Goal: Communication & Community: Answer question/provide support

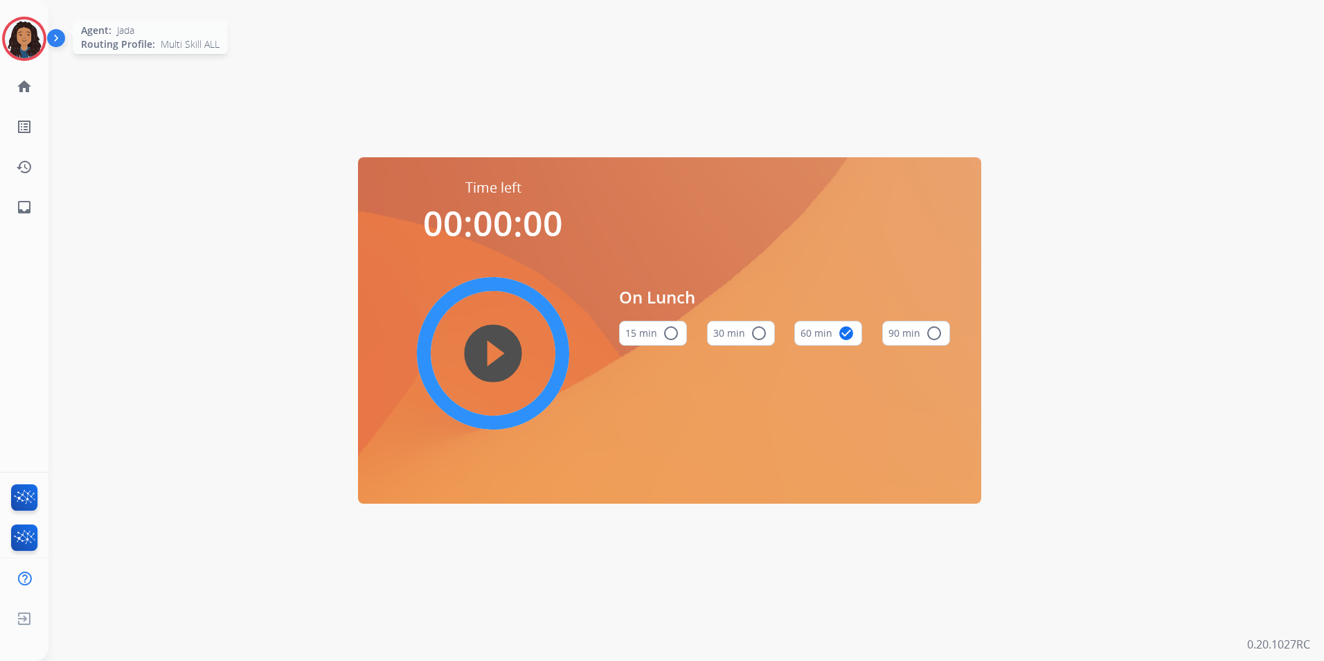
click at [24, 40] on img at bounding box center [24, 38] width 39 height 39
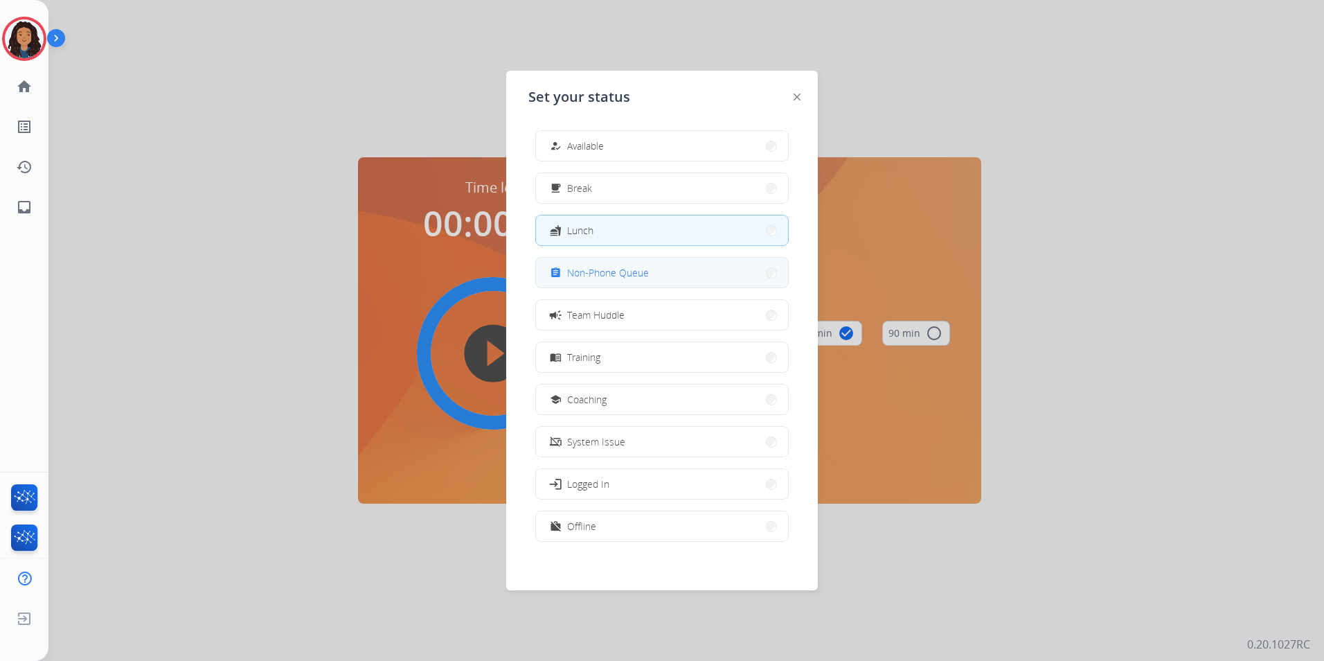
click at [613, 281] on button "assignment Non-Phone Queue" at bounding box center [662, 273] width 252 height 30
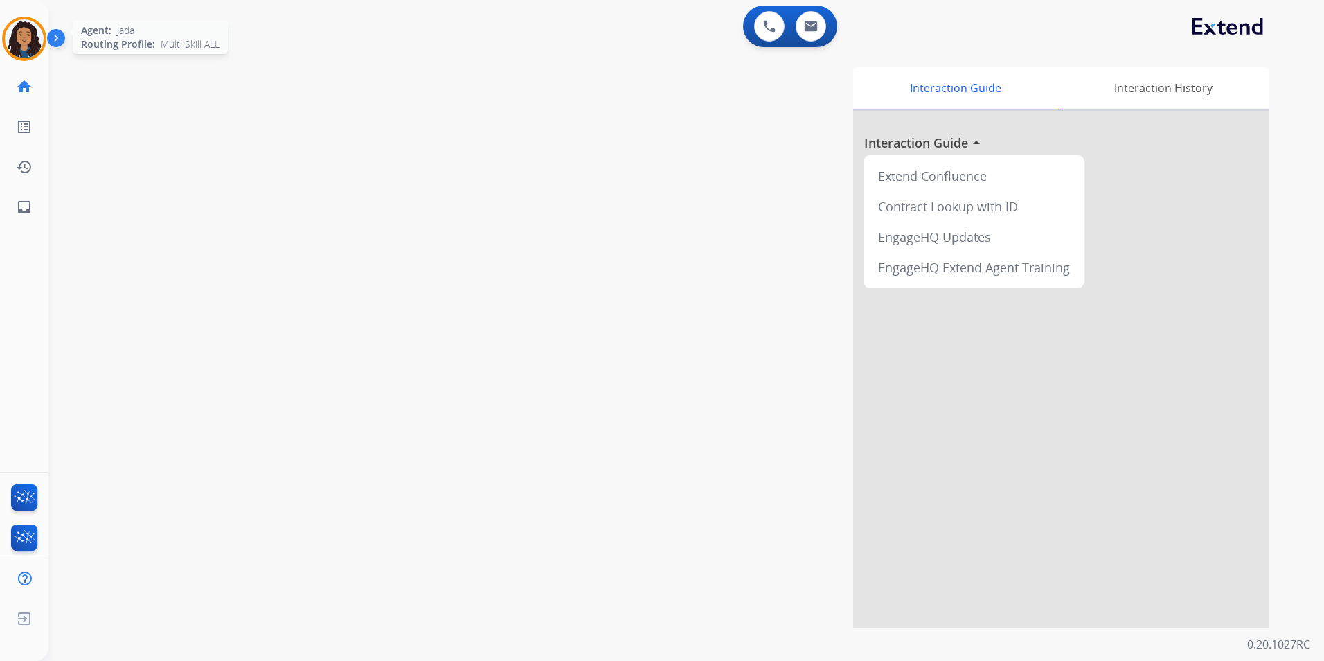
click at [17, 30] on img at bounding box center [24, 38] width 39 height 39
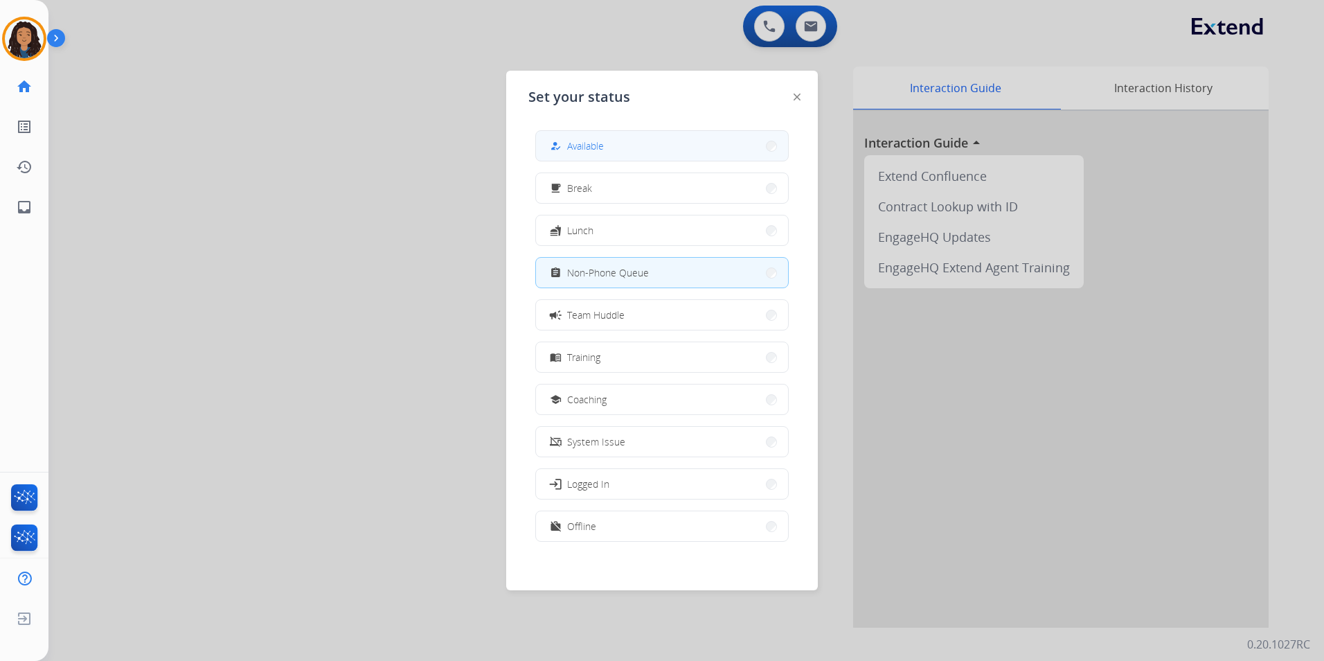
click at [598, 144] on span "Available" at bounding box center [585, 146] width 37 height 15
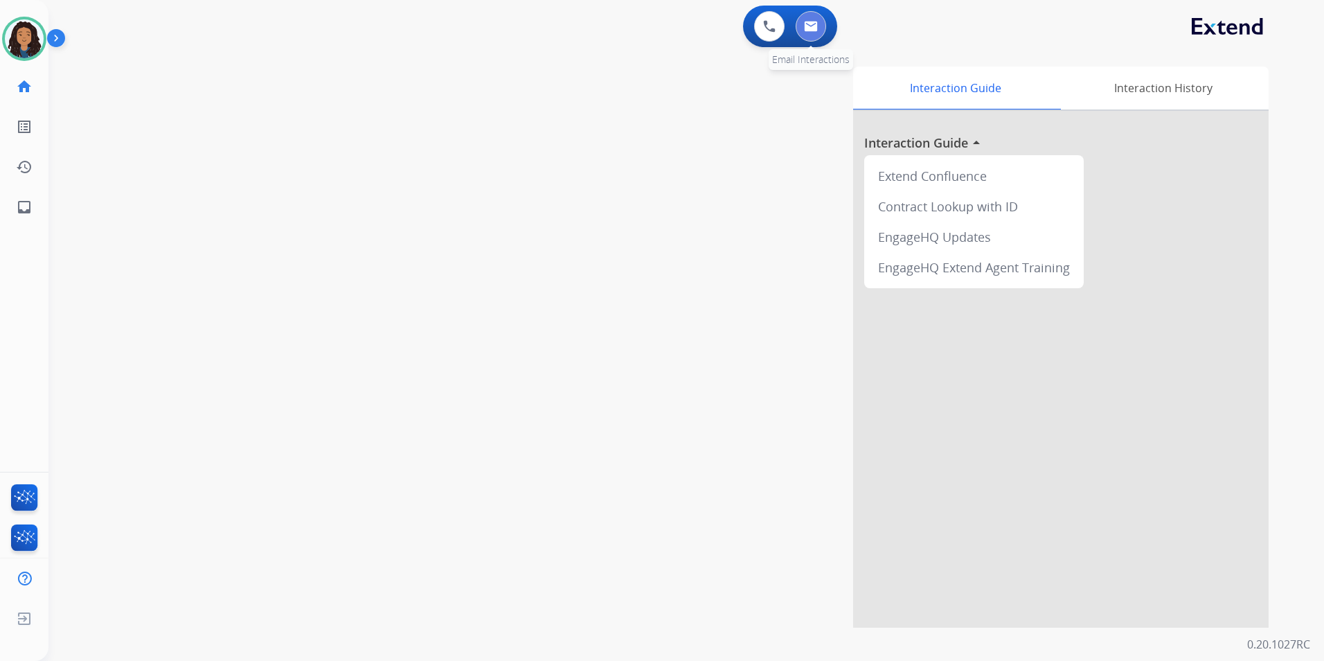
click at [810, 34] on button at bounding box center [811, 26] width 30 height 30
select select "**********"
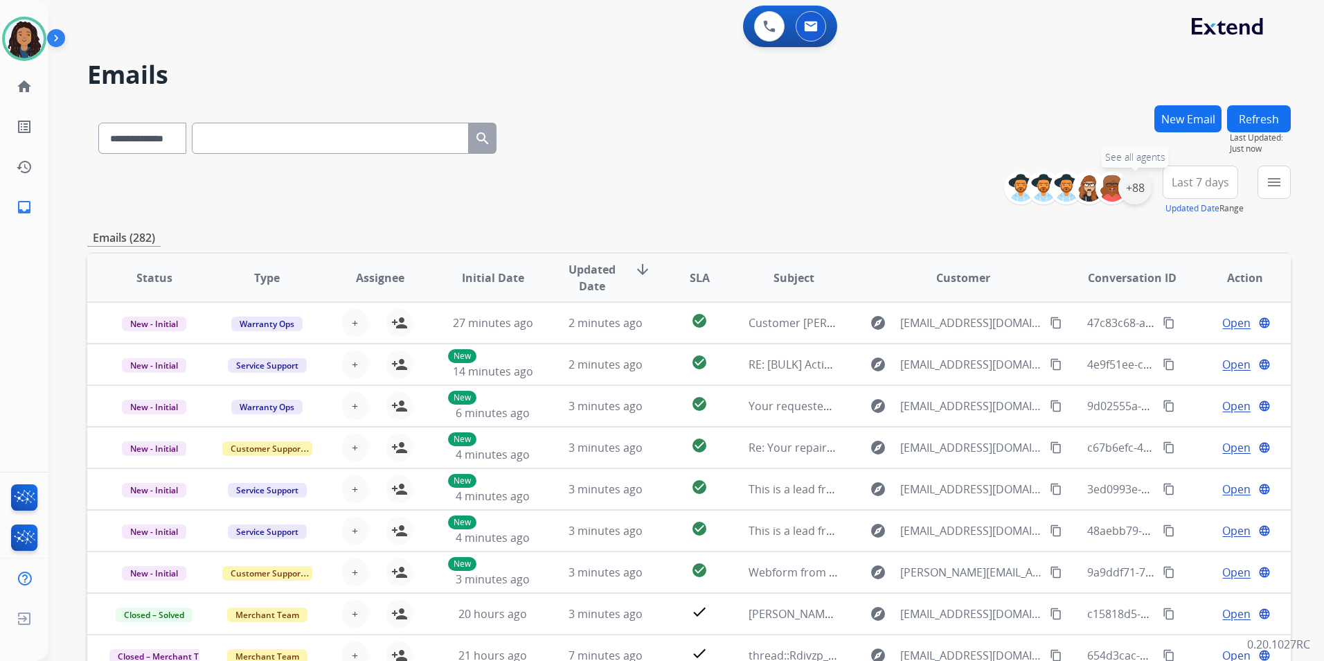
click at [1138, 190] on div "+88" at bounding box center [1135, 187] width 33 height 33
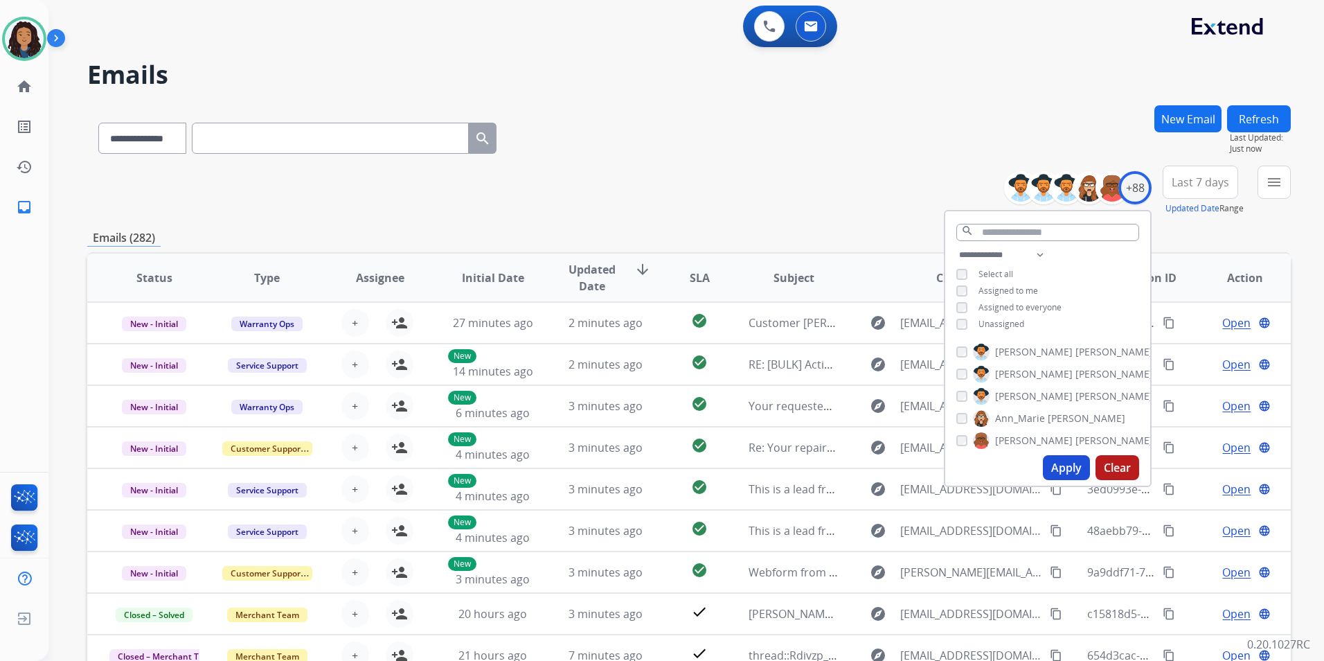
click at [1004, 328] on span "Unassigned" at bounding box center [1002, 324] width 46 height 12
click at [1062, 467] on button "Apply" at bounding box center [1066, 467] width 47 height 25
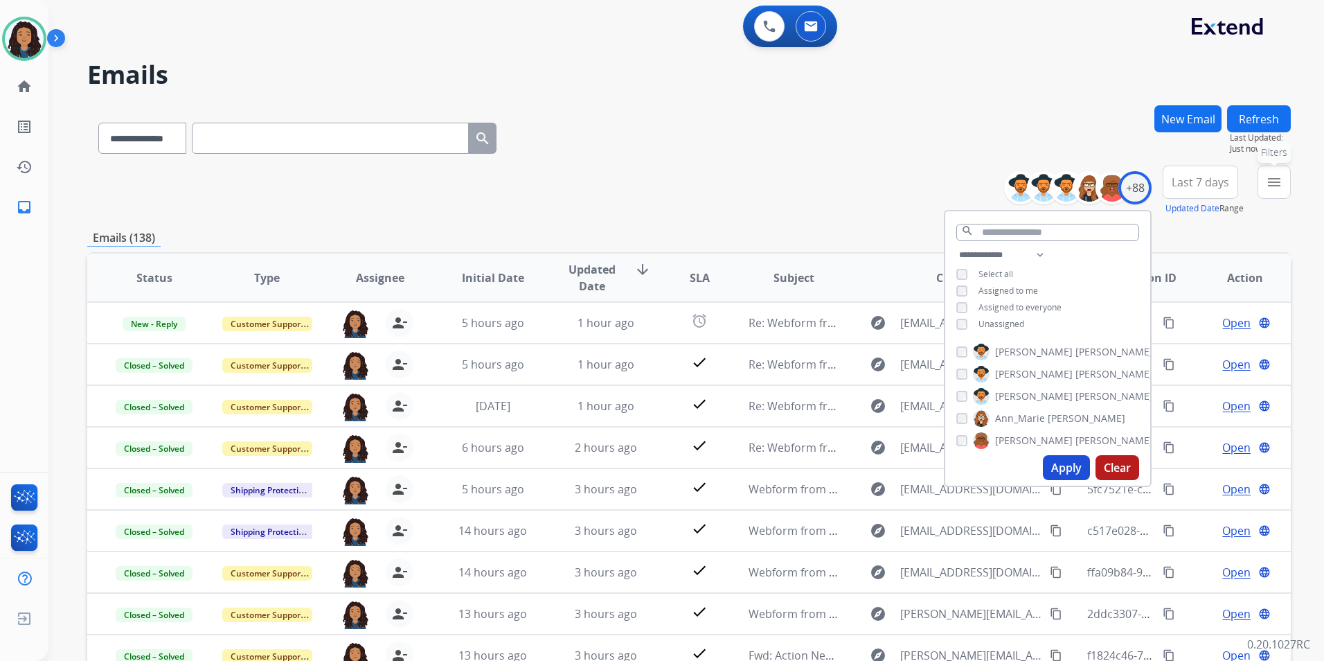
click at [1280, 197] on button "menu Filters" at bounding box center [1274, 182] width 33 height 33
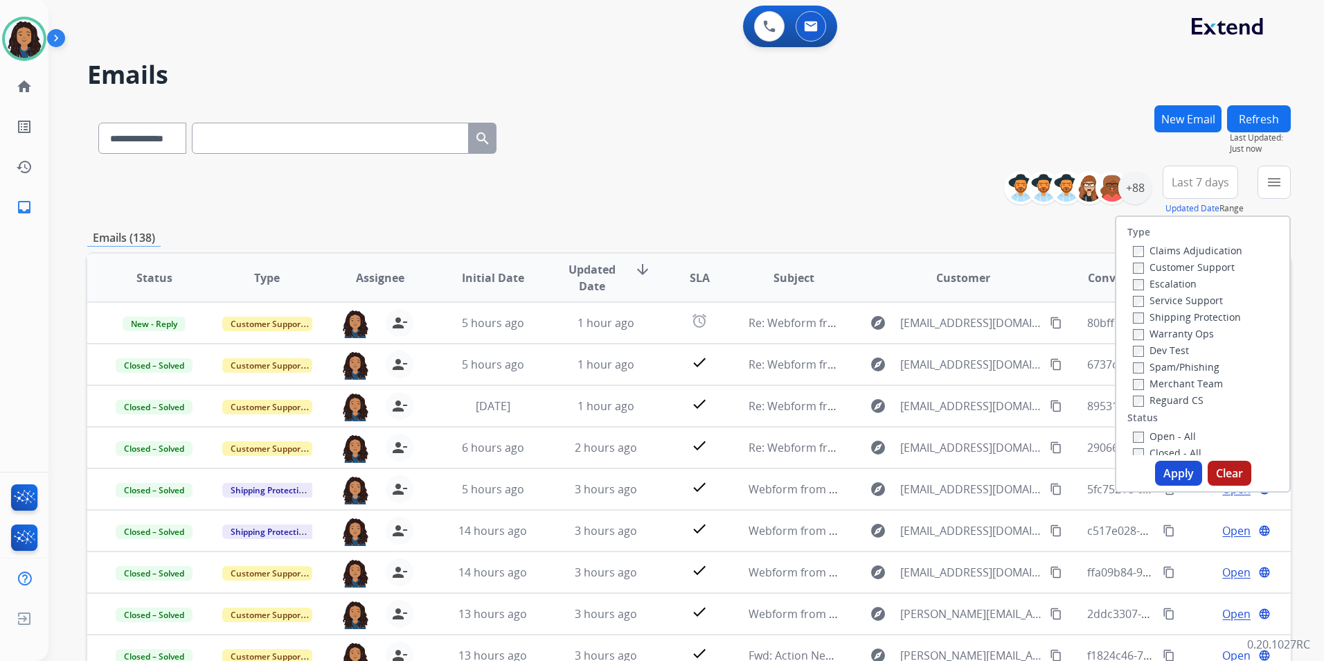
click at [1199, 258] on div "Claims Adjudication" at bounding box center [1187, 250] width 109 height 17
click at [1210, 266] on label "Customer Support" at bounding box center [1184, 266] width 102 height 13
click at [1218, 317] on label "Shipping Protection" at bounding box center [1187, 316] width 108 height 13
click at [1178, 400] on label "Reguard CS" at bounding box center [1168, 399] width 71 height 13
click at [1176, 439] on label "Open - All" at bounding box center [1164, 435] width 63 height 13
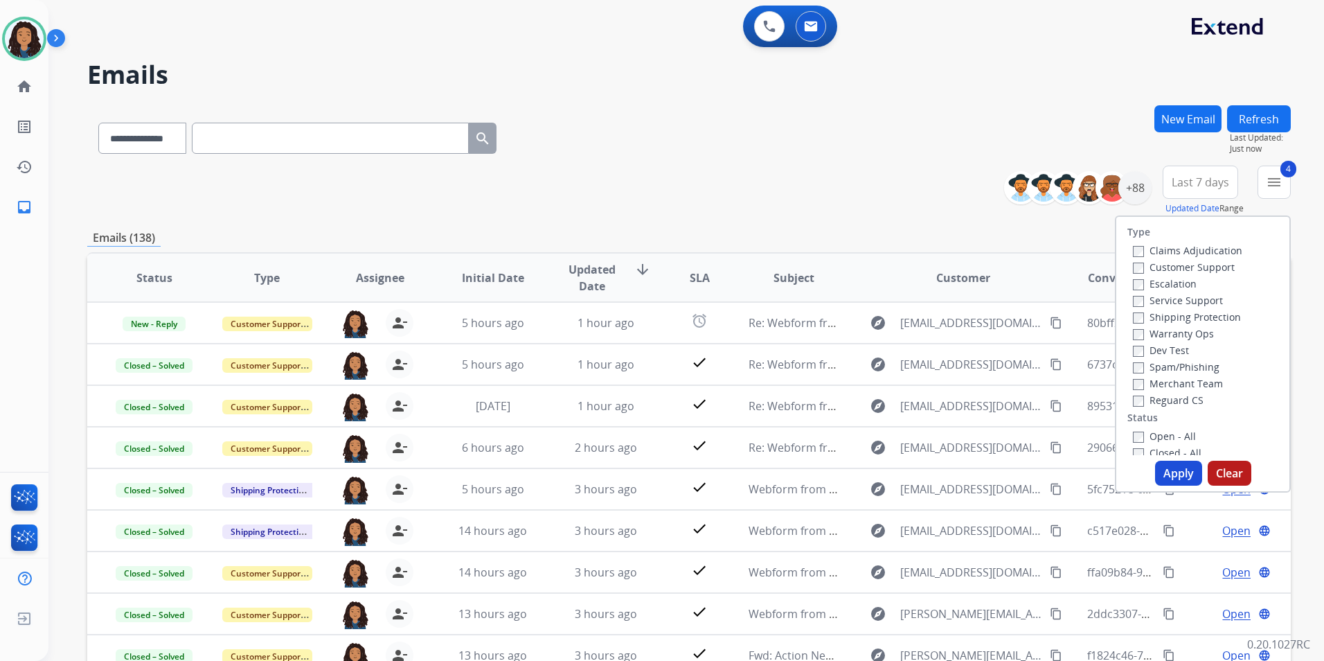
click at [1171, 479] on button "Apply" at bounding box center [1178, 473] width 47 height 25
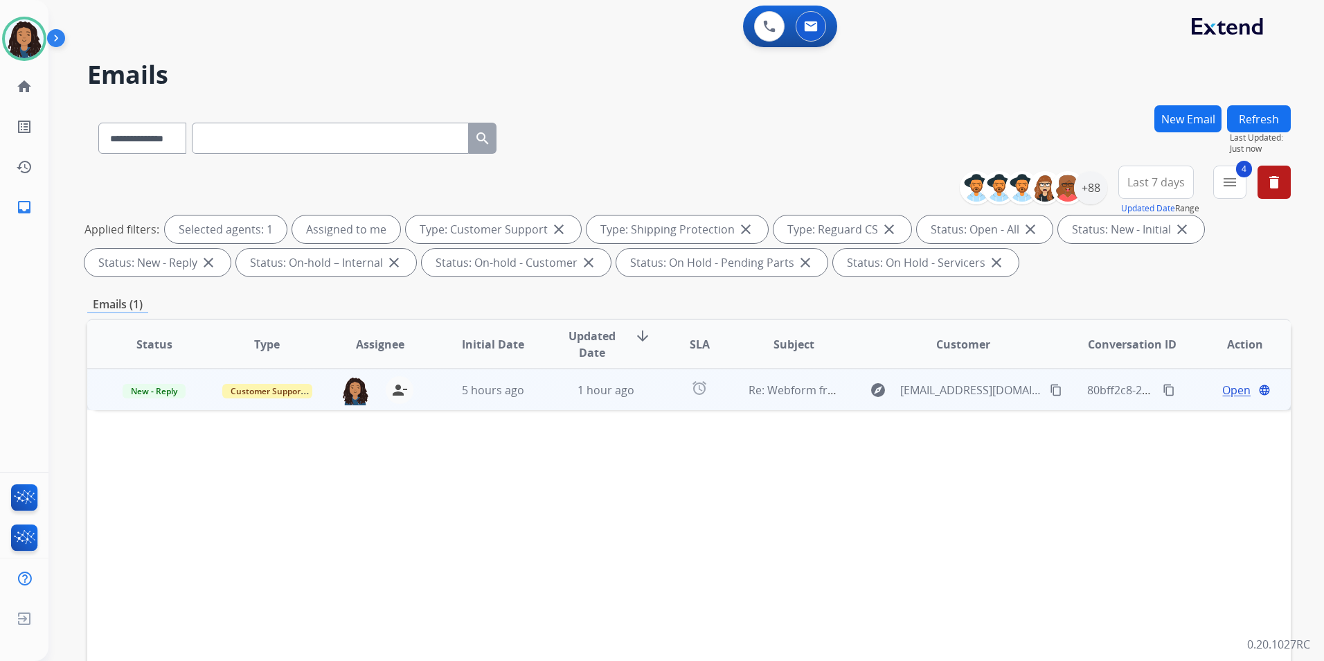
click at [1224, 391] on span "Open" at bounding box center [1236, 390] width 28 height 17
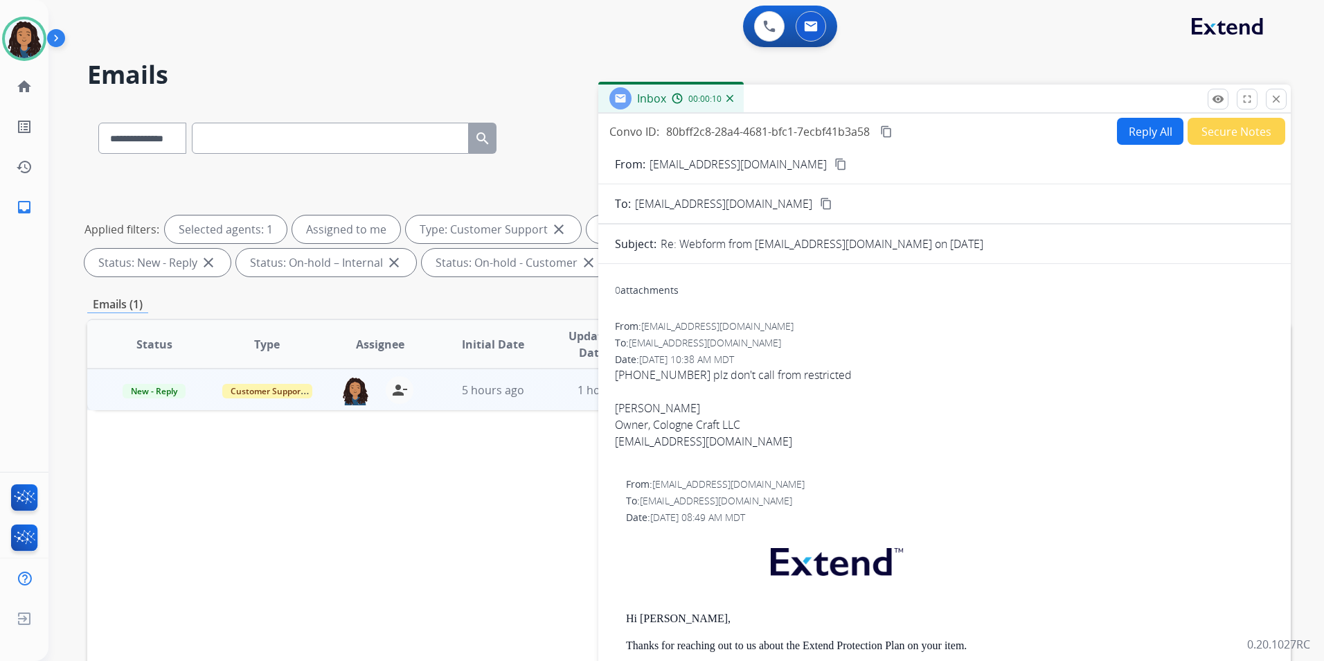
click at [1129, 133] on button "Reply All" at bounding box center [1150, 131] width 66 height 27
select select "**********"
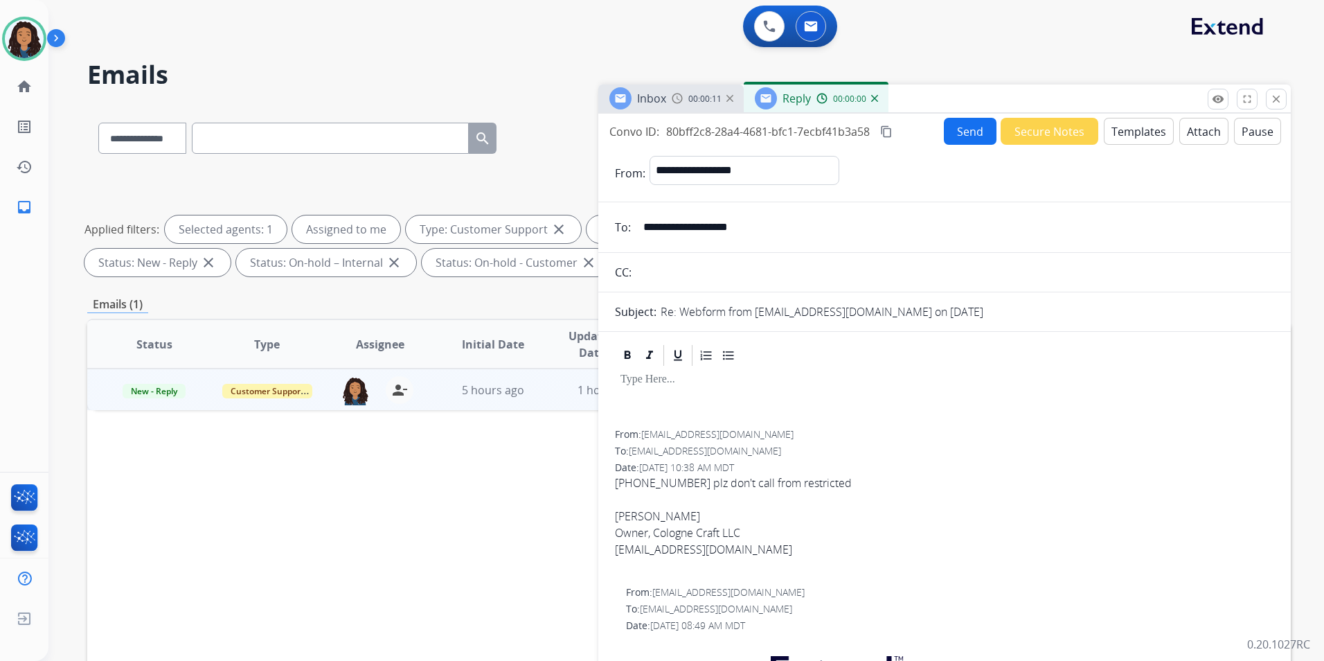
click at [1129, 133] on button "Templates" at bounding box center [1139, 131] width 70 height 27
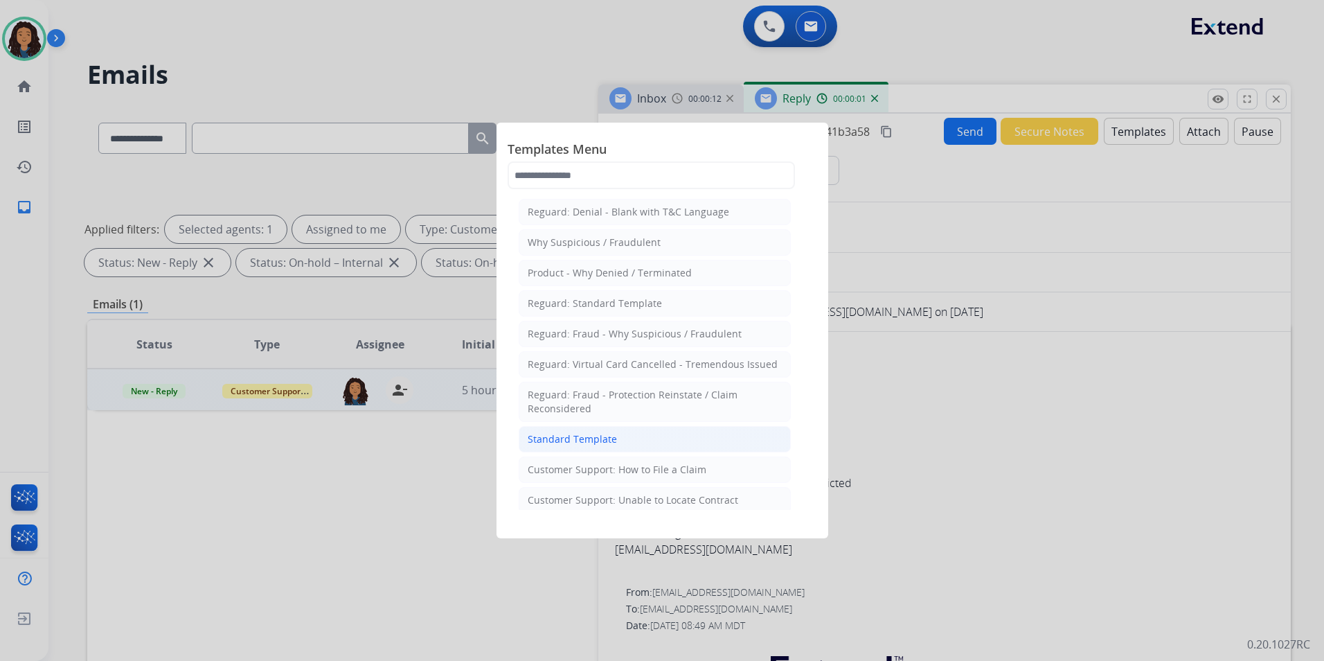
click at [629, 435] on li "Standard Template" at bounding box center [655, 439] width 272 height 26
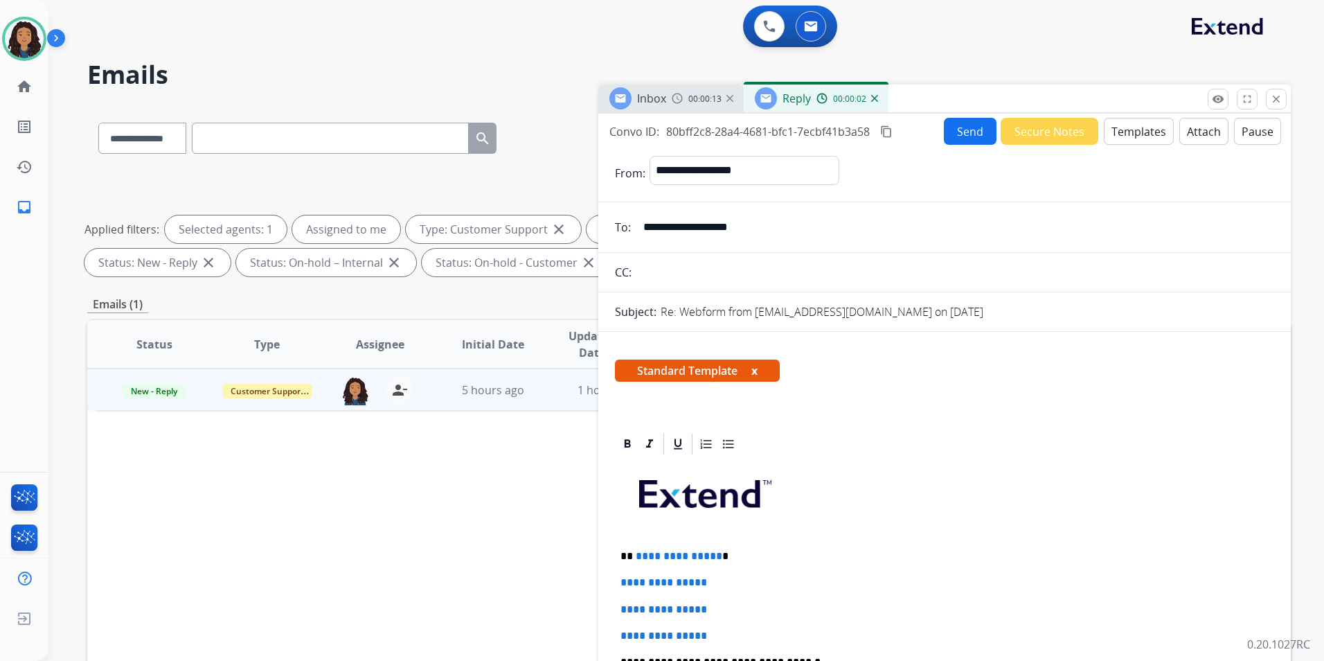
click at [628, 102] on div at bounding box center [620, 98] width 22 height 22
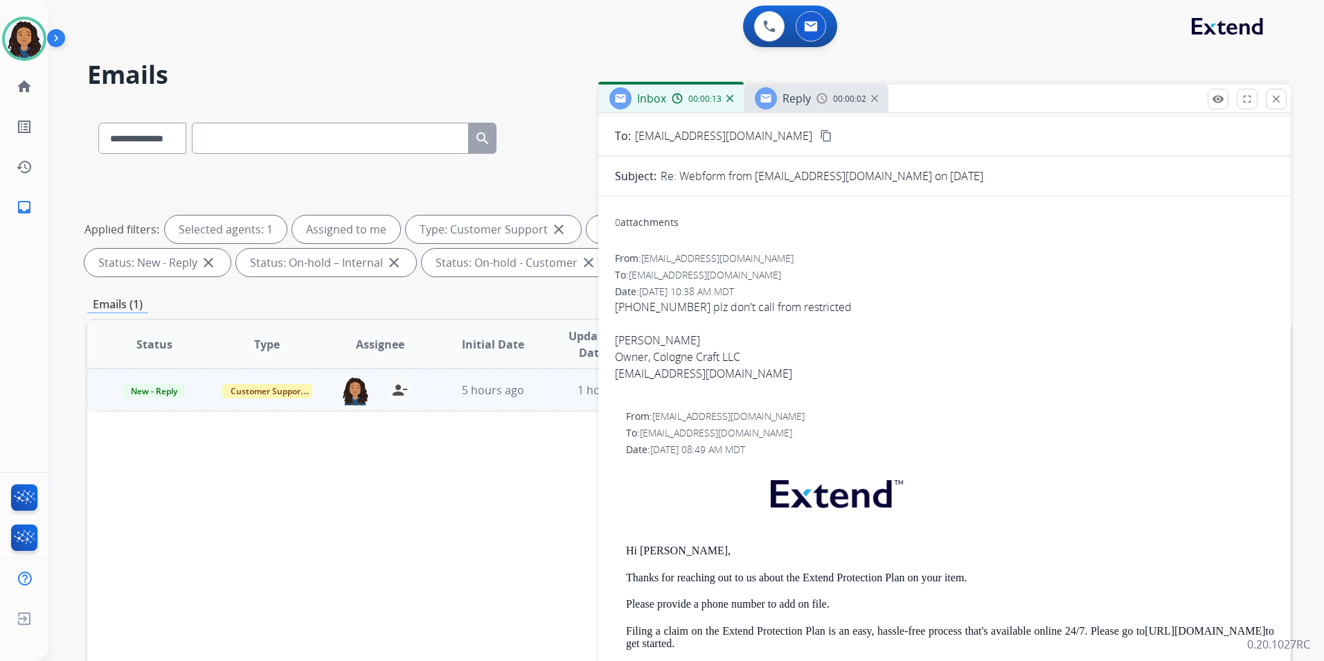
scroll to position [208, 0]
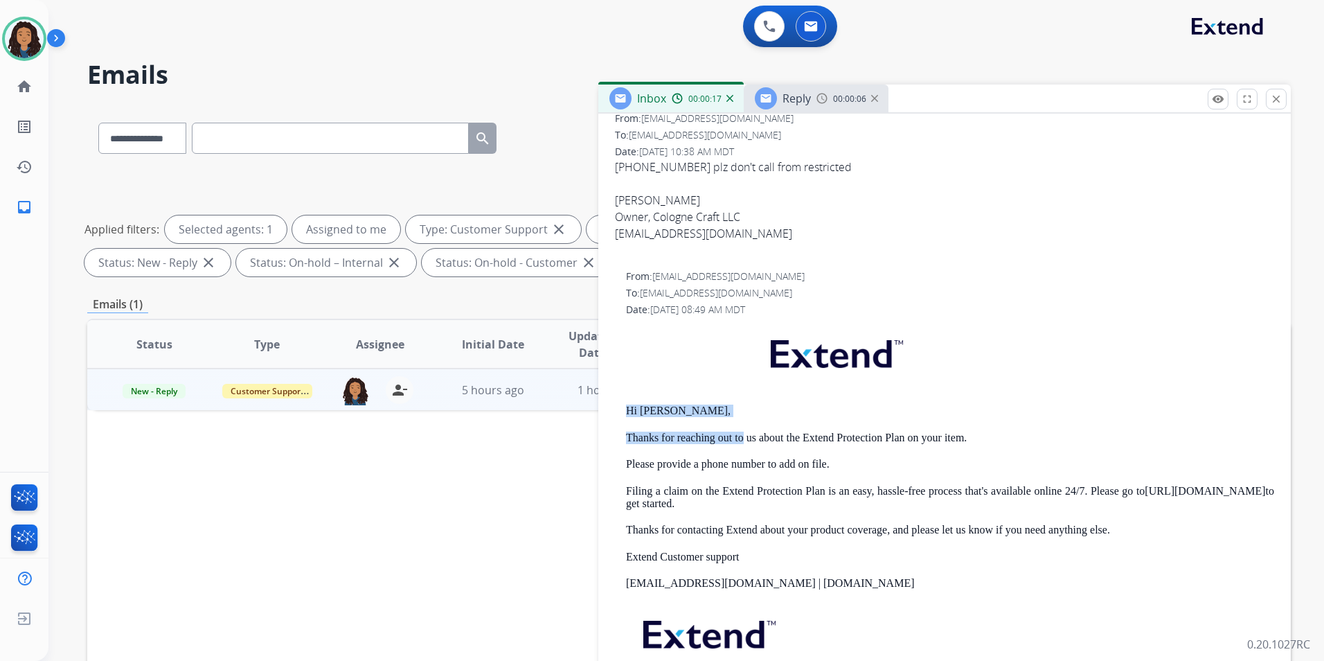
drag, startPoint x: 630, startPoint y: 404, endPoint x: 741, endPoint y: 444, distance: 118.5
click at [741, 444] on div "From: [EMAIL_ADDRESS][DOMAIN_NAME] To: [EMAIL_ADDRESS][DOMAIN_NAME] Date: [DATE…" at bounding box center [944, 500] width 659 height 463
copy div "Hi [PERSON_NAME], Thanks for reaching out to"
click at [801, 103] on span "Reply" at bounding box center [797, 98] width 28 height 15
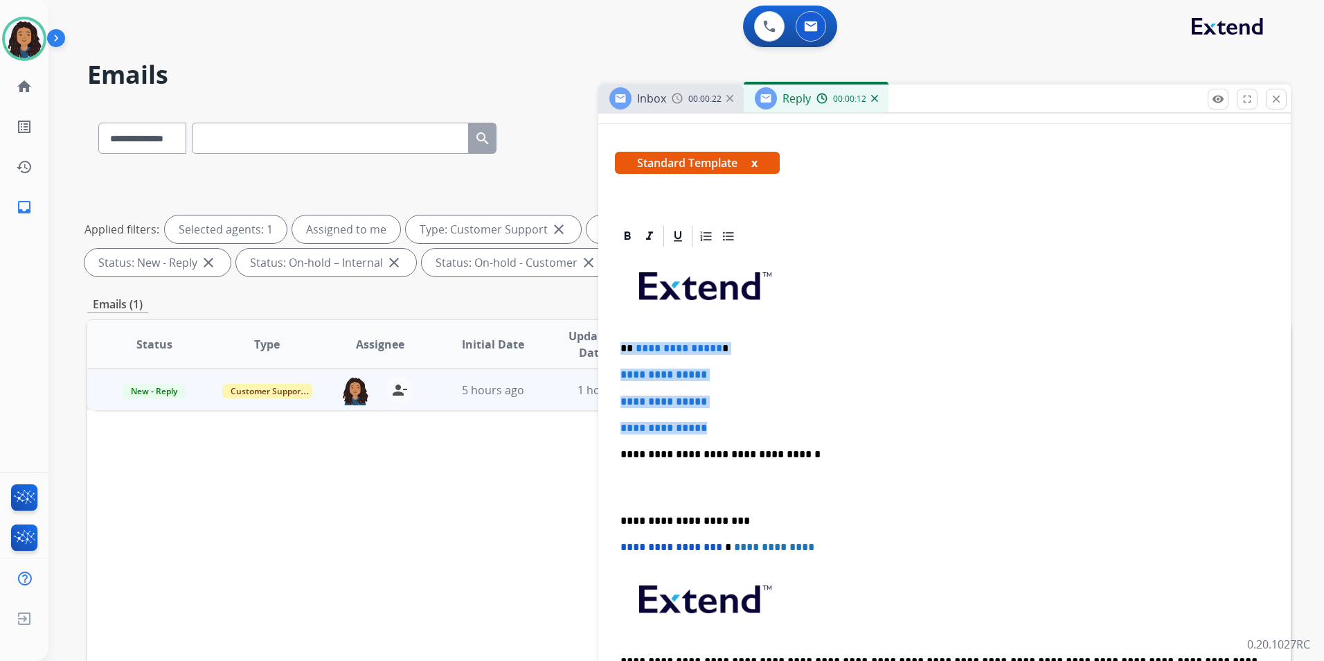
drag, startPoint x: 617, startPoint y: 347, endPoint x: 732, endPoint y: 425, distance: 138.7
click at [732, 425] on div "**********" at bounding box center [944, 487] width 659 height 476
paste div
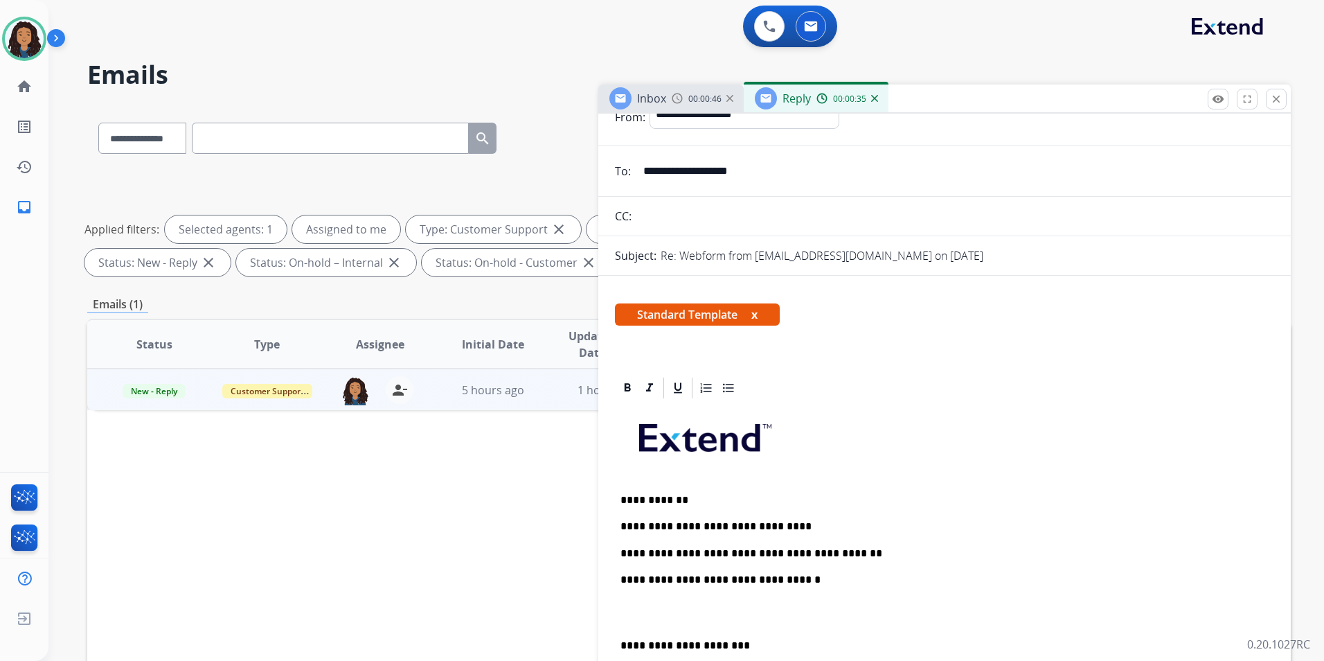
scroll to position [0, 0]
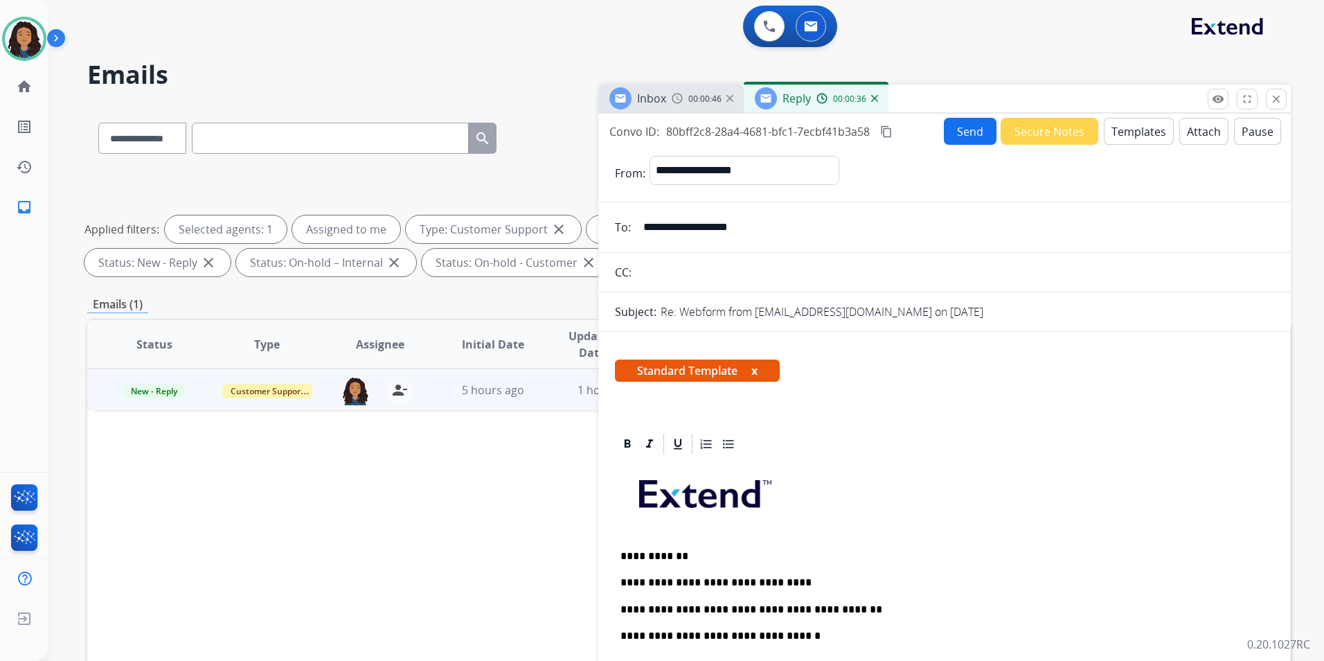
click at [956, 135] on button "Send" at bounding box center [970, 131] width 53 height 27
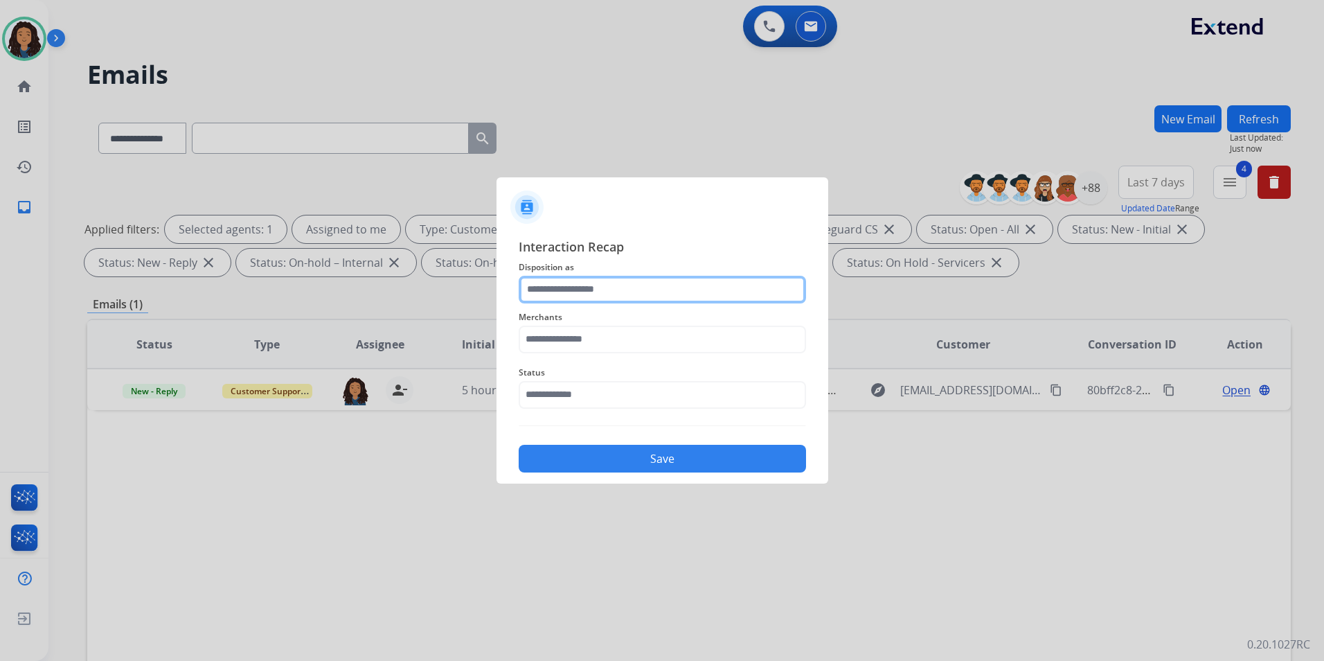
click at [630, 283] on input "text" at bounding box center [662, 290] width 287 height 28
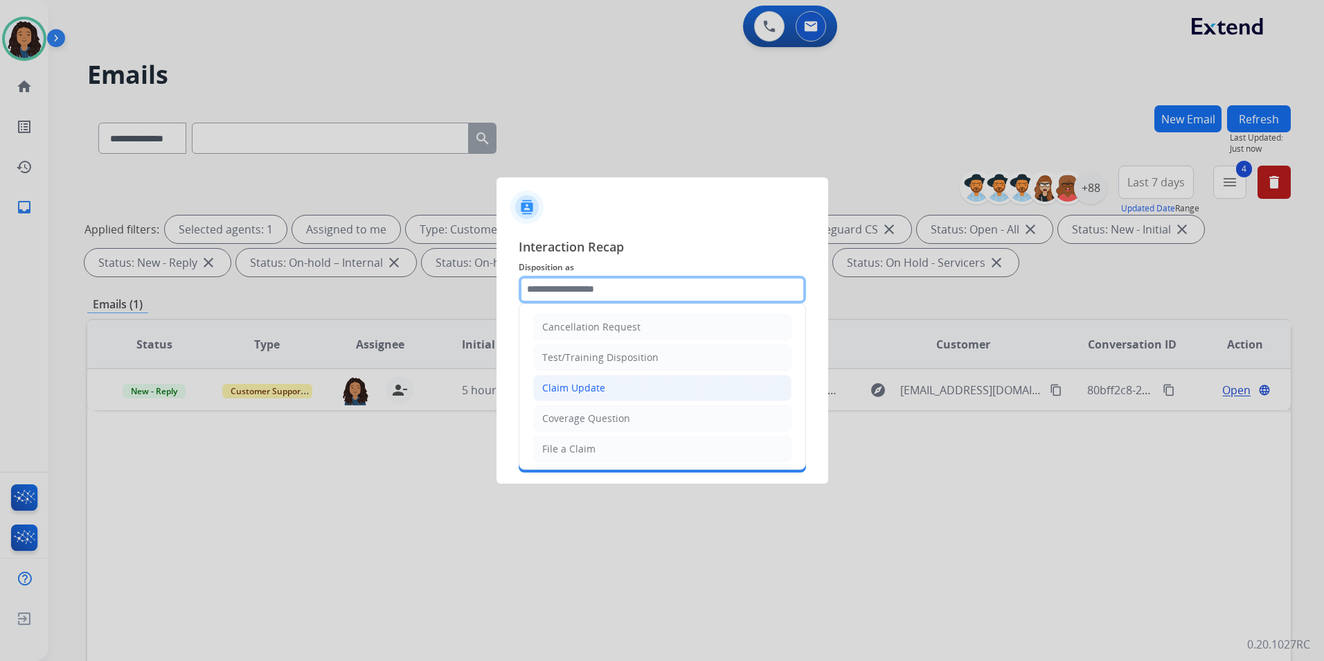
drag, startPoint x: 611, startPoint y: 289, endPoint x: 645, endPoint y: 375, distance: 92.3
click at [610, 289] on input "text" at bounding box center [662, 290] width 287 height 28
click at [643, 396] on li "Claim Update" at bounding box center [662, 388] width 258 height 26
type input "**********"
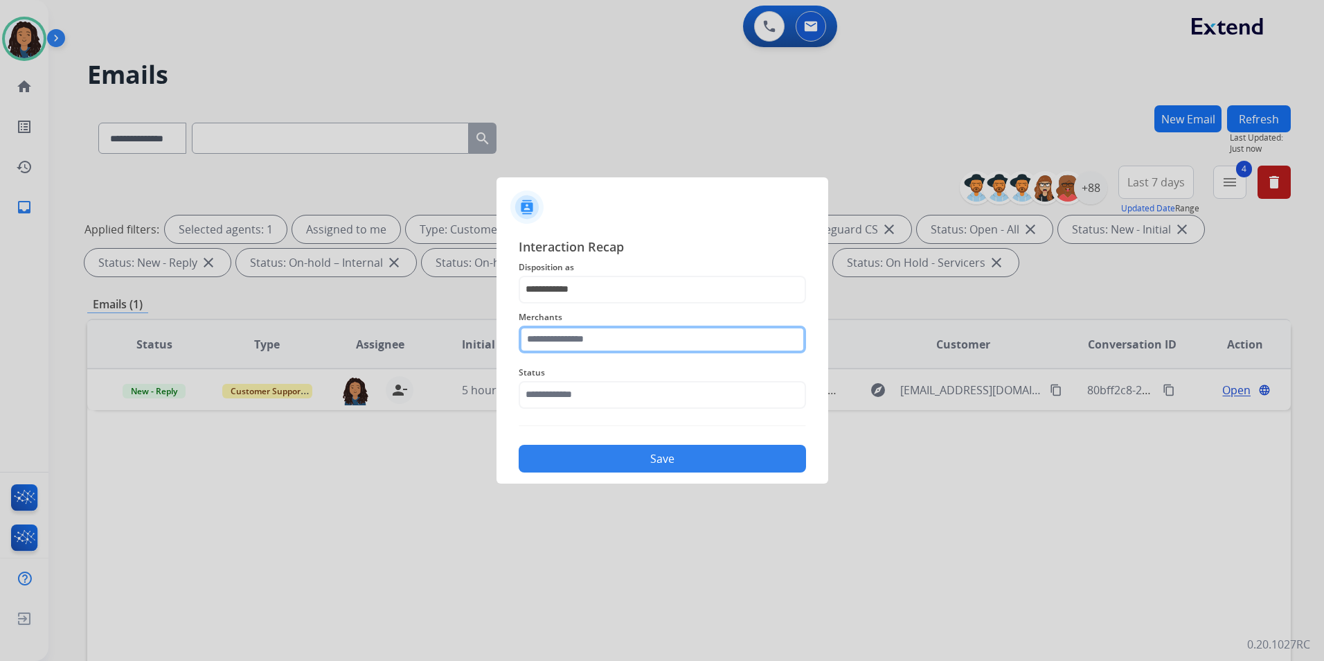
click at [623, 340] on input "text" at bounding box center [662, 340] width 287 height 28
click at [603, 343] on input "text" at bounding box center [662, 340] width 287 height 28
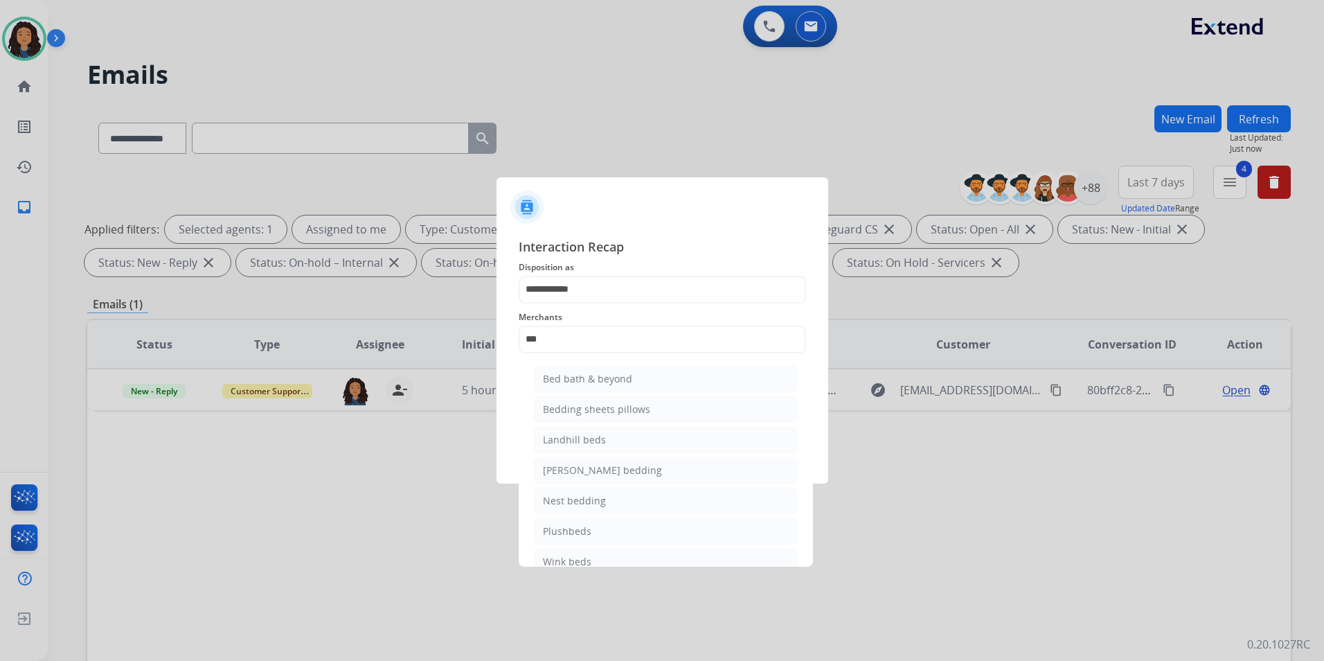
click at [627, 377] on div "Bed bath & beyond" at bounding box center [587, 379] width 89 height 14
type input "**********"
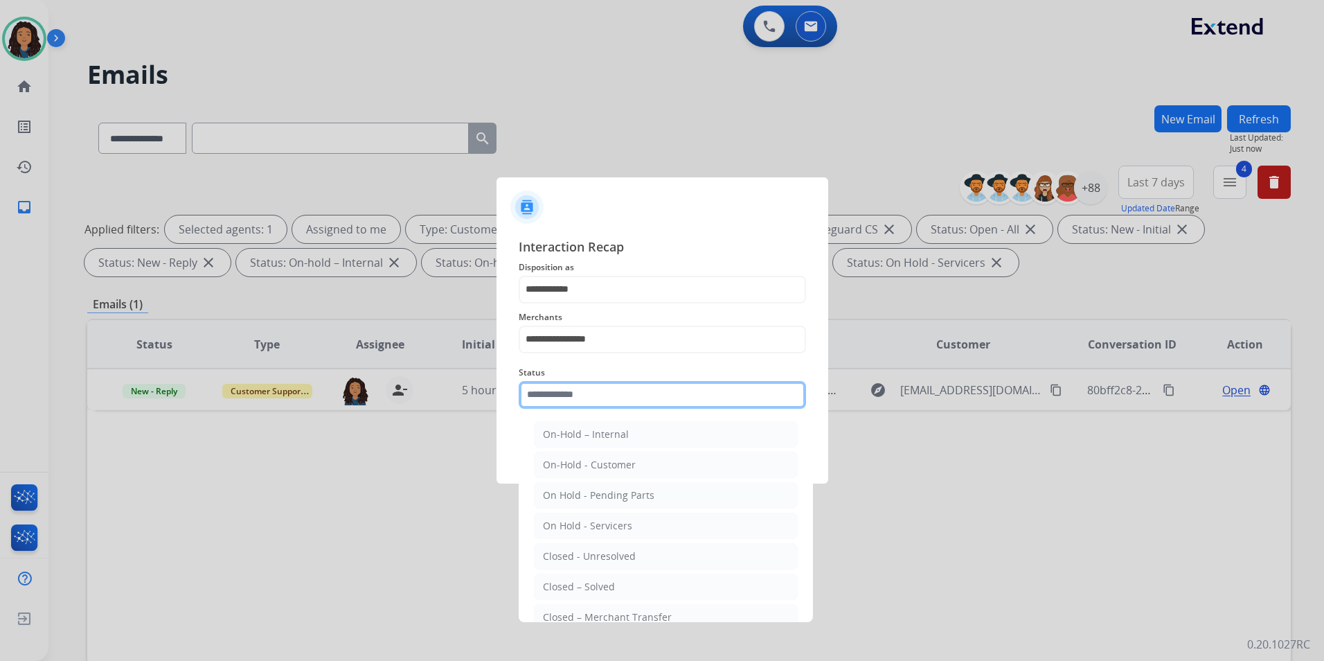
click at [613, 400] on input "text" at bounding box center [662, 395] width 287 height 28
click at [645, 582] on li "Closed – Solved" at bounding box center [666, 586] width 264 height 26
type input "**********"
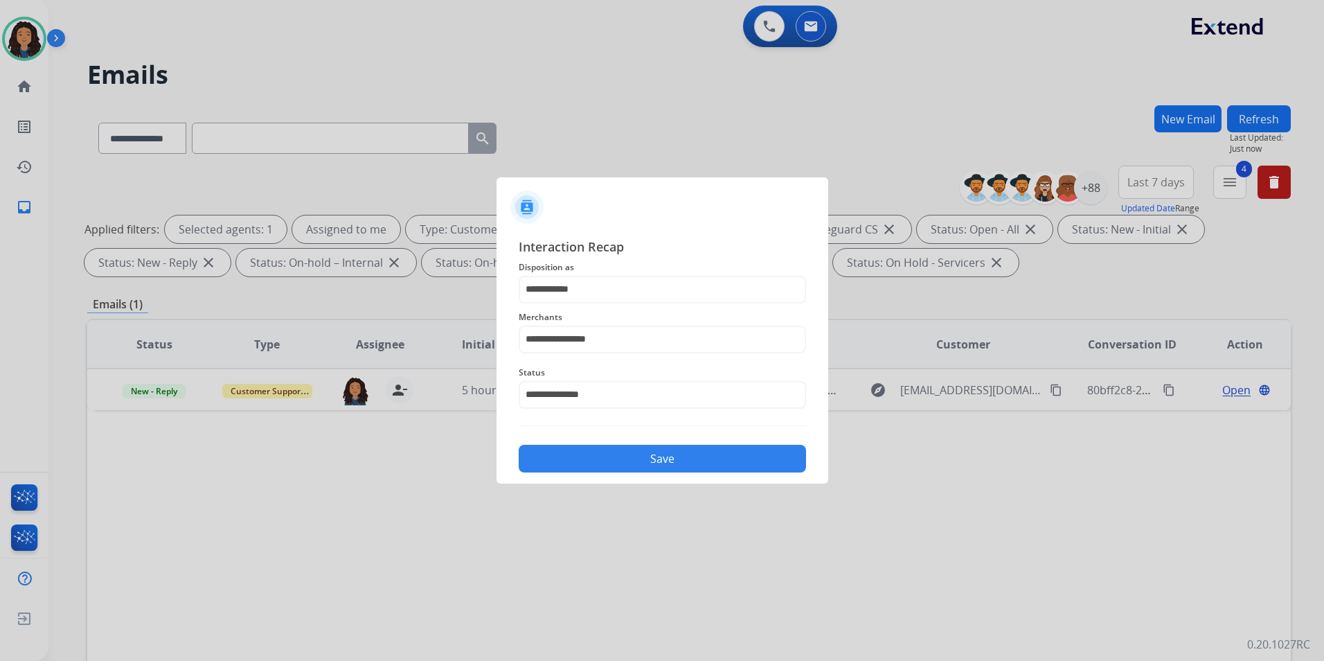
click at [686, 472] on div "Save" at bounding box center [662, 454] width 287 height 36
click at [712, 458] on button "Save" at bounding box center [662, 459] width 287 height 28
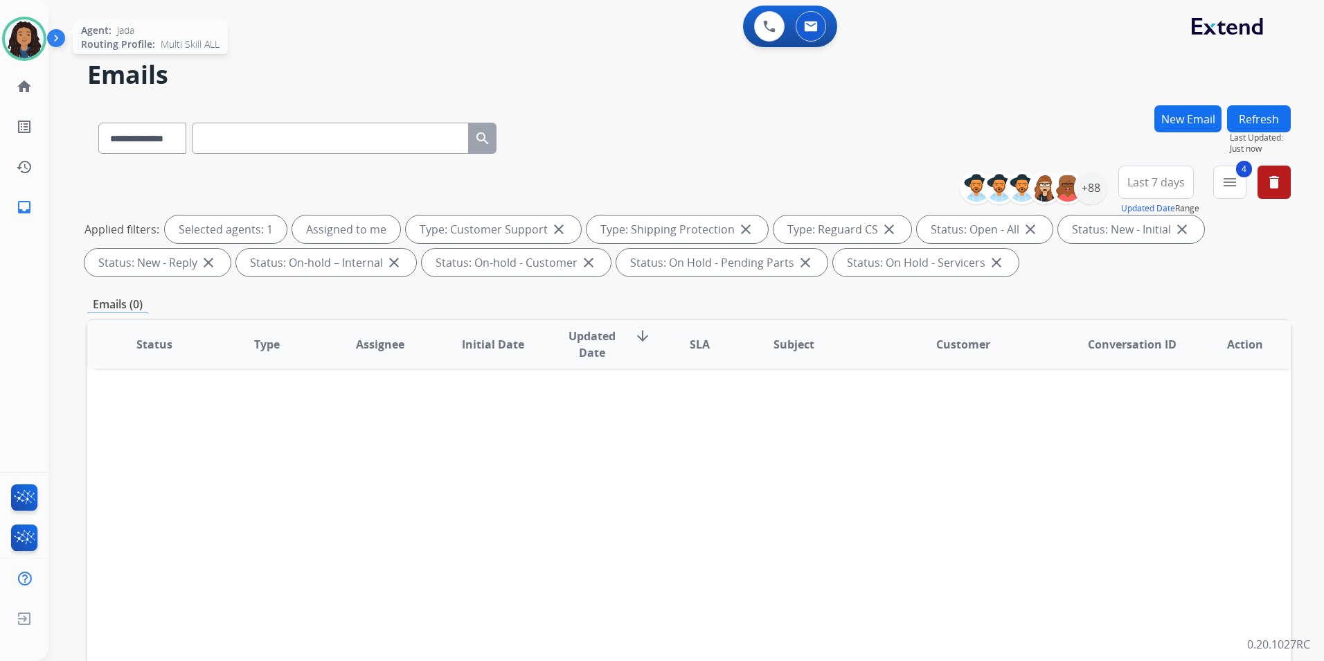
click at [30, 28] on img at bounding box center [24, 38] width 39 height 39
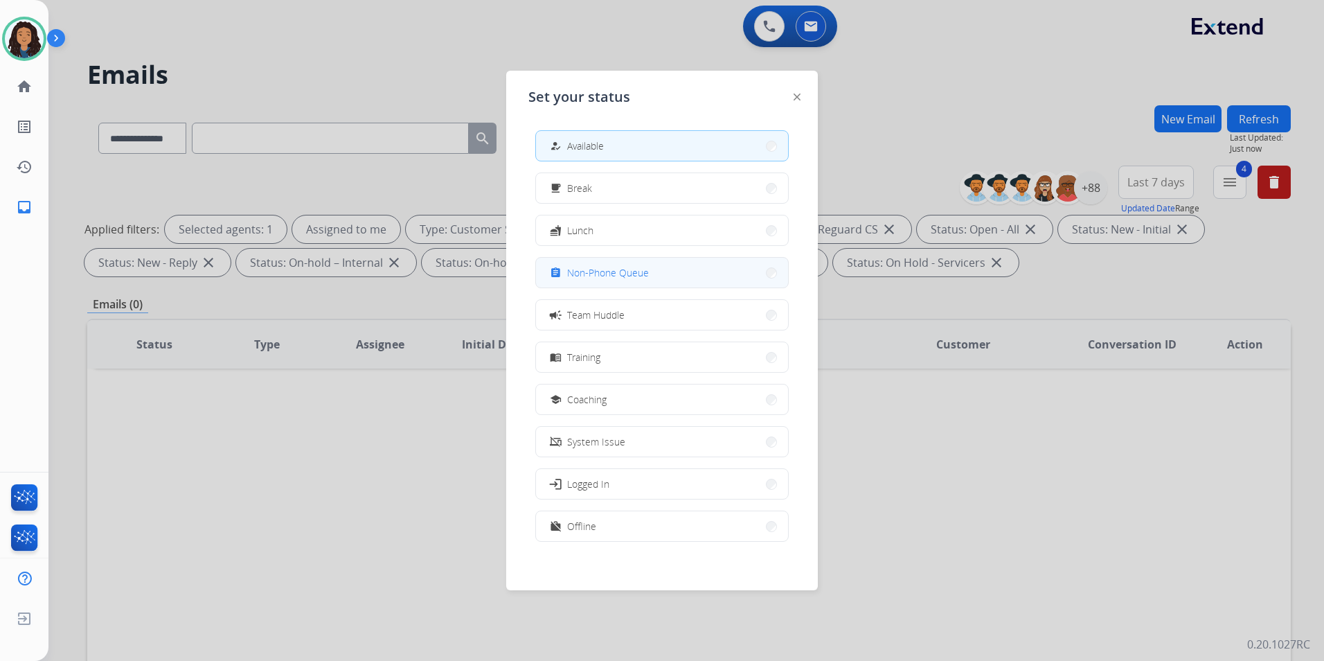
click at [674, 275] on button "assignment Non-Phone Queue" at bounding box center [662, 273] width 252 height 30
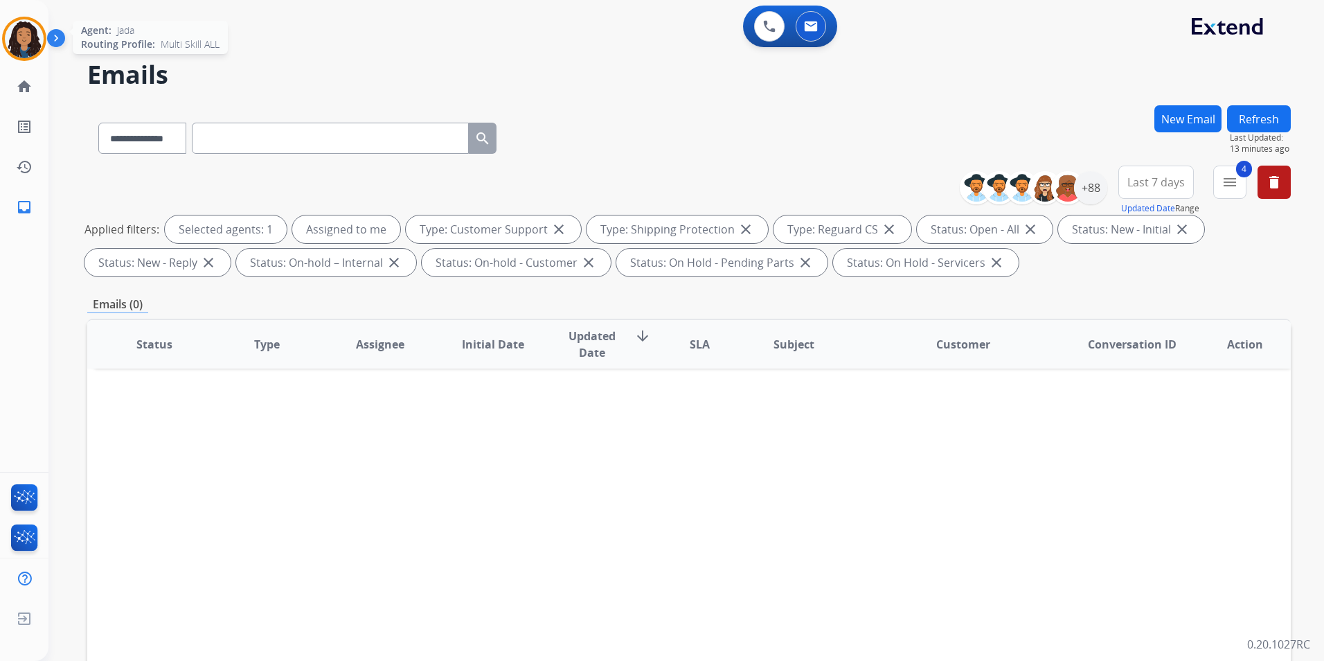
click at [27, 46] on img at bounding box center [24, 38] width 39 height 39
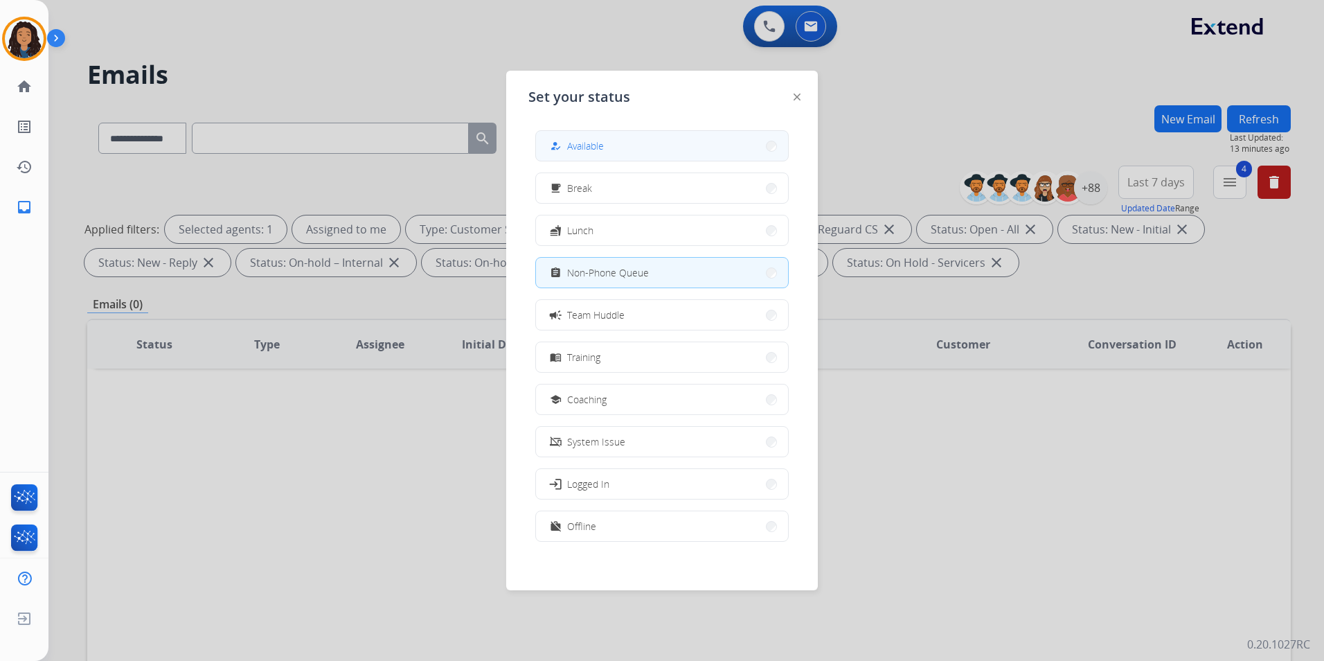
click at [688, 142] on button "how_to_reg Available" at bounding box center [662, 146] width 252 height 30
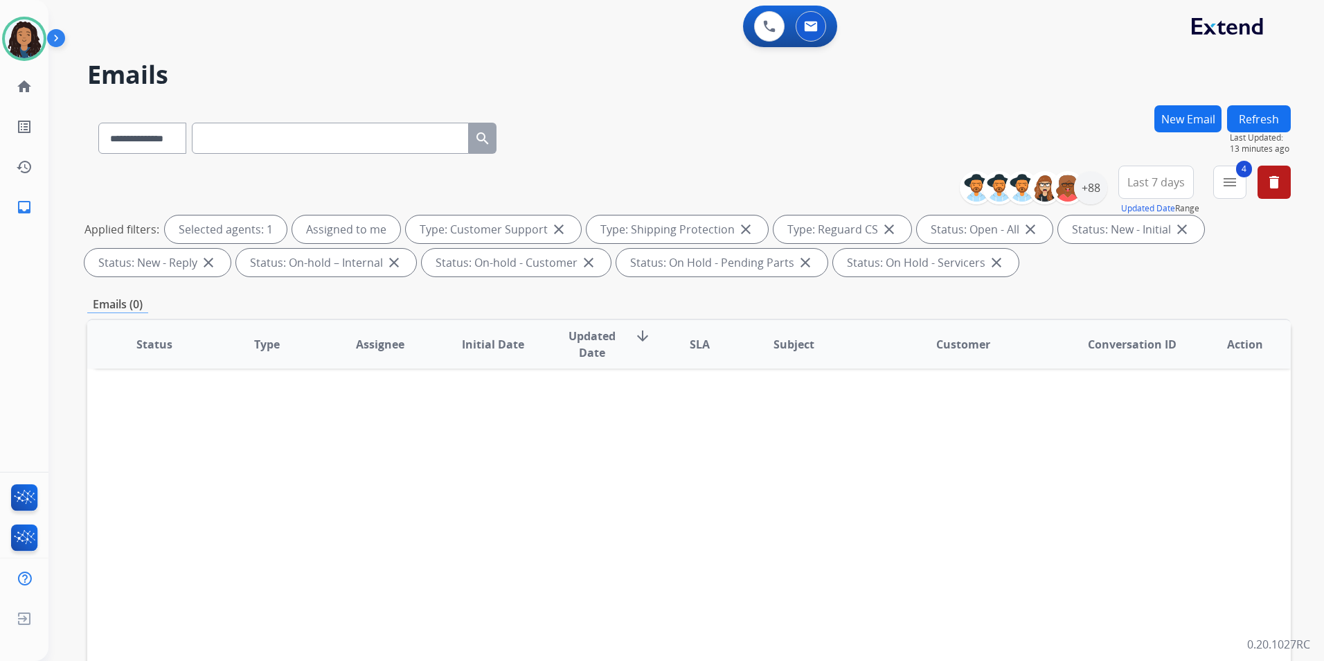
click at [1248, 114] on button "Refresh" at bounding box center [1259, 118] width 64 height 27
click at [5, 35] on img at bounding box center [24, 38] width 39 height 39
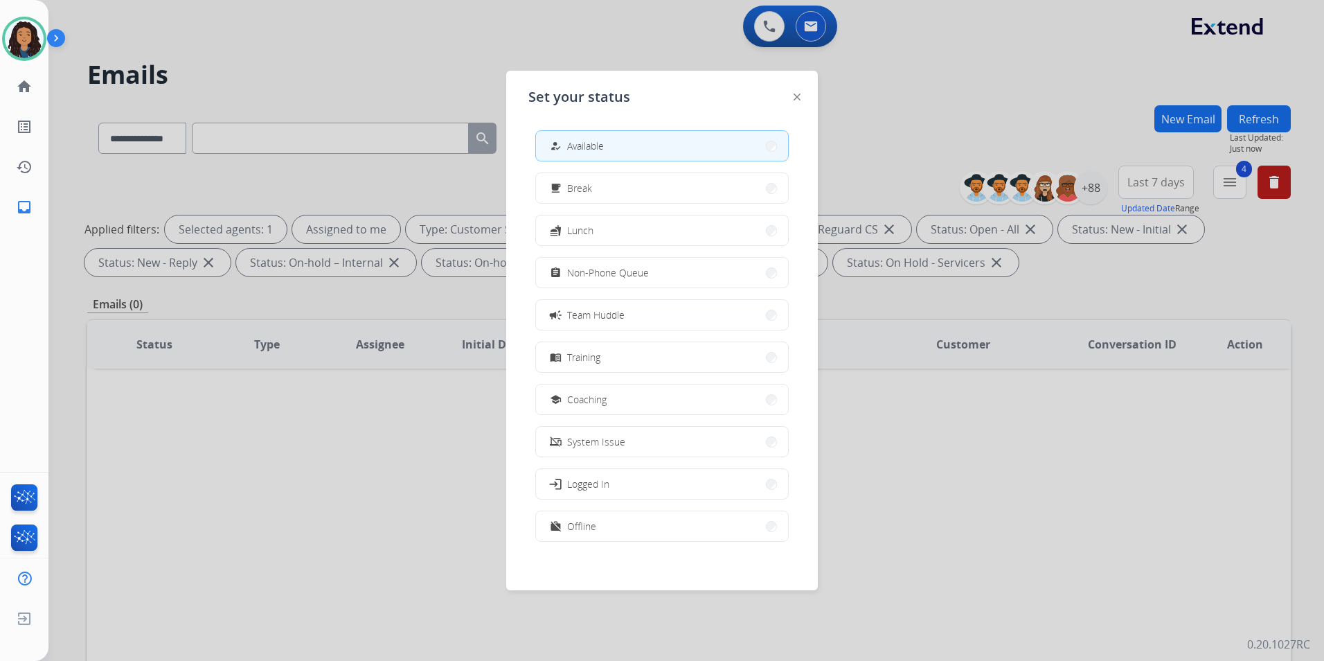
click at [600, 278] on span "Non-Phone Queue" at bounding box center [608, 272] width 82 height 15
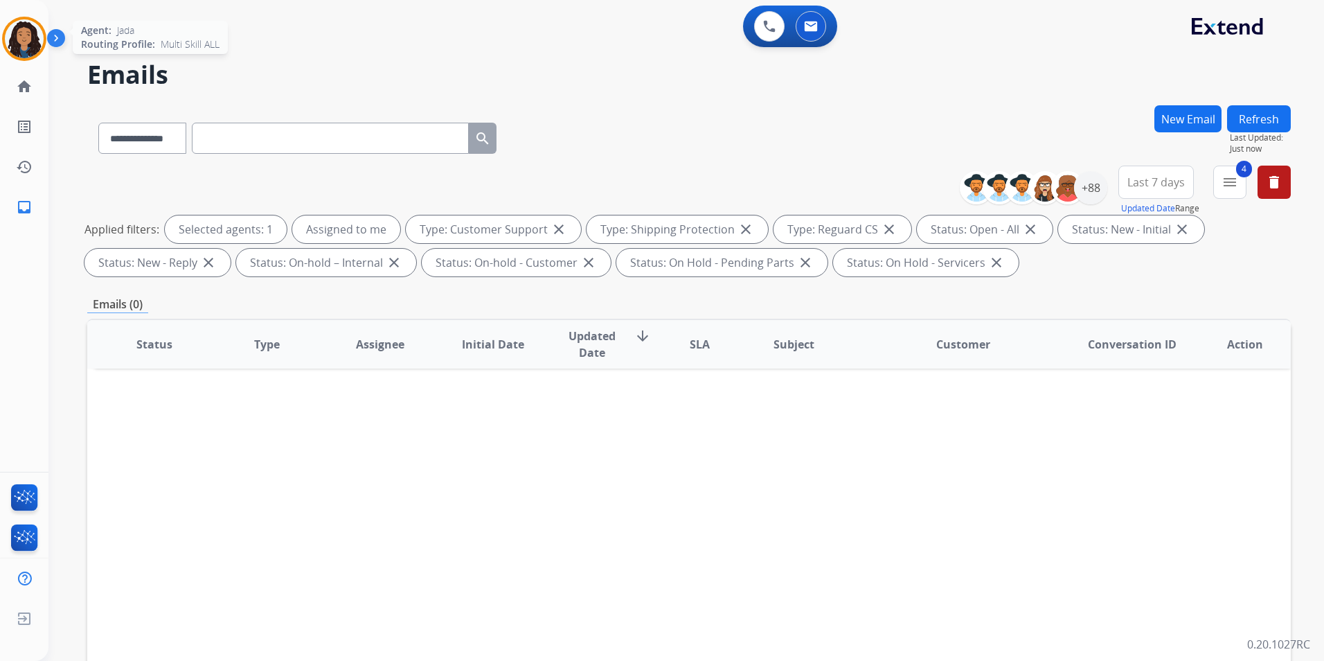
click at [31, 42] on img at bounding box center [24, 38] width 39 height 39
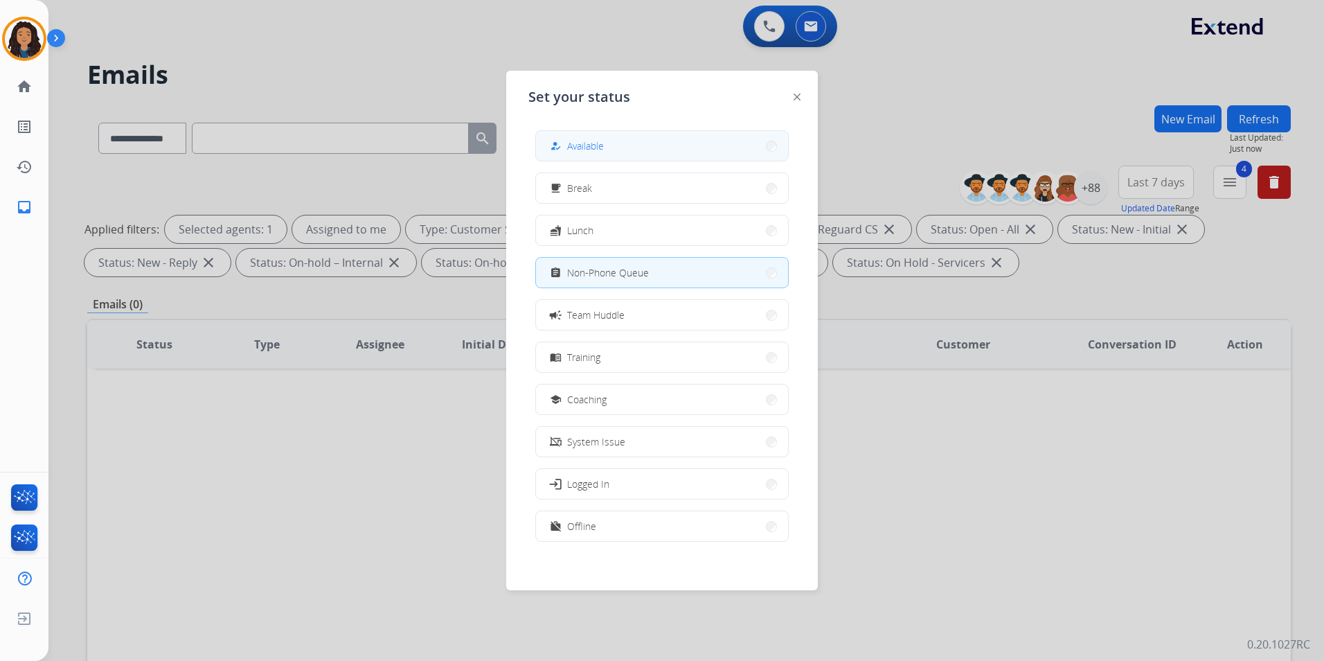
click at [681, 152] on button "how_to_reg Available" at bounding box center [662, 146] width 252 height 30
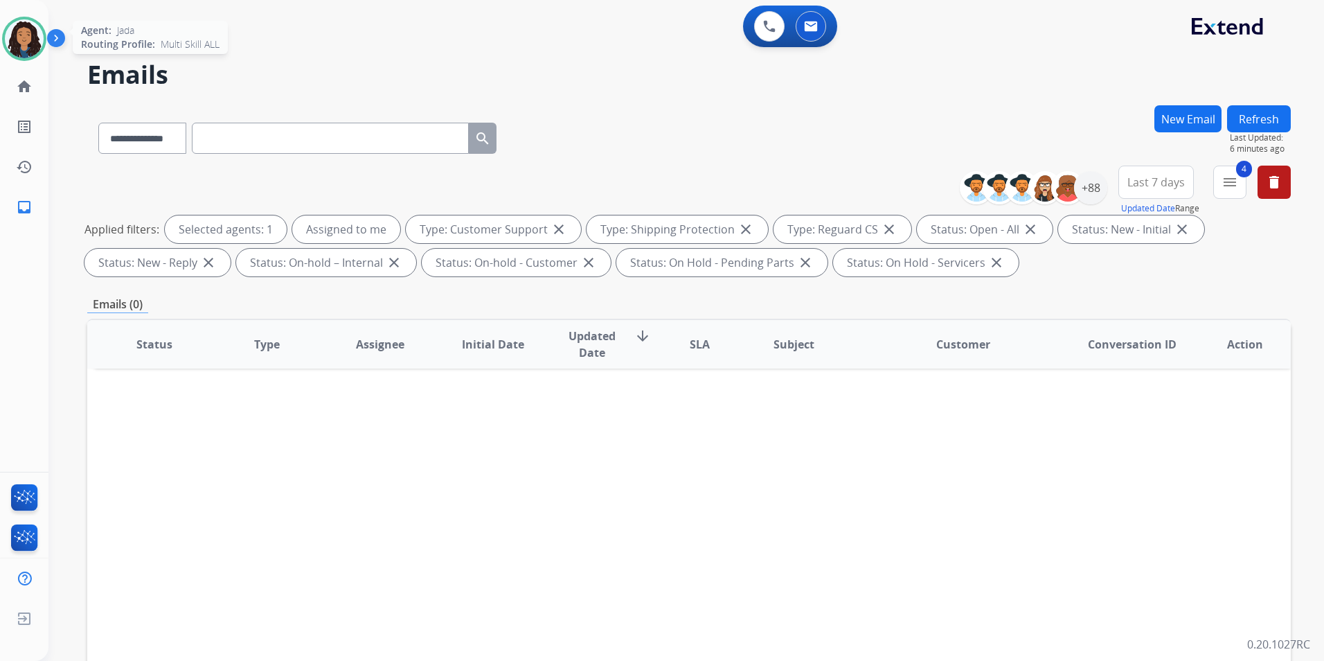
click at [34, 31] on img at bounding box center [24, 38] width 39 height 39
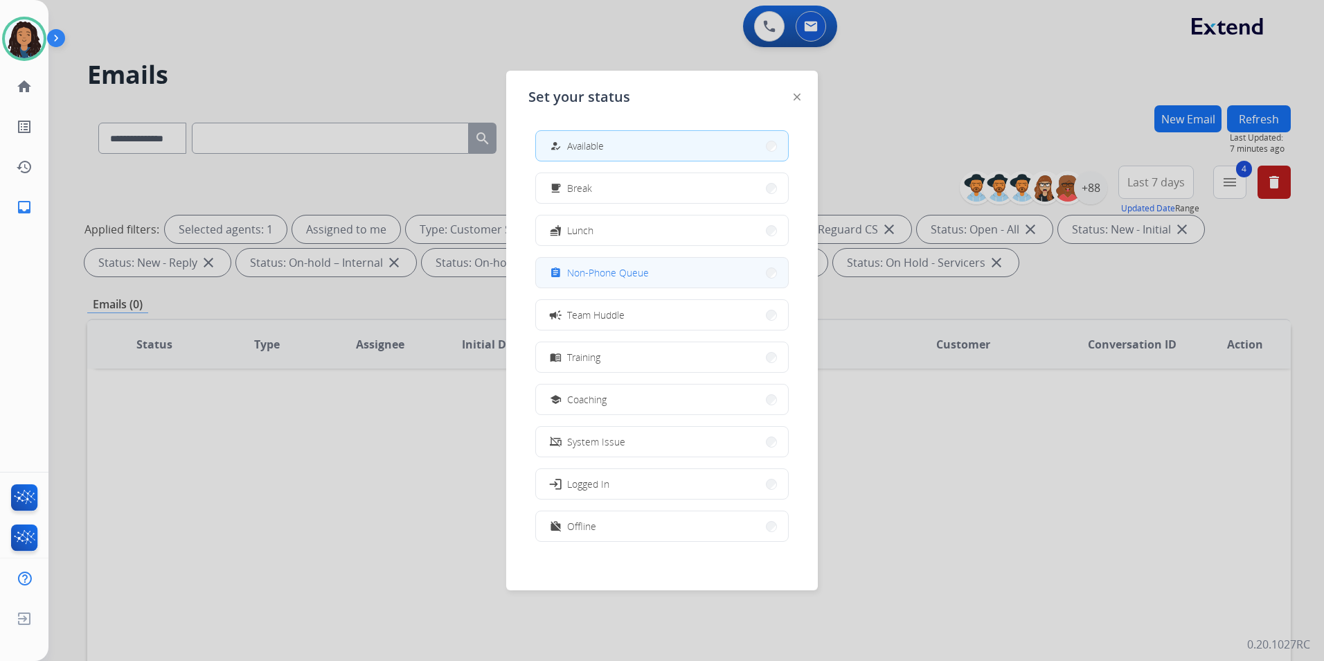
click at [627, 276] on span "Non-Phone Queue" at bounding box center [608, 272] width 82 height 15
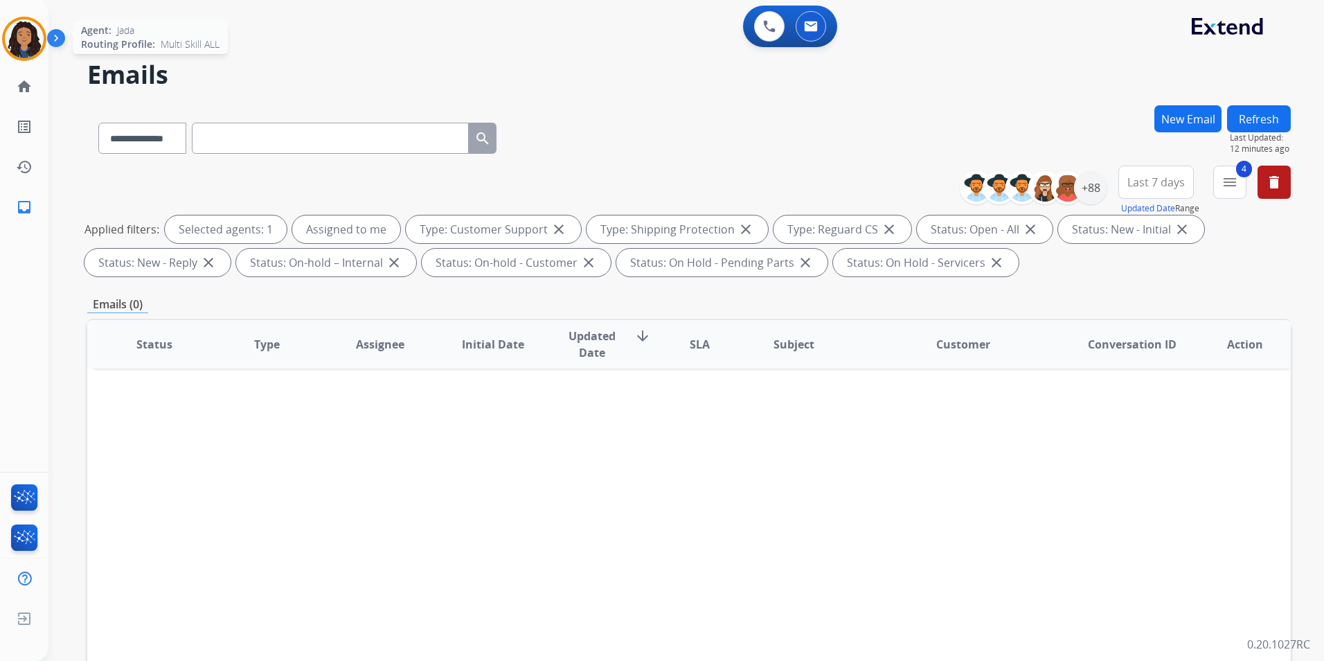
click at [15, 24] on img at bounding box center [24, 38] width 39 height 39
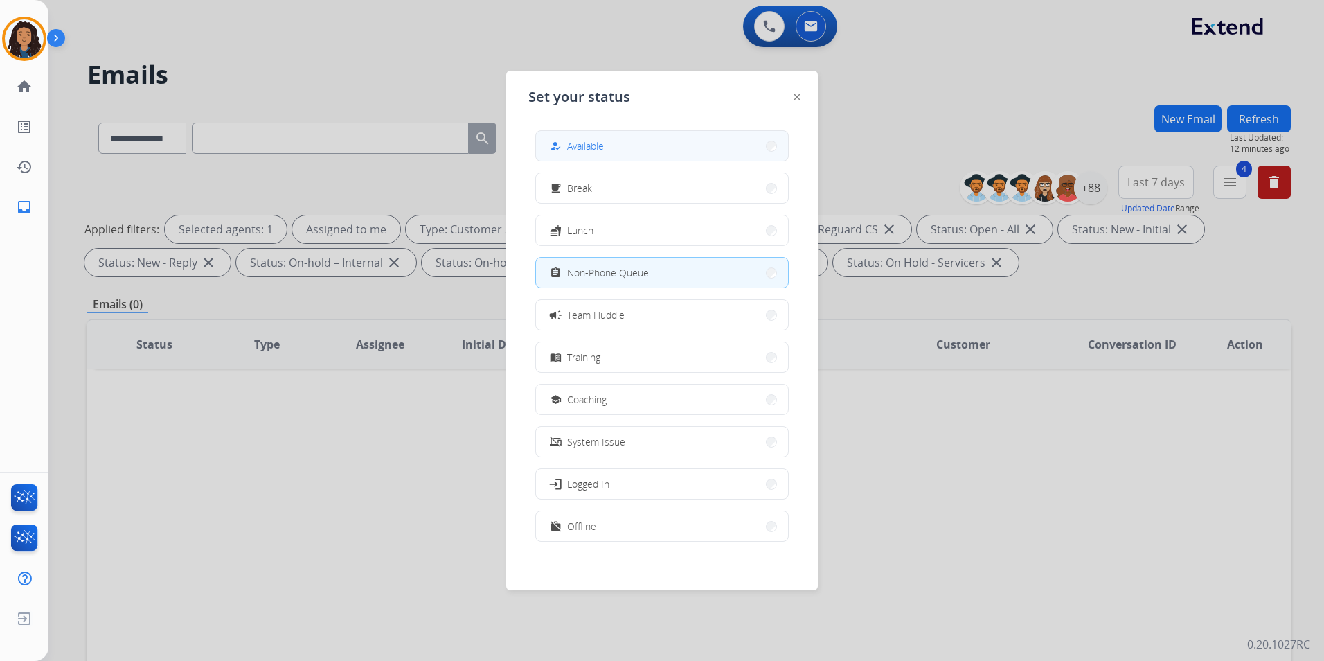
click at [584, 140] on span "Available" at bounding box center [585, 146] width 37 height 15
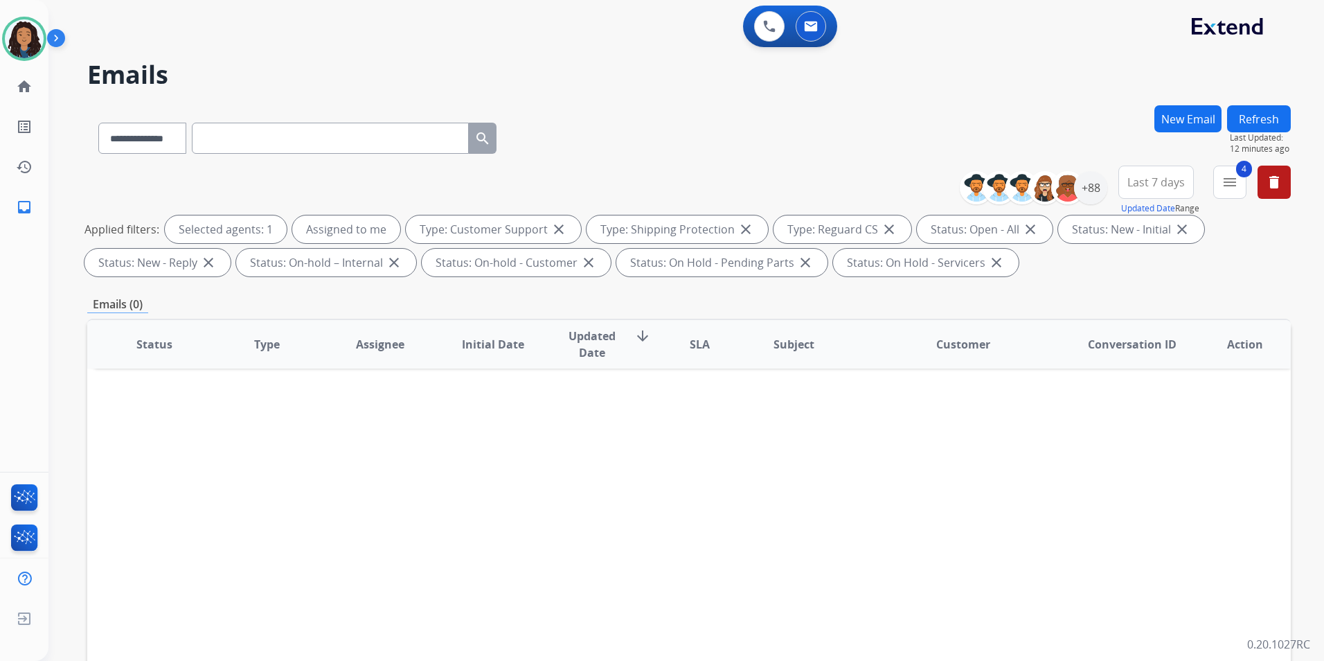
click at [1268, 100] on div "**********" at bounding box center [669, 380] width 1242 height 661
click at [1265, 123] on button "Refresh" at bounding box center [1259, 118] width 64 height 27
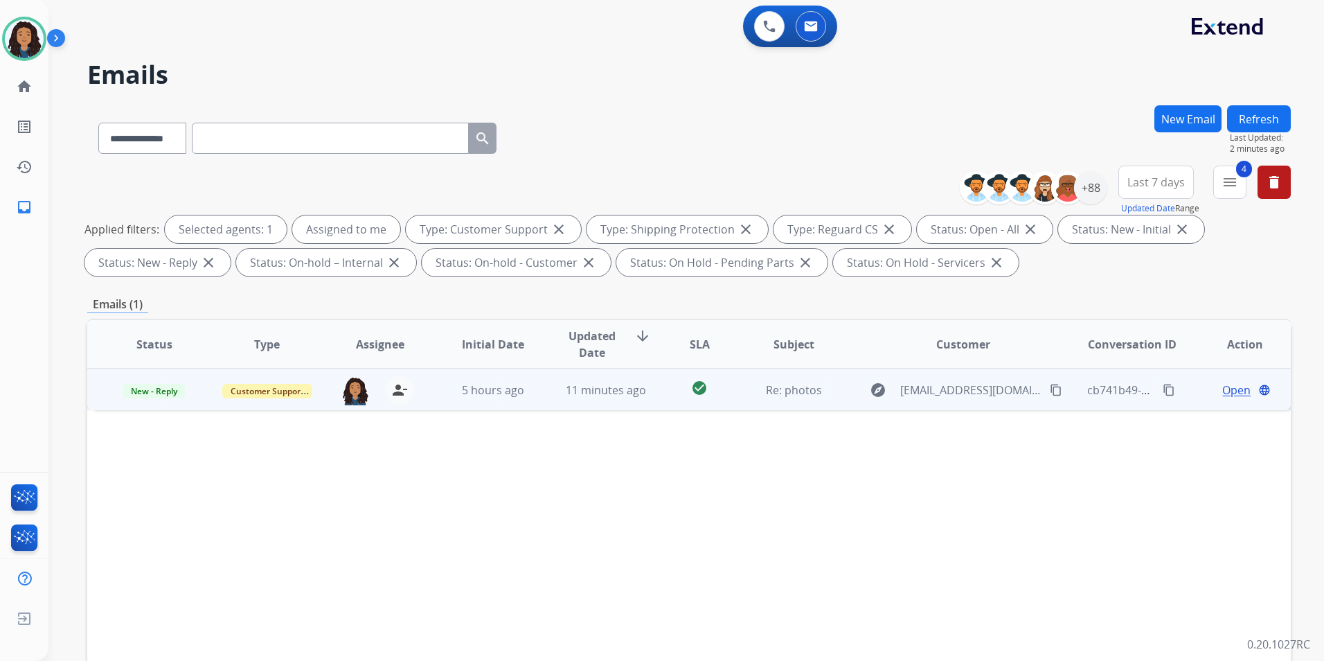
click at [1222, 389] on span "Open" at bounding box center [1236, 390] width 28 height 17
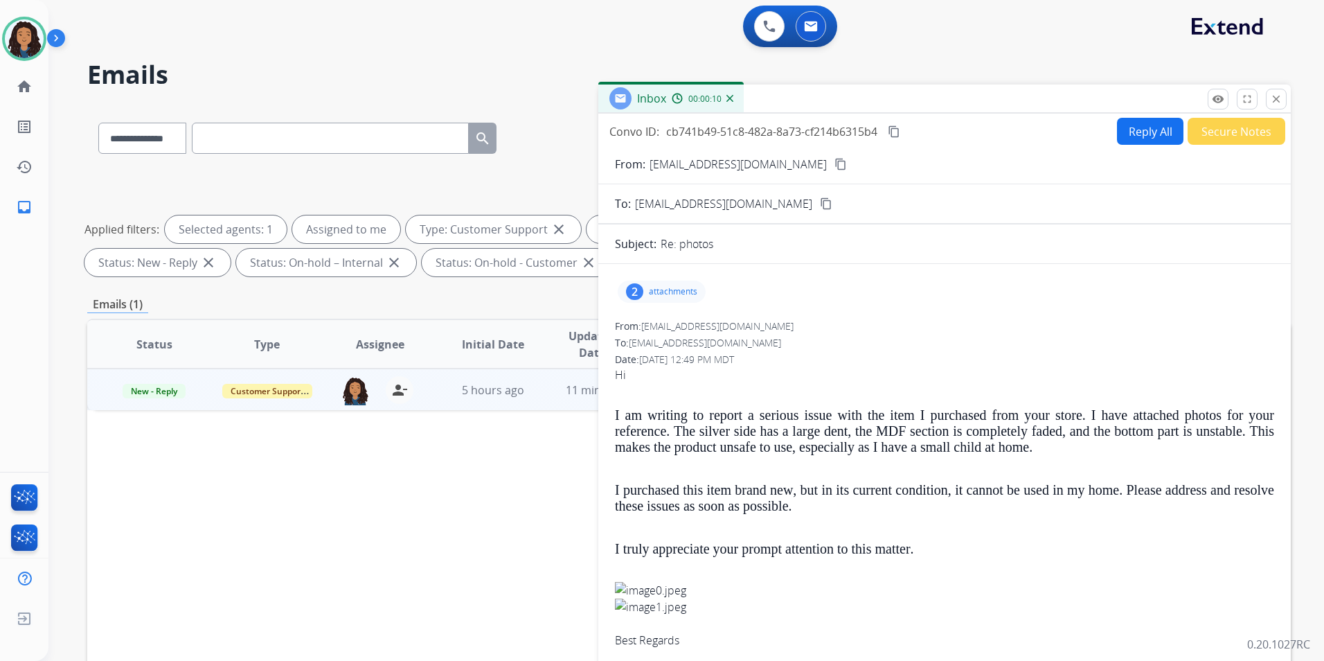
click at [654, 292] on p "attachments" at bounding box center [673, 291] width 48 height 11
click at [662, 329] on div at bounding box center [663, 327] width 69 height 48
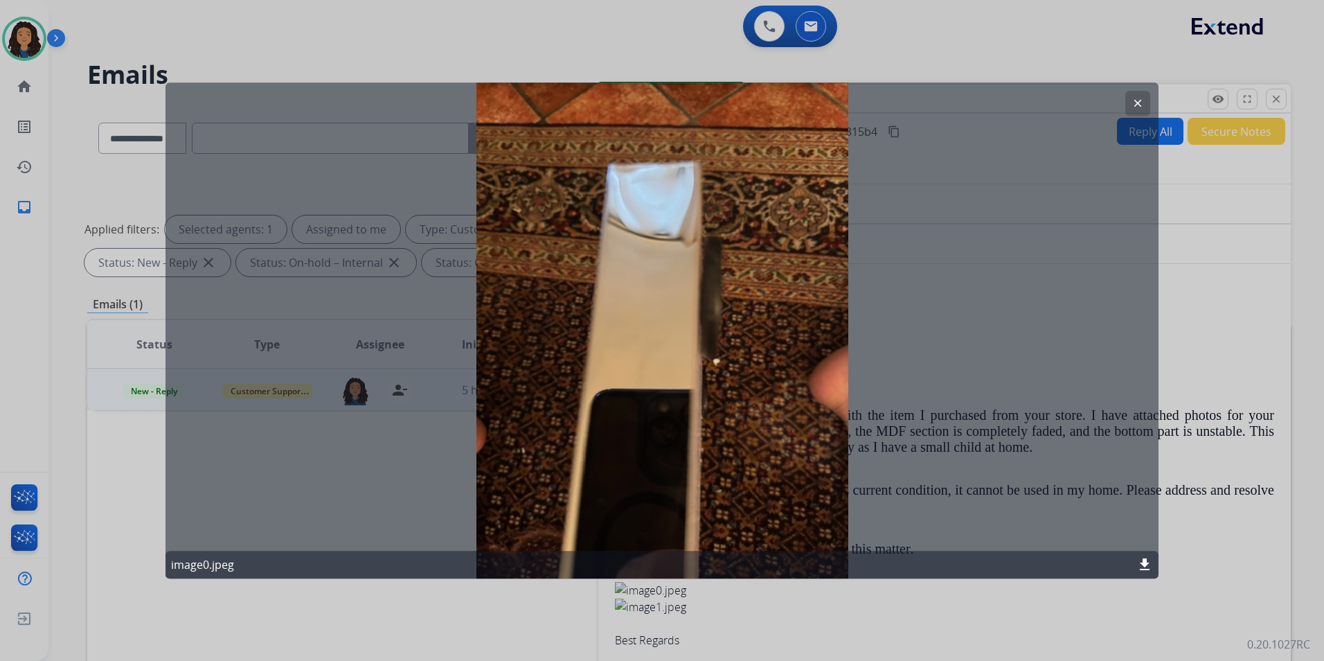
click at [1141, 102] on mat-icon "clear" at bounding box center [1138, 103] width 12 height 12
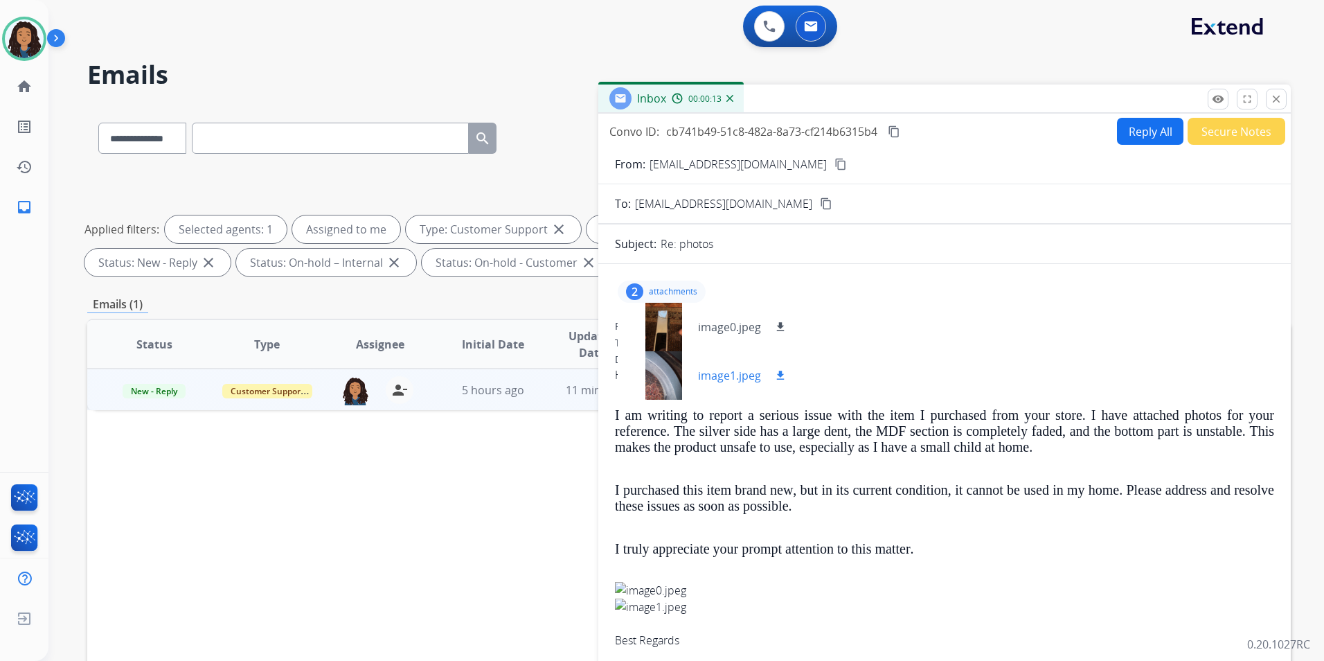
click at [662, 369] on div at bounding box center [663, 375] width 69 height 48
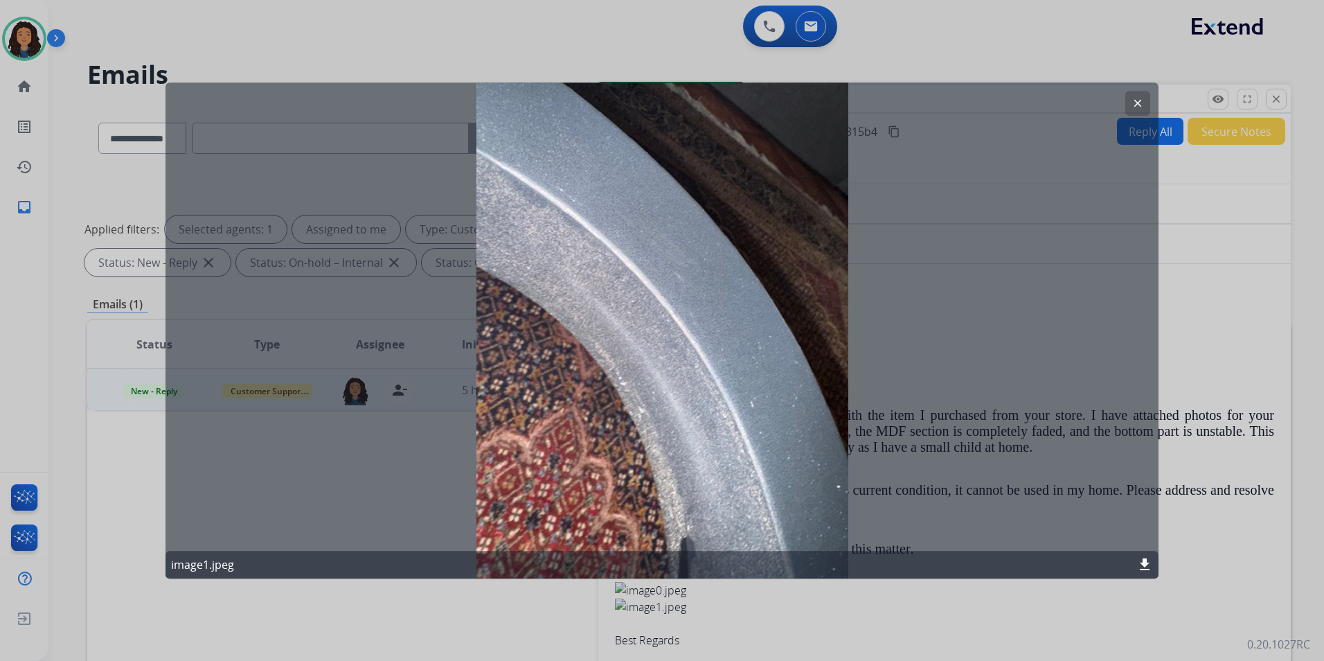
click at [1139, 98] on mat-icon "clear" at bounding box center [1138, 103] width 12 height 12
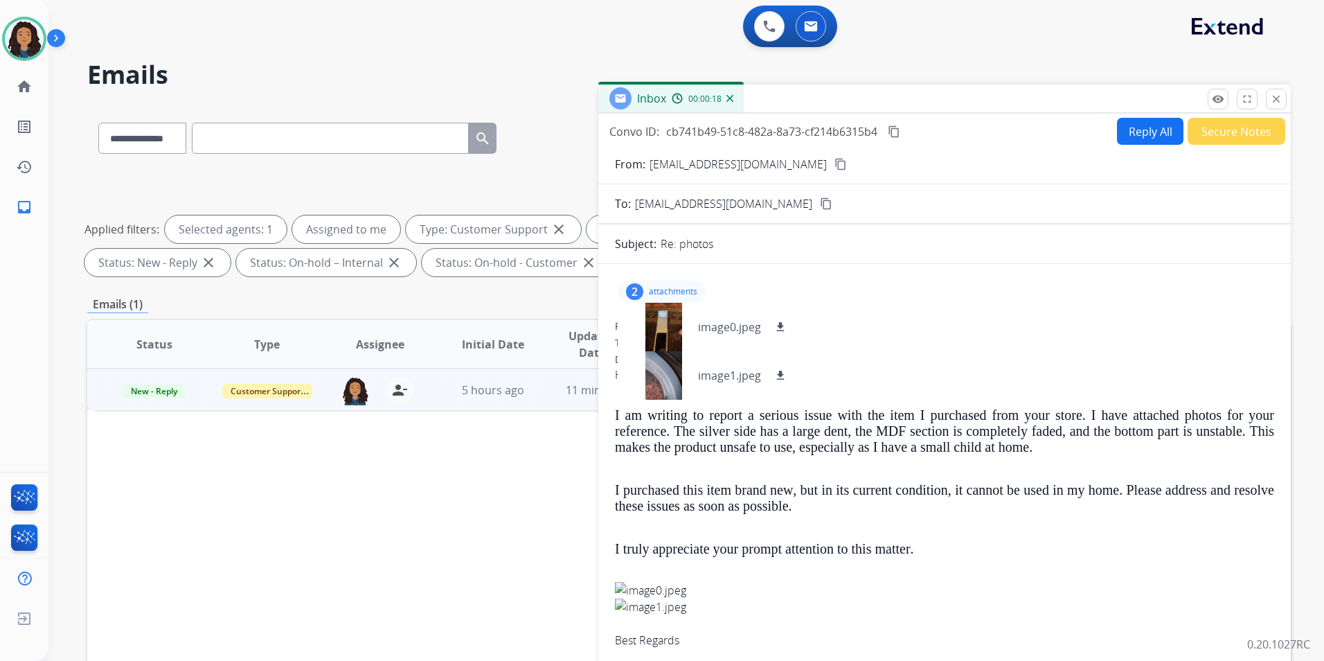
click at [672, 279] on div "2 attachments image0.jpeg download image1.jpeg download" at bounding box center [944, 291] width 659 height 33
click at [672, 285] on div "2 attachments image0.jpeg download image1.jpeg download" at bounding box center [662, 291] width 88 height 22
click at [1138, 125] on button "Reply All" at bounding box center [1150, 131] width 66 height 27
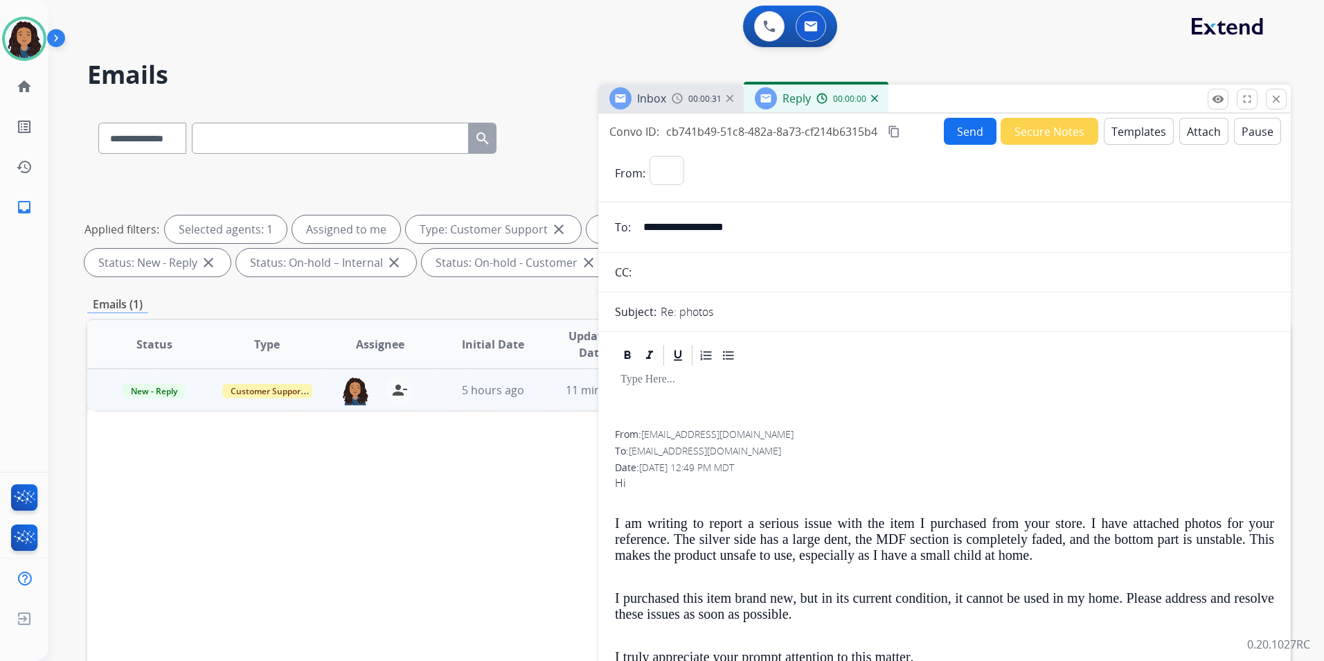
select select "**********"
click at [1138, 125] on button "Templates" at bounding box center [1139, 131] width 70 height 27
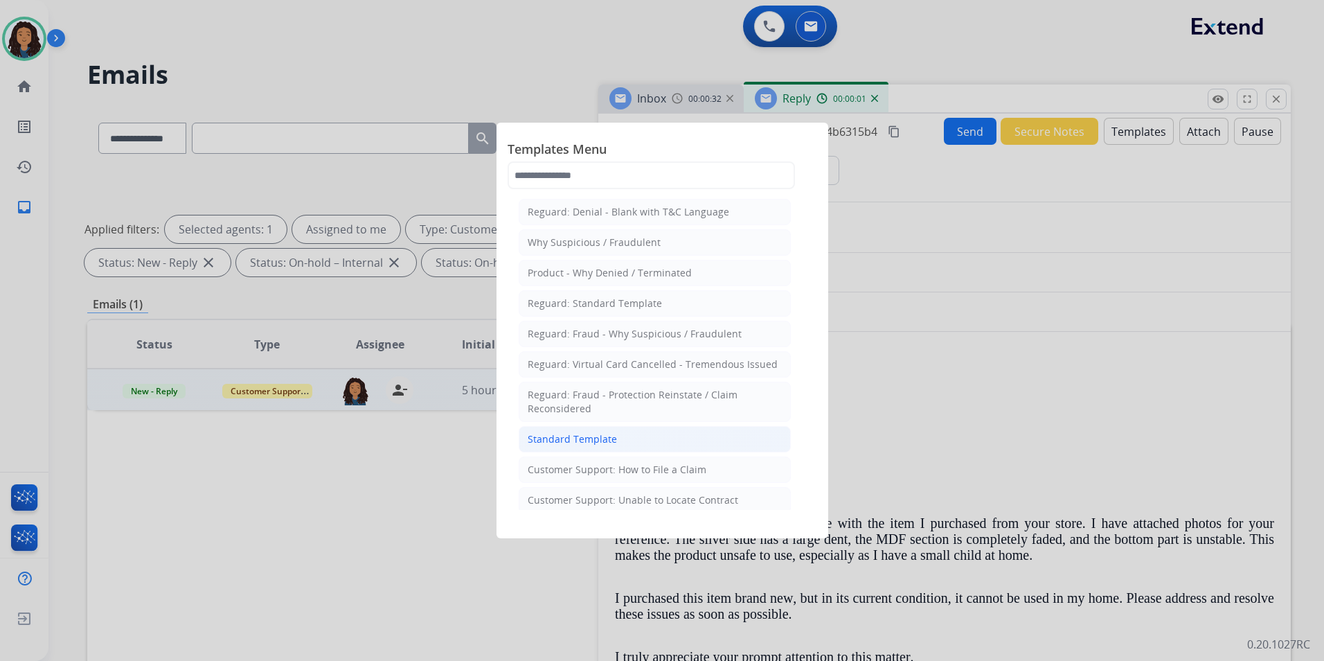
click at [632, 436] on li "Standard Template" at bounding box center [655, 439] width 272 height 26
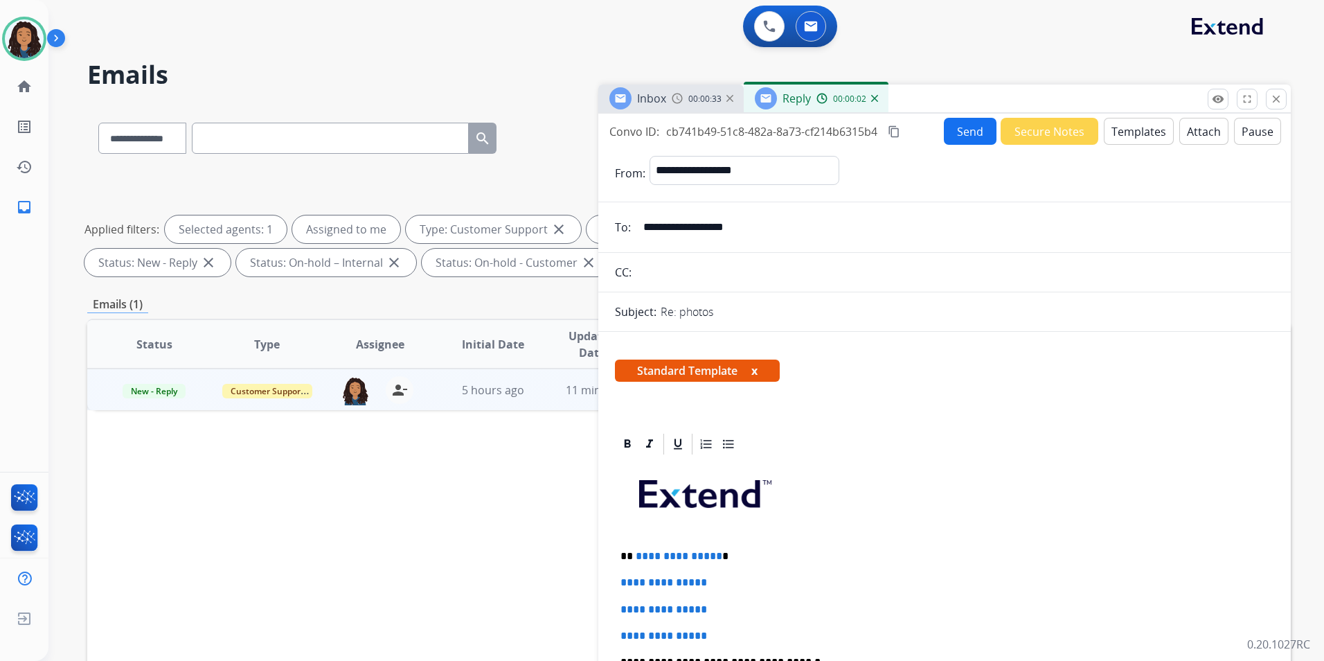
click at [661, 86] on div "Inbox 00:00:33" at bounding box center [670, 98] width 145 height 28
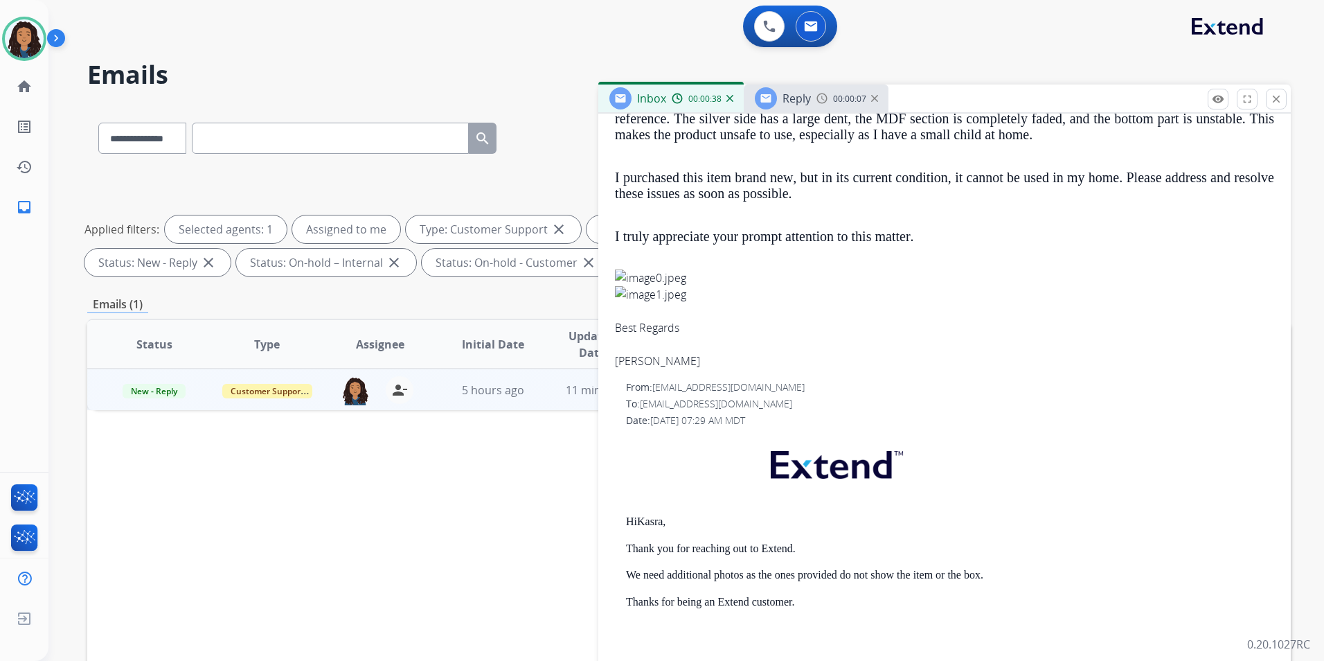
scroll to position [416, 0]
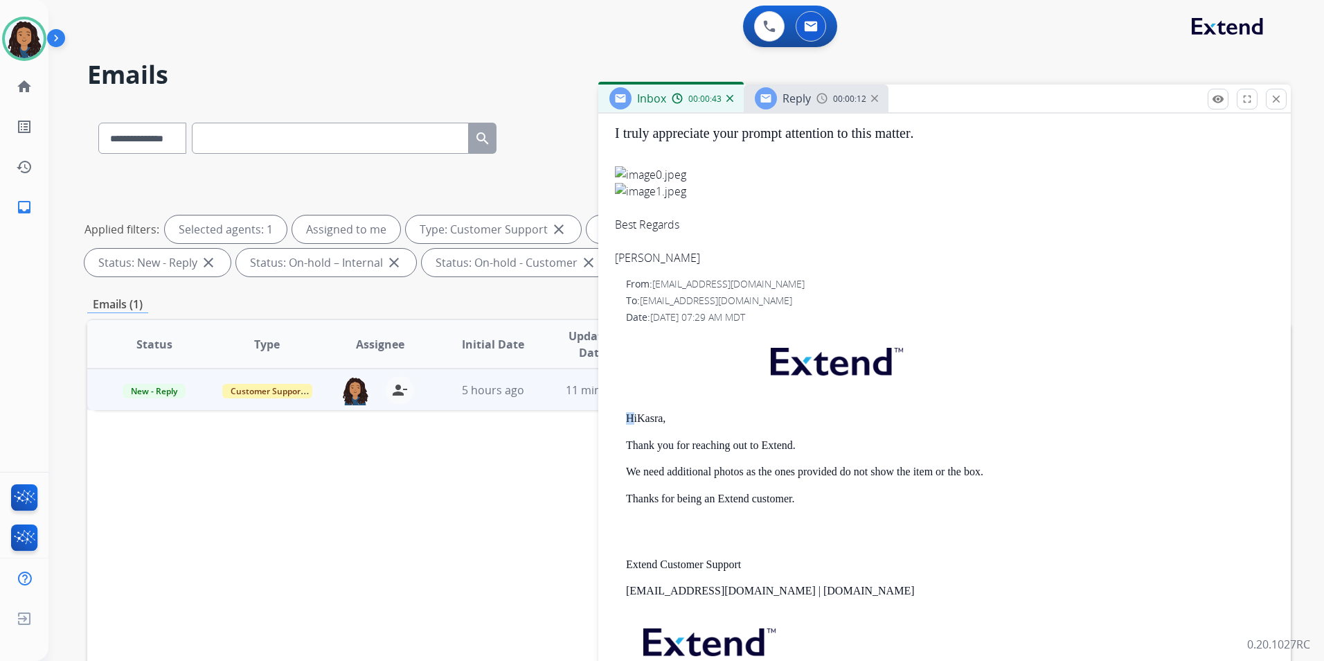
drag, startPoint x: 620, startPoint y: 413, endPoint x: 630, endPoint y: 413, distance: 10.4
click at [630, 413] on div "From: [EMAIL_ADDRESS][DOMAIN_NAME] To: [EMAIL_ADDRESS][DOMAIN_NAME] Date: [DATE…" at bounding box center [944, 508] width 659 height 463
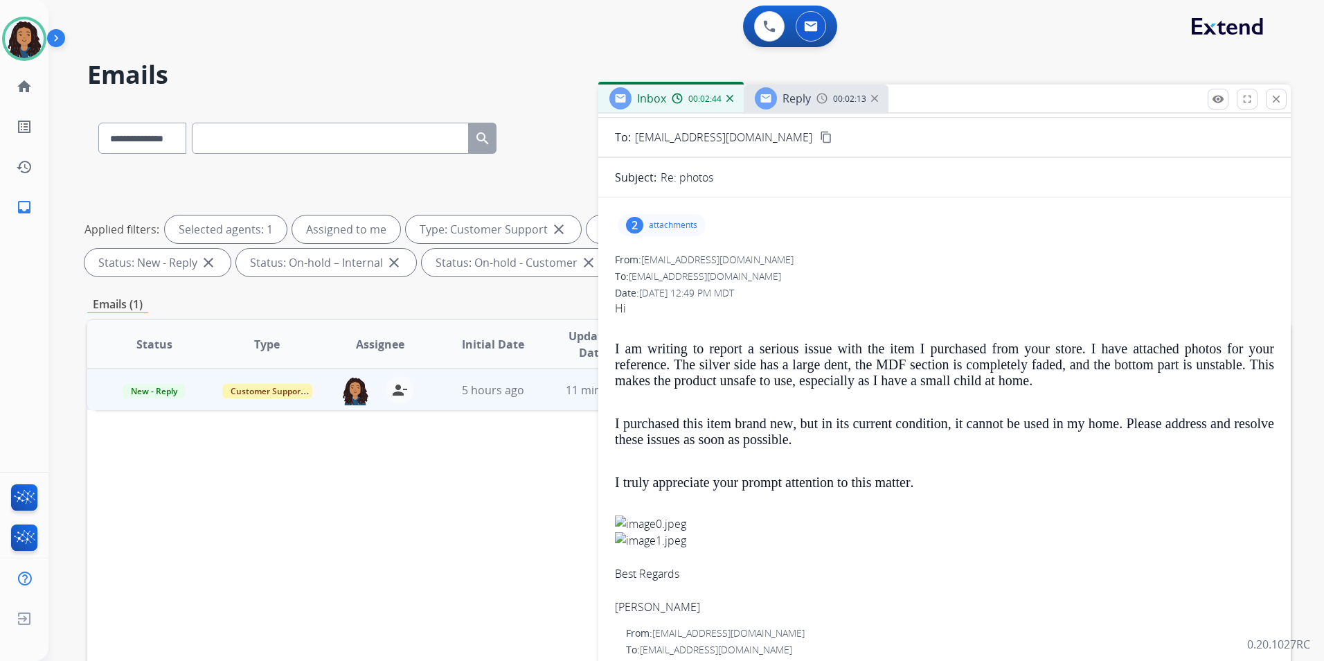
scroll to position [0, 0]
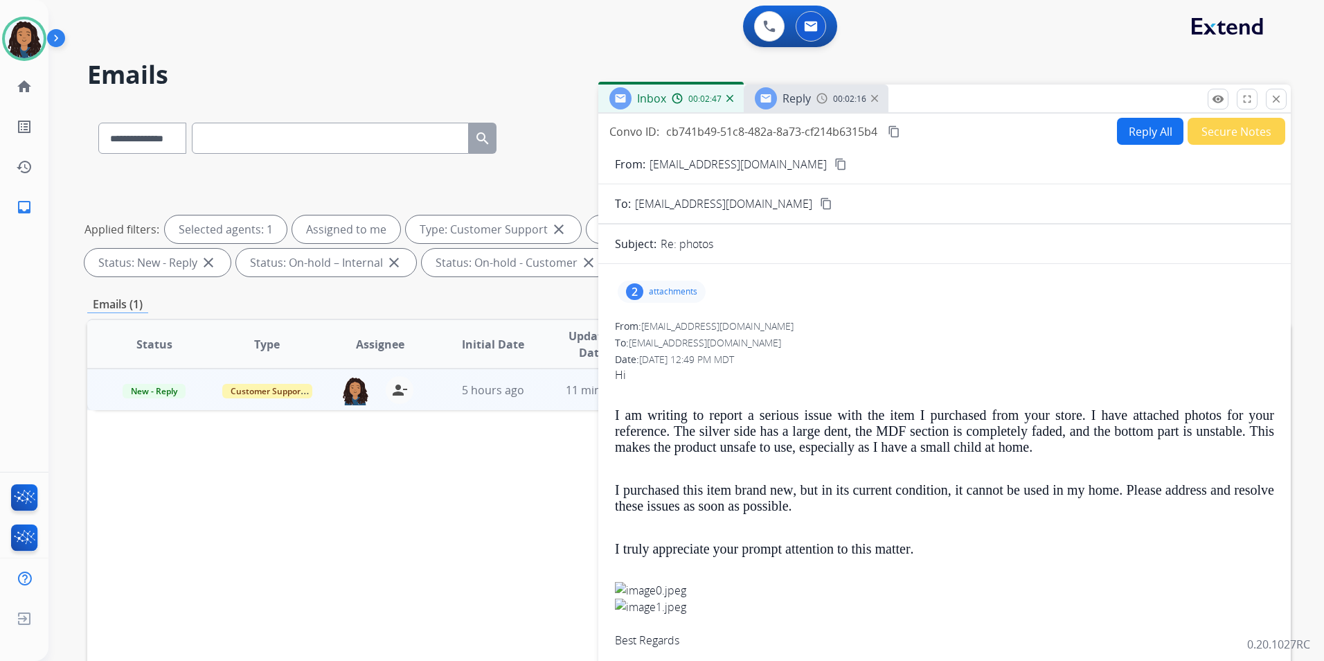
click at [835, 166] on mat-icon "content_copy" at bounding box center [841, 164] width 12 height 12
drag, startPoint x: 0, startPoint y: 440, endPoint x: 769, endPoint y: 303, distance: 780.9
click at [769, 303] on div "2 attachments" at bounding box center [944, 291] width 659 height 33
click at [671, 301] on div "2 attachments" at bounding box center [662, 291] width 88 height 22
click at [670, 336] on div at bounding box center [663, 327] width 69 height 48
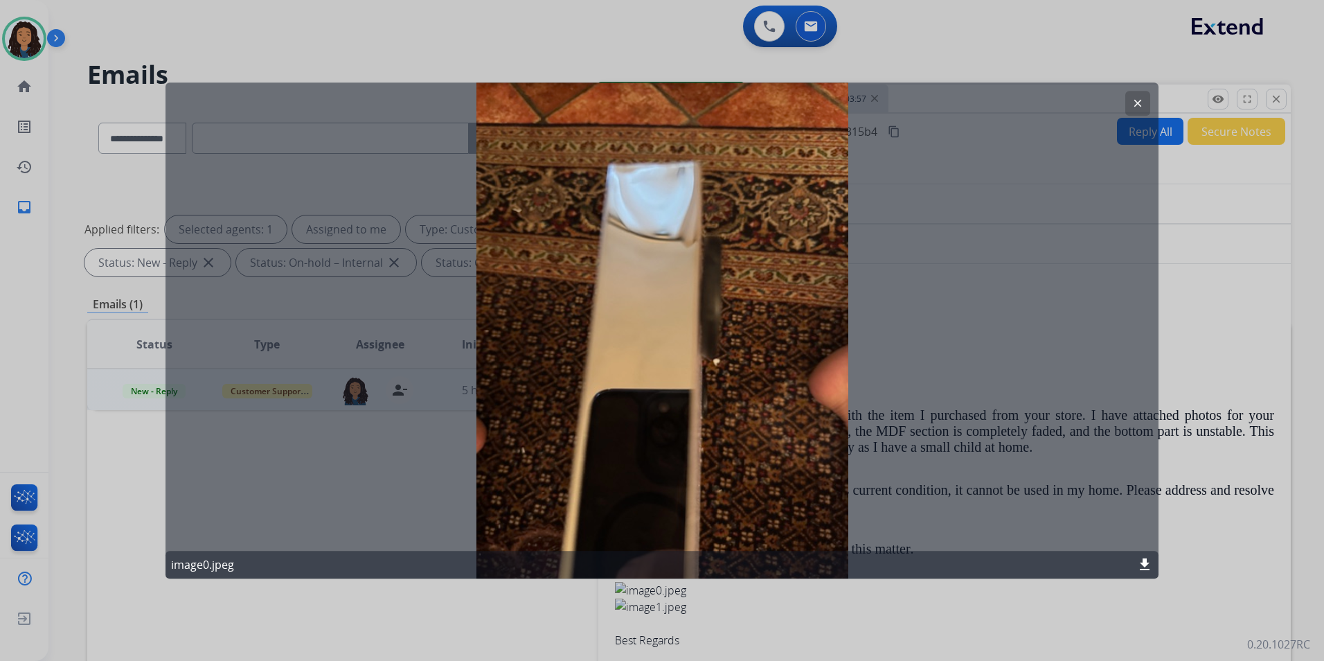
click at [1141, 95] on button "clear" at bounding box center [1137, 103] width 25 height 25
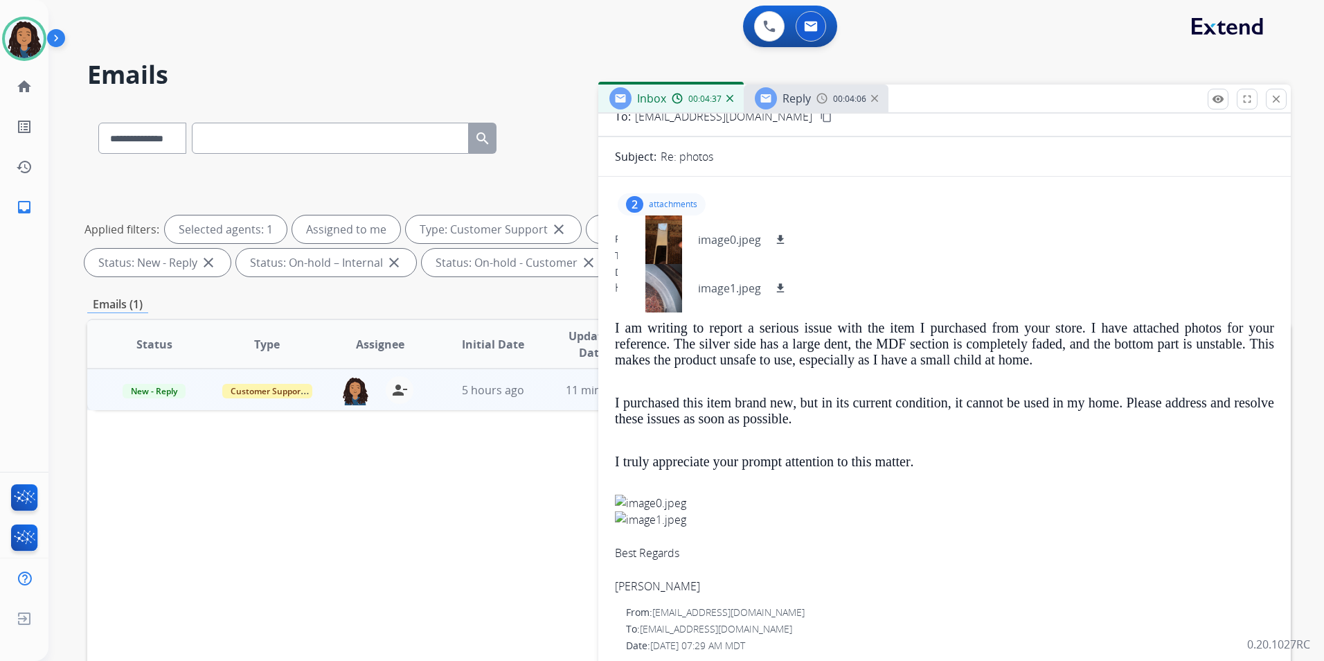
scroll to position [139, 0]
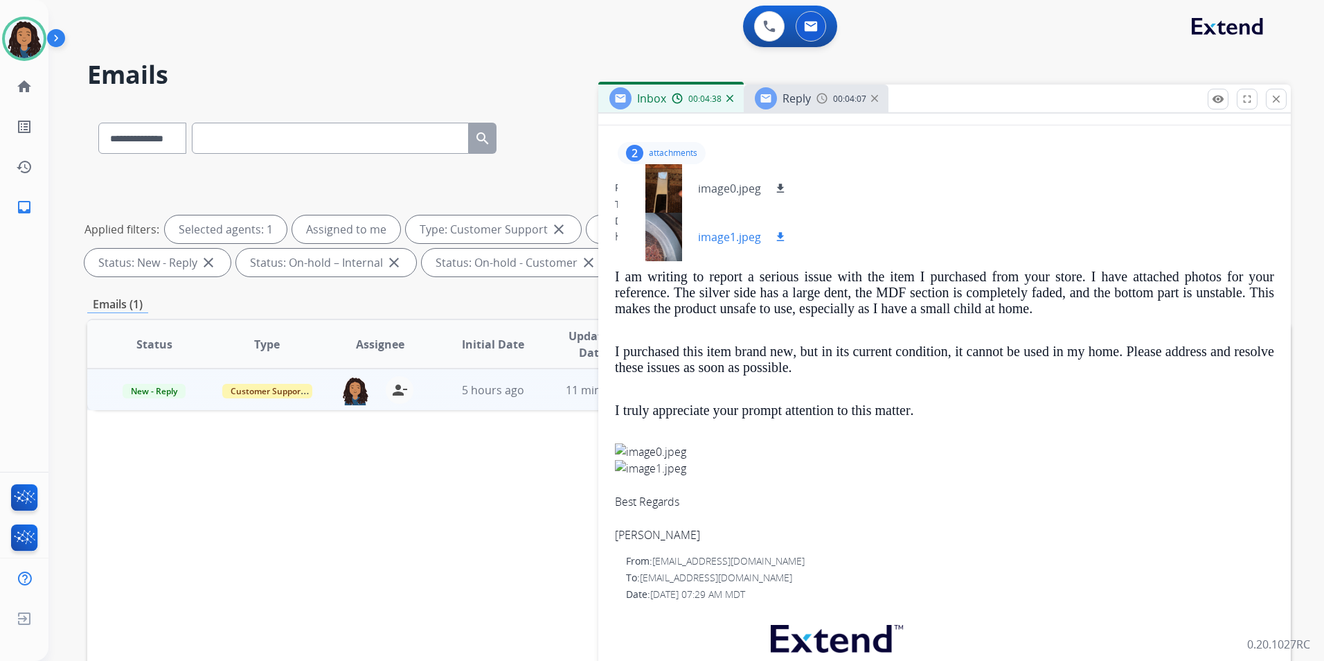
click at [654, 227] on div at bounding box center [663, 237] width 69 height 48
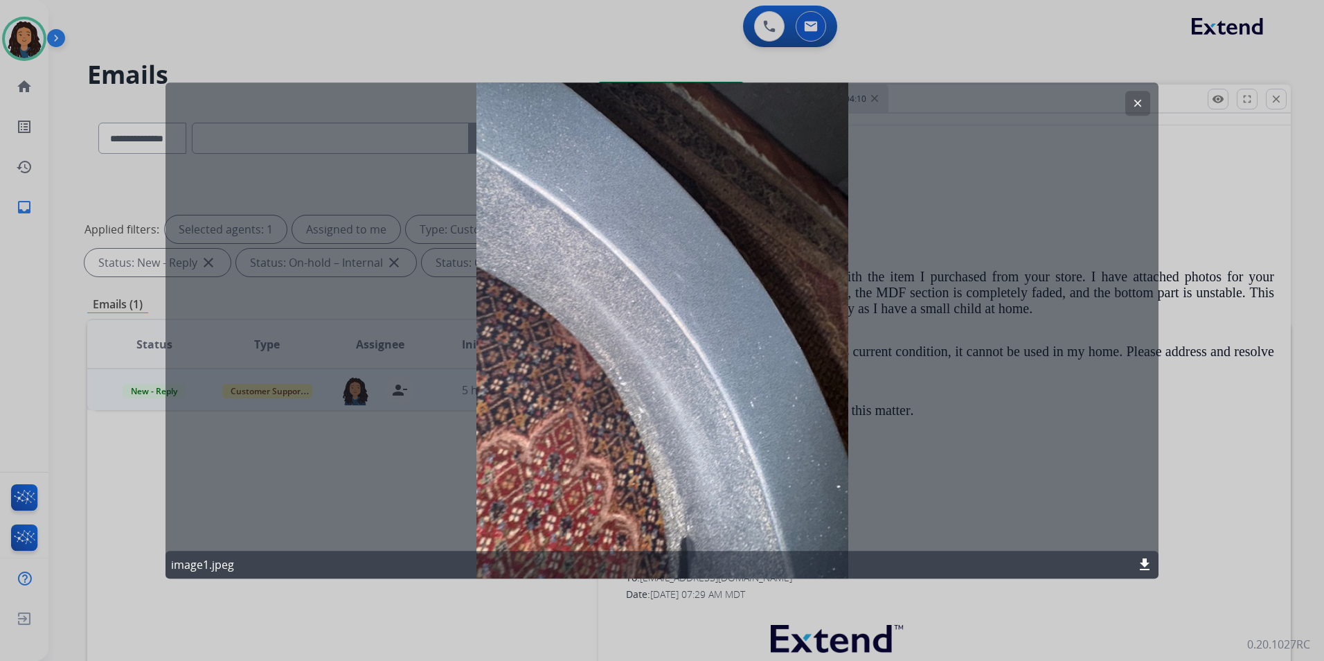
drag, startPoint x: 1130, startPoint y: 103, endPoint x: 1120, endPoint y: 107, distance: 11.0
click at [1128, 103] on button "clear" at bounding box center [1137, 103] width 25 height 25
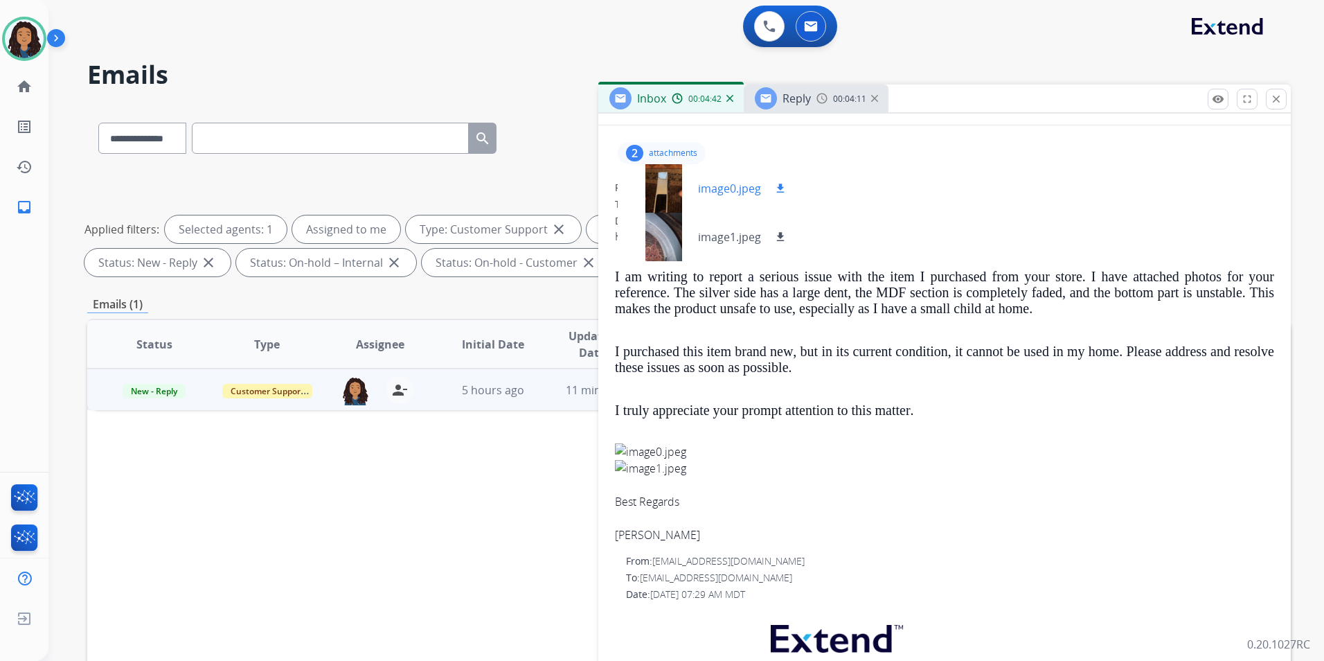
click at [662, 168] on div at bounding box center [663, 188] width 69 height 48
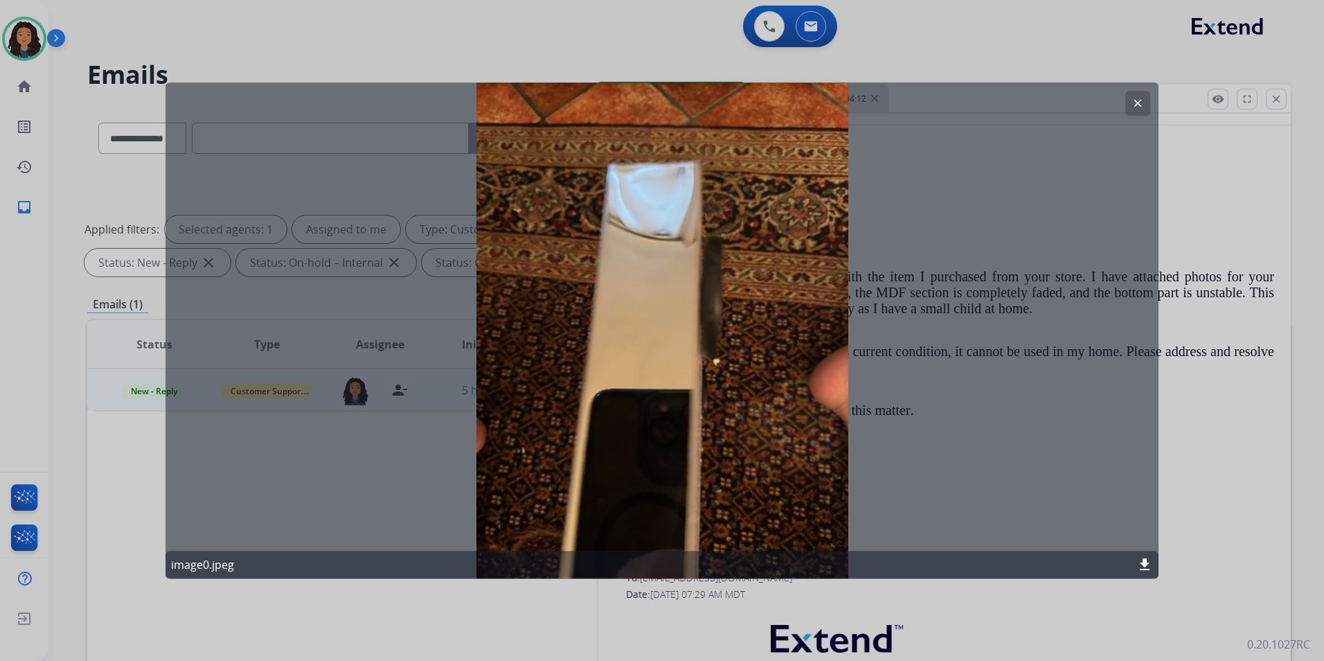
click at [1139, 99] on mat-icon "clear" at bounding box center [1138, 103] width 12 height 12
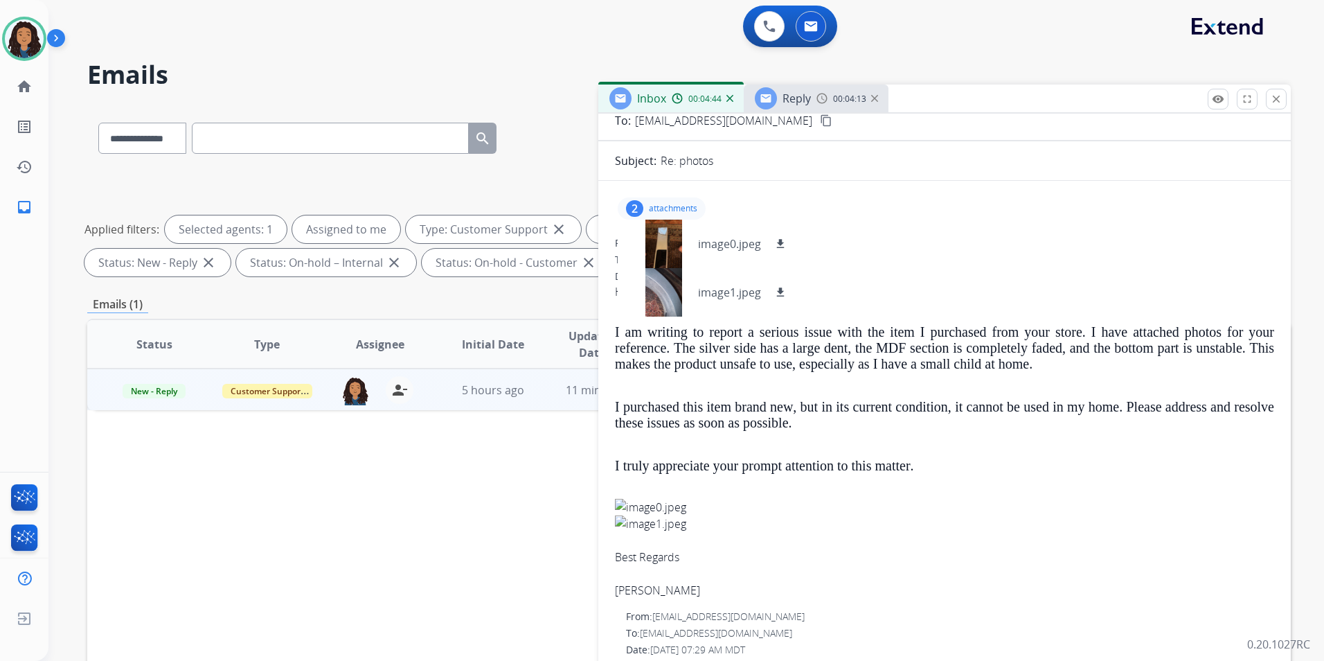
scroll to position [69, 0]
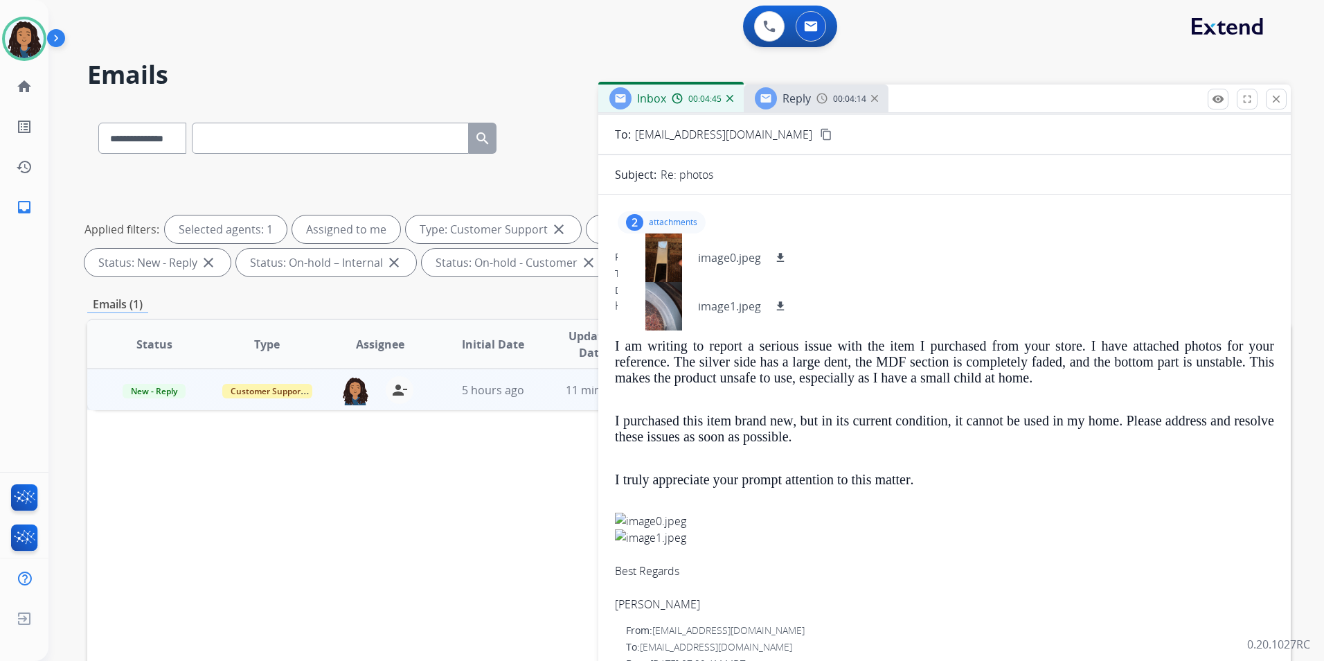
click at [653, 221] on p "attachments" at bounding box center [673, 222] width 48 height 11
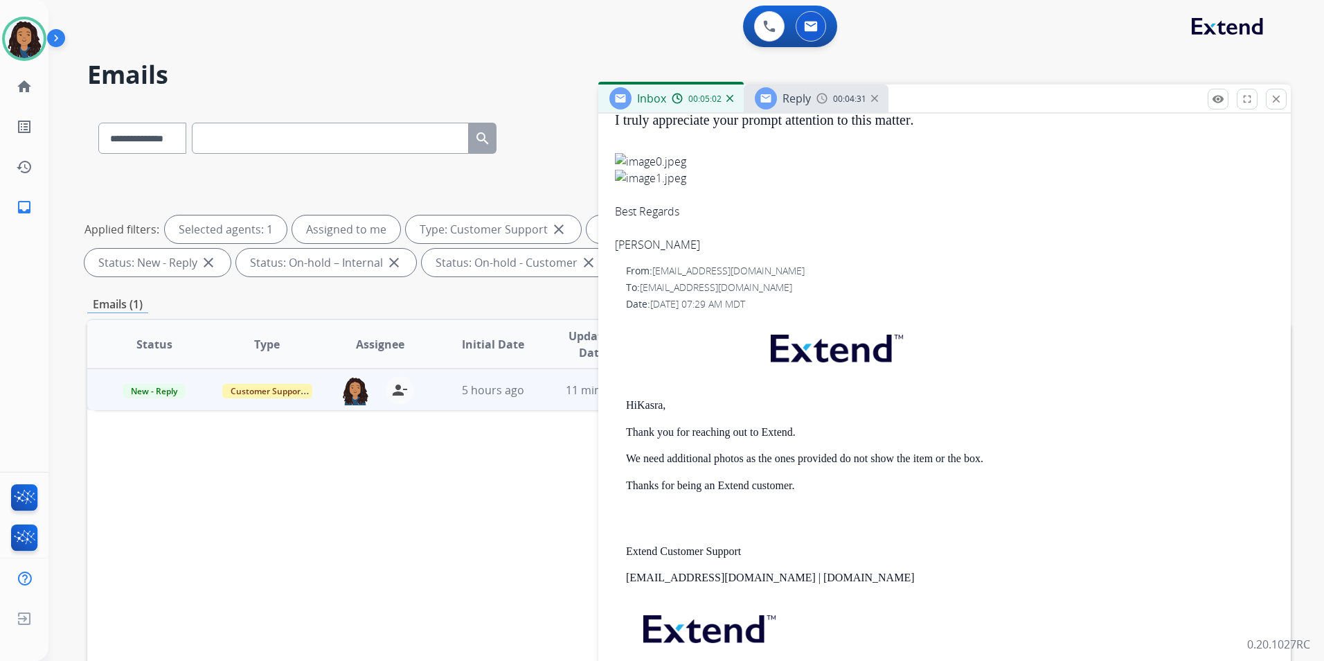
scroll to position [494, 0]
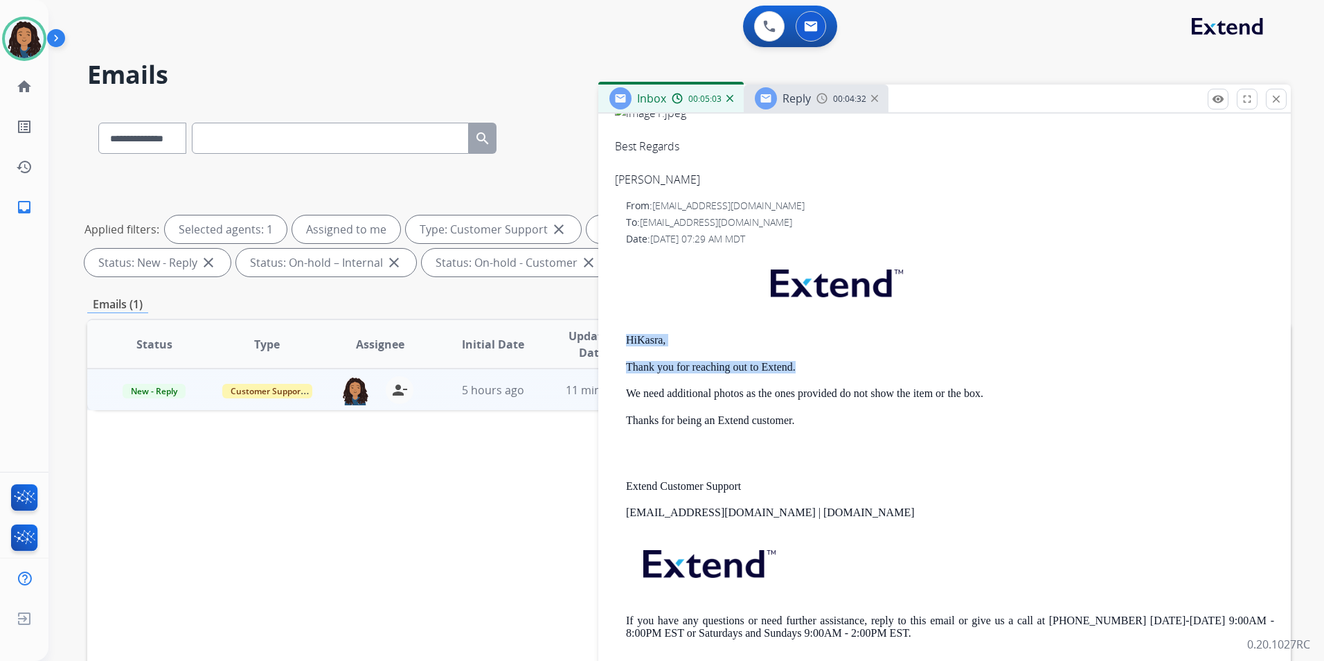
drag, startPoint x: 621, startPoint y: 332, endPoint x: 842, endPoint y: 357, distance: 222.3
click at [842, 357] on div "From: [EMAIL_ADDRESS][DOMAIN_NAME] To: [EMAIL_ADDRESS][DOMAIN_NAME] Date: [DATE…" at bounding box center [944, 430] width 659 height 463
drag, startPoint x: 842, startPoint y: 357, endPoint x: 772, endPoint y: 367, distance: 70.7
copy div "Hi [PERSON_NAME], Thank you for reaching out to Extend."
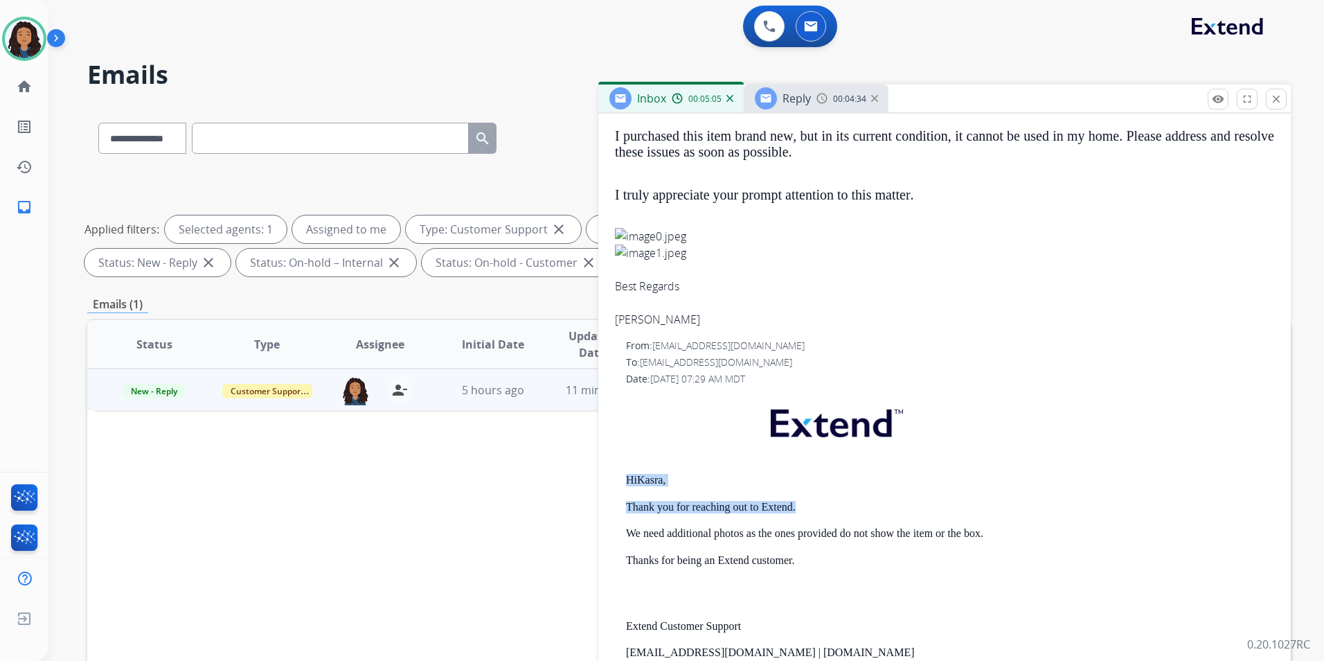
scroll to position [286, 0]
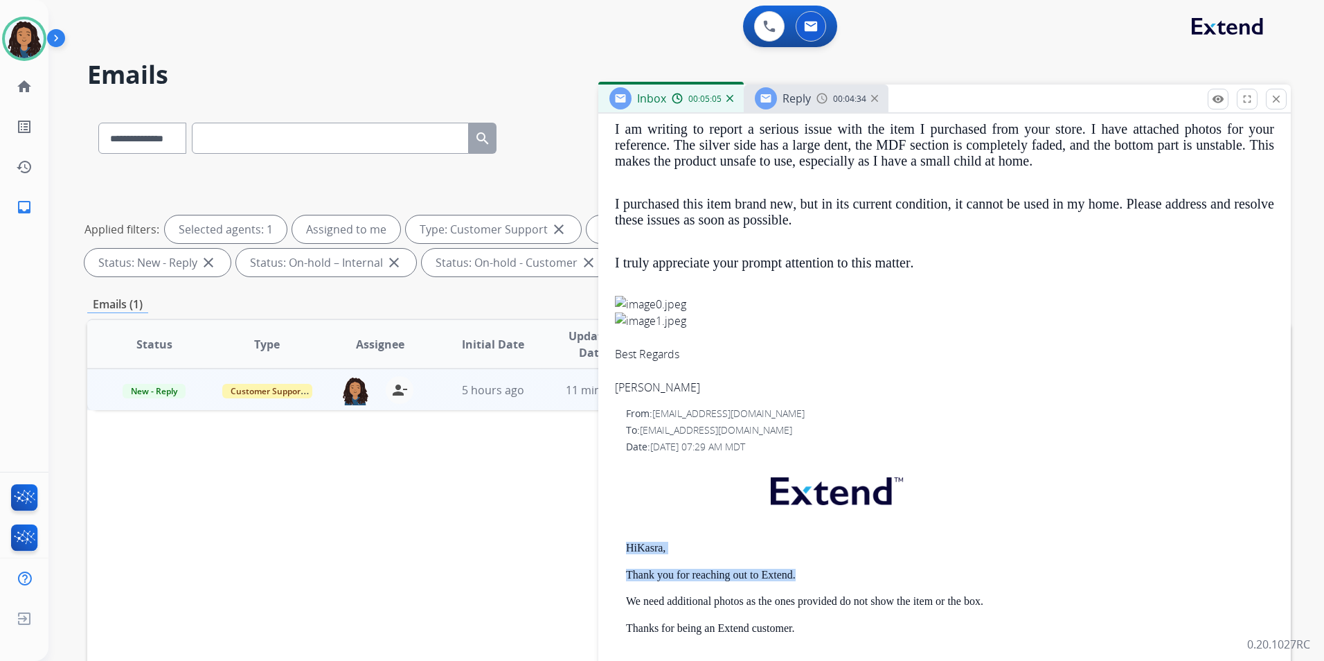
click at [773, 85] on div "Reply 00:04:34" at bounding box center [816, 98] width 145 height 28
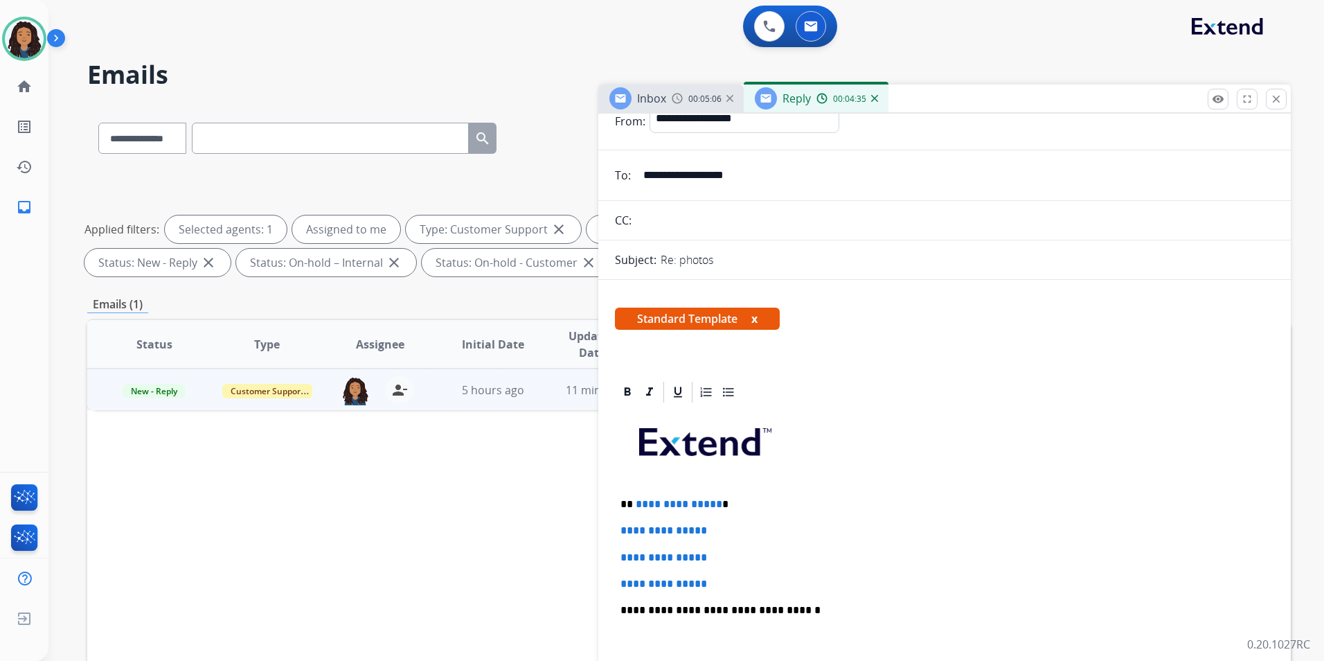
scroll to position [139, 0]
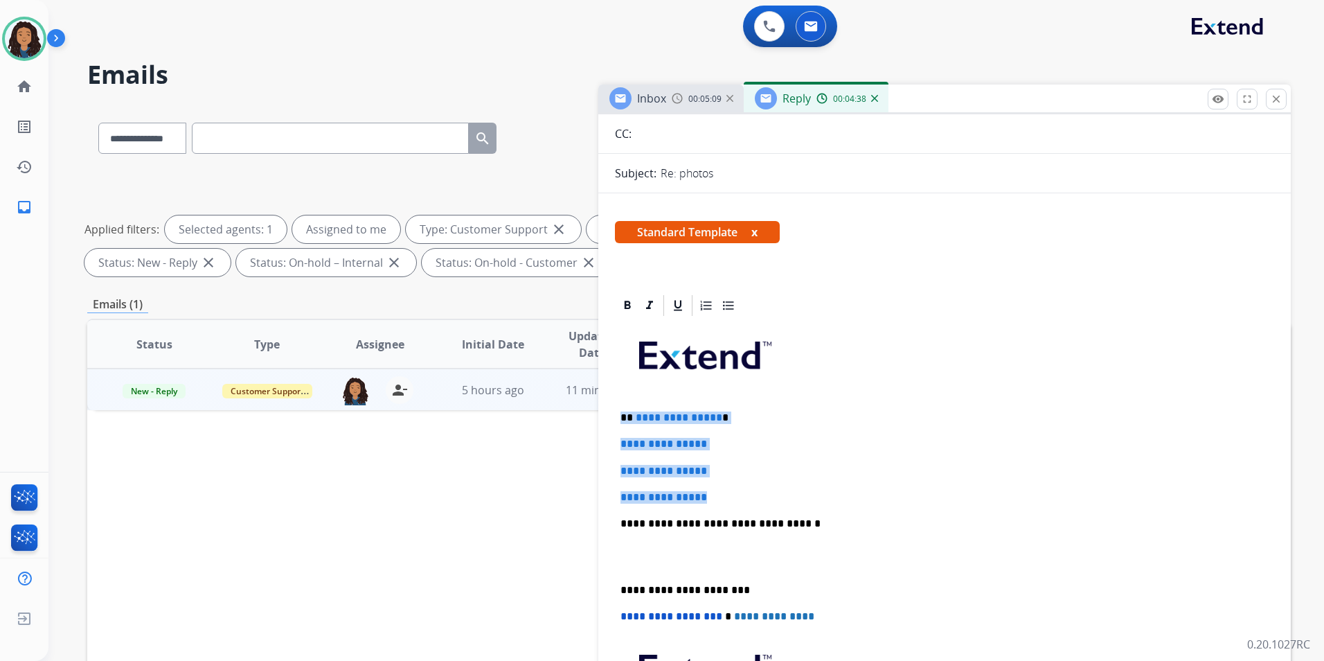
drag, startPoint x: 617, startPoint y: 411, endPoint x: 827, endPoint y: 499, distance: 227.3
click at [827, 499] on div "**********" at bounding box center [944, 556] width 659 height 476
paste div
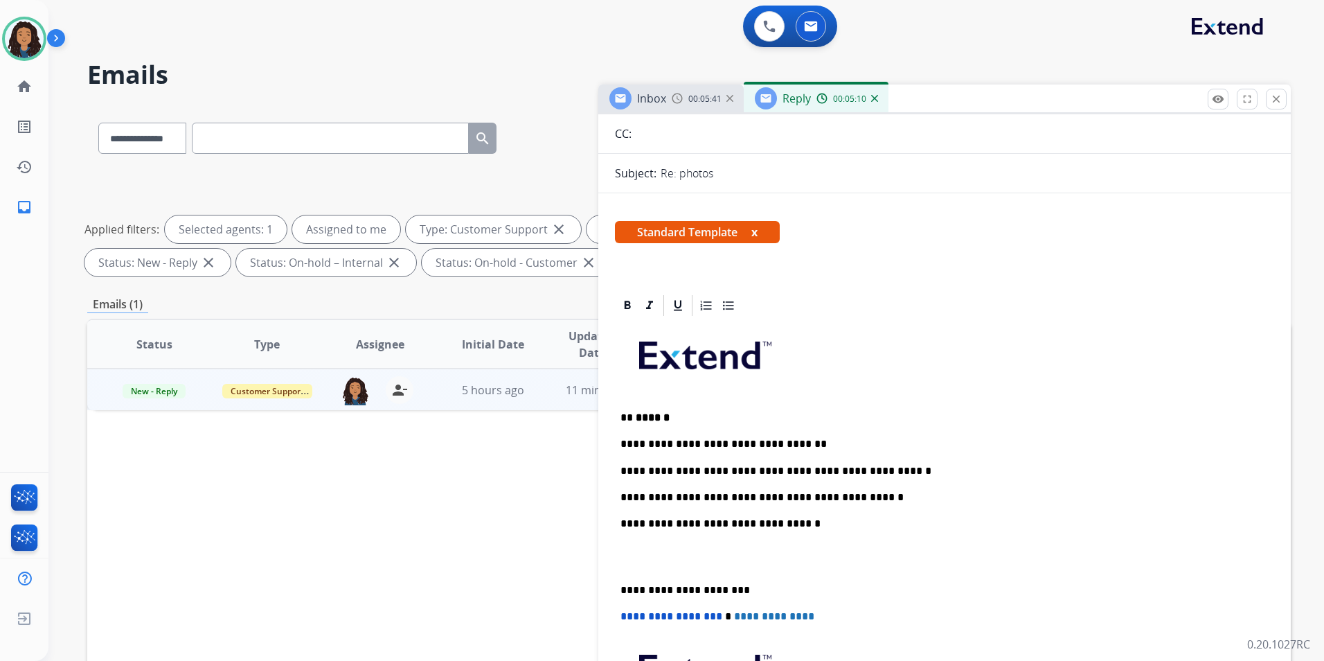
scroll to position [0, 0]
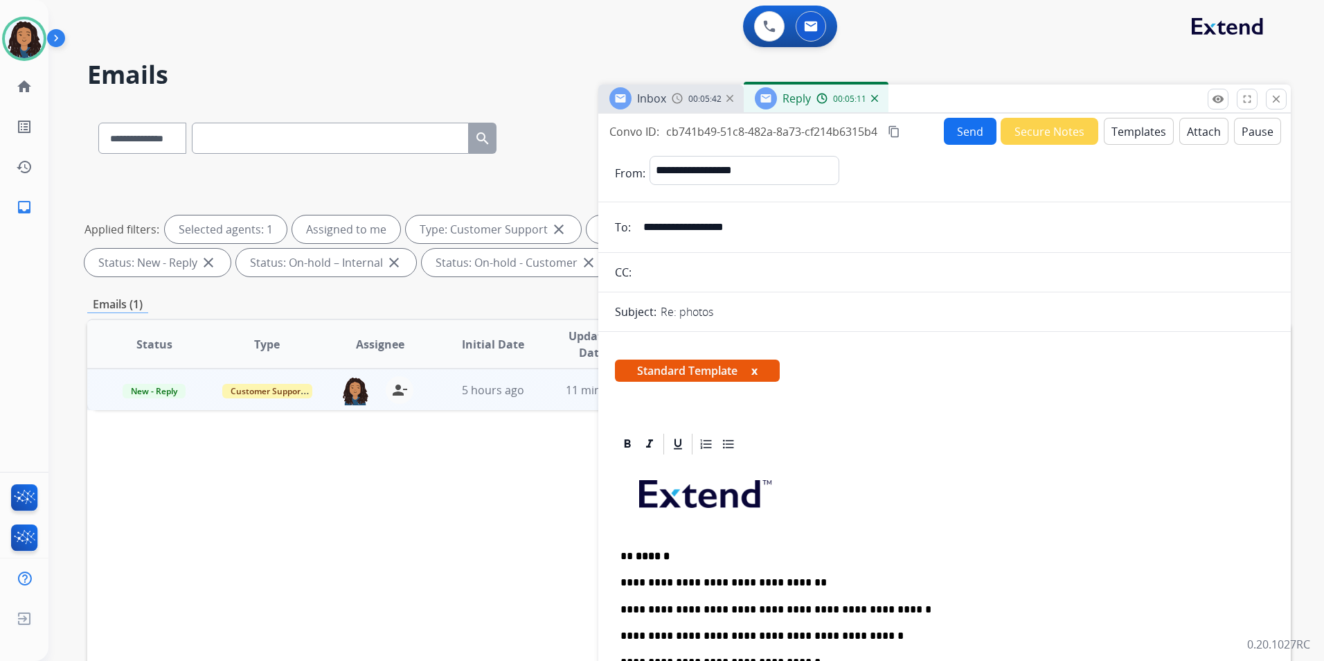
click at [951, 132] on button "Send" at bounding box center [970, 131] width 53 height 27
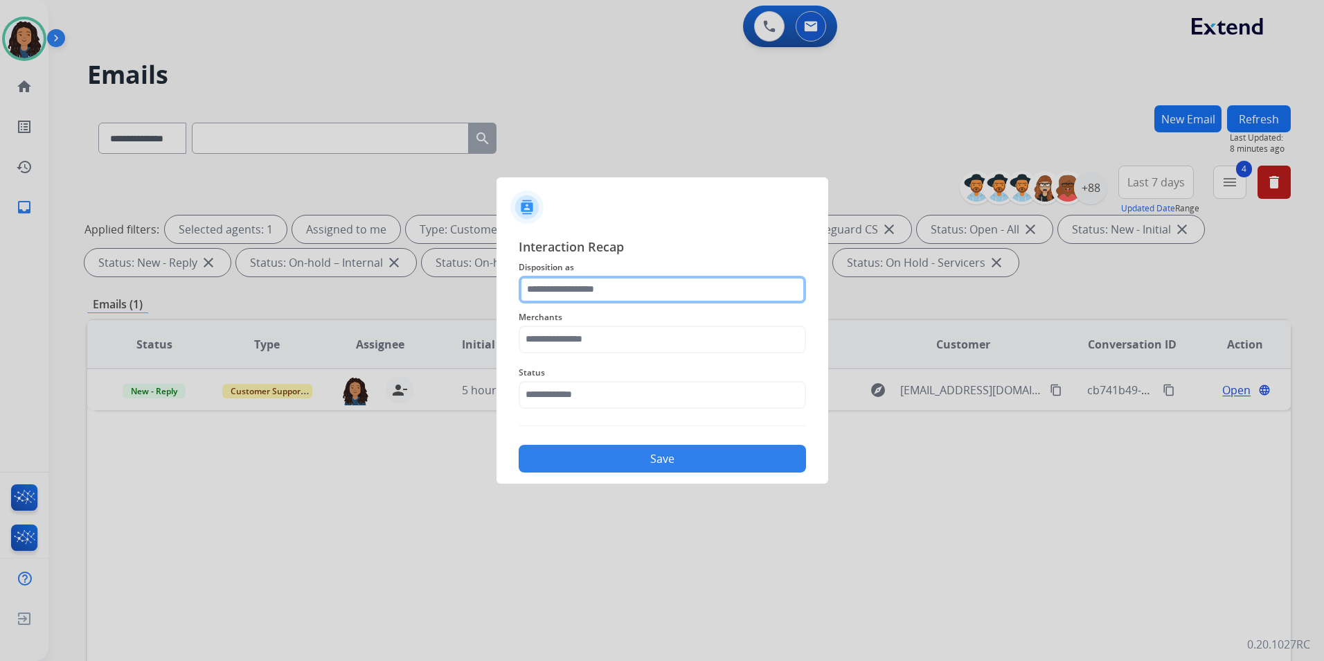
click at [589, 288] on input "text" at bounding box center [662, 290] width 287 height 28
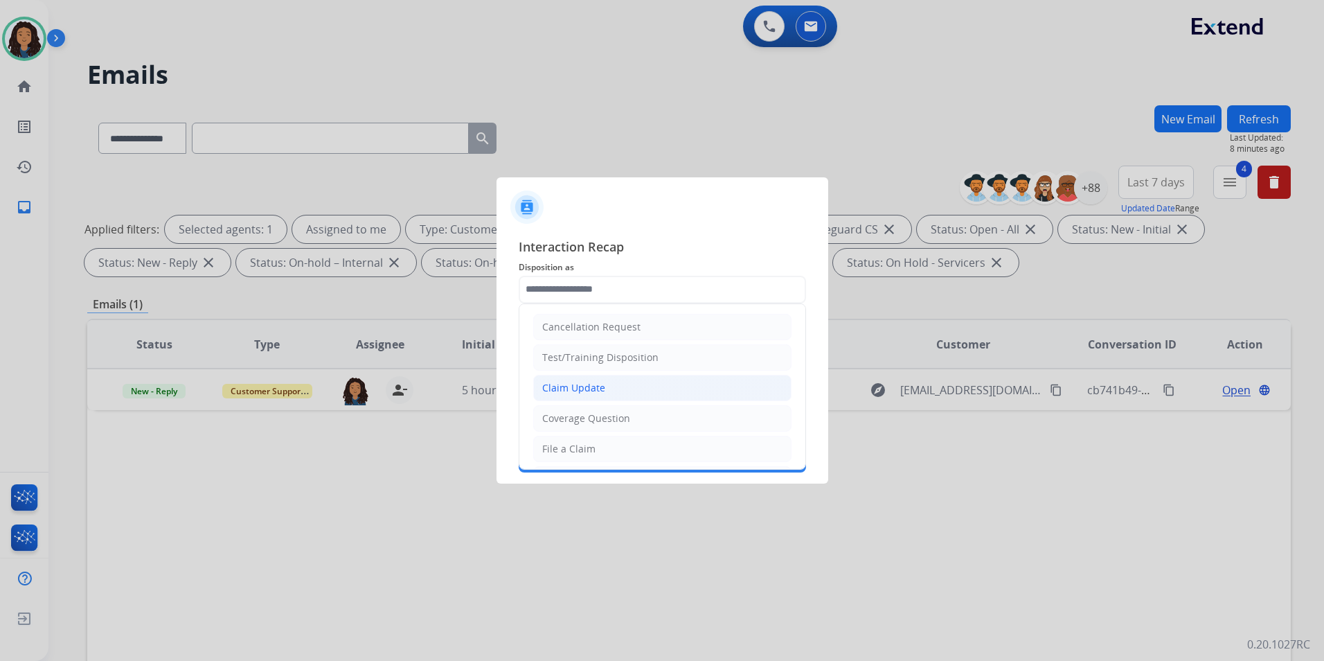
click at [585, 392] on div "Claim Update" at bounding box center [573, 388] width 63 height 14
type input "**********"
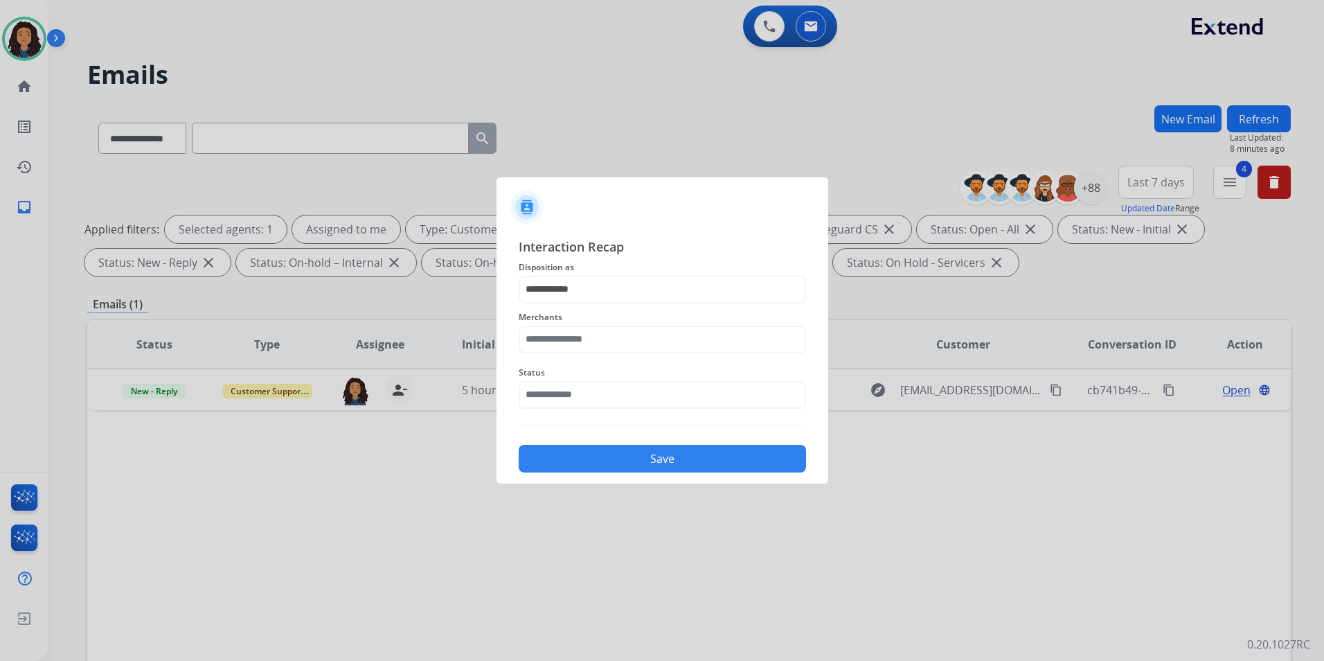
click at [578, 324] on span "Merchants" at bounding box center [662, 317] width 287 height 17
click at [579, 333] on input "text" at bounding box center [662, 340] width 287 height 28
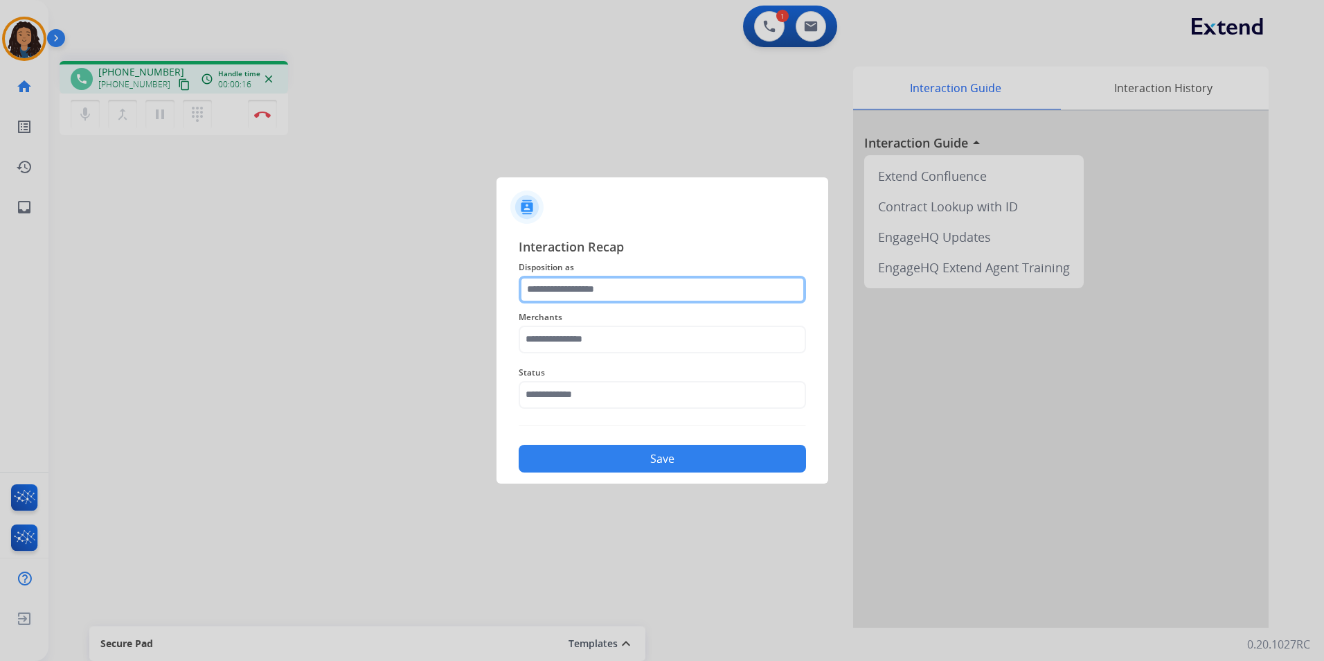
click at [620, 288] on input "text" at bounding box center [662, 290] width 287 height 28
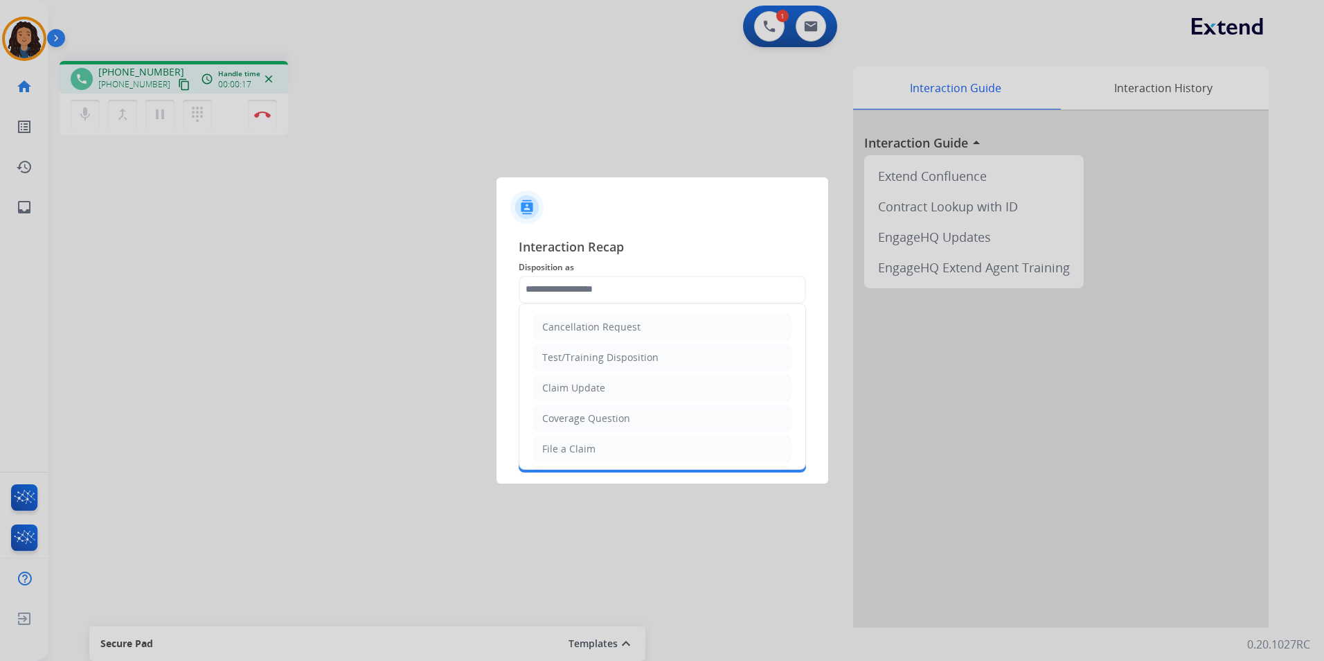
drag, startPoint x: 623, startPoint y: 389, endPoint x: 614, endPoint y: 347, distance: 43.2
click at [623, 390] on li "Claim Update" at bounding box center [662, 388] width 258 height 26
type input "**********"
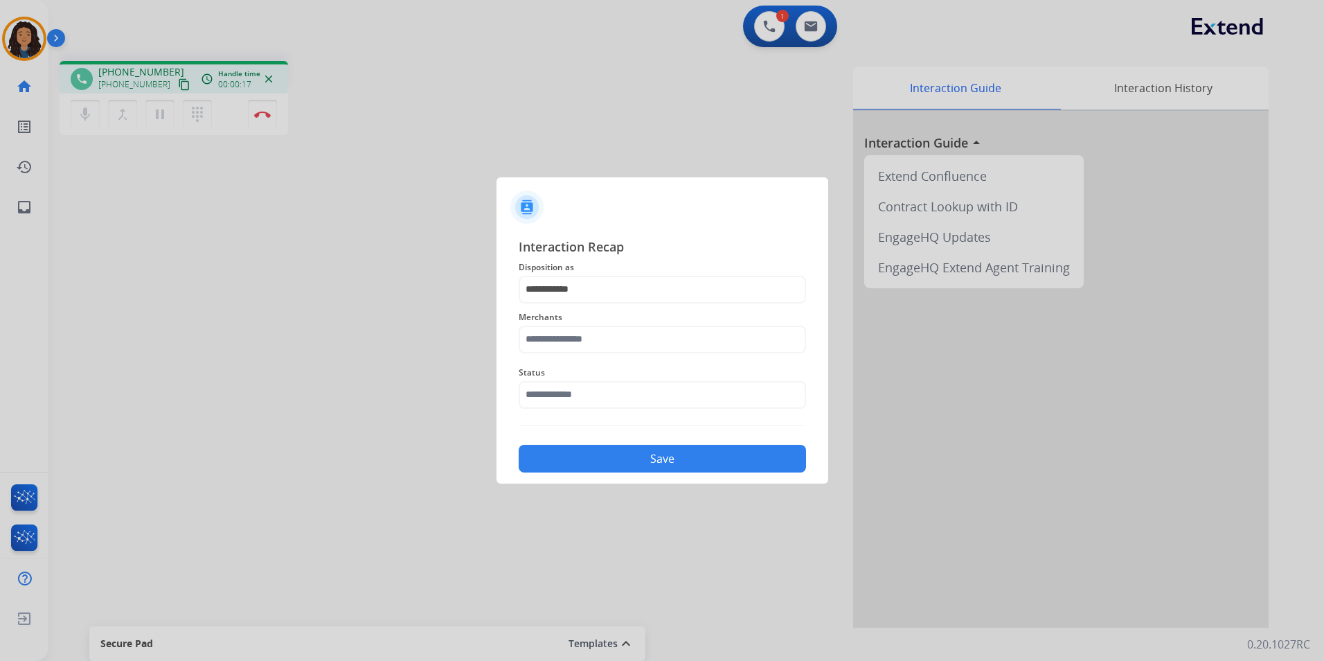
click at [614, 316] on span "Merchants" at bounding box center [662, 317] width 287 height 17
click at [608, 356] on div "Merchants" at bounding box center [662, 330] width 287 height 55
click at [652, 337] on input "text" at bounding box center [662, 340] width 287 height 28
click at [605, 392] on ul "Not found" at bounding box center [666, 382] width 272 height 47
click at [605, 391] on li "Not found" at bounding box center [666, 379] width 264 height 26
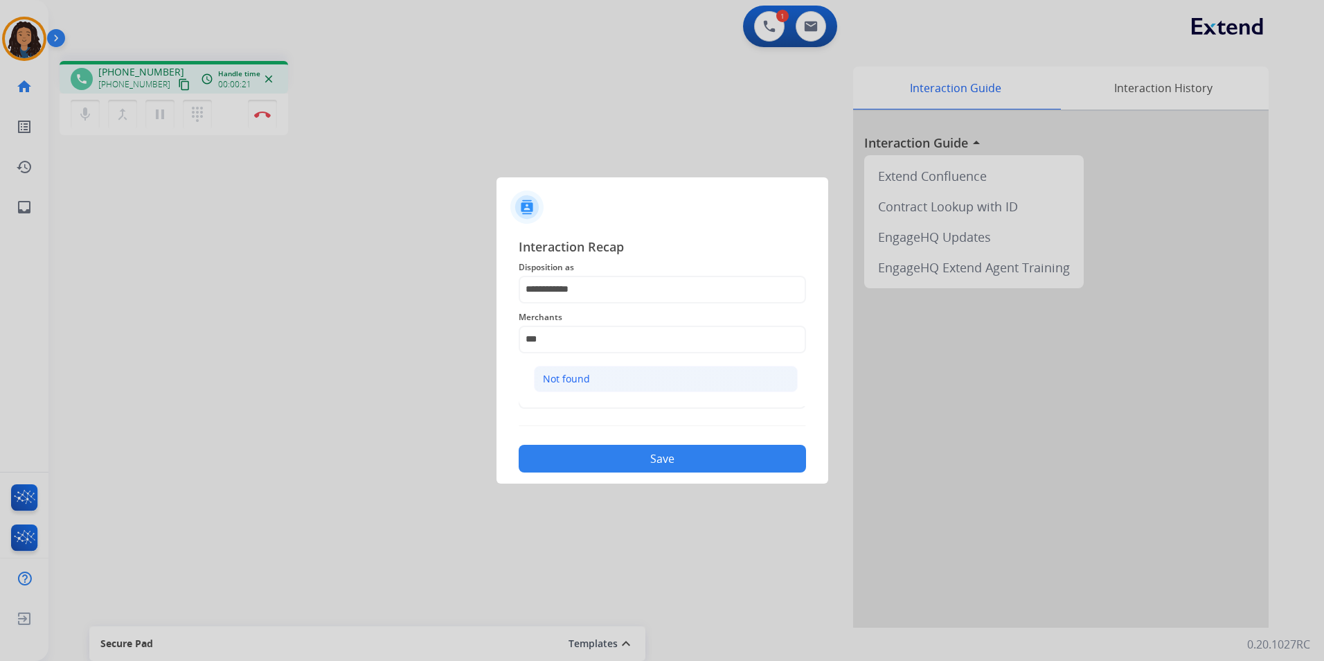
type input "*********"
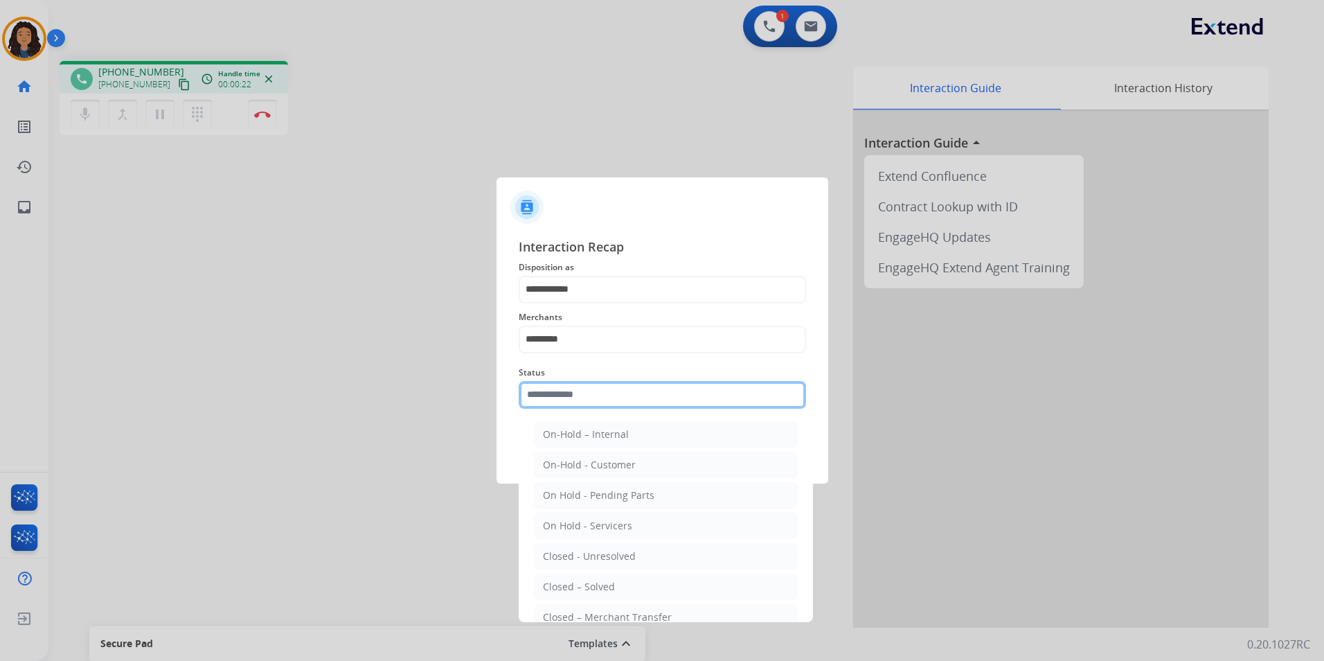
click at [602, 395] on input "text" at bounding box center [662, 395] width 287 height 28
drag, startPoint x: 548, startPoint y: 581, endPoint x: 558, endPoint y: 468, distance: 113.3
click at [547, 581] on div "Closed – Solved" at bounding box center [579, 587] width 72 height 14
type input "**********"
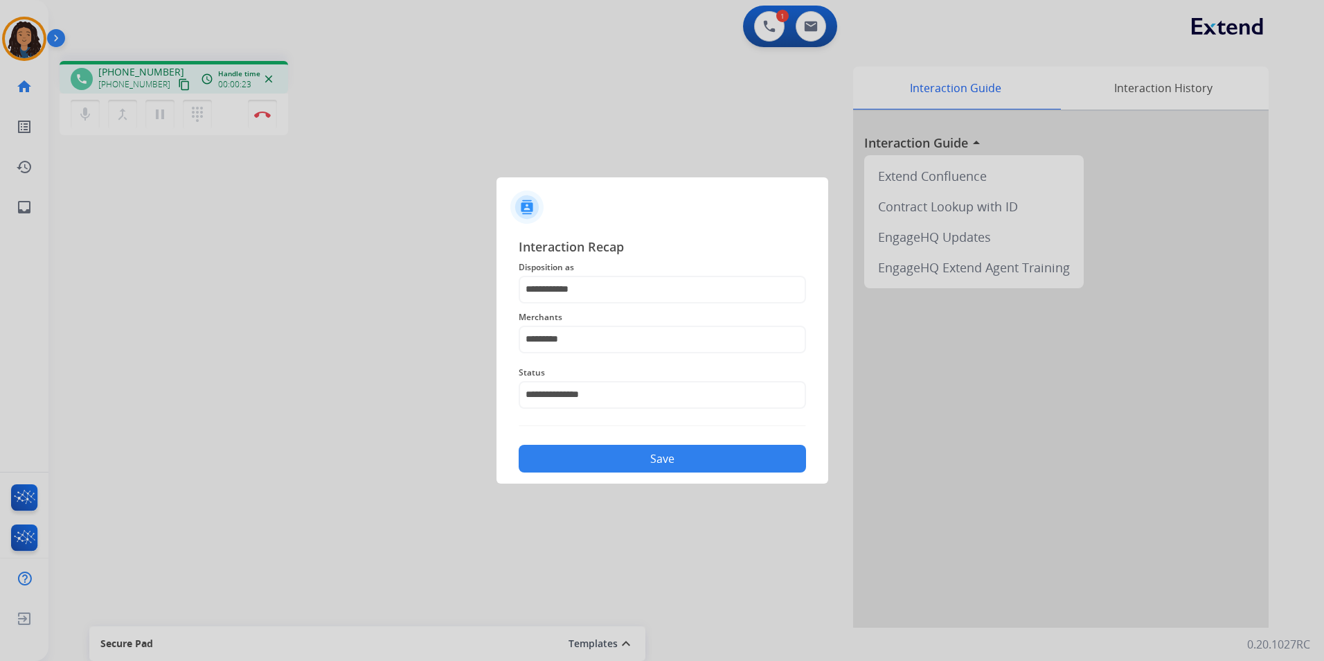
click at [560, 457] on button "Save" at bounding box center [662, 459] width 287 height 28
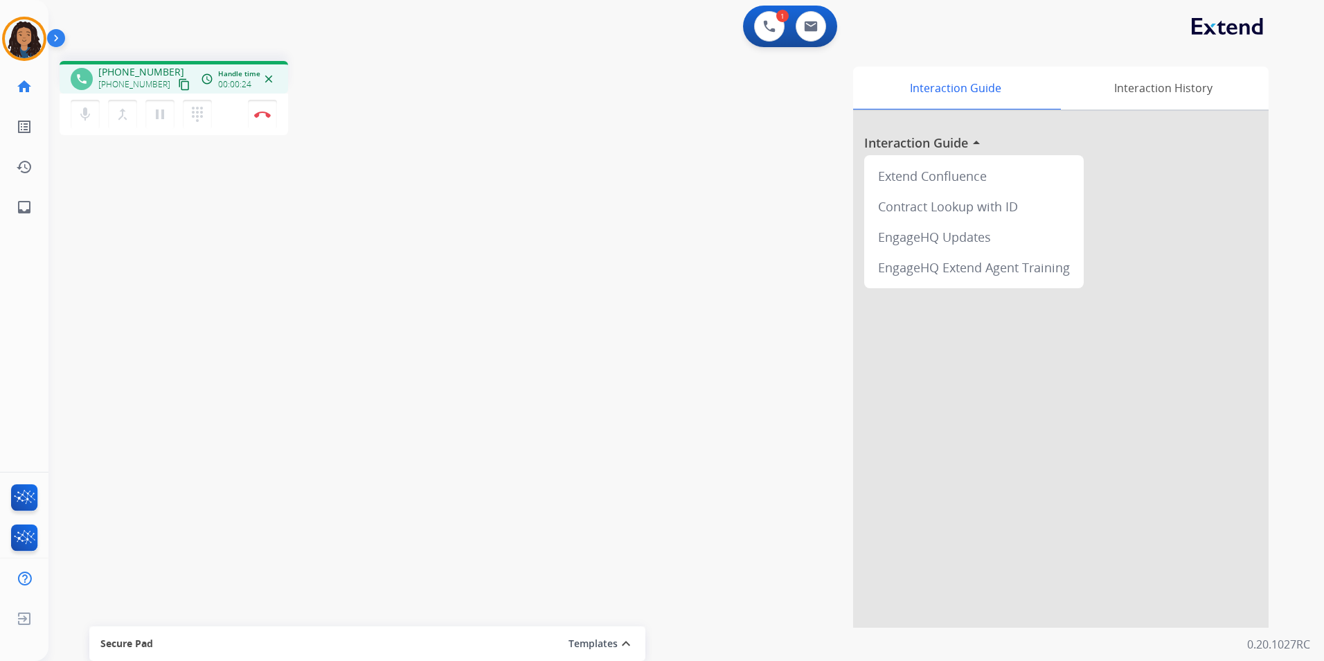
click at [176, 87] on button "content_copy" at bounding box center [184, 84] width 17 height 17
click at [256, 113] on img at bounding box center [262, 114] width 17 height 7
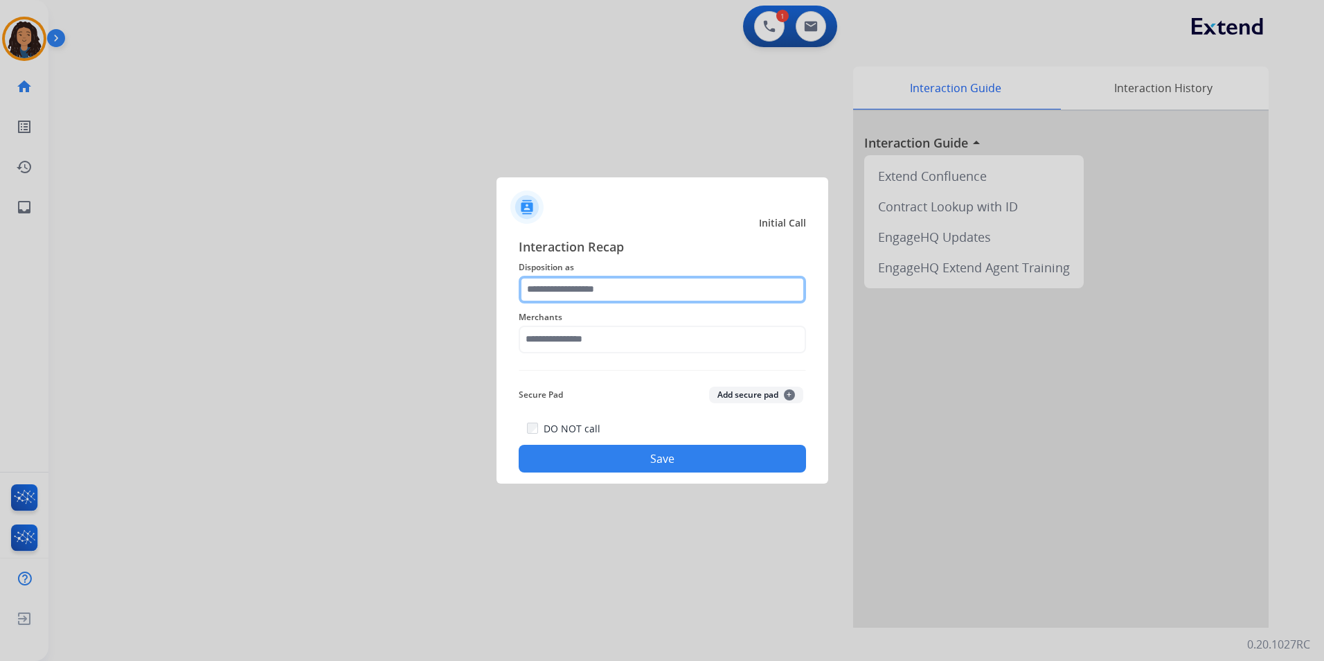
drag, startPoint x: 672, startPoint y: 295, endPoint x: 662, endPoint y: 302, distance: 11.9
click at [671, 294] on input "text" at bounding box center [662, 290] width 287 height 28
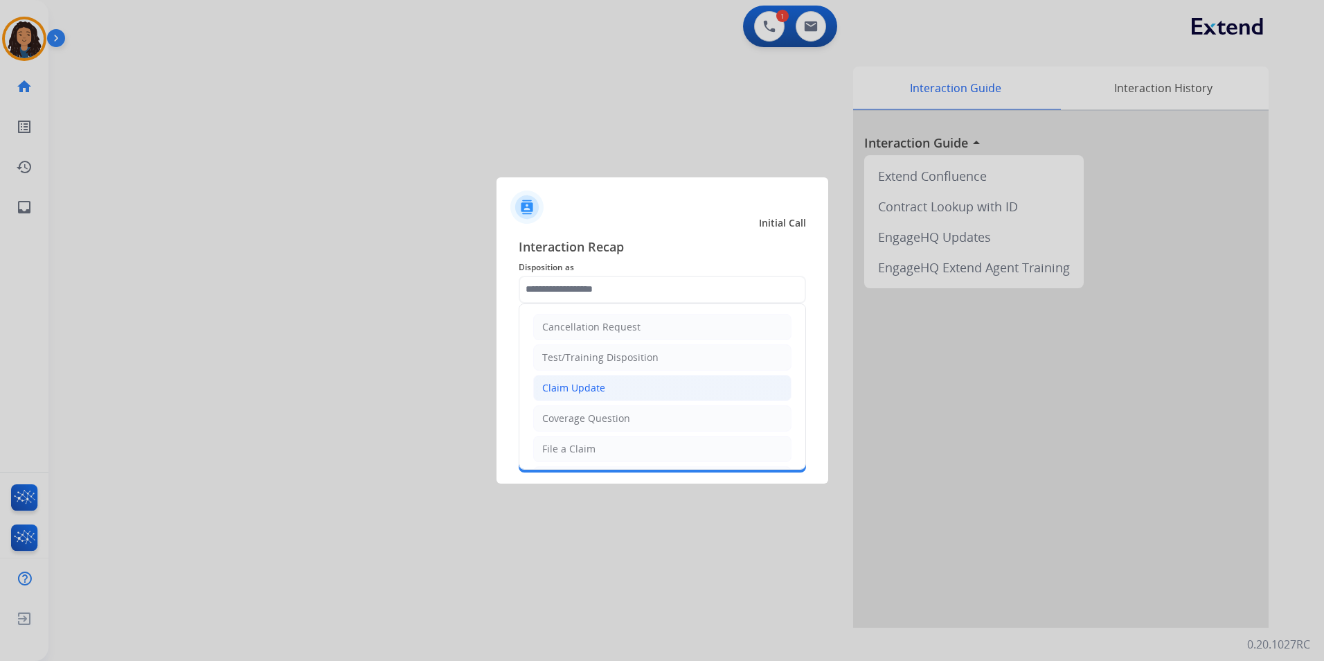
click at [607, 385] on li "Claim Update" at bounding box center [662, 388] width 258 height 26
type input "**********"
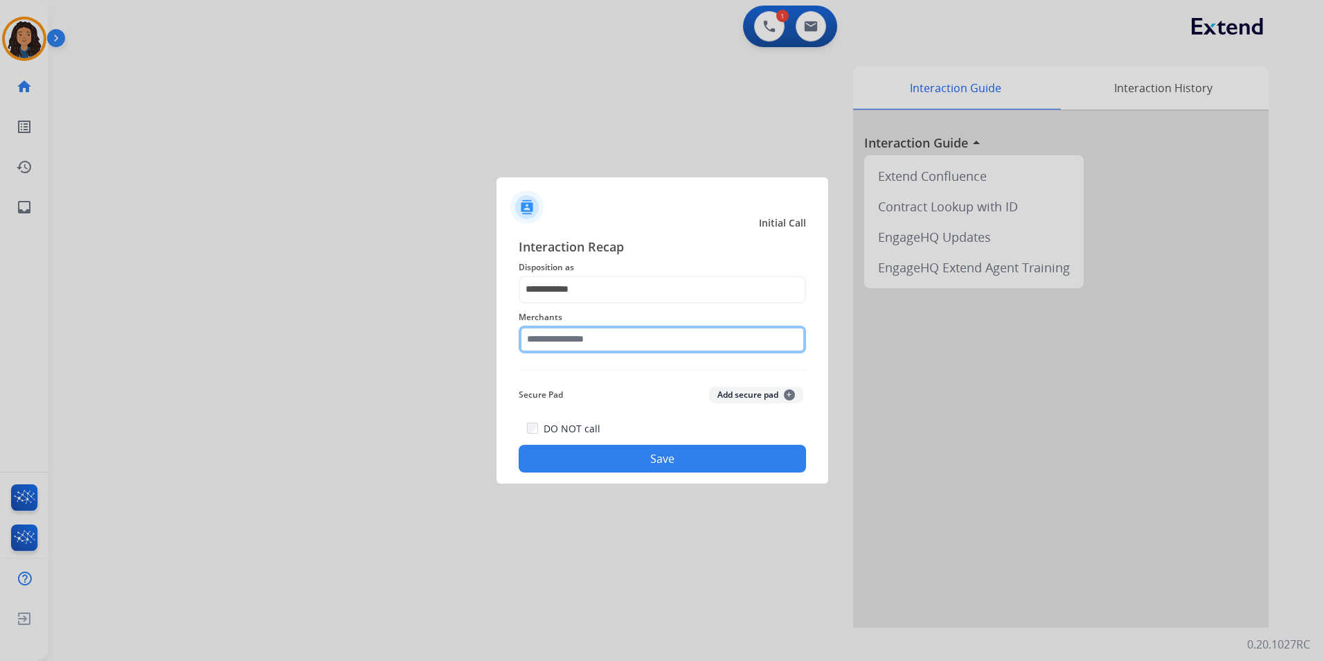
click at [595, 344] on input "text" at bounding box center [662, 340] width 287 height 28
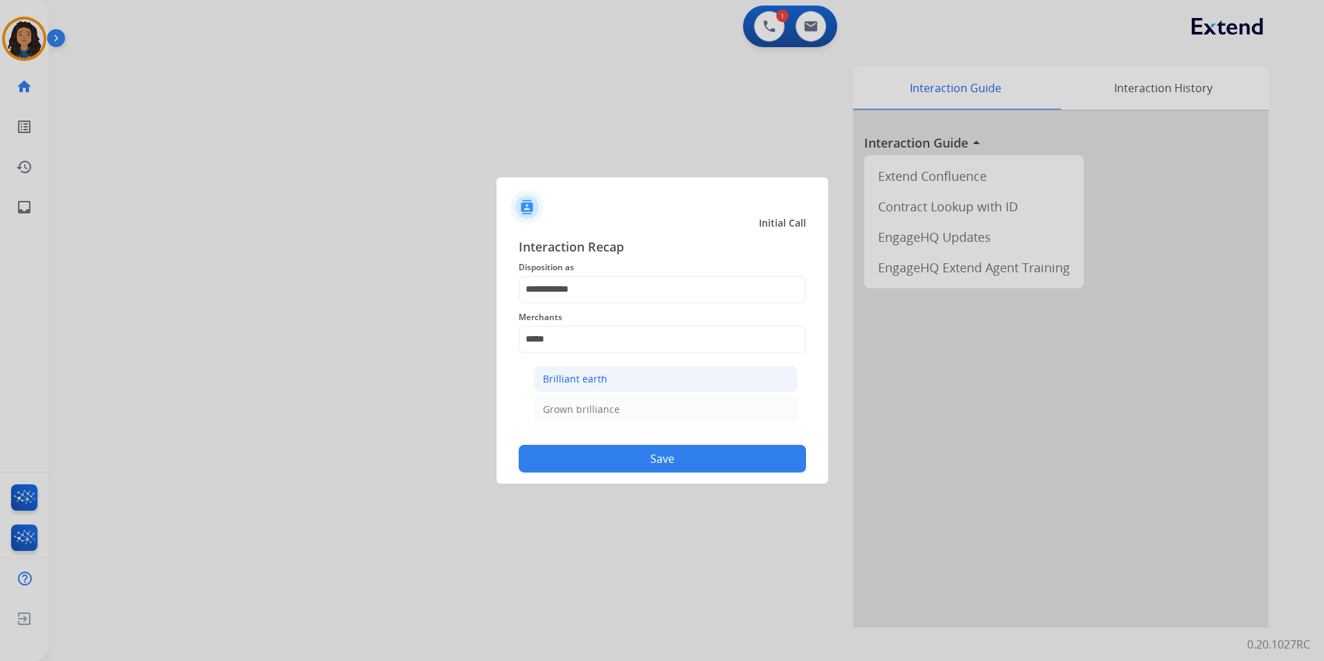
click at [605, 377] on li "Brilliant earth" at bounding box center [666, 379] width 264 height 26
type input "**********"
click at [598, 455] on button "Save" at bounding box center [662, 459] width 287 height 28
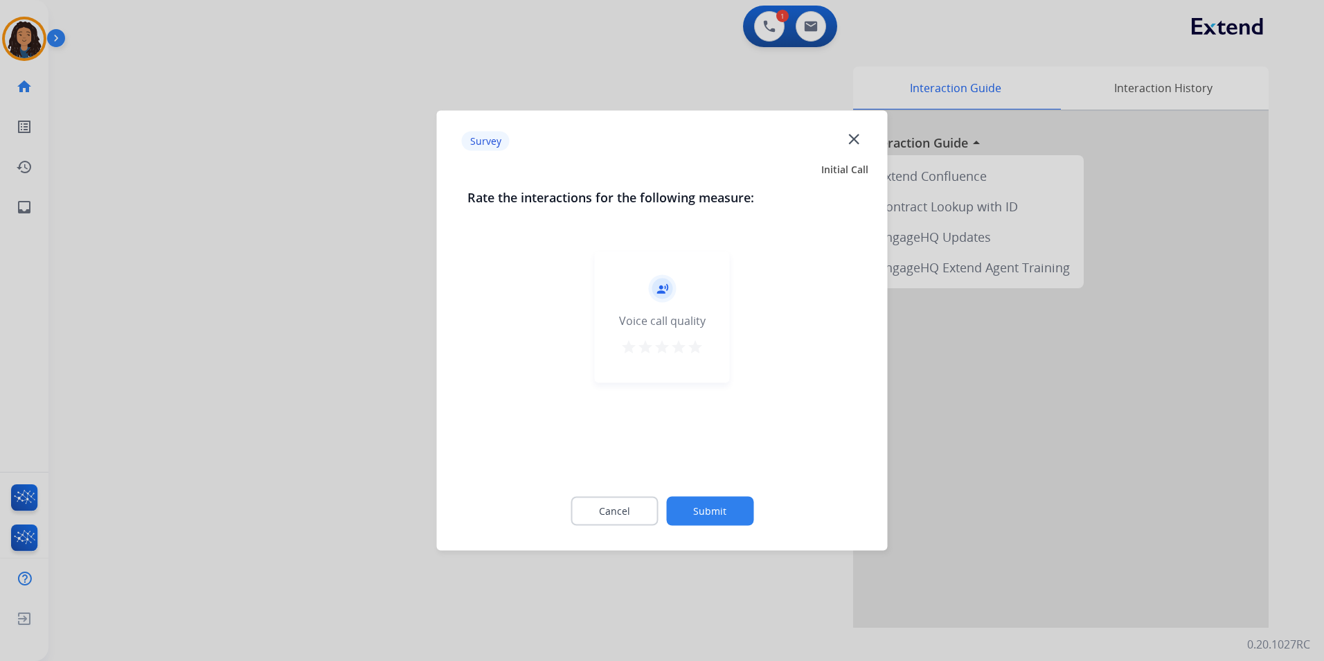
click at [253, 348] on div at bounding box center [662, 330] width 1324 height 661
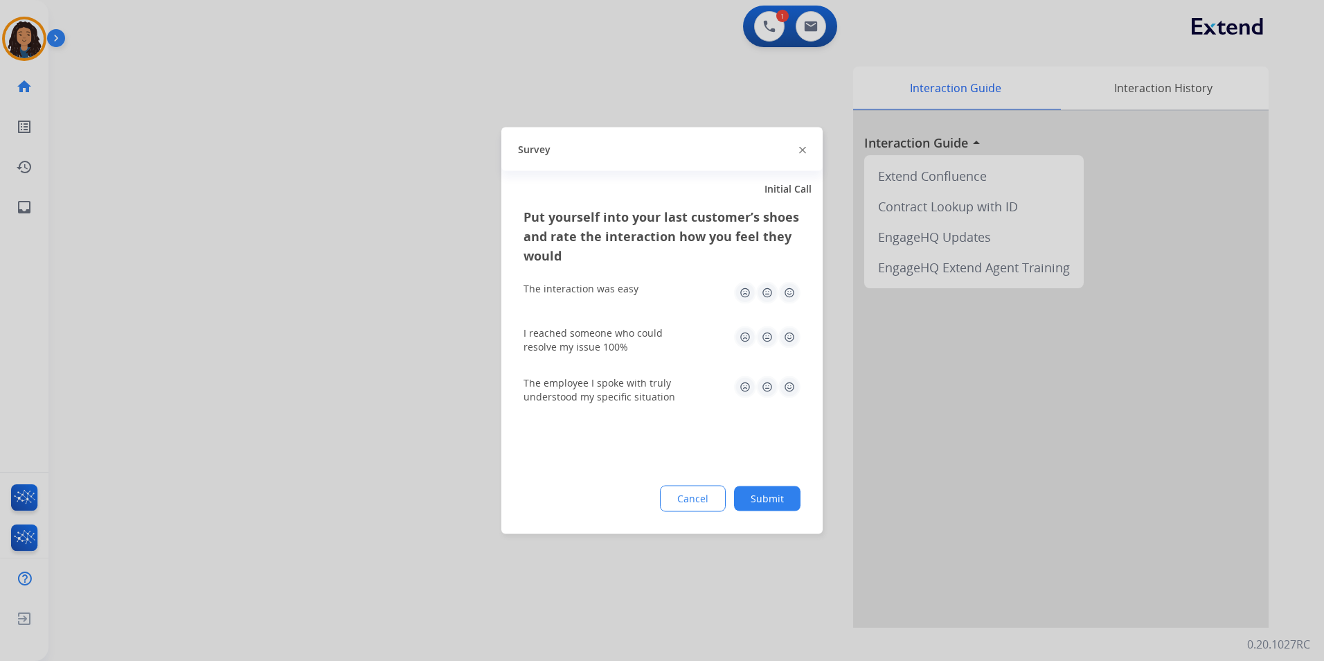
click at [253, 348] on div at bounding box center [662, 330] width 1324 height 661
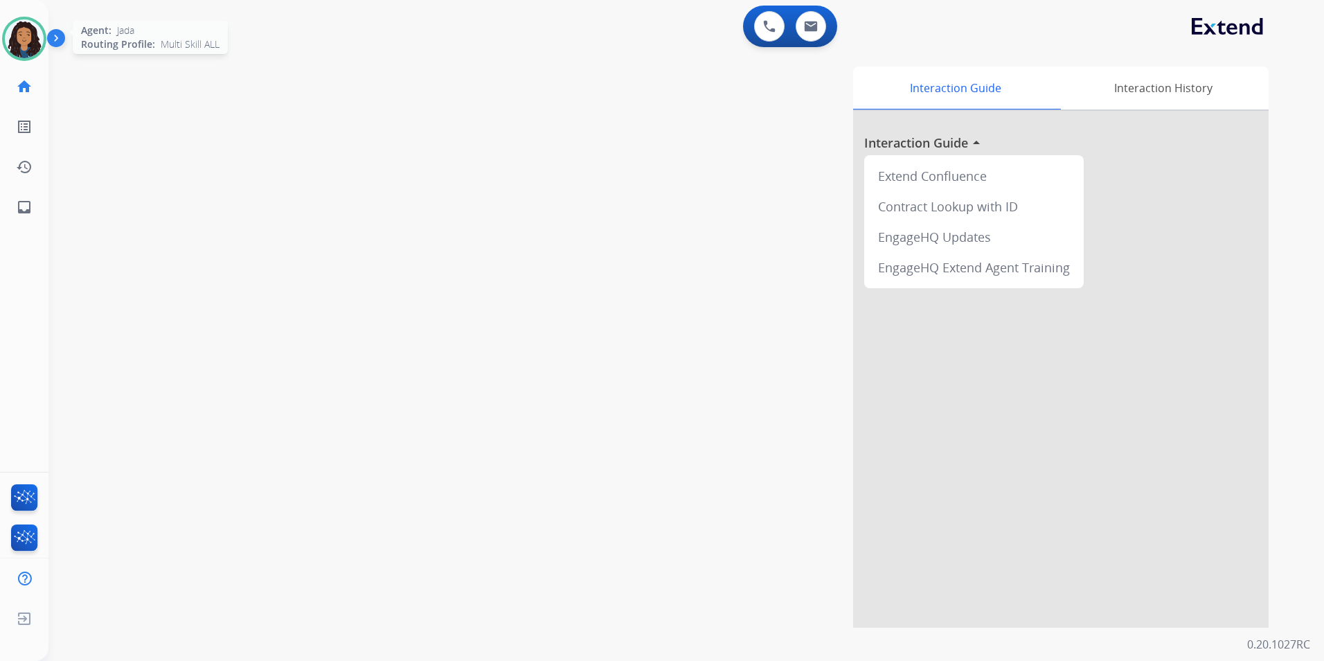
click at [36, 55] on div at bounding box center [24, 39] width 44 height 44
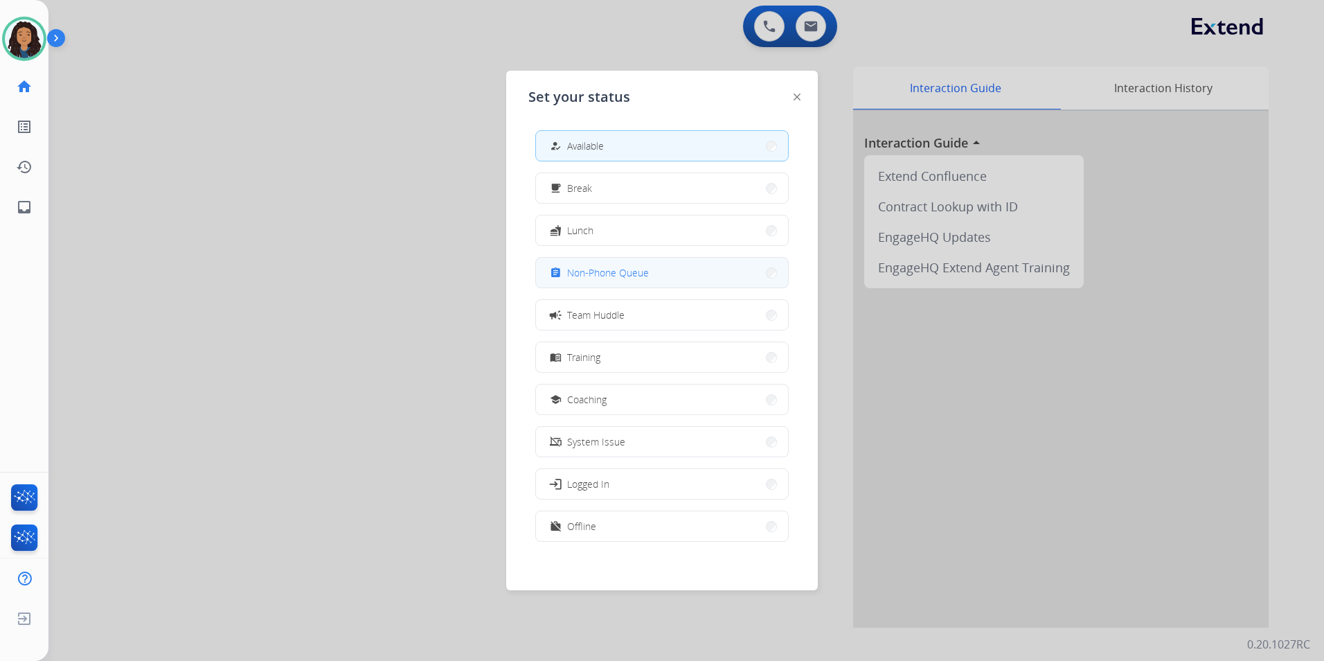
click at [607, 277] on span "Non-Phone Queue" at bounding box center [608, 272] width 82 height 15
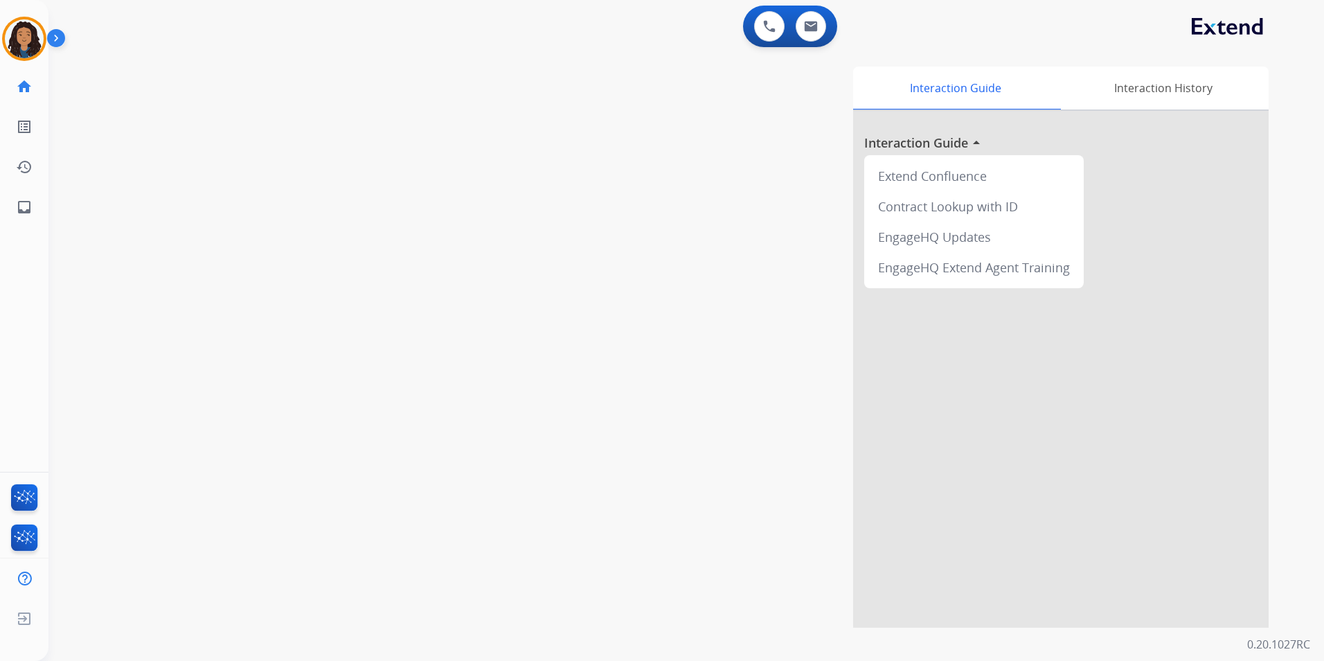
click at [0, 34] on html "Outbound call Quit Outbound call Quit Schedule interaction + Add to my list Cus…" at bounding box center [662, 330] width 1324 height 661
click at [21, 28] on img at bounding box center [24, 38] width 39 height 39
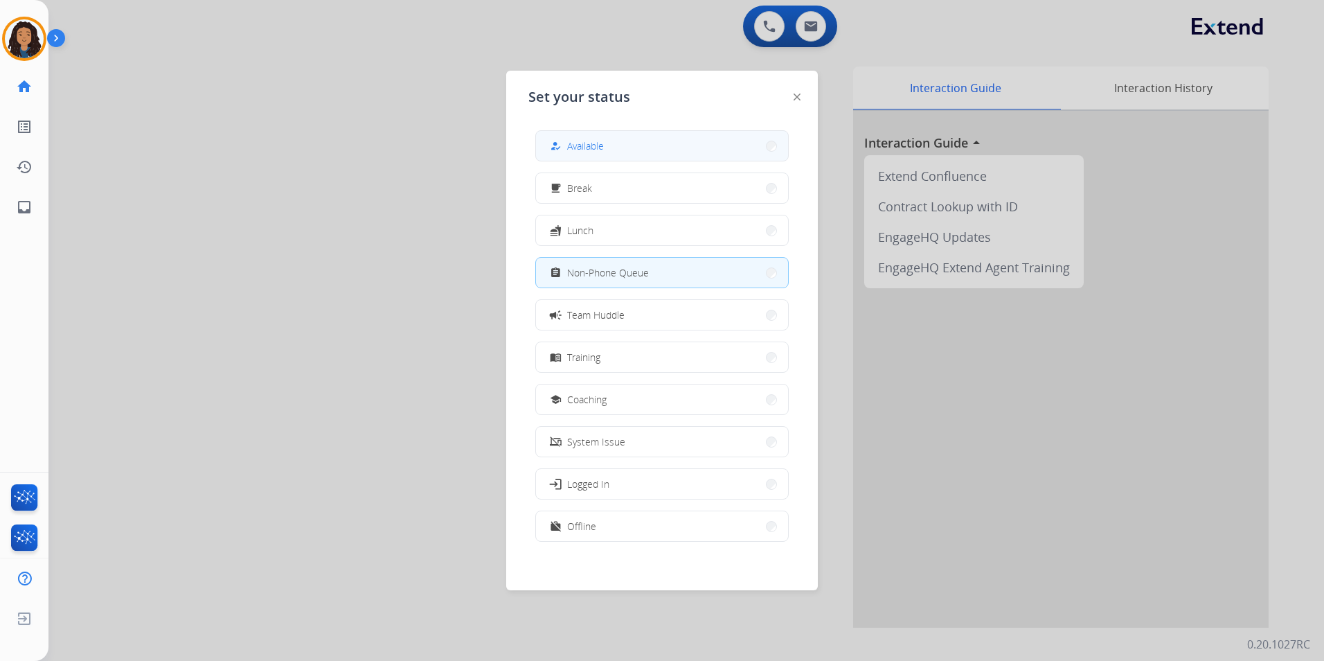
click at [569, 143] on div "how_to_reg Available" at bounding box center [575, 146] width 57 height 17
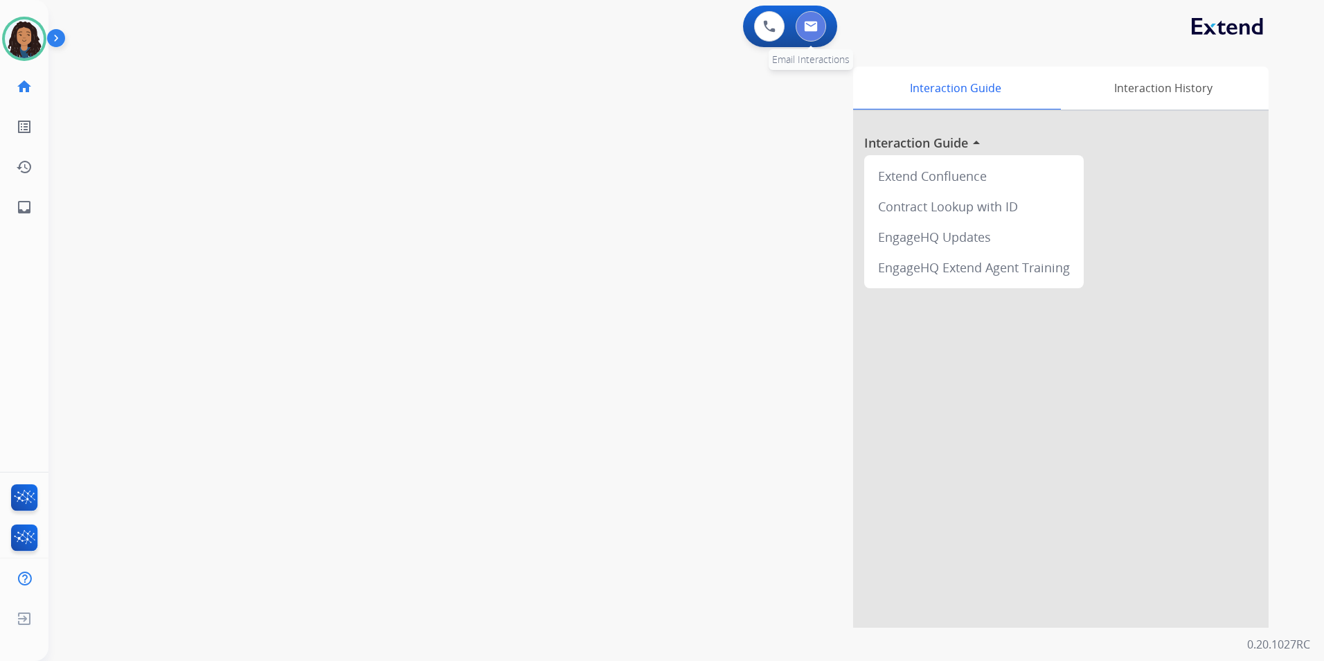
click at [812, 32] on button at bounding box center [811, 26] width 30 height 30
select select "**********"
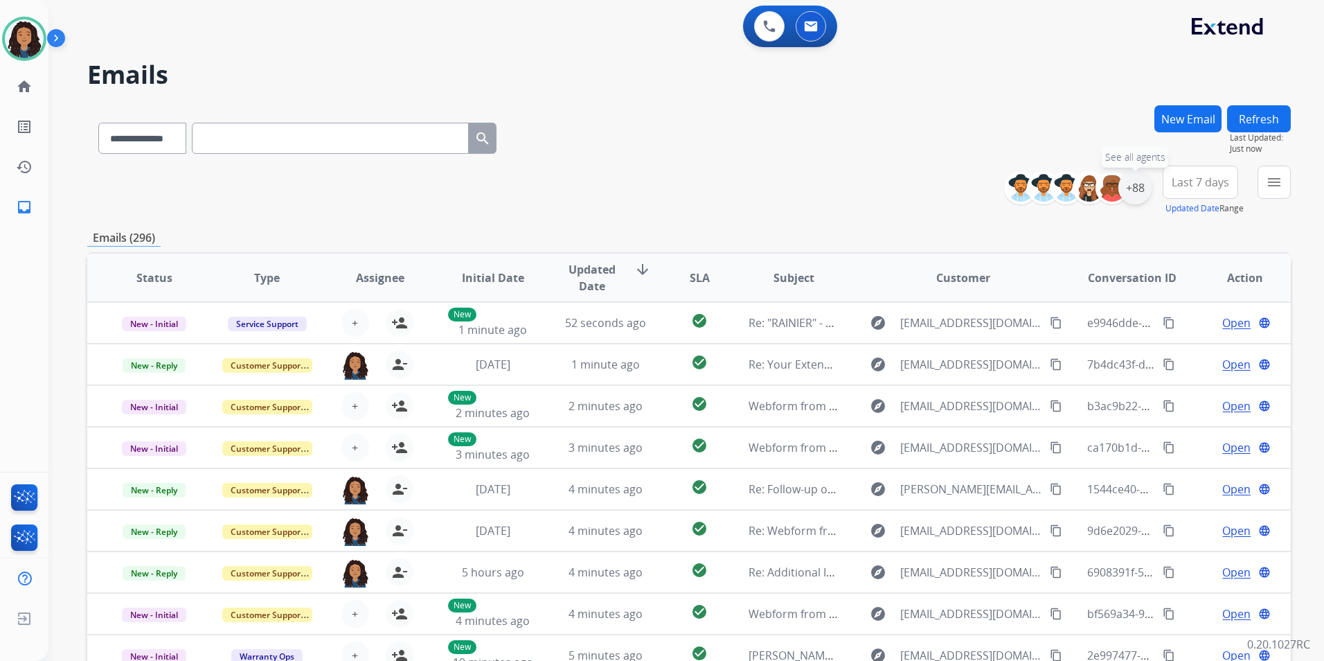
click at [1125, 183] on div "+88" at bounding box center [1135, 187] width 33 height 33
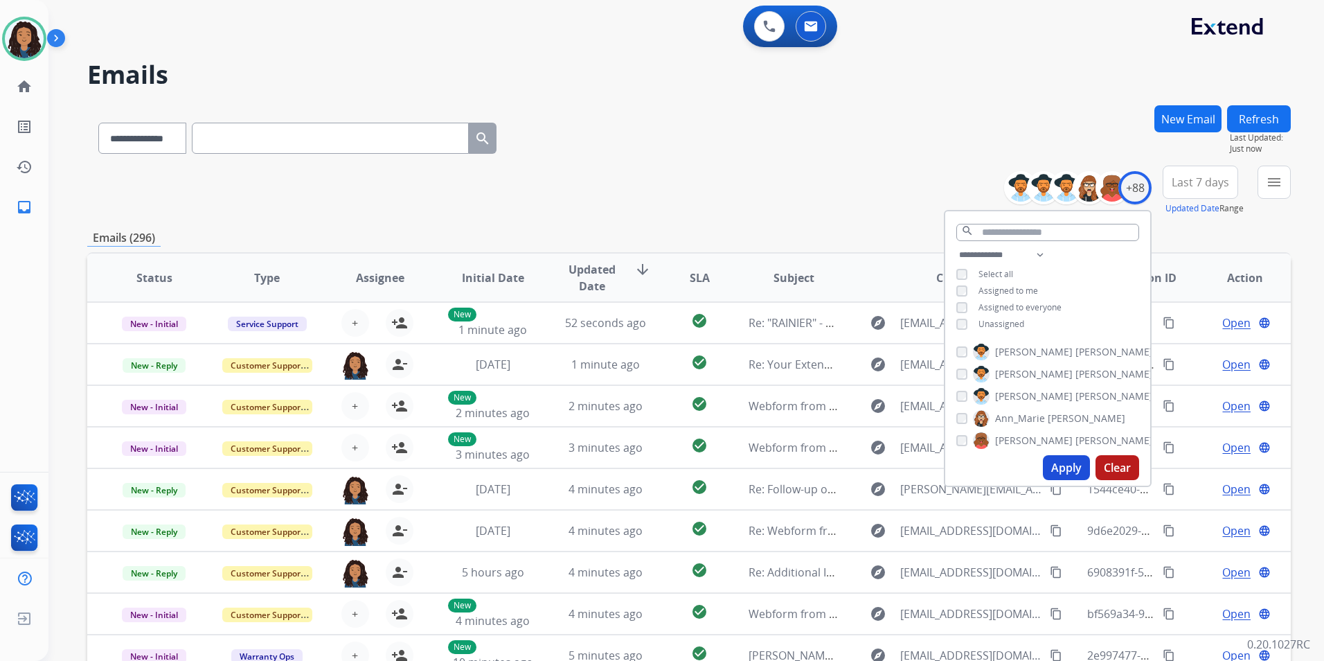
click at [995, 322] on span "Unassigned" at bounding box center [1002, 324] width 46 height 12
click at [1051, 463] on button "Apply" at bounding box center [1066, 467] width 47 height 25
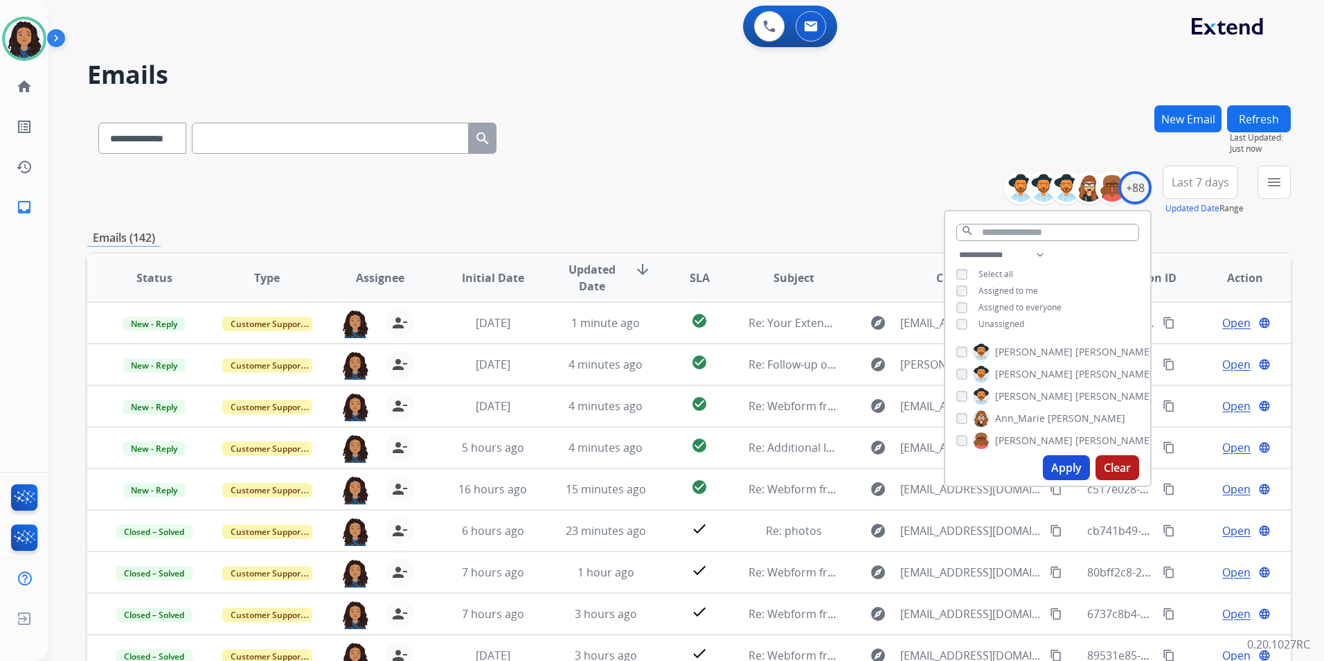
click at [1304, 179] on div "**********" at bounding box center [686, 330] width 1276 height 661
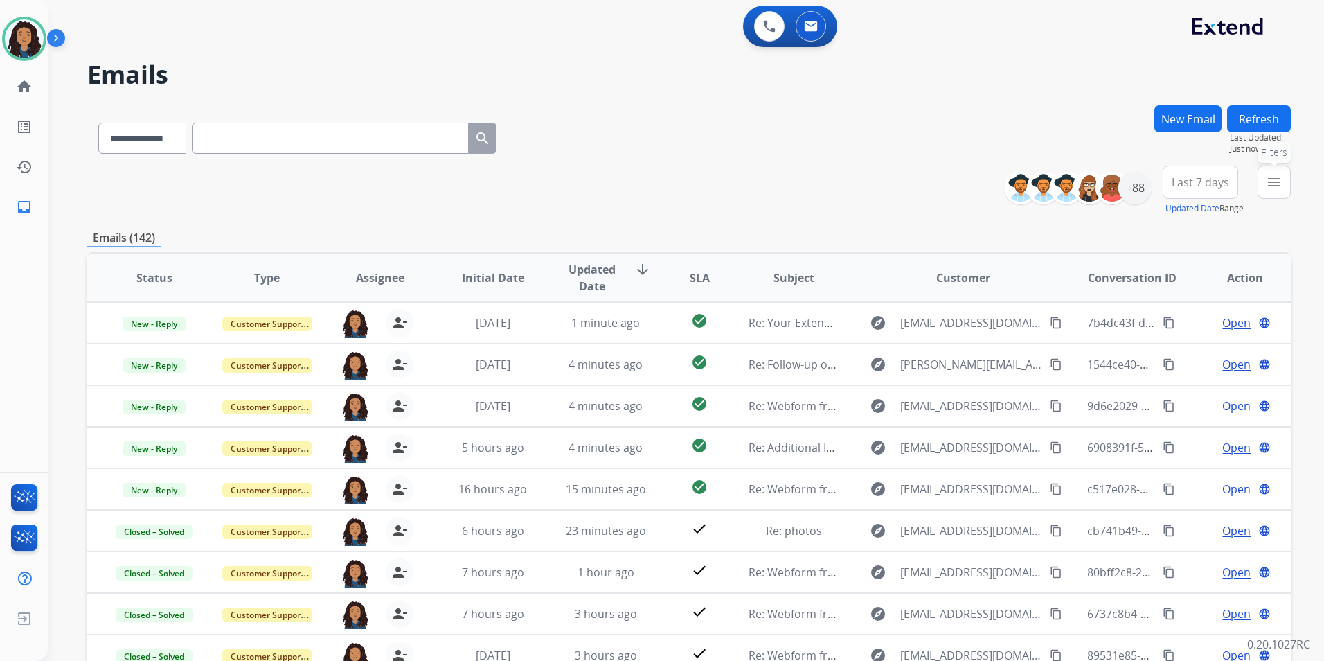
click at [1282, 184] on mat-icon "menu" at bounding box center [1274, 182] width 17 height 17
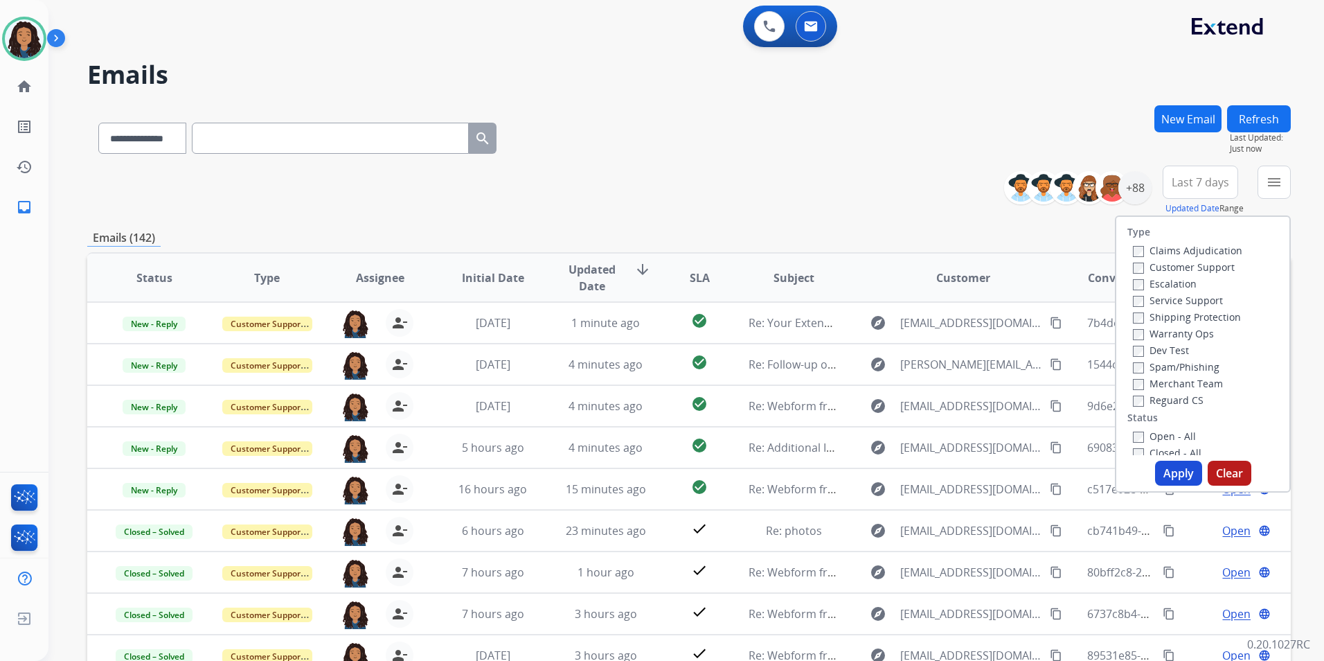
click at [1202, 271] on label "Customer Support" at bounding box center [1184, 266] width 102 height 13
click at [1224, 324] on div "Shipping Protection" at bounding box center [1187, 316] width 109 height 17
click at [1222, 315] on label "Shipping Protection" at bounding box center [1187, 316] width 108 height 13
click at [1169, 400] on label "Reguard CS" at bounding box center [1168, 399] width 71 height 13
click at [1164, 432] on label "Open - All" at bounding box center [1164, 435] width 63 height 13
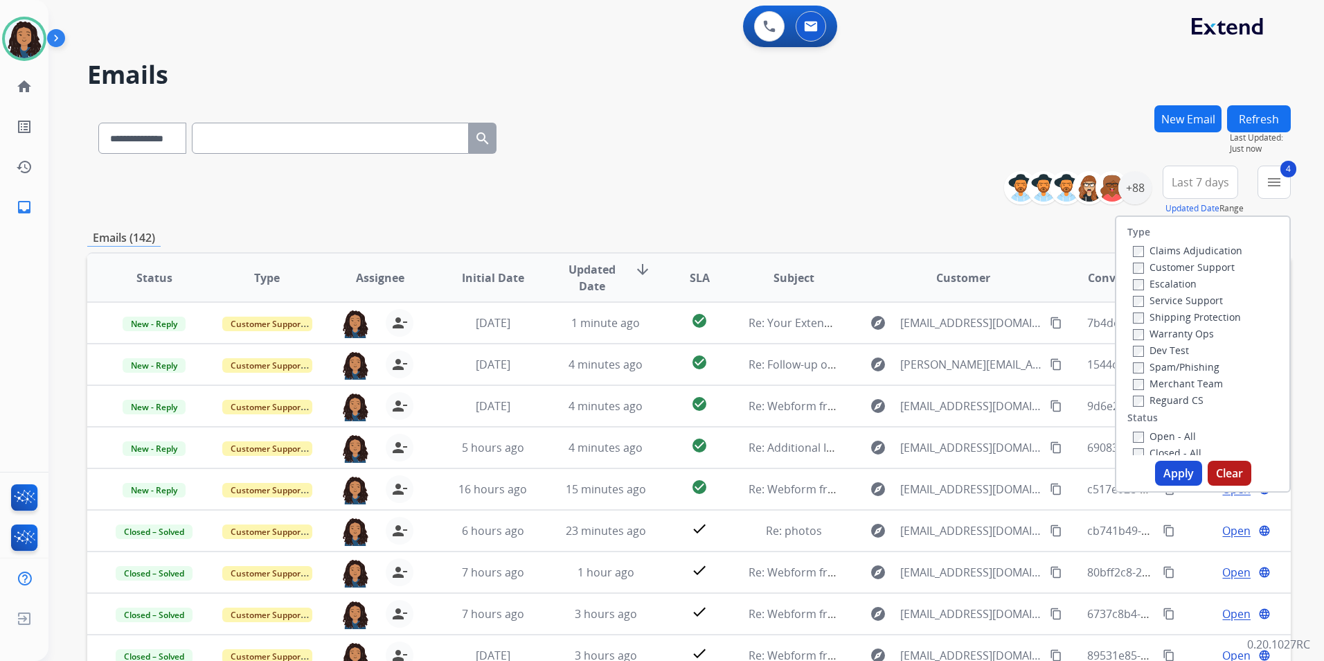
click at [1172, 475] on button "Apply" at bounding box center [1178, 473] width 47 height 25
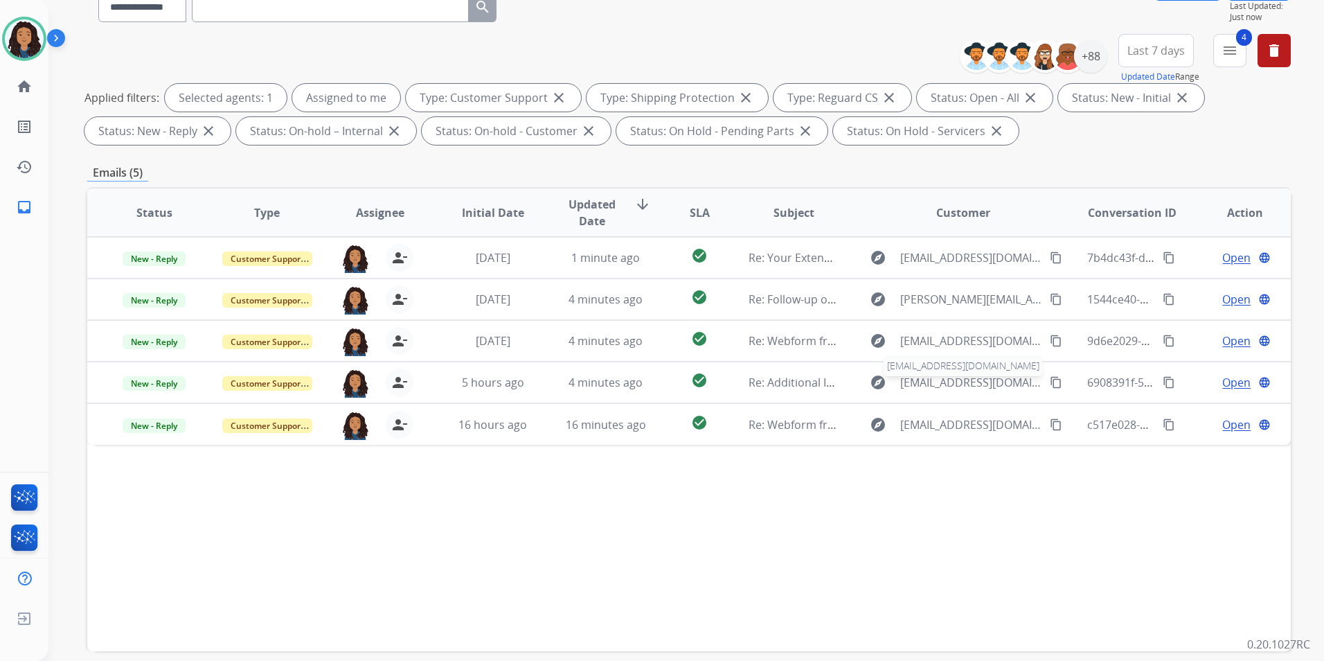
scroll to position [194, 0]
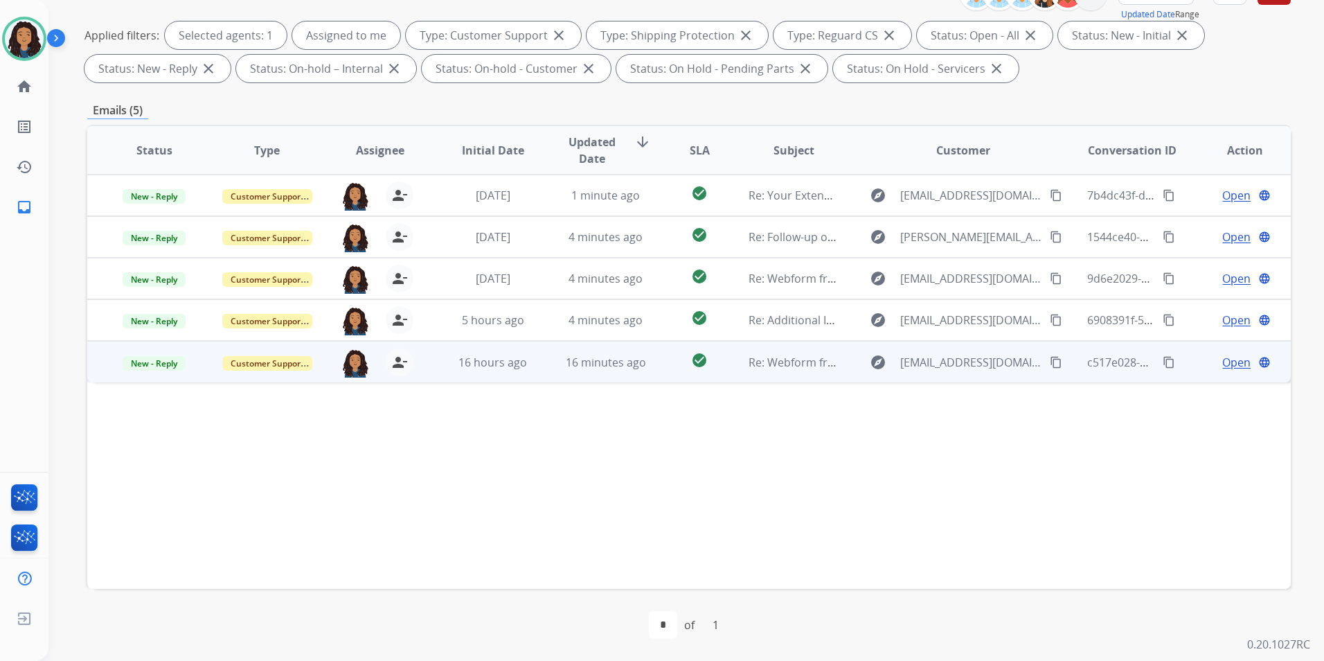
click at [1222, 366] on span "Open" at bounding box center [1236, 362] width 28 height 17
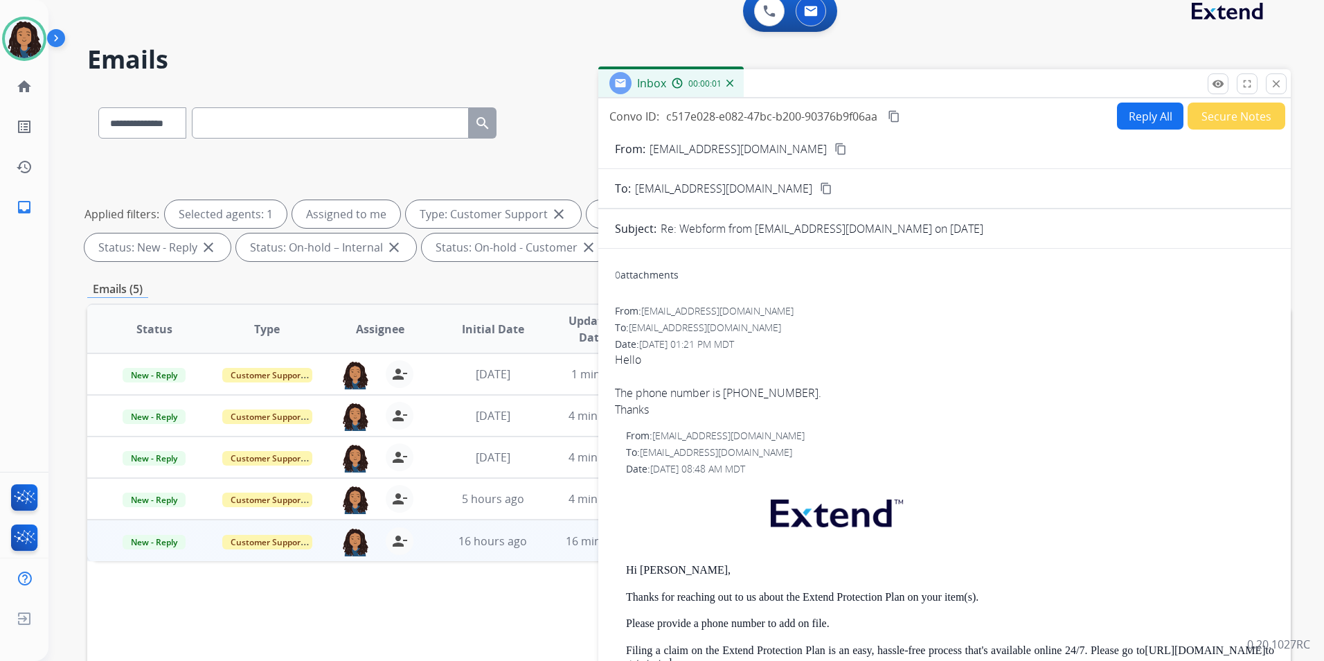
scroll to position [0, 0]
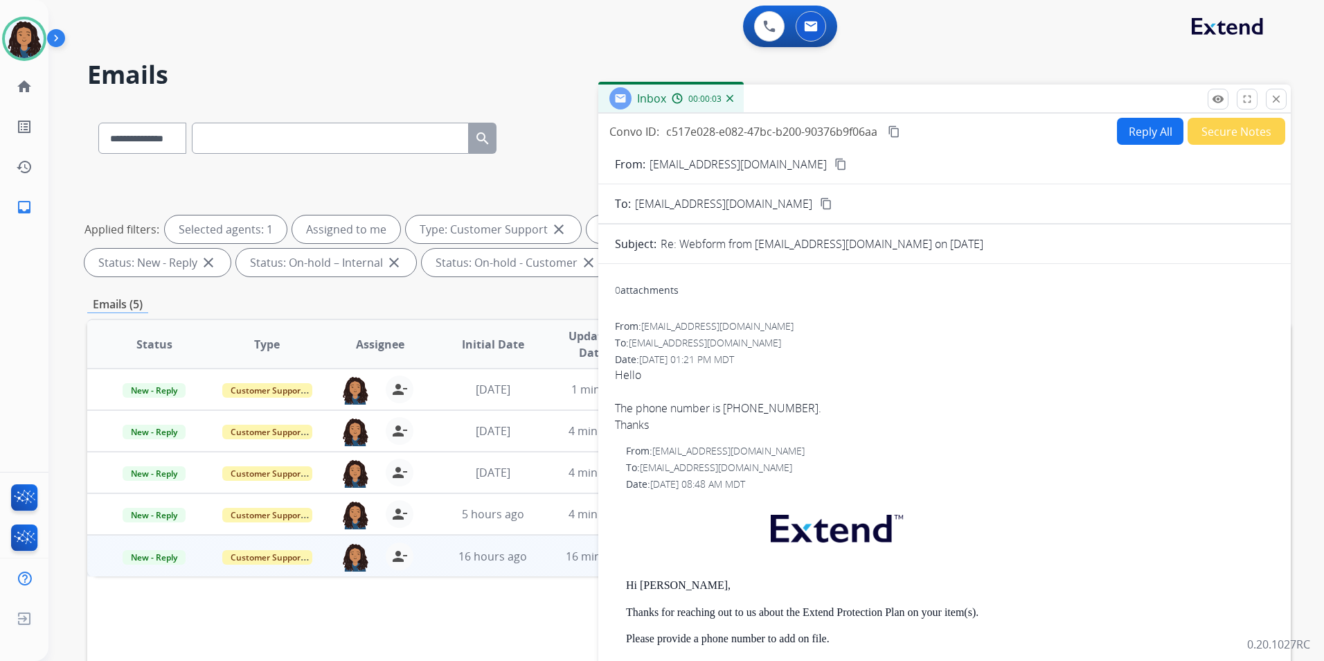
click at [832, 157] on button "content_copy" at bounding box center [840, 164] width 17 height 17
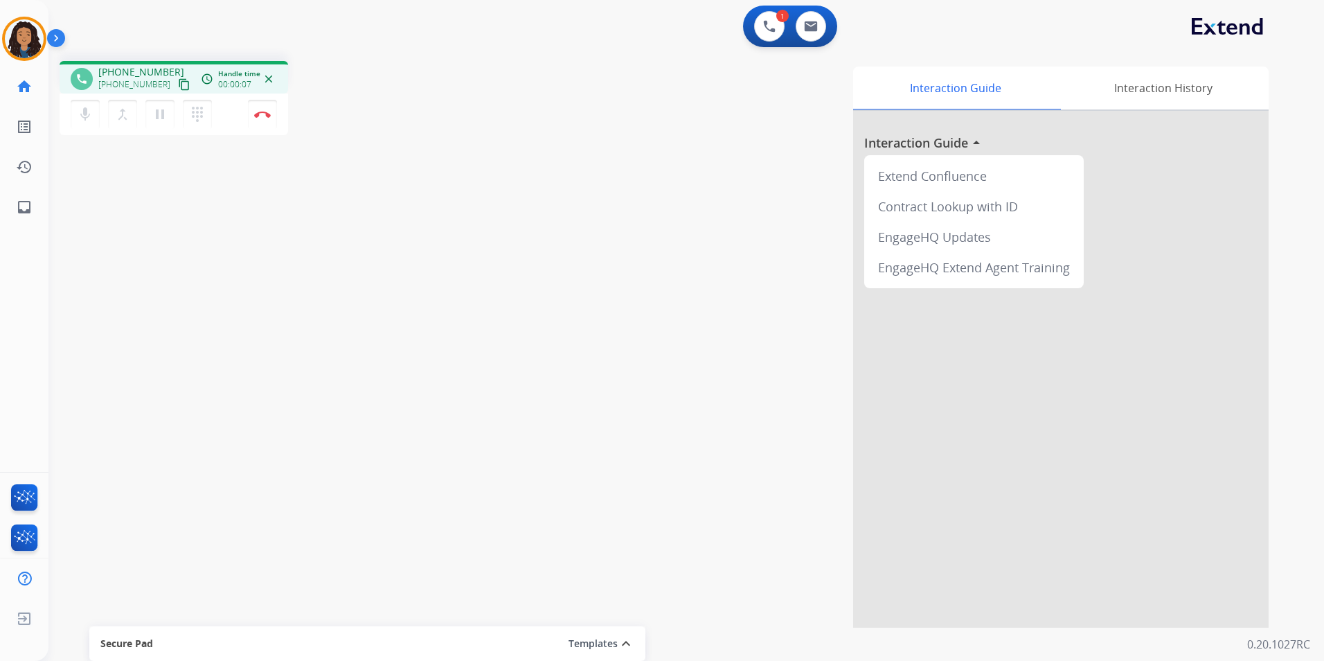
click at [178, 86] on mat-icon "content_copy" at bounding box center [184, 84] width 12 height 12
click at [157, 118] on mat-icon "pause" at bounding box center [160, 114] width 17 height 17
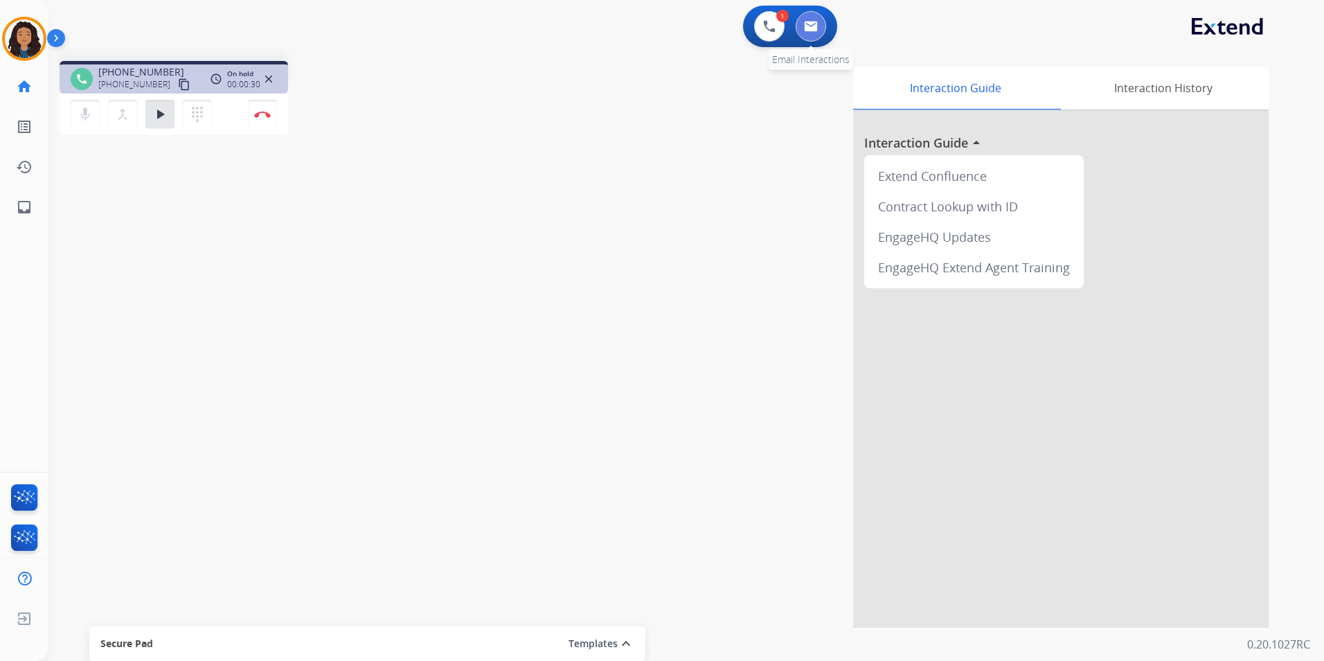
click at [820, 33] on button at bounding box center [811, 26] width 30 height 30
select select "**********"
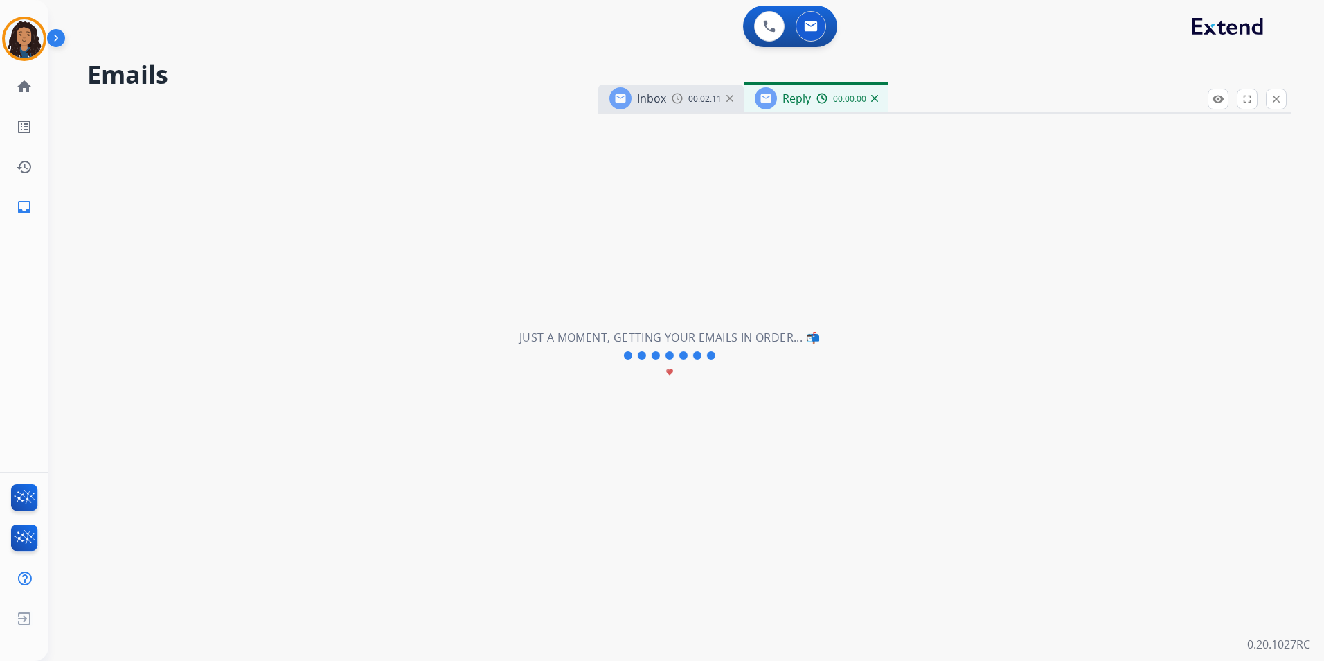
select select "**********"
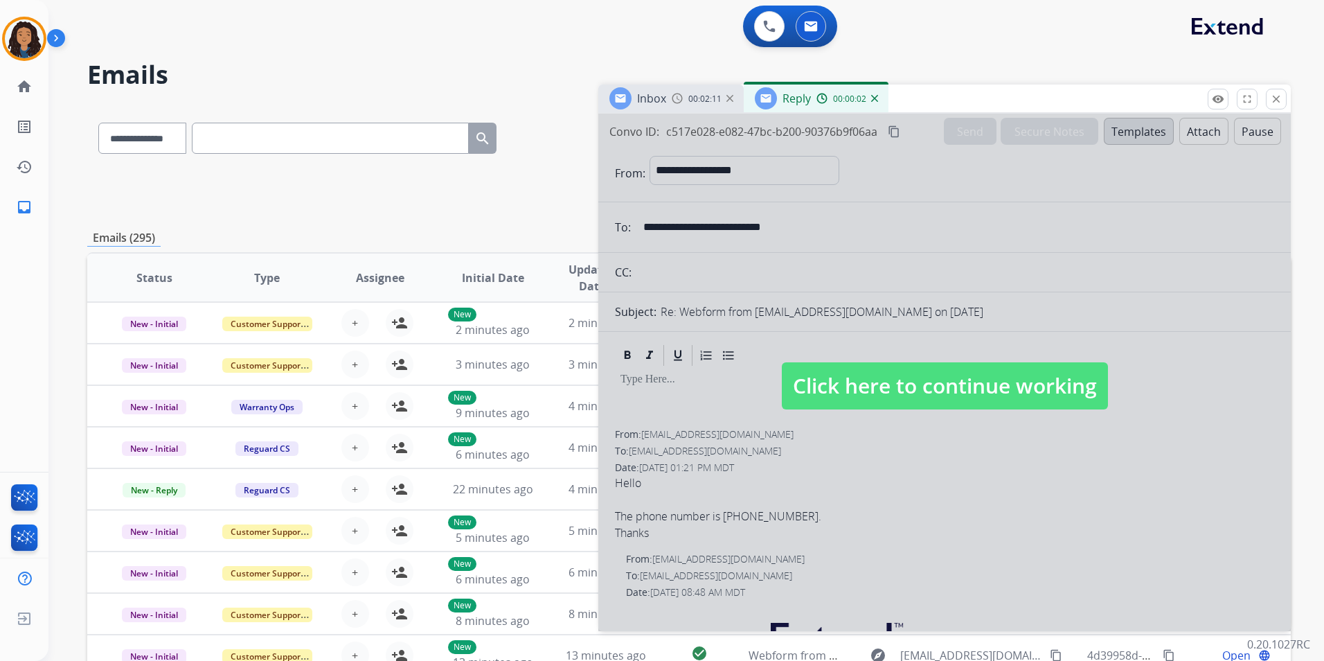
drag, startPoint x: 1267, startPoint y: 103, endPoint x: 1278, endPoint y: 98, distance: 12.5
click at [1276, 100] on button "close Close" at bounding box center [1276, 99] width 21 height 21
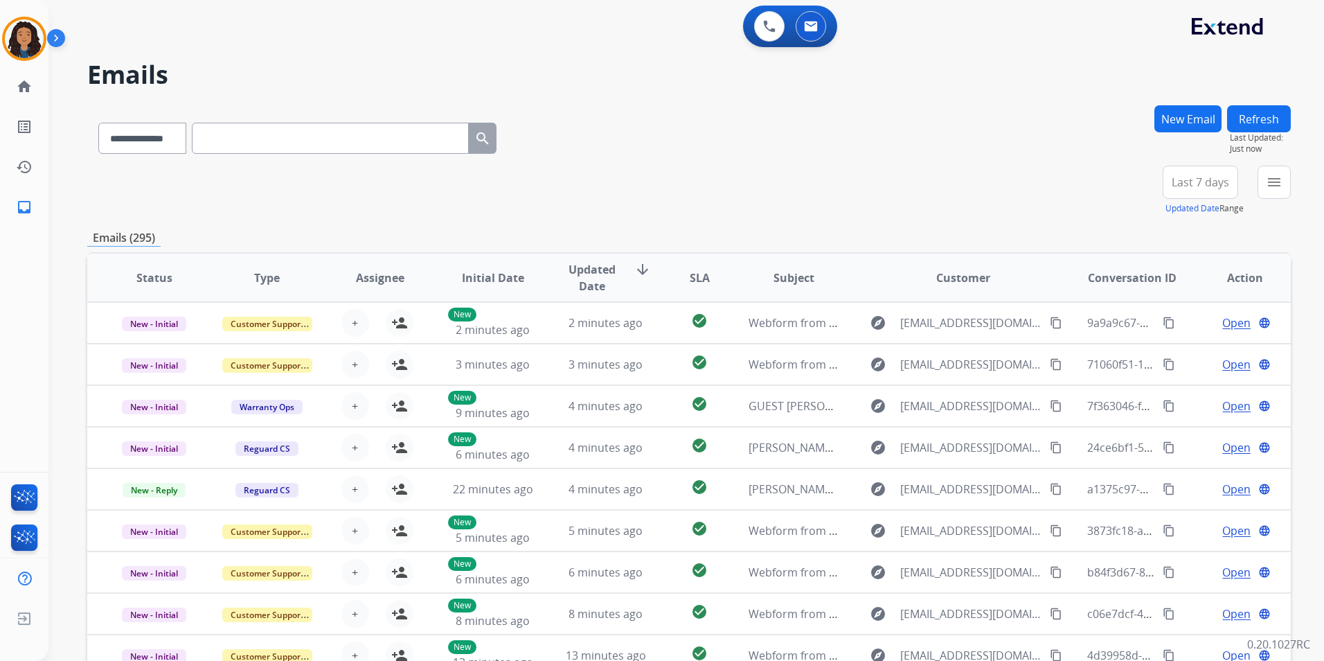
paste input "**********"
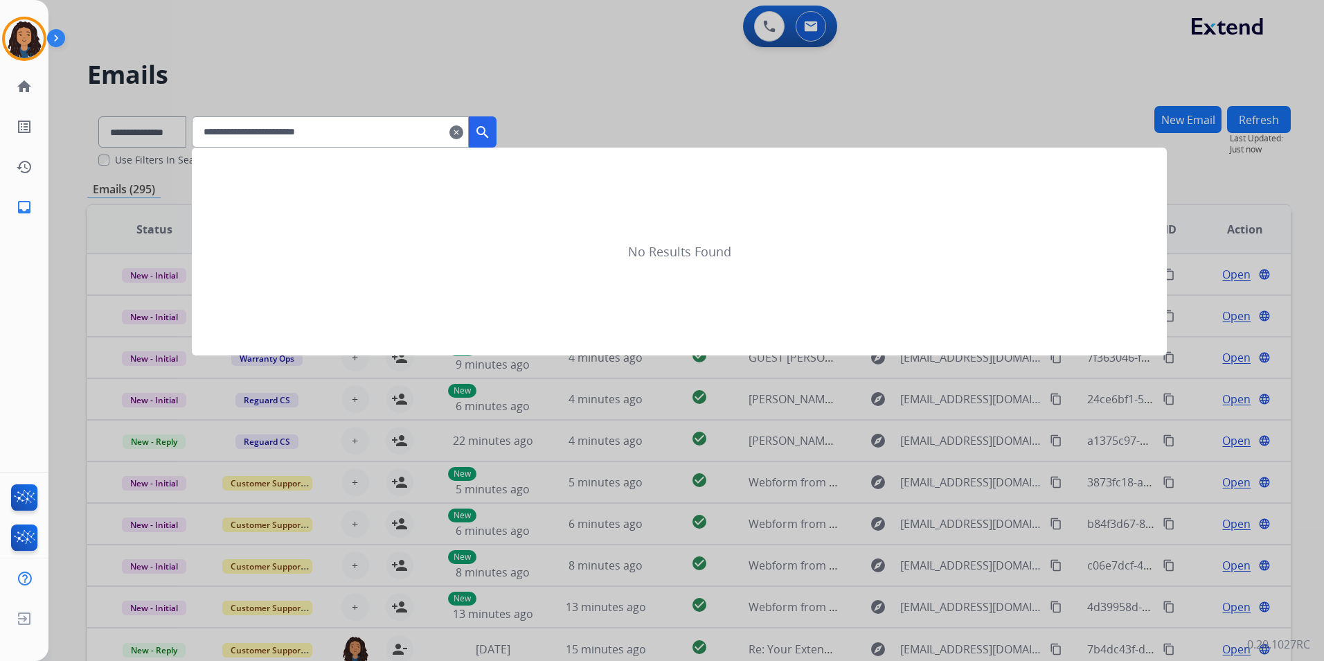
type input "**********"
click at [154, 125] on div at bounding box center [662, 330] width 1324 height 661
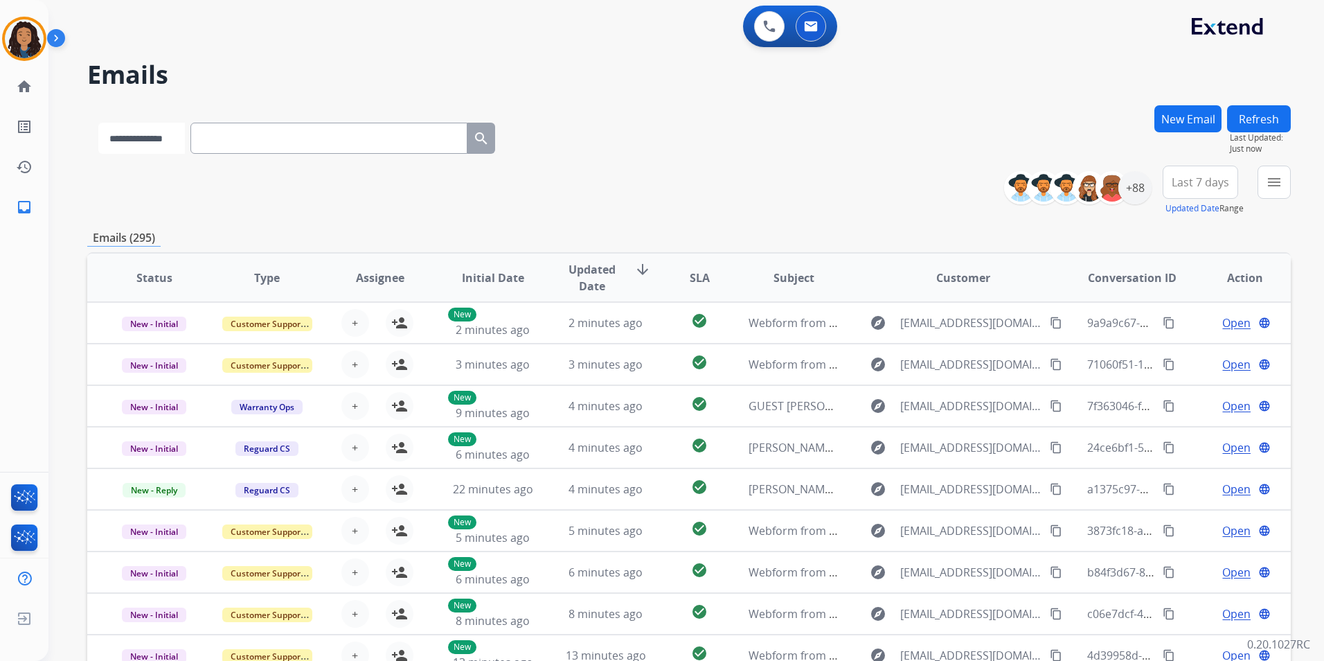
click at [164, 123] on select "**********" at bounding box center [141, 138] width 87 height 31
select select "**********"
click at [98, 123] on select "**********" at bounding box center [141, 138] width 87 height 31
paste input "**********"
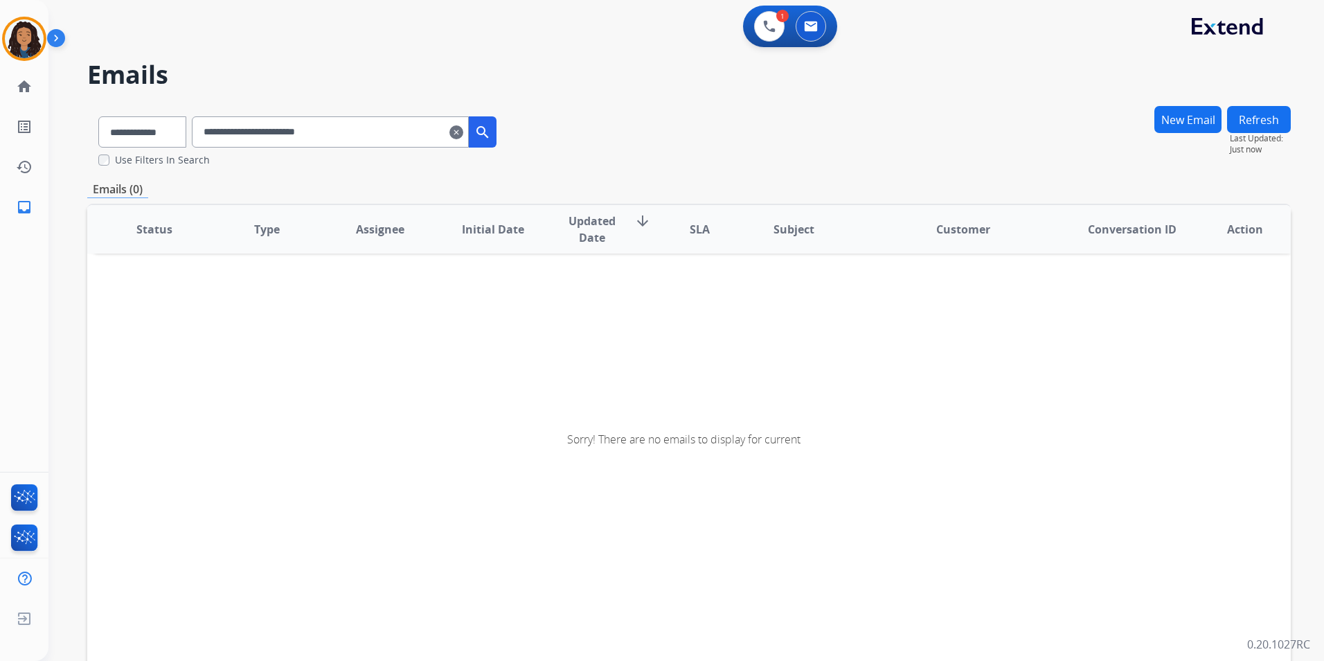
click at [368, 132] on input "**********" at bounding box center [330, 131] width 277 height 31
click at [246, 128] on input "**********" at bounding box center [330, 131] width 277 height 31
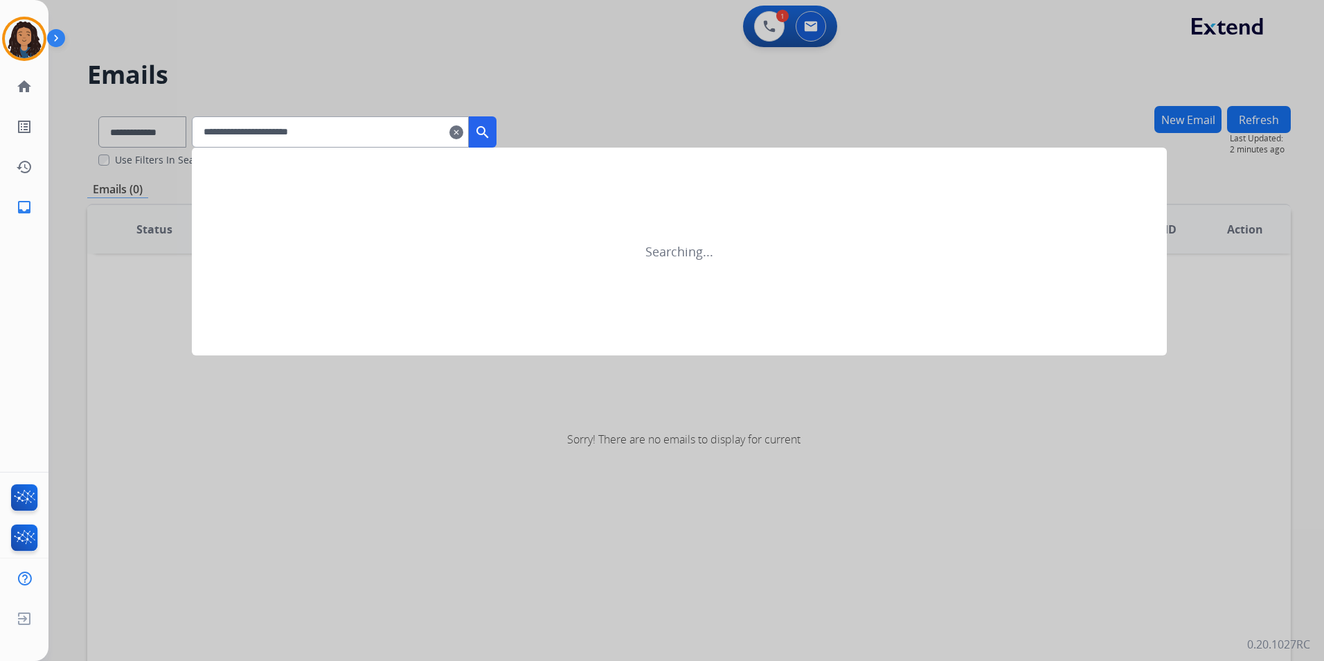
type input "**********"
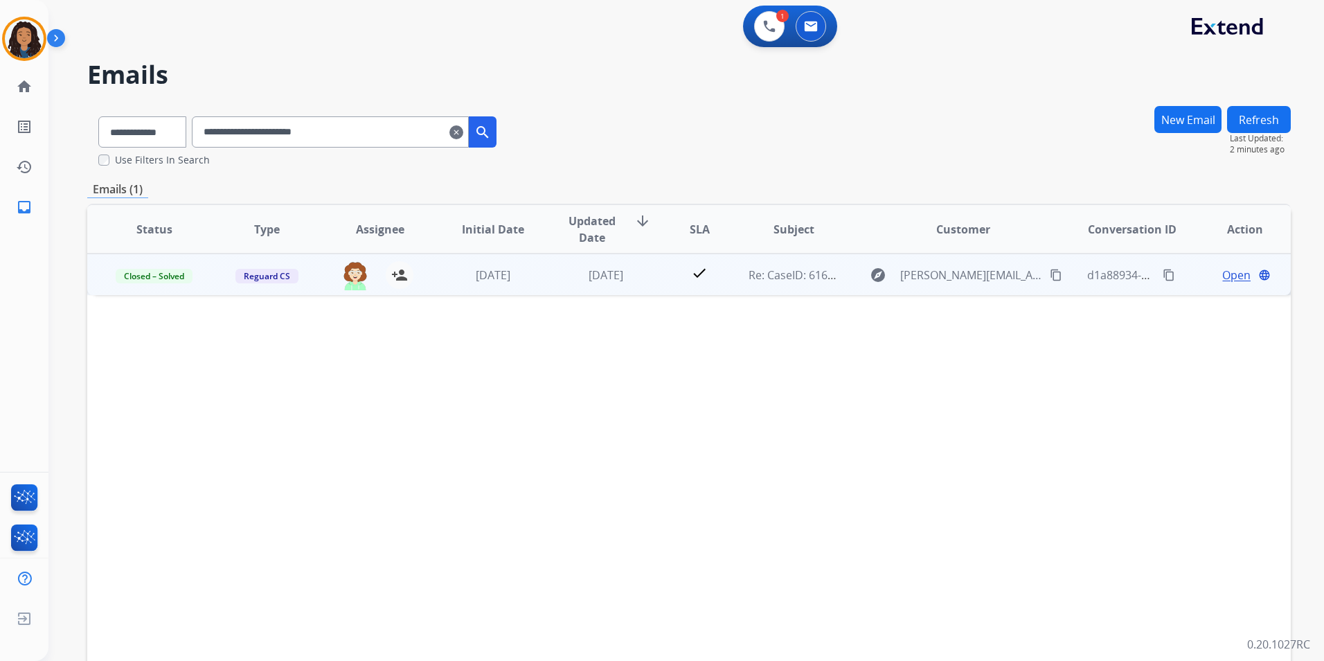
click at [1222, 278] on span "Open" at bounding box center [1236, 275] width 28 height 17
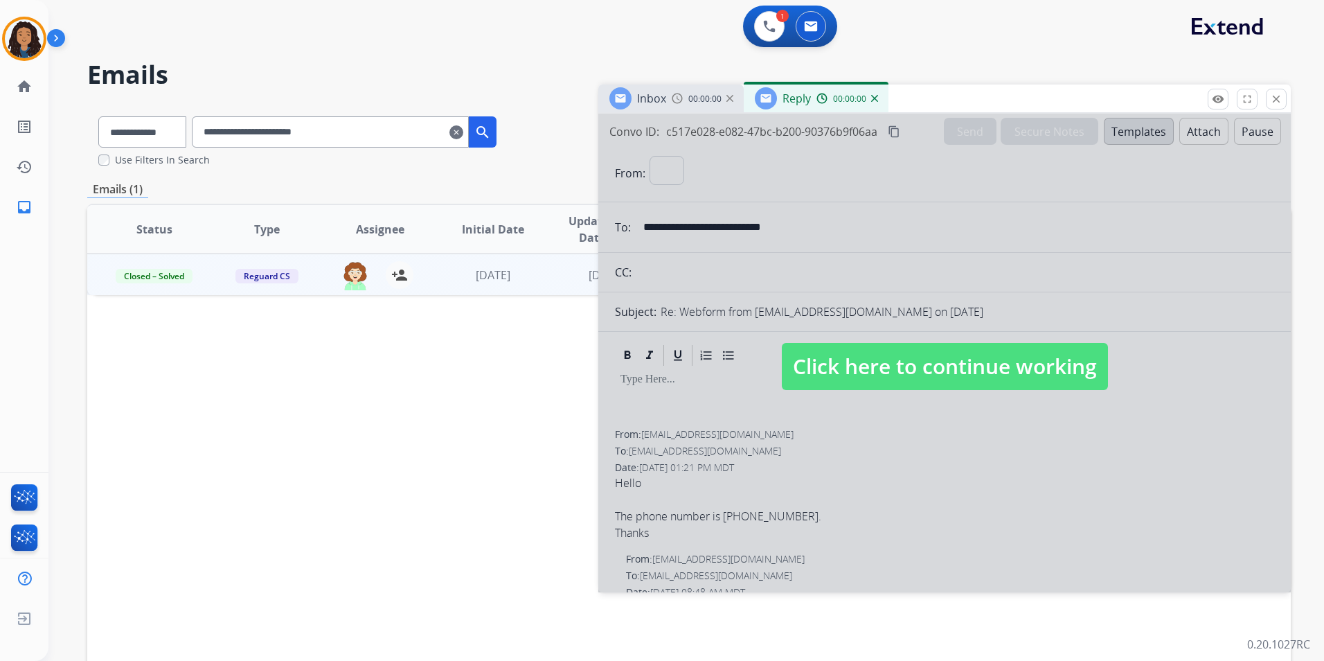
select select "**********"
click at [878, 350] on span "Click here to continue working" at bounding box center [945, 366] width 326 height 47
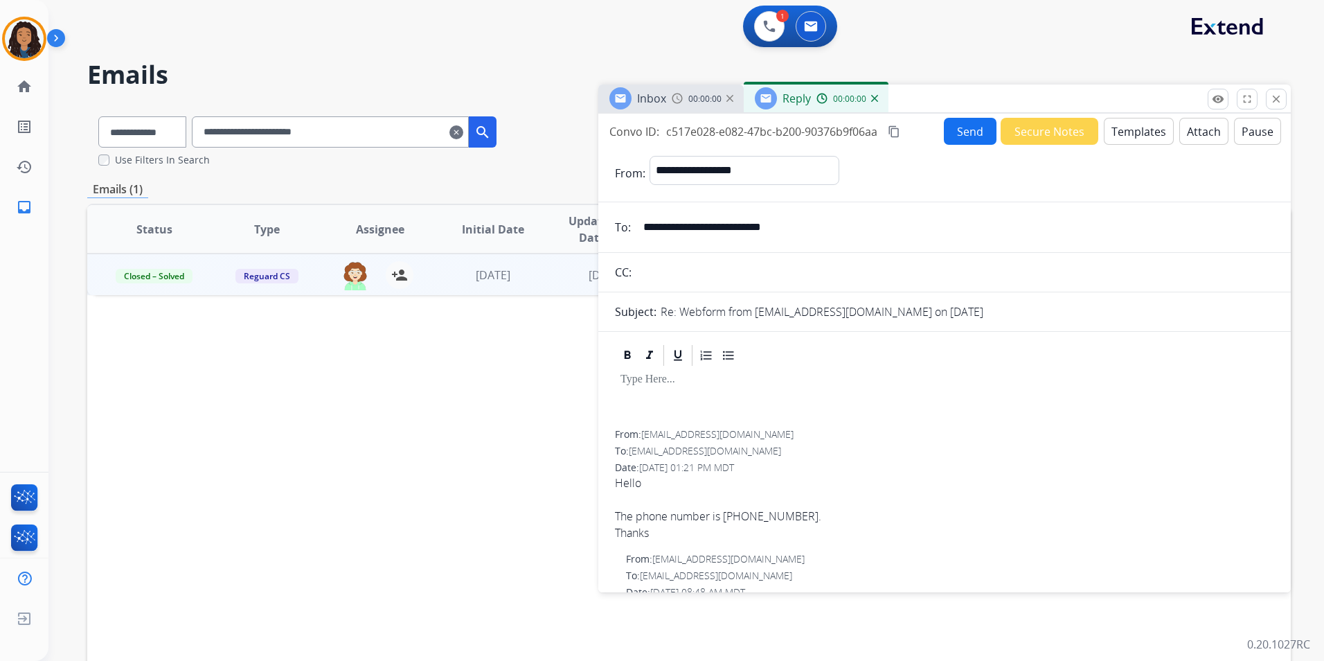
select select
click at [875, 97] on img at bounding box center [874, 98] width 7 height 7
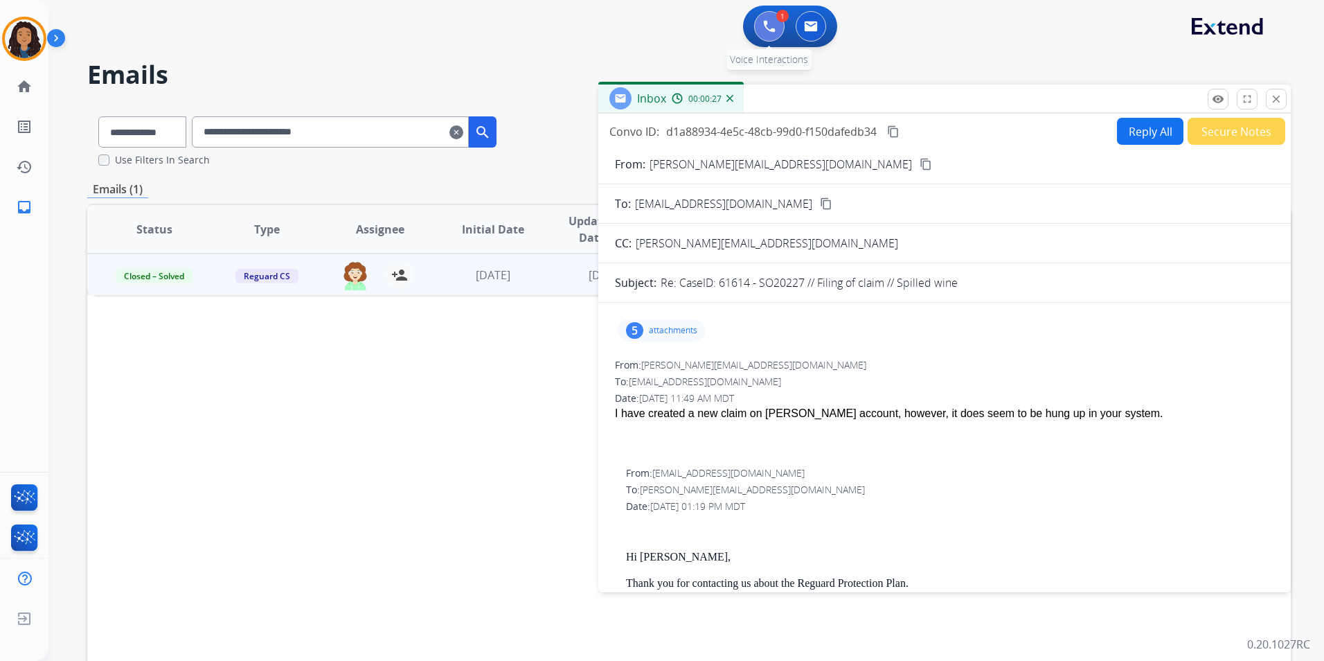
click at [763, 28] on button at bounding box center [769, 26] width 30 height 30
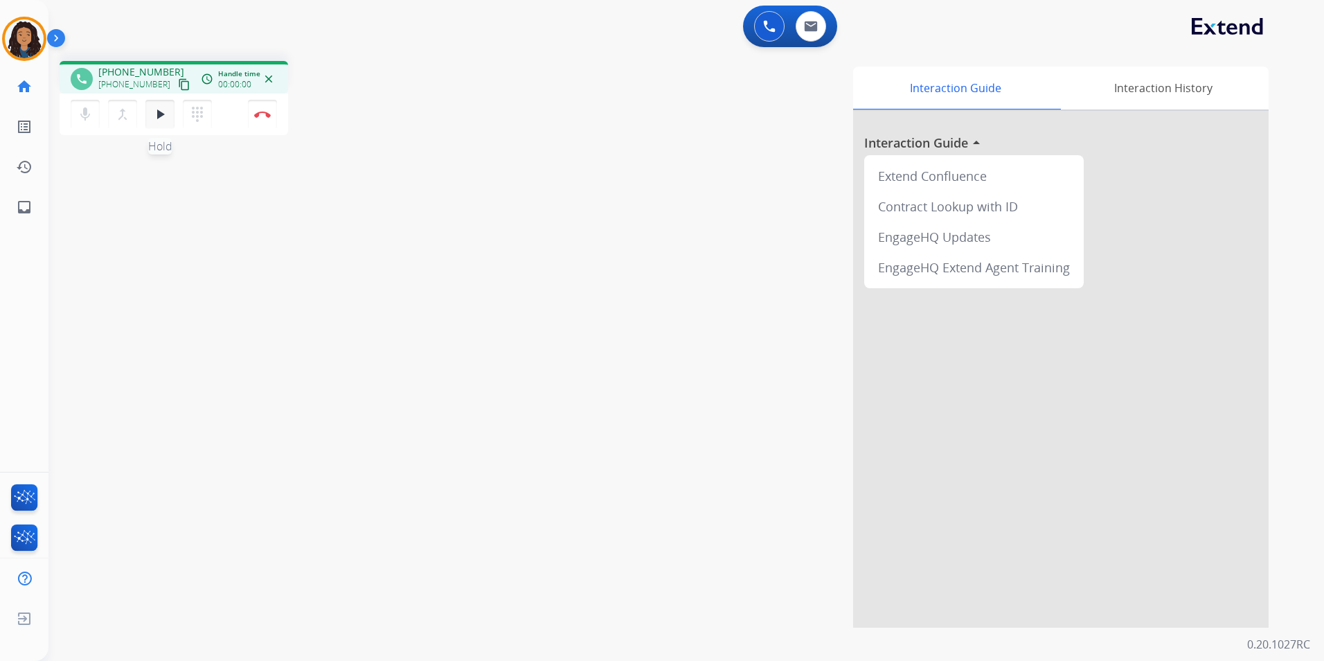
click at [162, 119] on mat-icon "play_arrow" at bounding box center [160, 114] width 17 height 17
click at [265, 115] on img at bounding box center [262, 114] width 17 height 7
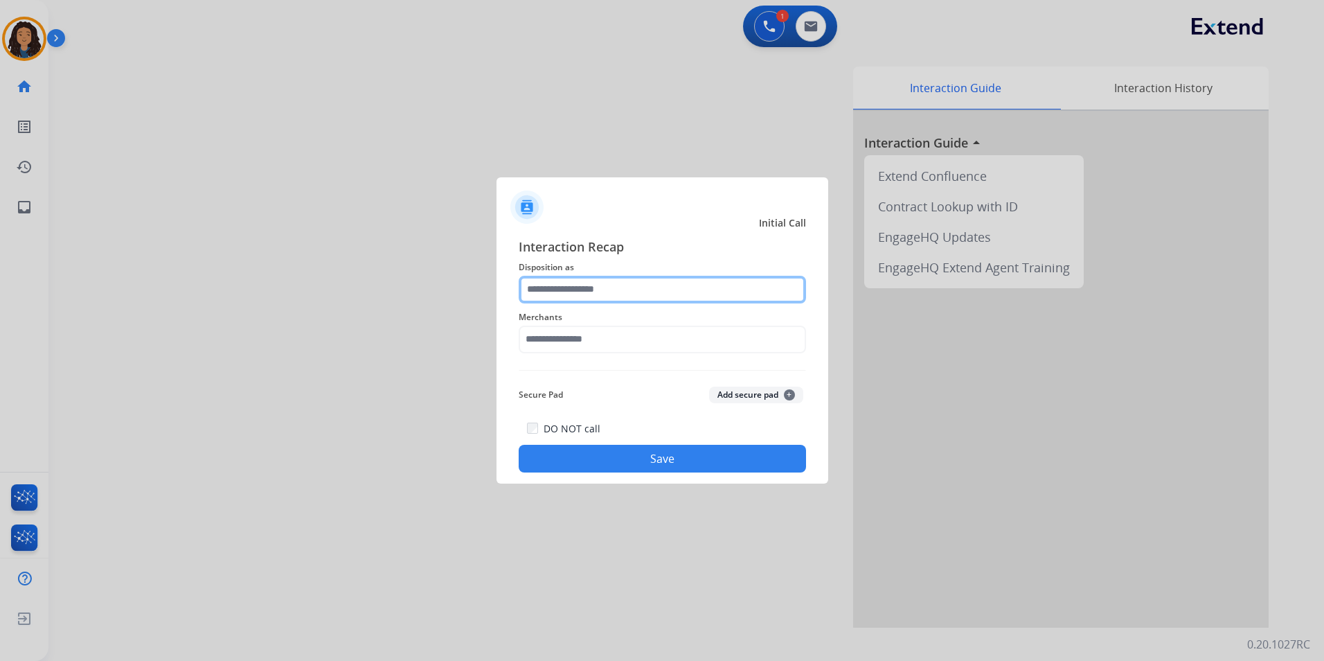
click at [674, 289] on input "text" at bounding box center [662, 290] width 287 height 28
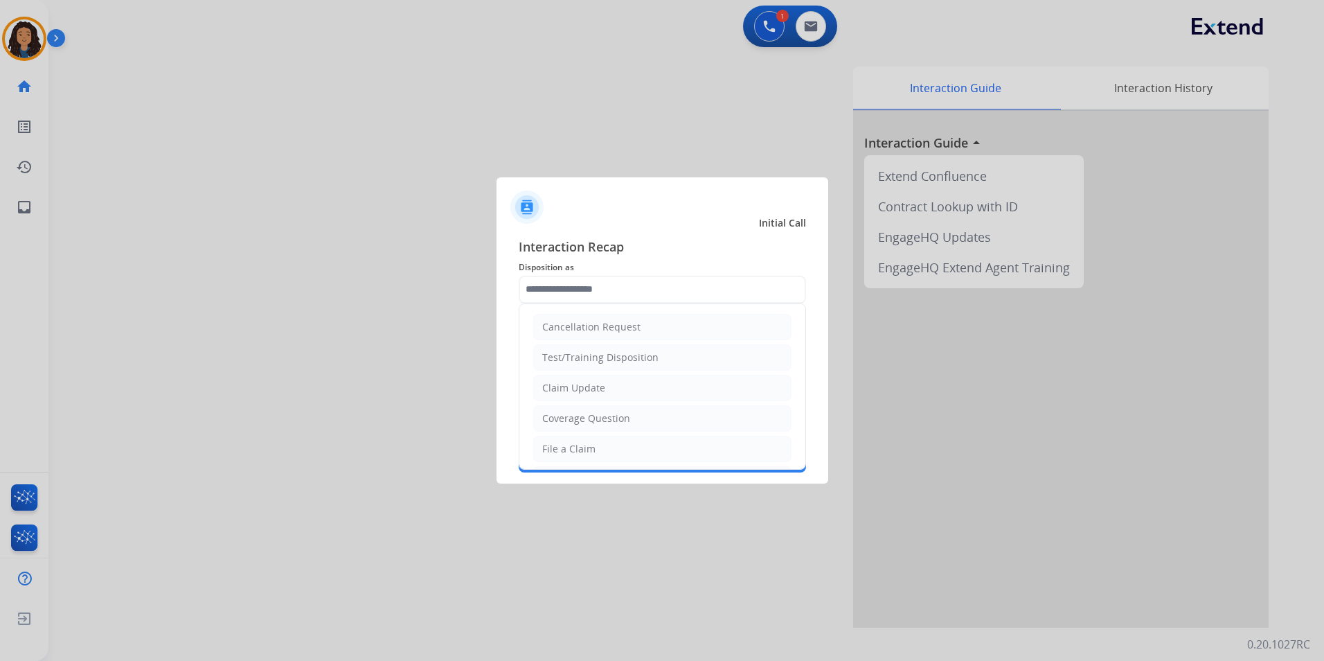
click at [610, 381] on li "Claim Update" at bounding box center [662, 388] width 258 height 26
type input "**********"
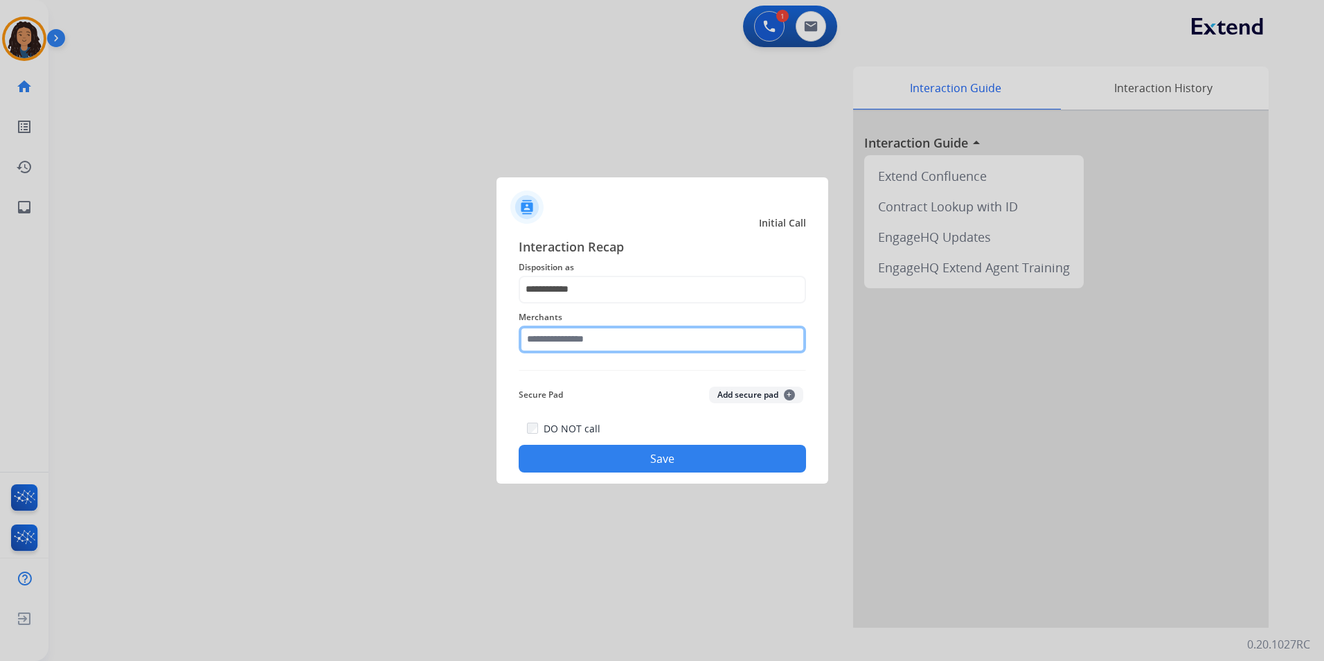
click at [577, 329] on input "text" at bounding box center [662, 340] width 287 height 28
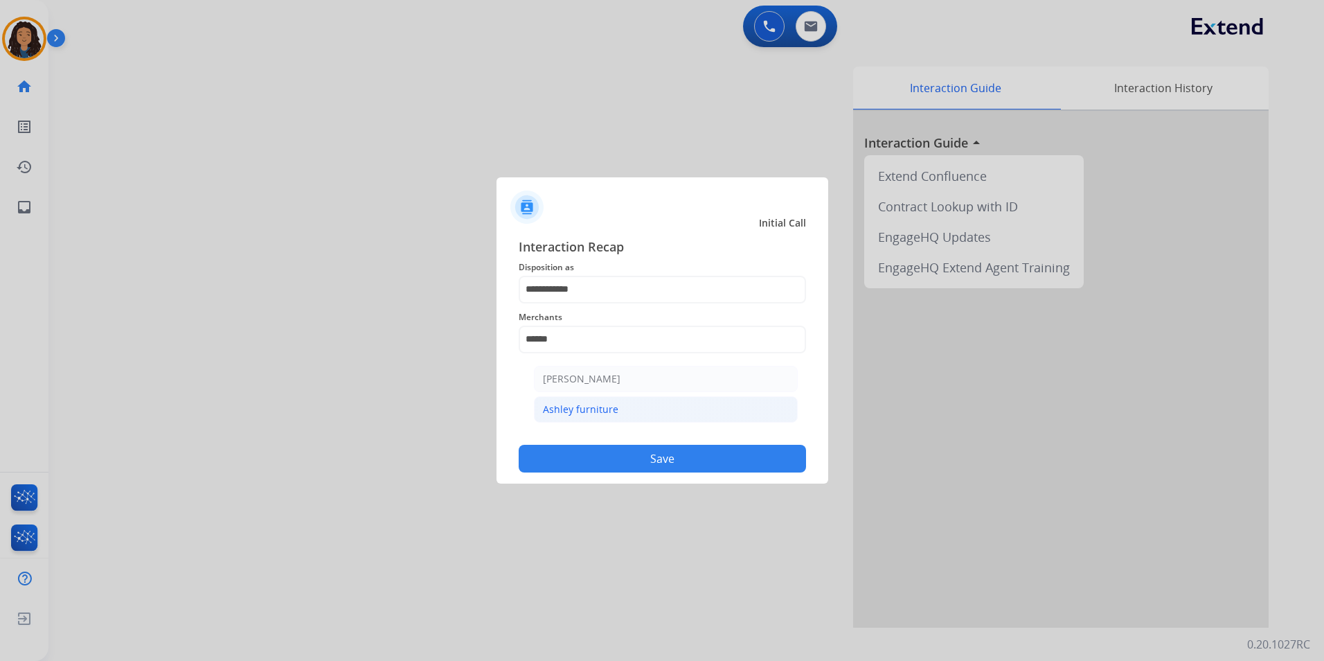
click at [670, 409] on li "Ashley furniture" at bounding box center [666, 409] width 264 height 26
type input "**********"
click at [670, 456] on button "Save" at bounding box center [662, 459] width 287 height 28
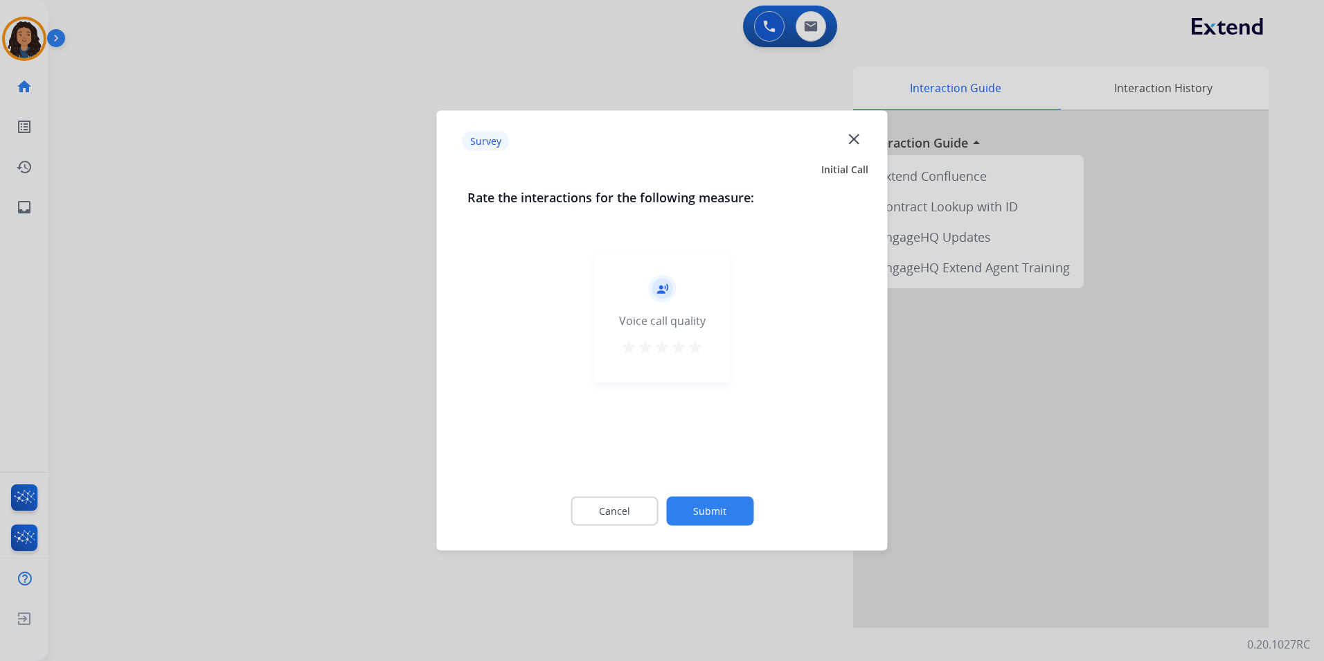
click at [308, 398] on div at bounding box center [662, 330] width 1324 height 661
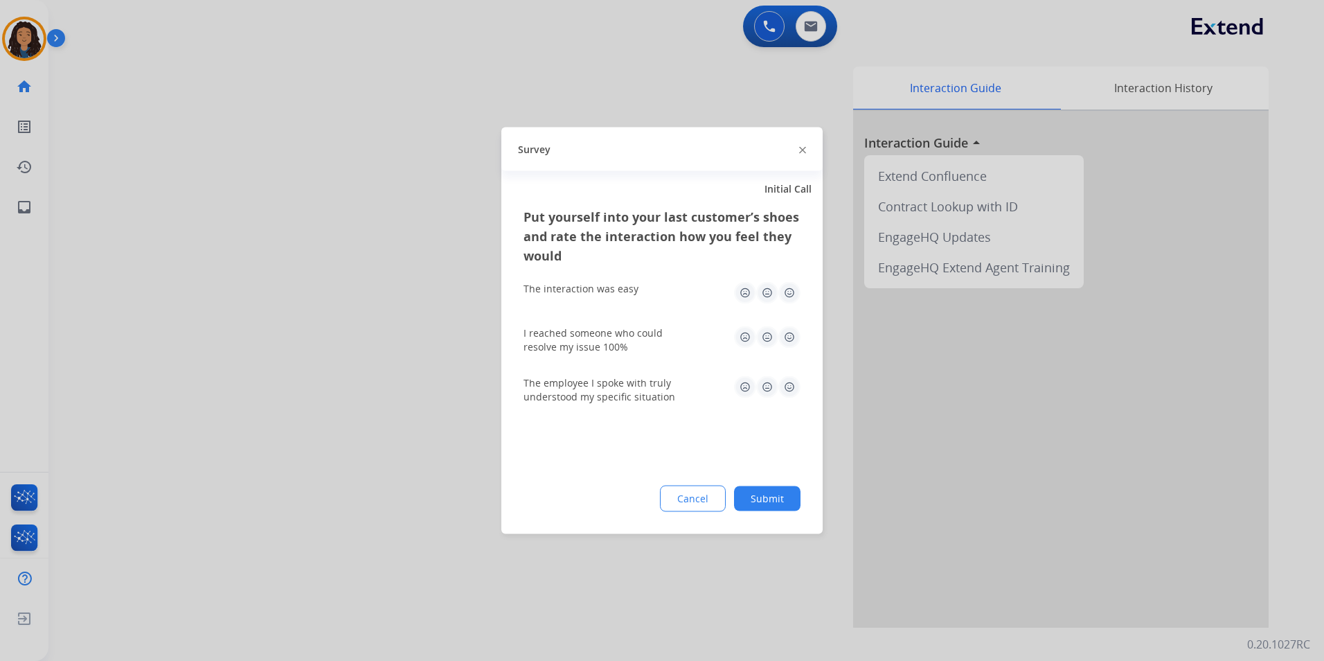
drag, startPoint x: 308, startPoint y: 398, endPoint x: 310, endPoint y: 388, distance: 9.9
click at [309, 397] on div at bounding box center [662, 330] width 1324 height 661
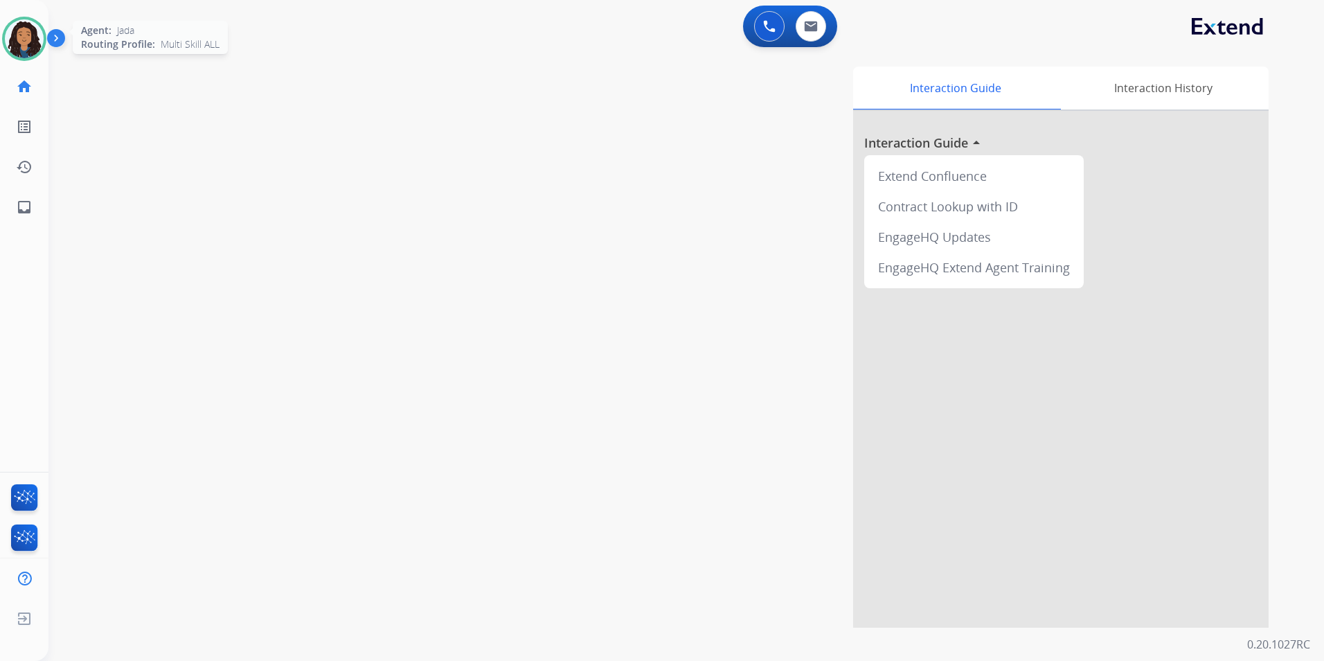
click at [14, 38] on img at bounding box center [24, 38] width 39 height 39
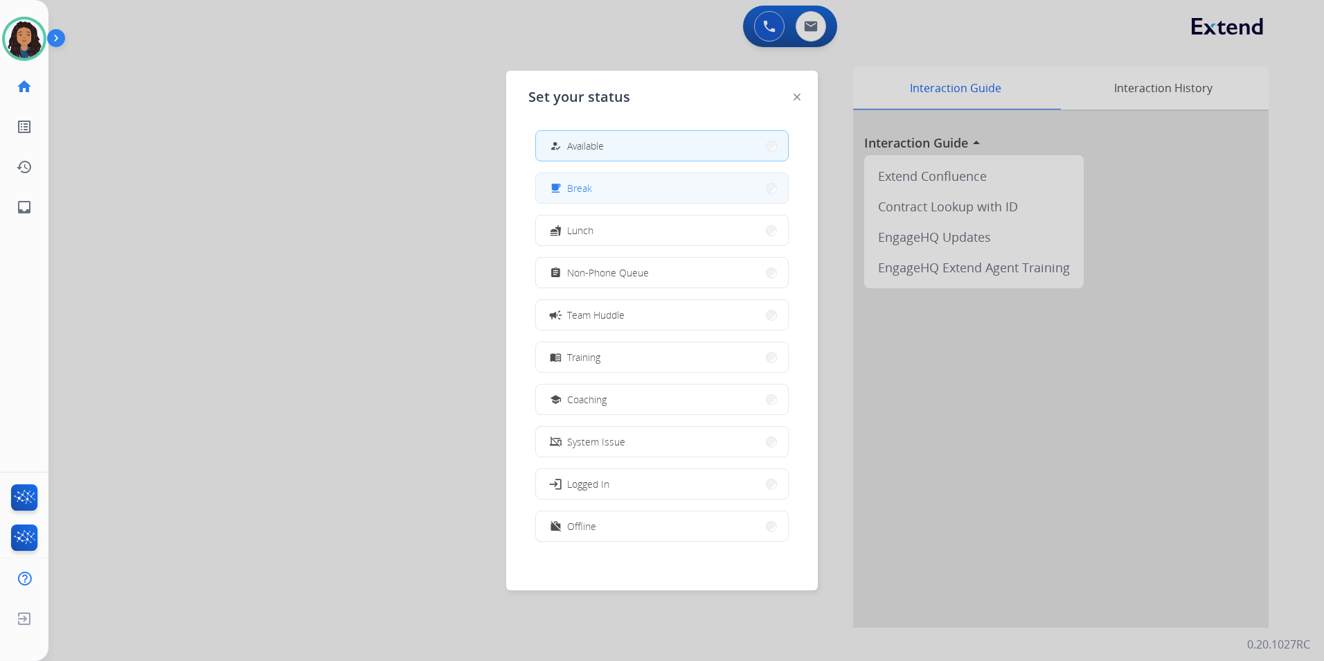
click at [592, 186] on span "Break" at bounding box center [579, 188] width 25 height 15
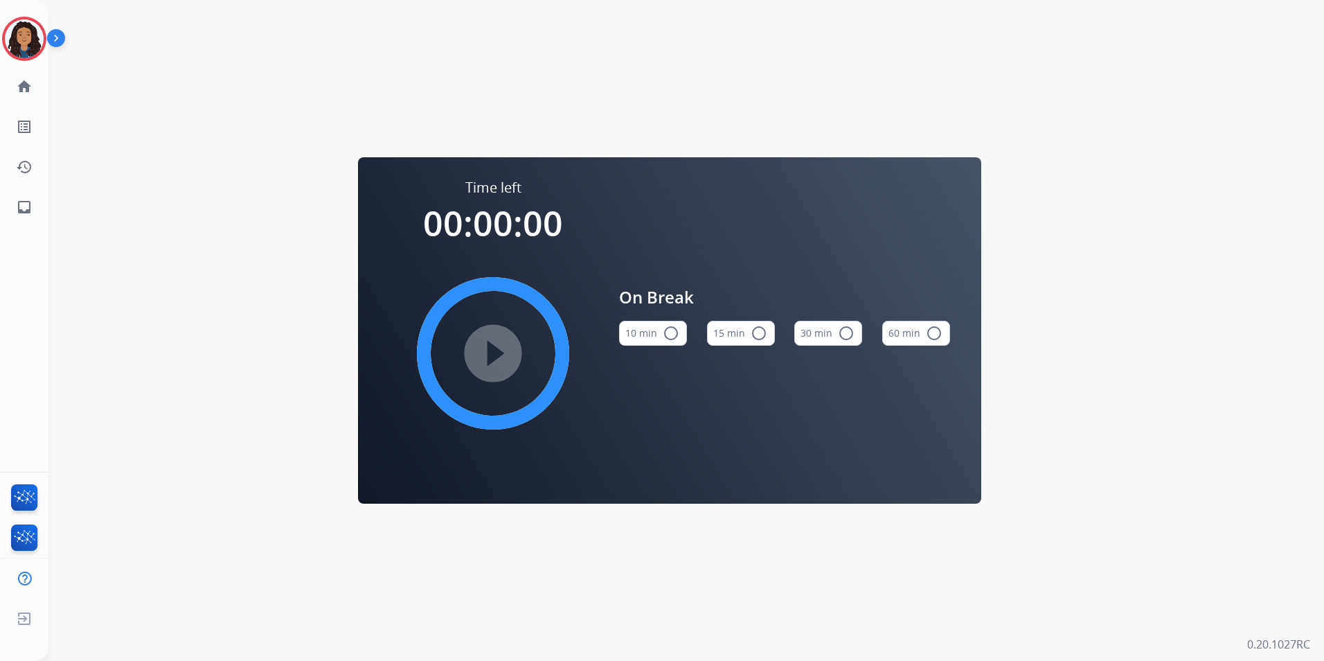
click at [747, 330] on button "15 min radio_button_unchecked" at bounding box center [741, 333] width 68 height 25
click at [485, 362] on mat-icon "play_circle_filled" at bounding box center [493, 353] width 17 height 17
click at [24, 46] on img at bounding box center [24, 38] width 39 height 39
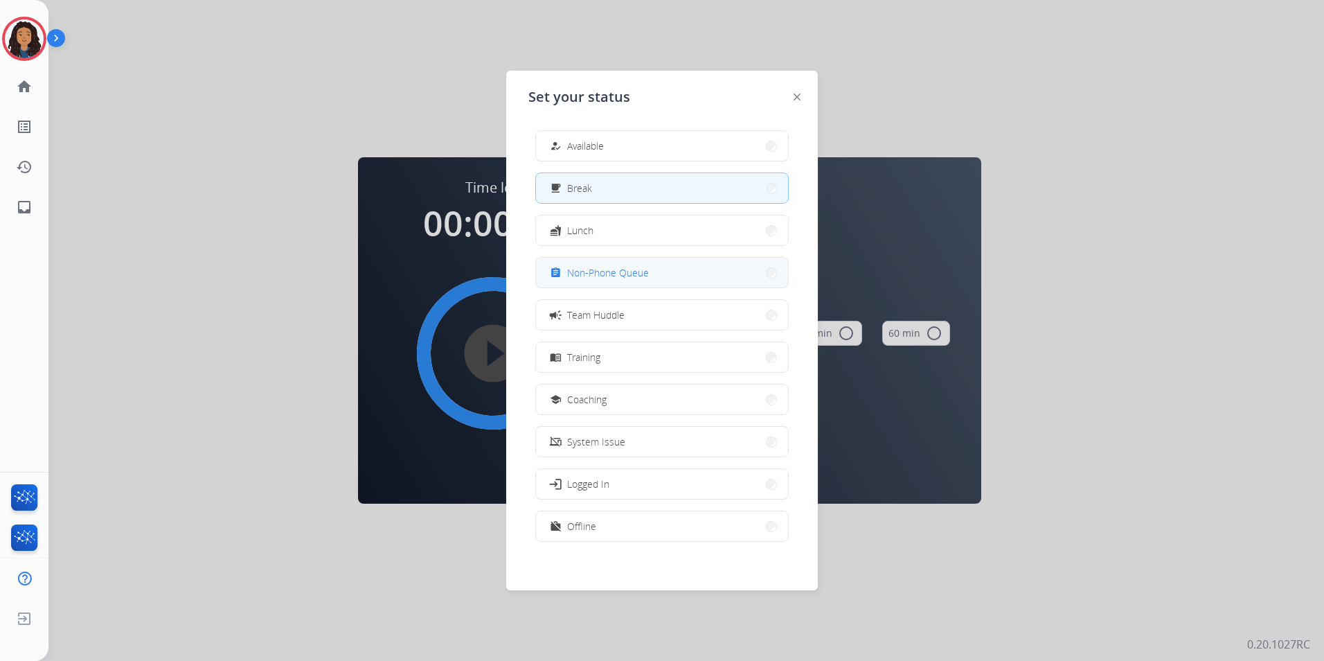
click at [643, 271] on span "Non-Phone Queue" at bounding box center [608, 272] width 82 height 15
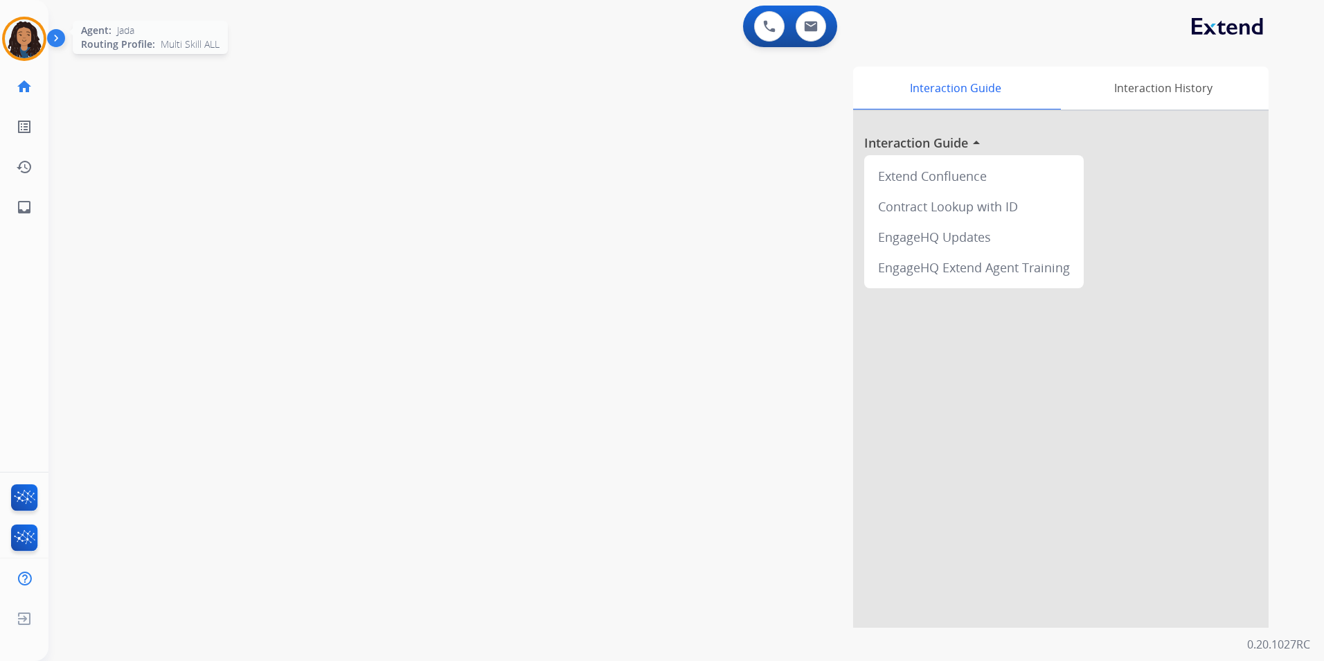
click at [30, 48] on img at bounding box center [24, 38] width 39 height 39
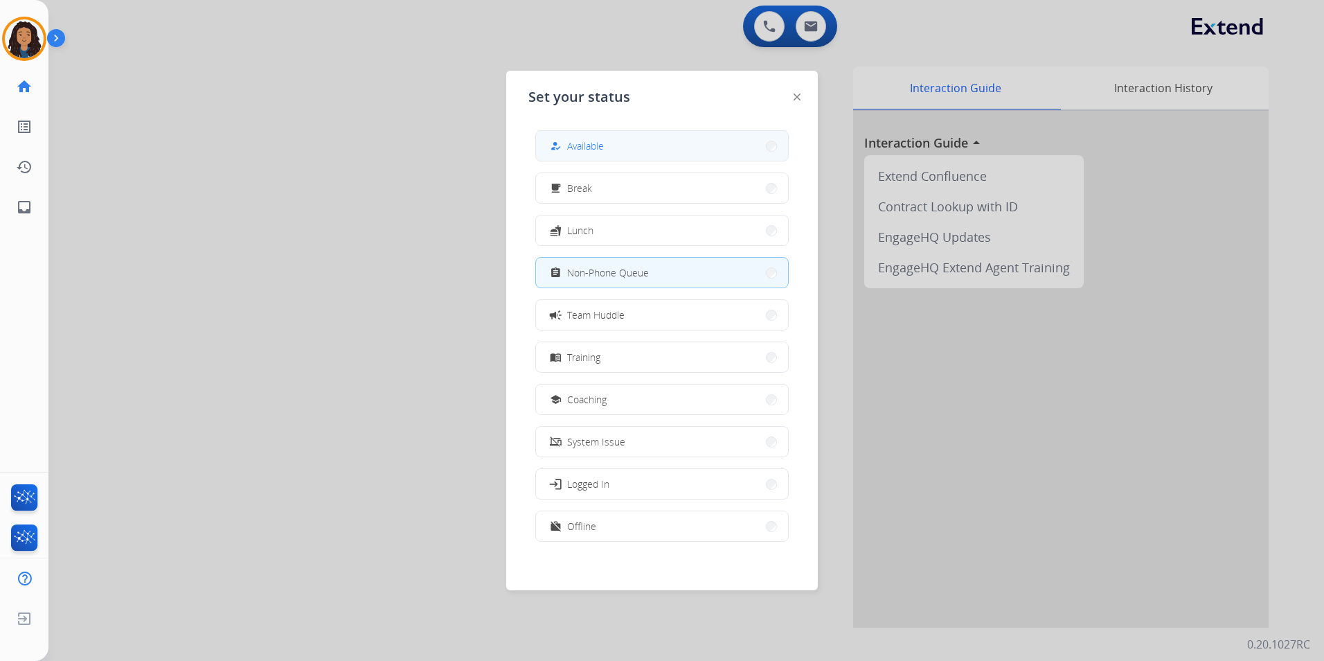
click at [607, 144] on button "how_to_reg Available" at bounding box center [662, 146] width 252 height 30
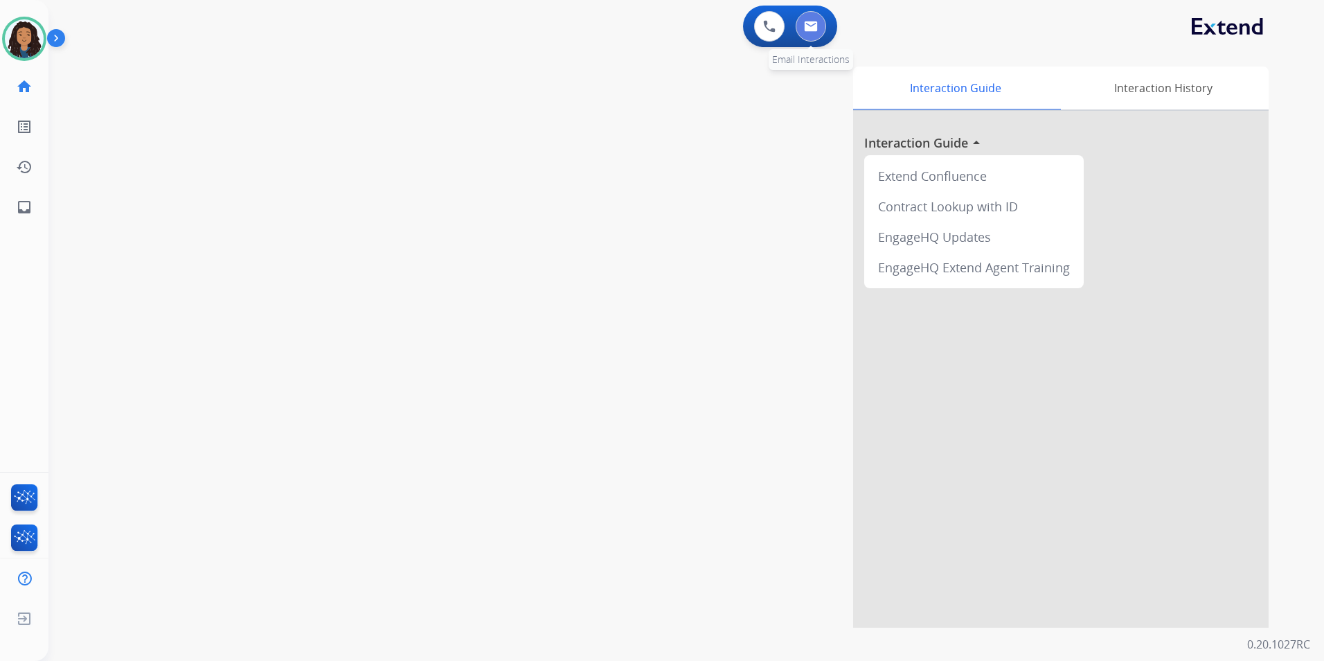
click at [818, 32] on button at bounding box center [811, 26] width 30 height 30
select select "**********"
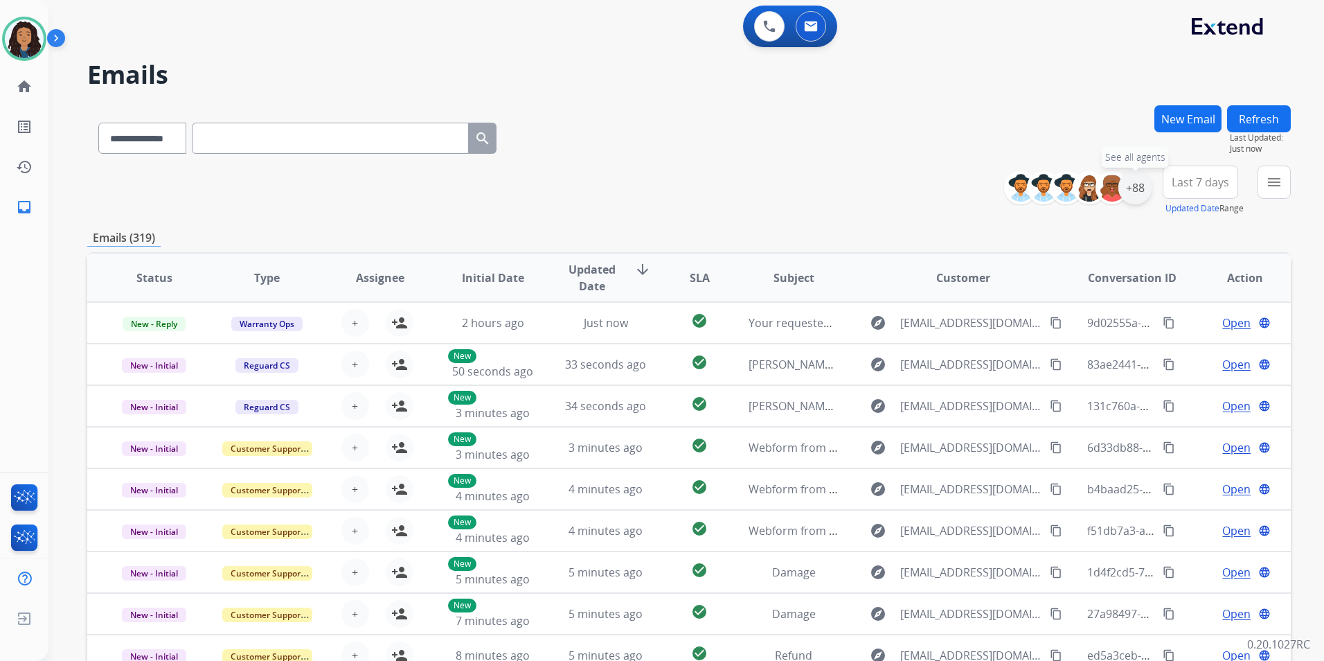
click at [1145, 187] on div "+88" at bounding box center [1135, 187] width 33 height 33
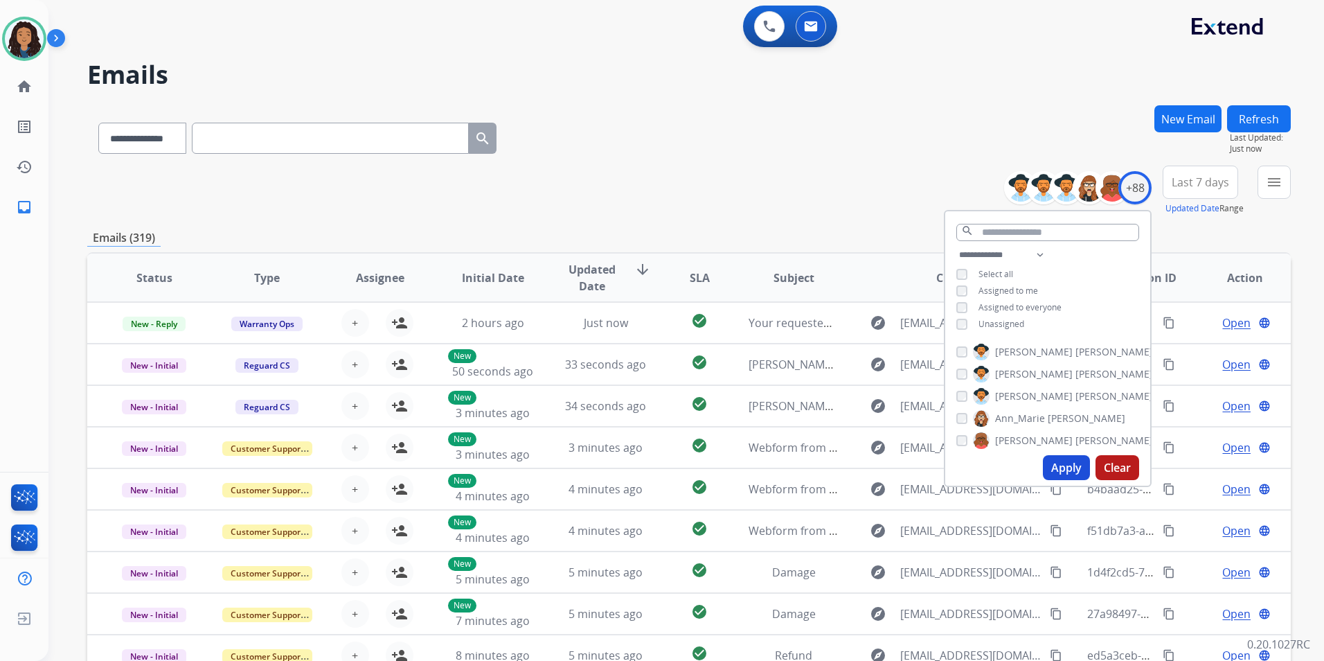
click at [1006, 326] on span "Unassigned" at bounding box center [1002, 324] width 46 height 12
click at [1080, 468] on button "Apply" at bounding box center [1066, 467] width 47 height 25
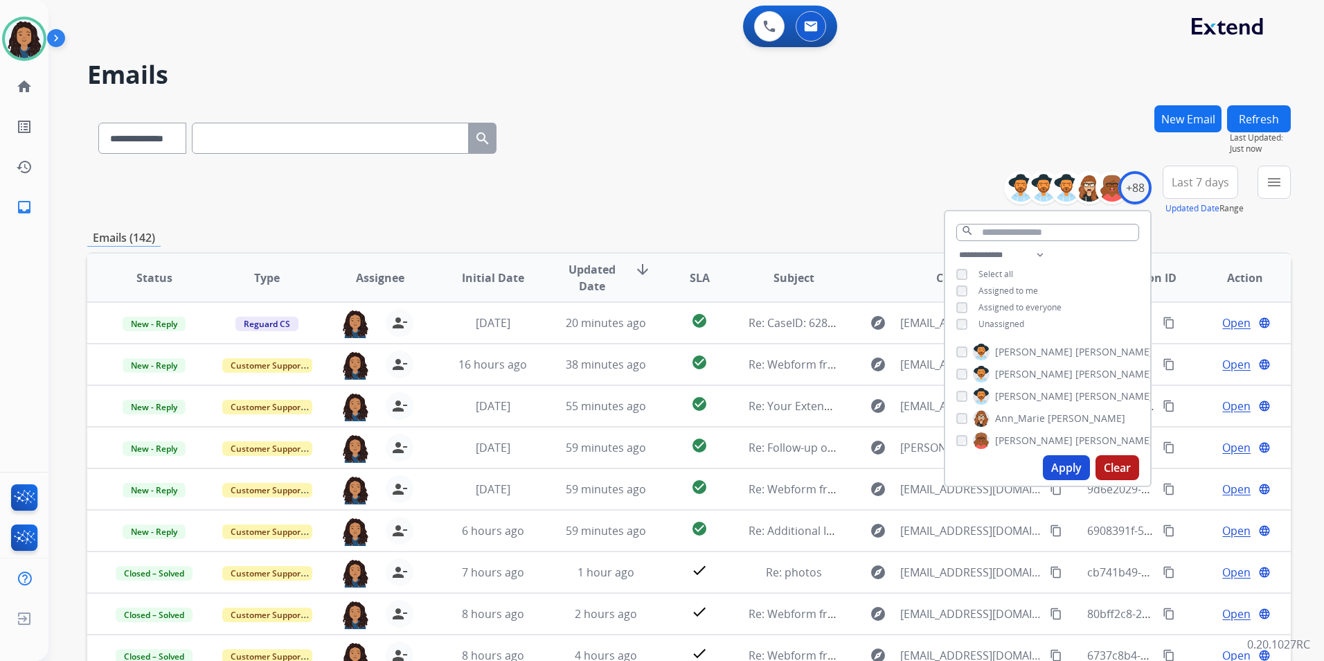
click at [1254, 199] on div "**********" at bounding box center [1153, 191] width 276 height 50
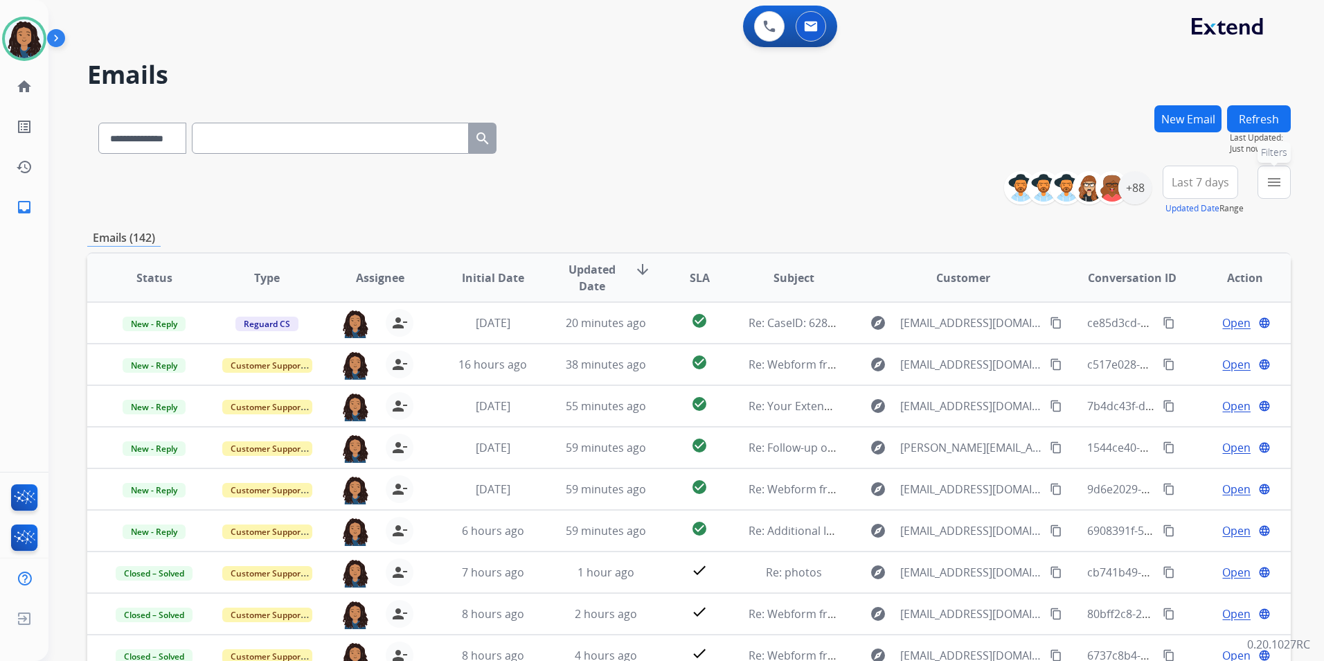
click at [1266, 195] on button "menu Filters" at bounding box center [1274, 182] width 33 height 33
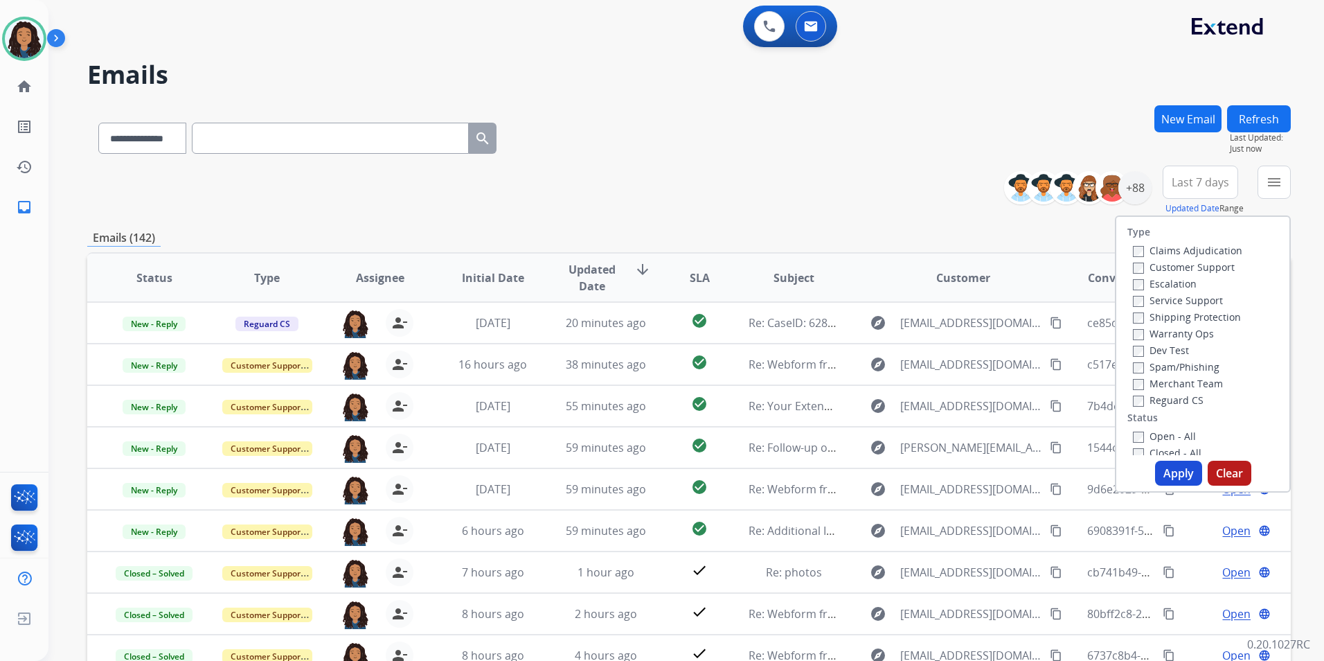
click at [1206, 270] on label "Customer Support" at bounding box center [1184, 266] width 102 height 13
click at [1215, 324] on div "Shipping Protection" at bounding box center [1187, 316] width 109 height 17
click at [1215, 316] on label "Shipping Protection" at bounding box center [1187, 316] width 108 height 13
click at [1155, 398] on label "Reguard CS" at bounding box center [1168, 399] width 71 height 13
click at [1164, 435] on label "Open - All" at bounding box center [1164, 435] width 63 height 13
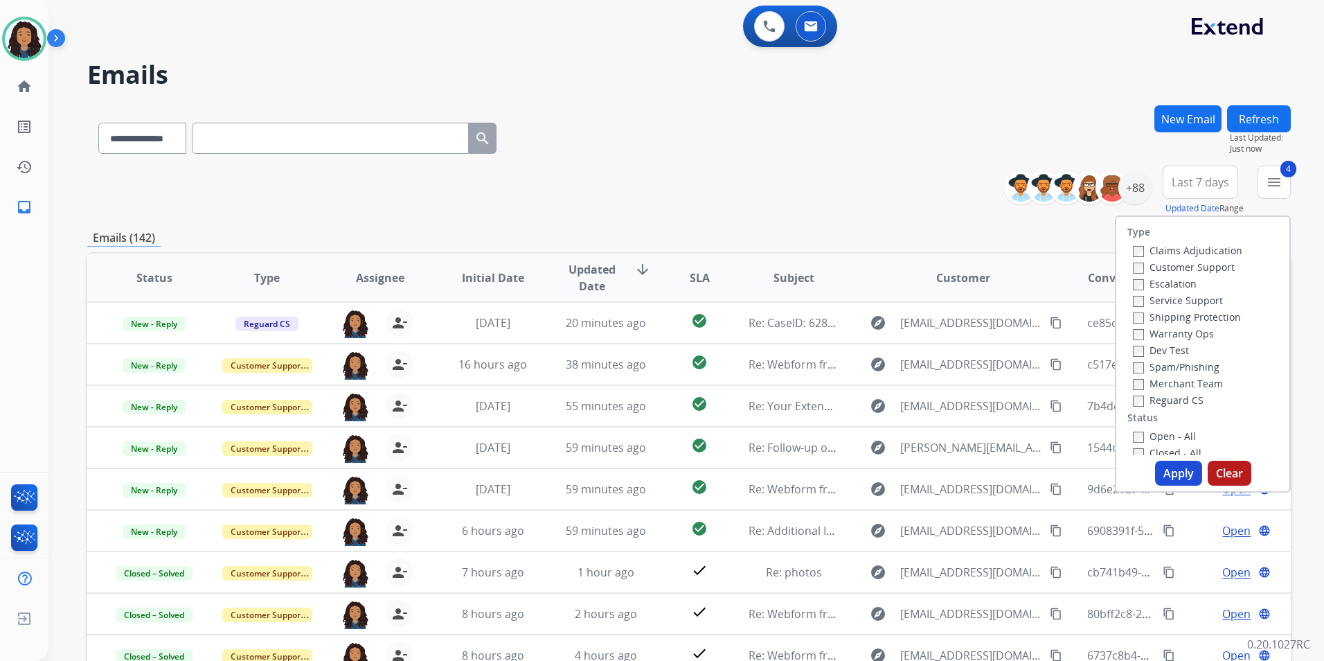
click at [1172, 481] on button "Apply" at bounding box center [1178, 473] width 47 height 25
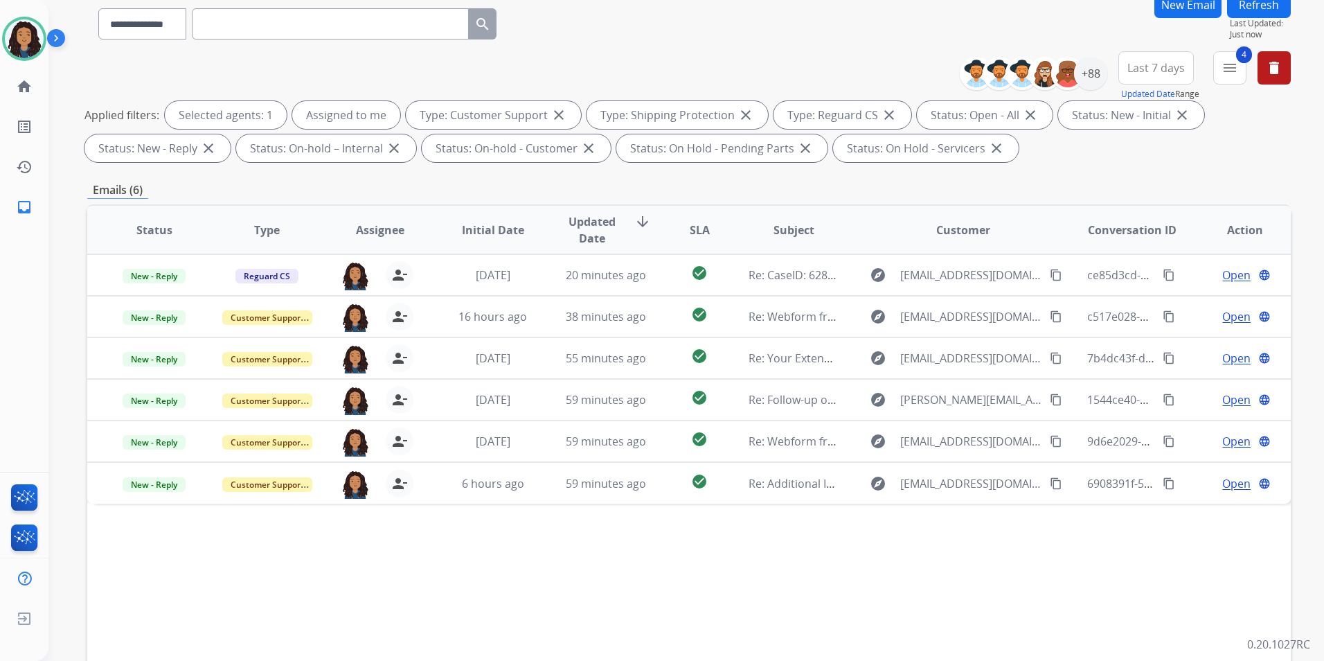
scroll to position [139, 0]
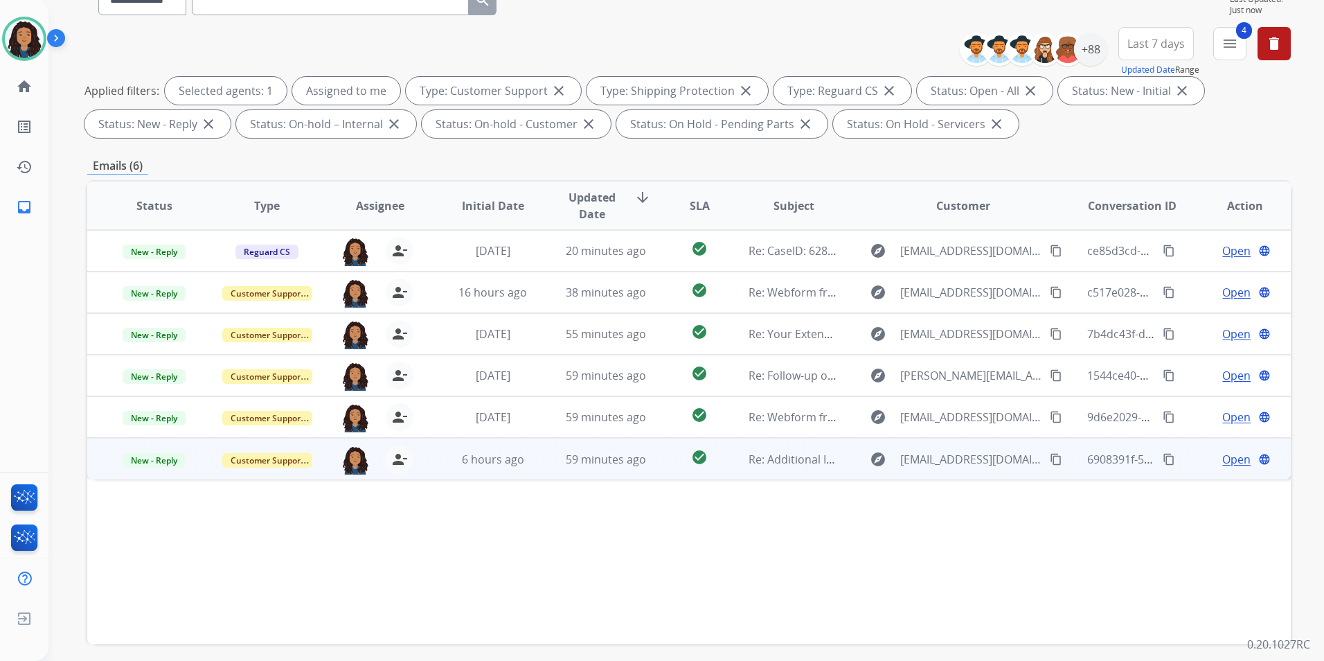
click at [1227, 456] on span "Open" at bounding box center [1236, 459] width 28 height 17
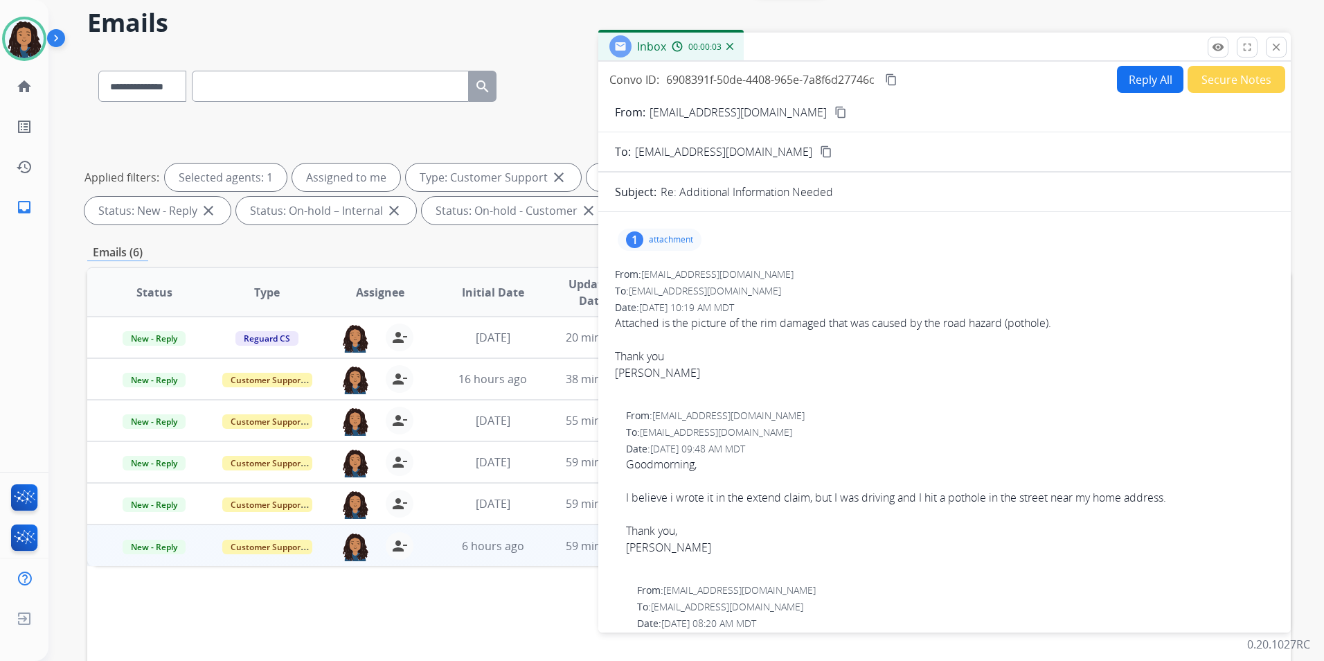
scroll to position [0, 0]
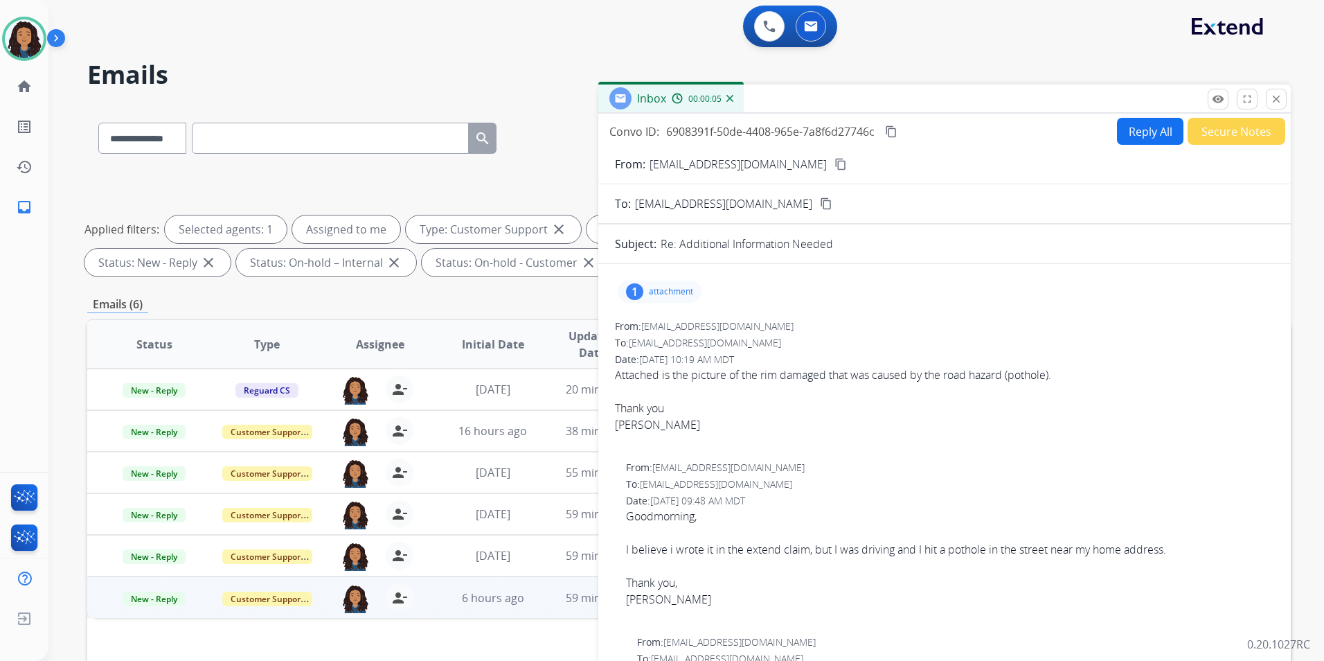
click at [835, 167] on mat-icon "content_copy" at bounding box center [841, 164] width 12 height 12
click at [1222, 97] on mat-icon "remove_red_eye" at bounding box center [1218, 99] width 12 height 12
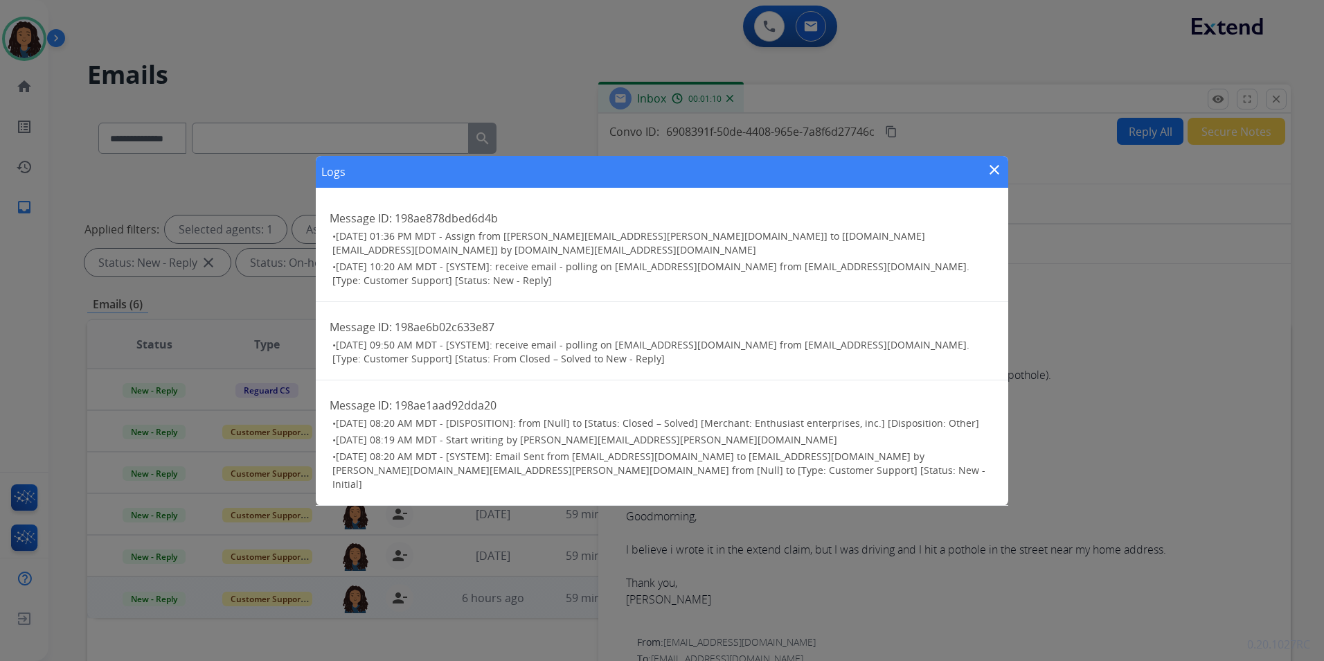
click at [996, 178] on mat-icon "close" at bounding box center [994, 169] width 17 height 17
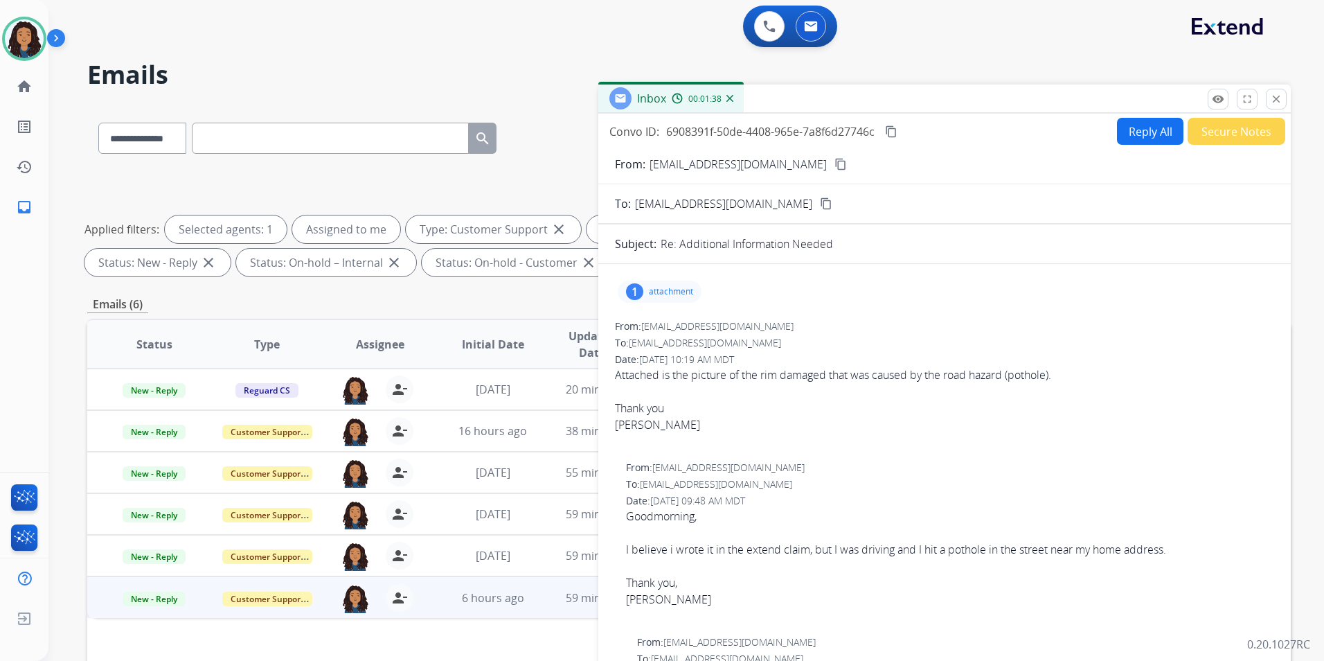
click at [664, 294] on p "attachment" at bounding box center [671, 291] width 44 height 11
click at [666, 335] on div at bounding box center [663, 327] width 69 height 48
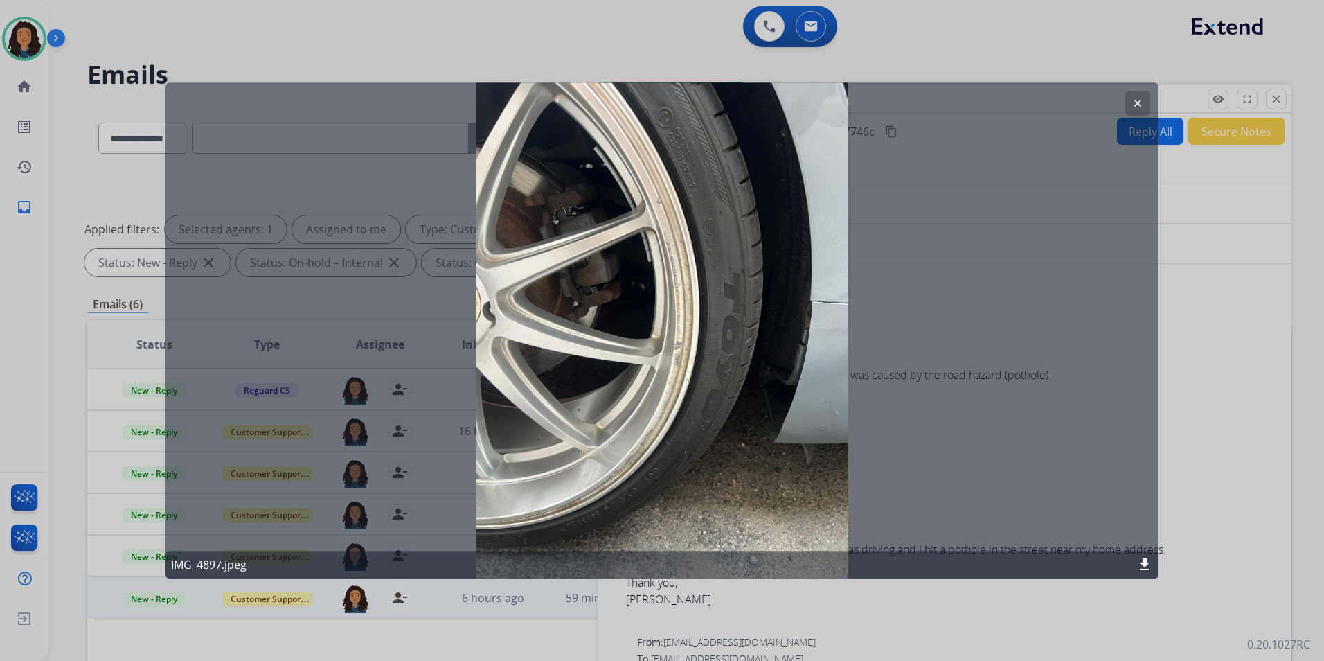
click at [1139, 98] on mat-icon "clear" at bounding box center [1138, 103] width 12 height 12
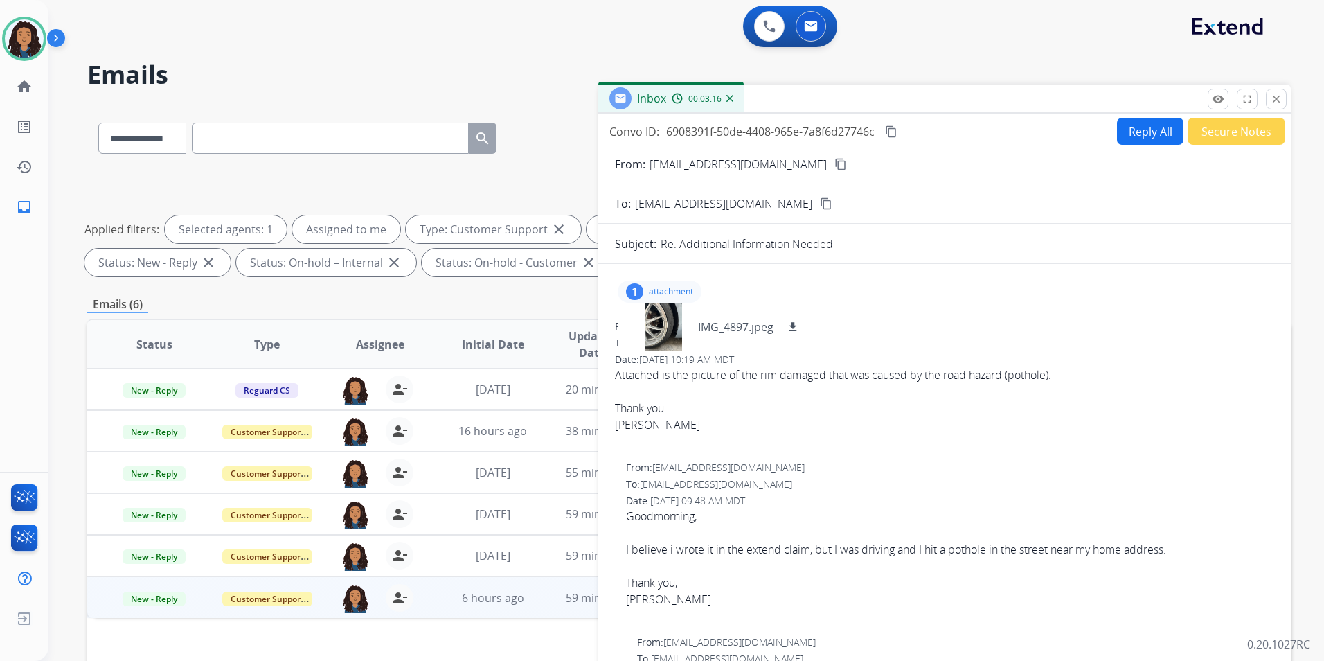
click at [1148, 134] on button "Reply All" at bounding box center [1150, 131] width 66 height 27
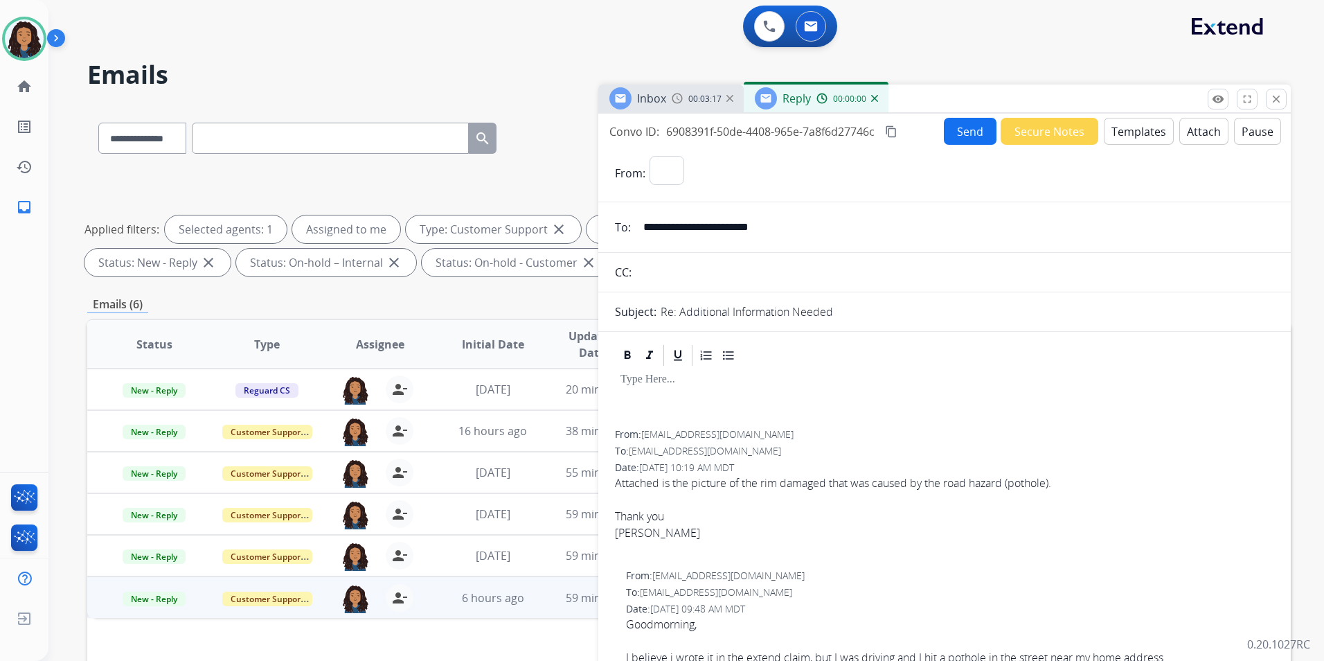
select select "**********"
click at [1148, 134] on button "Templates" at bounding box center [1139, 131] width 70 height 27
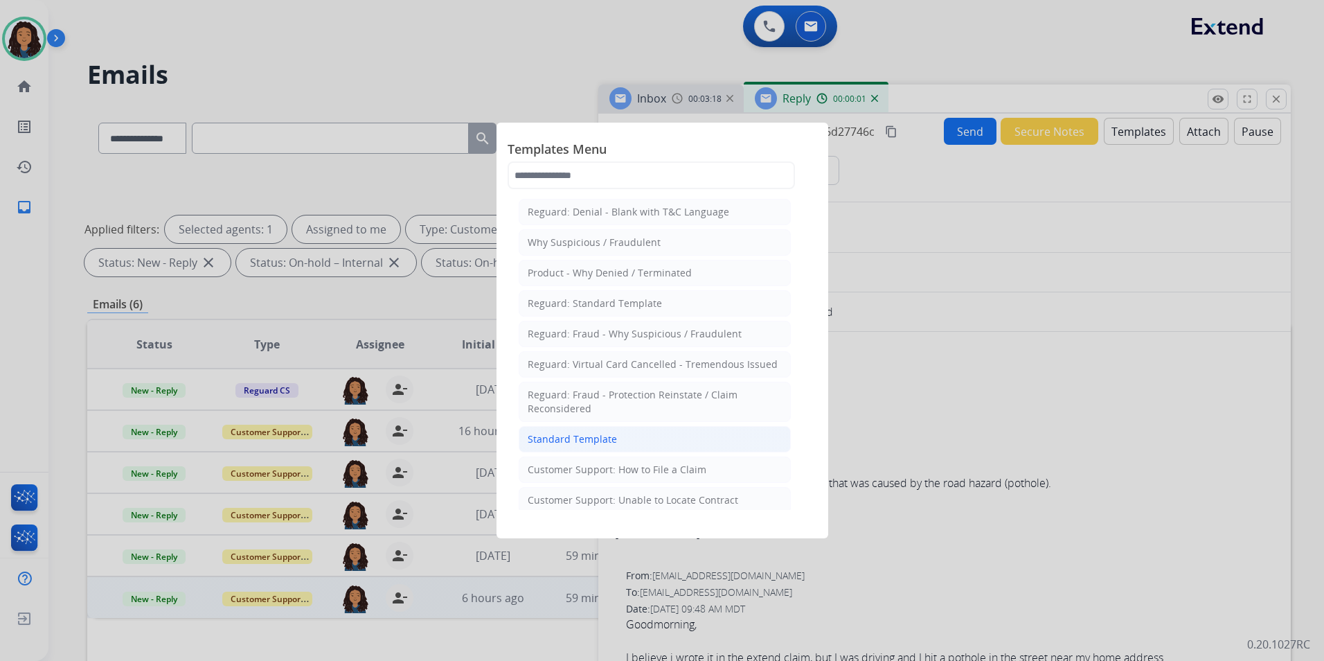
click at [601, 434] on div "Standard Template" at bounding box center [572, 439] width 89 height 14
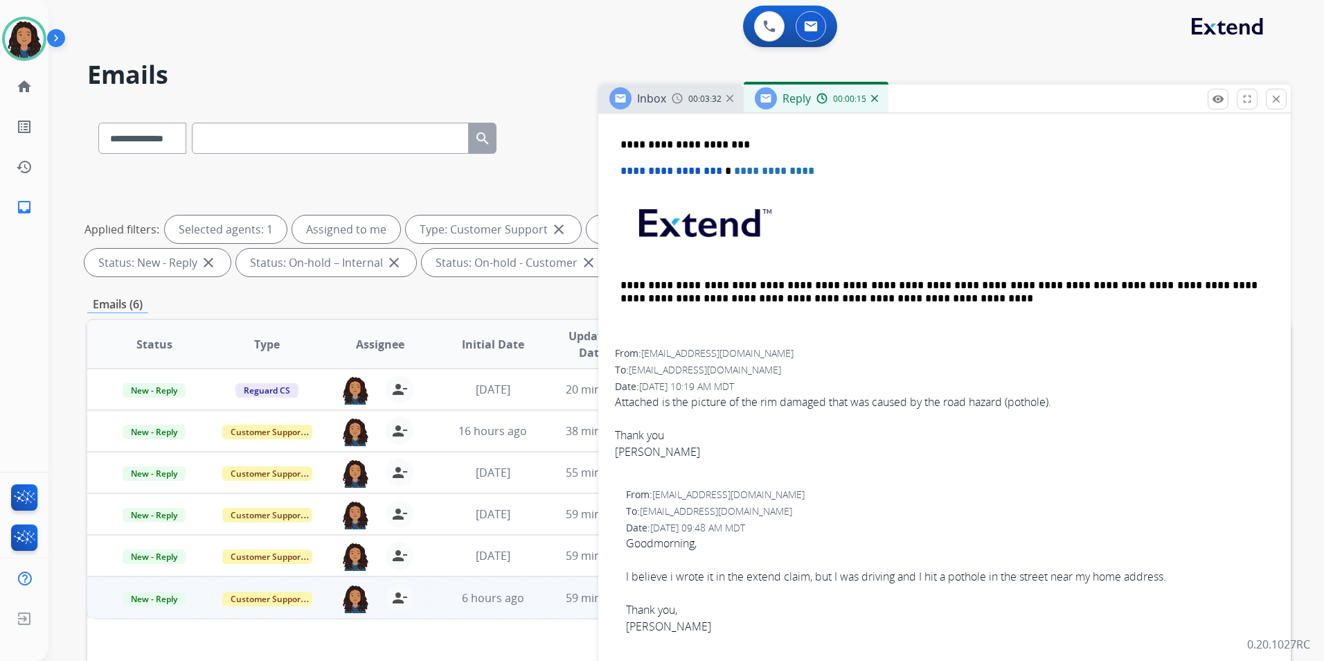
scroll to position [416, 0]
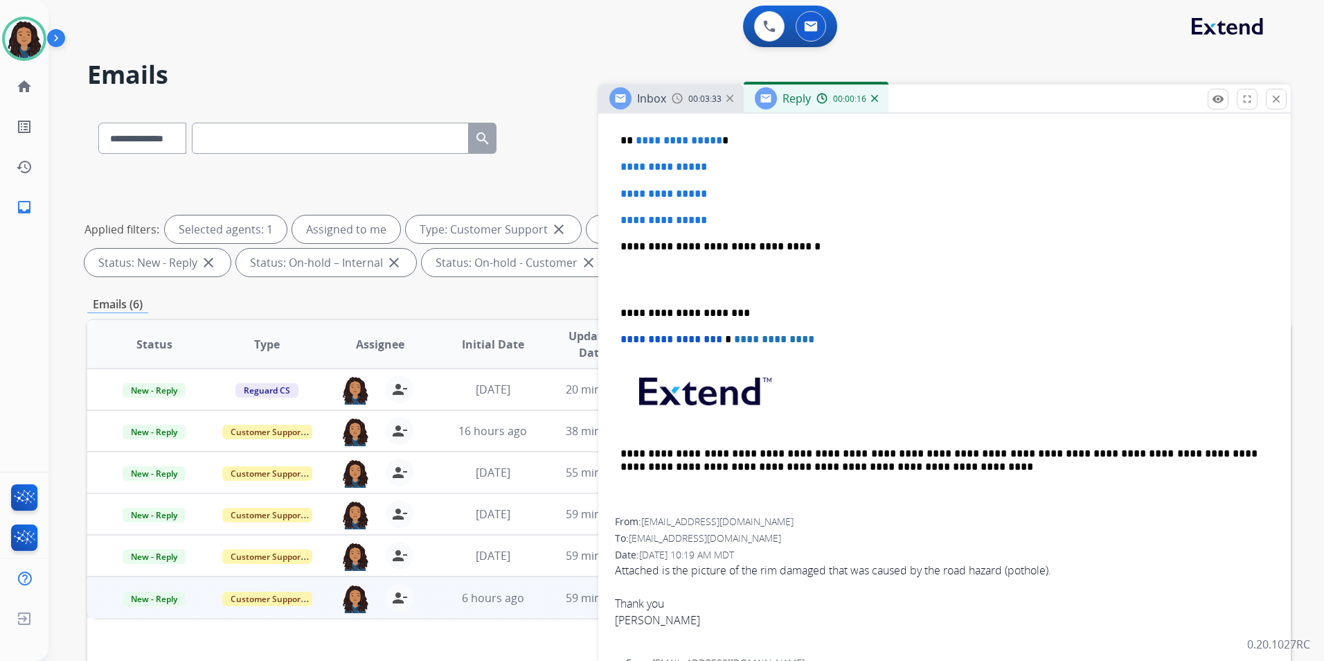
click at [650, 105] on span "Inbox" at bounding box center [651, 98] width 29 height 15
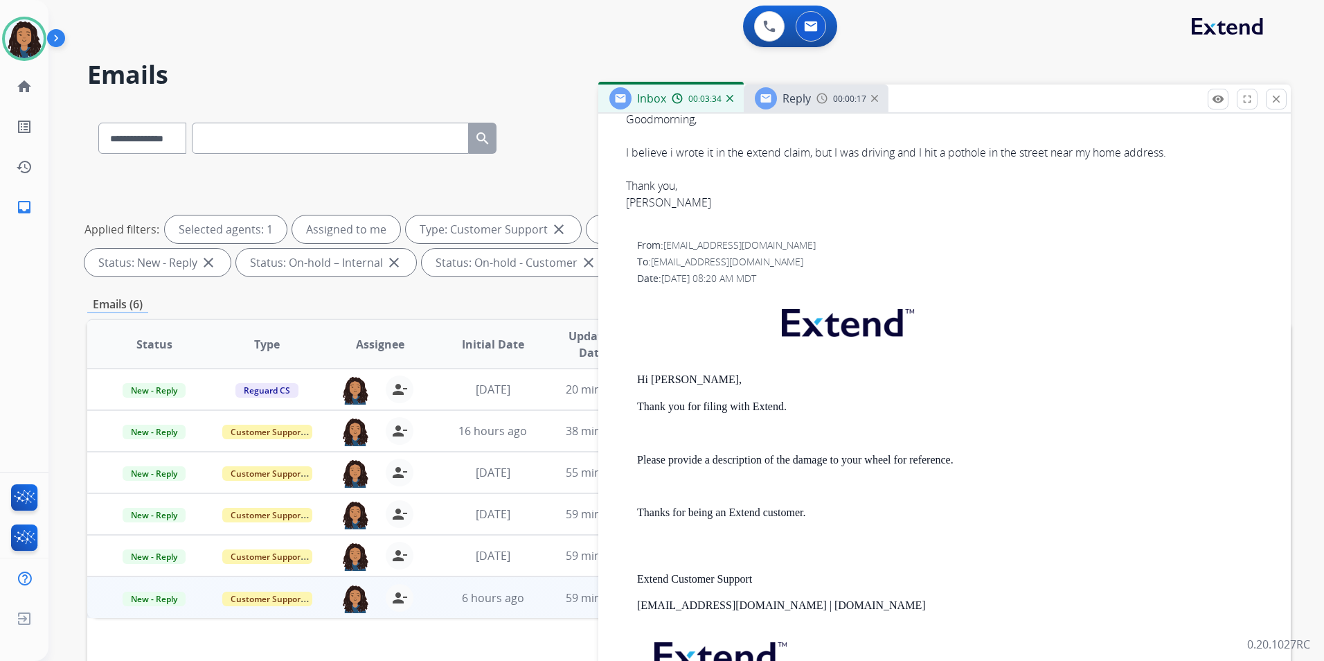
scroll to position [485, 0]
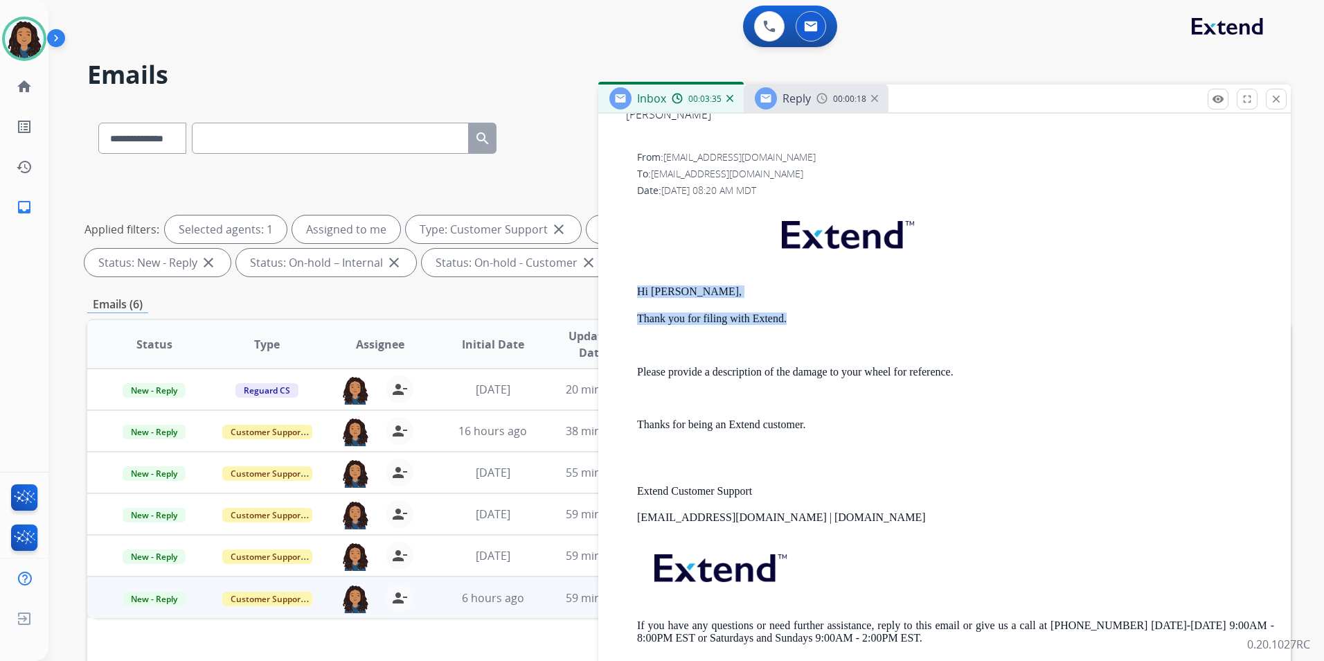
drag, startPoint x: 628, startPoint y: 287, endPoint x: 803, endPoint y: 310, distance: 176.7
click at [803, 310] on div "From: [EMAIL_ADDRESS][DOMAIN_NAME] To: [EMAIL_ADDRESS][DOMAIN_NAME] Date: [DATE…" at bounding box center [944, 408] width 659 height 517
drag, startPoint x: 803, startPoint y: 310, endPoint x: 727, endPoint y: 329, distance: 78.4
drag, startPoint x: 727, startPoint y: 329, endPoint x: 654, endPoint y: 288, distance: 84.0
click at [654, 288] on p "Hi [PERSON_NAME]," at bounding box center [955, 291] width 637 height 12
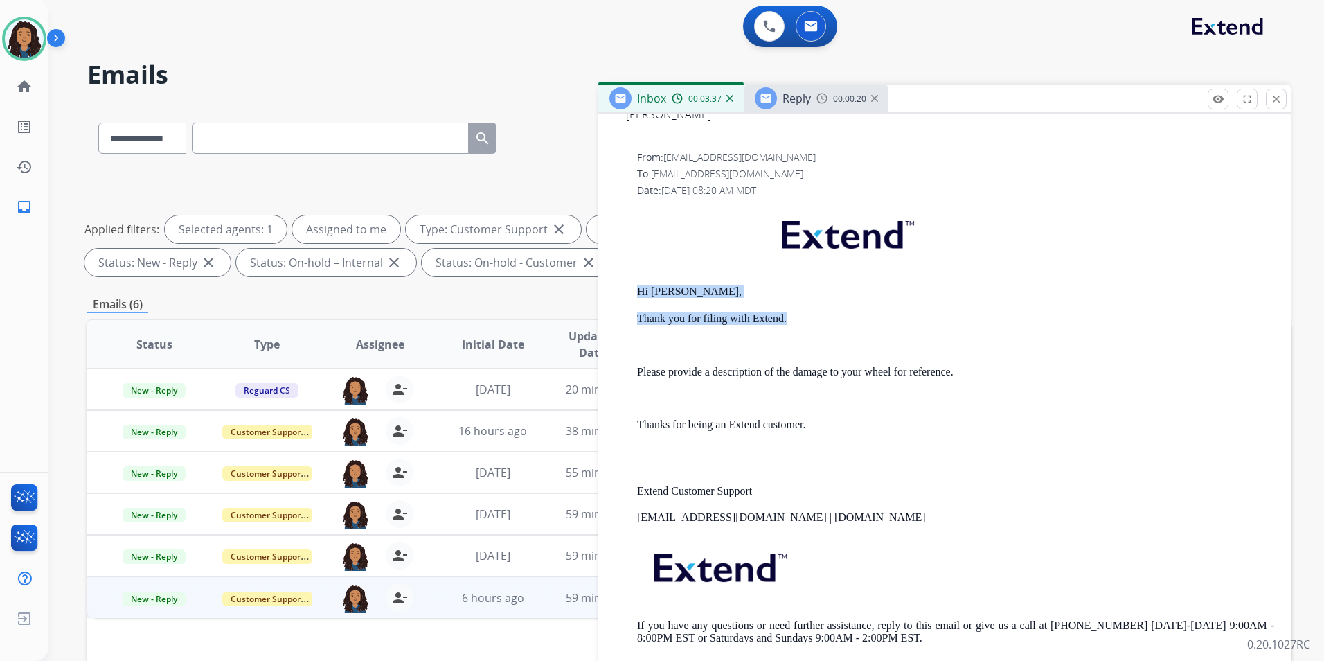
drag, startPoint x: 634, startPoint y: 287, endPoint x: 792, endPoint y: 317, distance: 160.7
click at [792, 317] on div "From: [EMAIL_ADDRESS][DOMAIN_NAME] To: [EMAIL_ADDRESS][DOMAIN_NAME] Date: [DATE…" at bounding box center [944, 408] width 659 height 517
drag, startPoint x: 792, startPoint y: 317, endPoint x: 747, endPoint y: 325, distance: 45.7
copy div "Hi [PERSON_NAME], Thank you for filing with Extend."
click at [799, 97] on span "Reply" at bounding box center [797, 98] width 28 height 15
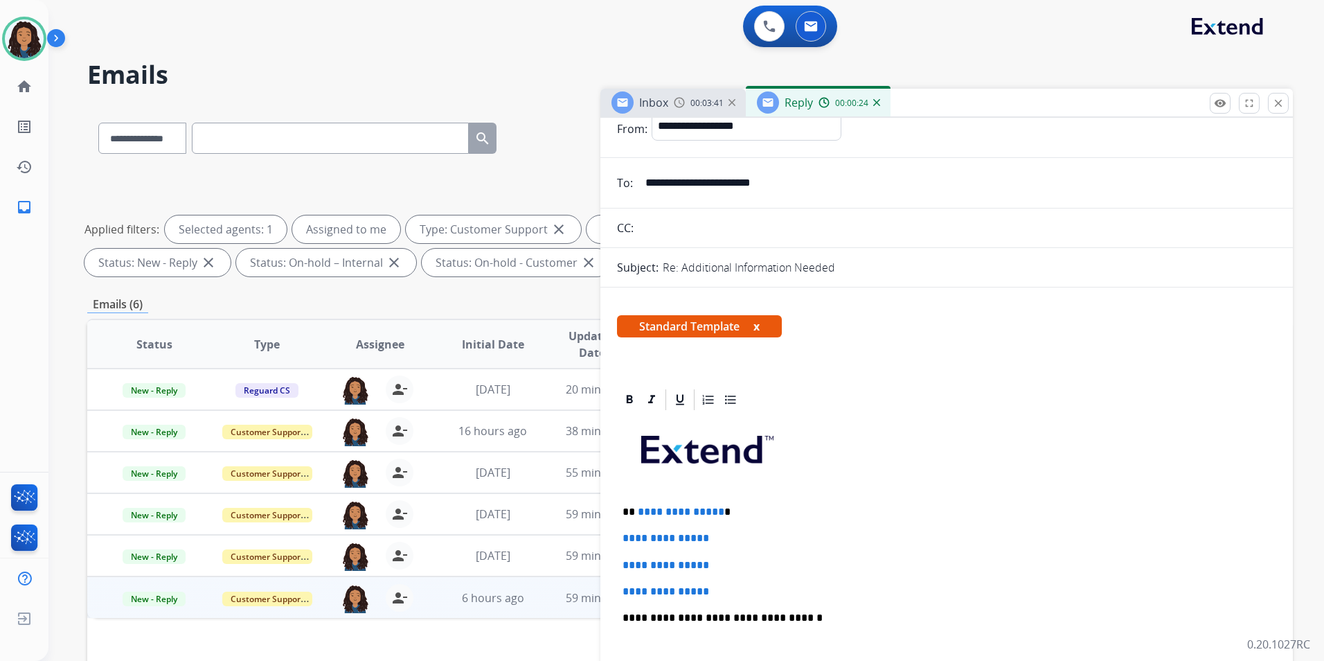
scroll to position [277, 0]
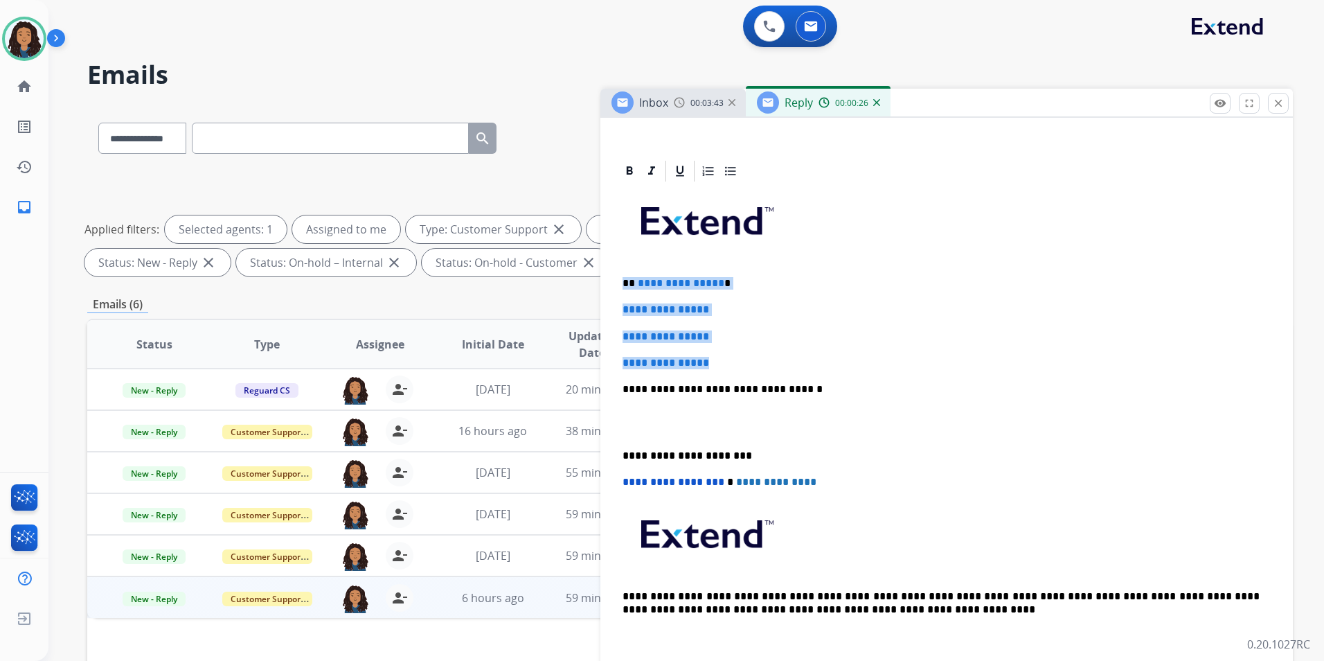
drag, startPoint x: 623, startPoint y: 281, endPoint x: 740, endPoint y: 357, distance: 139.1
click at [741, 357] on div "**********" at bounding box center [946, 422] width 659 height 476
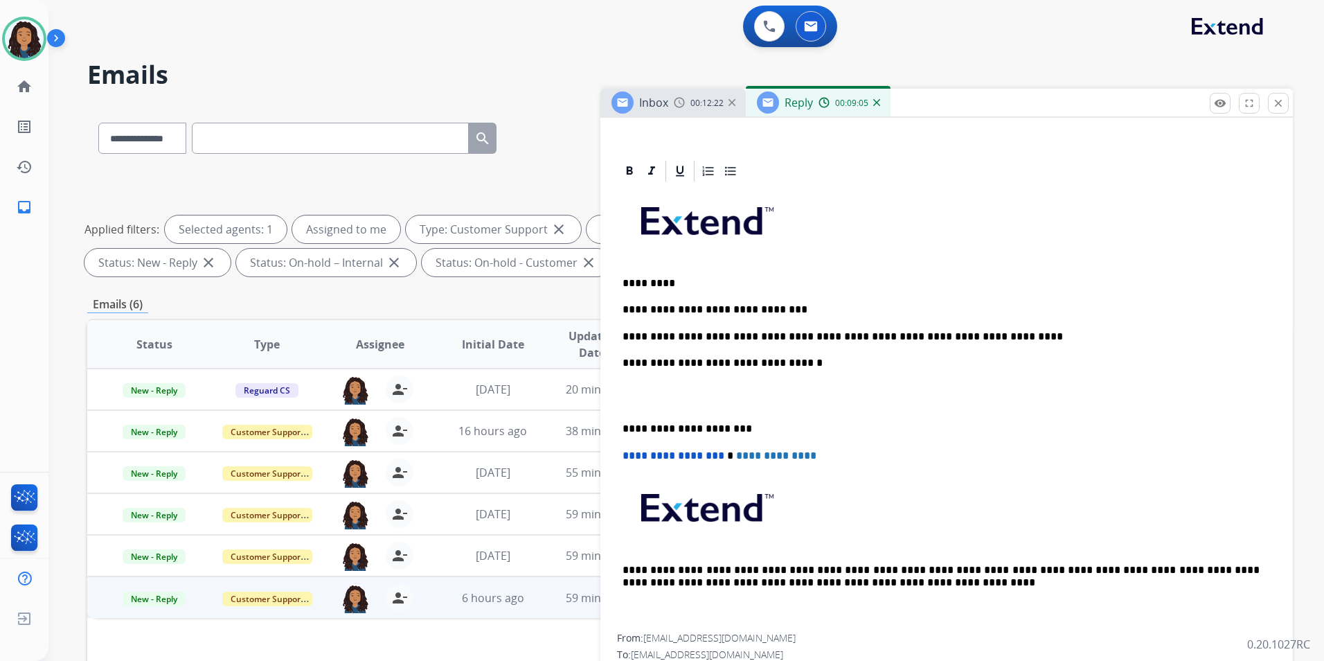
click at [683, 105] on img at bounding box center [679, 102] width 11 height 11
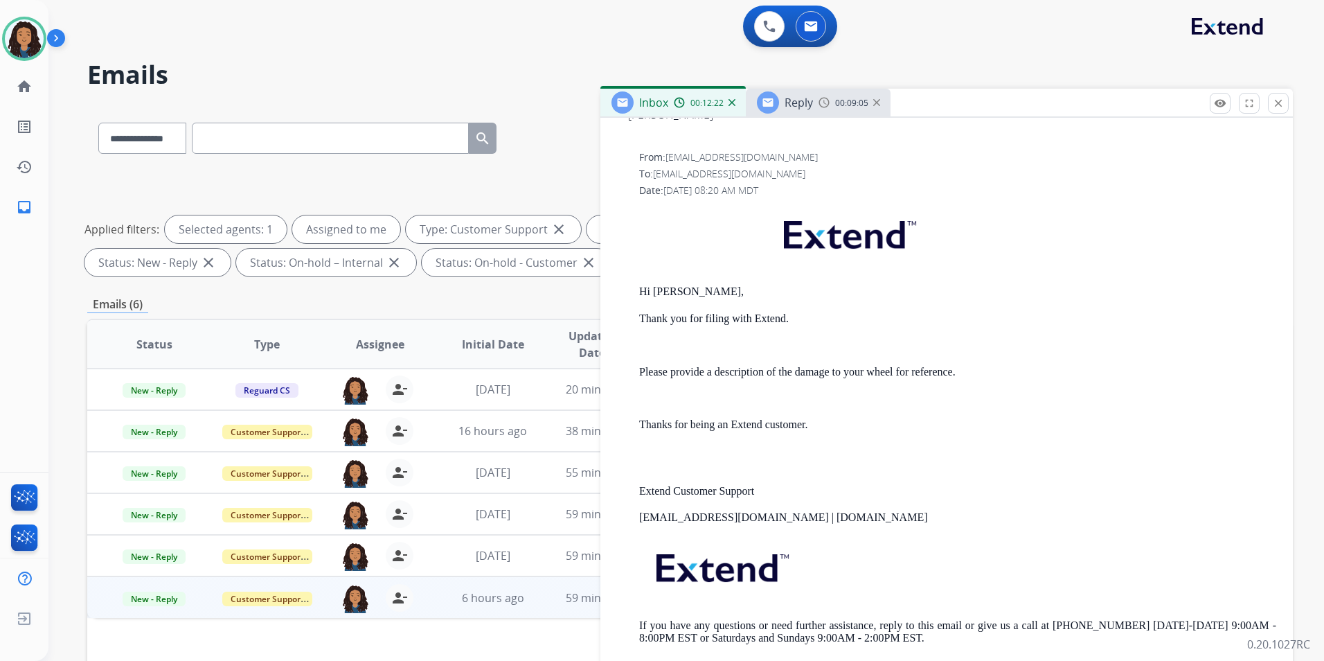
scroll to position [490, 0]
click at [798, 109] on span "Reply" at bounding box center [799, 102] width 28 height 15
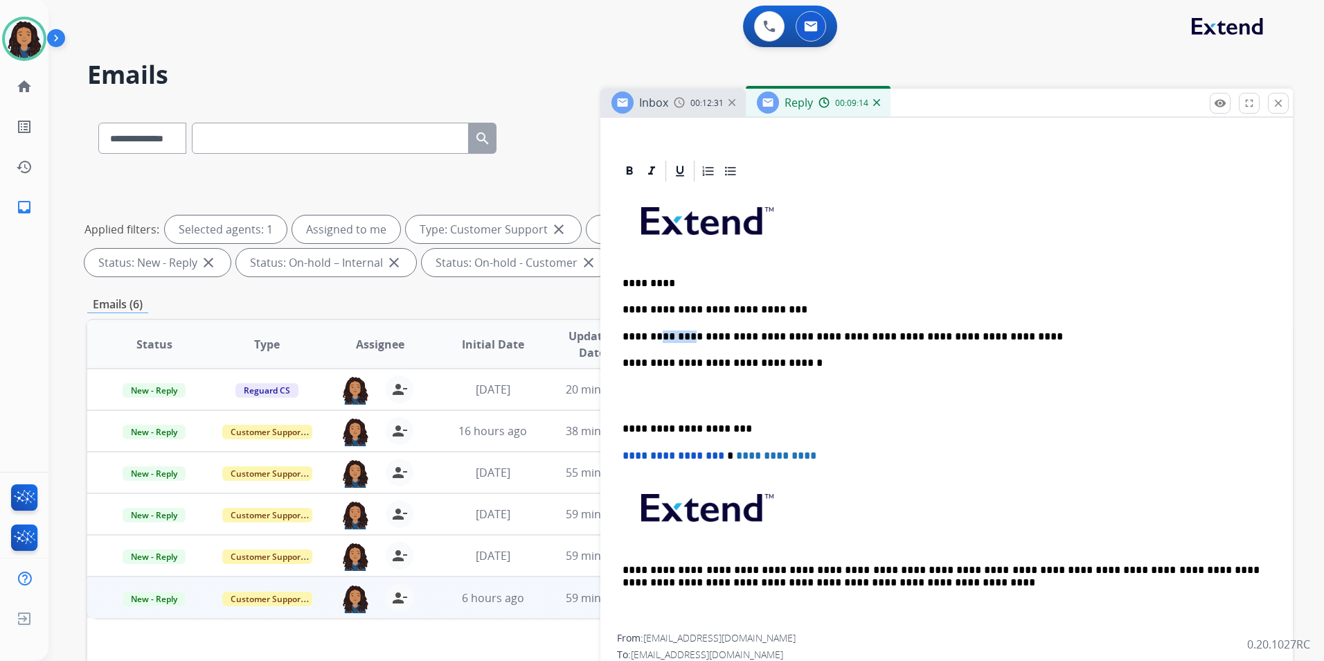
drag, startPoint x: 653, startPoint y: 332, endPoint x: 677, endPoint y: 335, distance: 23.7
click at [677, 335] on p "**********" at bounding box center [941, 336] width 637 height 12
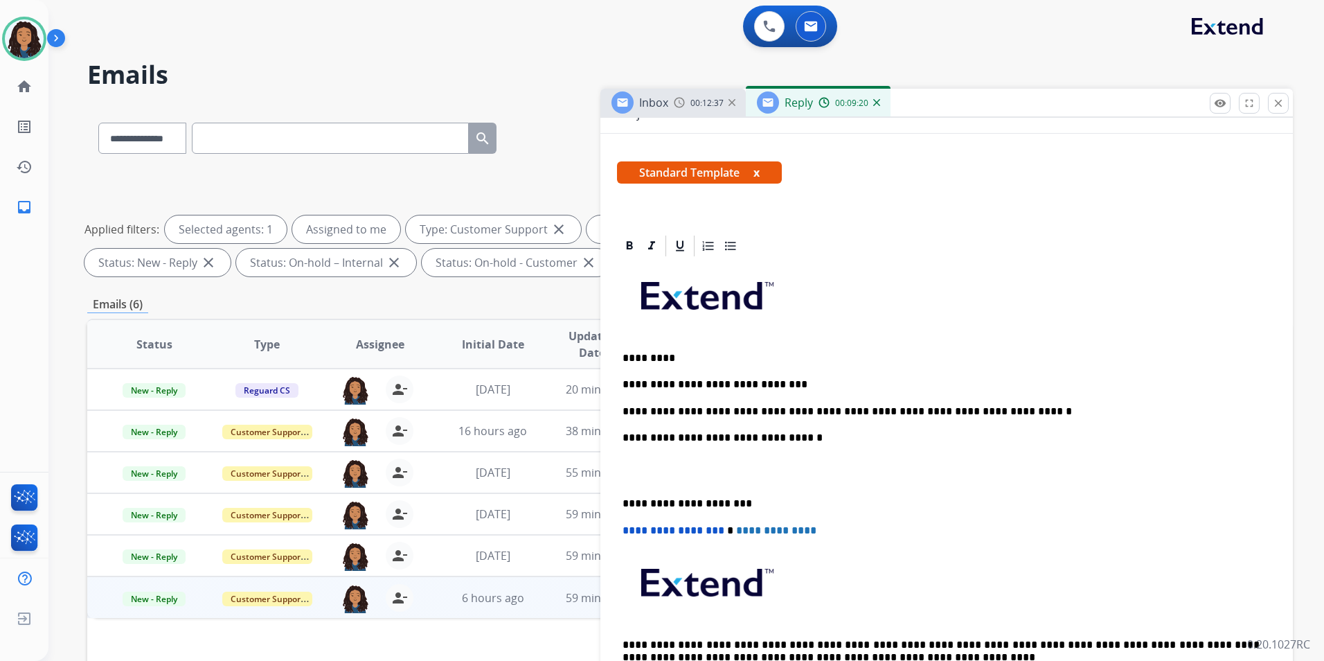
scroll to position [0, 0]
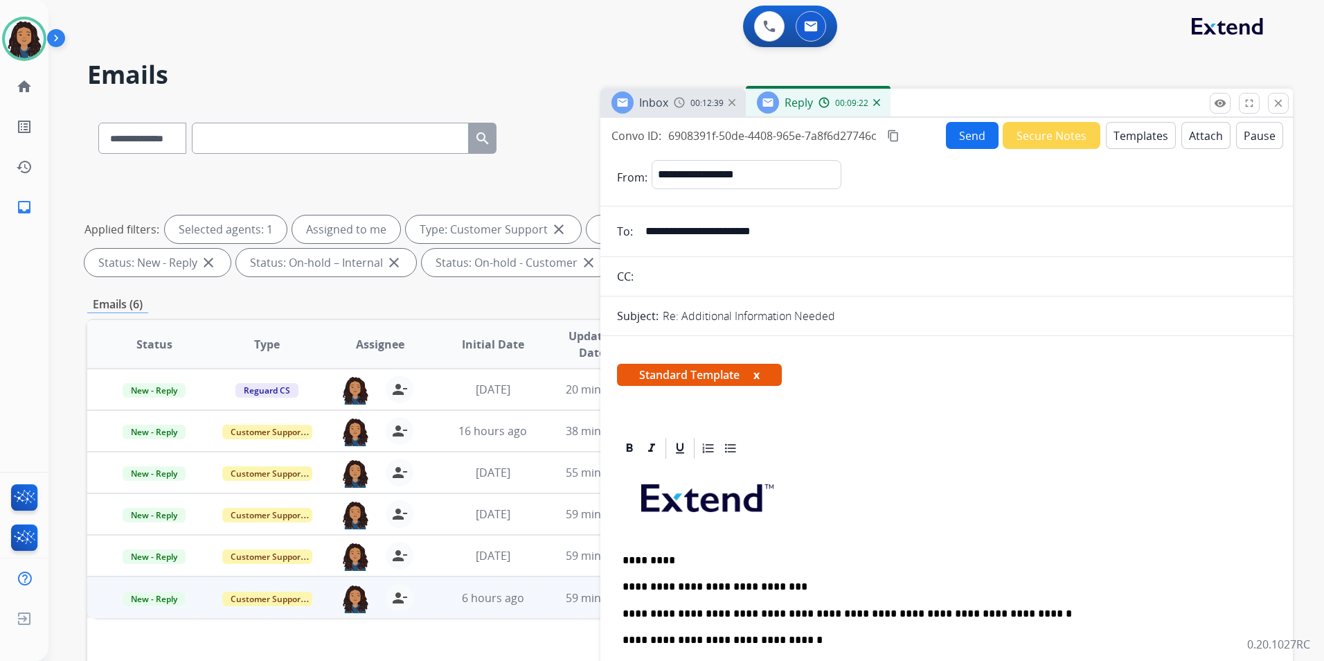
click at [961, 141] on button "Send" at bounding box center [972, 135] width 53 height 27
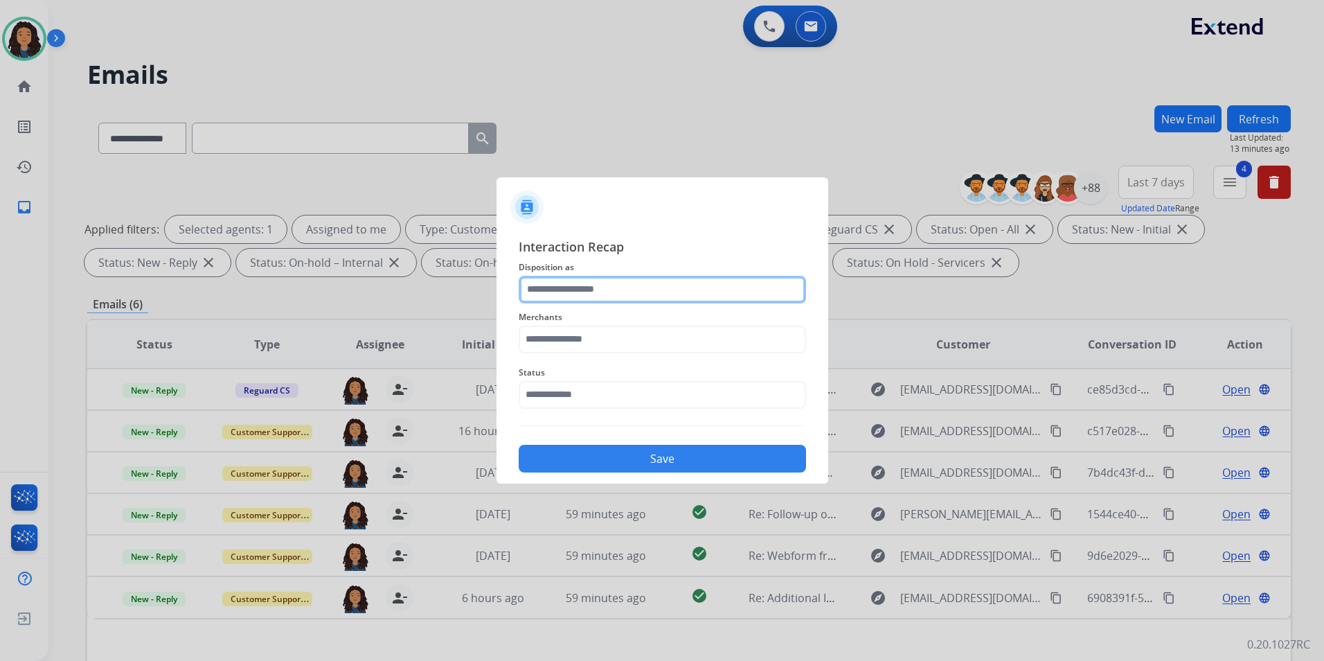
click at [643, 291] on input "text" at bounding box center [662, 290] width 287 height 28
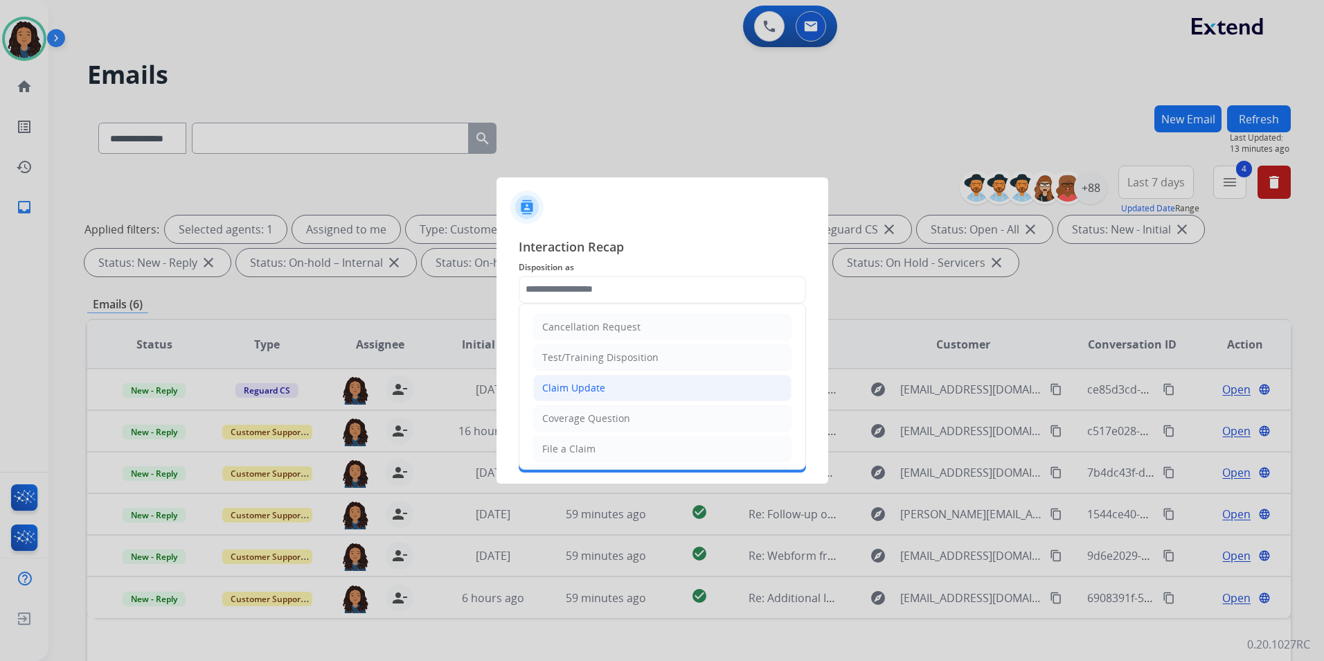
click at [586, 391] on div "Claim Update" at bounding box center [573, 388] width 63 height 14
type input "**********"
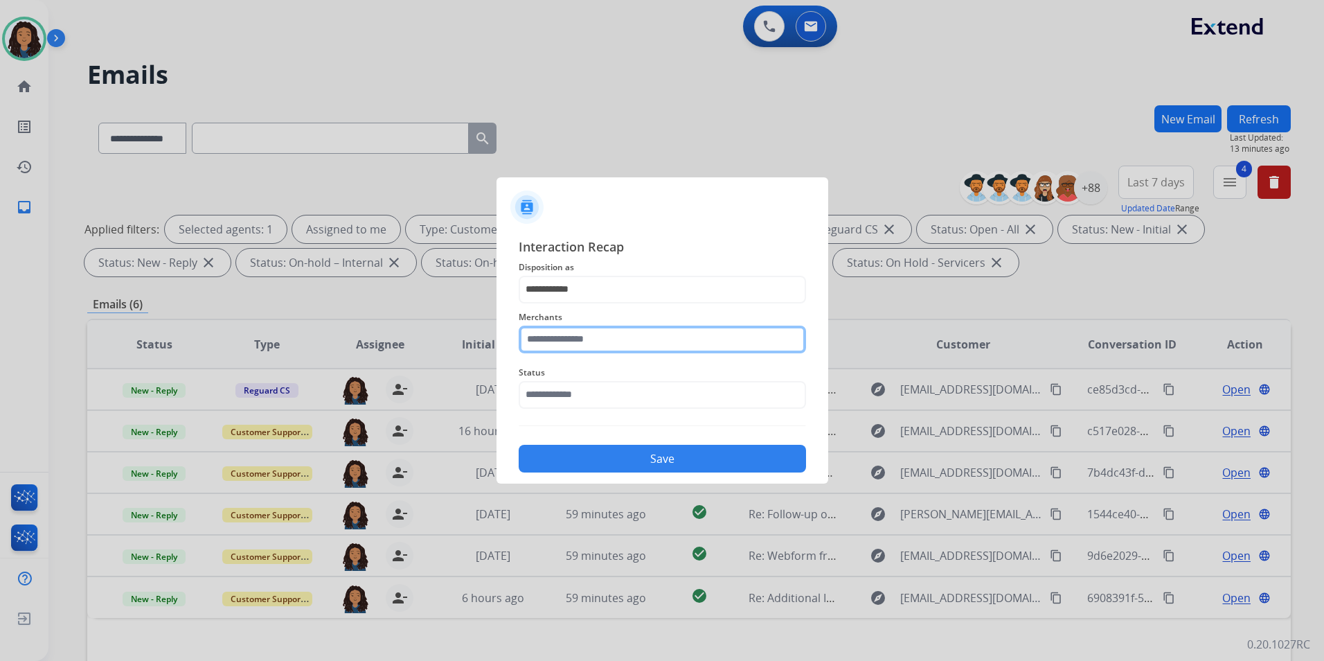
click at [603, 345] on input "text" at bounding box center [662, 340] width 287 height 28
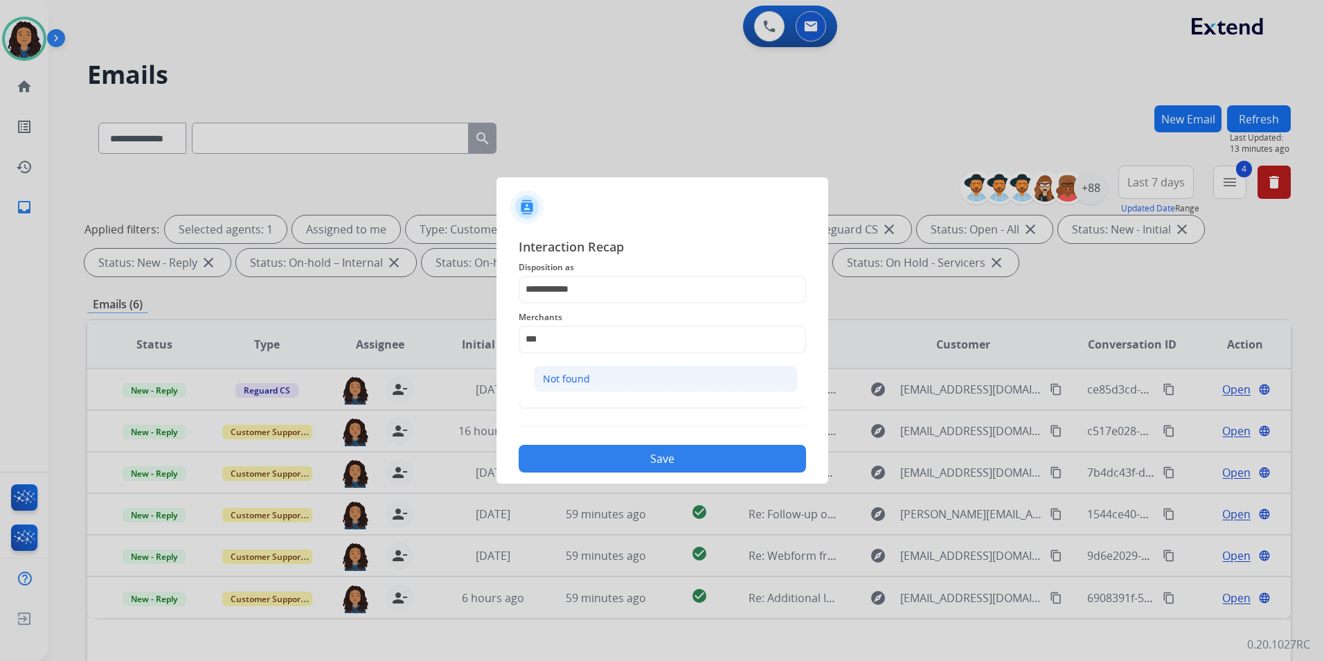
click at [600, 390] on li "Not found" at bounding box center [666, 379] width 264 height 26
type input "*********"
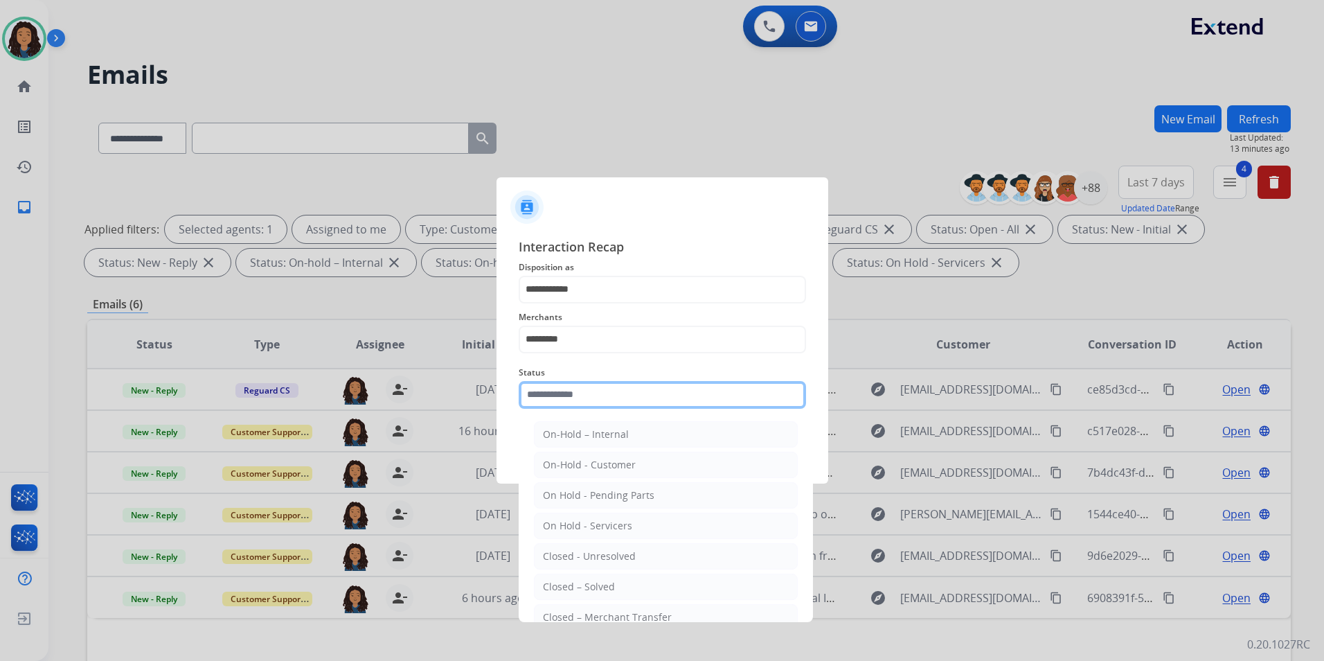
click at [589, 388] on input "text" at bounding box center [662, 395] width 287 height 28
drag, startPoint x: 584, startPoint y: 585, endPoint x: 577, endPoint y: 570, distance: 16.7
click at [580, 582] on div "Closed – Solved" at bounding box center [579, 587] width 72 height 14
type input "**********"
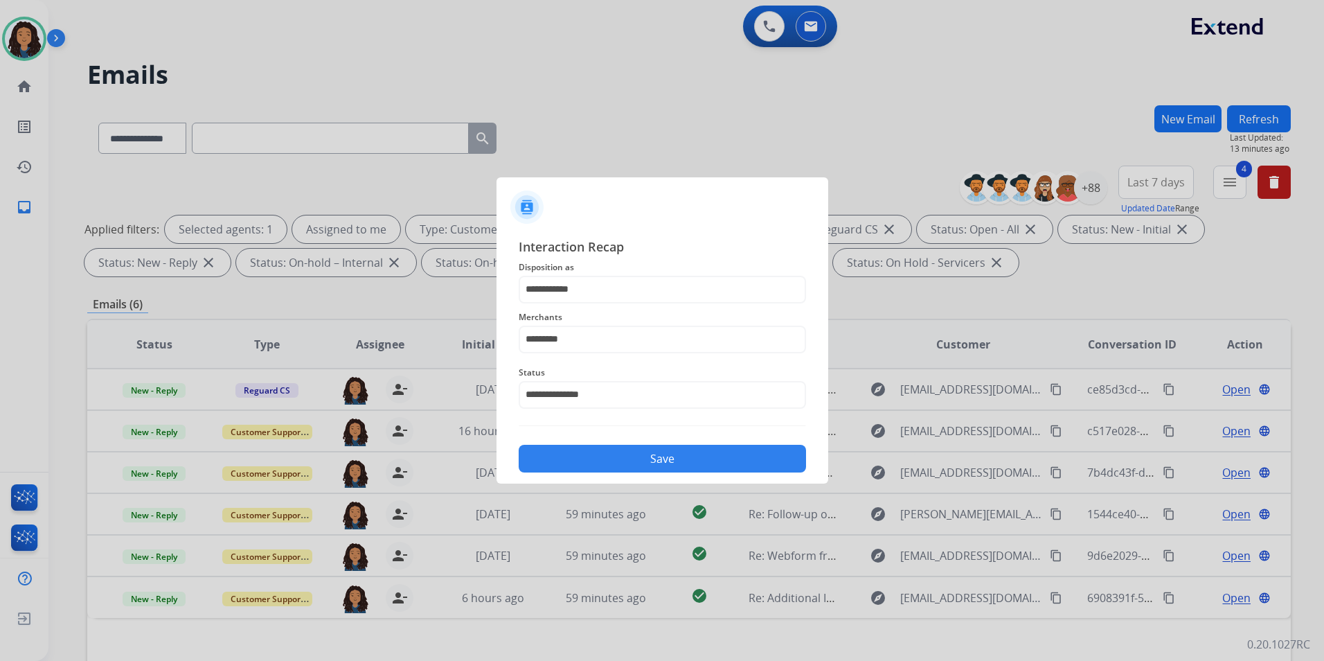
drag, startPoint x: 596, startPoint y: 467, endPoint x: 605, endPoint y: 465, distance: 8.6
click at [601, 465] on button "Save" at bounding box center [662, 459] width 287 height 28
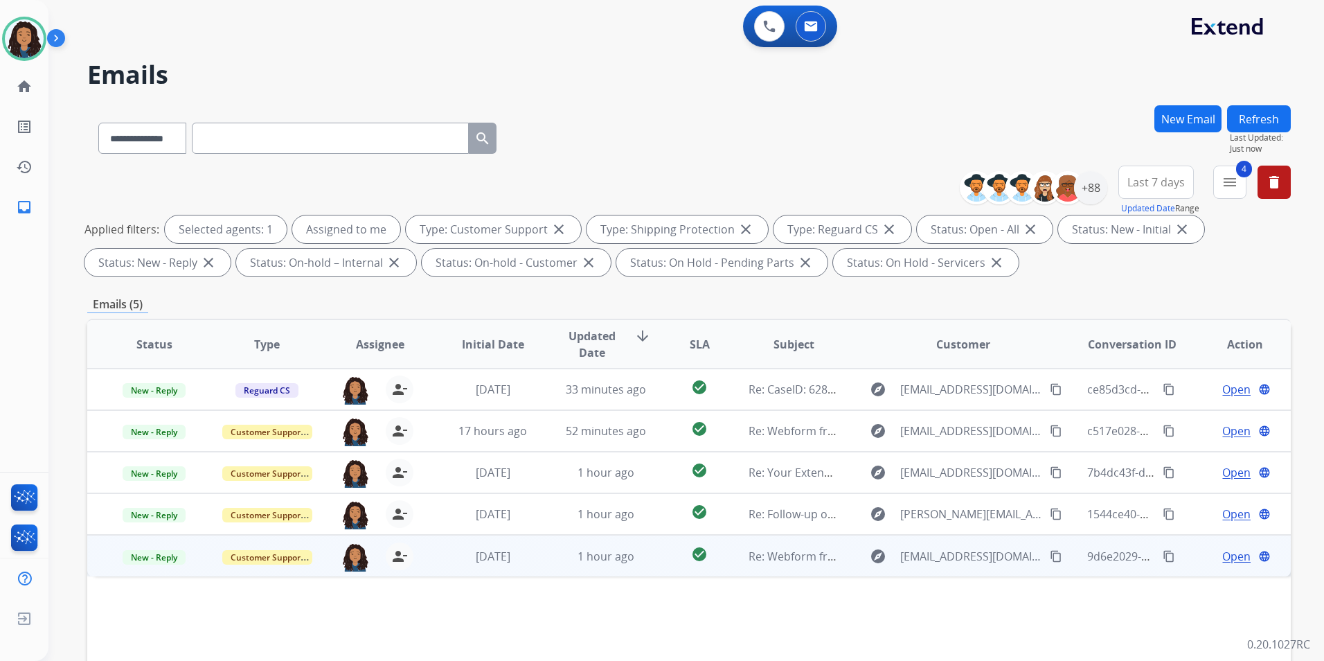
click at [1223, 557] on span "Open" at bounding box center [1236, 556] width 28 height 17
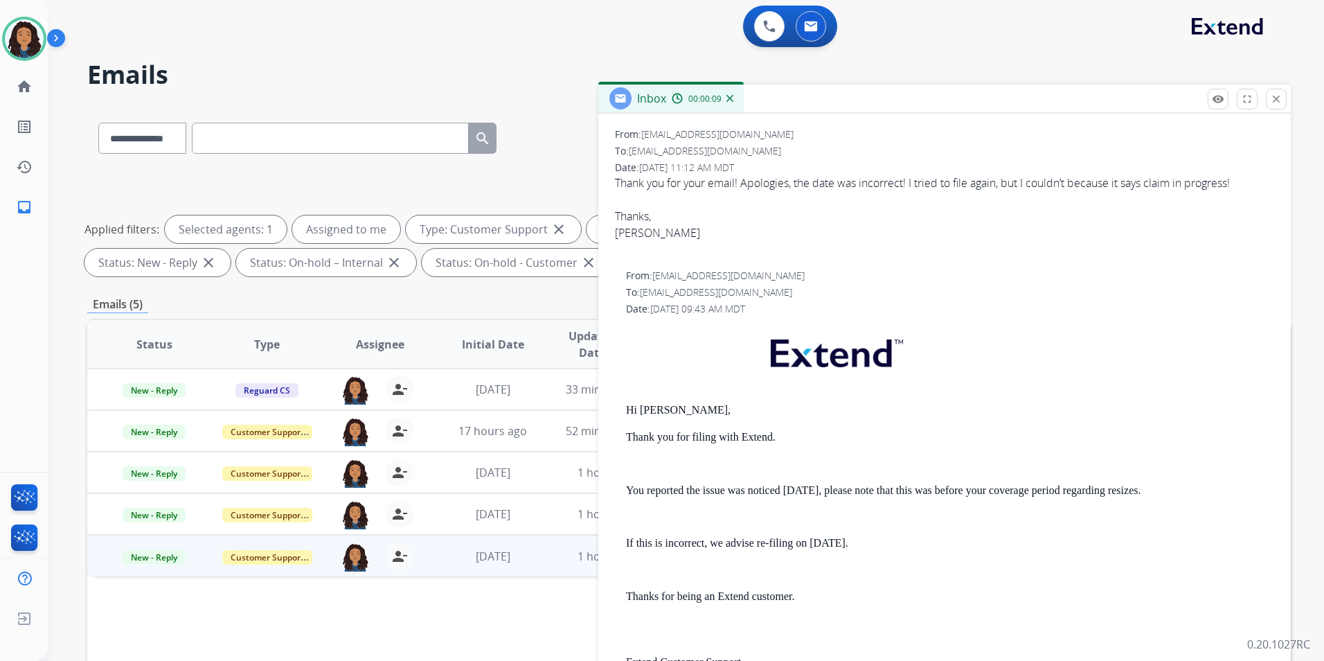
scroll to position [208, 0]
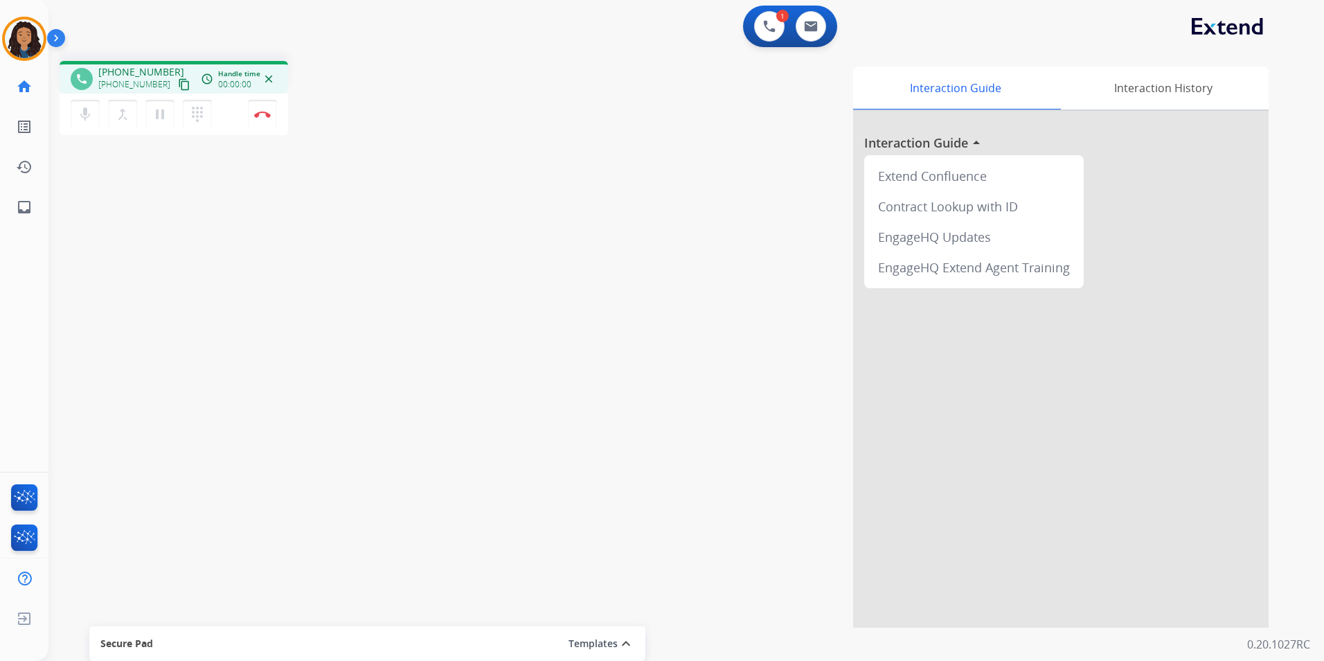
click at [178, 80] on mat-icon "content_copy" at bounding box center [184, 84] width 12 height 12
click at [798, 29] on button at bounding box center [811, 26] width 30 height 30
select select "**********"
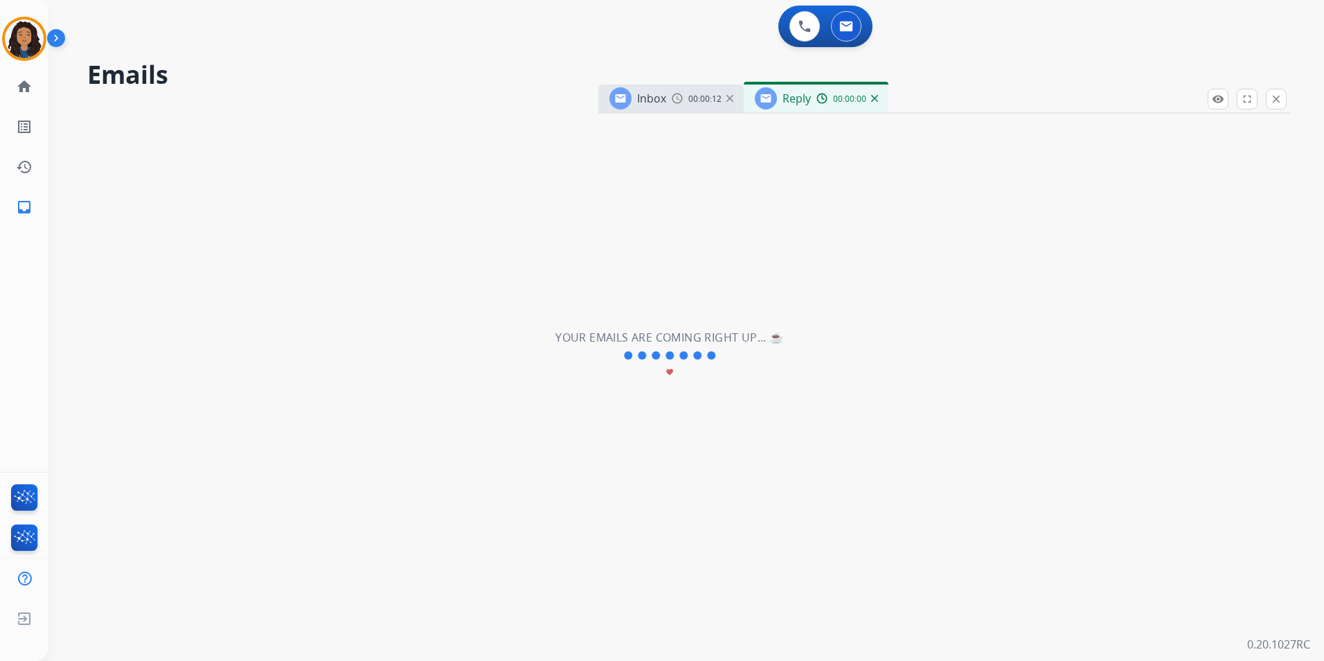
select select "**********"
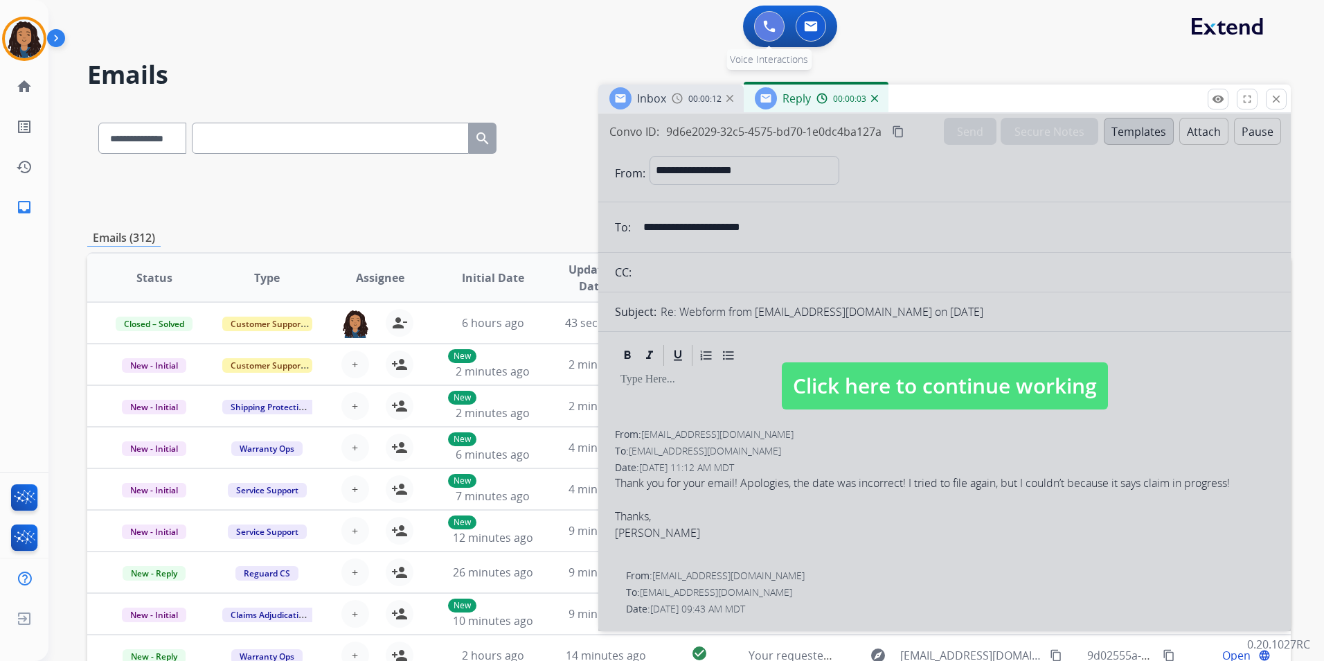
click at [761, 30] on button at bounding box center [769, 26] width 30 height 30
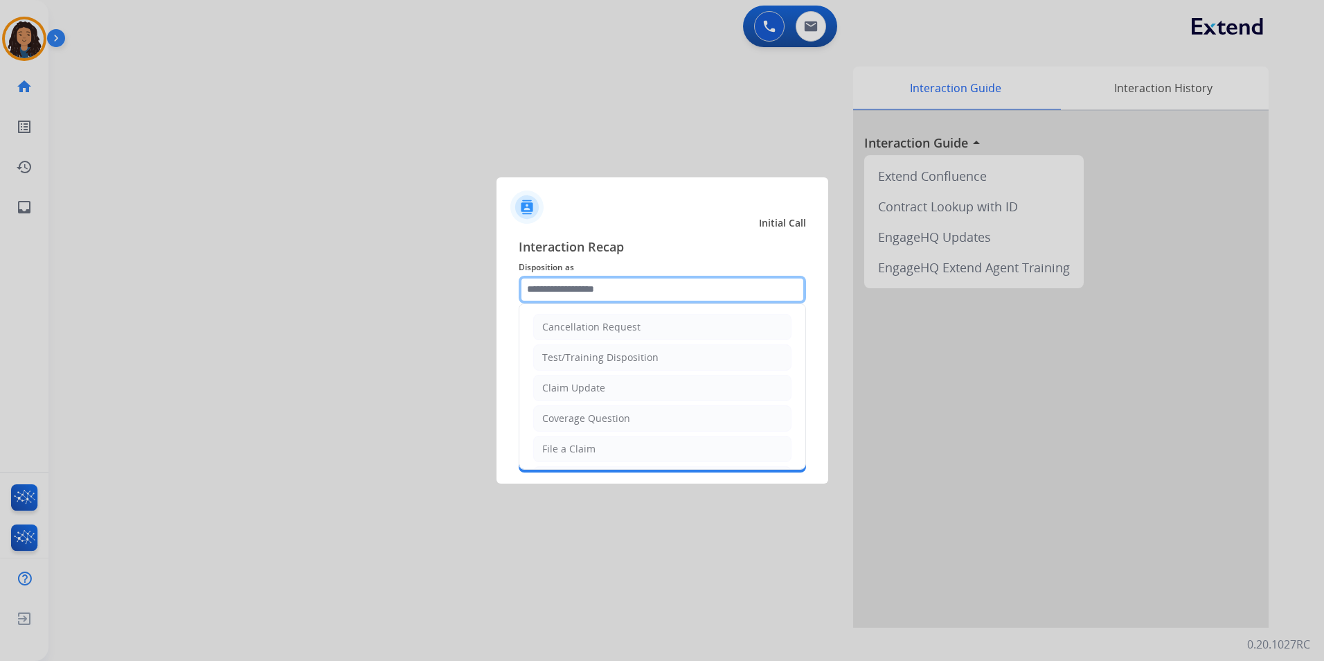
drag, startPoint x: 630, startPoint y: 285, endPoint x: 652, endPoint y: 391, distance: 107.6
click at [629, 285] on input "text" at bounding box center [662, 290] width 287 height 28
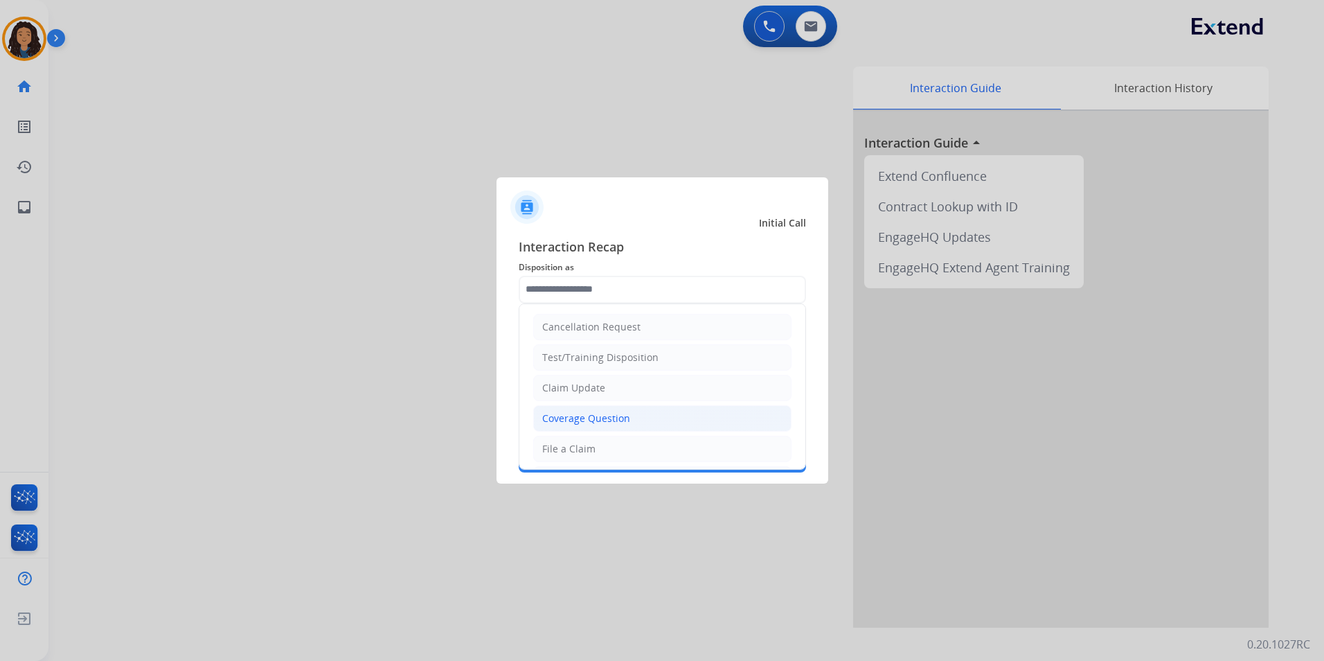
drag, startPoint x: 627, startPoint y: 420, endPoint x: 647, endPoint y: 367, distance: 57.0
click at [627, 419] on div "Coverage Question" at bounding box center [586, 418] width 88 height 14
type input "**********"
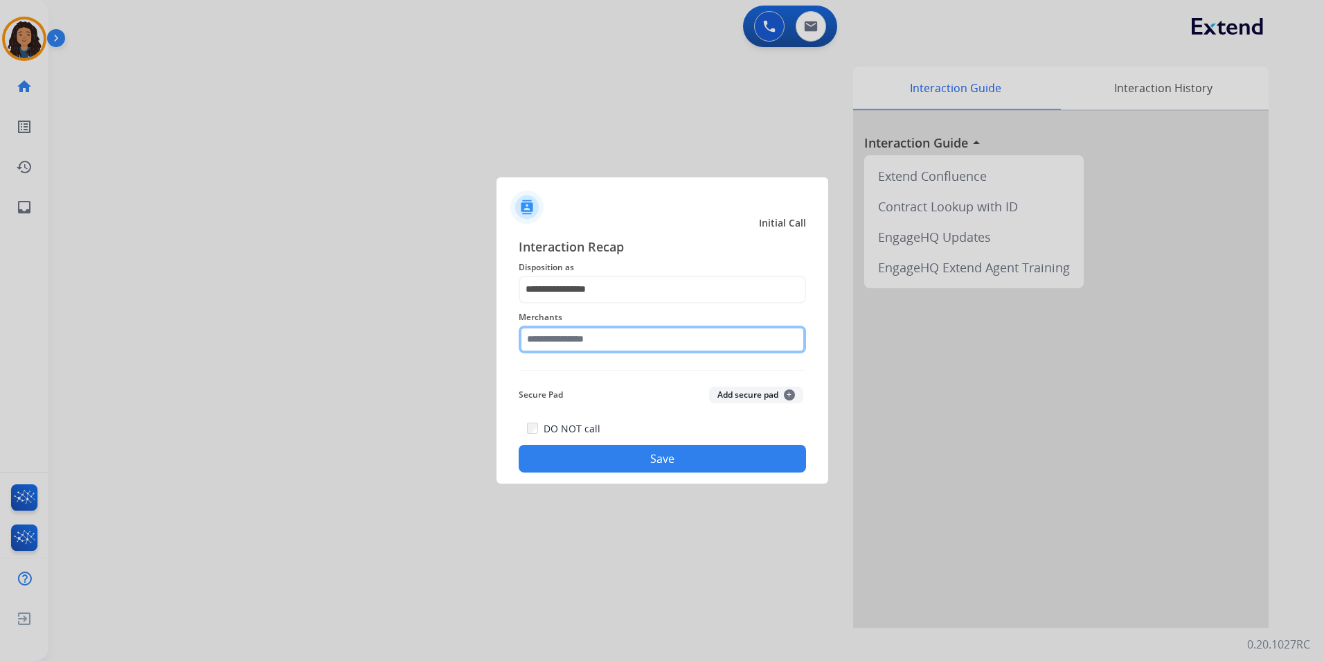
click at [684, 346] on input "text" at bounding box center [662, 340] width 287 height 28
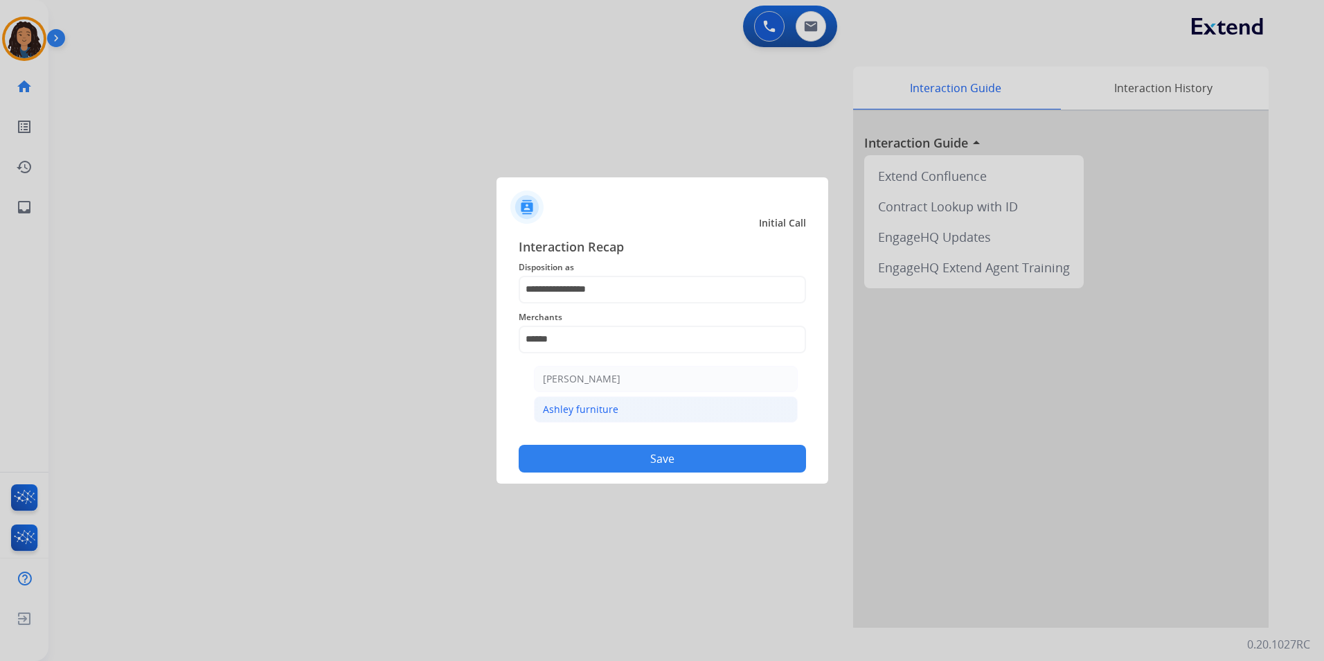
click at [609, 409] on div "Ashley furniture" at bounding box center [580, 409] width 75 height 14
type input "**********"
click at [648, 453] on button "Save" at bounding box center [662, 459] width 287 height 28
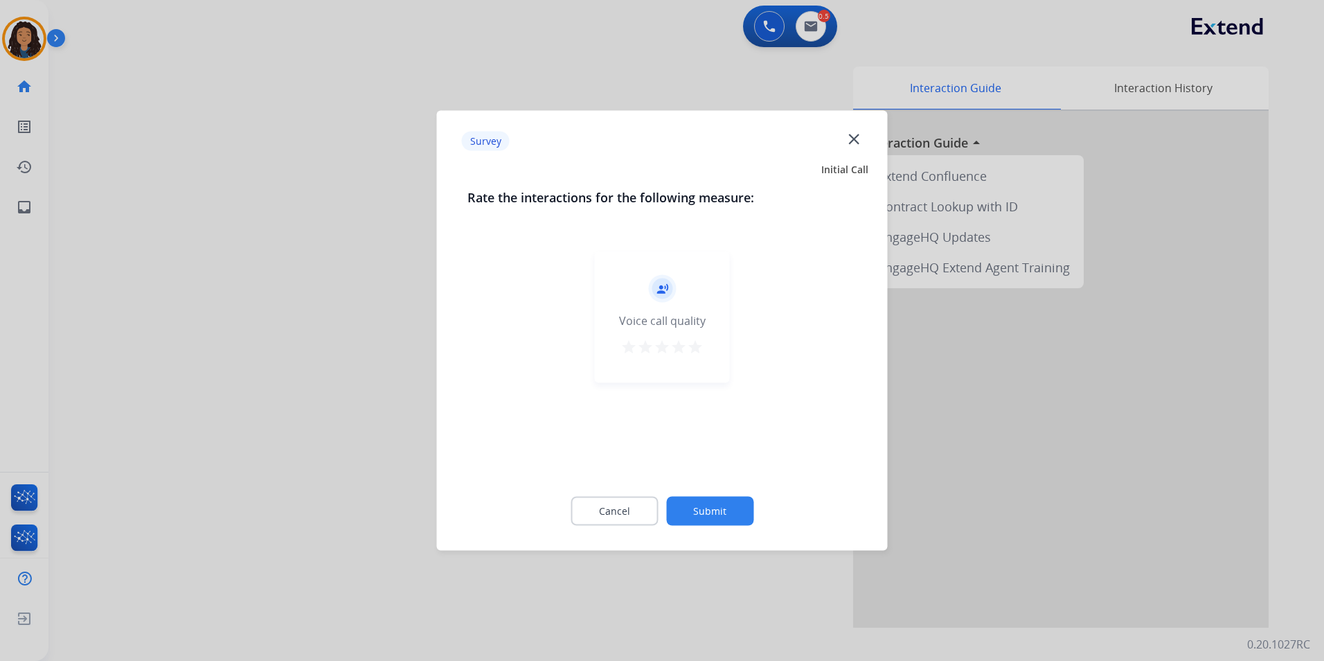
click at [233, 339] on div at bounding box center [662, 330] width 1324 height 661
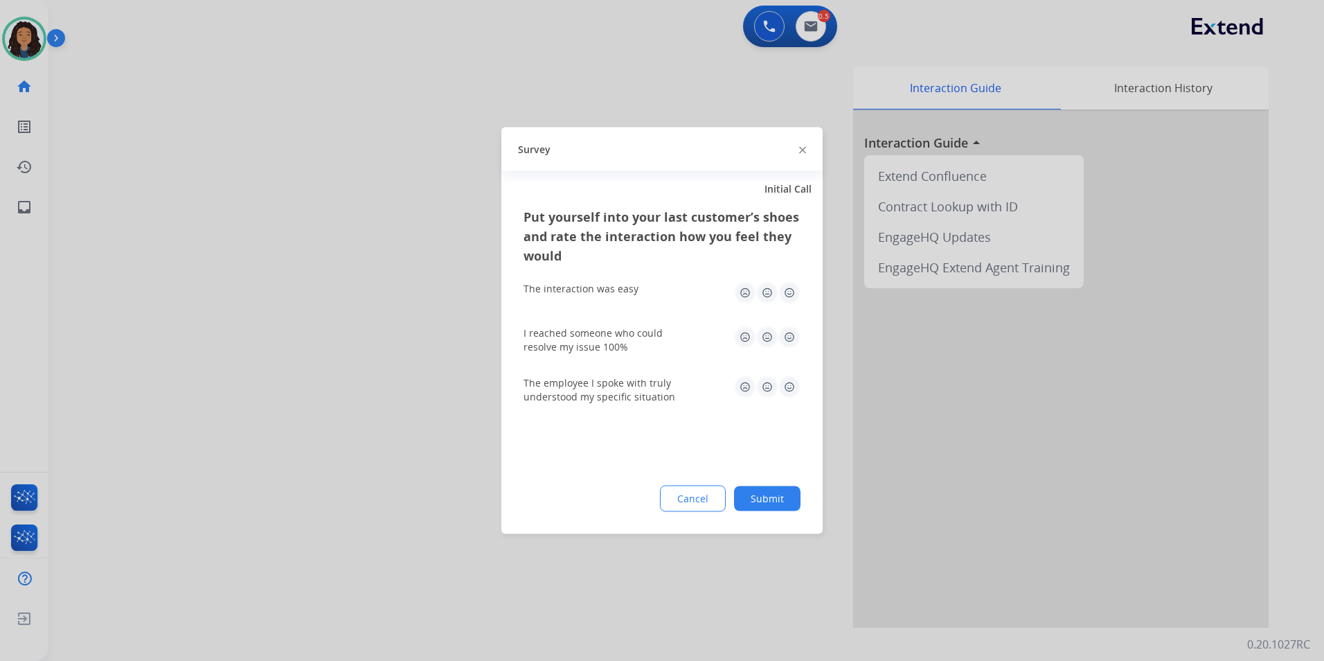
click at [327, 105] on div at bounding box center [662, 330] width 1324 height 661
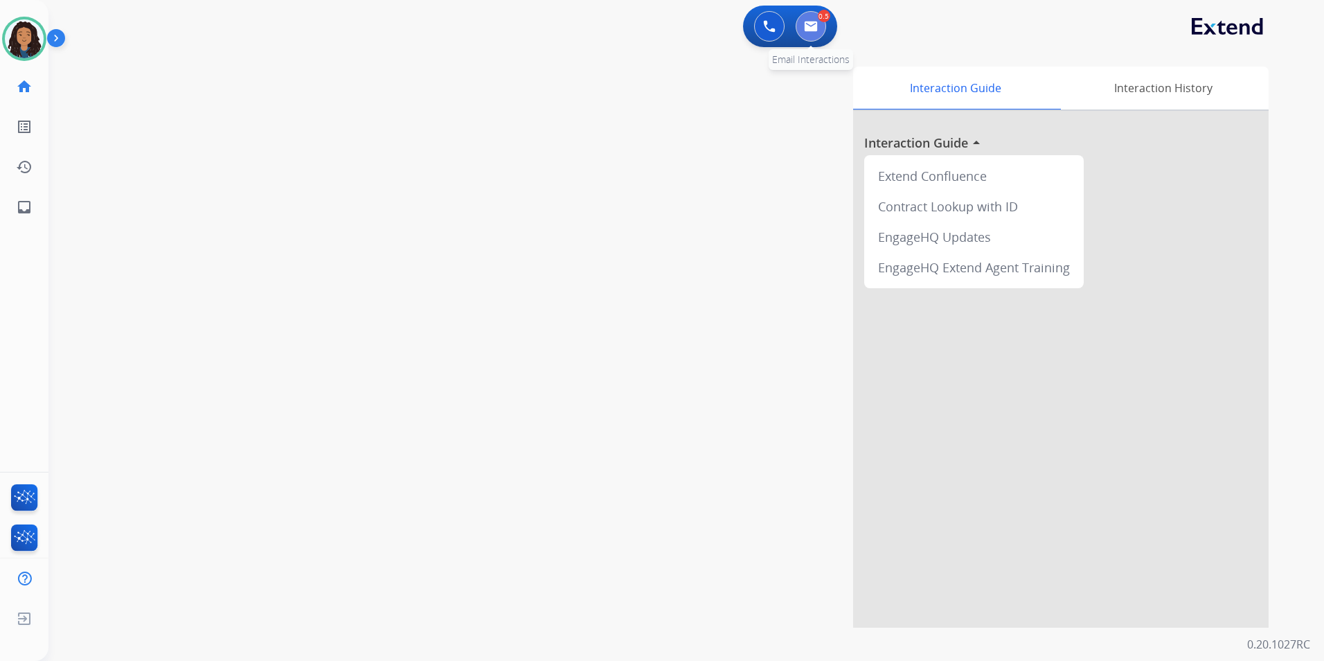
click at [816, 28] on img at bounding box center [811, 26] width 14 height 11
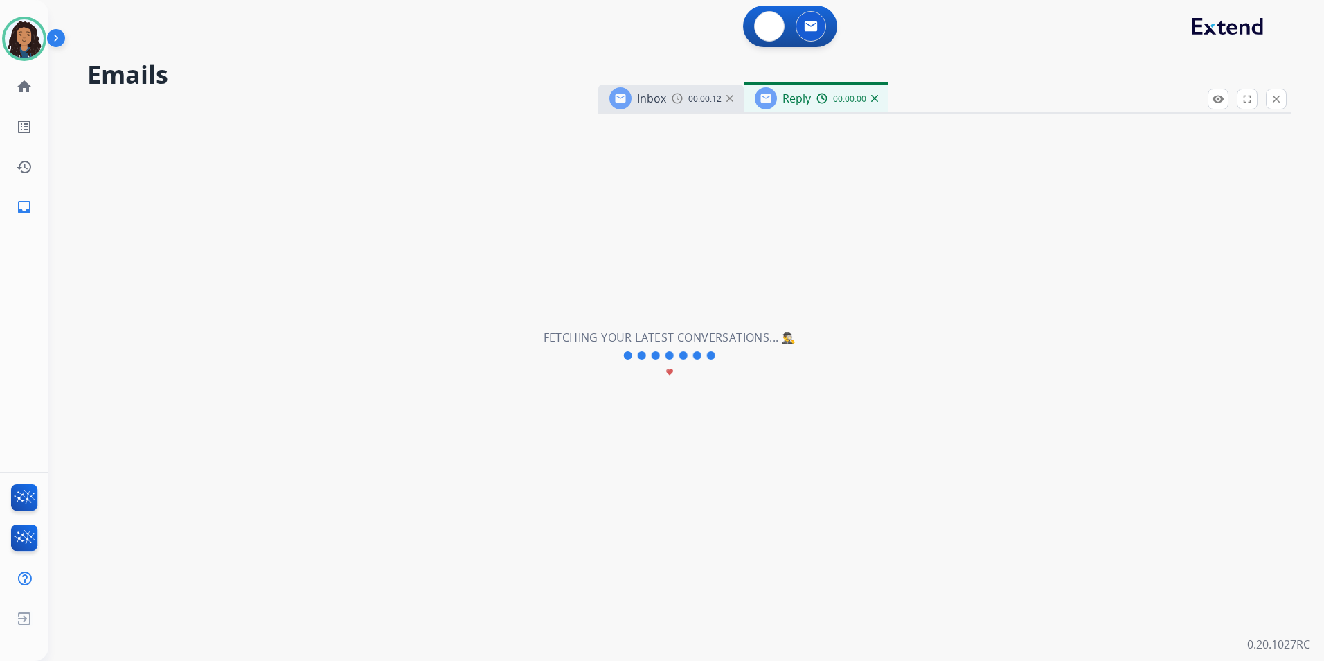
select select "**********"
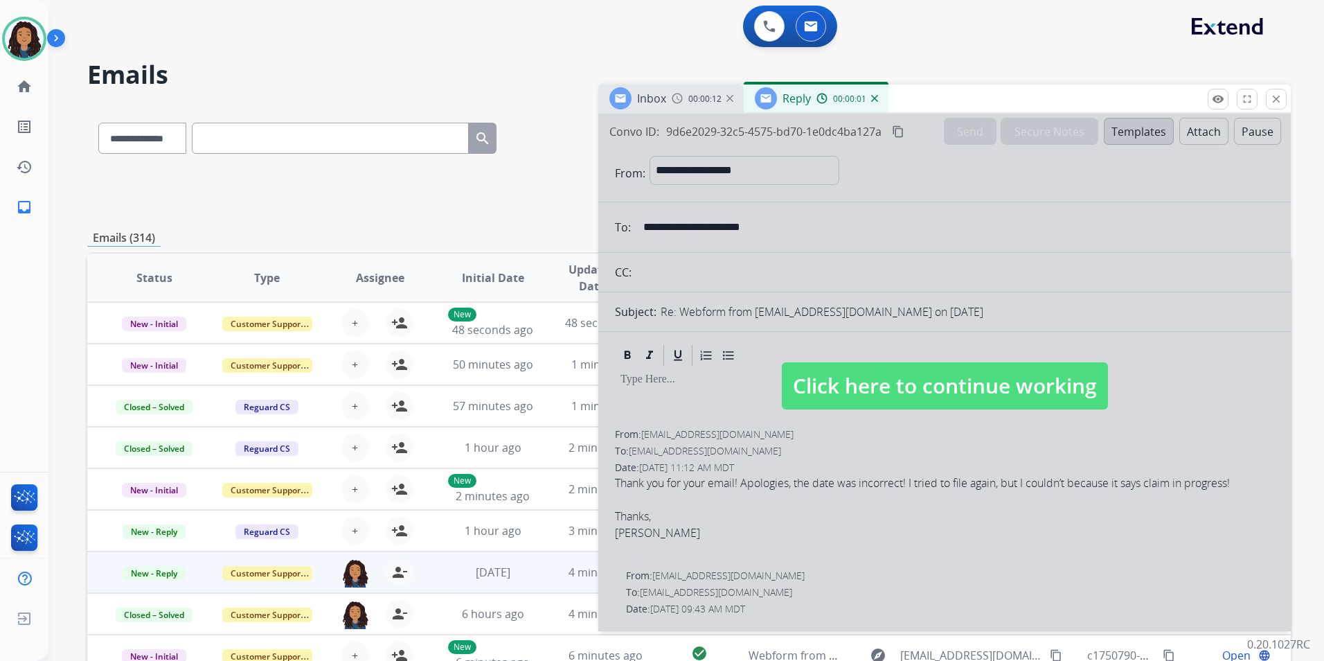
click at [888, 360] on div at bounding box center [944, 372] width 693 height 517
select select
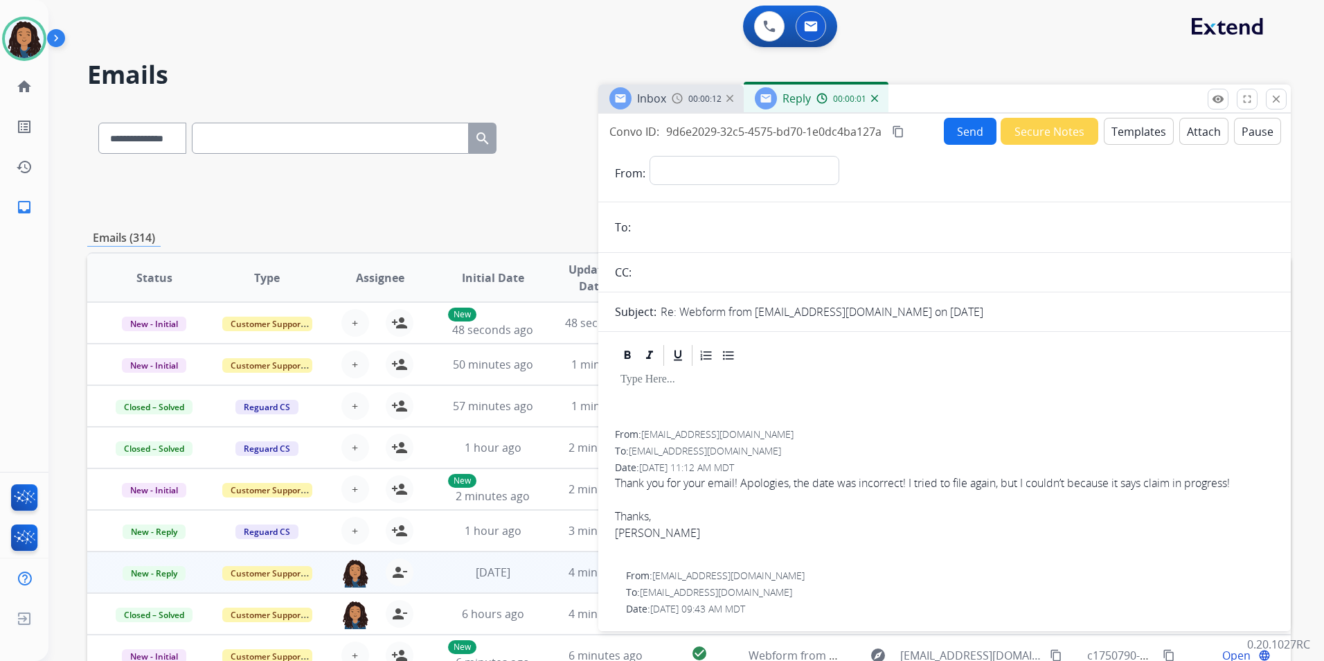
click at [684, 106] on div "Inbox 00:00:12" at bounding box center [670, 98] width 145 height 28
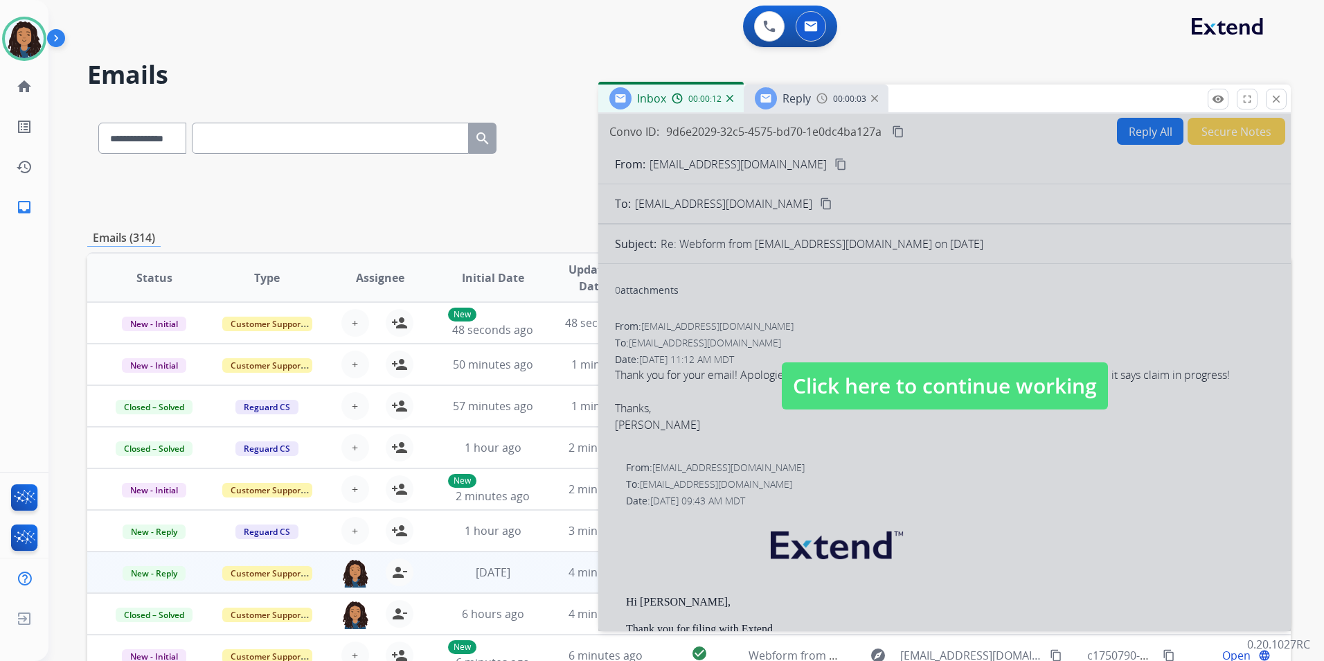
click at [851, 395] on span "Click here to continue working" at bounding box center [945, 385] width 326 height 47
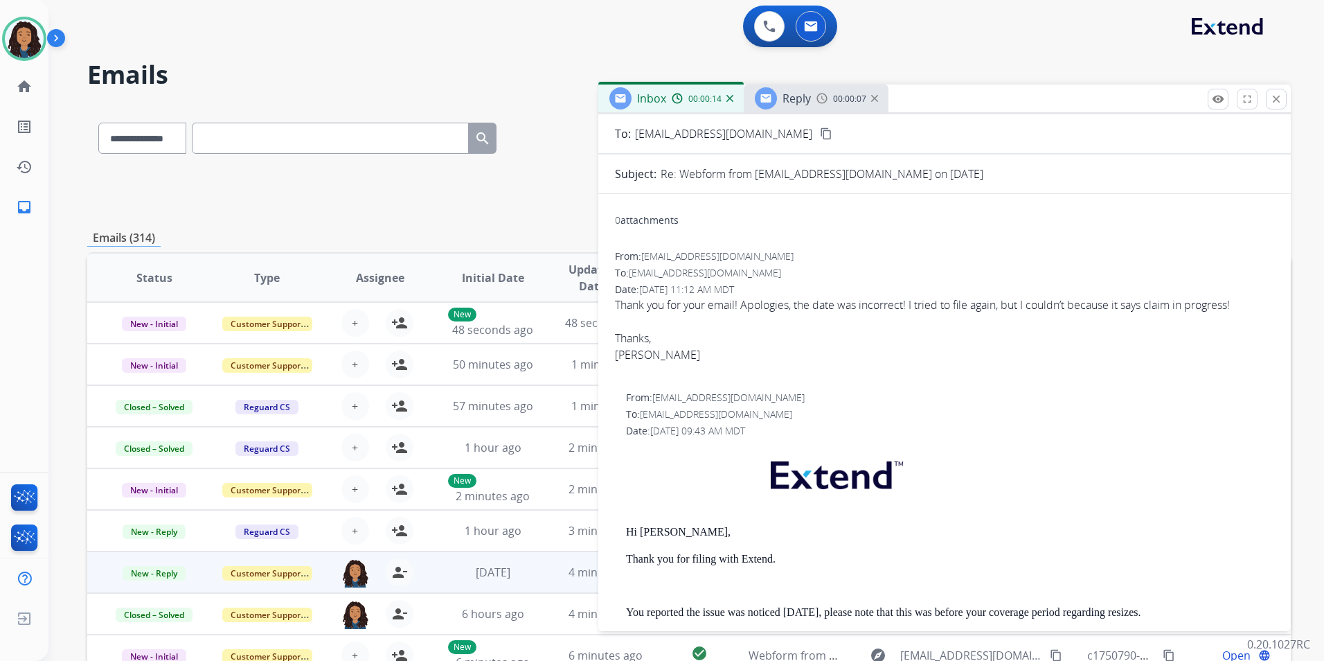
scroll to position [208, 0]
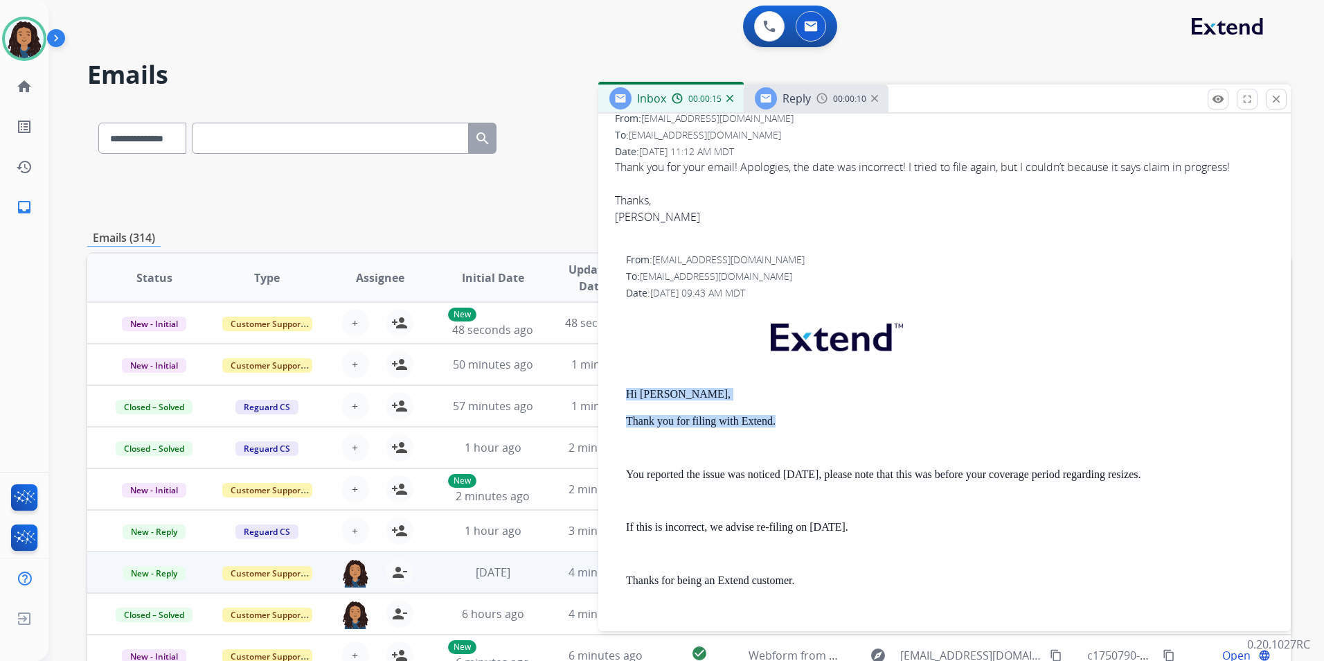
drag, startPoint x: 666, startPoint y: 389, endPoint x: 779, endPoint y: 419, distance: 117.6
click at [779, 419] on div "From: [EMAIL_ADDRESS][DOMAIN_NAME] To: [EMAIL_ADDRESS][DOMAIN_NAME] Date: [DATE…" at bounding box center [944, 538] width 659 height 570
drag, startPoint x: 779, startPoint y: 419, endPoint x: 765, endPoint y: 420, distance: 13.9
copy div "Hi [PERSON_NAME], Thank you for filing with Extend."
click at [813, 98] on div "Reply 00:00:13" at bounding box center [816, 98] width 145 height 28
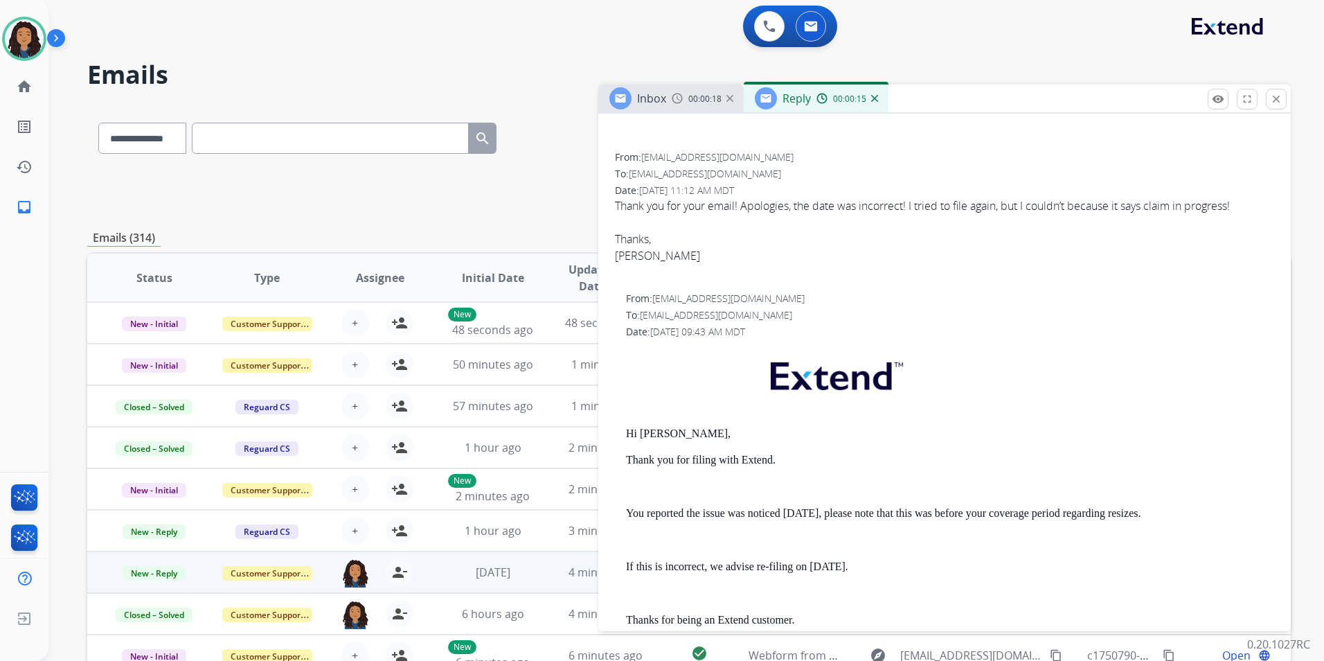
scroll to position [0, 0]
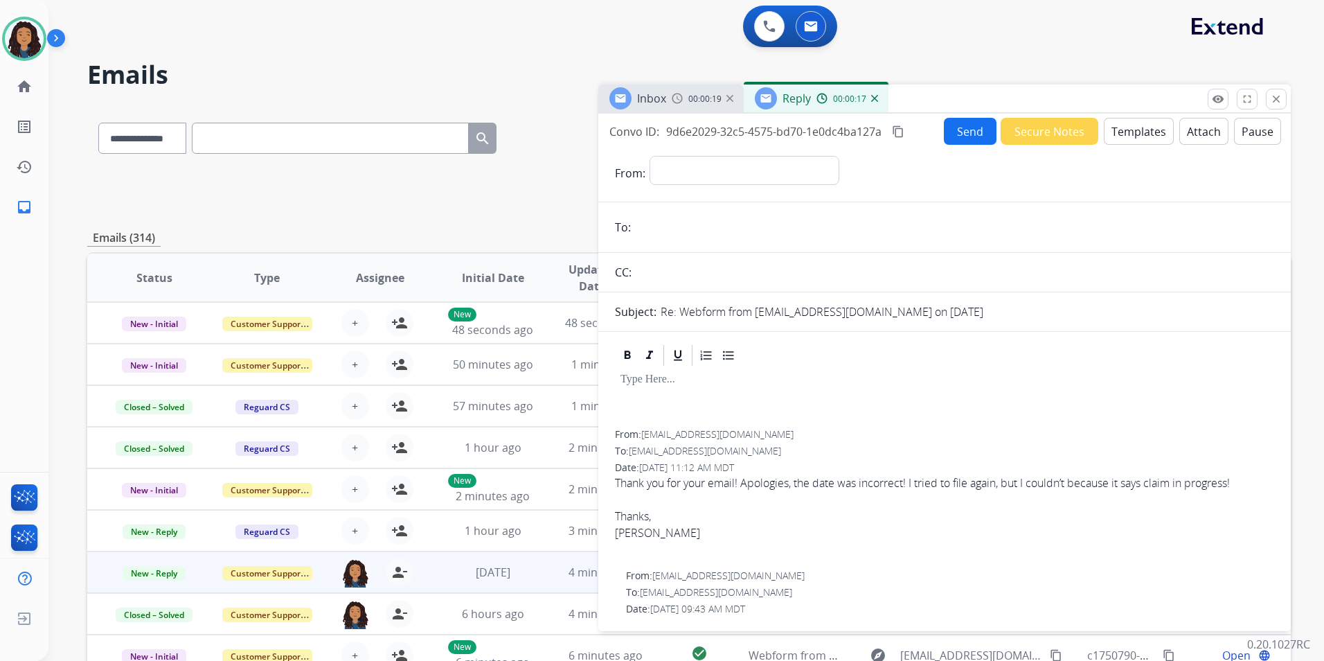
click at [950, 144] on div "**********" at bounding box center [944, 370] width 693 height 512
drag, startPoint x: 1081, startPoint y: 212, endPoint x: 1138, endPoint y: 152, distance: 82.3
click at [875, 97] on img at bounding box center [874, 98] width 7 height 7
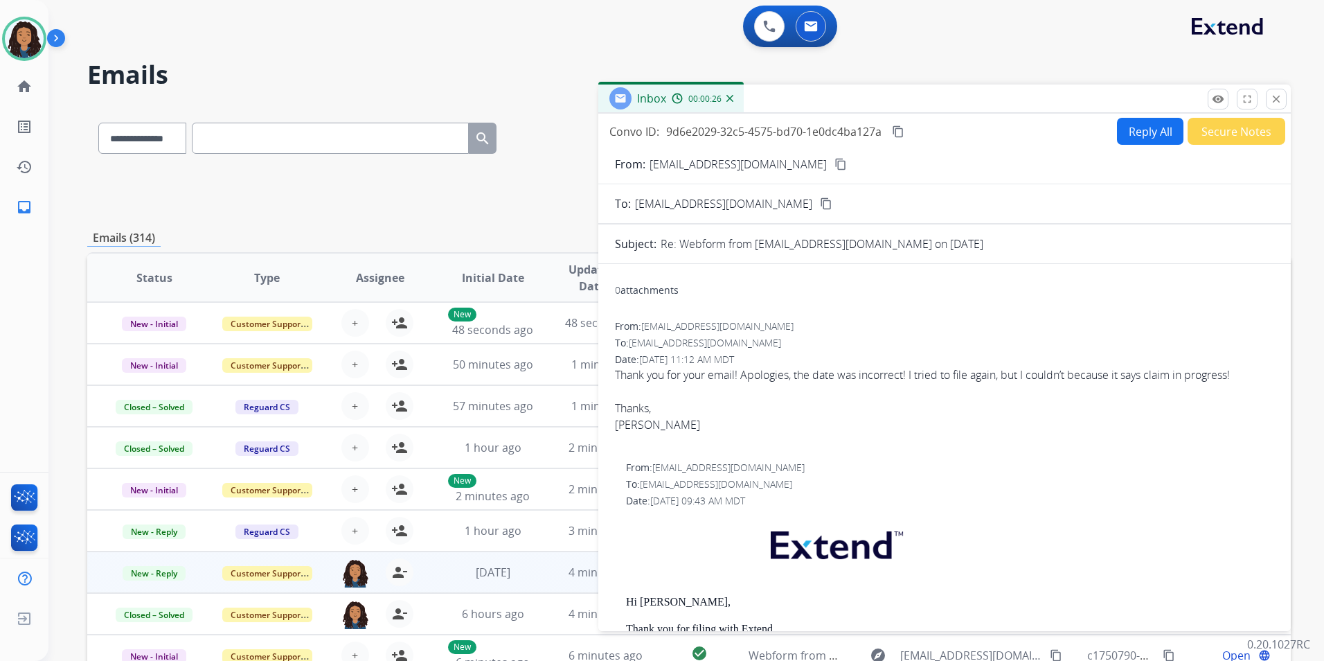
click at [1141, 139] on button "Reply All" at bounding box center [1150, 131] width 66 height 27
select select "**********"
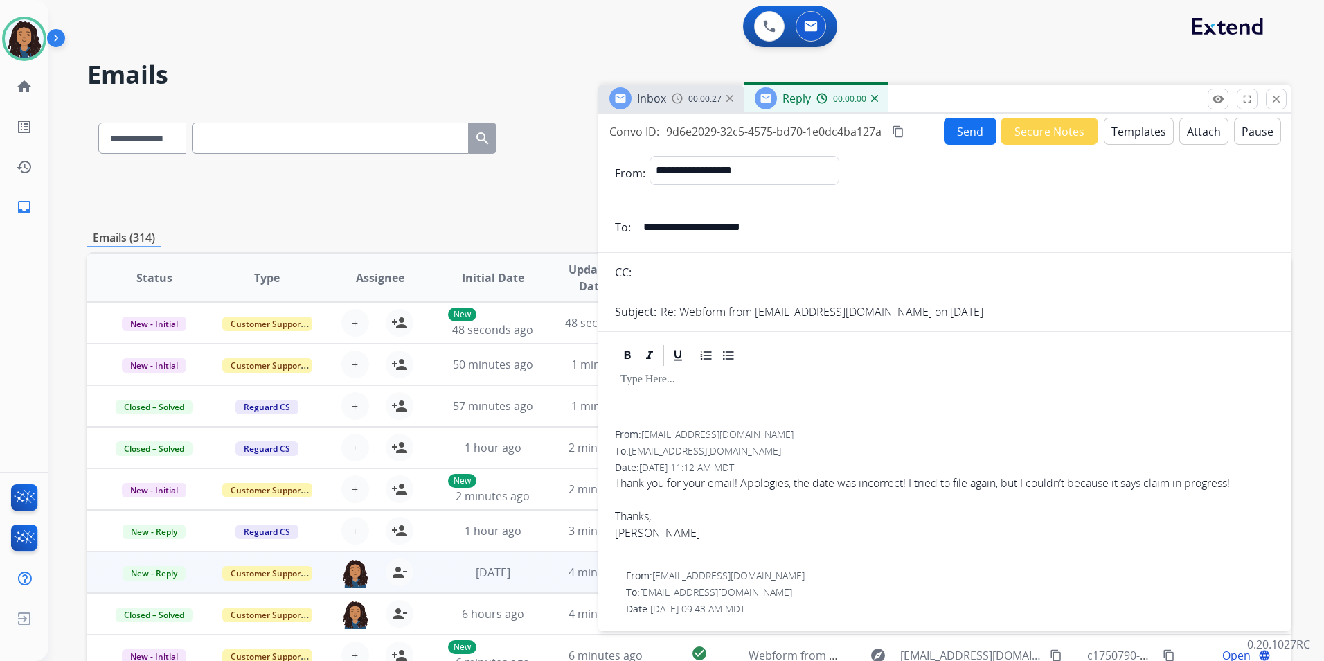
click at [1129, 137] on button "Templates" at bounding box center [1139, 131] width 70 height 27
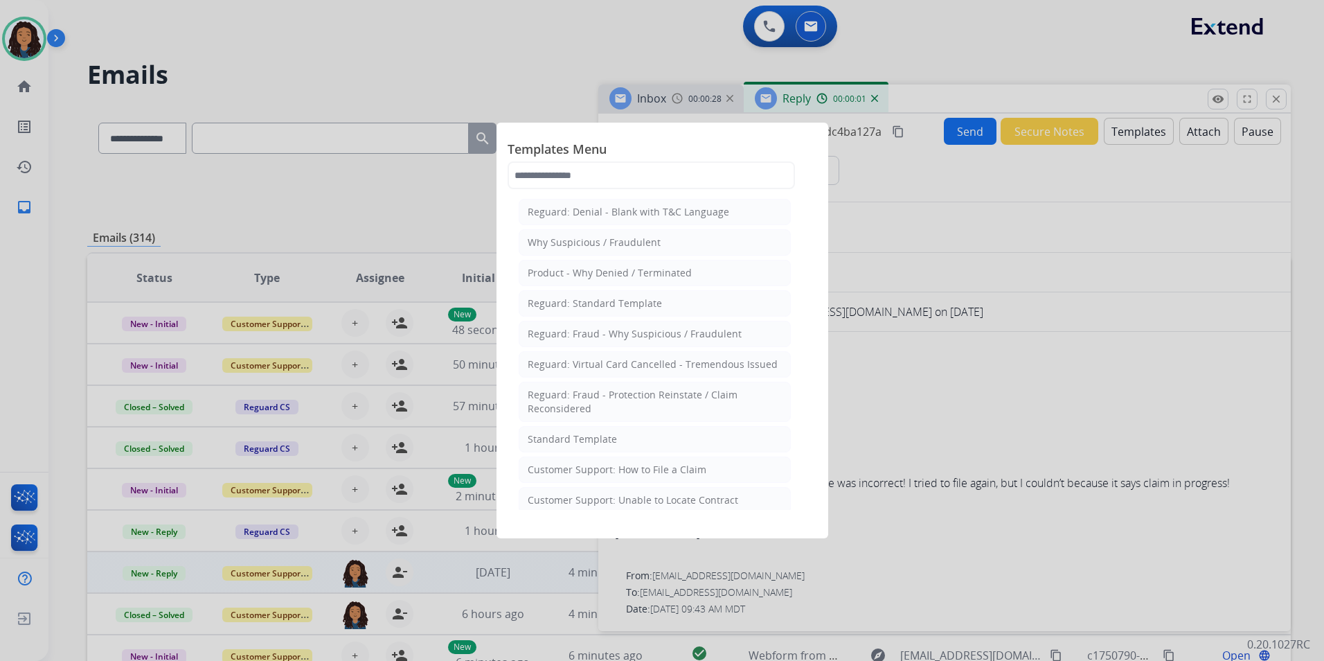
click at [602, 440] on div "Standard Template" at bounding box center [572, 439] width 89 height 14
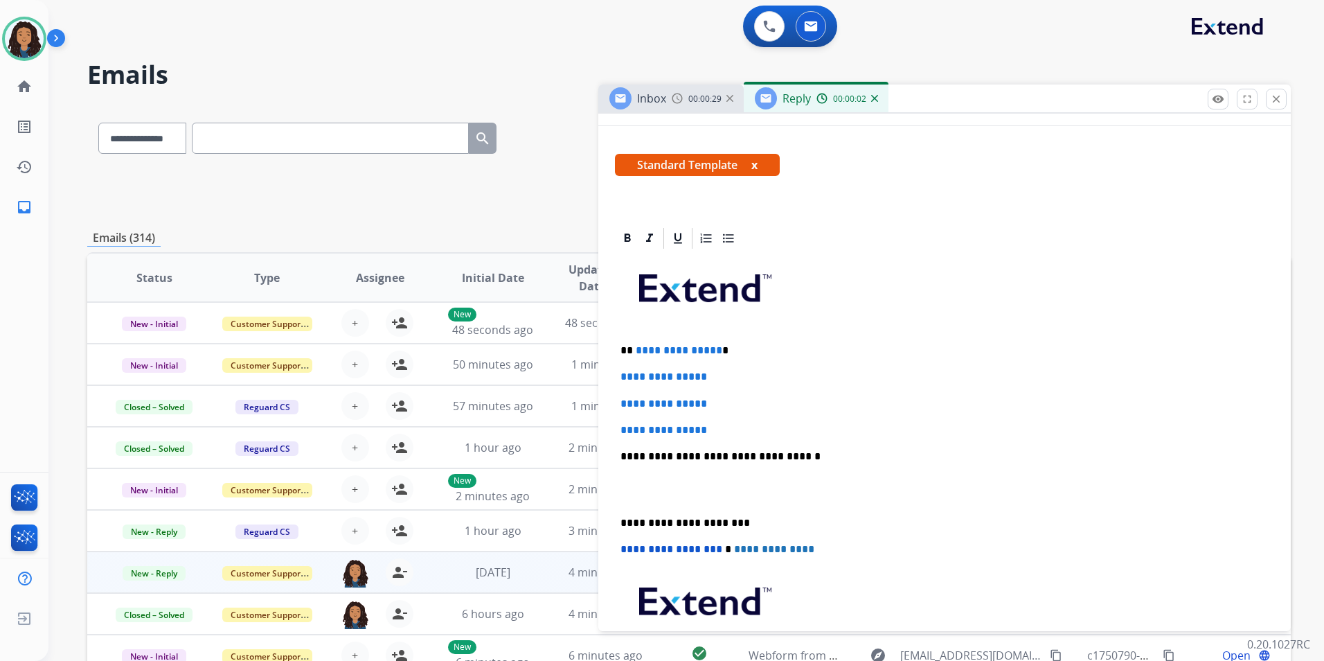
scroll to position [346, 0]
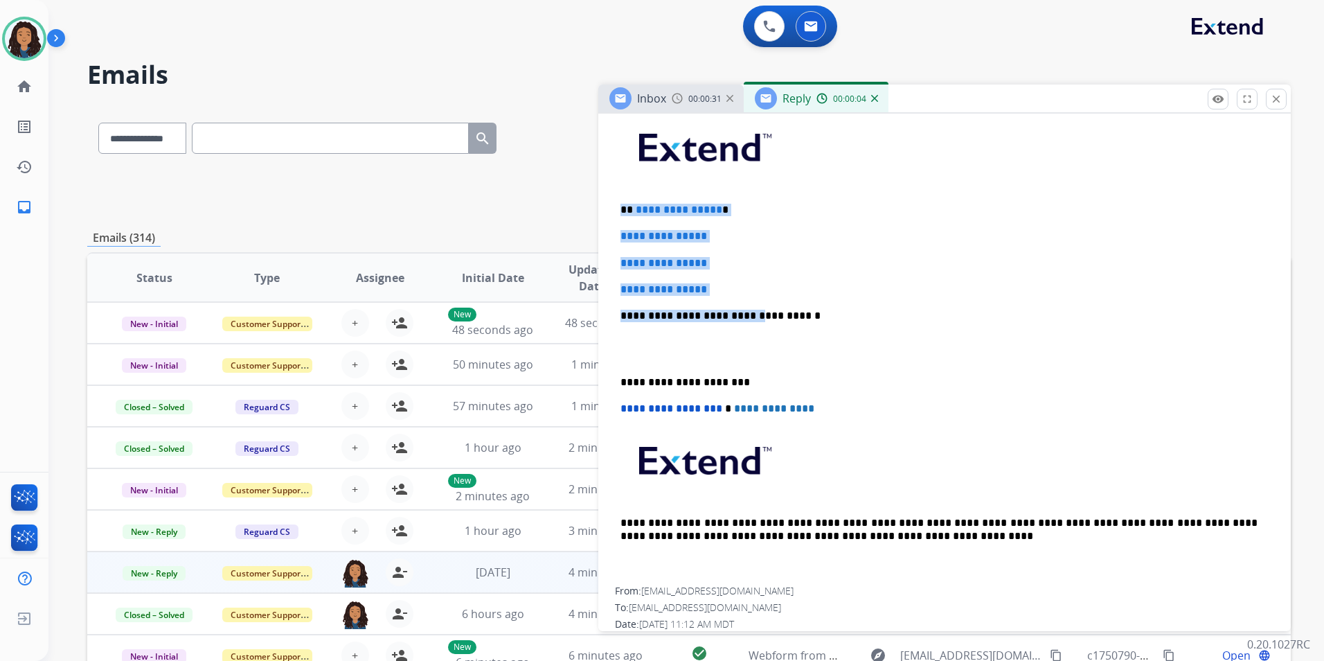
drag, startPoint x: 619, startPoint y: 201, endPoint x: 741, endPoint y: 300, distance: 157.1
click at [741, 300] on div "**********" at bounding box center [944, 348] width 659 height 476
click at [619, 197] on div "**********" at bounding box center [944, 348] width 659 height 476
drag, startPoint x: 619, startPoint y: 207, endPoint x: 690, endPoint y: 247, distance: 80.9
click at [767, 276] on div "**********" at bounding box center [944, 348] width 659 height 476
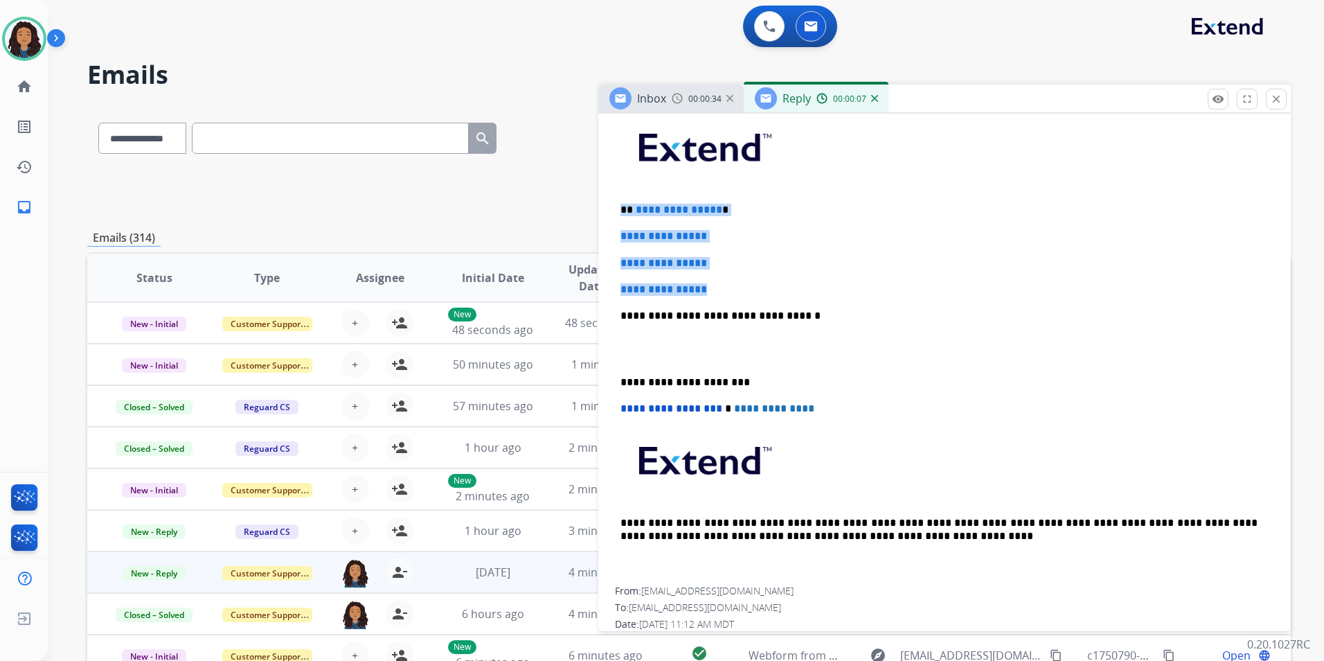
paste div
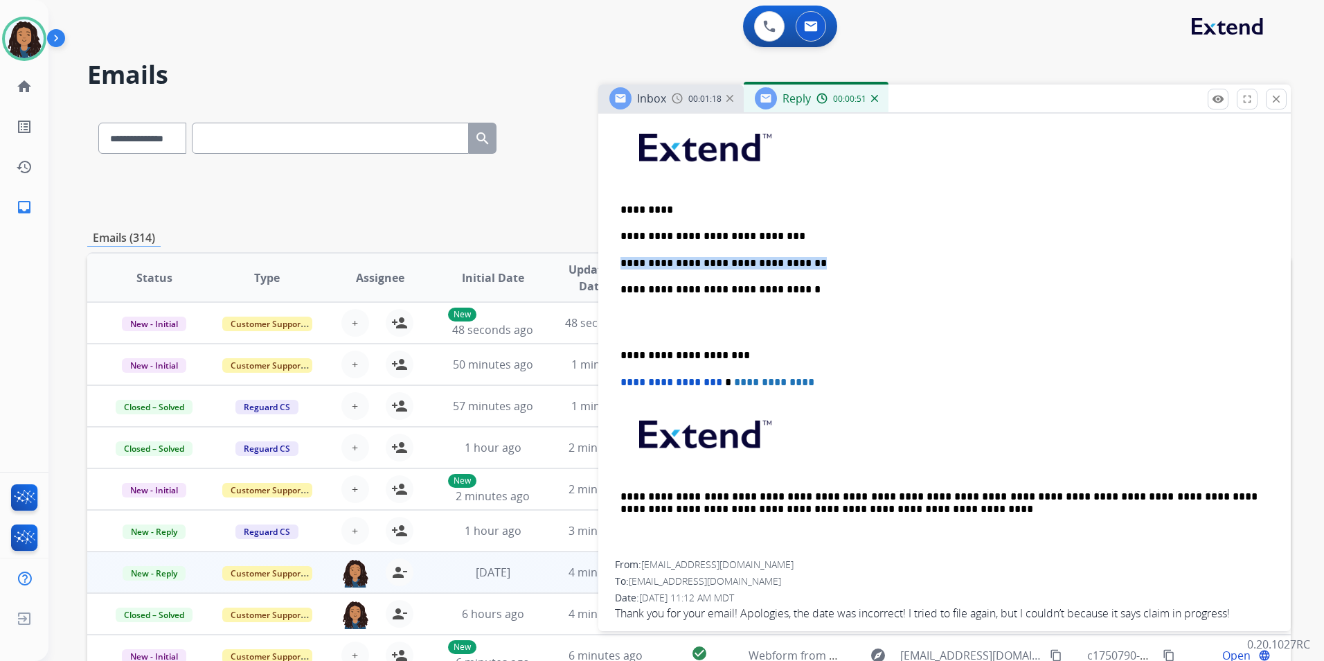
drag, startPoint x: 813, startPoint y: 260, endPoint x: 612, endPoint y: 265, distance: 201.6
click at [667, 100] on div "Inbox 00:01:21" at bounding box center [670, 98] width 145 height 28
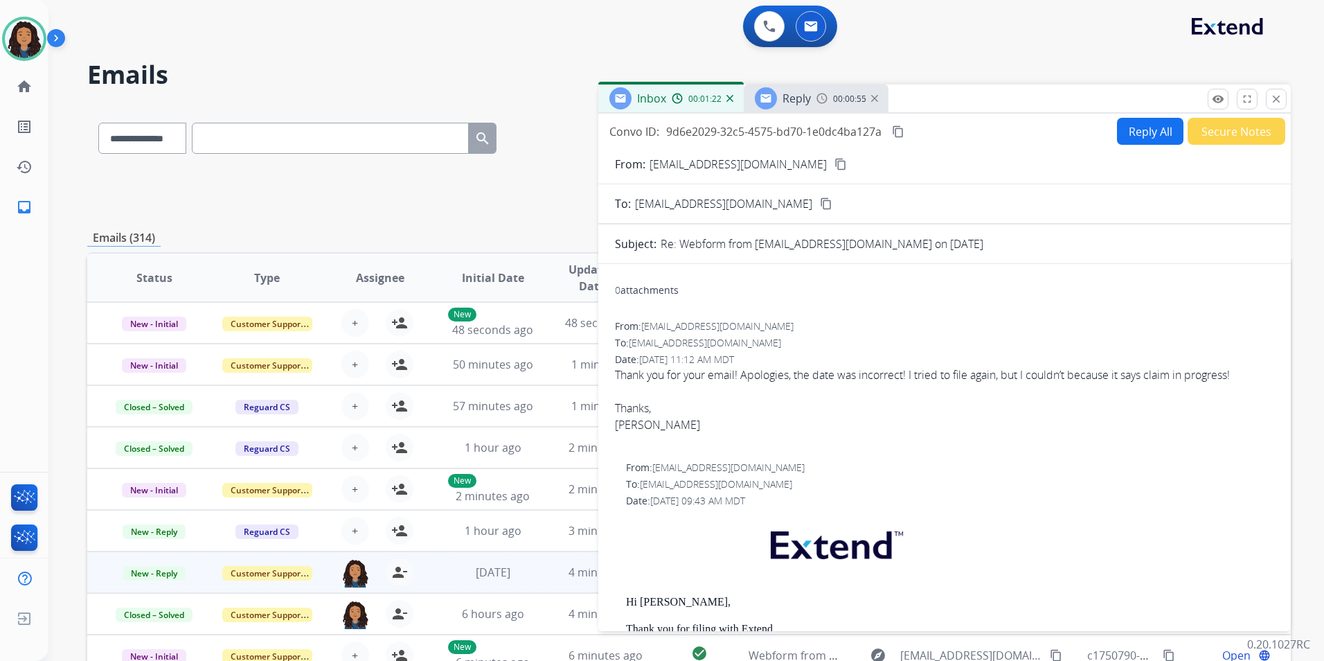
click at [819, 98] on img at bounding box center [822, 98] width 11 height 11
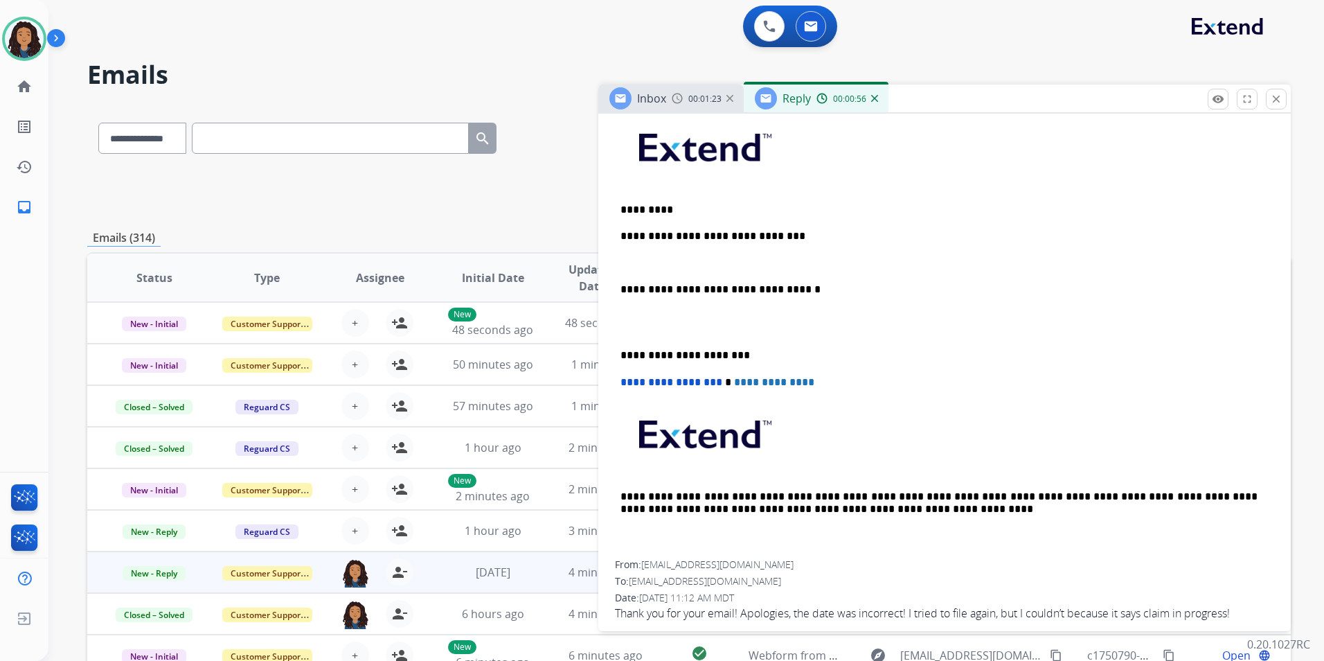
click at [683, 259] on p at bounding box center [939, 263] width 637 height 12
click at [925, 198] on div "**********" at bounding box center [944, 335] width 659 height 450
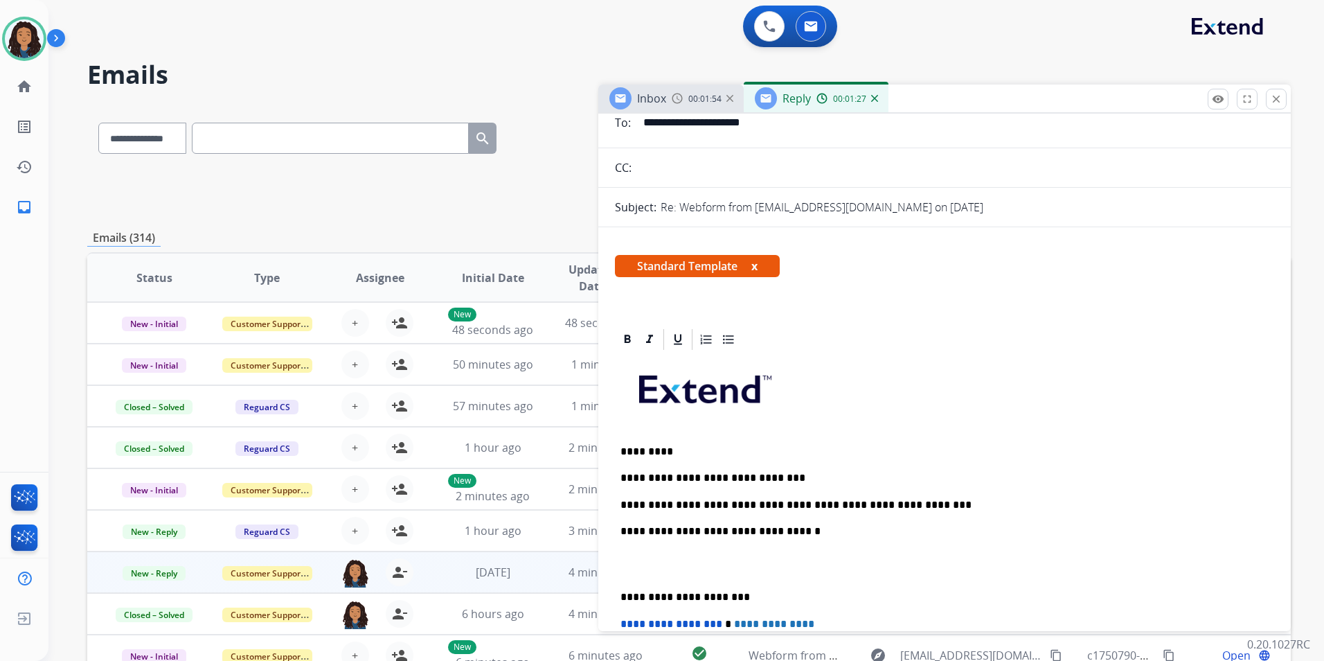
scroll to position [0, 0]
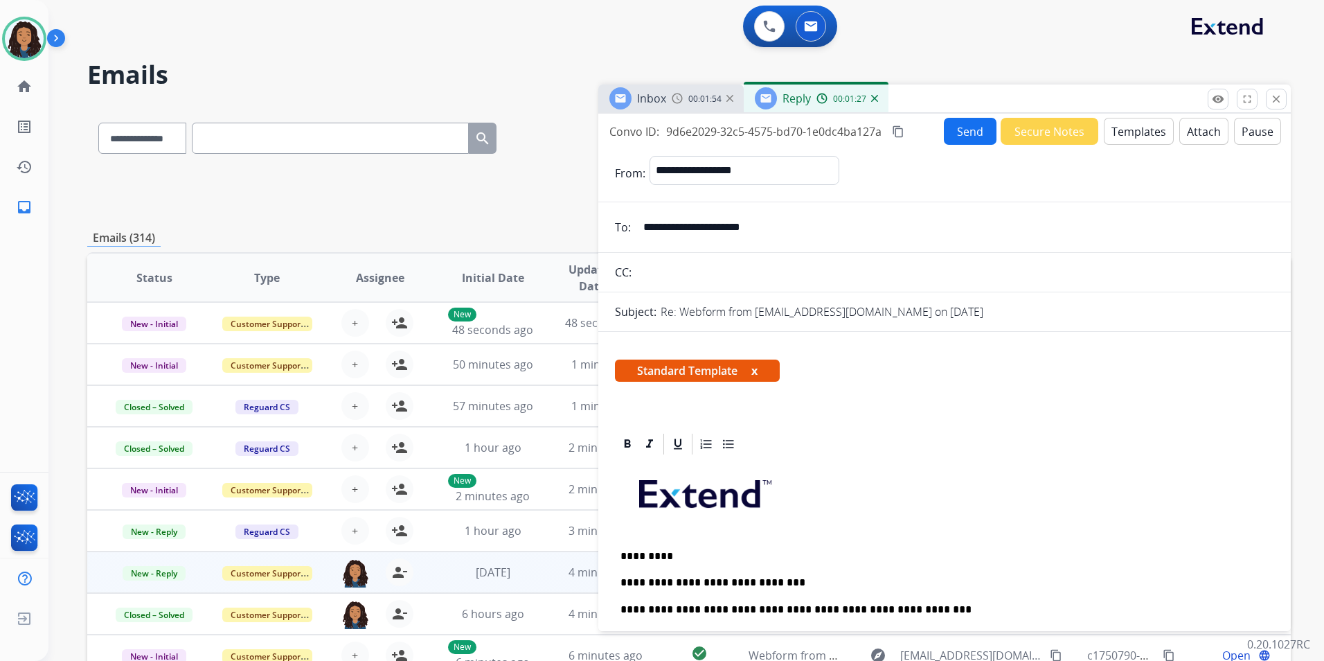
click at [968, 112] on div "Inbox 00:01:54 Reply 00:01:27" at bounding box center [944, 98] width 693 height 29
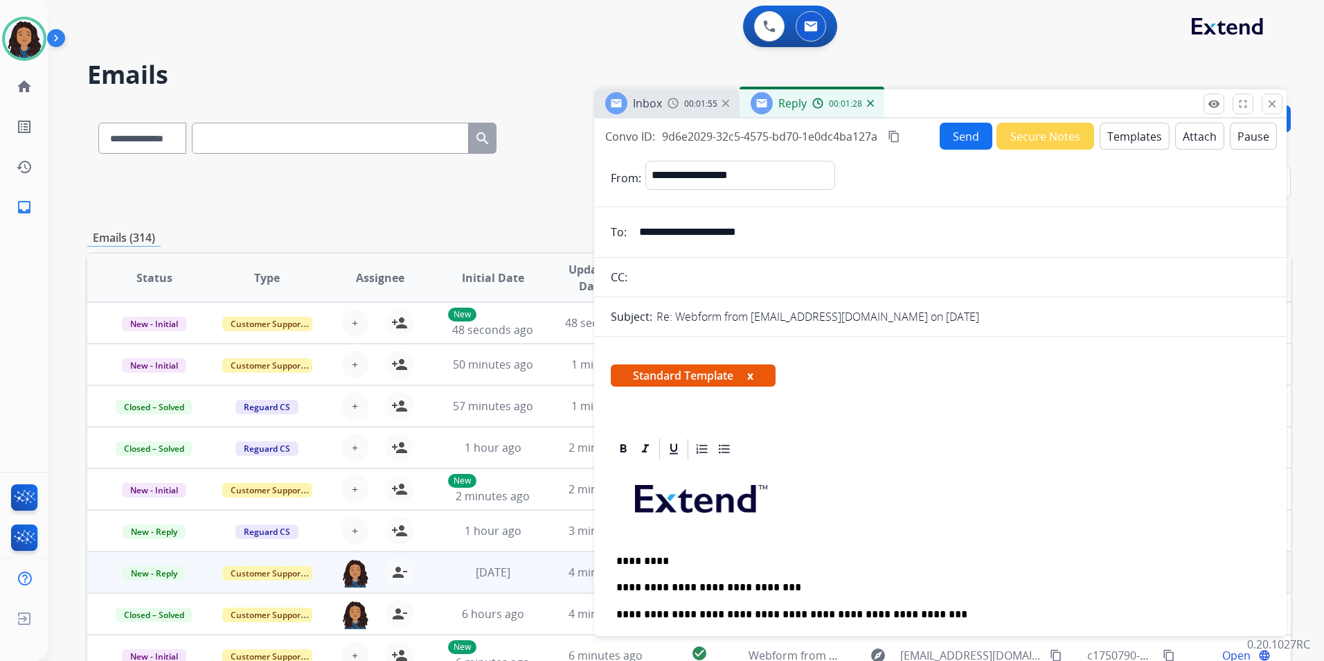
click at [961, 152] on div "**********" at bounding box center [940, 374] width 693 height 512
click at [956, 134] on button "Send" at bounding box center [966, 136] width 53 height 27
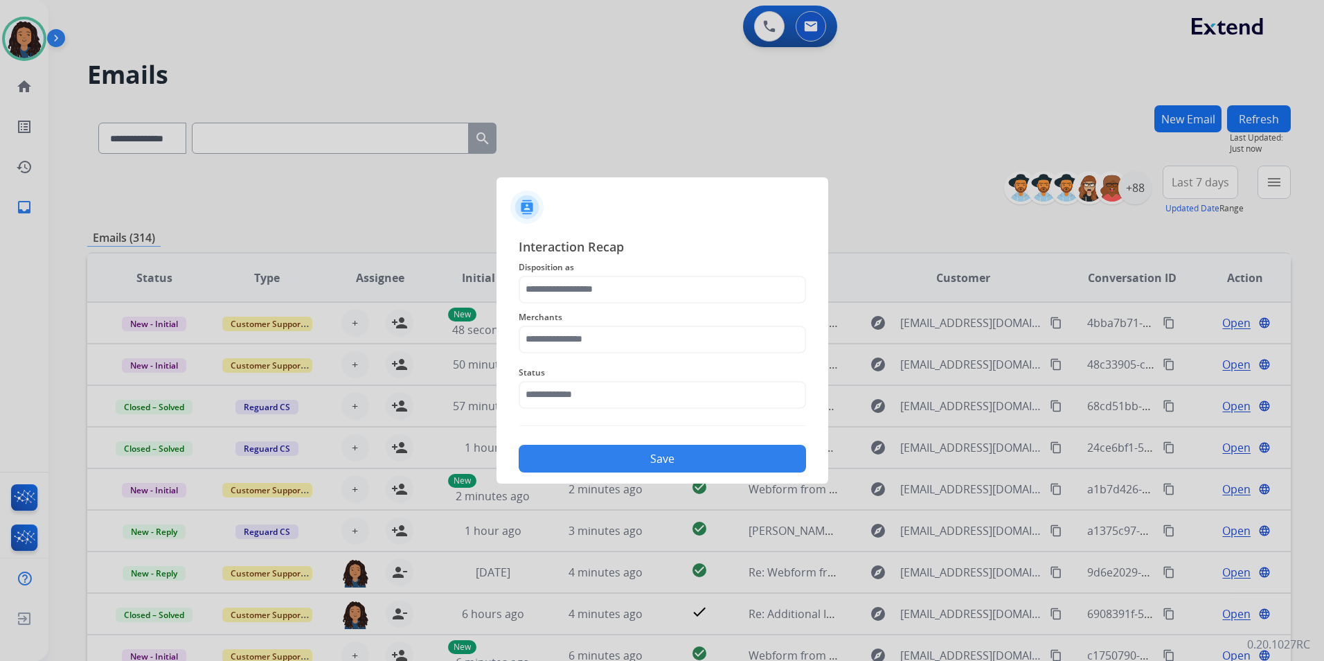
click at [591, 274] on span "Disposition as" at bounding box center [662, 267] width 287 height 17
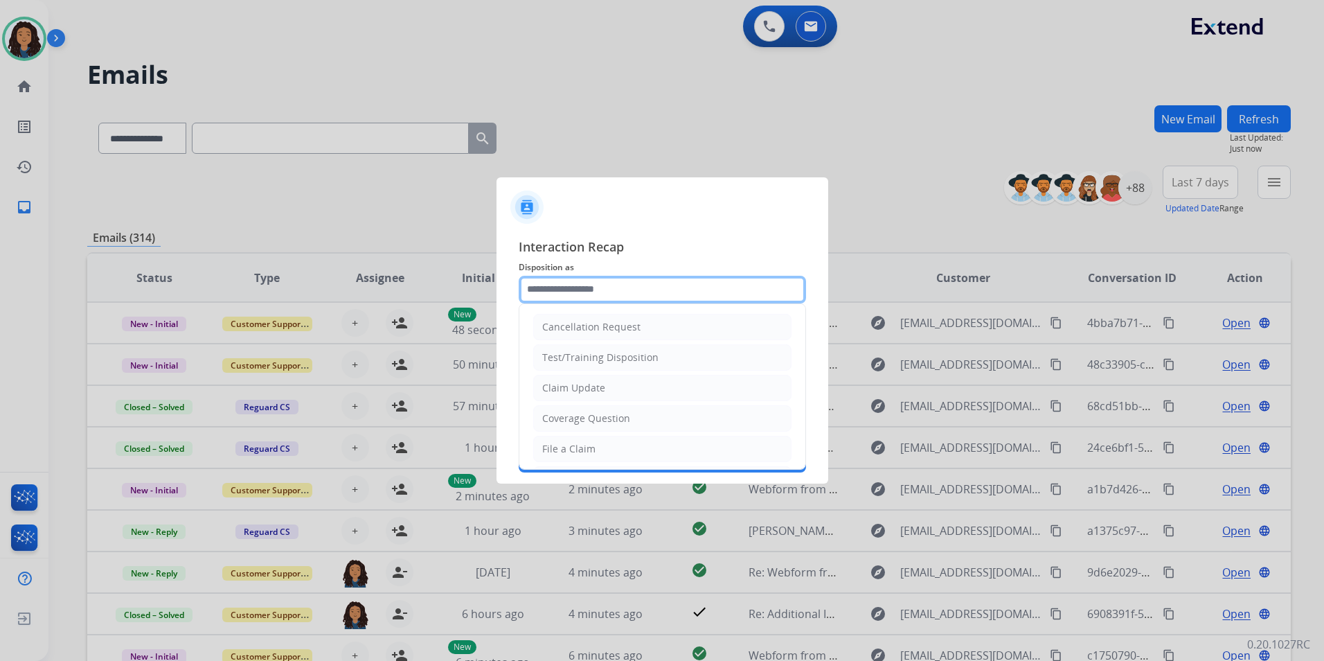
click at [593, 292] on input "text" at bounding box center [662, 290] width 287 height 28
click at [576, 400] on li "Claim Update" at bounding box center [662, 388] width 258 height 26
type input "**********"
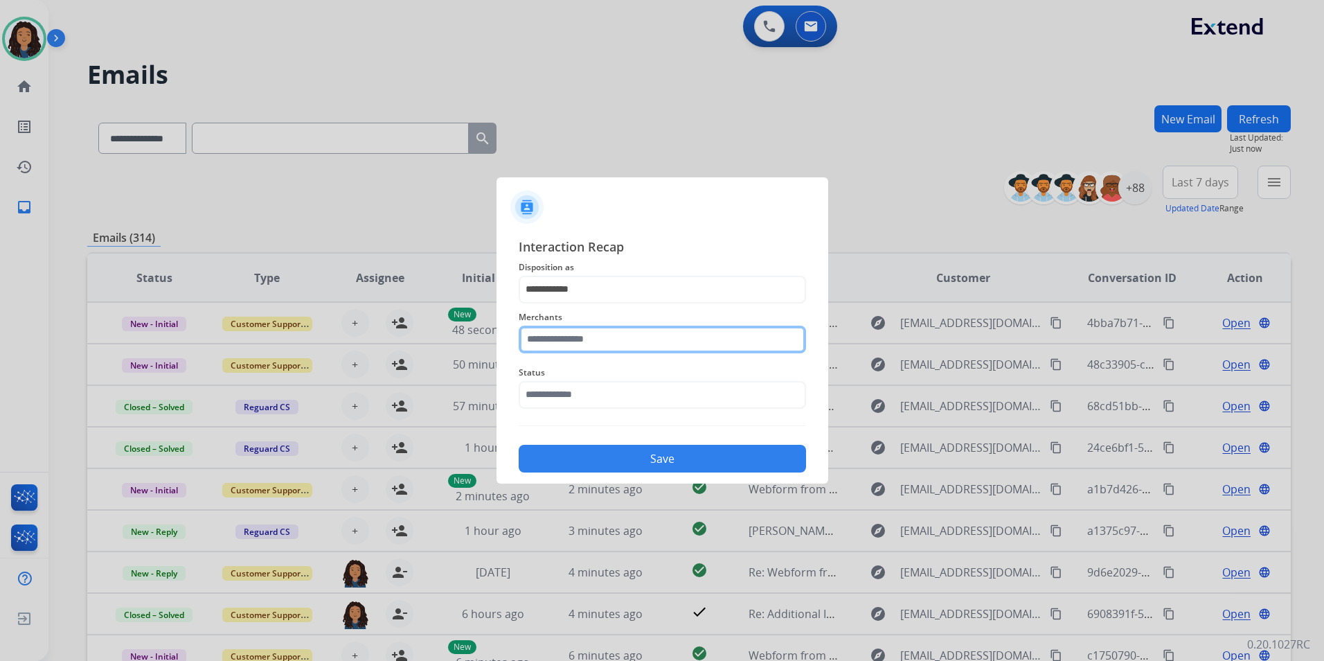
click at [560, 344] on input "text" at bounding box center [662, 340] width 287 height 28
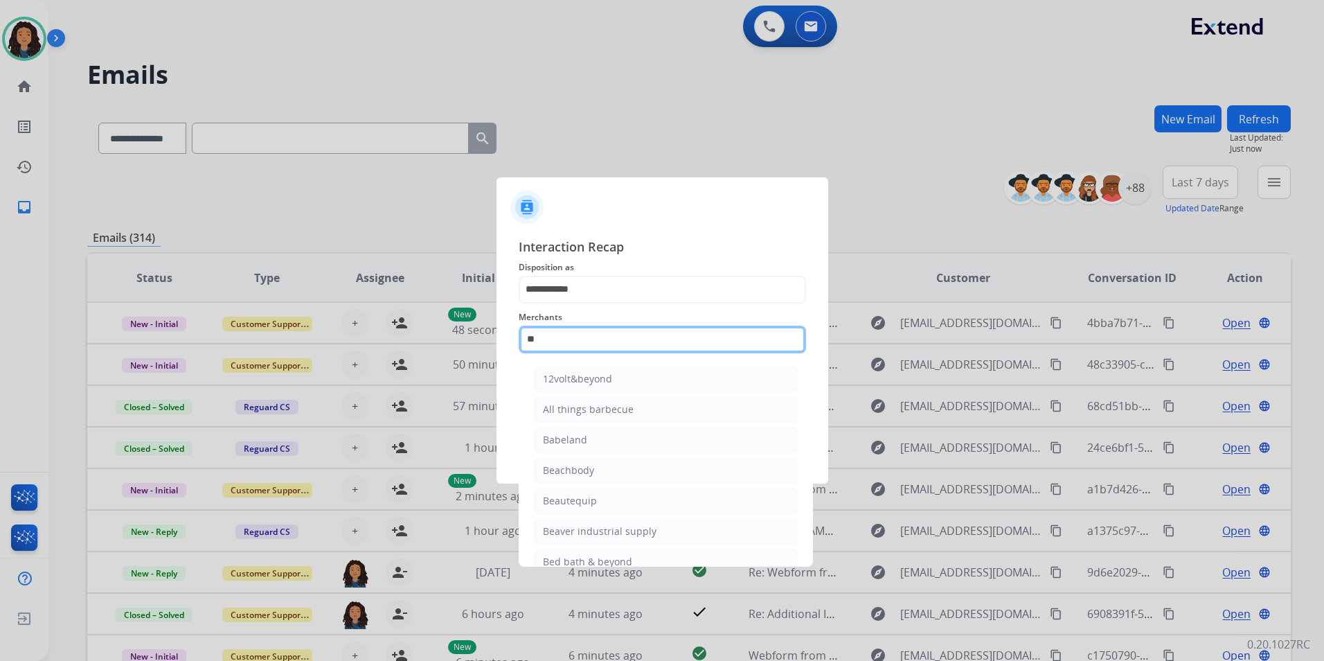
type input "*"
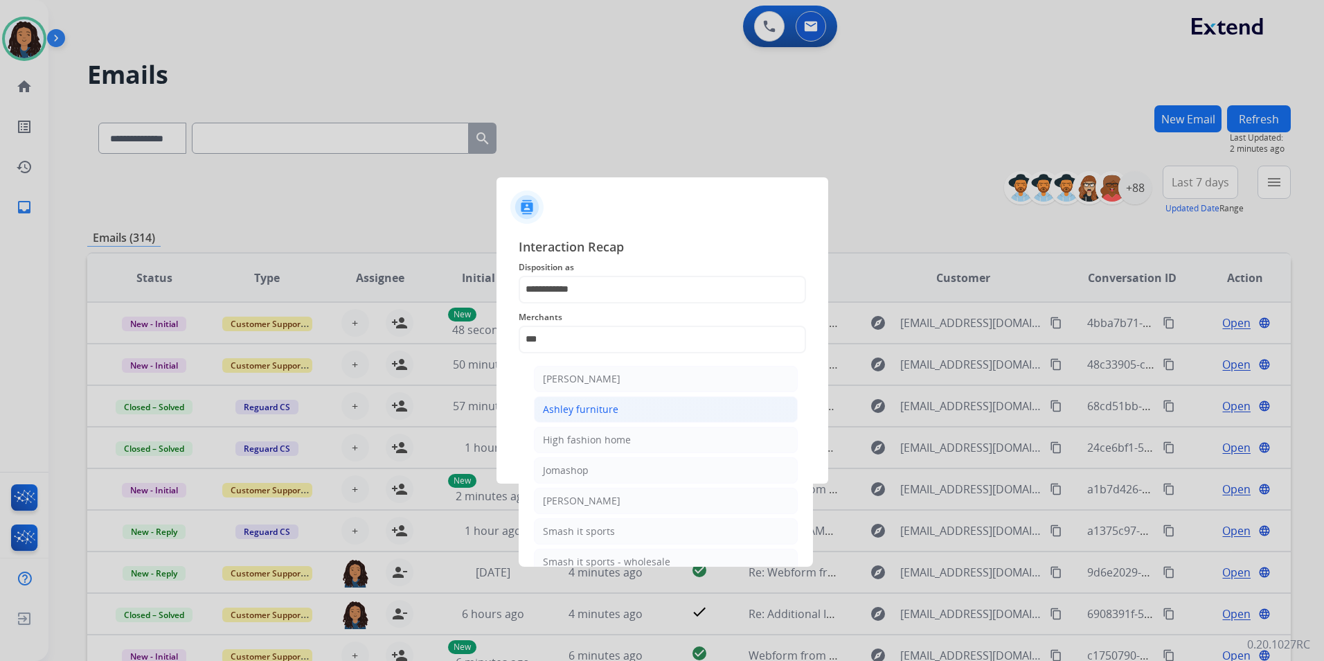
click at [597, 412] on div "Ashley furniture" at bounding box center [580, 409] width 75 height 14
type input "**********"
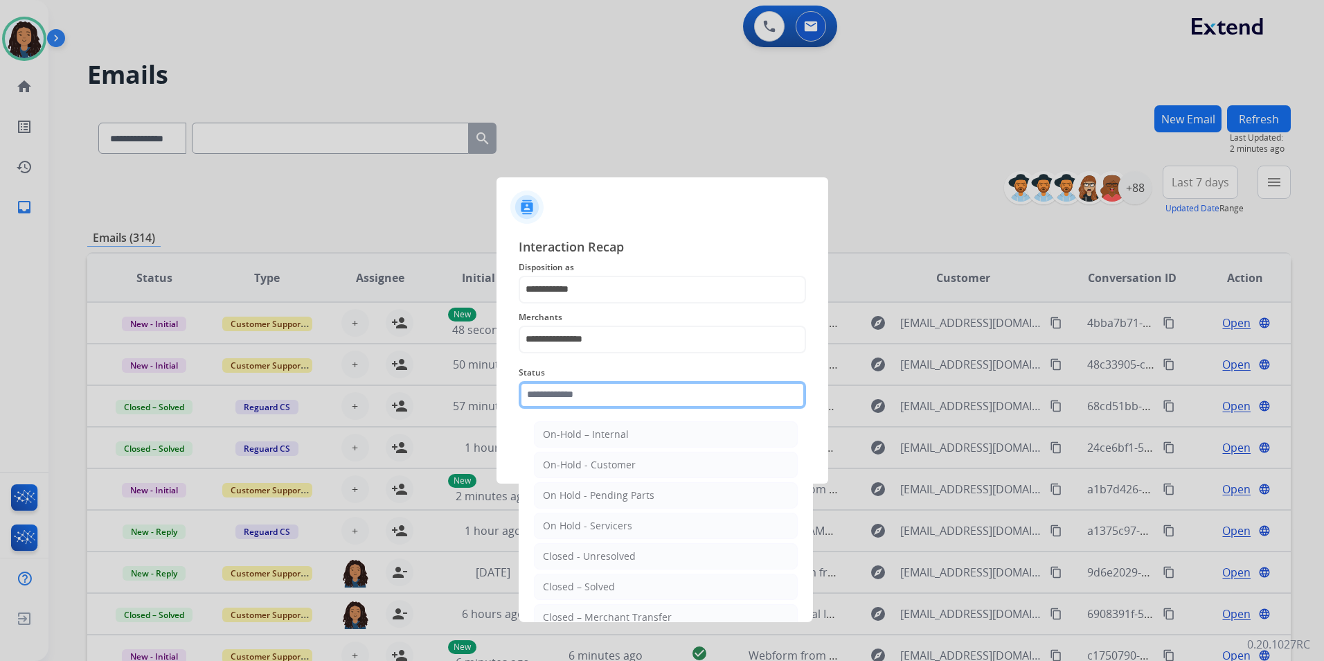
click at [589, 401] on input "text" at bounding box center [662, 395] width 287 height 28
drag, startPoint x: 669, startPoint y: 591, endPoint x: 643, endPoint y: 533, distance: 63.6
click at [668, 590] on li "Closed – Solved" at bounding box center [666, 586] width 264 height 26
type input "**********"
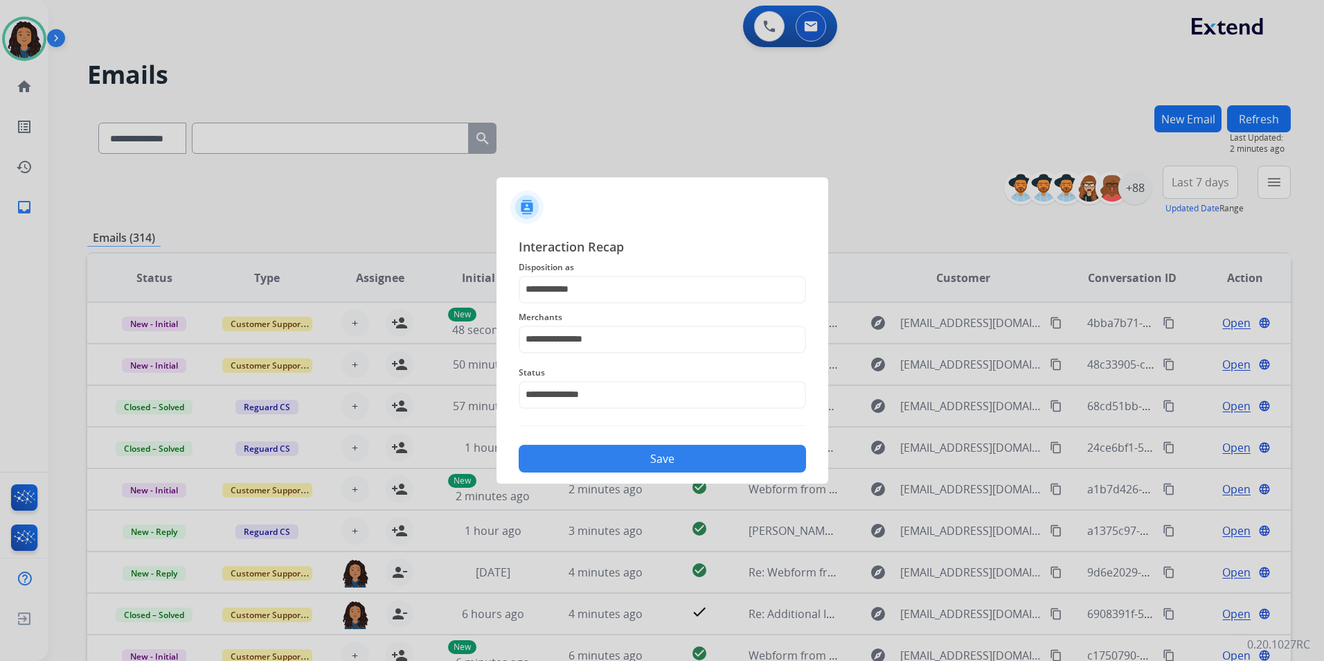
click at [636, 474] on div "**********" at bounding box center [663, 355] width 332 height 258
click at [636, 456] on button "Save" at bounding box center [662, 459] width 287 height 28
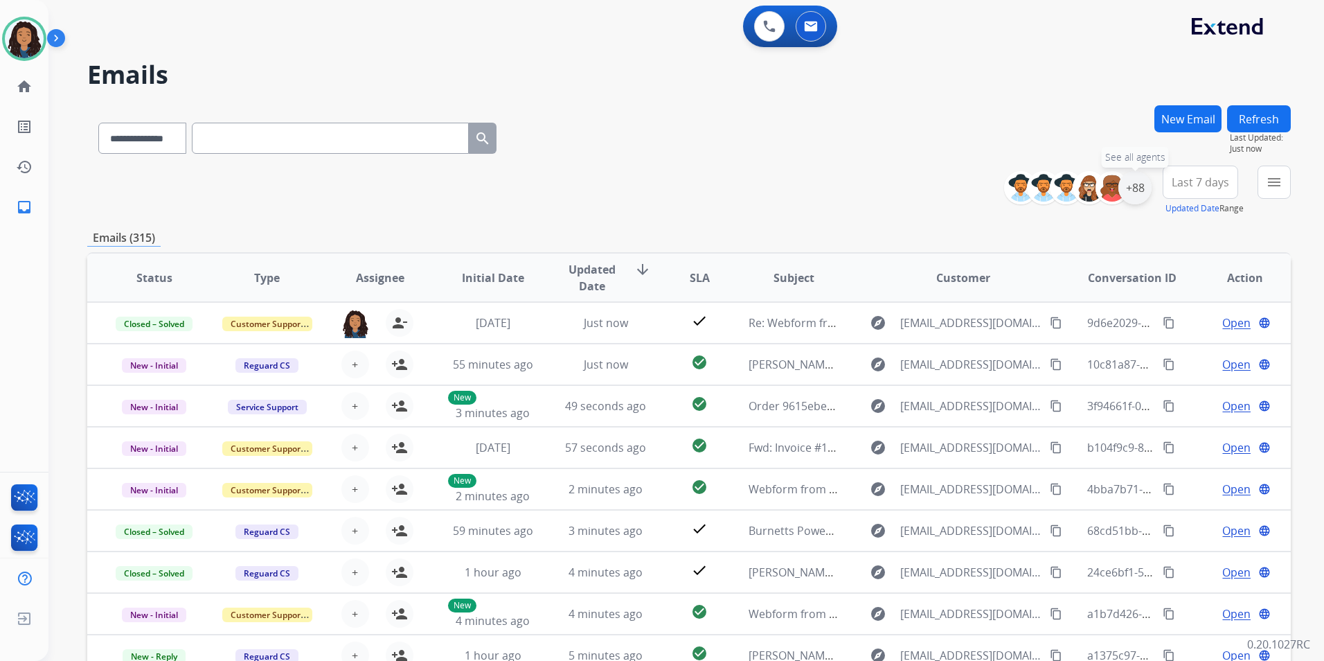
click at [1133, 190] on div "+88" at bounding box center [1135, 187] width 33 height 33
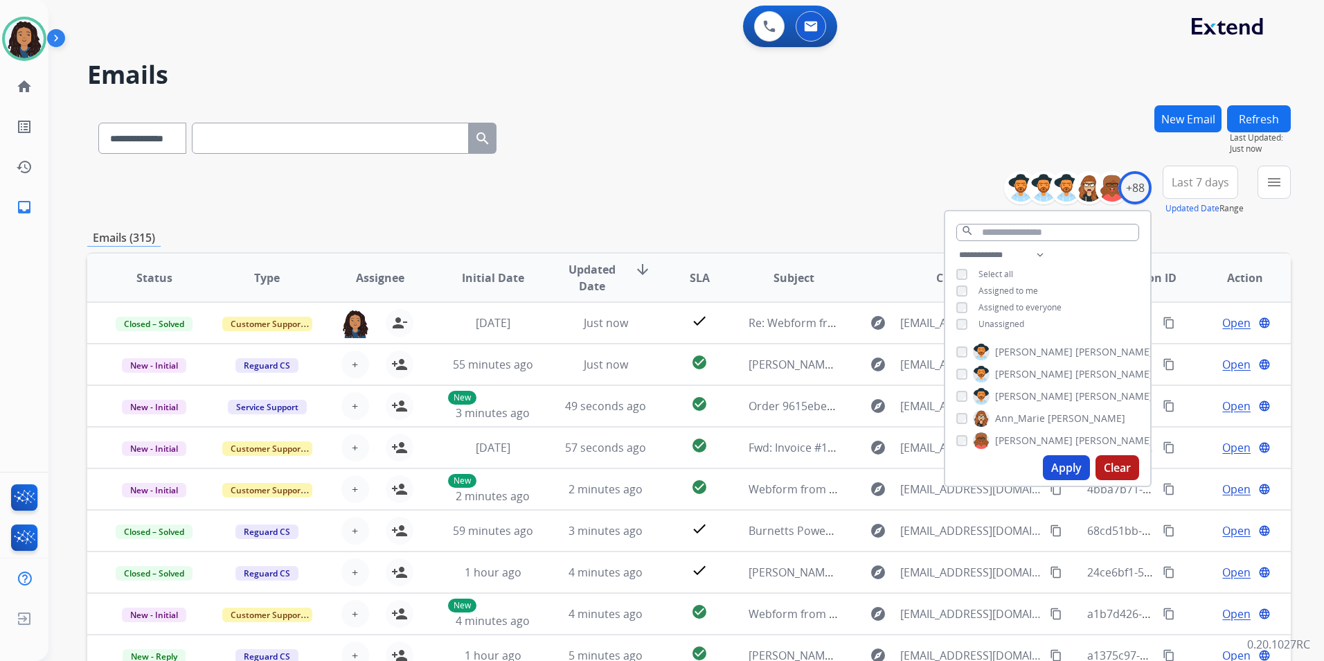
click at [1011, 318] on span "Unassigned" at bounding box center [1002, 324] width 46 height 12
click at [1062, 470] on button "Apply" at bounding box center [1066, 467] width 47 height 25
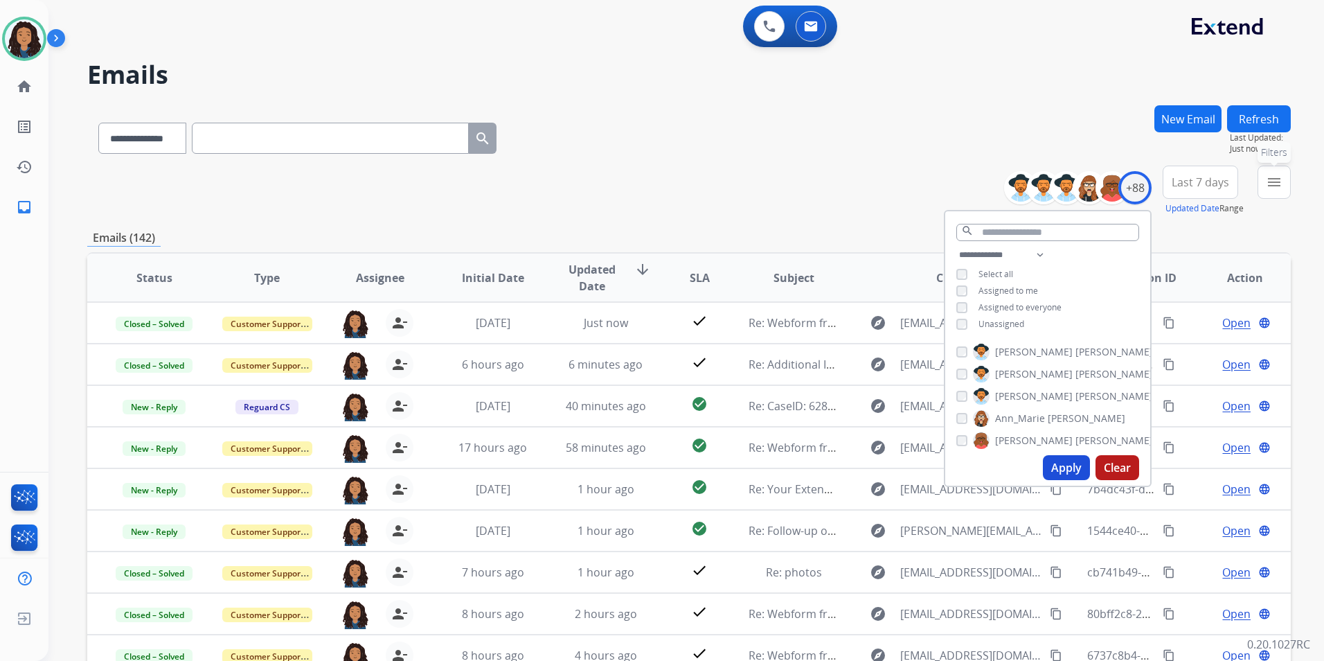
click at [1278, 188] on mat-icon "menu" at bounding box center [1274, 182] width 17 height 17
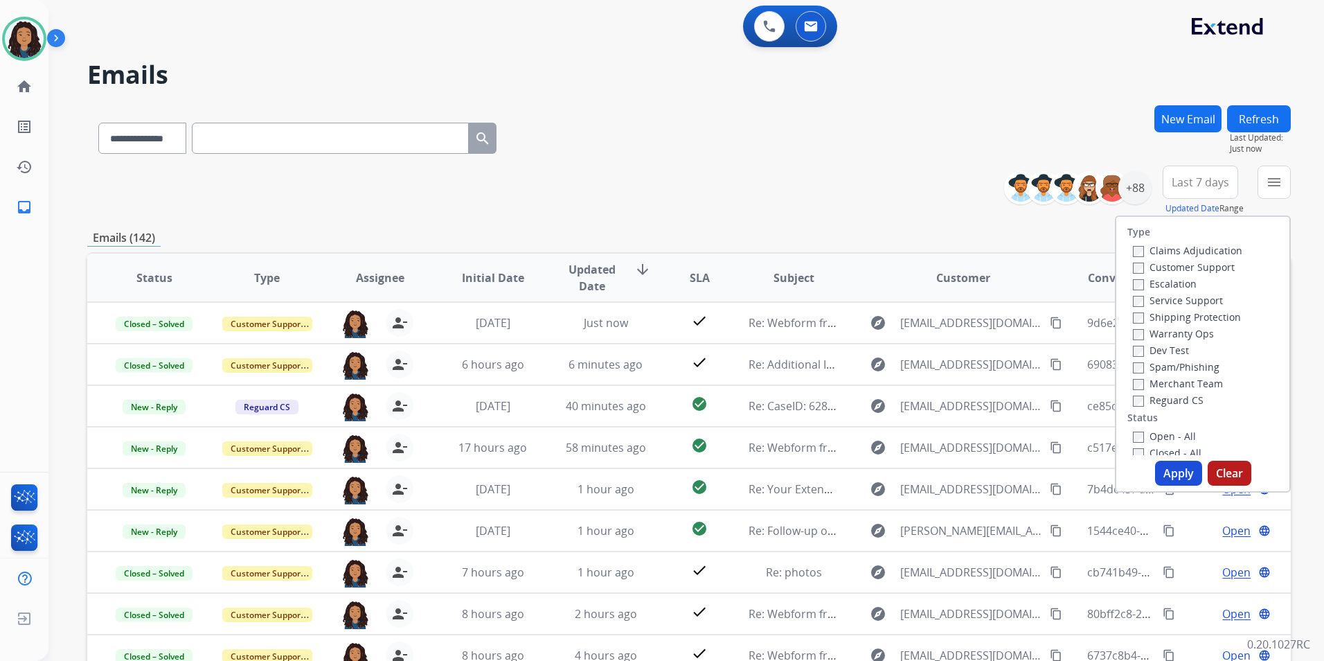
click at [1184, 269] on label "Customer Support" at bounding box center [1184, 266] width 102 height 13
click at [1206, 315] on label "Shipping Protection" at bounding box center [1187, 316] width 108 height 13
click at [1159, 400] on label "Reguard CS" at bounding box center [1168, 399] width 71 height 13
click at [1176, 436] on label "Open - All" at bounding box center [1164, 435] width 63 height 13
click at [1190, 479] on button "Apply" at bounding box center [1178, 473] width 47 height 25
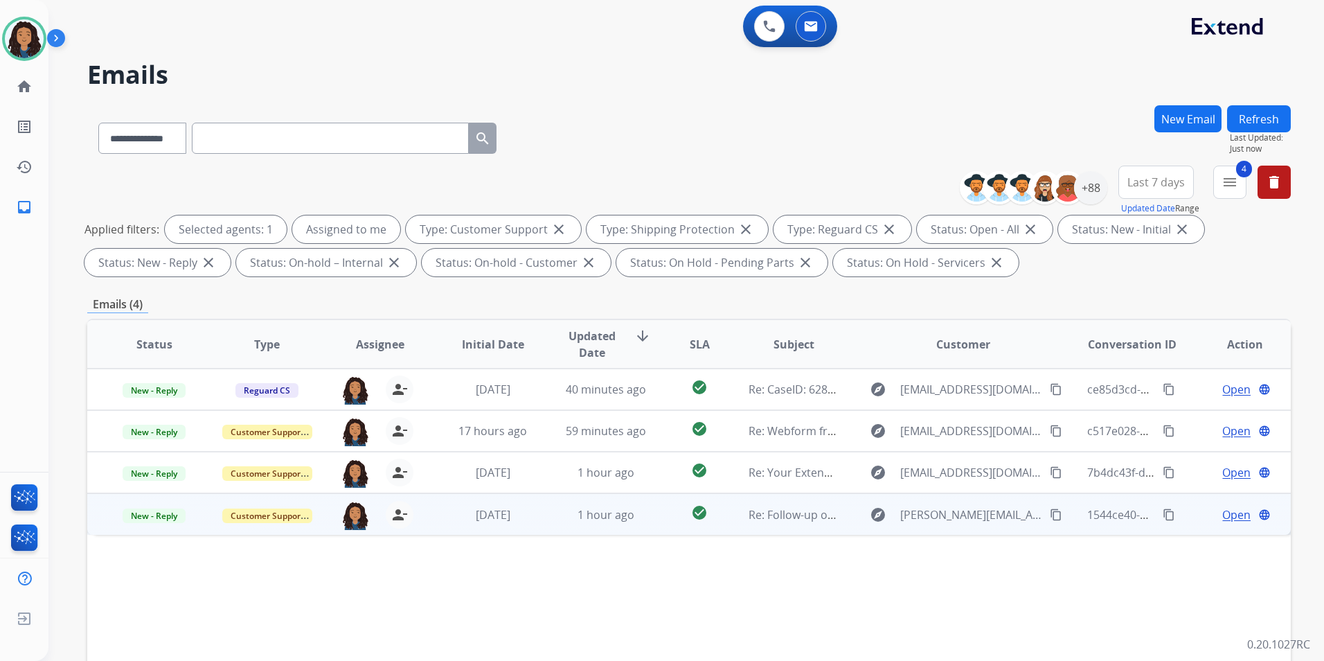
click at [1222, 513] on span "Open" at bounding box center [1236, 514] width 28 height 17
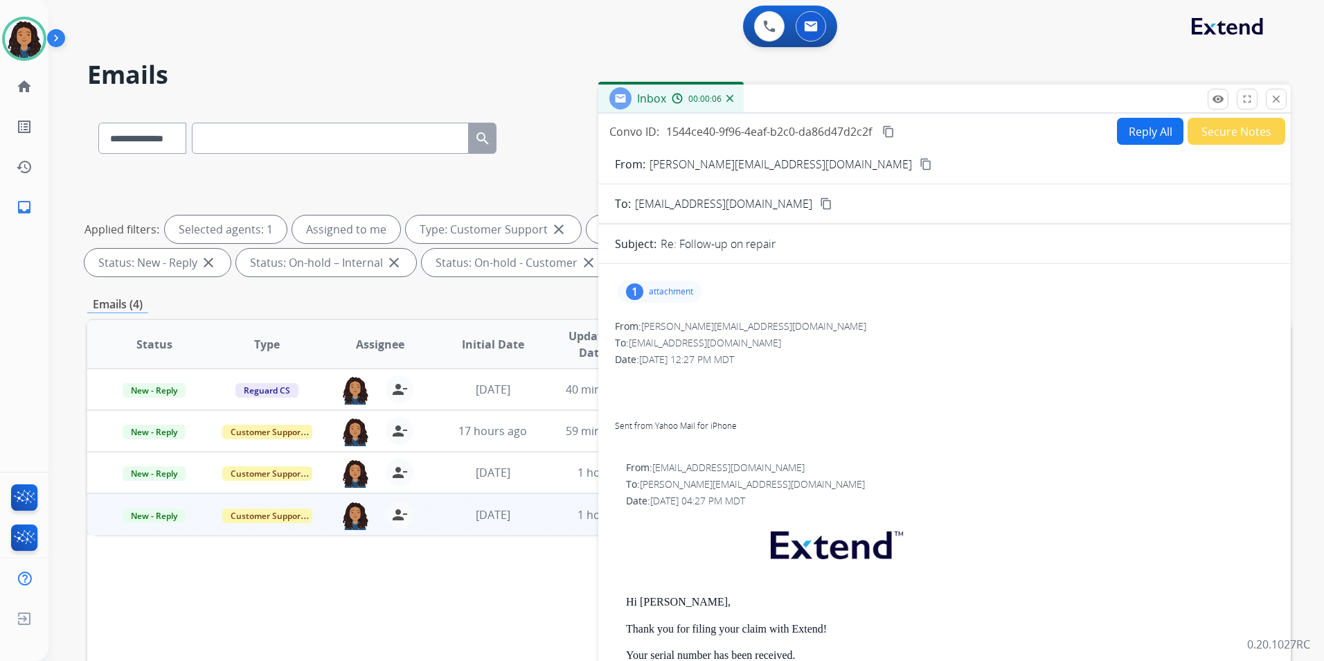
click at [666, 294] on p "attachment" at bounding box center [671, 291] width 44 height 11
click at [781, 328] on p "IMG_0568-compressed.mov" at bounding box center [770, 327] width 145 height 17
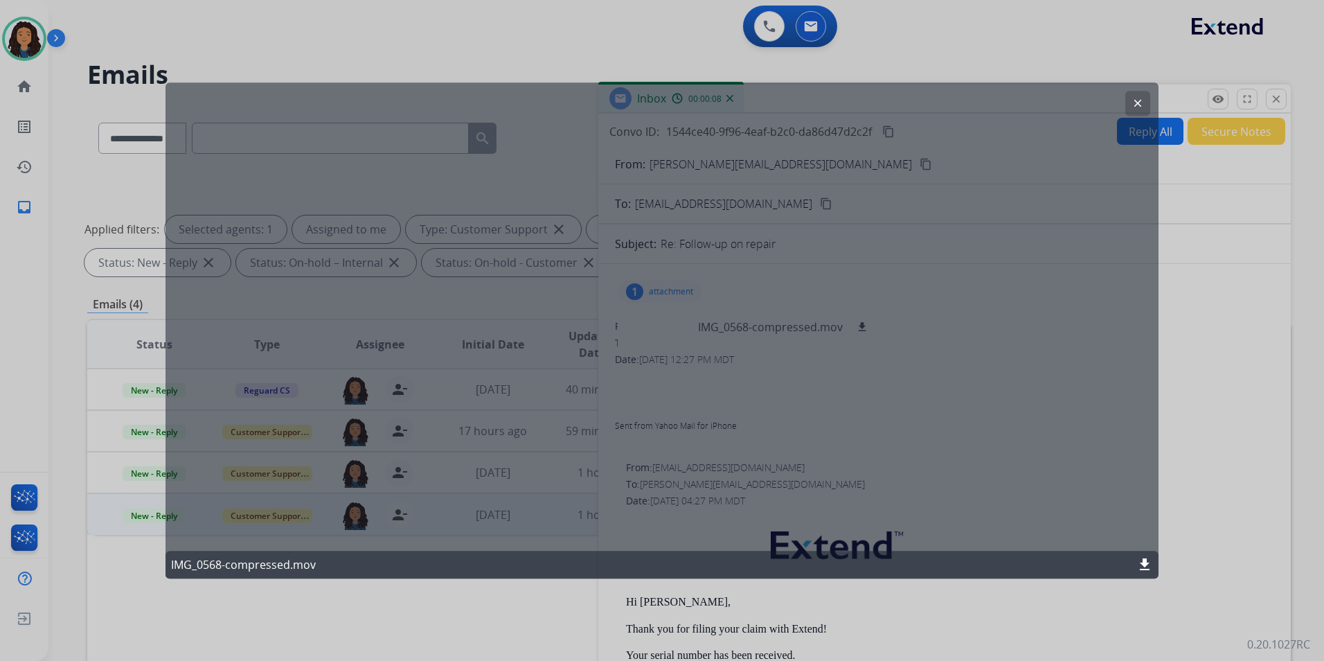
click at [1150, 564] on mat-icon "download" at bounding box center [1145, 564] width 17 height 17
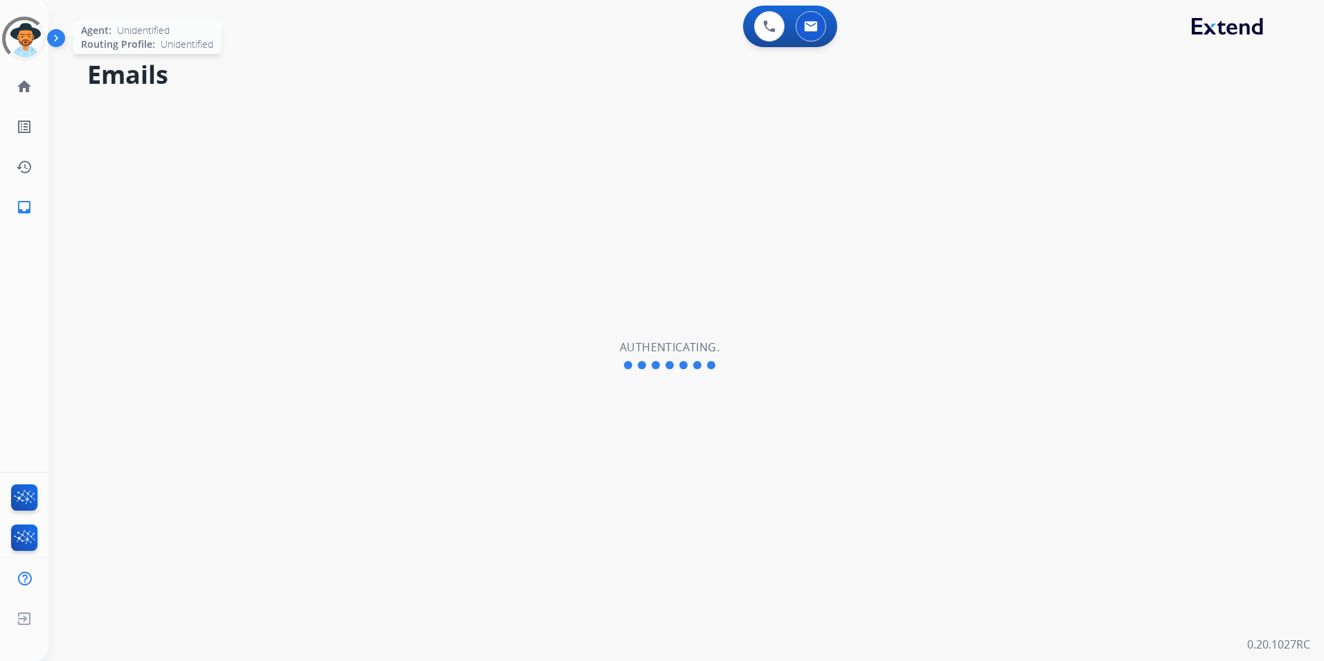
click at [34, 45] on div at bounding box center [24, 39] width 60 height 60
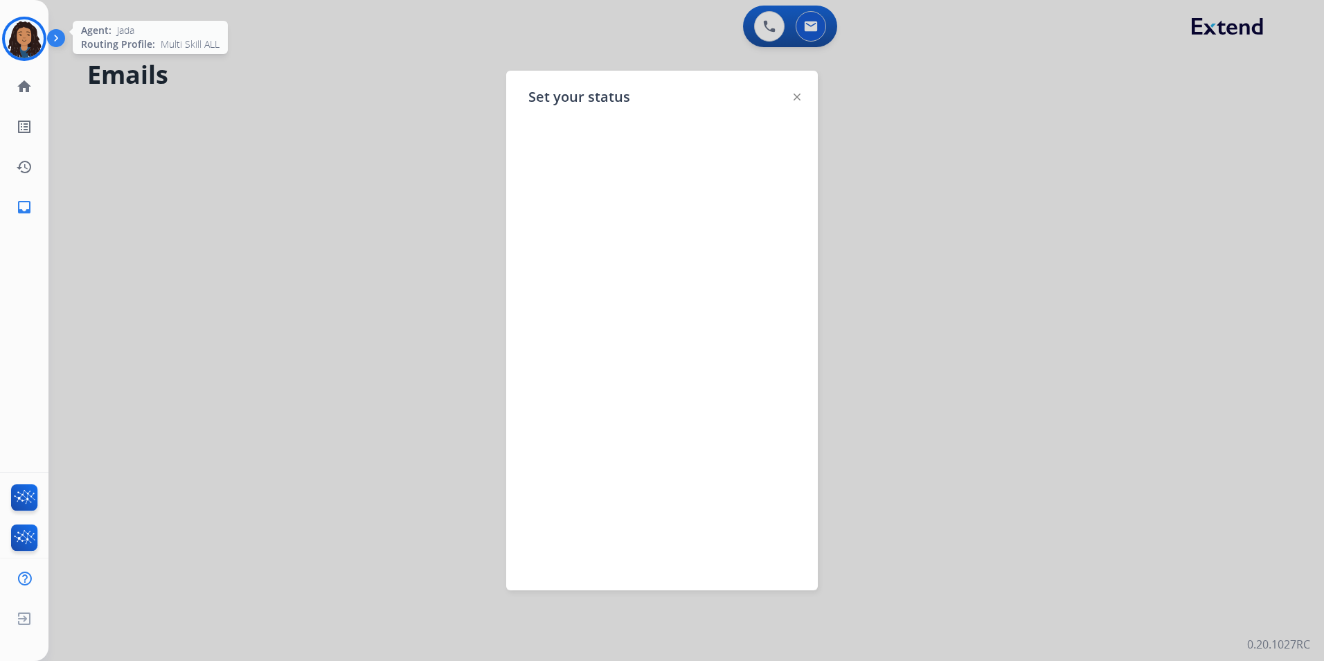
click at [34, 45] on img at bounding box center [24, 38] width 39 height 39
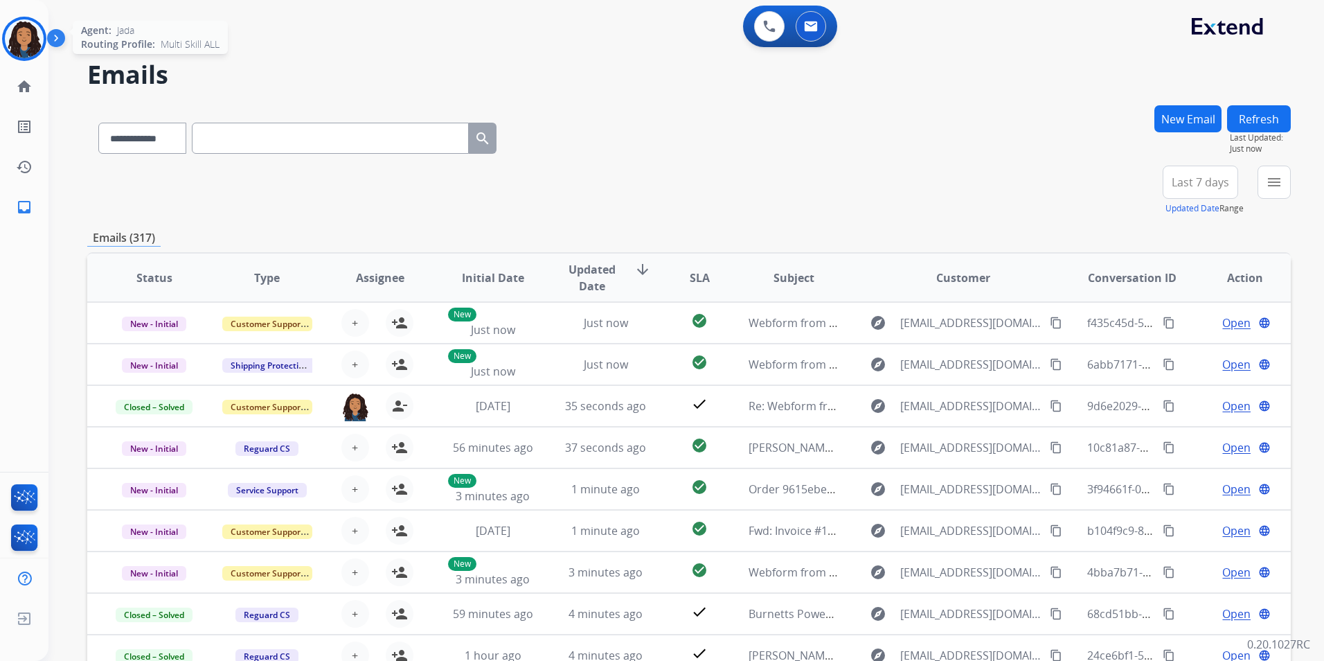
click at [34, 45] on img at bounding box center [24, 38] width 39 height 39
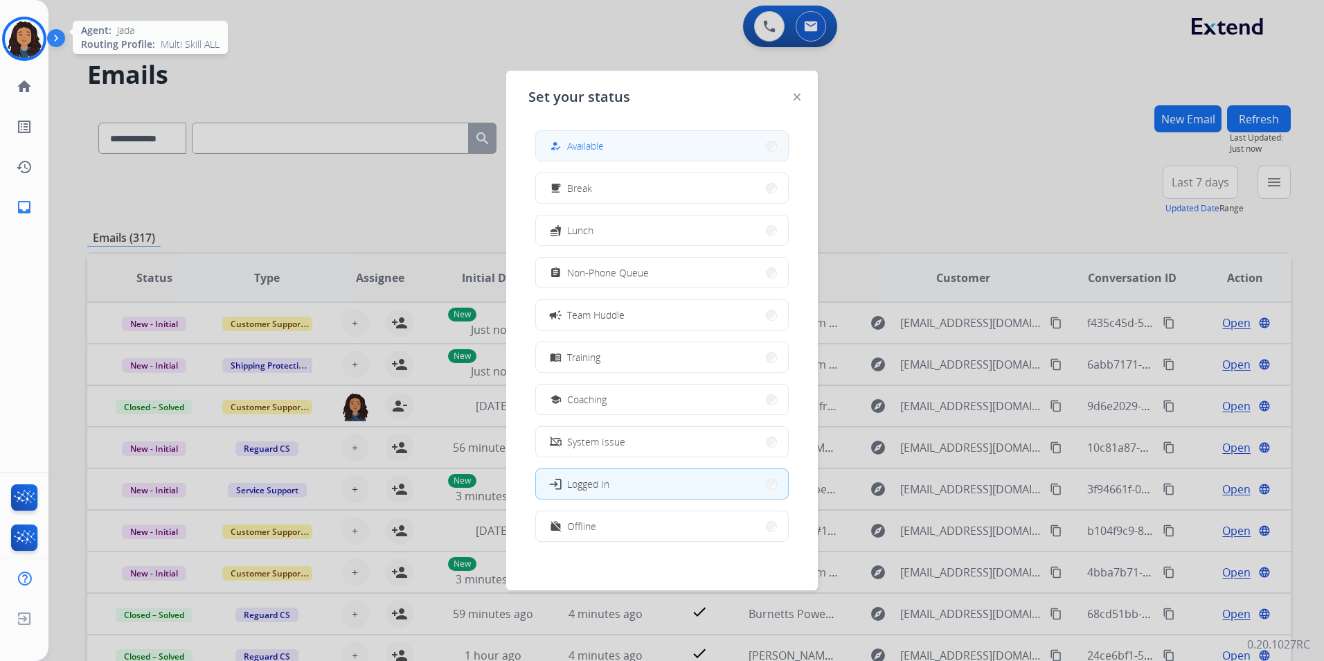
click at [598, 136] on button "how_to_reg Available" at bounding box center [662, 146] width 252 height 30
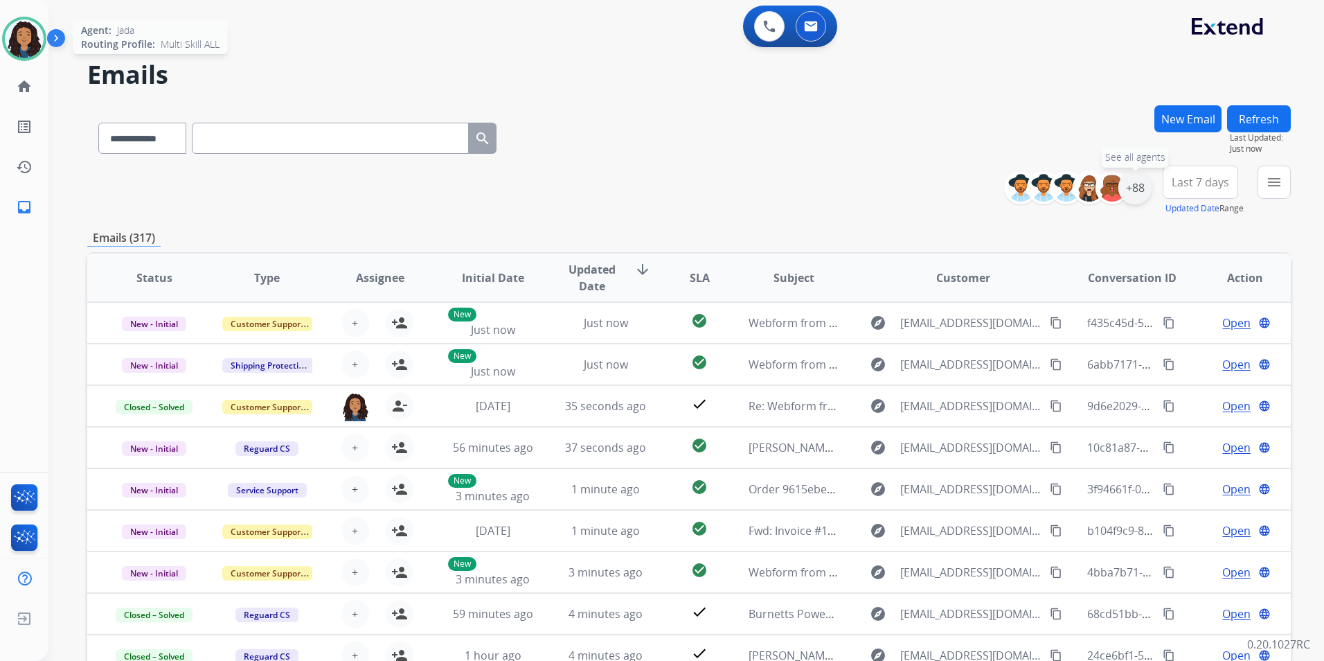
click at [1132, 187] on div "+88" at bounding box center [1135, 187] width 33 height 33
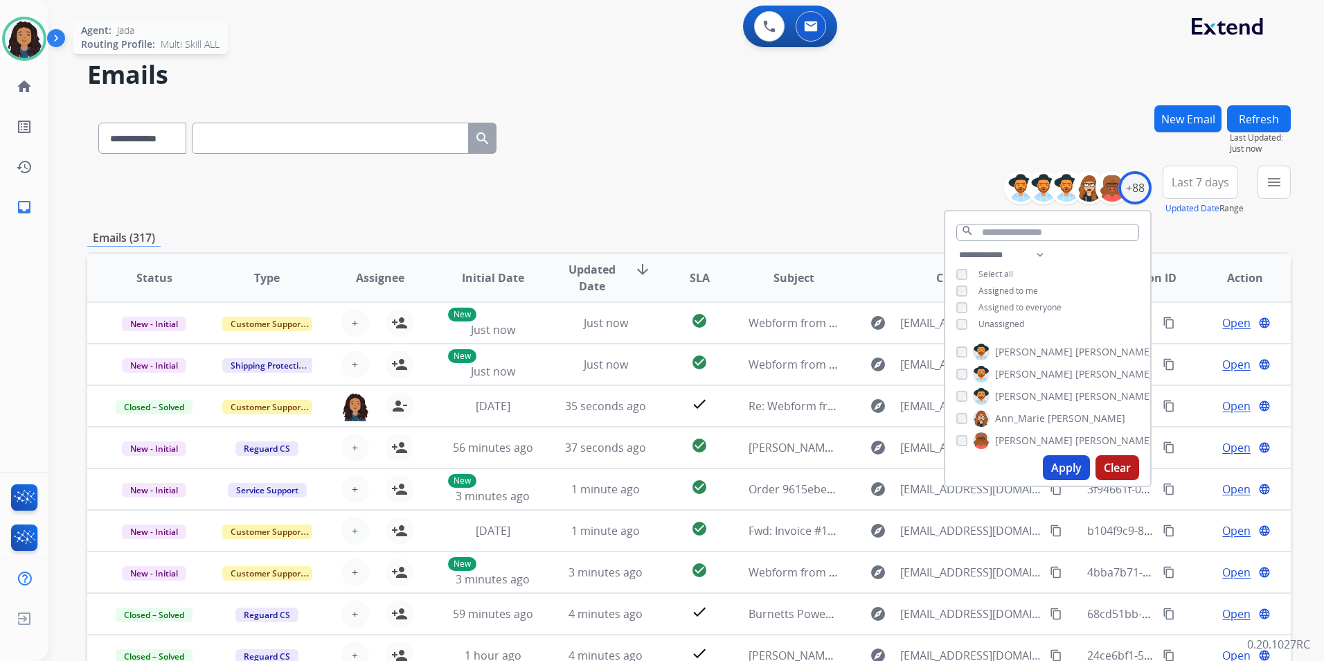
click at [1010, 322] on span "Unassigned" at bounding box center [1002, 324] width 46 height 12
click at [1053, 464] on button "Apply" at bounding box center [1066, 467] width 47 height 25
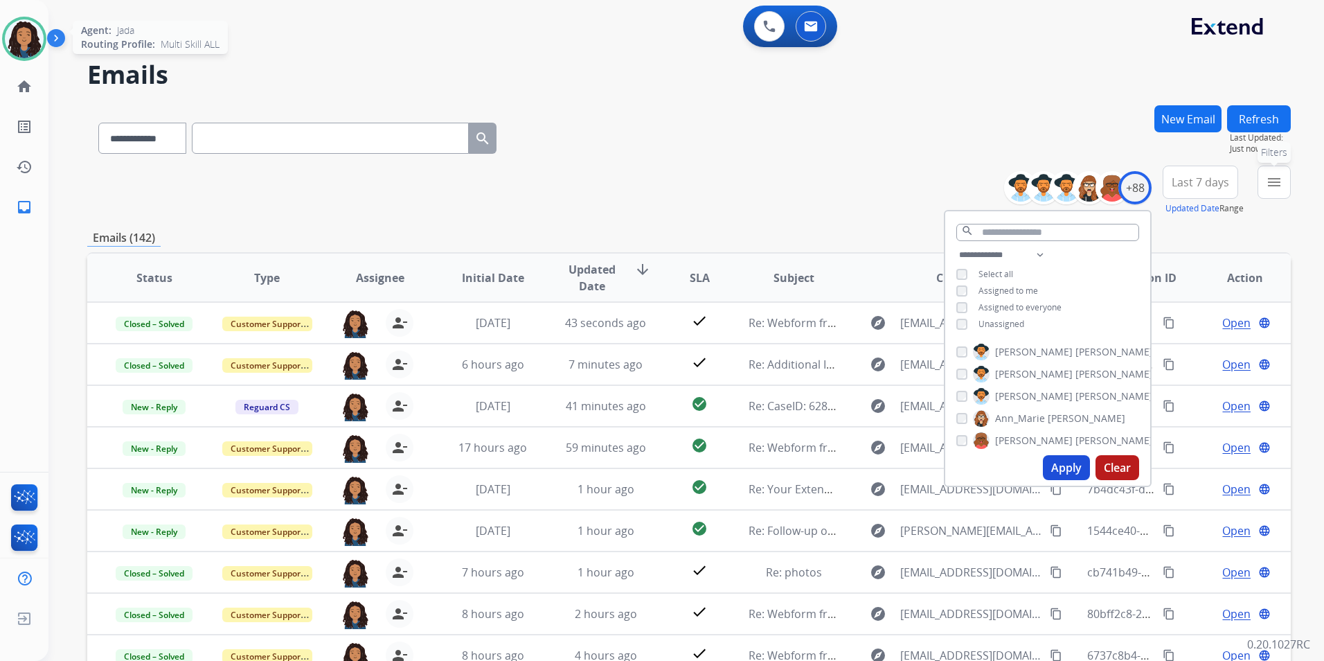
click at [1284, 193] on button "menu Filters" at bounding box center [1274, 182] width 33 height 33
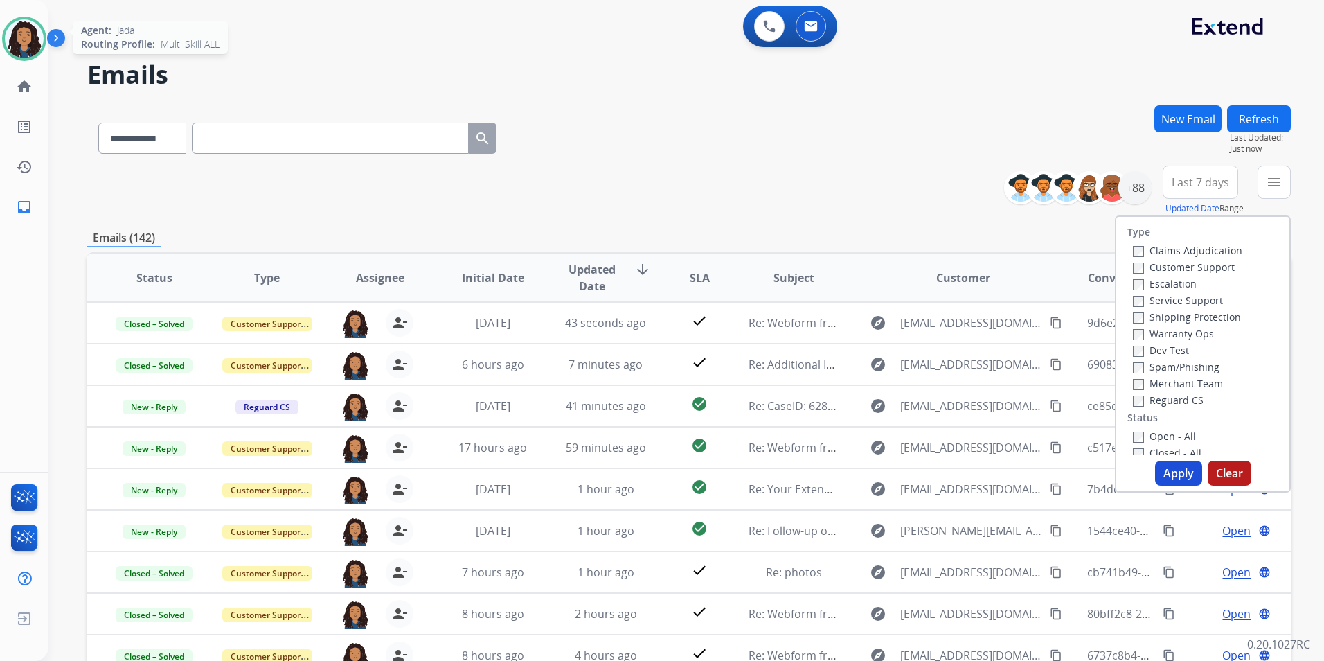
click at [1209, 265] on label "Customer Support" at bounding box center [1184, 266] width 102 height 13
click at [1203, 321] on label "Shipping Protection" at bounding box center [1187, 316] width 108 height 13
click at [1177, 401] on label "Reguard CS" at bounding box center [1168, 399] width 71 height 13
click at [1179, 434] on label "Open - All" at bounding box center [1164, 435] width 63 height 13
drag, startPoint x: 1176, startPoint y: 474, endPoint x: 1174, endPoint y: 465, distance: 9.2
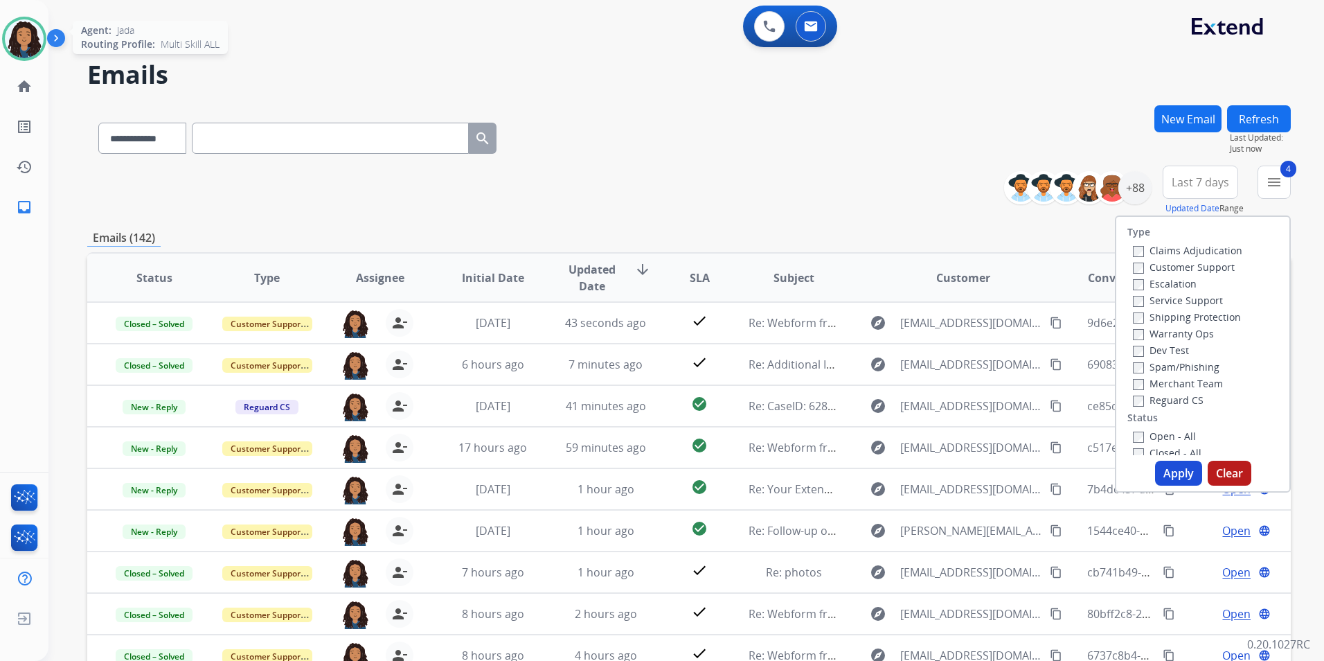
click at [1175, 471] on button "Apply" at bounding box center [1178, 473] width 47 height 25
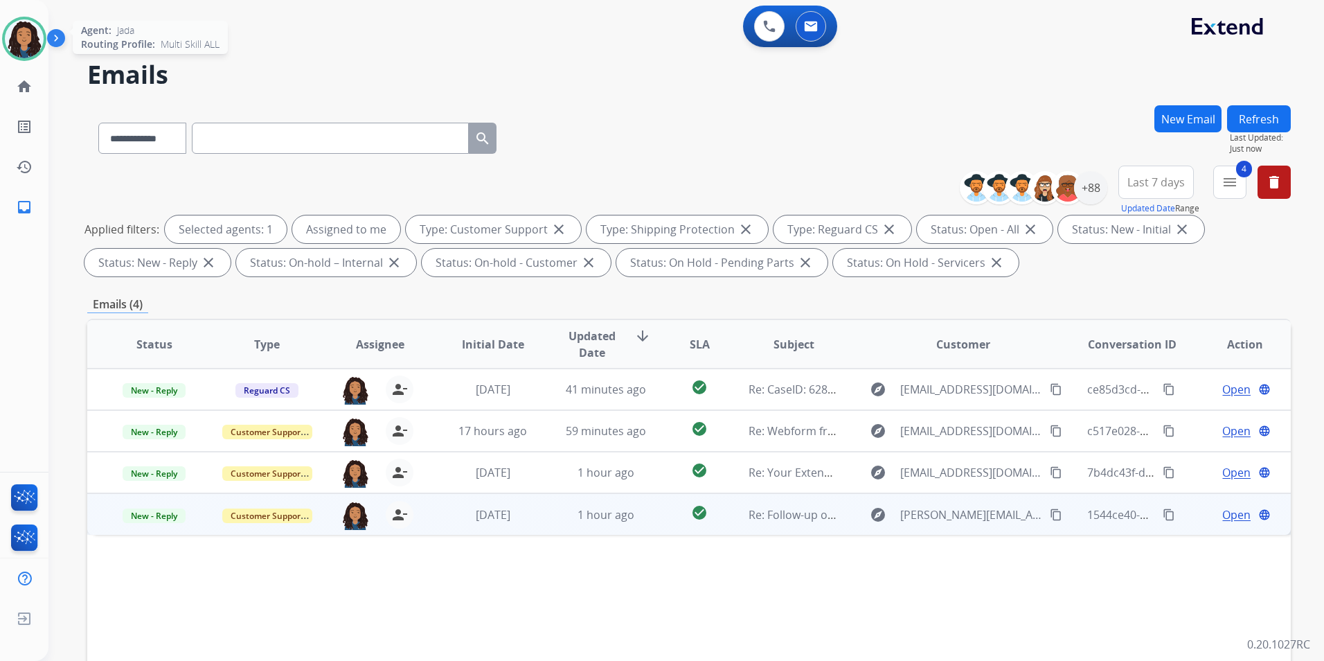
click at [1227, 519] on span "Open" at bounding box center [1236, 514] width 28 height 17
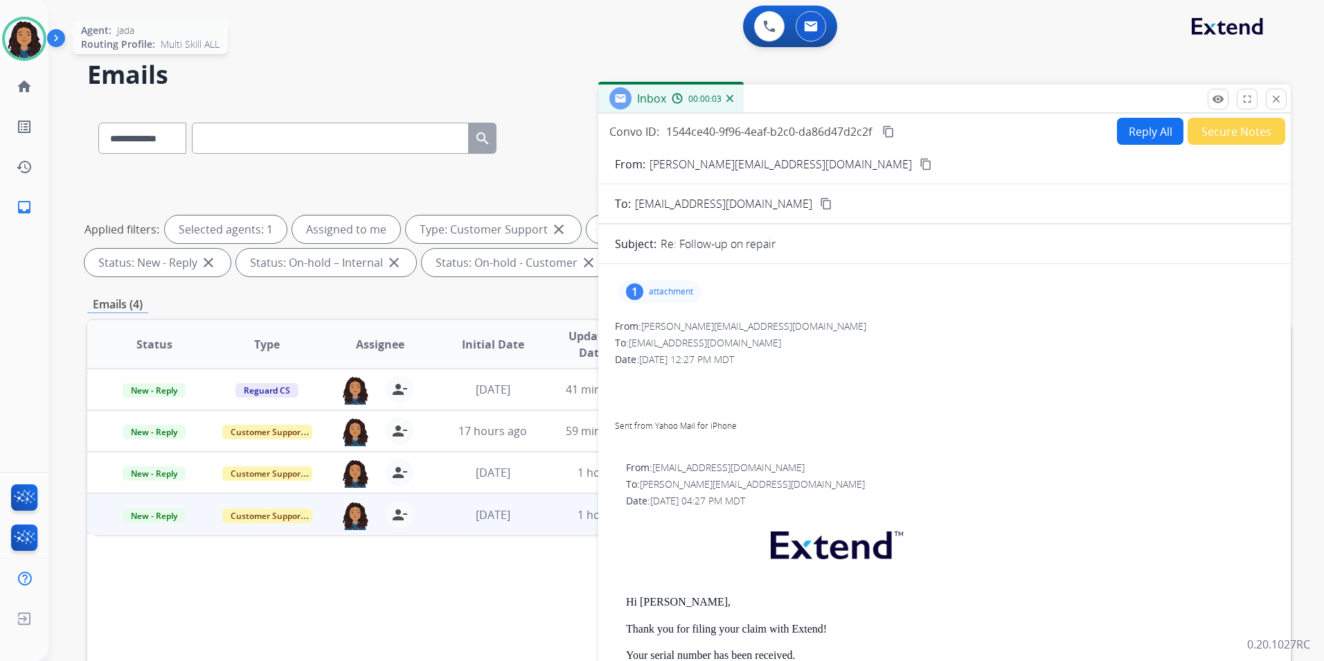
click at [1148, 125] on button "Reply All" at bounding box center [1150, 131] width 66 height 27
select select "**********"
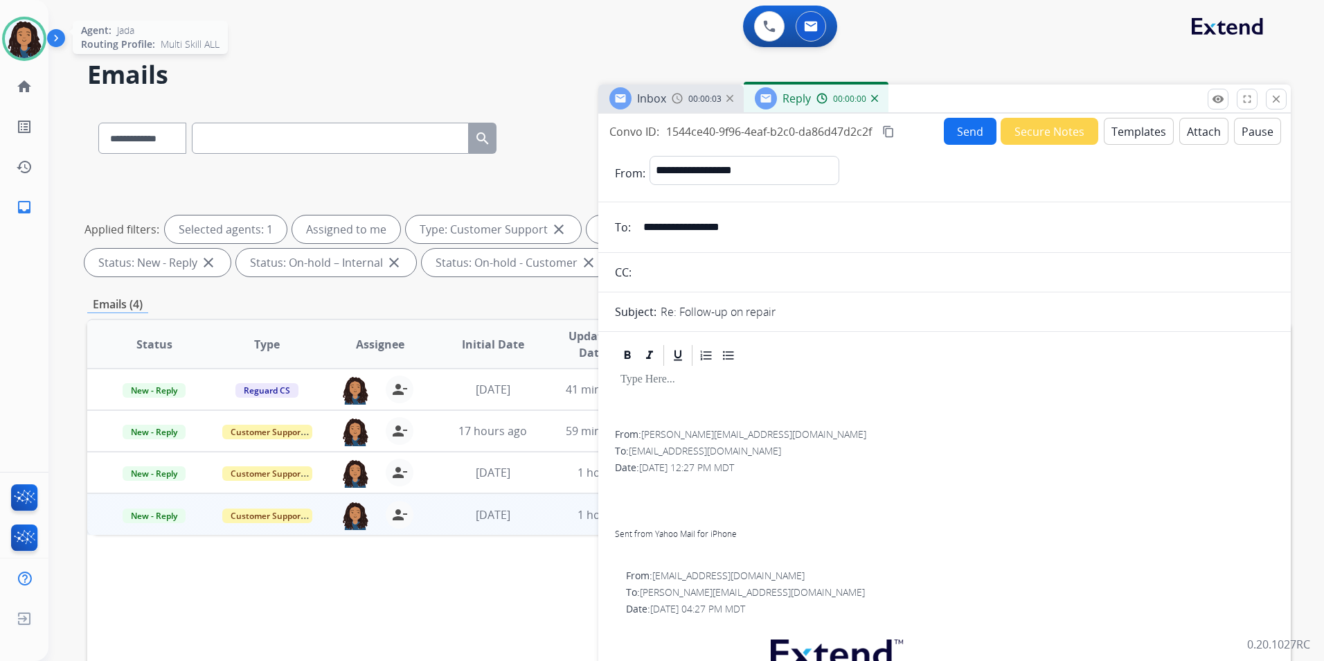
click at [1128, 133] on button "Templates" at bounding box center [1139, 131] width 70 height 27
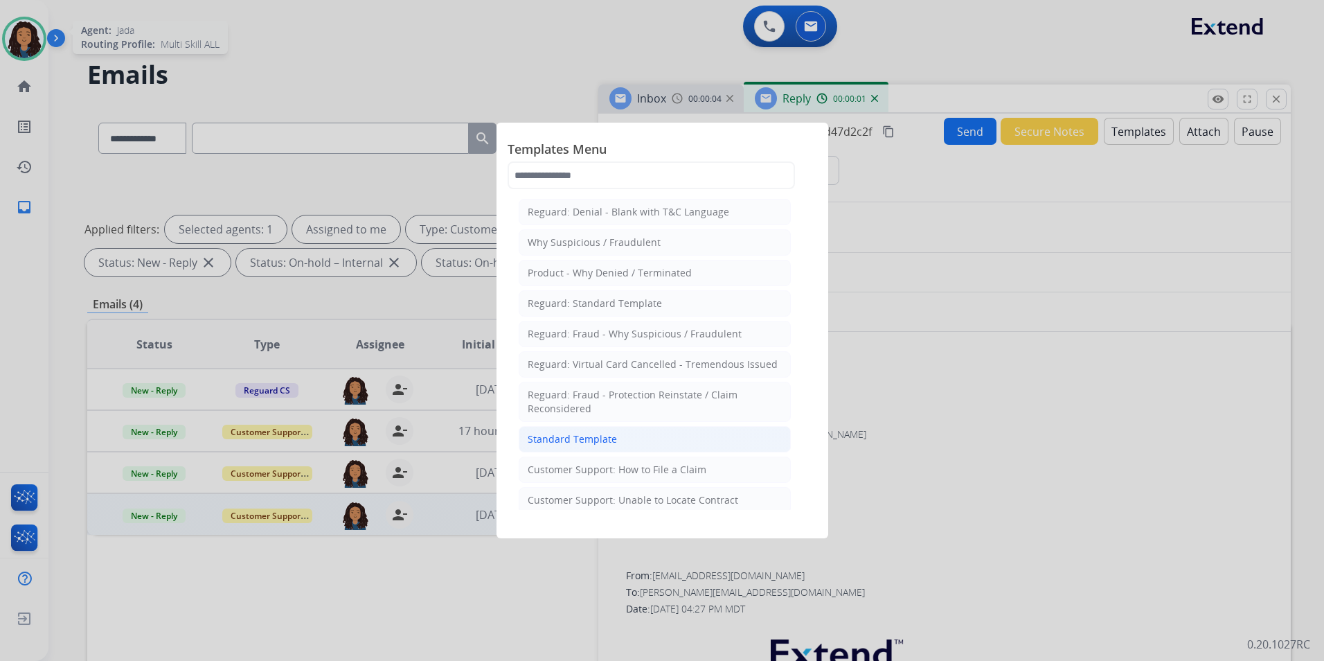
click at [685, 446] on li "Standard Template" at bounding box center [655, 439] width 272 height 26
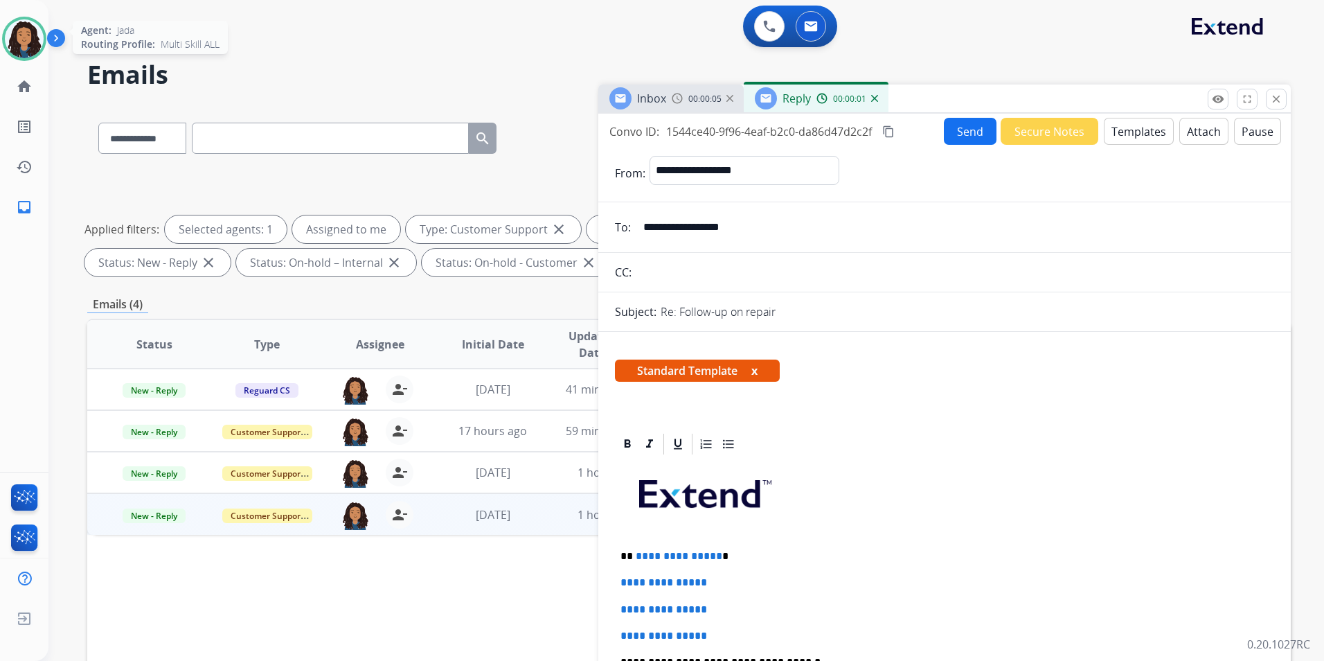
click at [650, 102] on span "Inbox" at bounding box center [651, 98] width 29 height 15
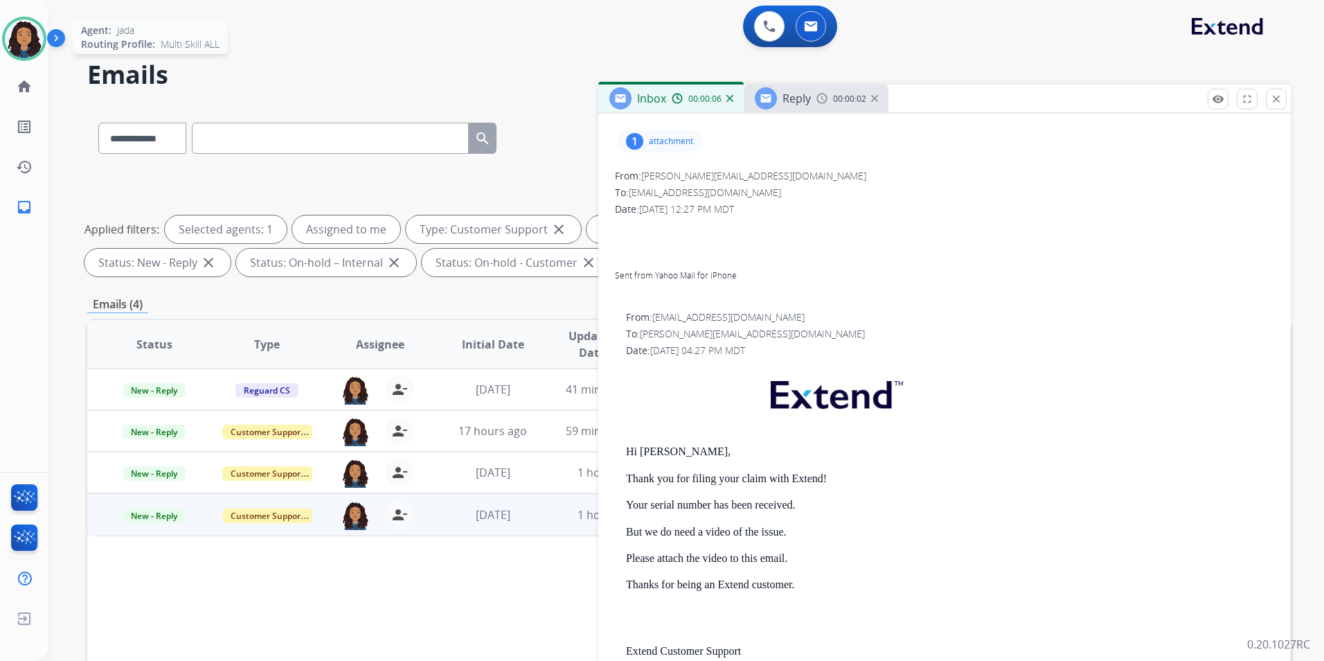
scroll to position [277, 0]
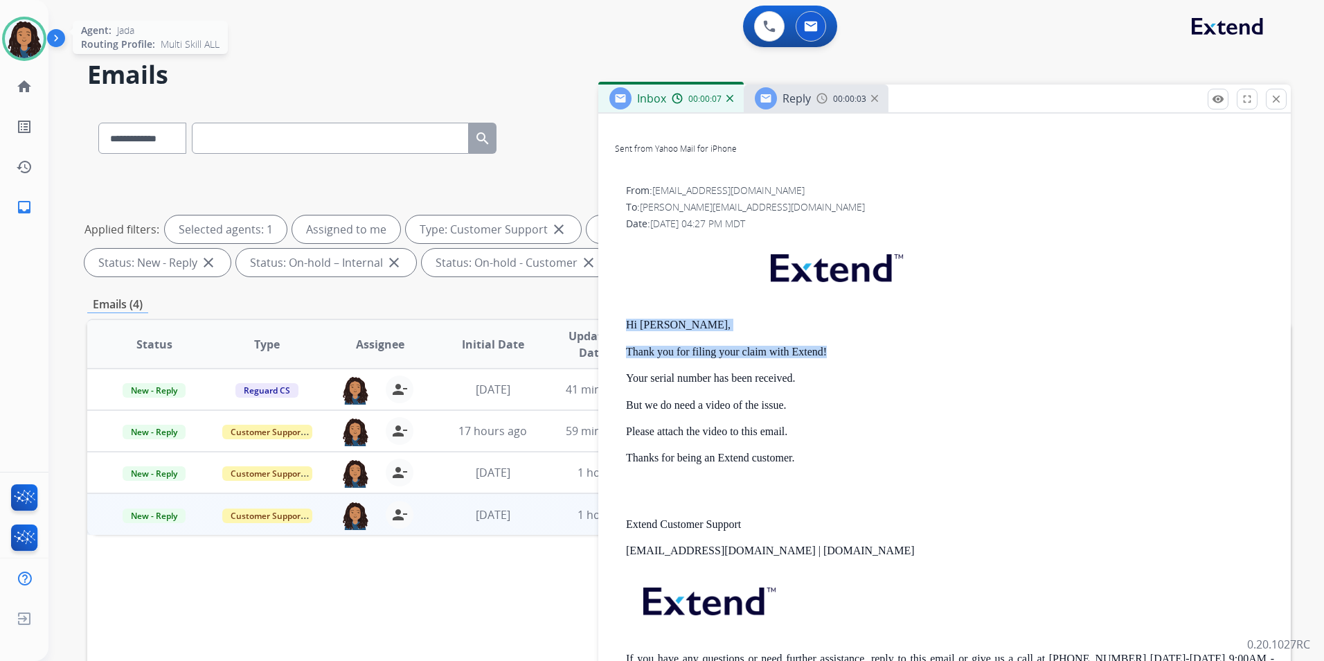
drag, startPoint x: 631, startPoint y: 318, endPoint x: 851, endPoint y: 355, distance: 223.4
click at [851, 355] on div "From: support@extend.com To: forstadt@yahoo.com Date: 08/08/2025 - 04:27 PM MDT…" at bounding box center [944, 442] width 659 height 517
drag, startPoint x: 851, startPoint y: 355, endPoint x: 791, endPoint y: 347, distance: 60.8
copy div "Hi Micheal, Thank you for filing your claim with Extend!"
drag, startPoint x: 792, startPoint y: 102, endPoint x: 797, endPoint y: 109, distance: 9.0
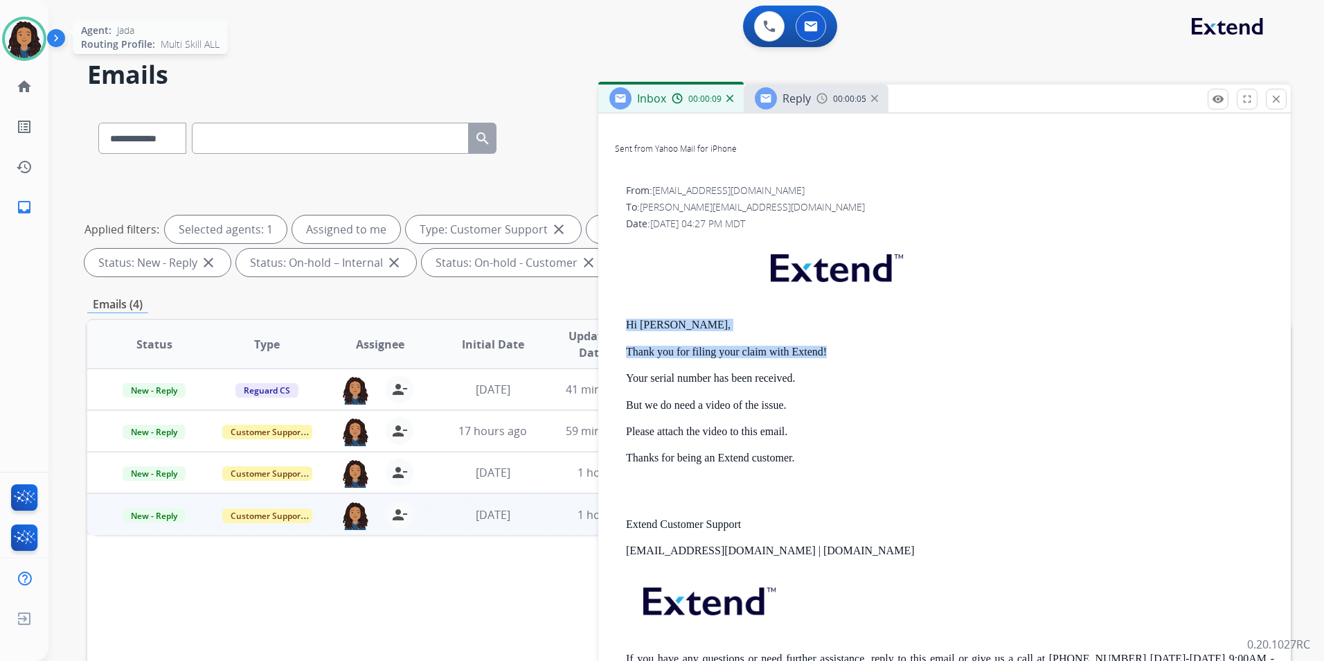
click at [793, 103] on span "Reply" at bounding box center [797, 98] width 28 height 15
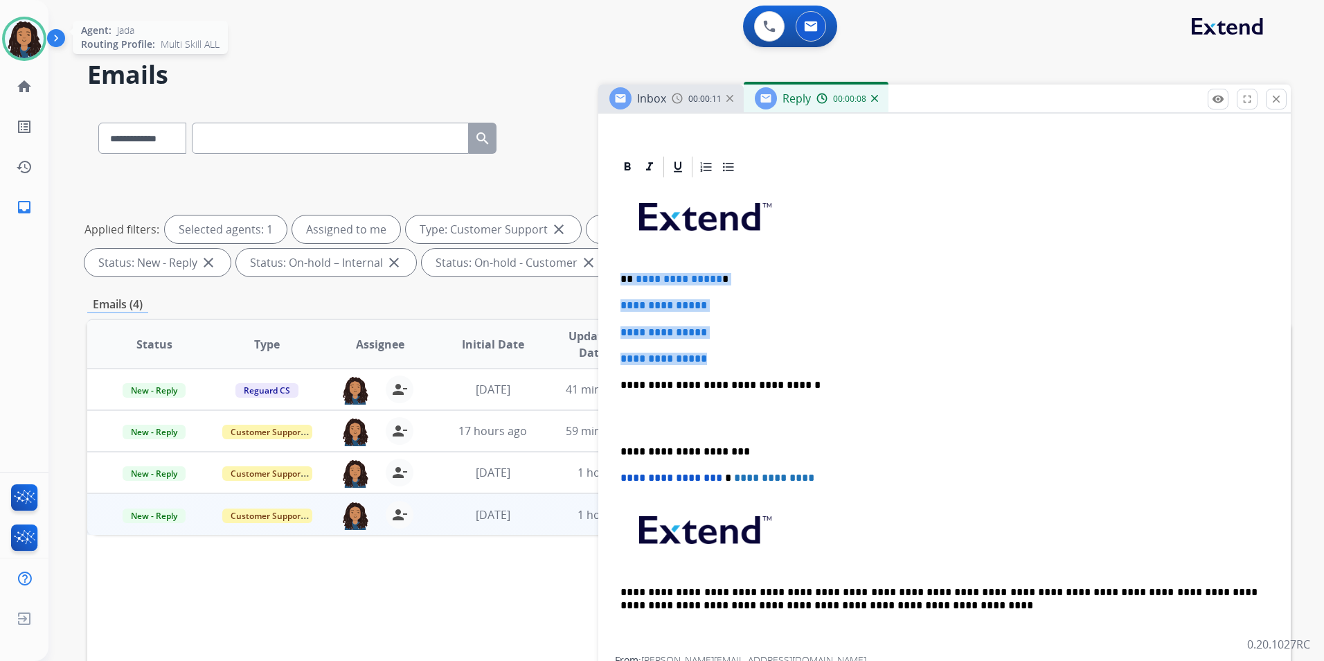
drag, startPoint x: 620, startPoint y: 272, endPoint x: 736, endPoint y: 350, distance: 139.8
click at [736, 350] on div "**********" at bounding box center [944, 417] width 659 height 476
paste div
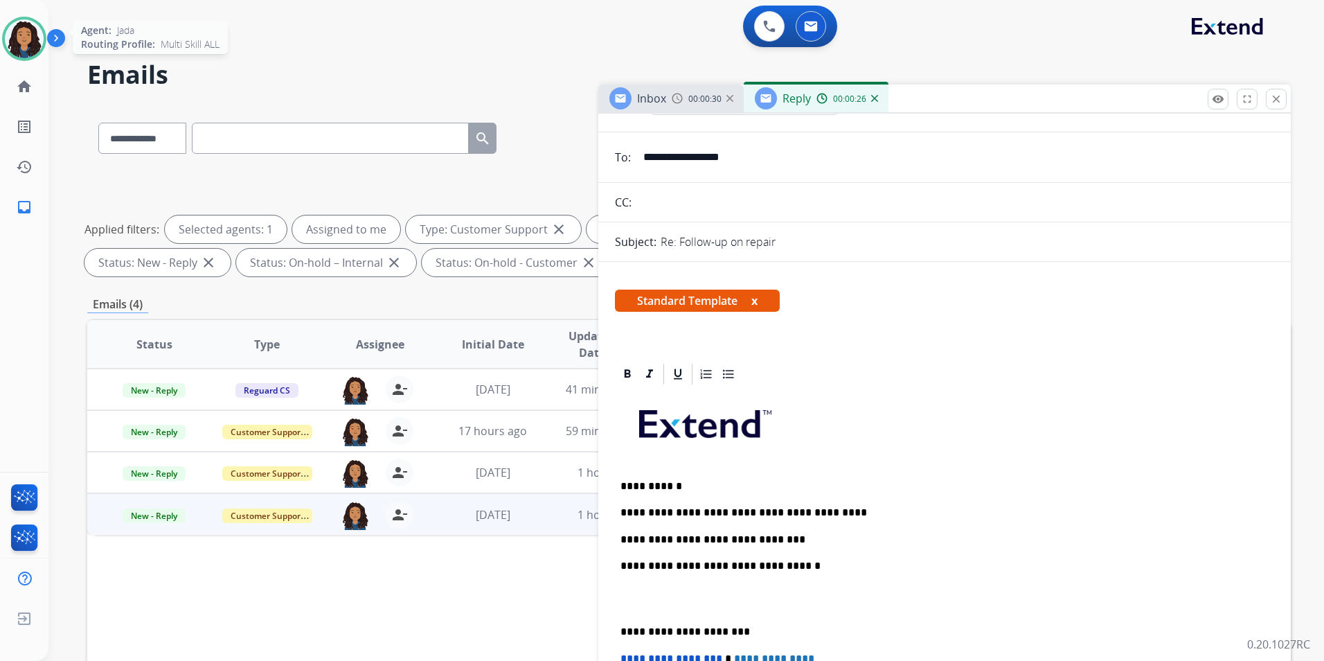
scroll to position [0, 0]
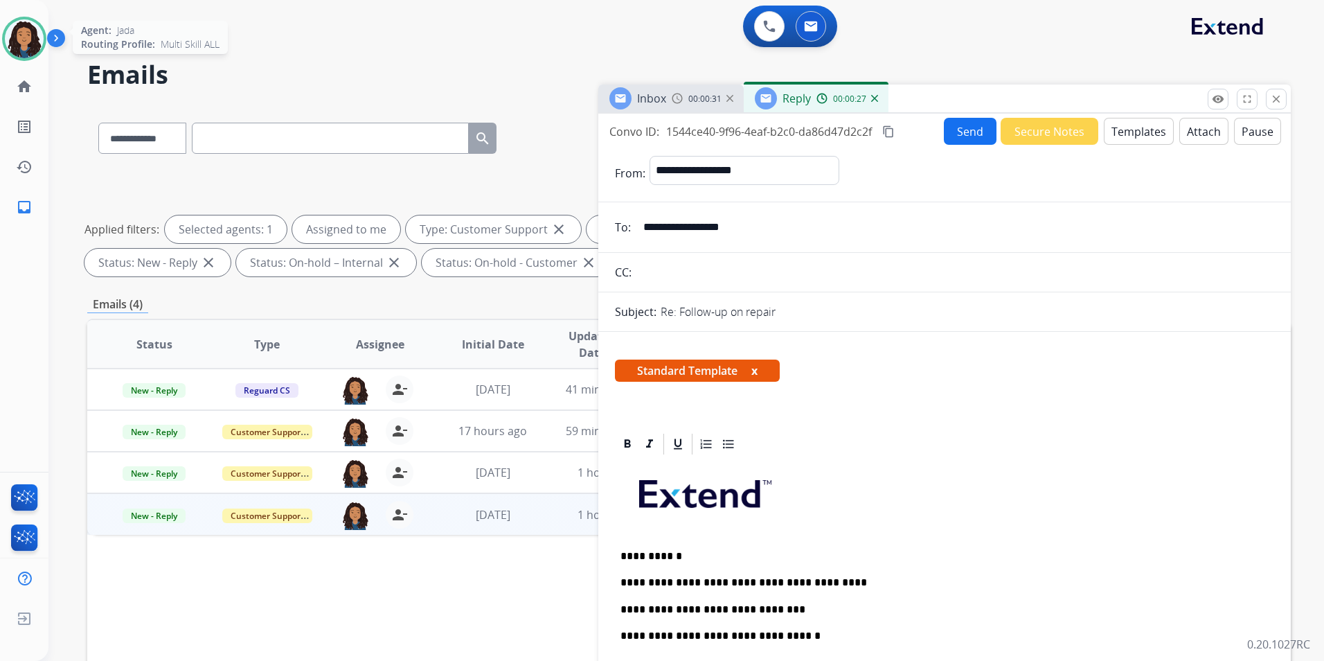
click at [965, 132] on button "Send" at bounding box center [970, 131] width 53 height 27
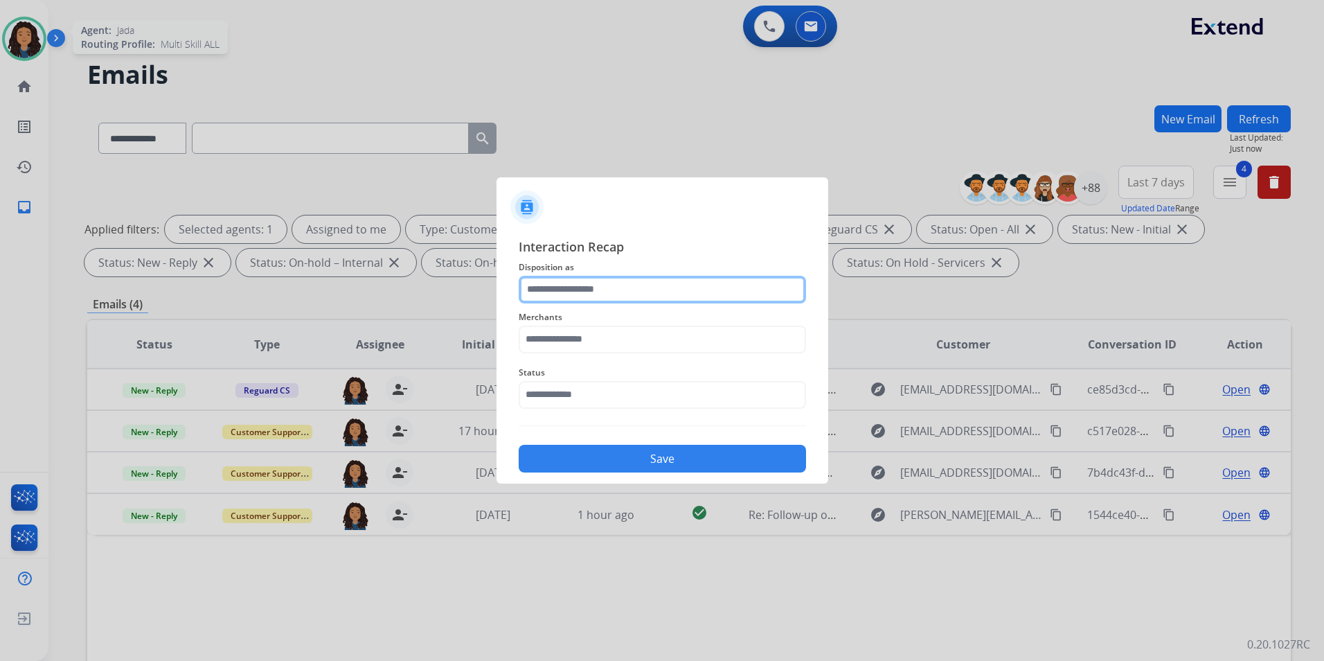
click at [586, 286] on input "text" at bounding box center [662, 290] width 287 height 28
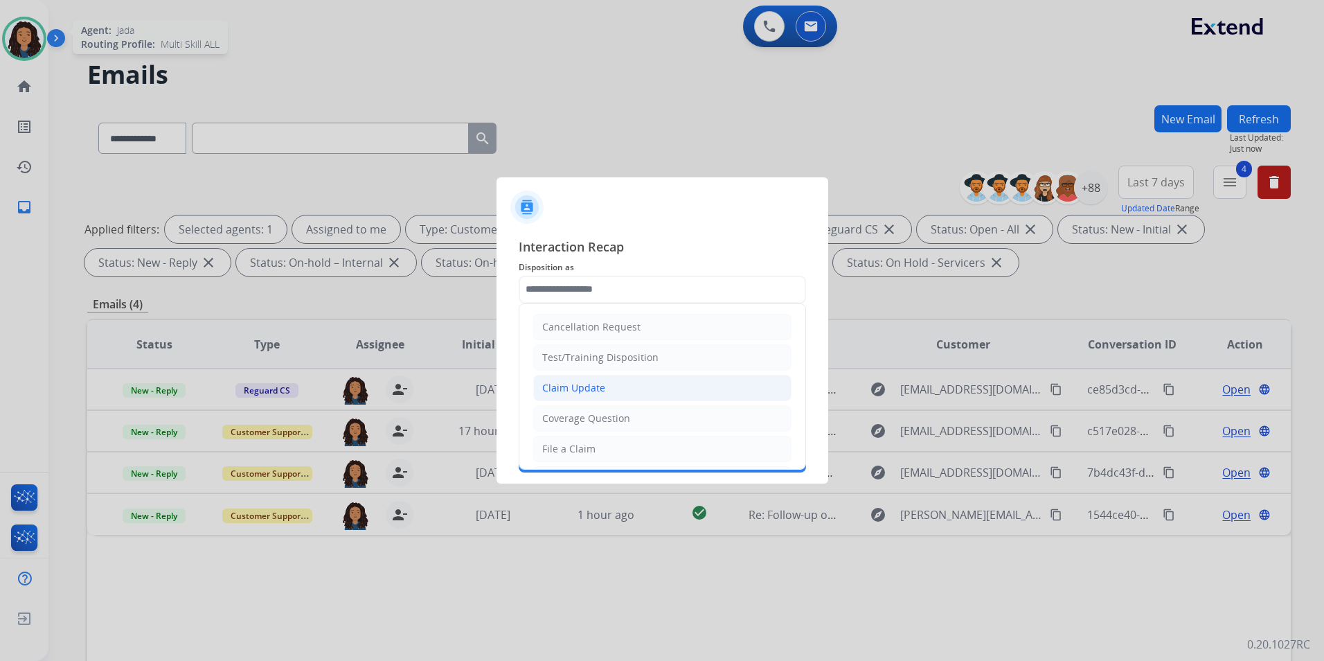
click at [596, 393] on div "Claim Update" at bounding box center [573, 388] width 63 height 14
type input "**********"
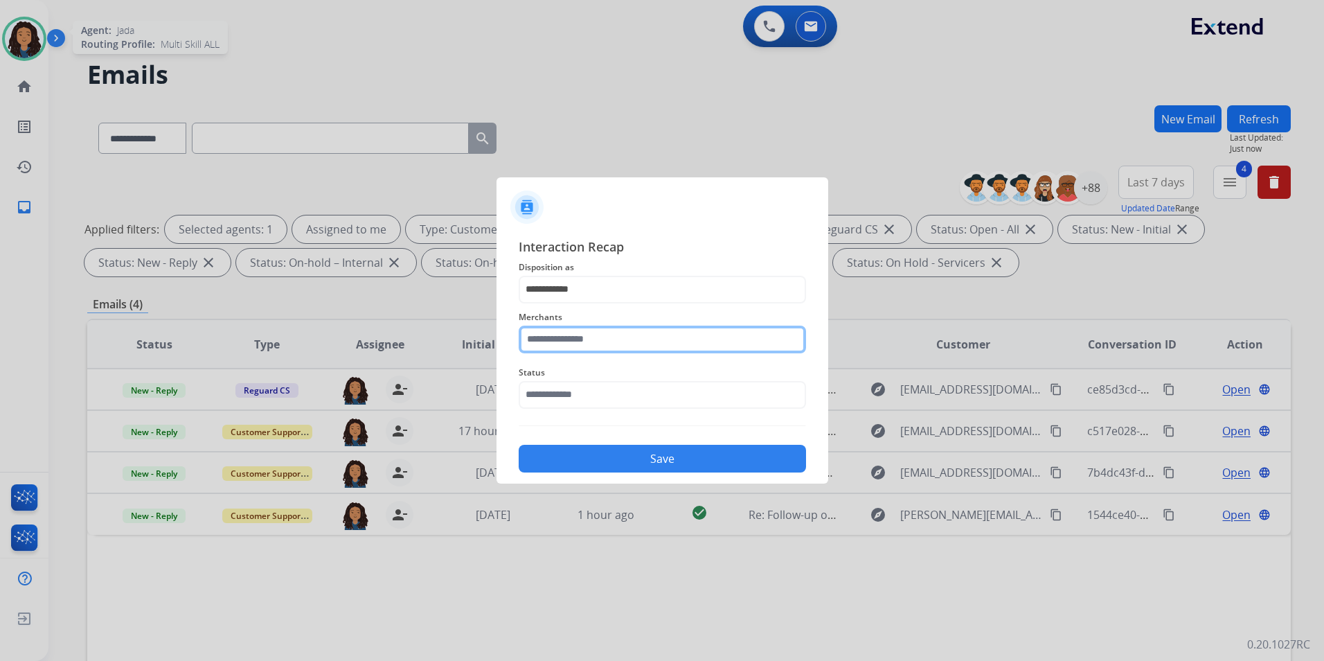
click at [588, 333] on input "text" at bounding box center [662, 340] width 287 height 28
click at [642, 386] on li "[PERSON_NAME]" at bounding box center [666, 379] width 264 height 26
type input "**********"
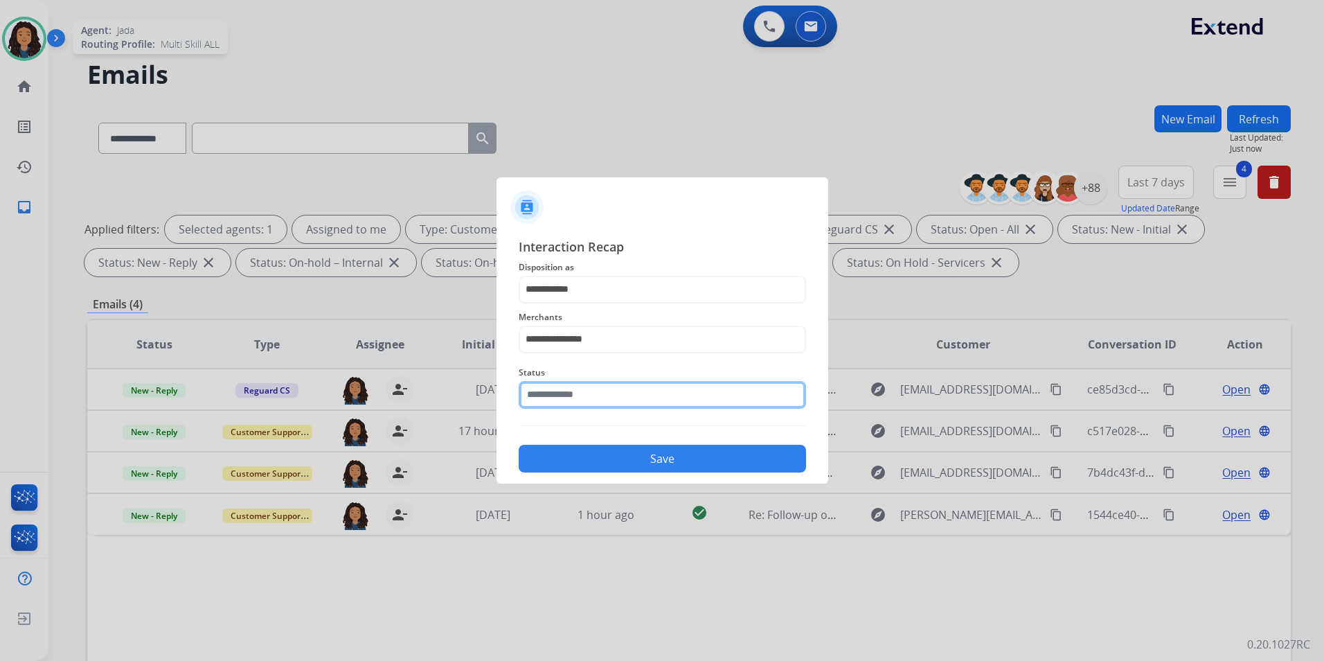
click at [638, 389] on input "text" at bounding box center [662, 395] width 287 height 28
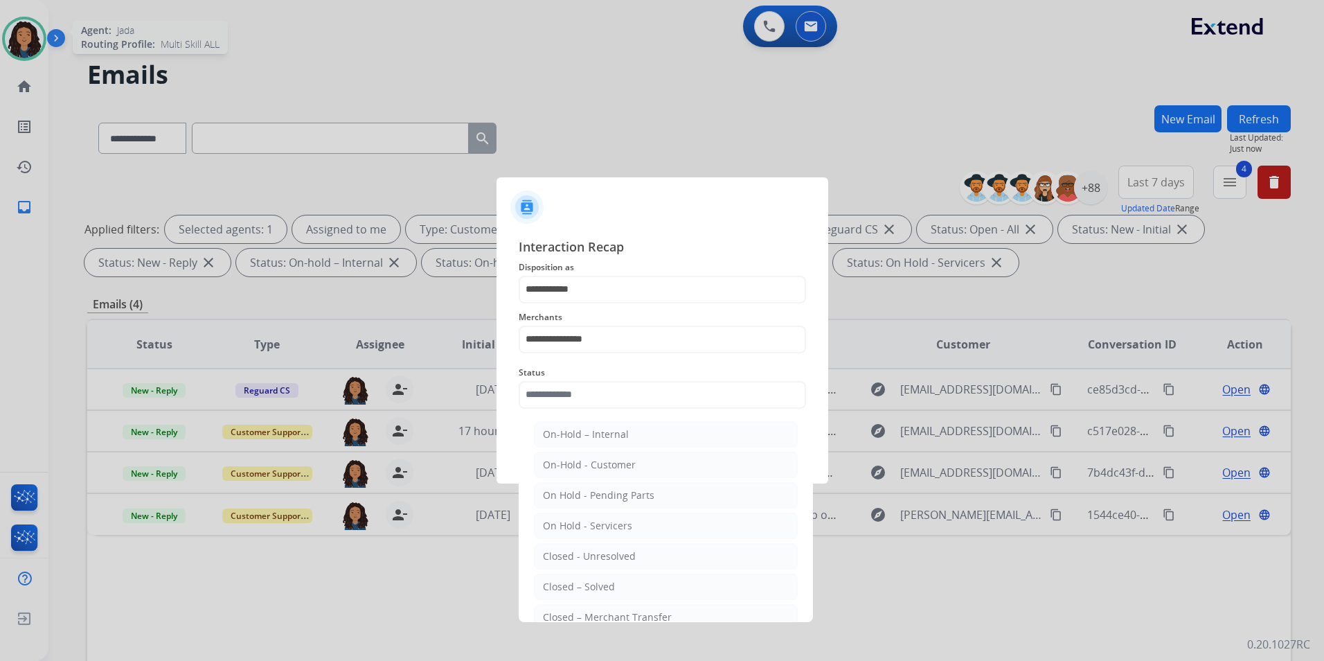
drag, startPoint x: 658, startPoint y: 580, endPoint x: 663, endPoint y: 489, distance: 90.9
click at [658, 580] on li "Closed – Solved" at bounding box center [666, 586] width 264 height 26
type input "**********"
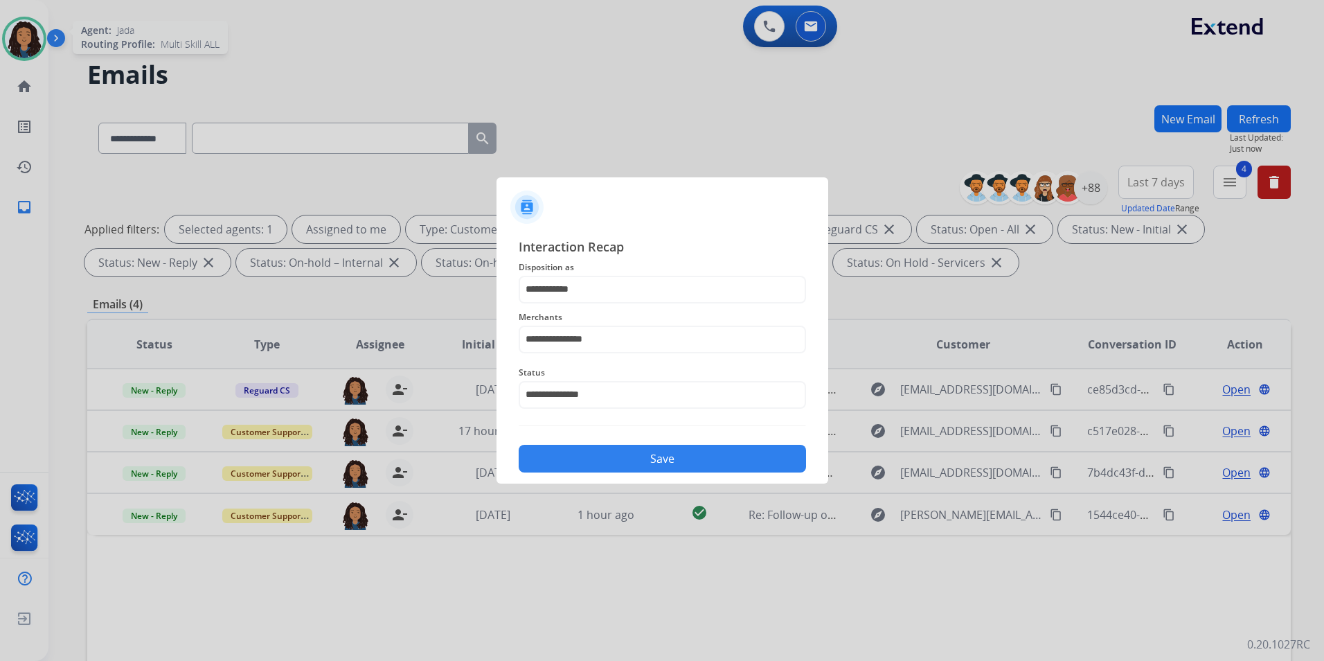
click at [664, 452] on button "Save" at bounding box center [662, 459] width 287 height 28
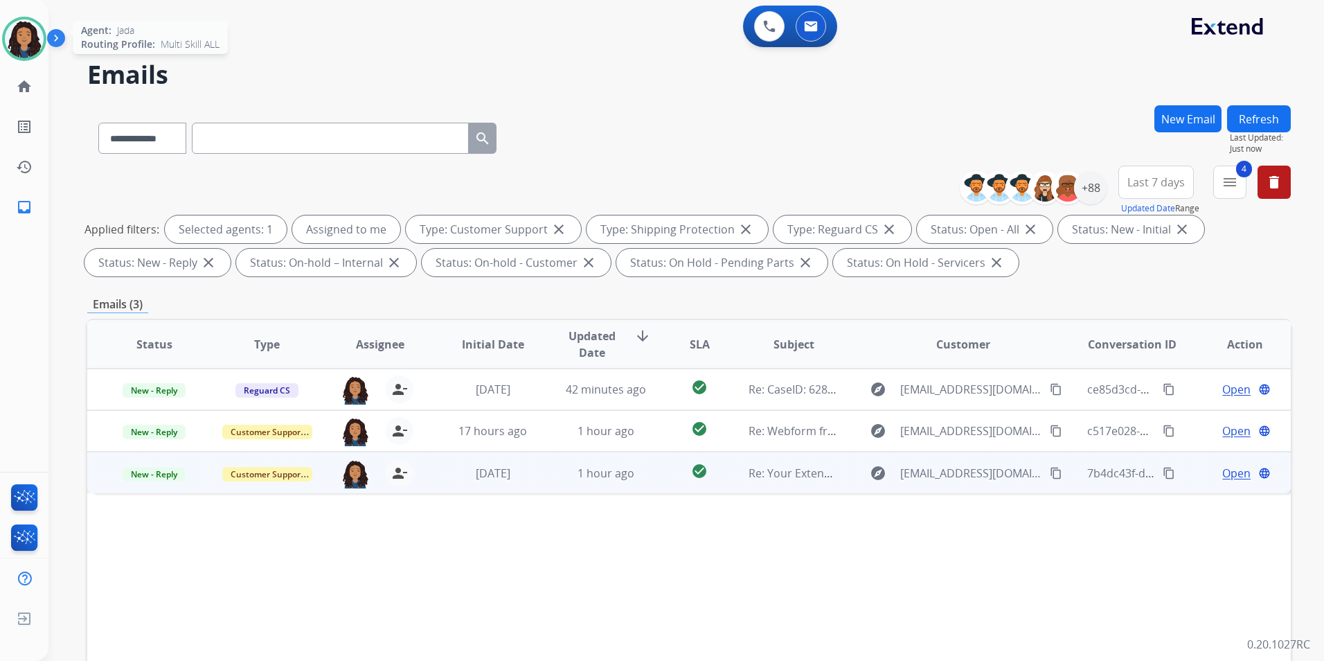
click at [1222, 474] on span "Open" at bounding box center [1236, 473] width 28 height 17
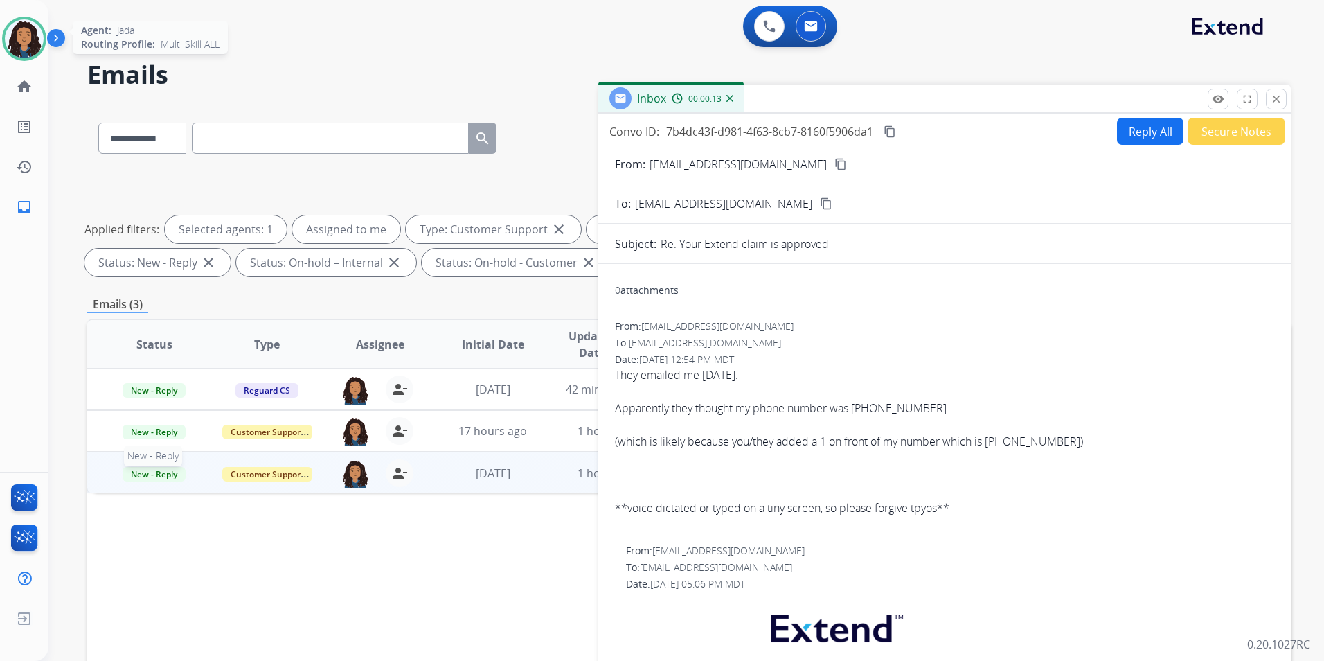
click at [171, 479] on span "New - Reply" at bounding box center [154, 474] width 63 height 15
click at [260, 603] on p "Closed – Solved" at bounding box center [228, 602] width 80 height 19
click at [1236, 134] on button "Secure Notes" at bounding box center [1237, 131] width 98 height 27
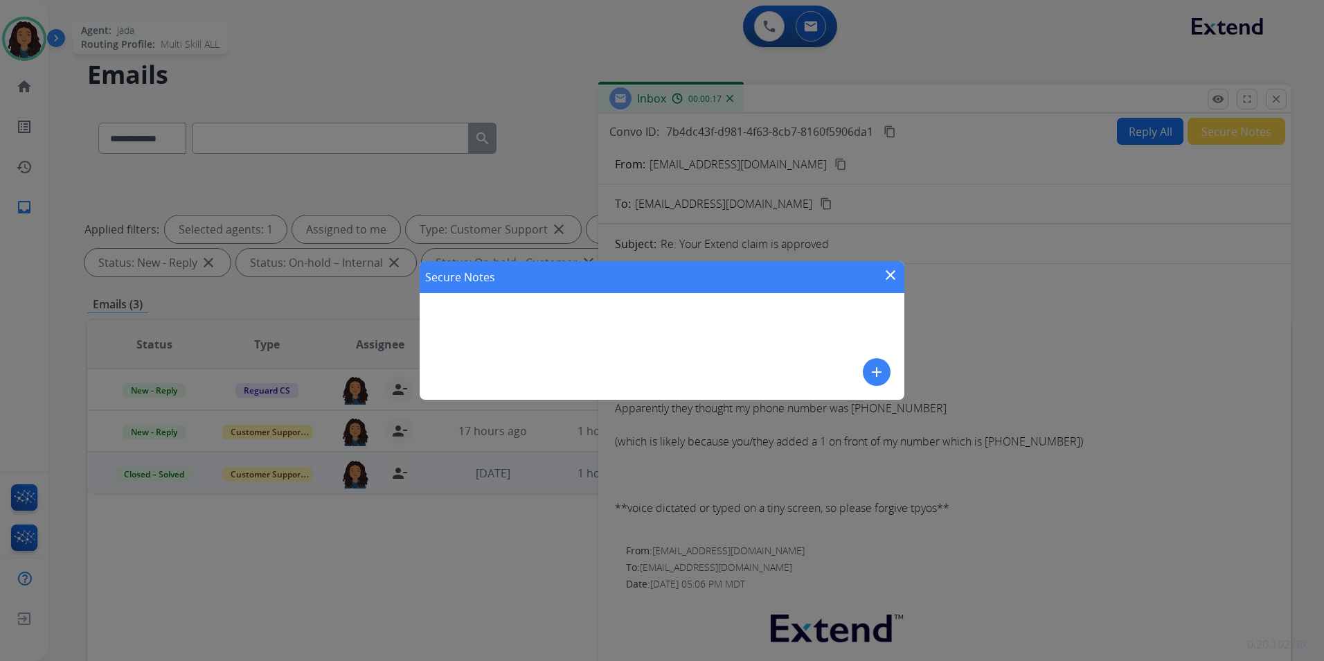
click at [897, 272] on mat-icon "close" at bounding box center [890, 275] width 17 height 17
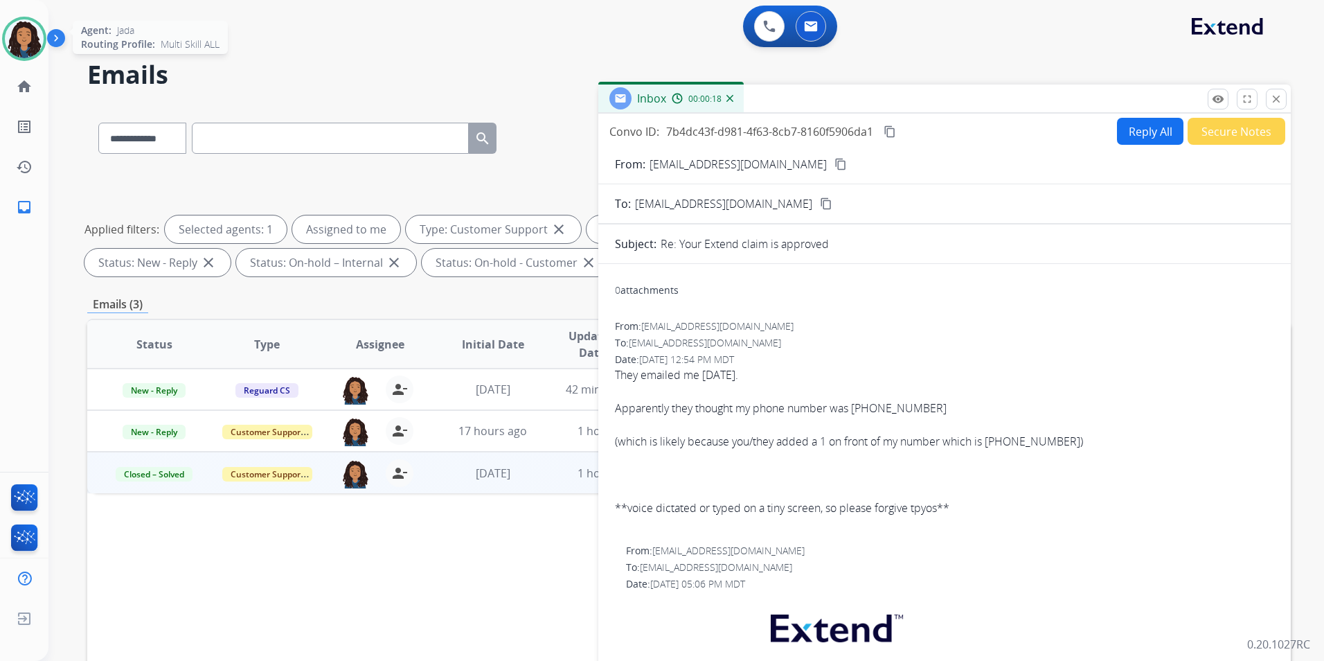
click at [1228, 128] on button "Secure Notes" at bounding box center [1237, 131] width 98 height 27
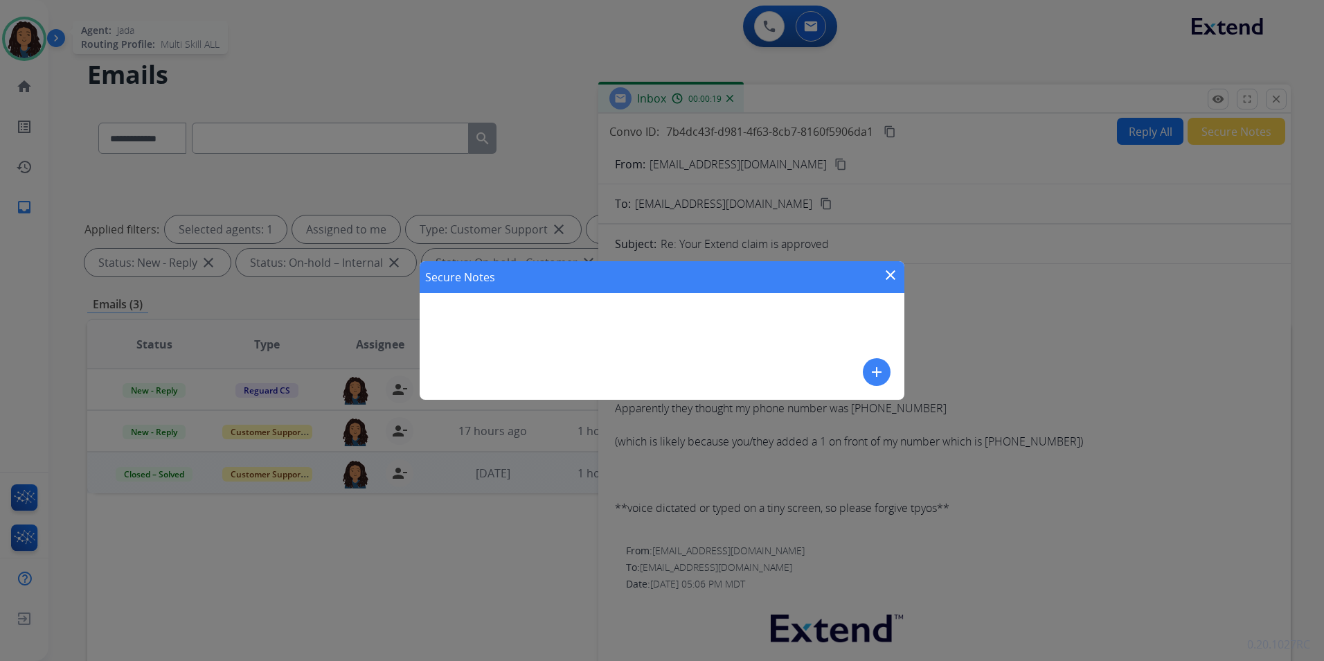
click at [868, 372] on button "add" at bounding box center [877, 372] width 28 height 28
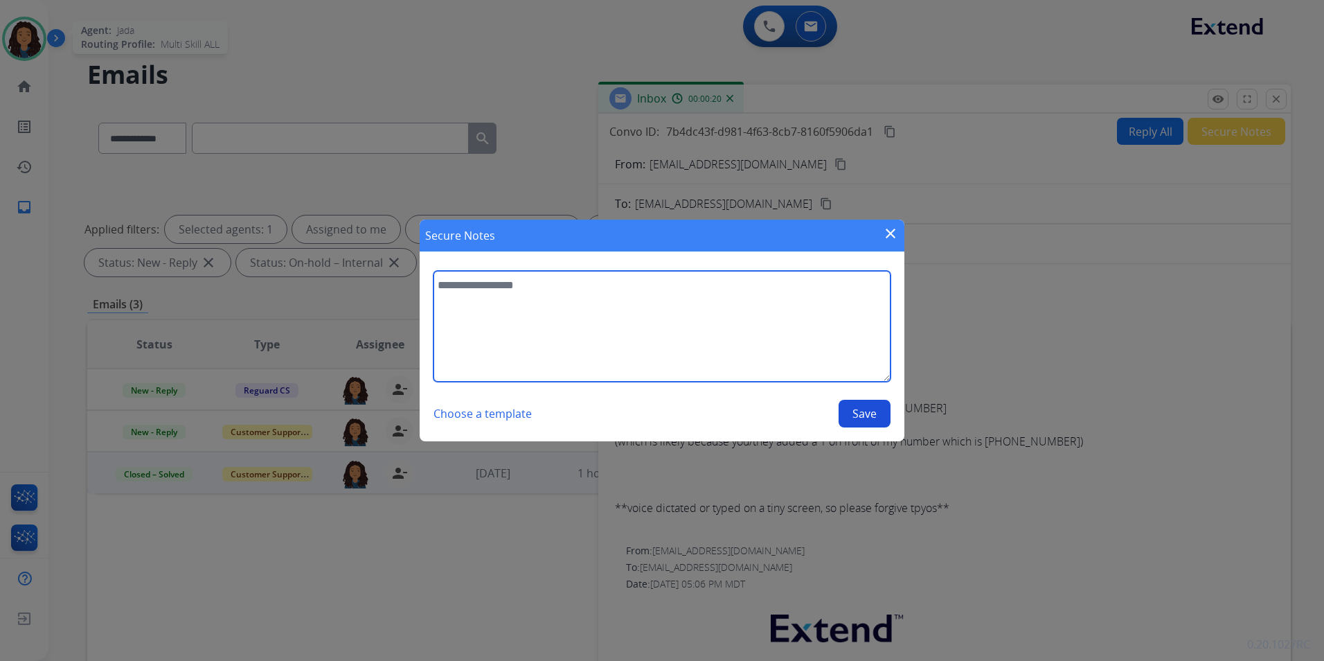
click at [688, 357] on textarea at bounding box center [662, 326] width 457 height 111
type textarea "**********"
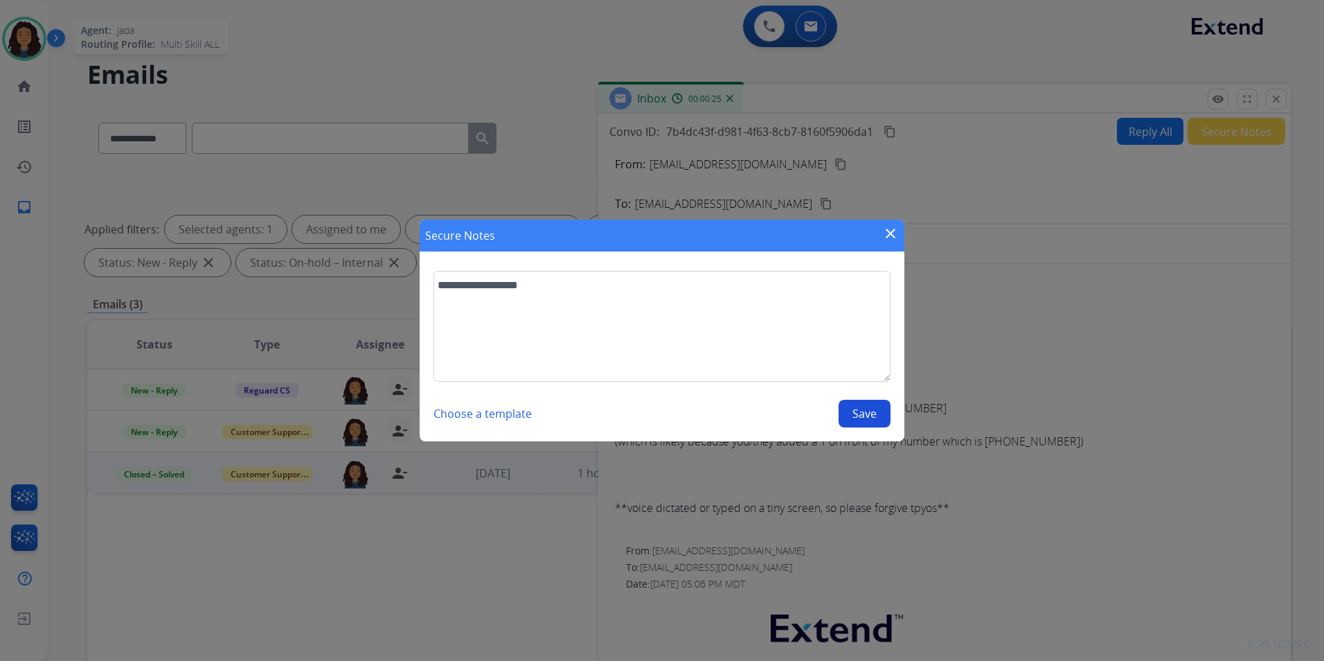
click at [875, 418] on button "Save" at bounding box center [865, 414] width 52 height 28
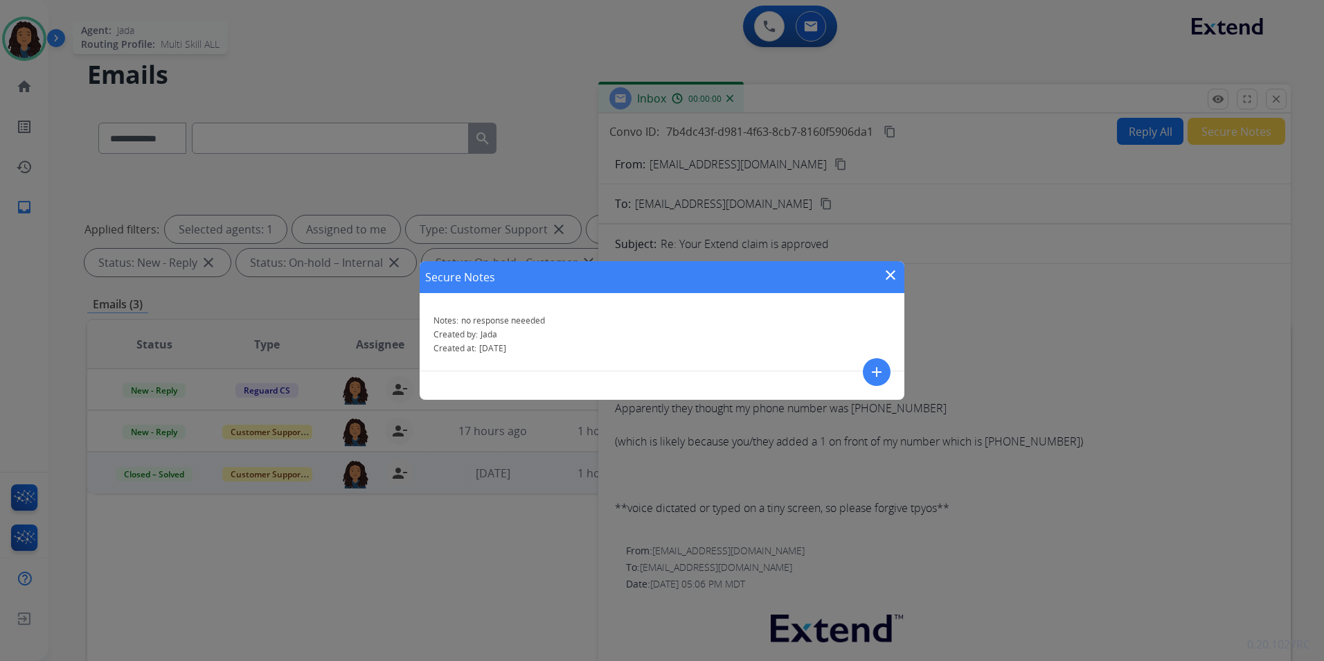
click at [892, 278] on mat-icon "close" at bounding box center [890, 275] width 17 height 17
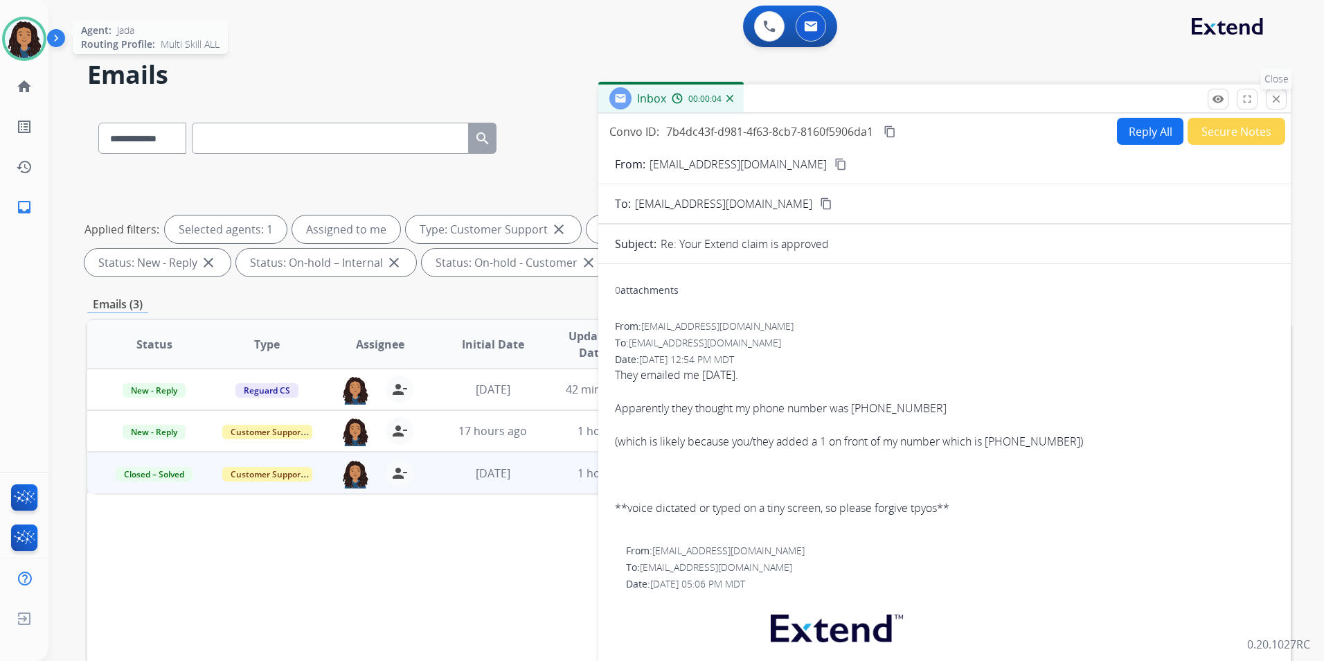
click at [1276, 101] on mat-icon "close" at bounding box center [1276, 99] width 12 height 12
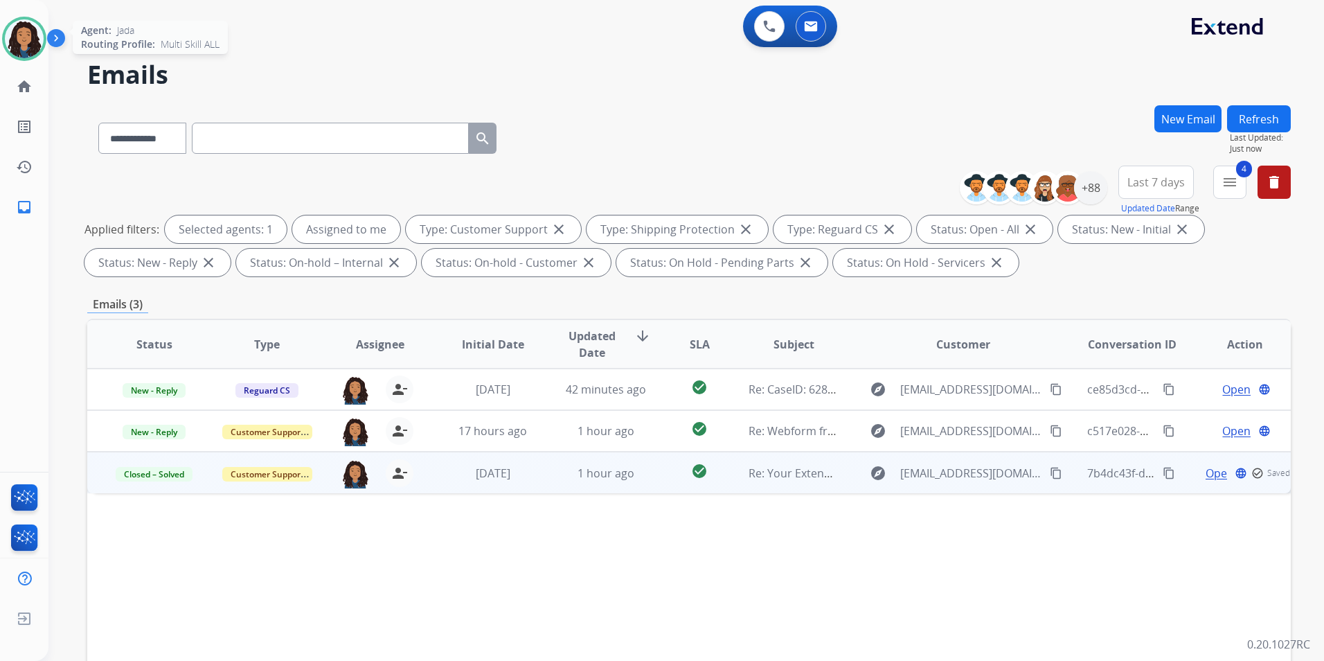
click at [1265, 109] on button "Refresh" at bounding box center [1259, 118] width 64 height 27
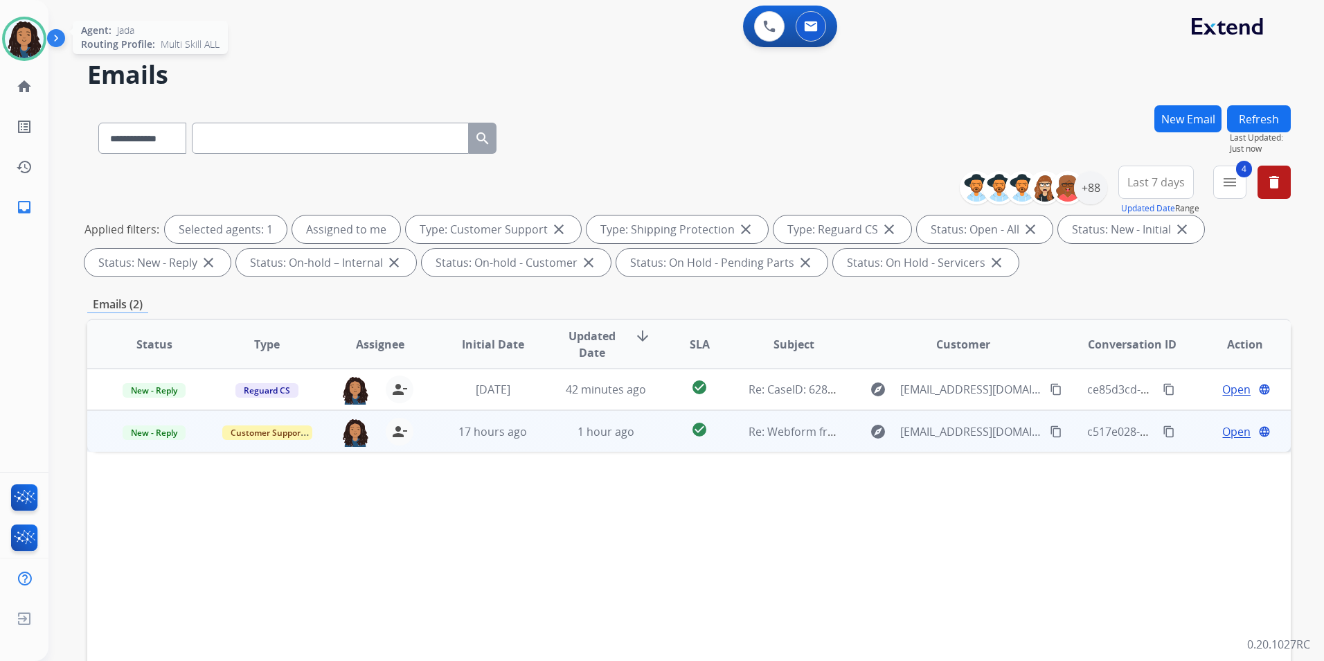
click at [1222, 434] on span "Open" at bounding box center [1236, 431] width 28 height 17
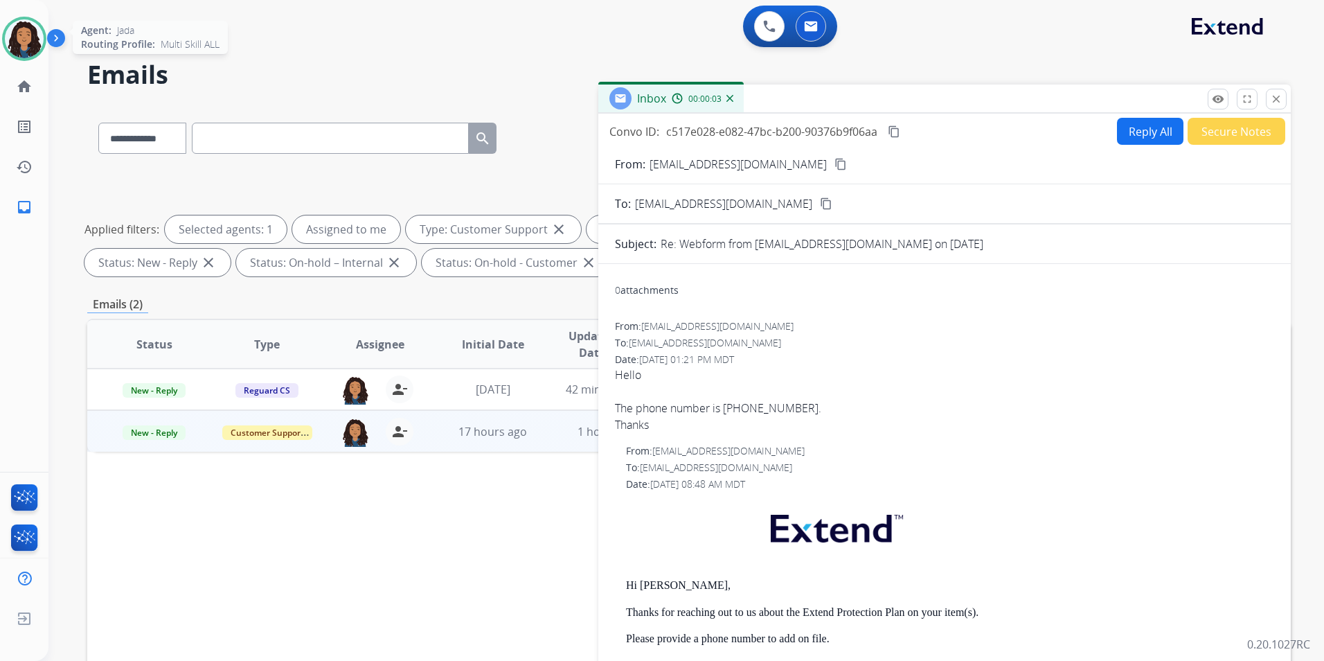
click at [828, 159] on div "From: freejo_francis2003@yahoo.com content_copy" at bounding box center [944, 164] width 693 height 17
click at [835, 161] on mat-icon "content_copy" at bounding box center [841, 164] width 12 height 12
drag, startPoint x: 724, startPoint y: 405, endPoint x: 793, endPoint y: 415, distance: 69.2
click at [793, 415] on div "The phone number is [PHONE_NUMBER]." at bounding box center [944, 408] width 659 height 17
copy div "248 495 6957"
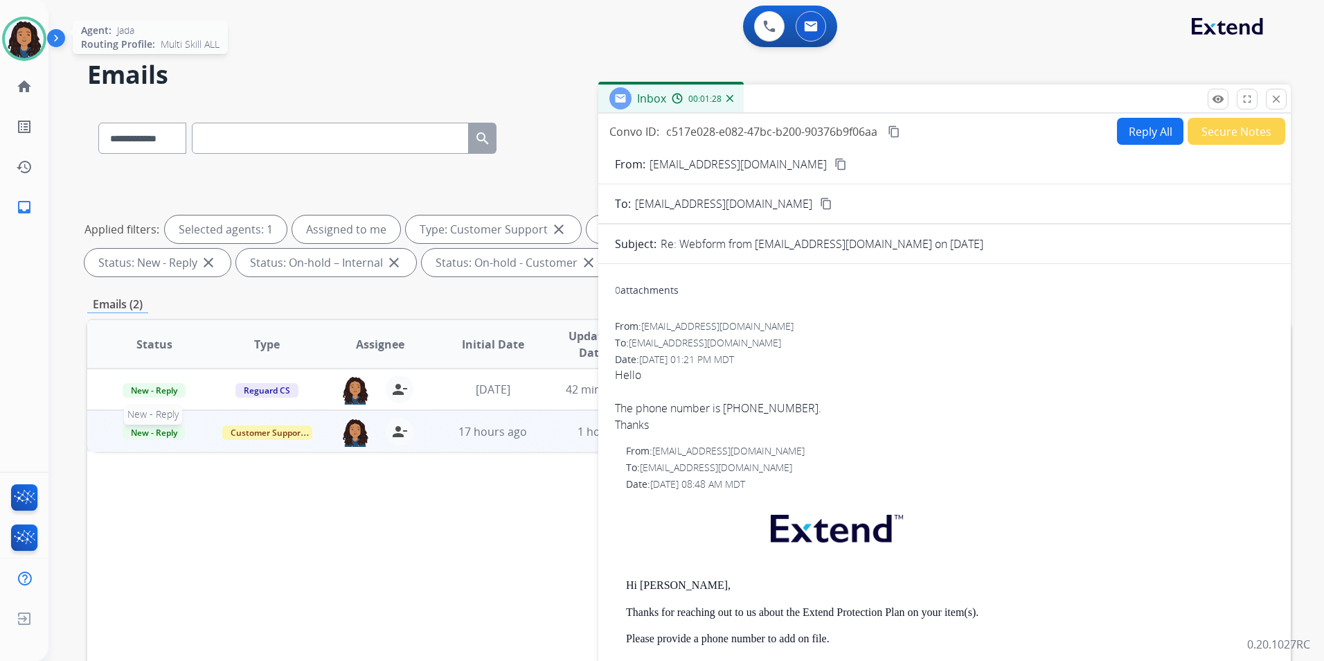
click at [147, 432] on span "New - Reply" at bounding box center [154, 432] width 63 height 15
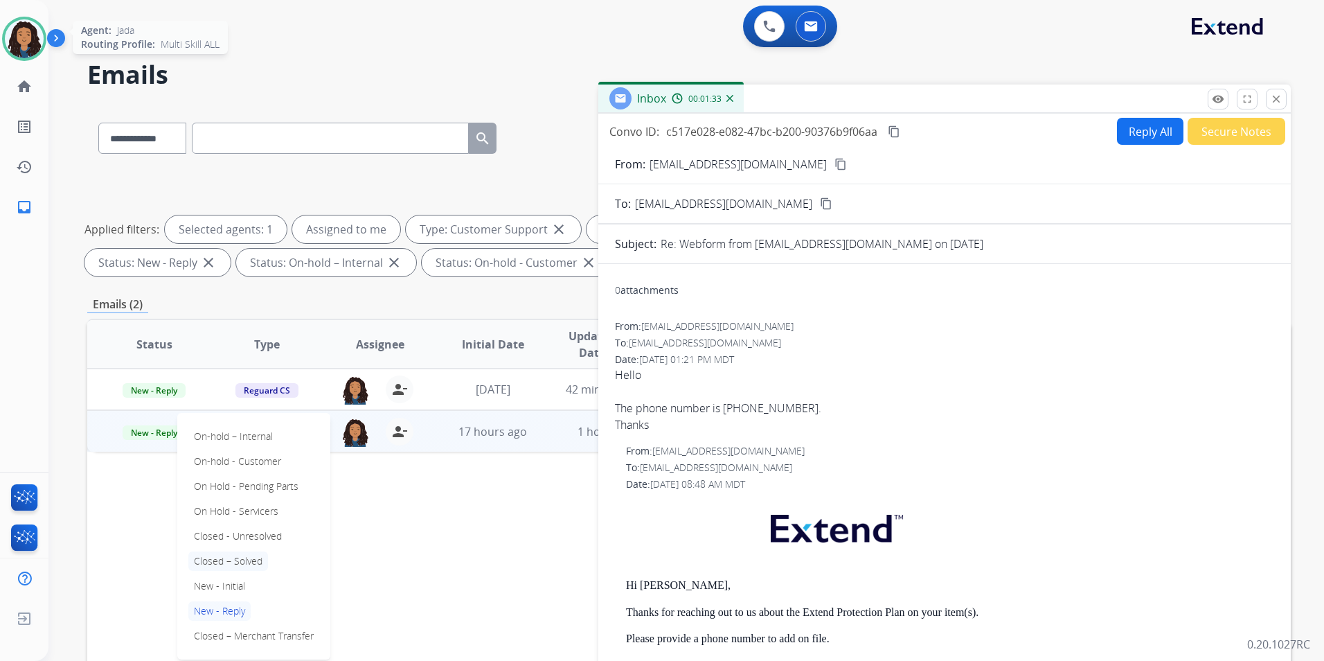
click at [251, 559] on p "Closed – Solved" at bounding box center [228, 560] width 80 height 19
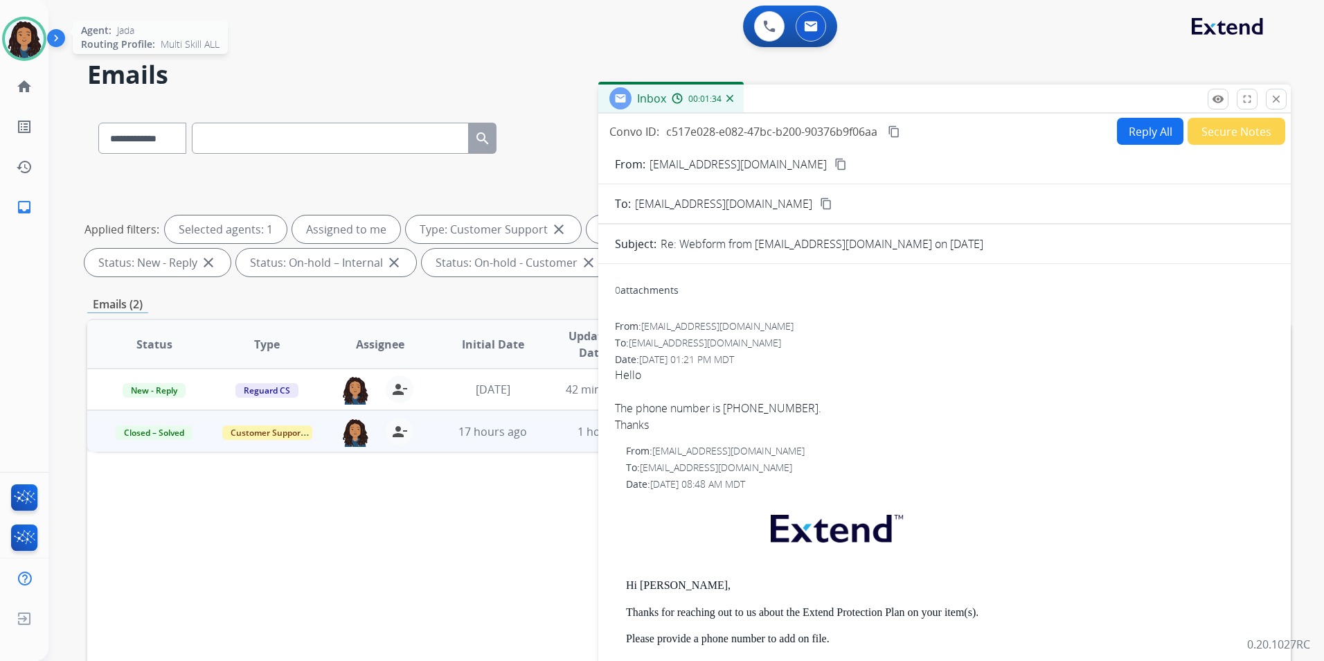
click at [1215, 129] on button "Secure Notes" at bounding box center [1237, 131] width 98 height 27
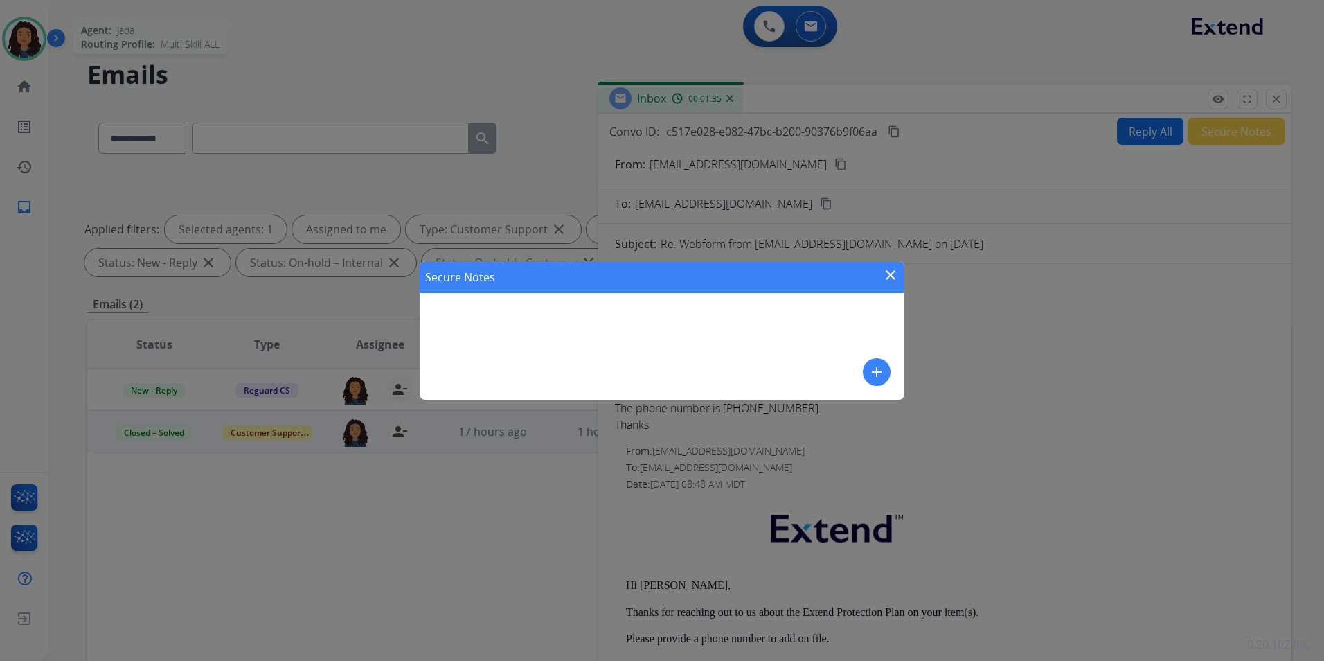
click at [878, 371] on mat-icon "add" at bounding box center [876, 372] width 17 height 17
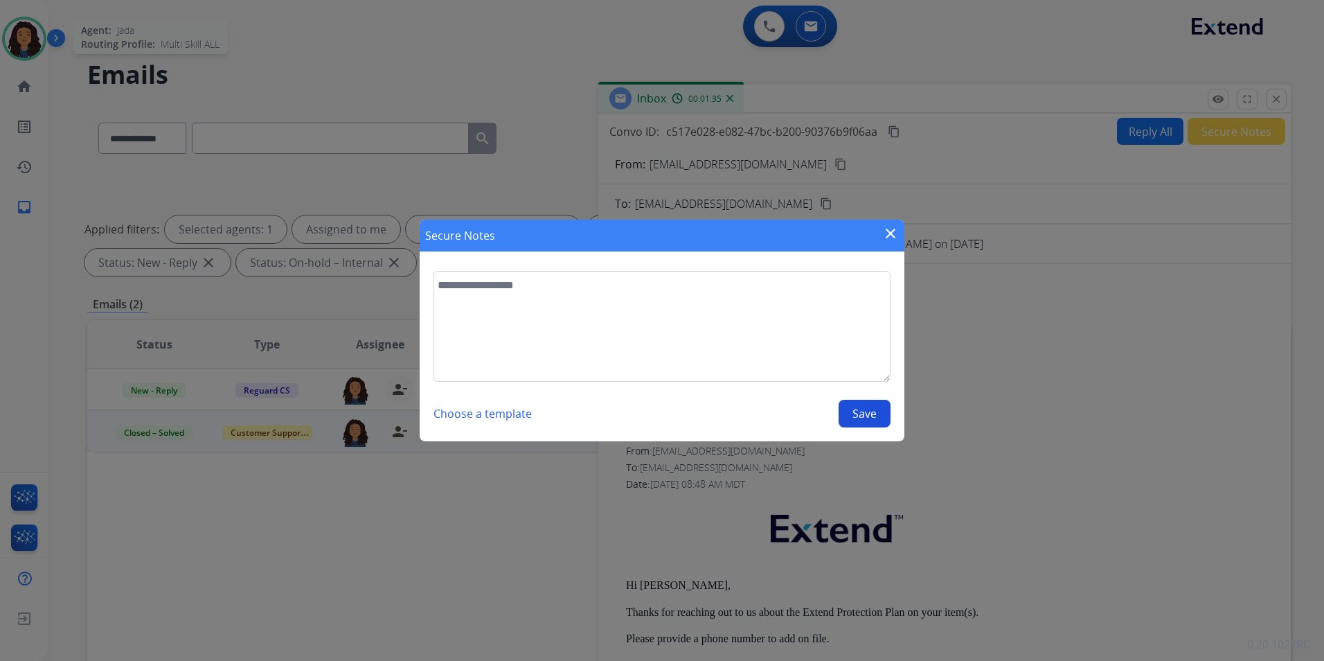
click at [774, 357] on textarea at bounding box center [662, 326] width 457 height 111
type textarea "**********"
drag, startPoint x: 865, startPoint y: 393, endPoint x: 864, endPoint y: 400, distance: 7.1
click at [864, 400] on div "**********" at bounding box center [662, 349] width 457 height 157
drag, startPoint x: 864, startPoint y: 400, endPoint x: 862, endPoint y: 415, distance: 15.4
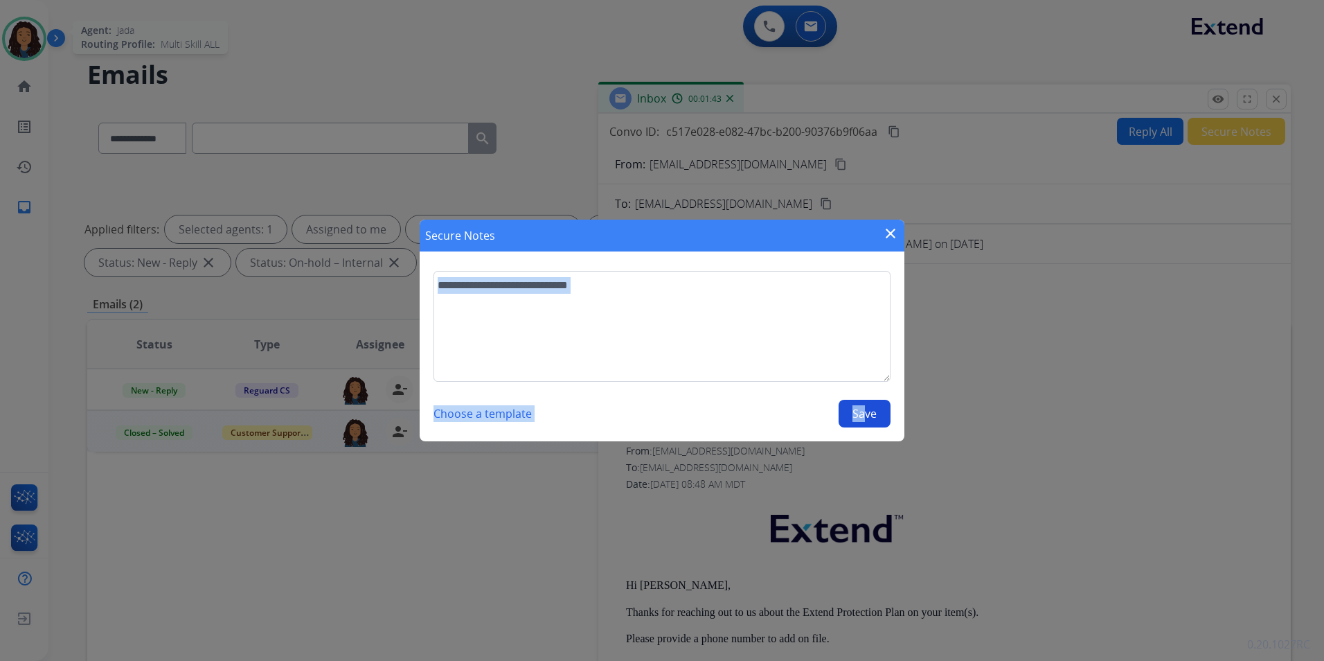
click at [863, 413] on button "Save" at bounding box center [865, 414] width 52 height 28
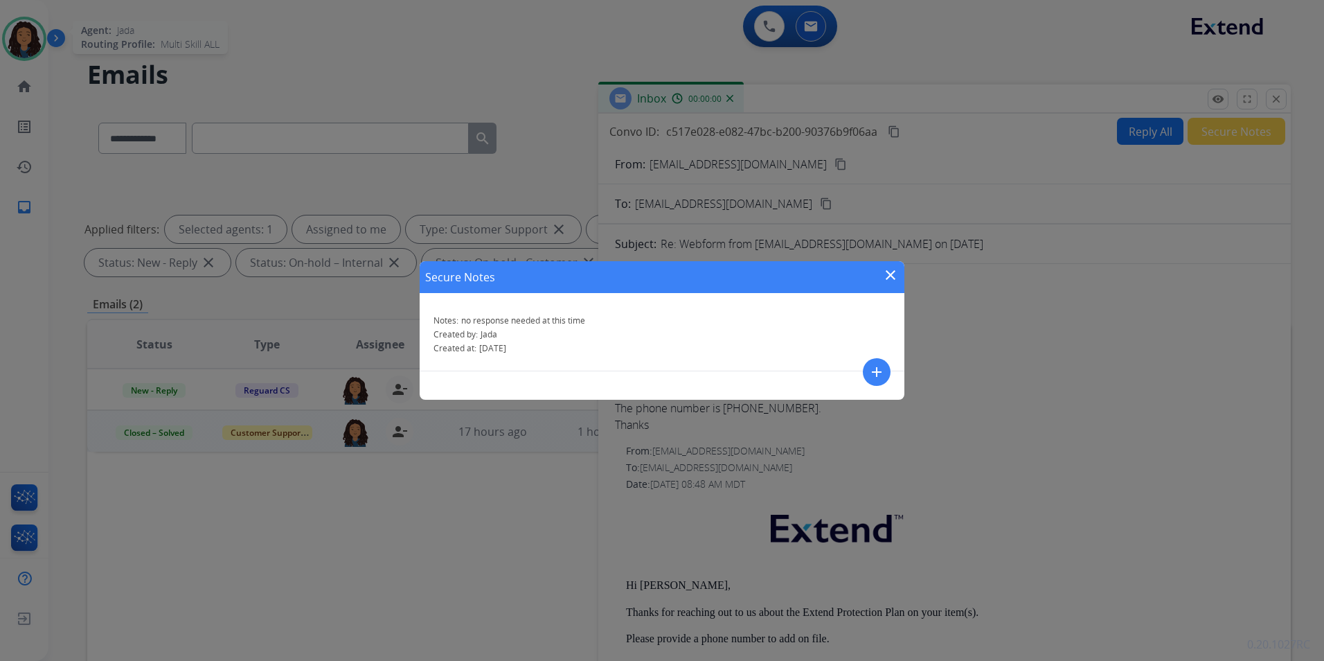
click at [895, 269] on mat-icon "close" at bounding box center [890, 275] width 17 height 17
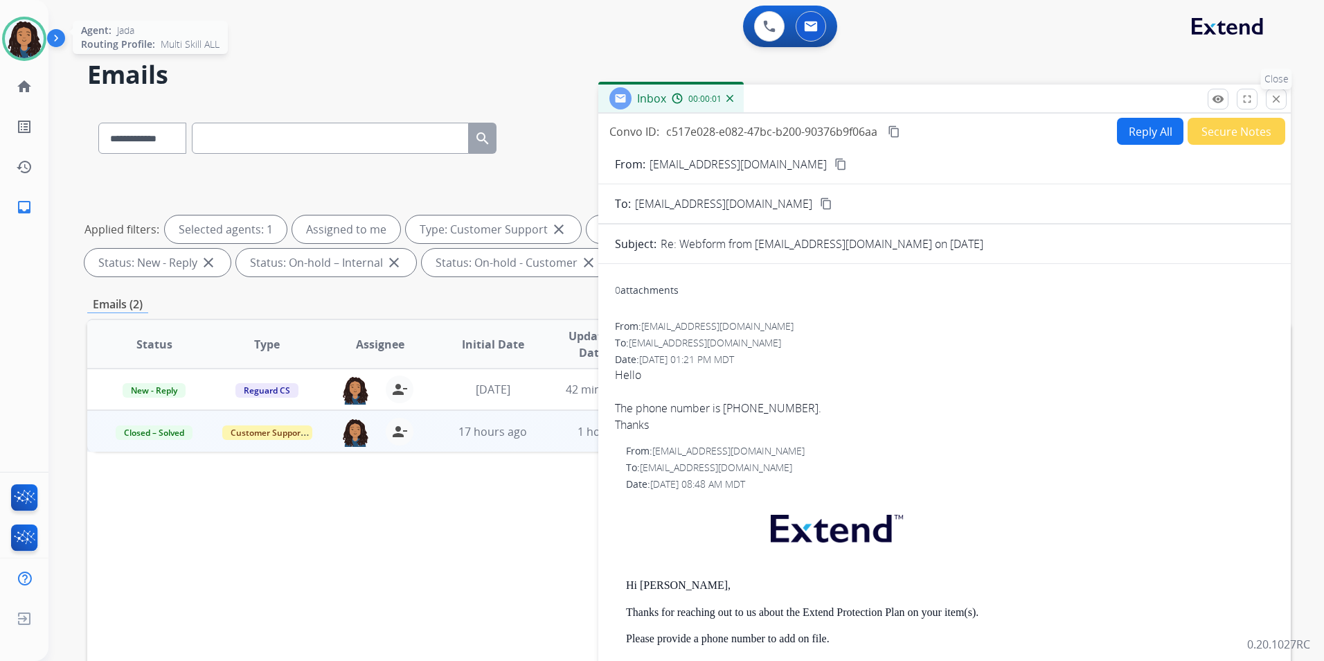
click at [1275, 95] on mat-icon "close" at bounding box center [1276, 99] width 12 height 12
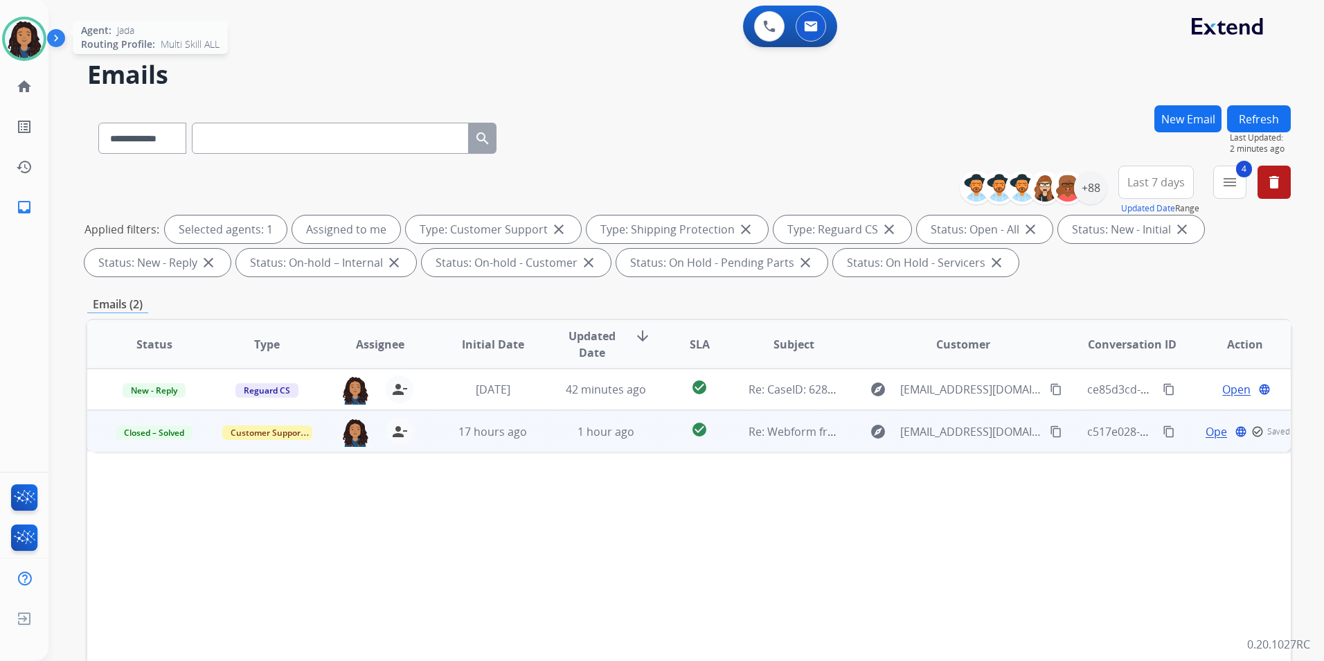
drag, startPoint x: 1281, startPoint y: 92, endPoint x: 1276, endPoint y: 124, distance: 32.2
click at [1281, 94] on div "**********" at bounding box center [669, 380] width 1242 height 661
click at [1276, 124] on button "Refresh" at bounding box center [1259, 118] width 64 height 27
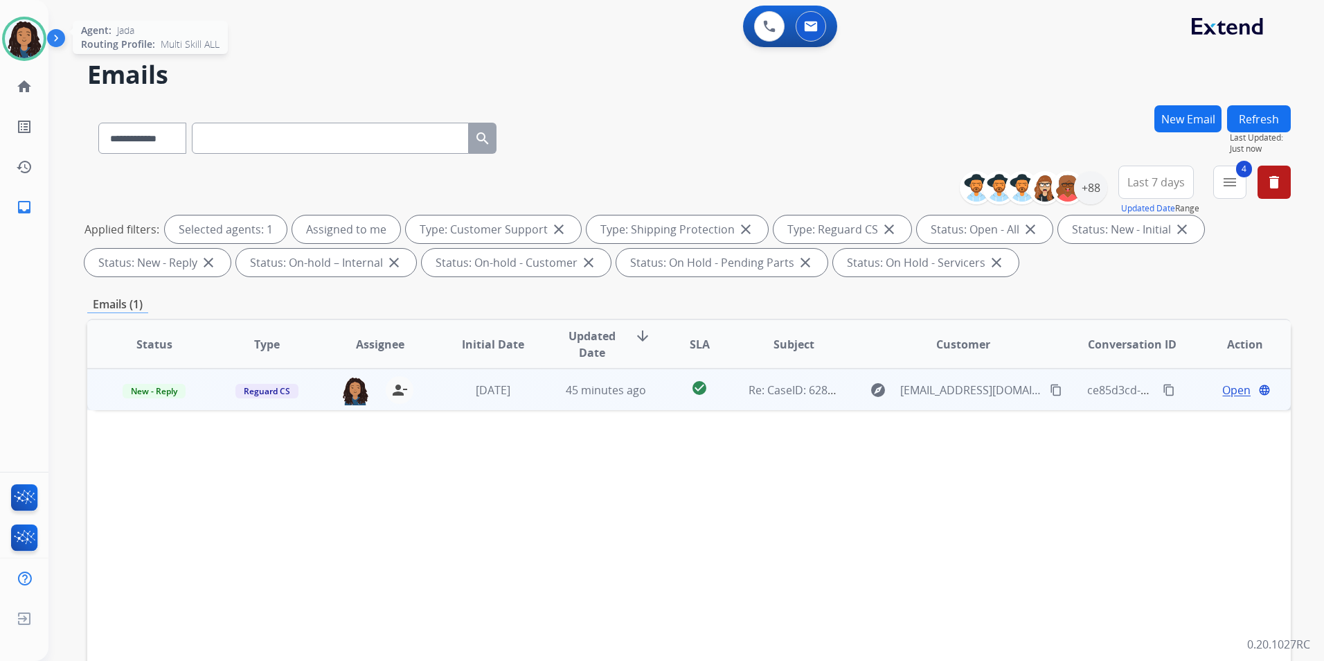
click at [1223, 388] on span "Open" at bounding box center [1236, 390] width 28 height 17
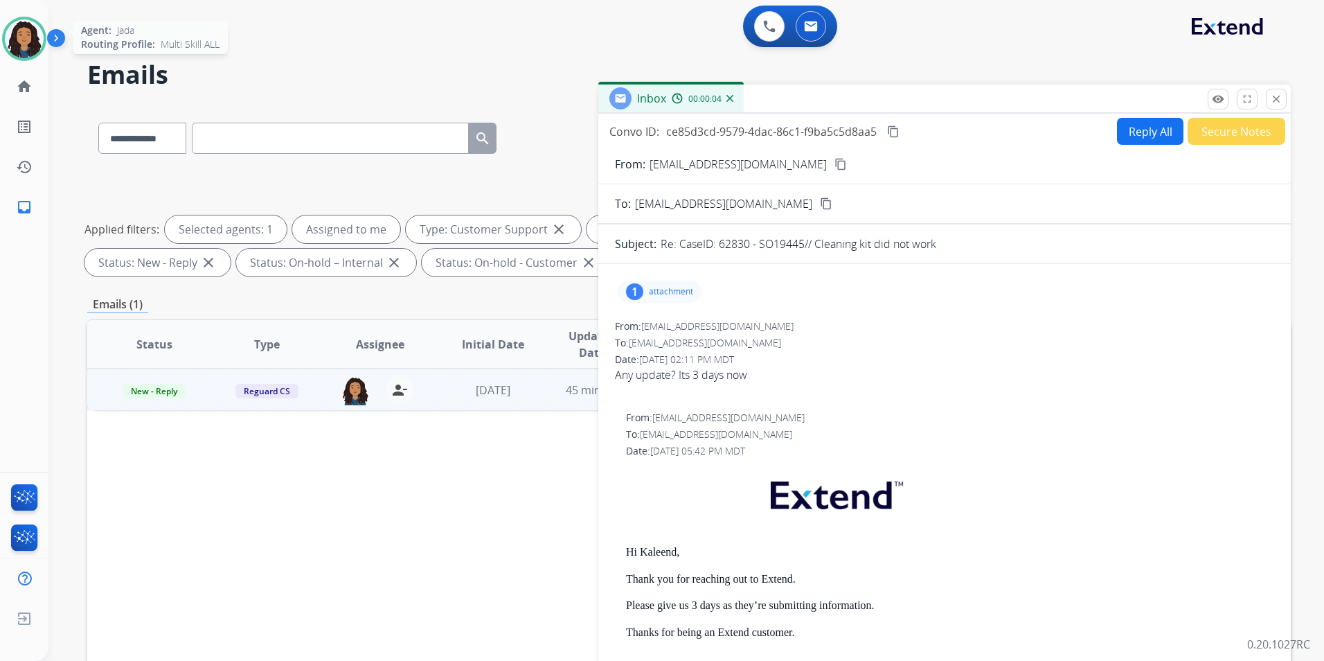
drag, startPoint x: 783, startPoint y: 163, endPoint x: 811, endPoint y: 341, distance: 179.6
click at [835, 163] on mat-icon "content_copy" at bounding box center [841, 164] width 12 height 12
click at [663, 287] on p "attachment" at bounding box center [671, 291] width 44 height 11
click at [668, 325] on div at bounding box center [663, 327] width 69 height 48
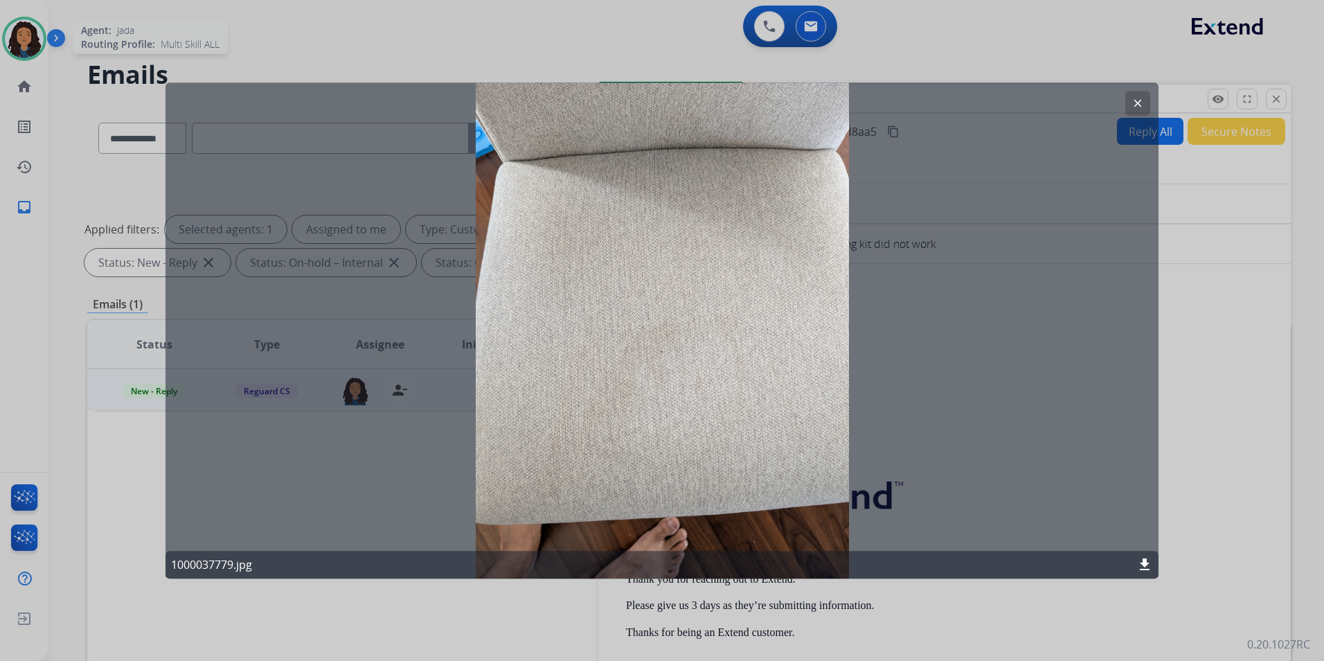
click at [1135, 102] on mat-icon "clear" at bounding box center [1138, 103] width 12 height 12
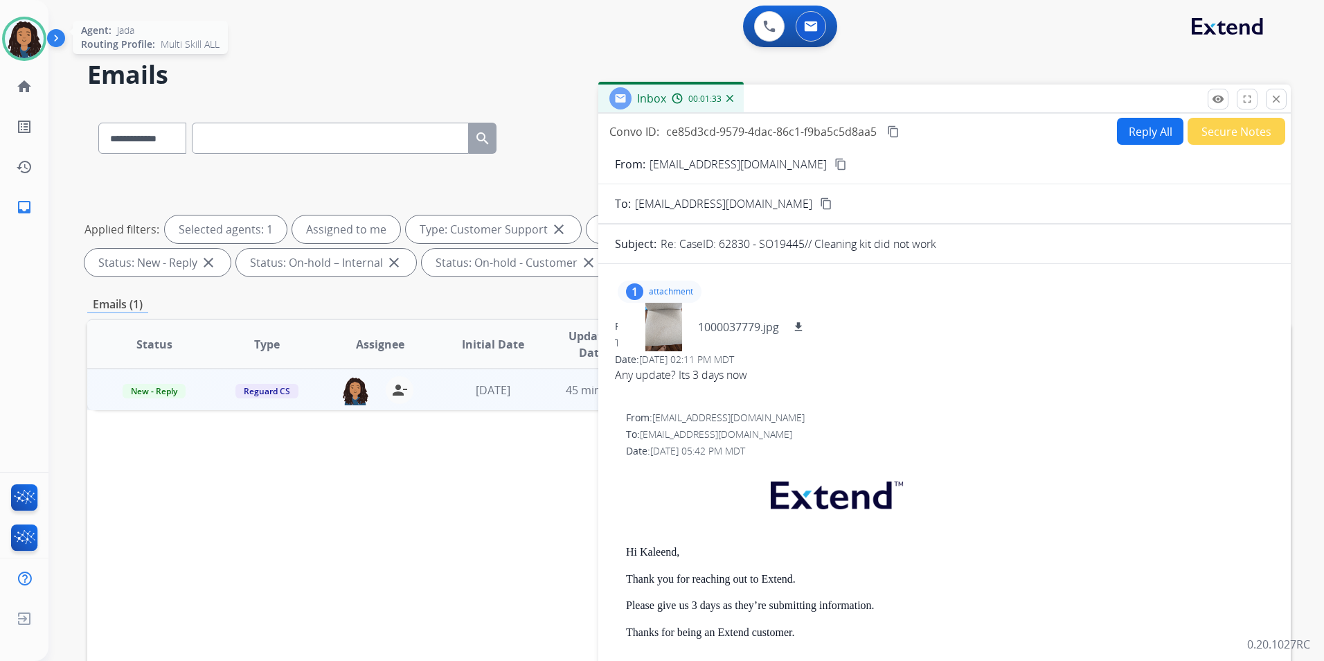
click at [621, 548] on div "From: customerservice@reguardprotection.com To: kaleend101@gmail.com Date: 08/1…" at bounding box center [944, 642] width 659 height 463
click at [19, 28] on img at bounding box center [24, 38] width 39 height 39
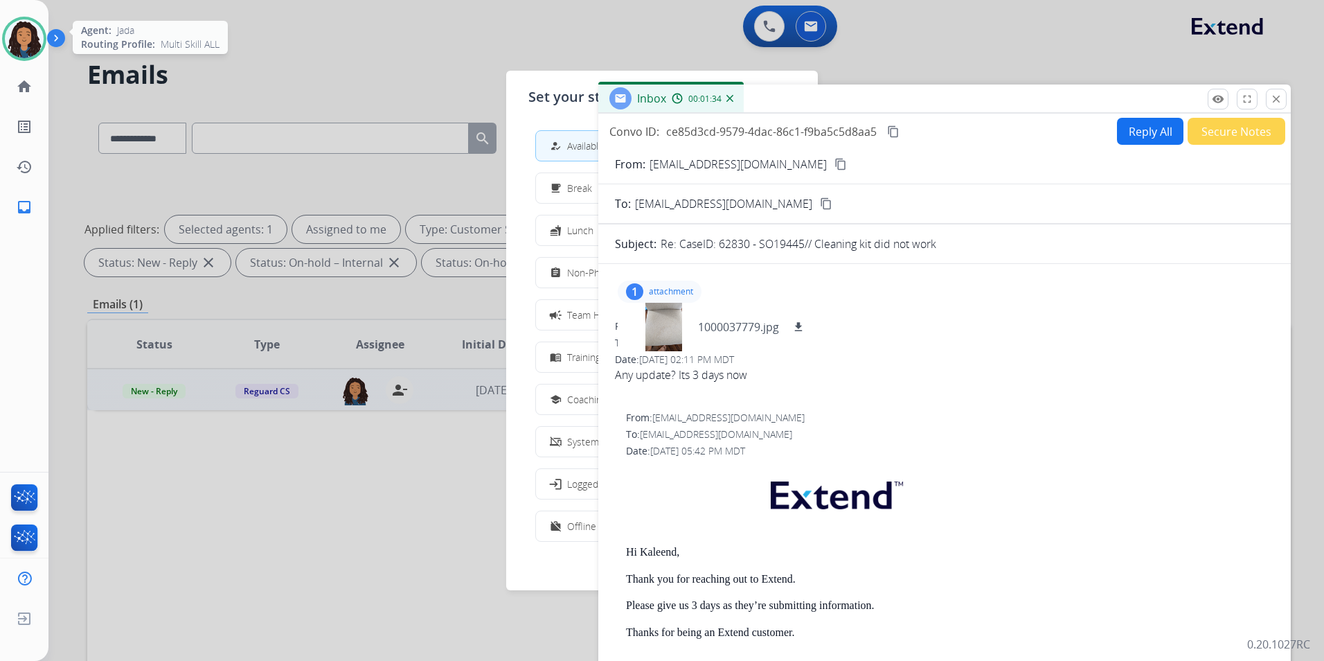
click at [19, 28] on img at bounding box center [24, 38] width 39 height 39
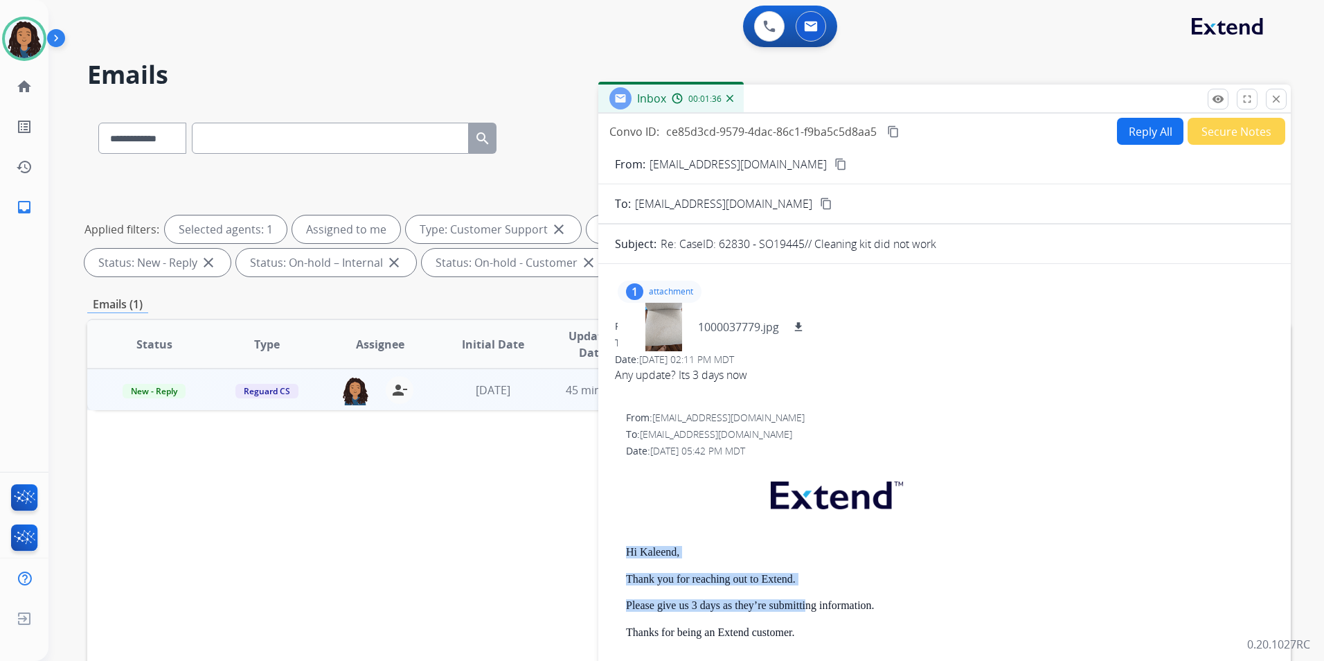
drag, startPoint x: 623, startPoint y: 551, endPoint x: 804, endPoint y: 584, distance: 184.4
click at [804, 584] on div "From: customerservice@reguardprotection.com To: kaleend101@gmail.com Date: 08/1…" at bounding box center [944, 642] width 659 height 463
drag, startPoint x: 804, startPoint y: 584, endPoint x: 623, endPoint y: 533, distance: 187.7
click at [623, 533] on div "From: customerservice@reguardprotection.com To: kaleend101@gmail.com Date: 08/1…" at bounding box center [944, 642] width 659 height 463
drag, startPoint x: 622, startPoint y: 549, endPoint x: 819, endPoint y: 580, distance: 199.8
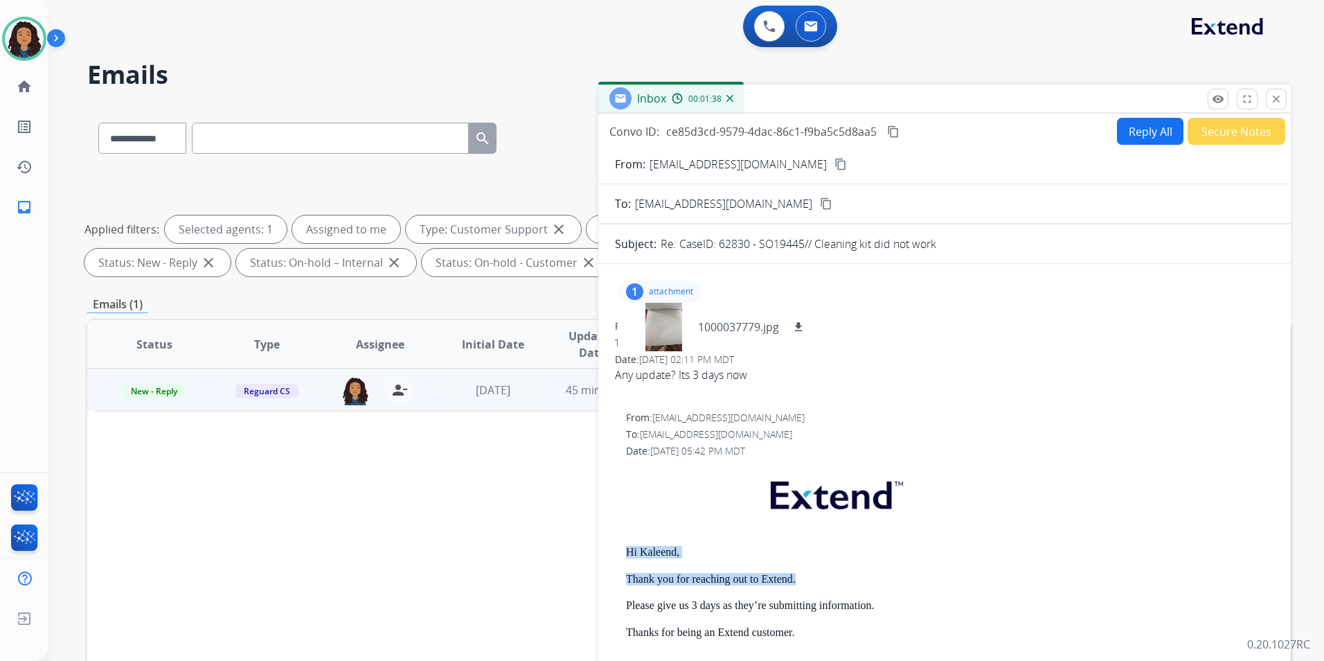
click at [819, 580] on div "From: customerservice@reguardprotection.com To: kaleend101@gmail.com Date: 08/1…" at bounding box center [944, 642] width 659 height 463
drag, startPoint x: 819, startPoint y: 580, endPoint x: 766, endPoint y: 581, distance: 53.3
copy div "Hi Kaleend, Thank you for reaching out to Extend."
click at [1139, 141] on button "Reply All" at bounding box center [1150, 131] width 66 height 27
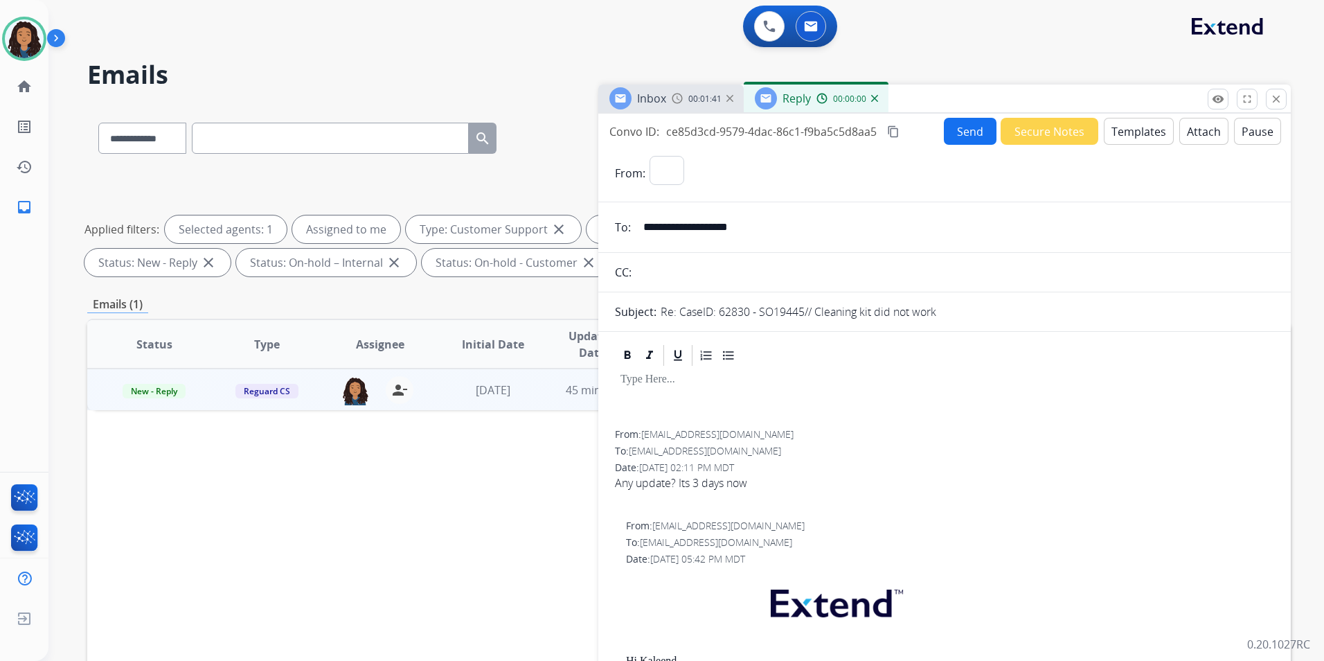
select select "**********"
click at [1139, 141] on button "Templates" at bounding box center [1139, 131] width 70 height 27
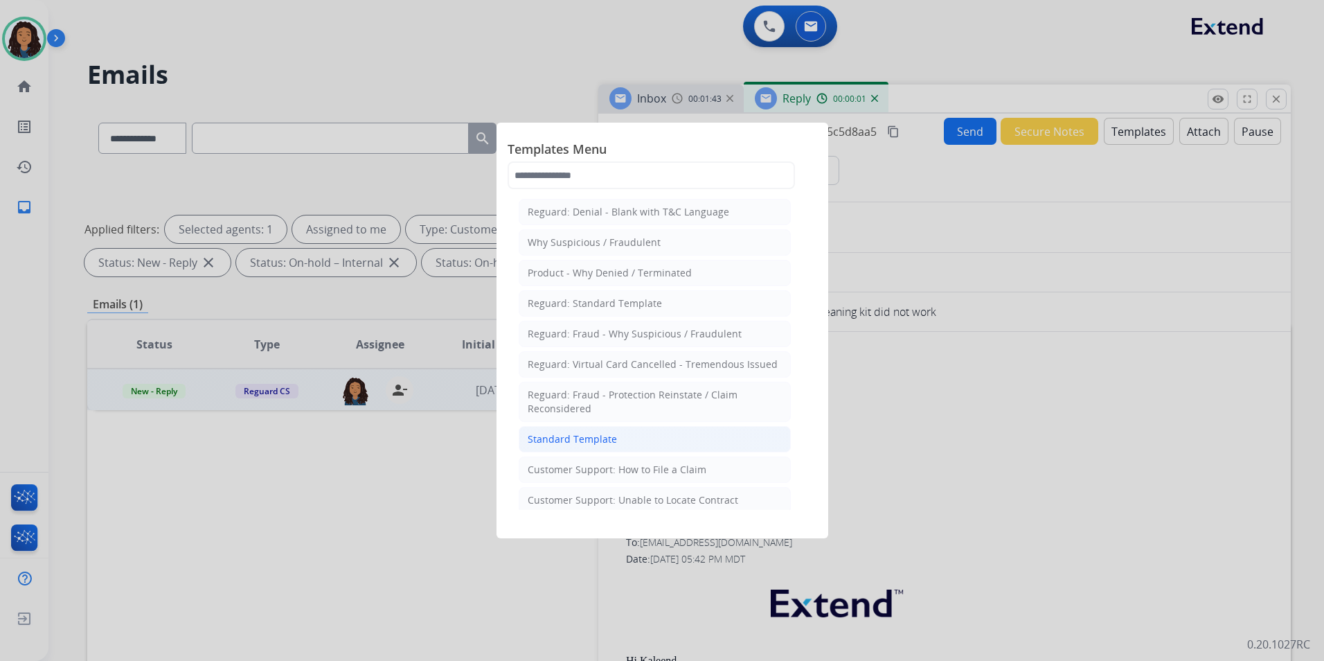
click at [737, 449] on li "Standard Template" at bounding box center [655, 439] width 272 height 26
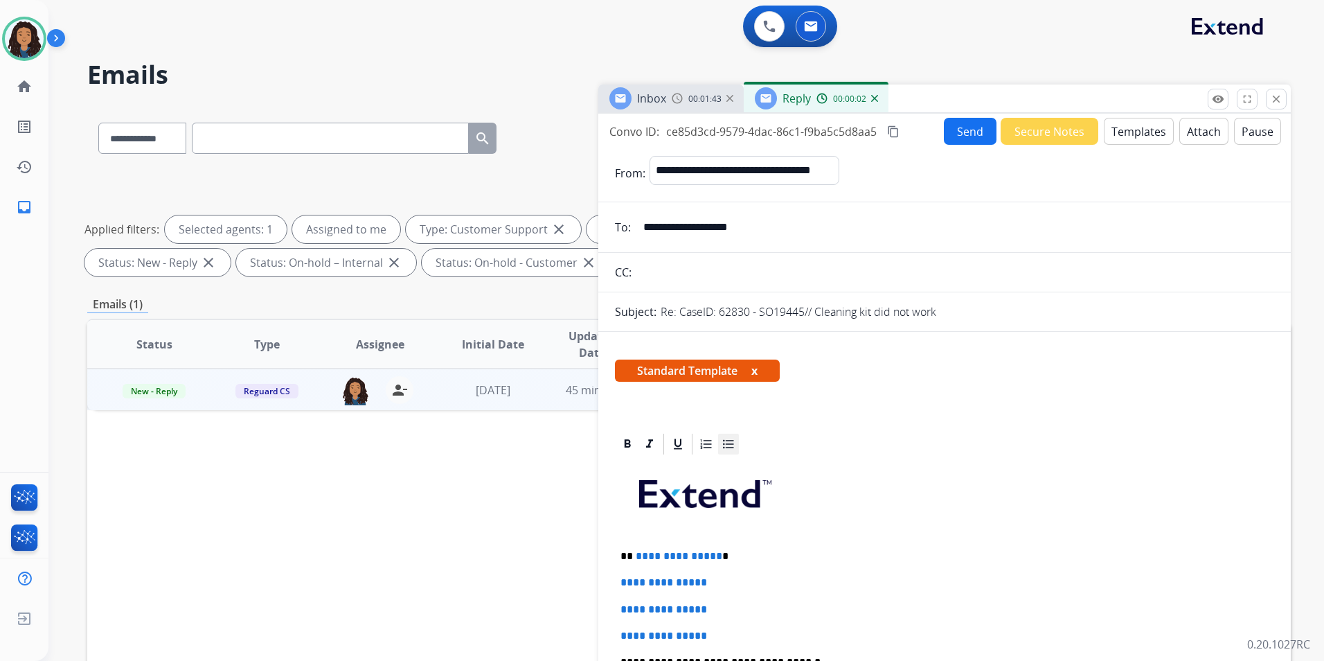
scroll to position [139, 0]
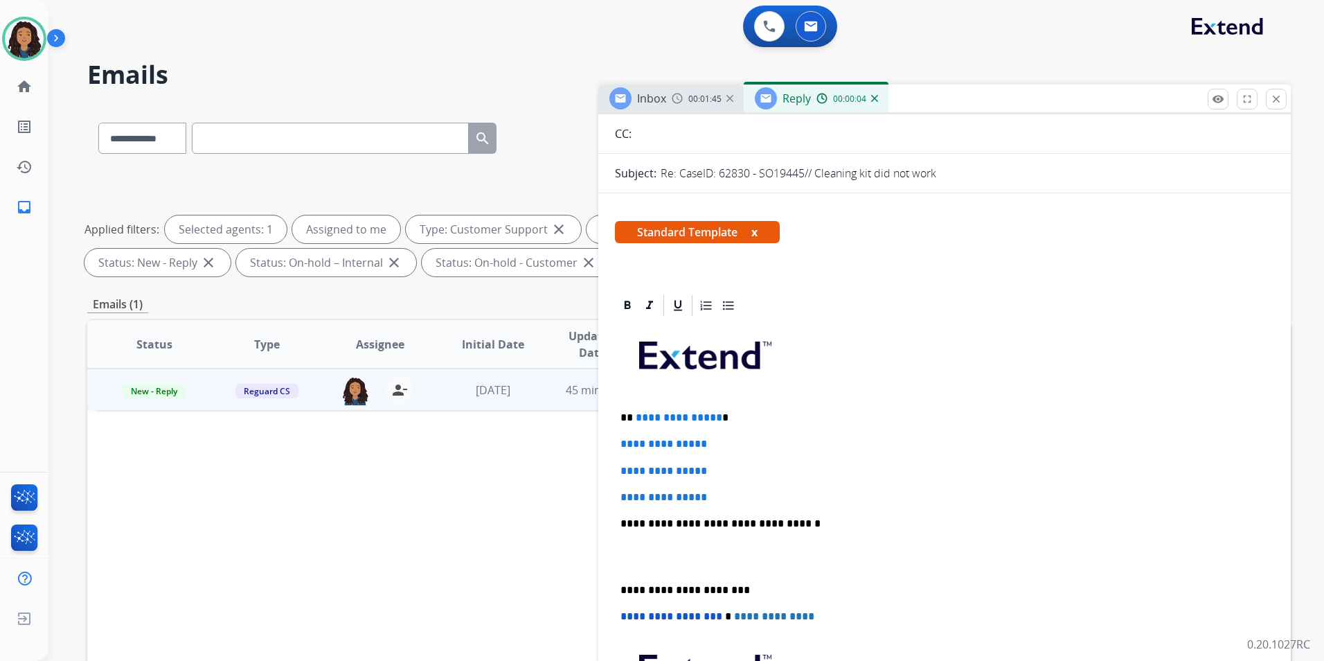
click at [615, 416] on div "**********" at bounding box center [944, 556] width 659 height 476
drag, startPoint x: 615, startPoint y: 416, endPoint x: 751, endPoint y: 502, distance: 161.2
click at [751, 502] on div "**********" at bounding box center [944, 556] width 659 height 476
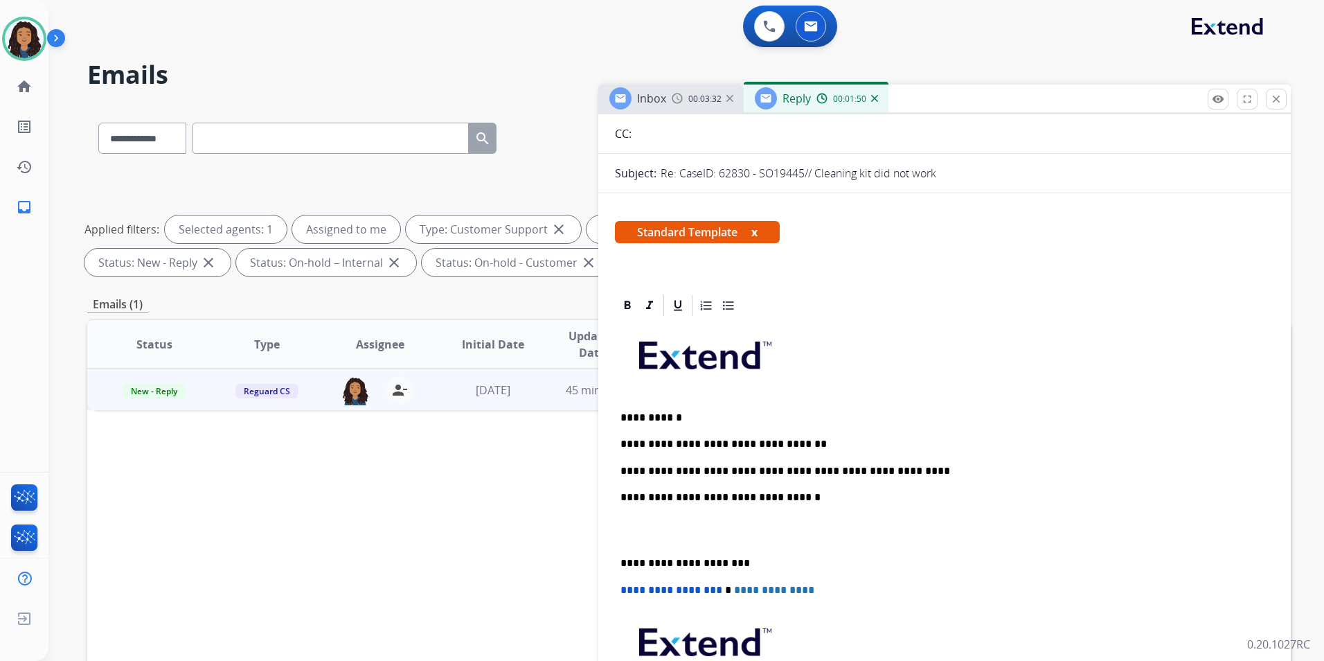
click at [804, 385] on p at bounding box center [945, 360] width 648 height 74
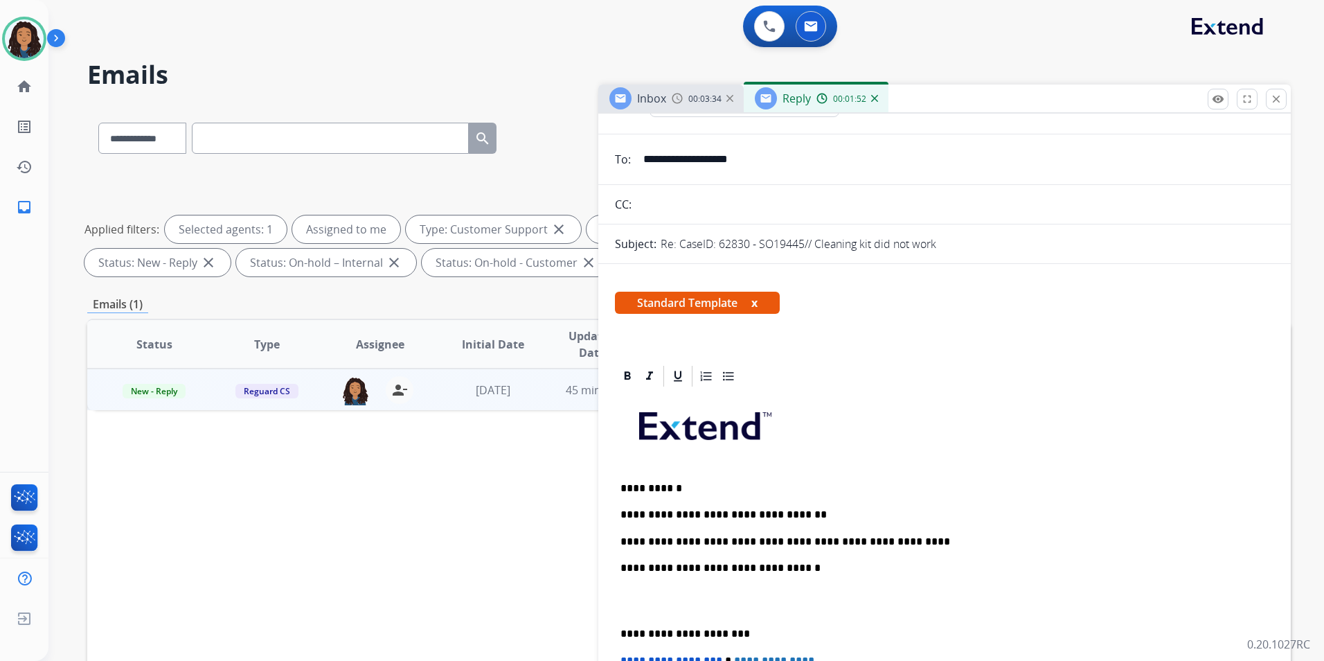
scroll to position [0, 0]
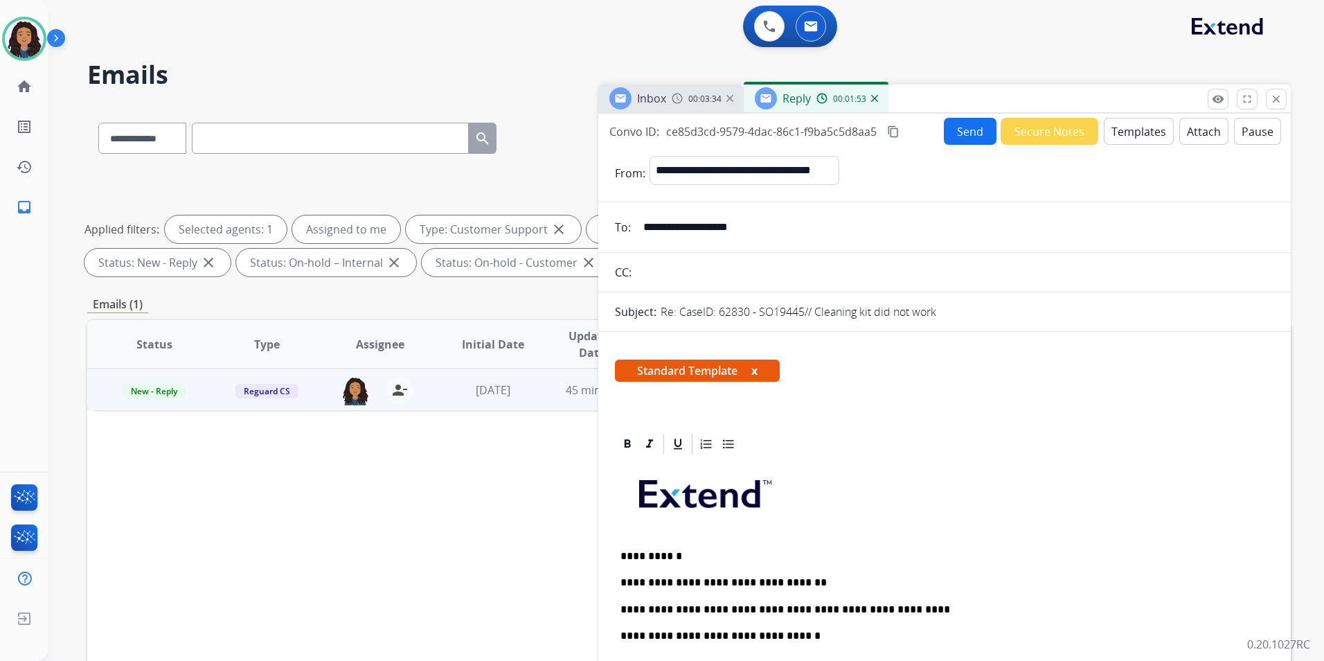
click at [968, 138] on button "Send" at bounding box center [970, 131] width 53 height 27
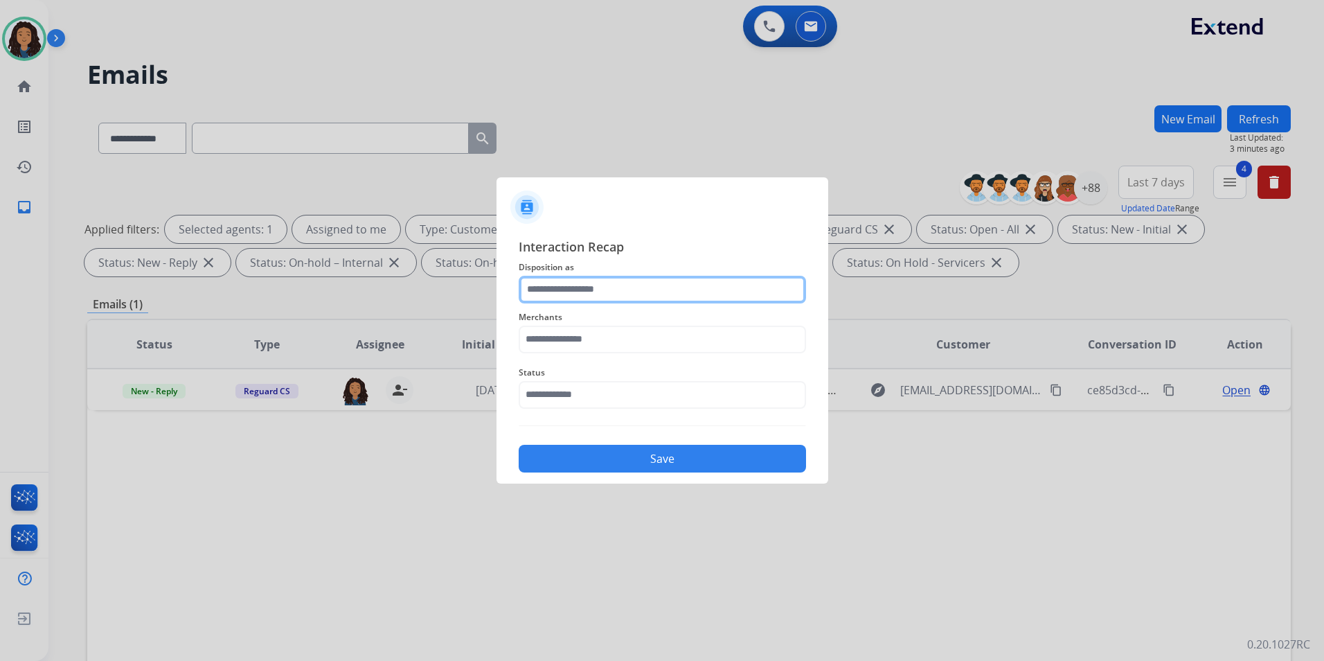
click at [589, 285] on input "text" at bounding box center [662, 290] width 287 height 28
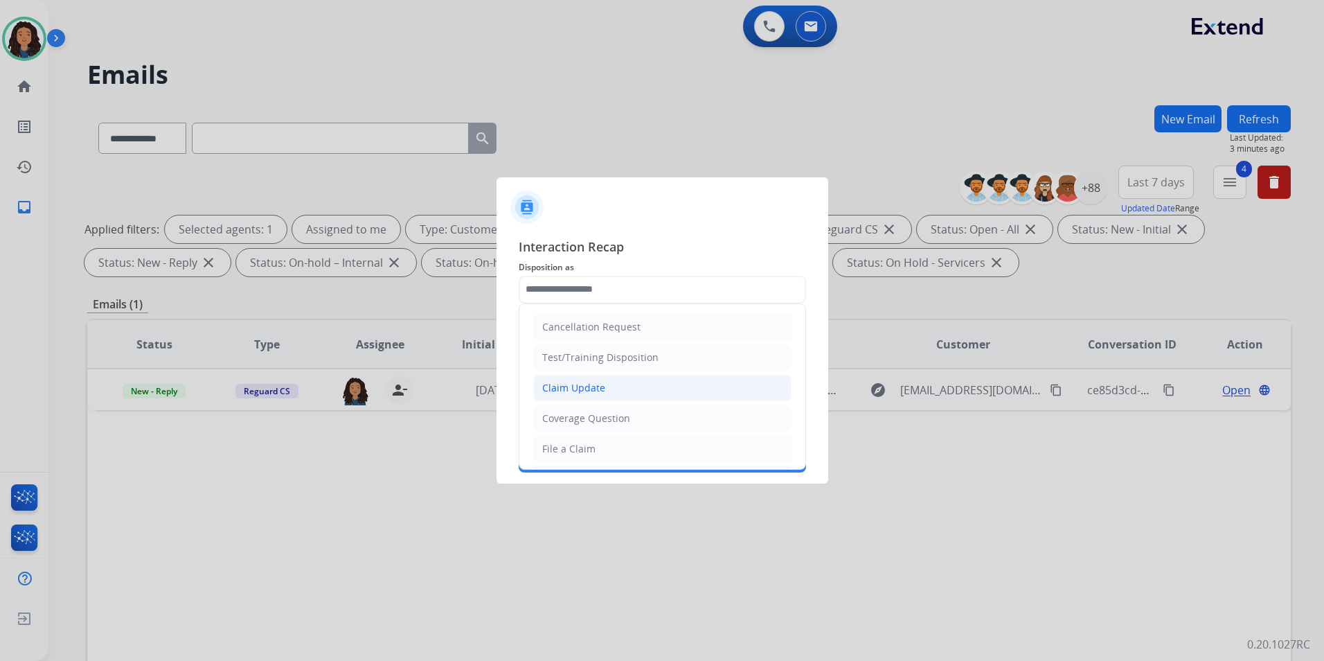
click at [623, 386] on li "Claim Update" at bounding box center [662, 388] width 258 height 26
type input "**********"
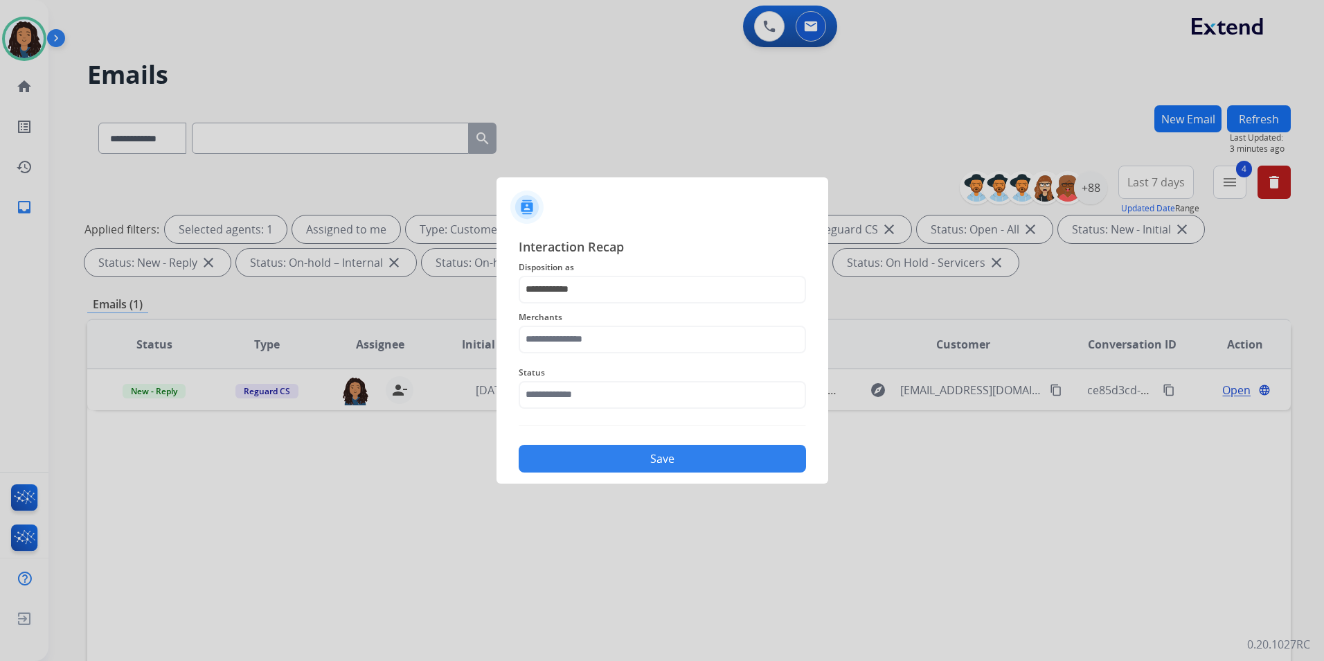
click at [596, 355] on div "Merchants" at bounding box center [662, 330] width 287 height 55
click at [591, 350] on input "text" at bounding box center [662, 340] width 287 height 28
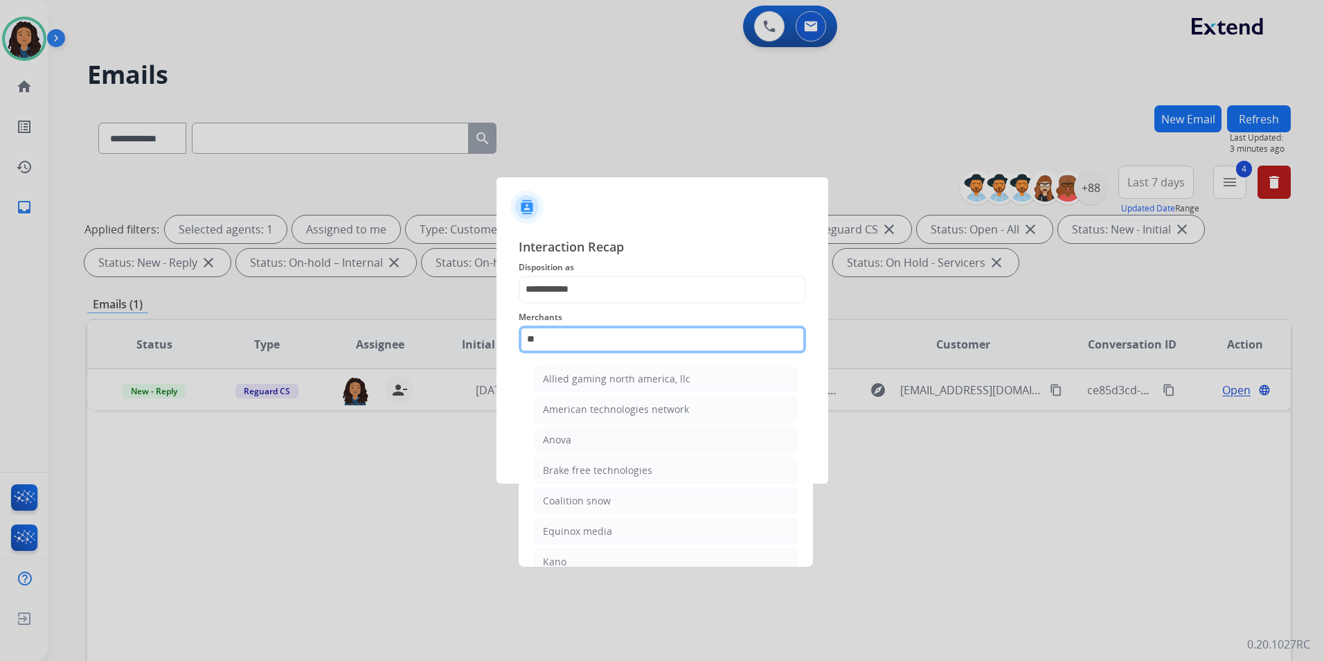
type input "*"
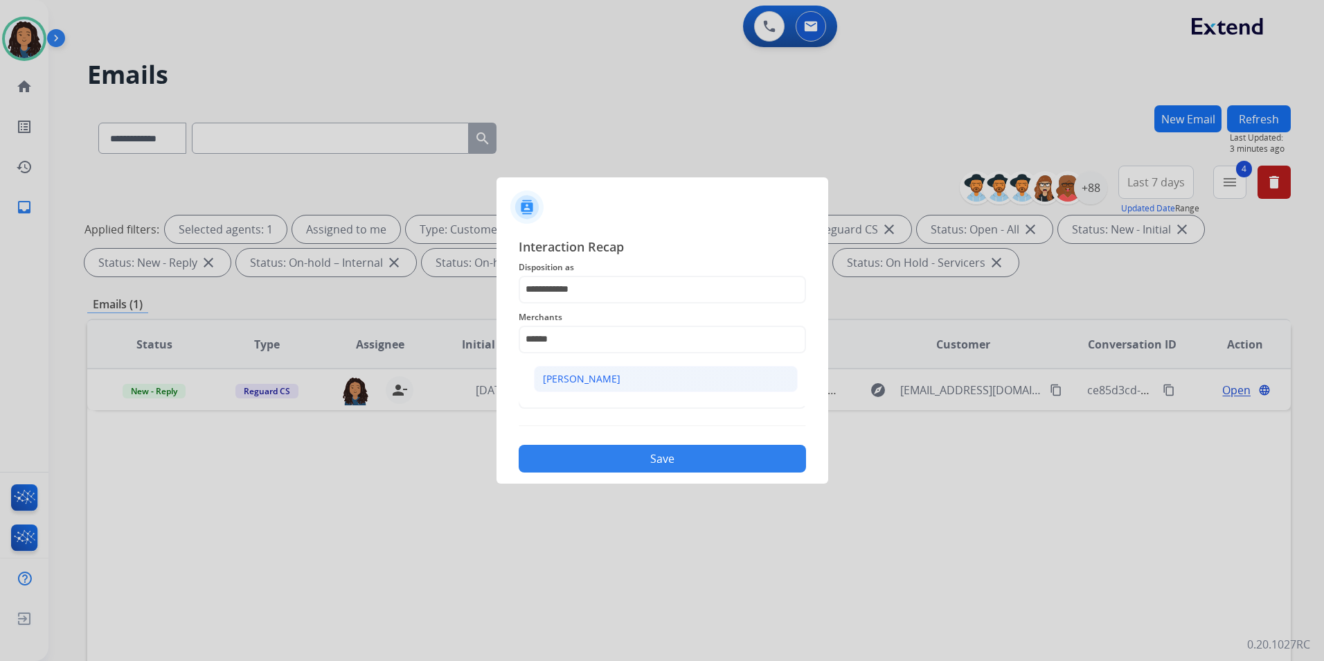
click at [656, 373] on li "[PERSON_NAME]" at bounding box center [666, 379] width 264 height 26
type input "**********"
click at [652, 375] on span "Status" at bounding box center [662, 372] width 287 height 17
click at [641, 393] on input "text" at bounding box center [662, 395] width 287 height 28
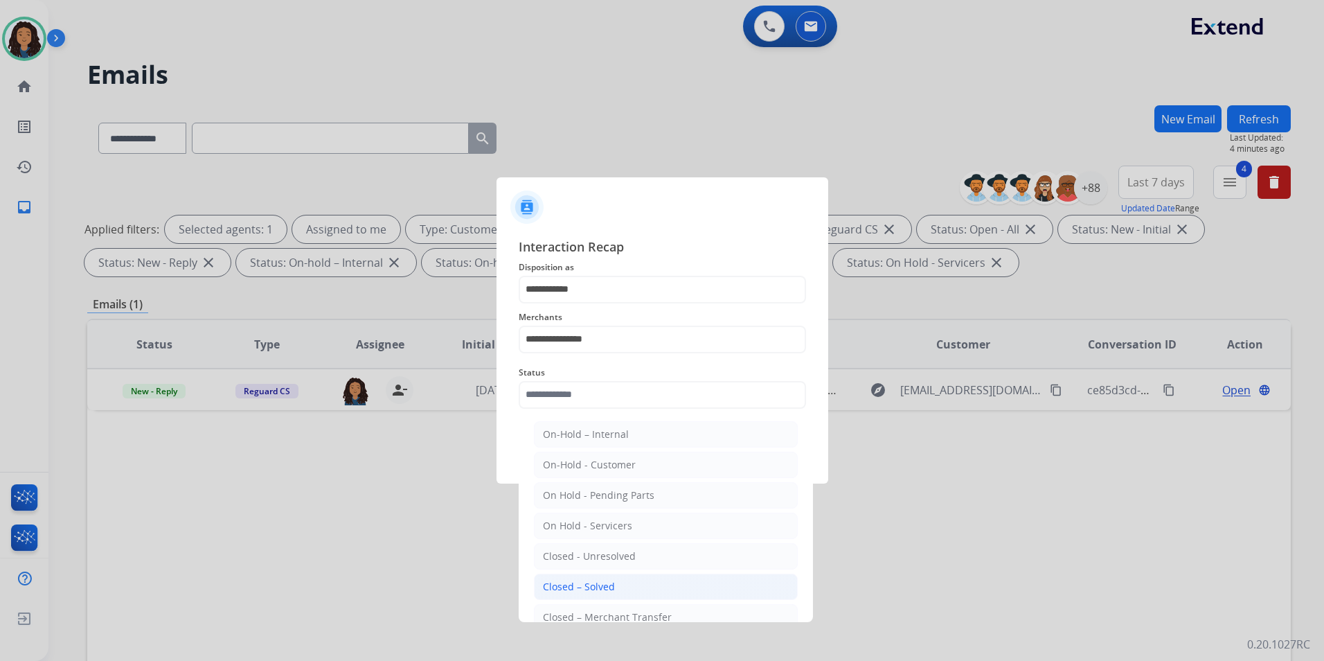
click at [563, 581] on div "Closed – Solved" at bounding box center [579, 587] width 72 height 14
type input "**********"
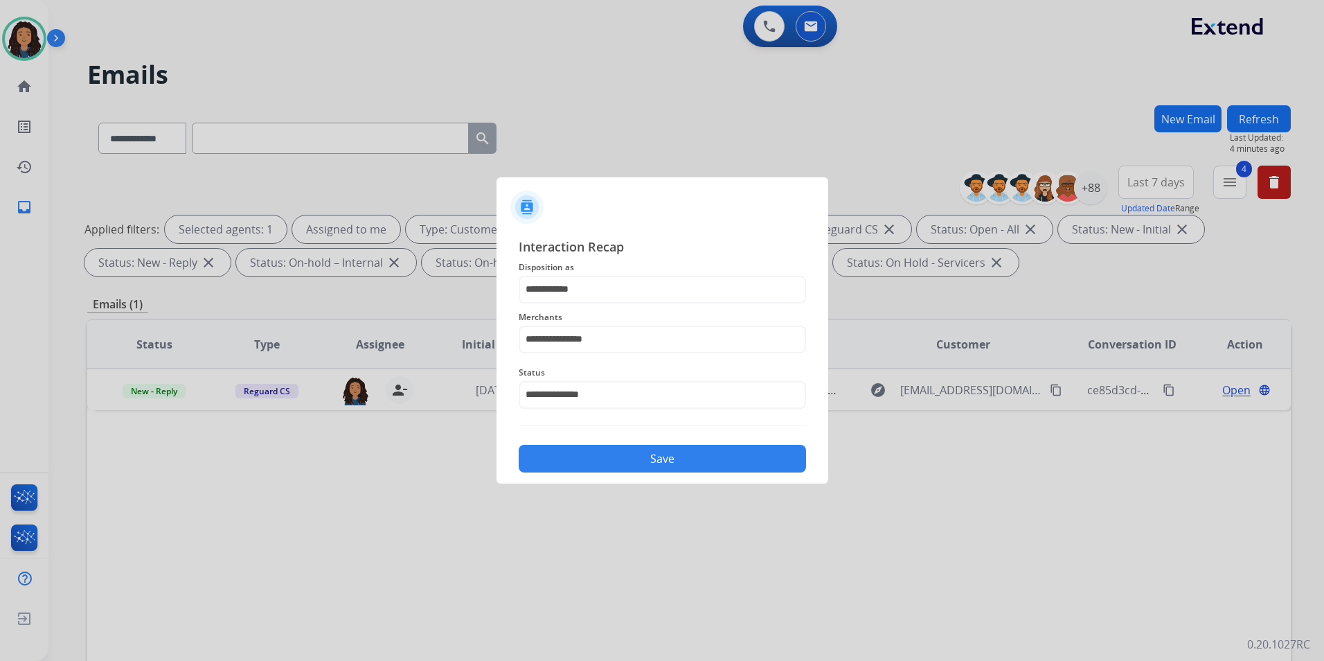
click at [643, 461] on button "Save" at bounding box center [662, 459] width 287 height 28
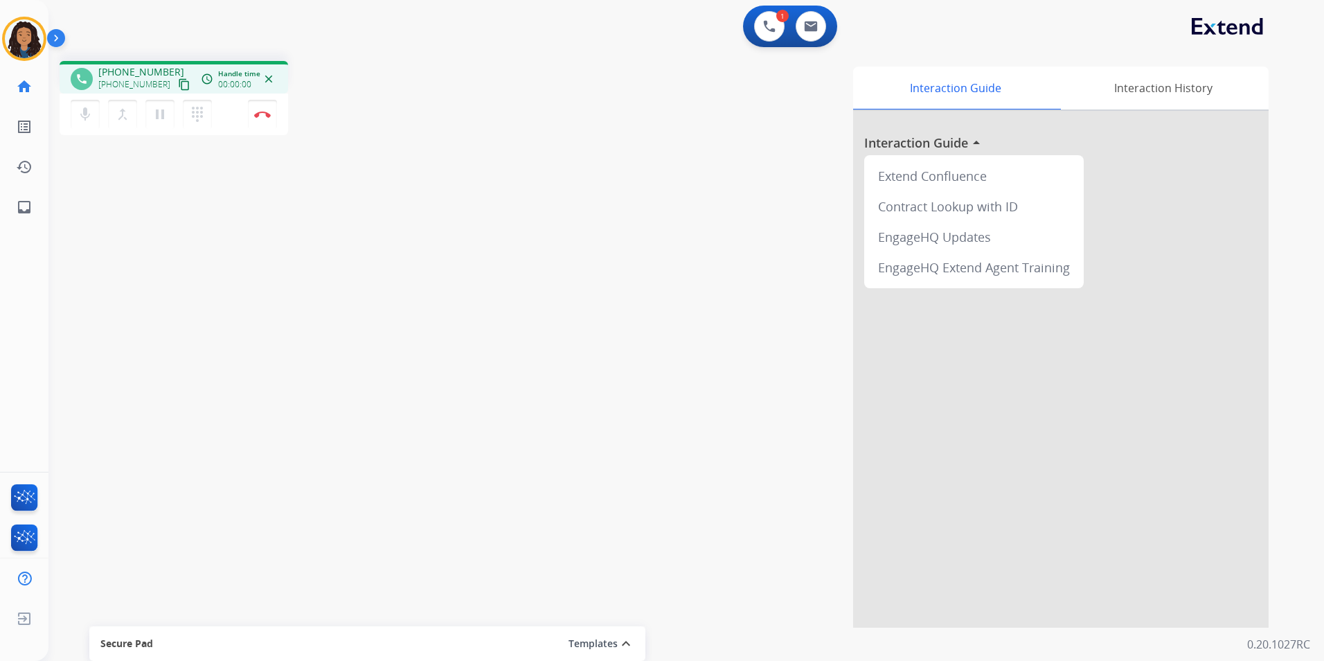
click at [178, 84] on mat-icon "content_copy" at bounding box center [184, 84] width 12 height 12
click at [259, 109] on button "Disconnect" at bounding box center [262, 114] width 29 height 29
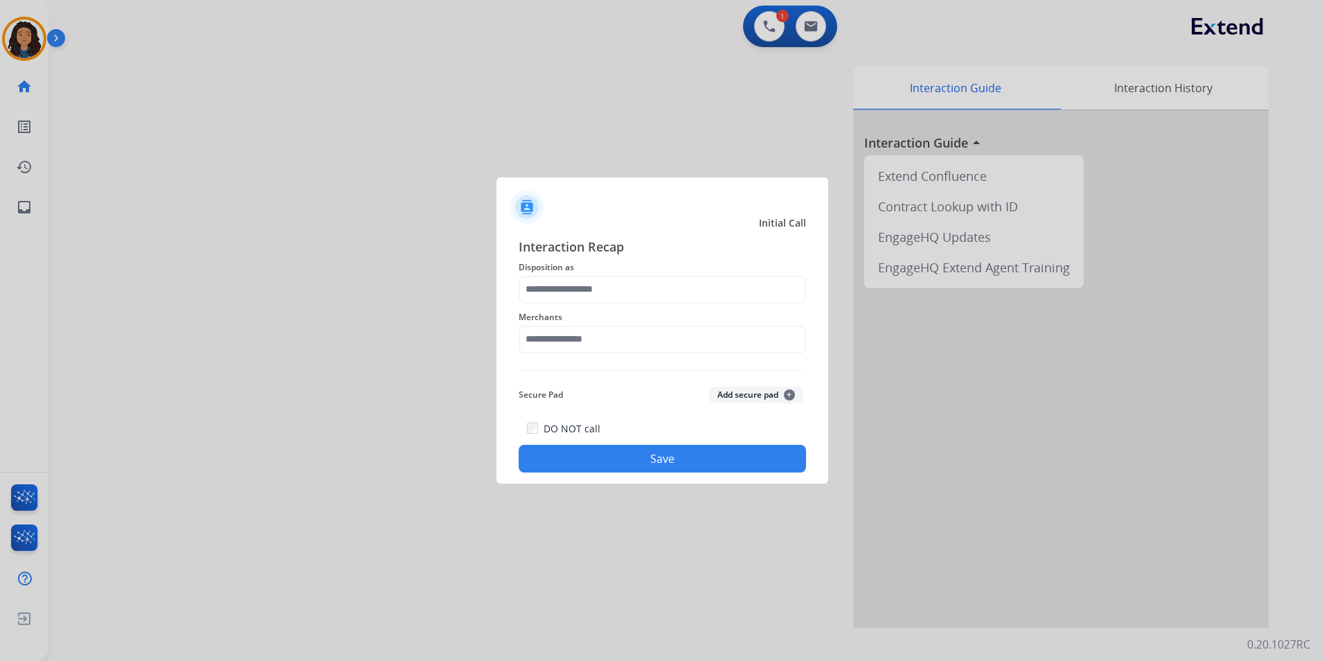
click at [641, 269] on span "Disposition as" at bounding box center [662, 267] width 287 height 17
click at [633, 288] on input "text" at bounding box center [662, 290] width 287 height 28
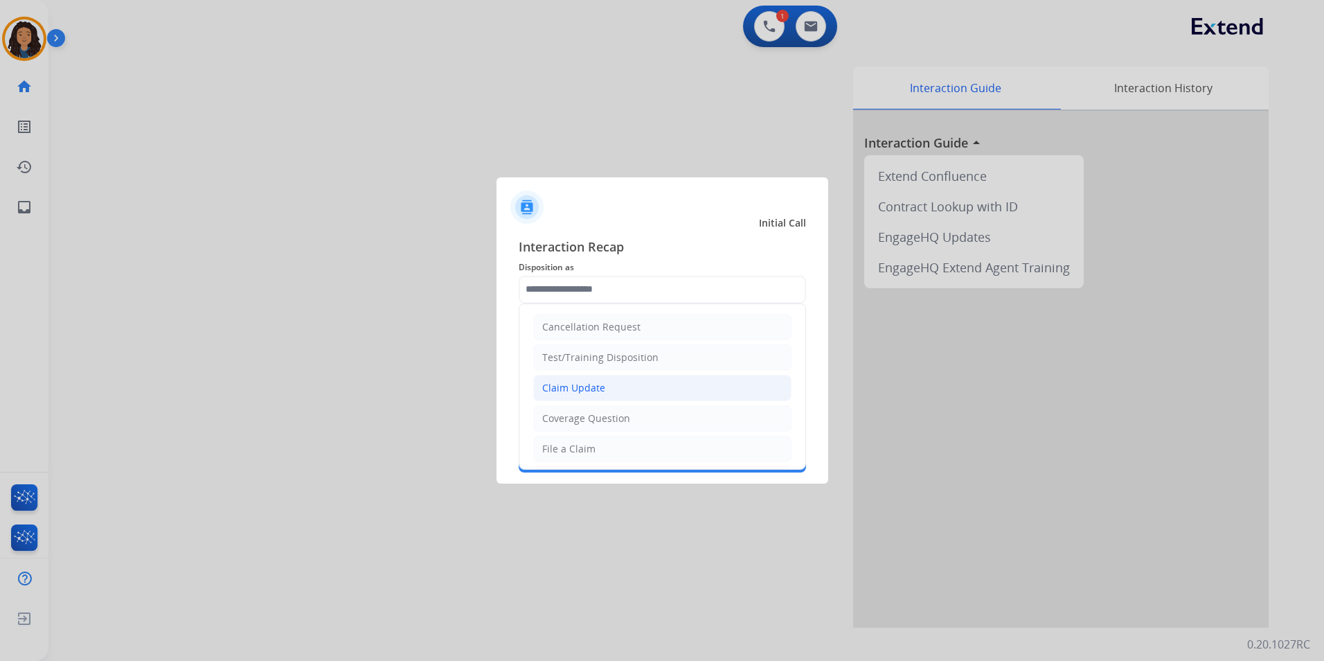
click at [590, 384] on div "Claim Update" at bounding box center [573, 388] width 63 height 14
type input "**********"
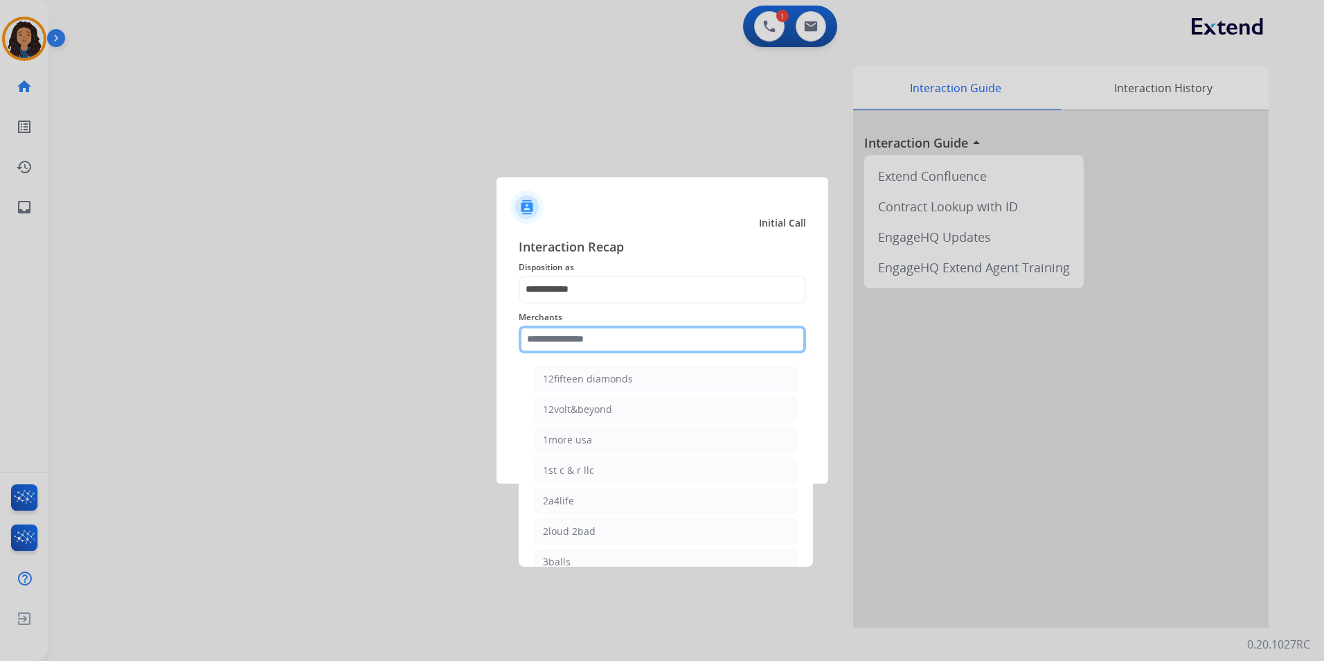
click at [564, 344] on input "text" at bounding box center [662, 340] width 287 height 28
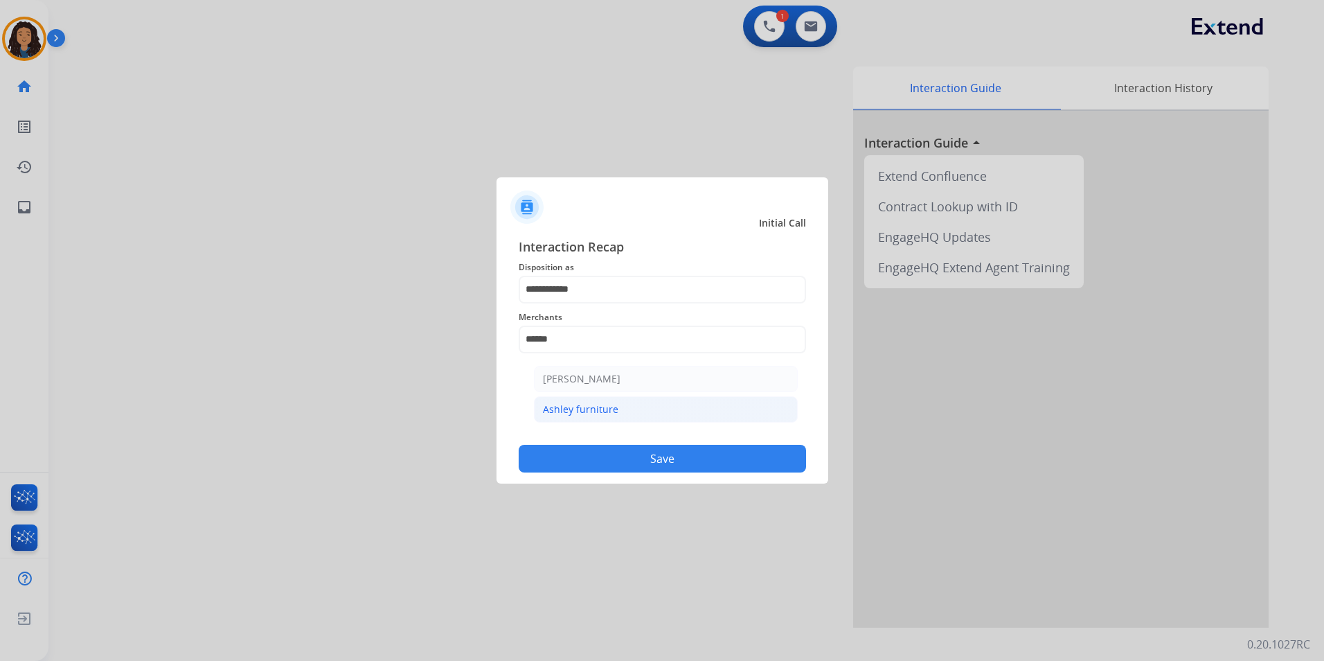
click at [603, 410] on div "Ashley furniture" at bounding box center [580, 409] width 75 height 14
type input "**********"
click at [584, 461] on button "Save" at bounding box center [662, 459] width 287 height 28
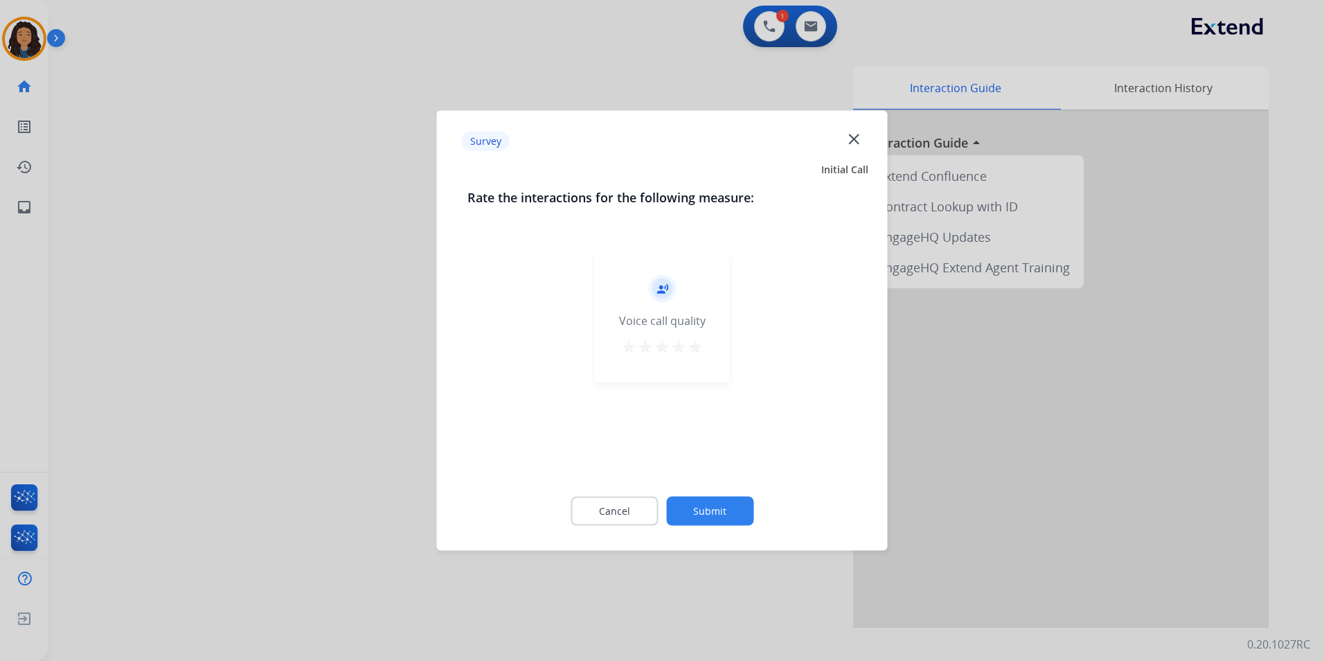
click at [323, 335] on div at bounding box center [662, 330] width 1324 height 661
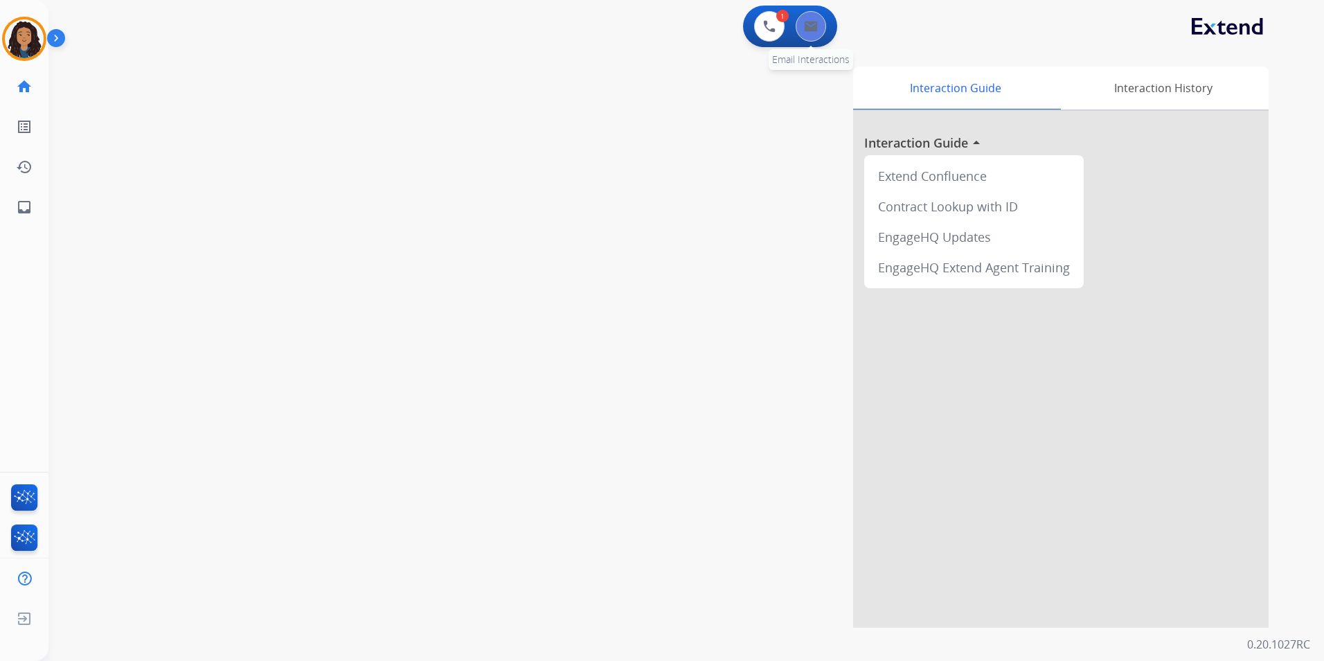
click at [803, 38] on button at bounding box center [811, 26] width 30 height 30
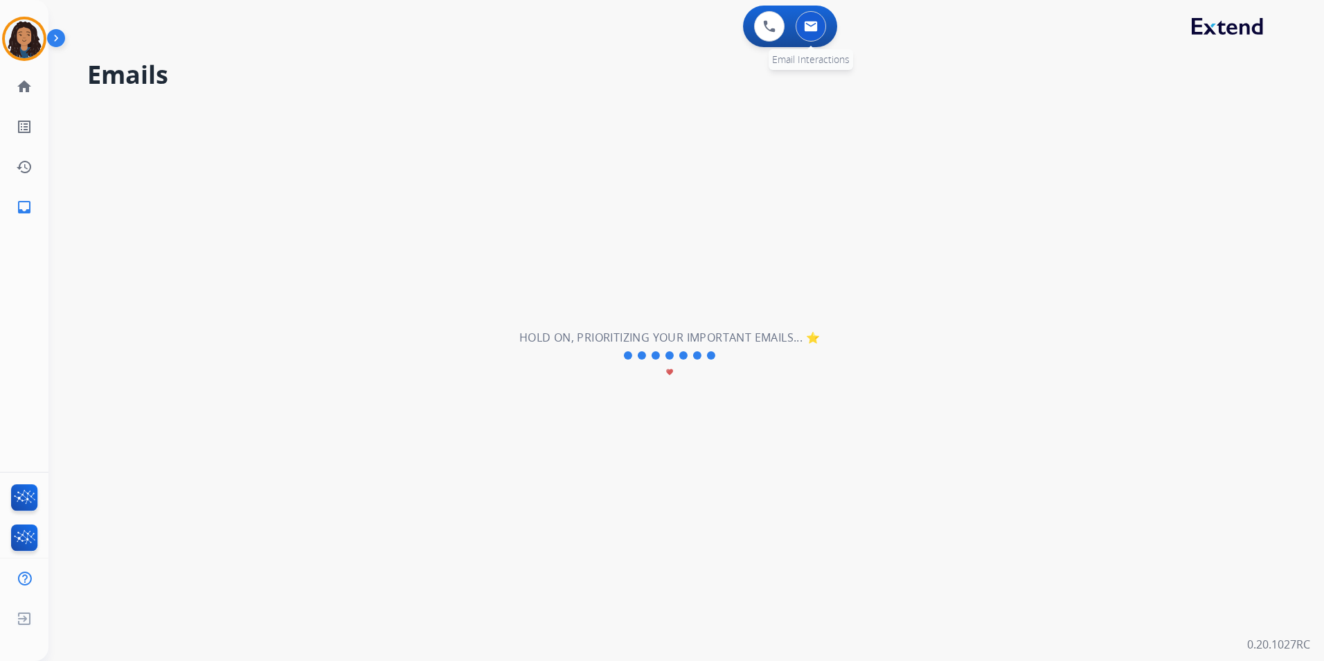
click at [814, 25] on img at bounding box center [811, 26] width 14 height 11
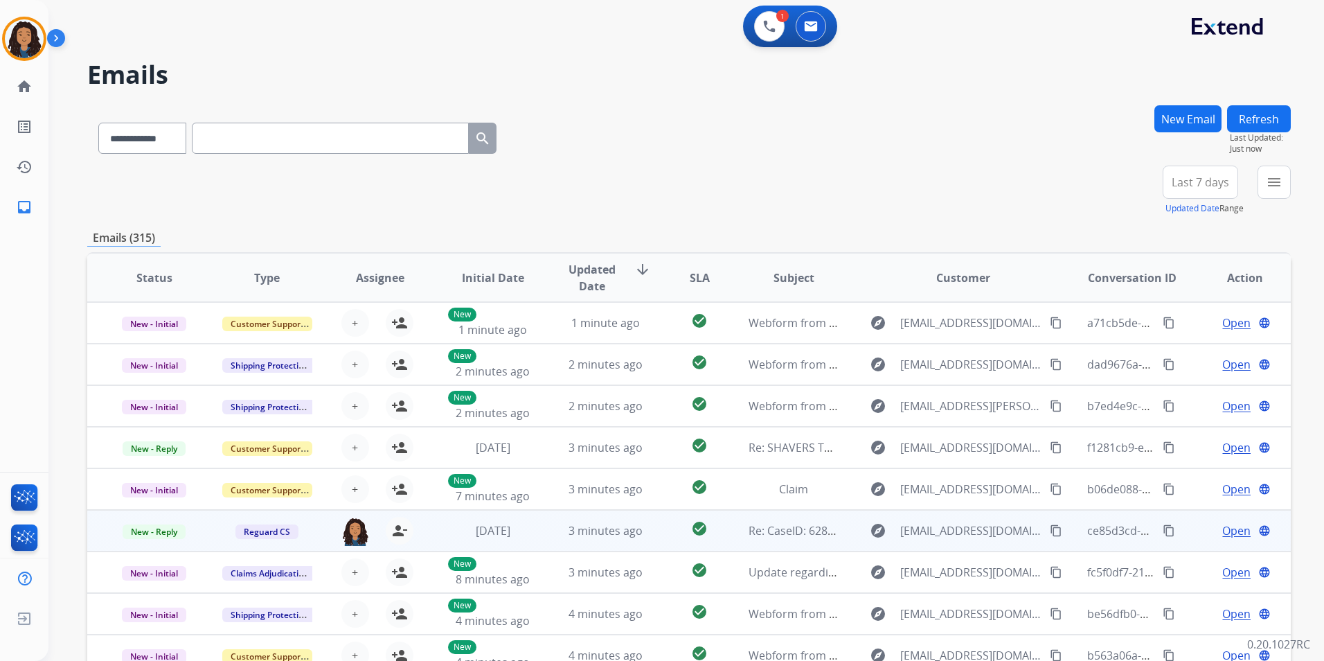
click at [1222, 531] on span "Open" at bounding box center [1236, 530] width 28 height 17
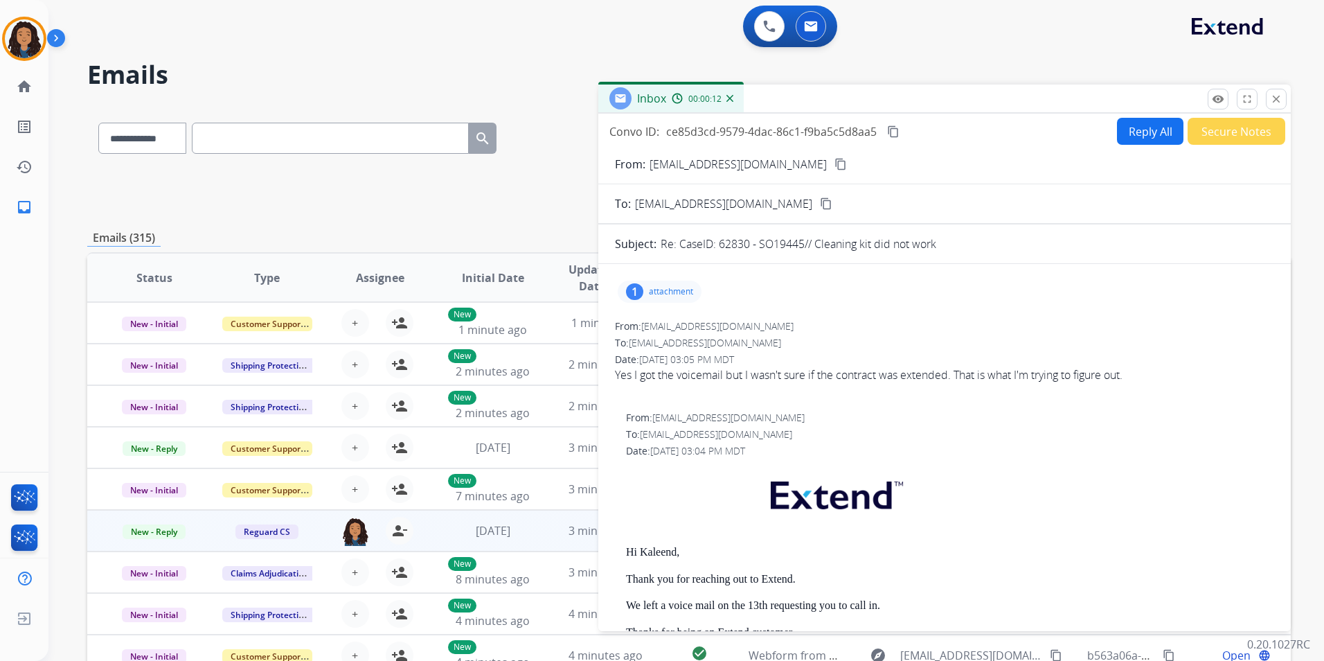
click at [1127, 137] on button "Reply All" at bounding box center [1150, 131] width 66 height 27
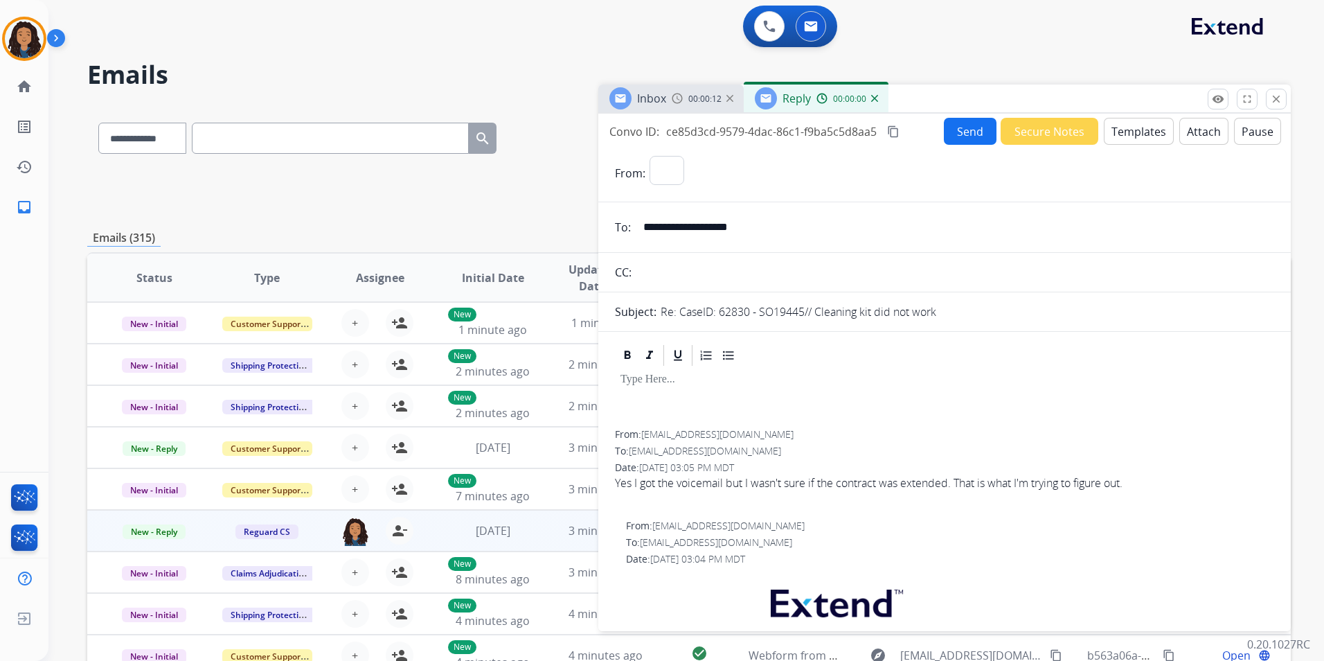
select select "**********"
click at [1127, 137] on button "Templates" at bounding box center [1139, 131] width 70 height 27
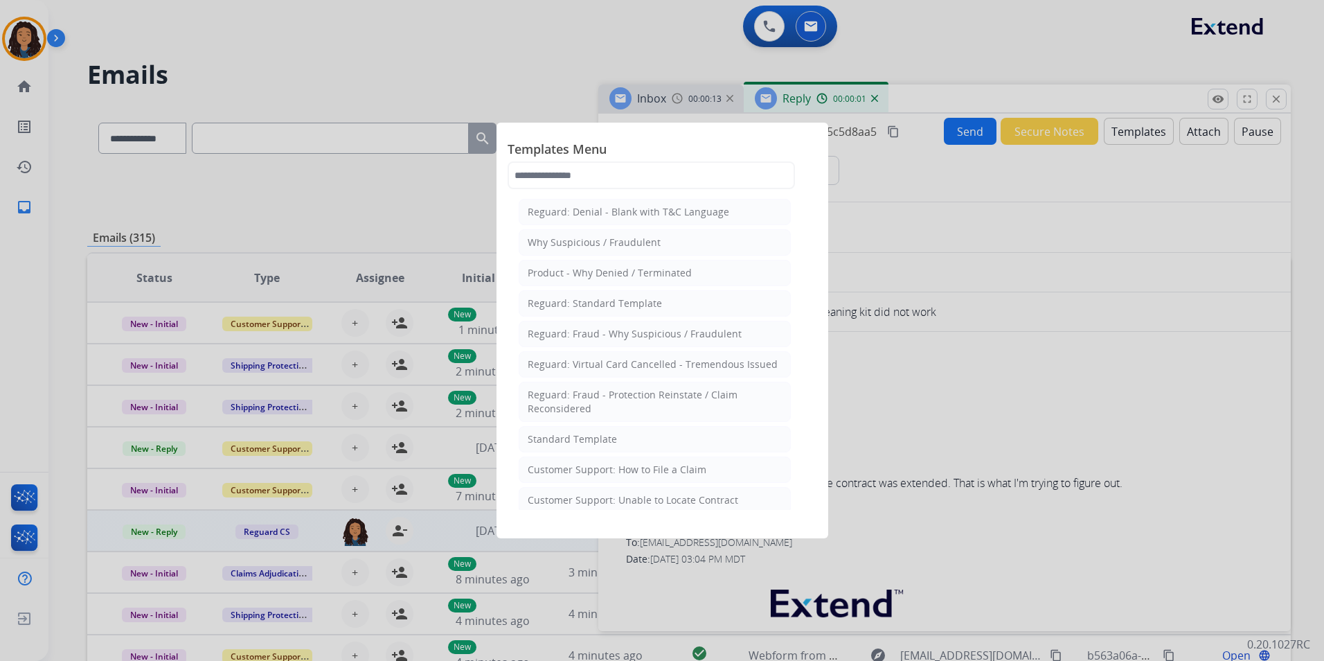
drag, startPoint x: 633, startPoint y: 443, endPoint x: 639, endPoint y: 415, distance: 28.3
click at [632, 443] on li "Standard Template" at bounding box center [655, 439] width 272 height 26
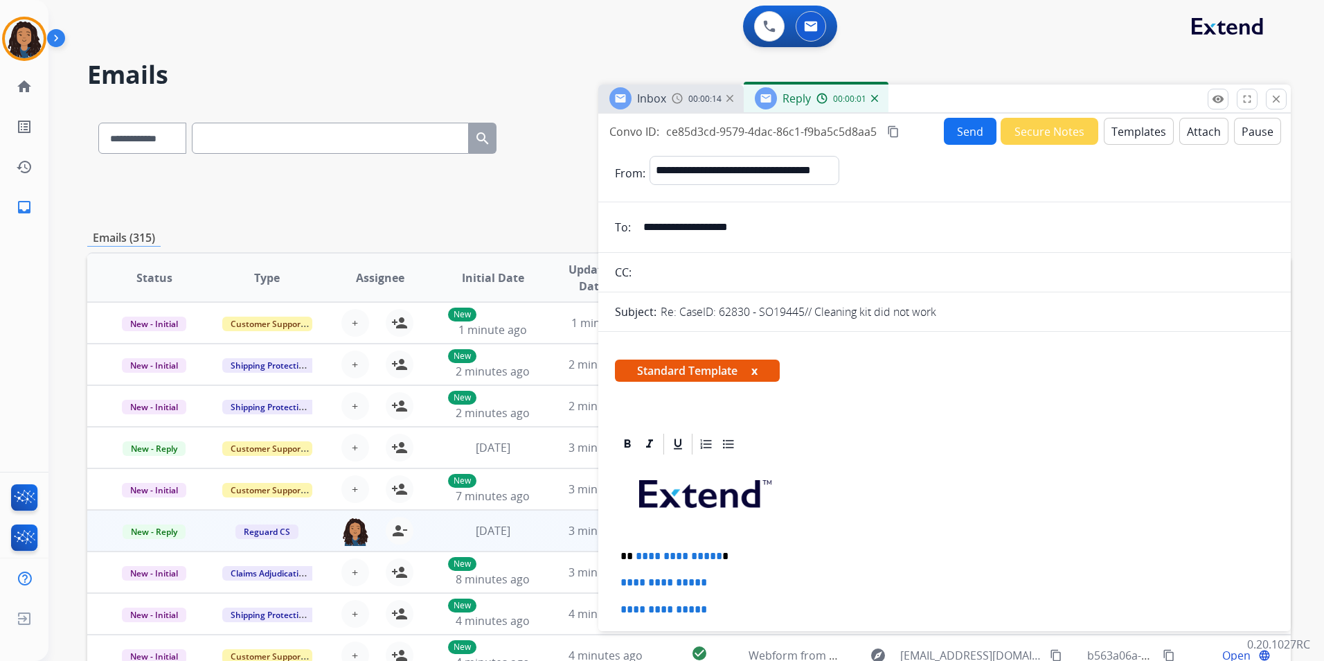
click at [661, 89] on div "Inbox" at bounding box center [637, 98] width 57 height 22
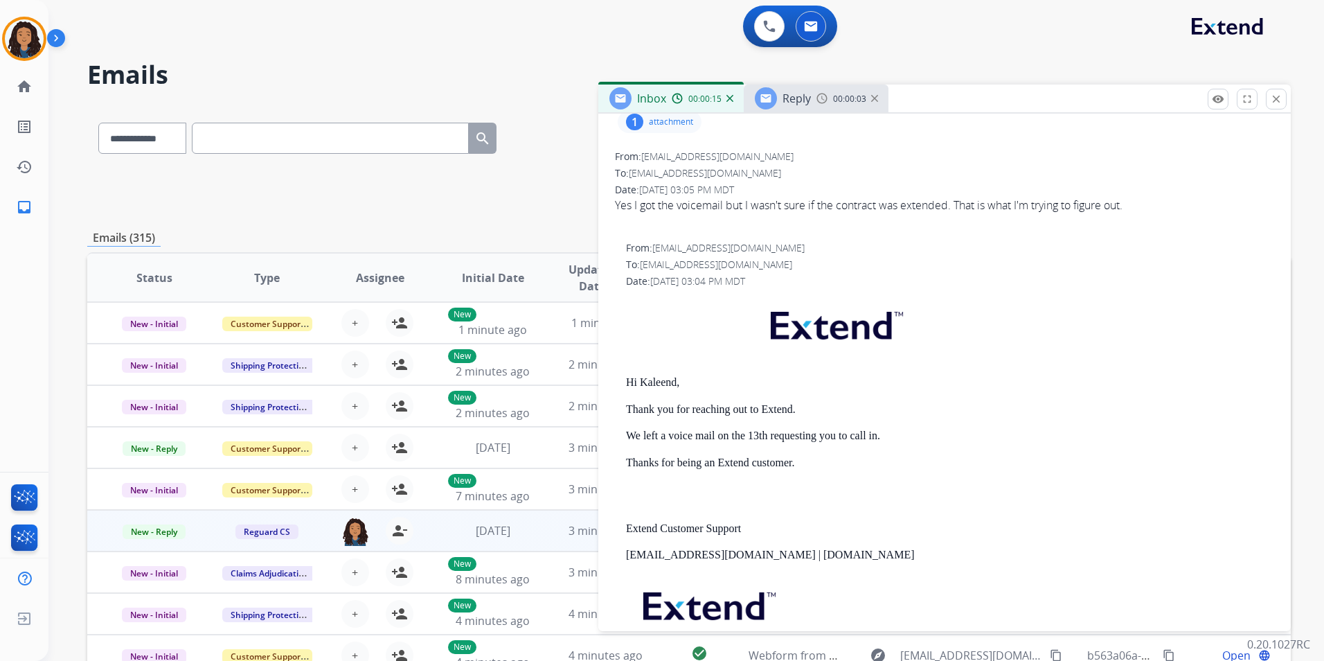
scroll to position [277, 0]
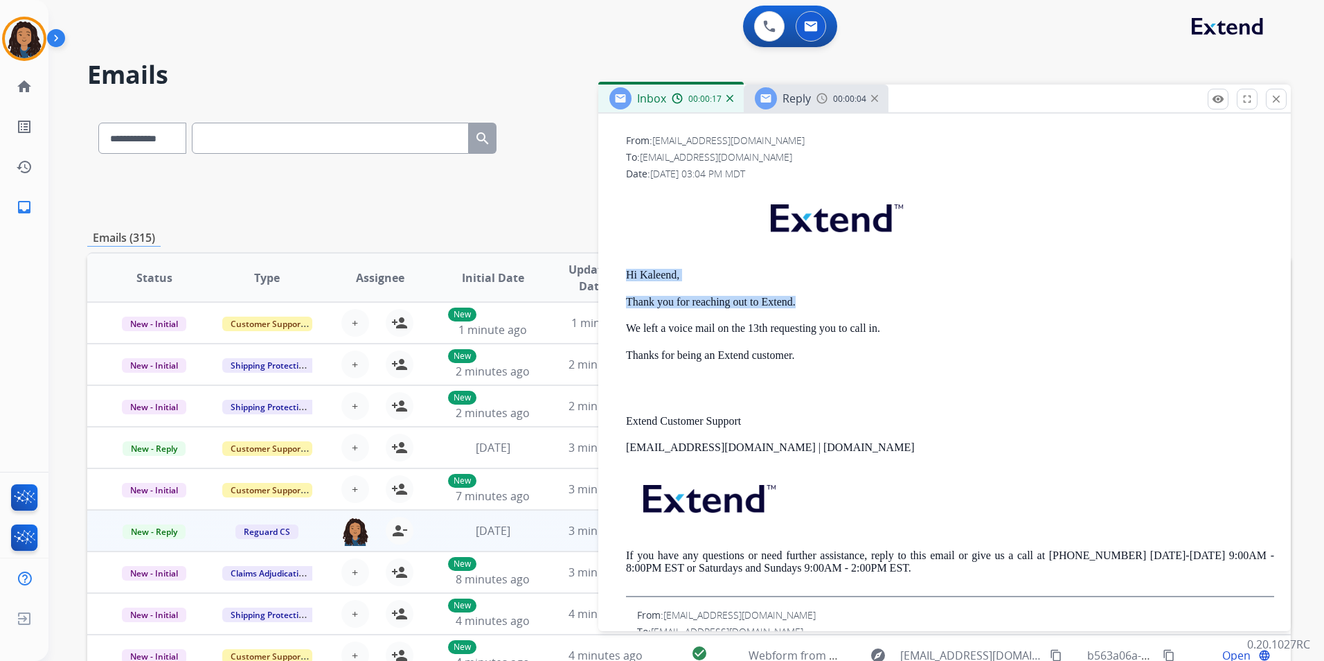
drag, startPoint x: 684, startPoint y: 274, endPoint x: 796, endPoint y: 293, distance: 113.2
click at [796, 293] on div "From: customerservice@reguardprotection.com To: kaleend101@gmail.com Date: 08/1…" at bounding box center [944, 365] width 659 height 463
drag, startPoint x: 796, startPoint y: 293, endPoint x: 772, endPoint y: 296, distance: 24.5
copy div "Hi Kaleend, Thank you for reaching out to Extend."
click at [801, 104] on span "Reply" at bounding box center [797, 98] width 28 height 15
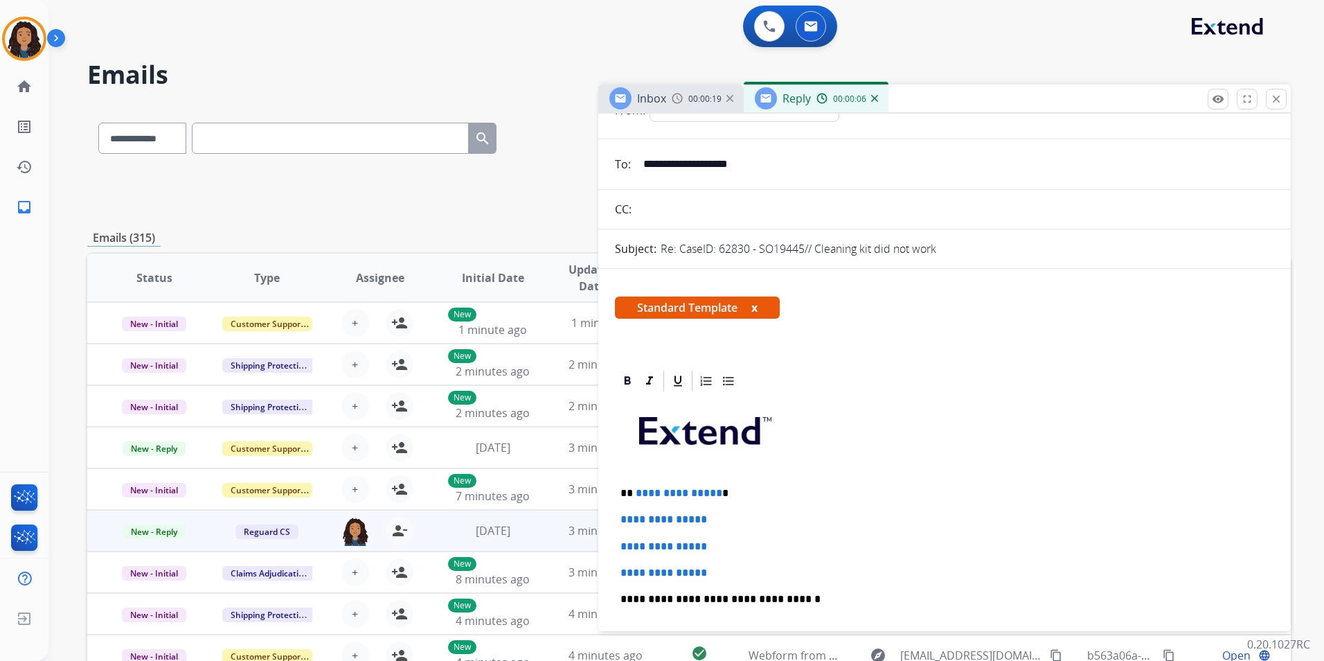
scroll to position [208, 0]
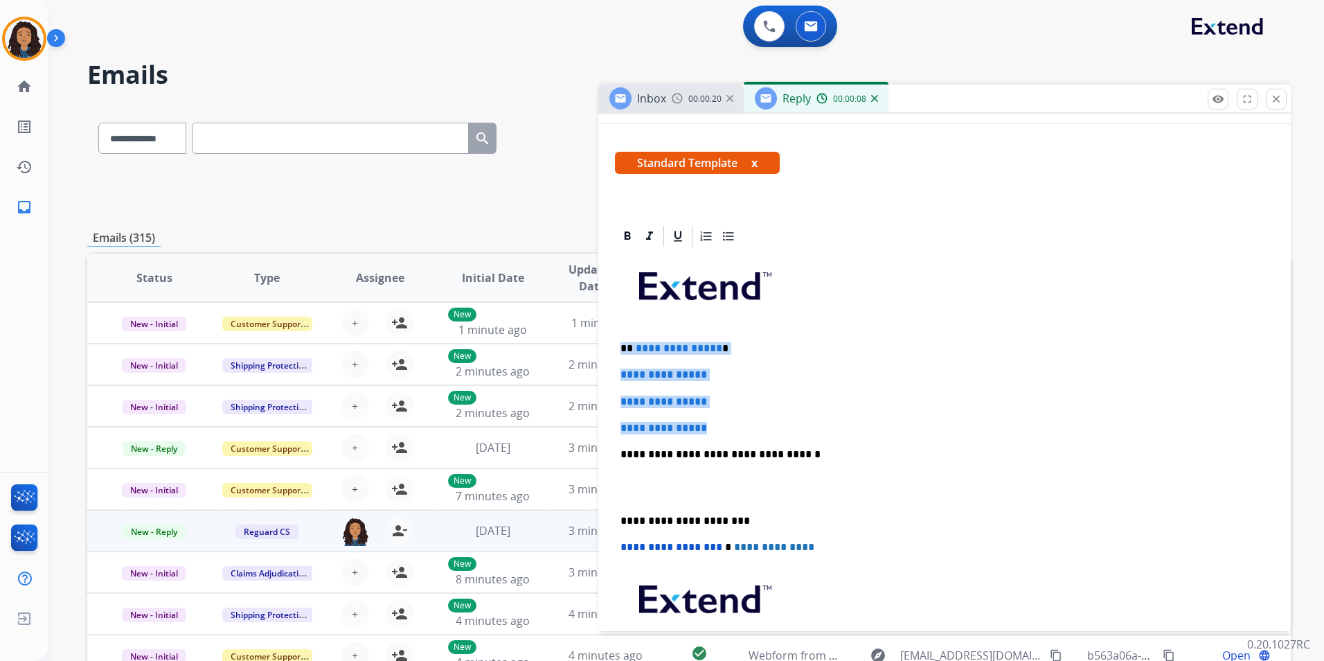
drag, startPoint x: 618, startPoint y: 339, endPoint x: 729, endPoint y: 423, distance: 139.9
click at [729, 423] on div "**********" at bounding box center [944, 487] width 659 height 476
paste div
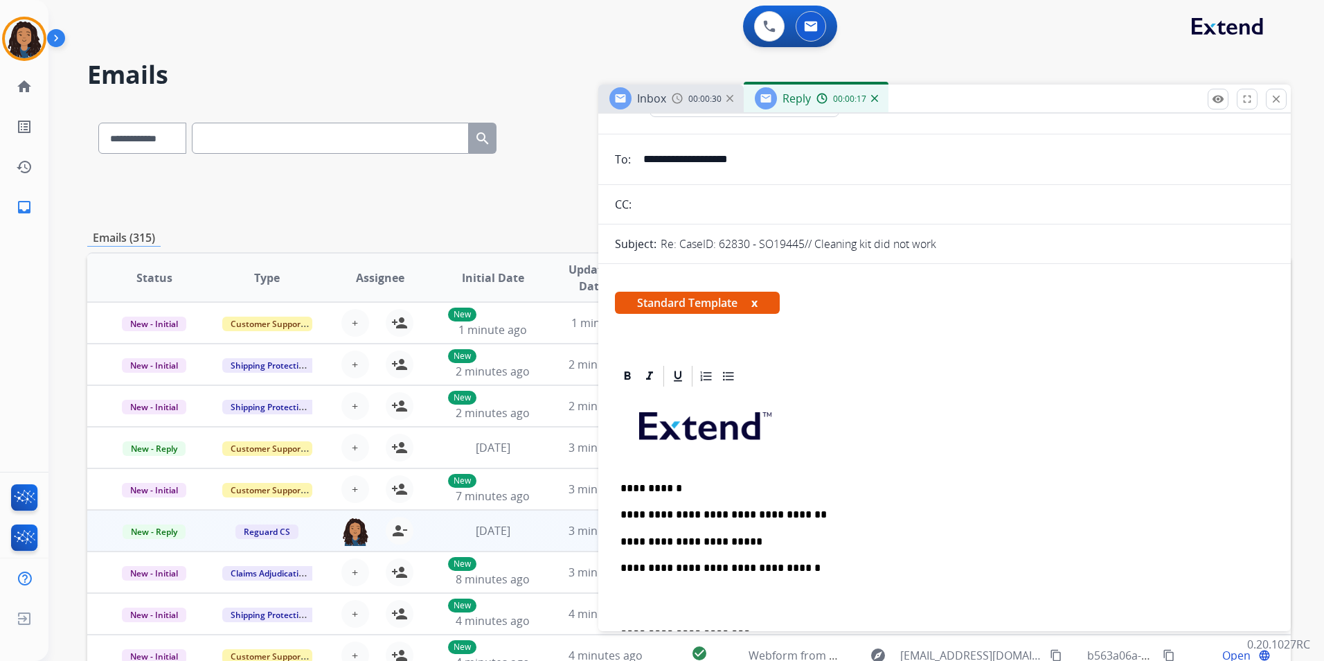
scroll to position [0, 0]
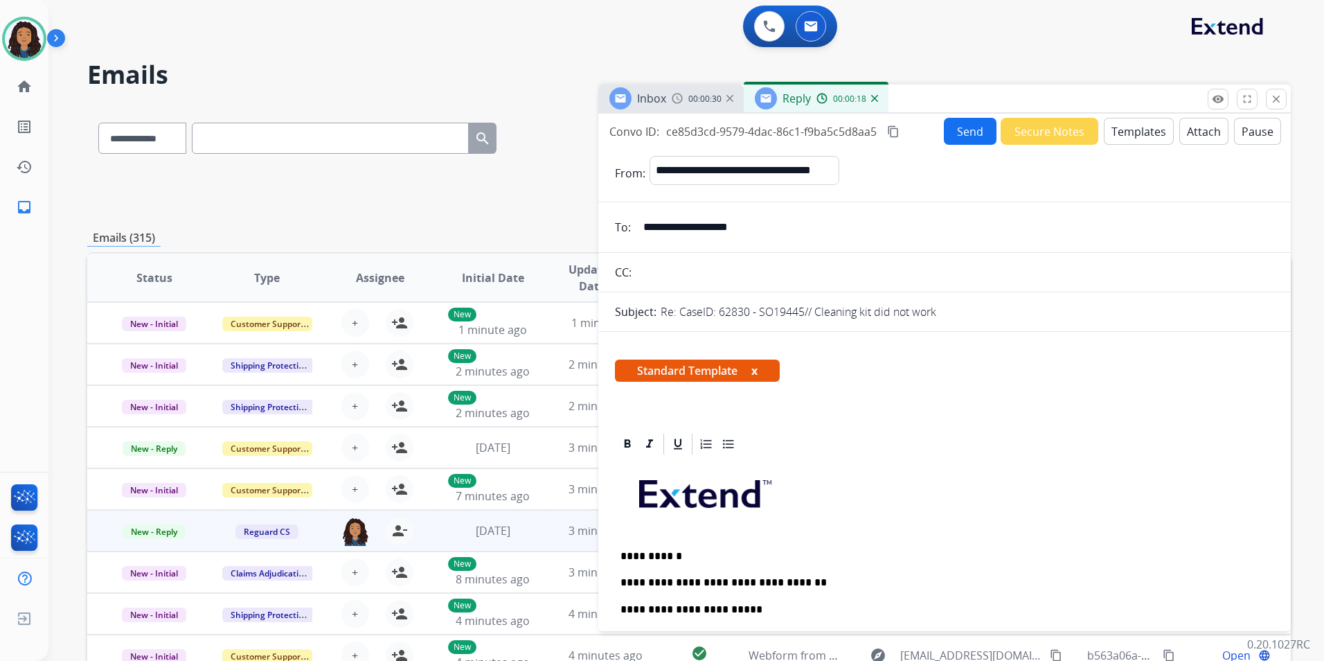
click at [948, 118] on button "Send" at bounding box center [970, 131] width 53 height 27
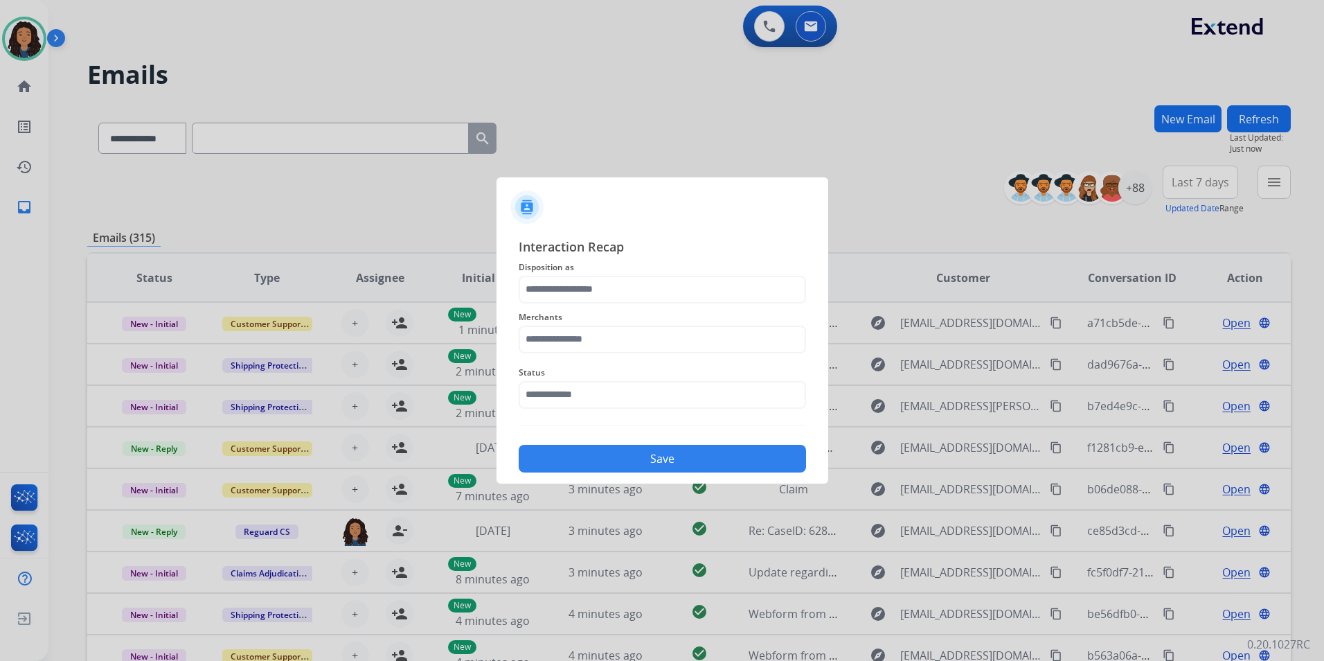
click at [651, 258] on div "Interaction Recap Disposition as Merchants Status Save" at bounding box center [662, 355] width 287 height 236
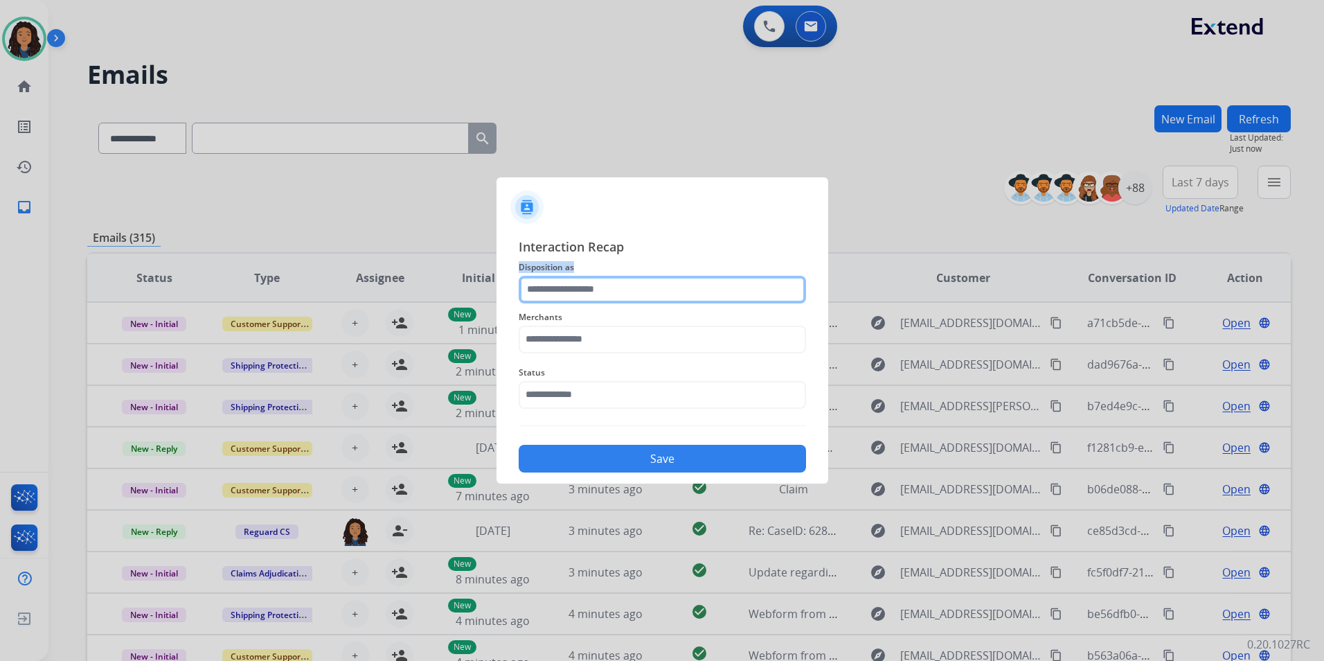
drag, startPoint x: 651, startPoint y: 259, endPoint x: 636, endPoint y: 289, distance: 33.8
click at [641, 281] on input "text" at bounding box center [662, 290] width 287 height 28
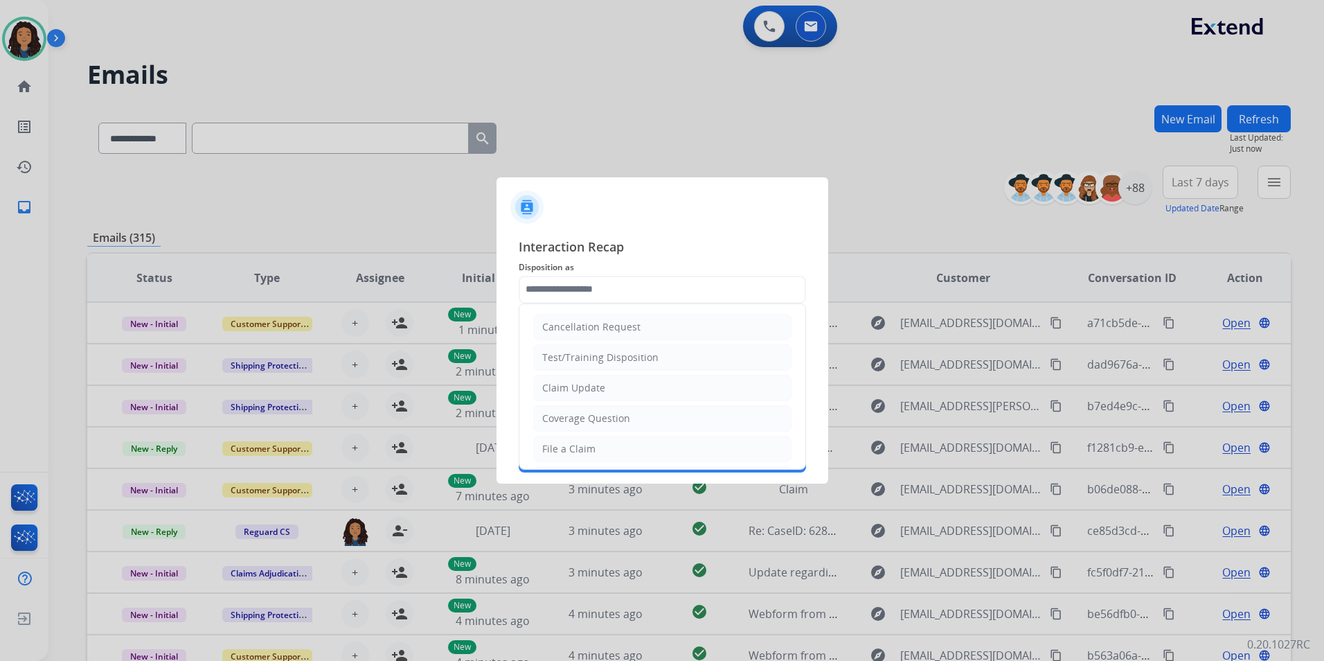
click at [594, 384] on div "Claim Update" at bounding box center [573, 388] width 63 height 14
type input "**********"
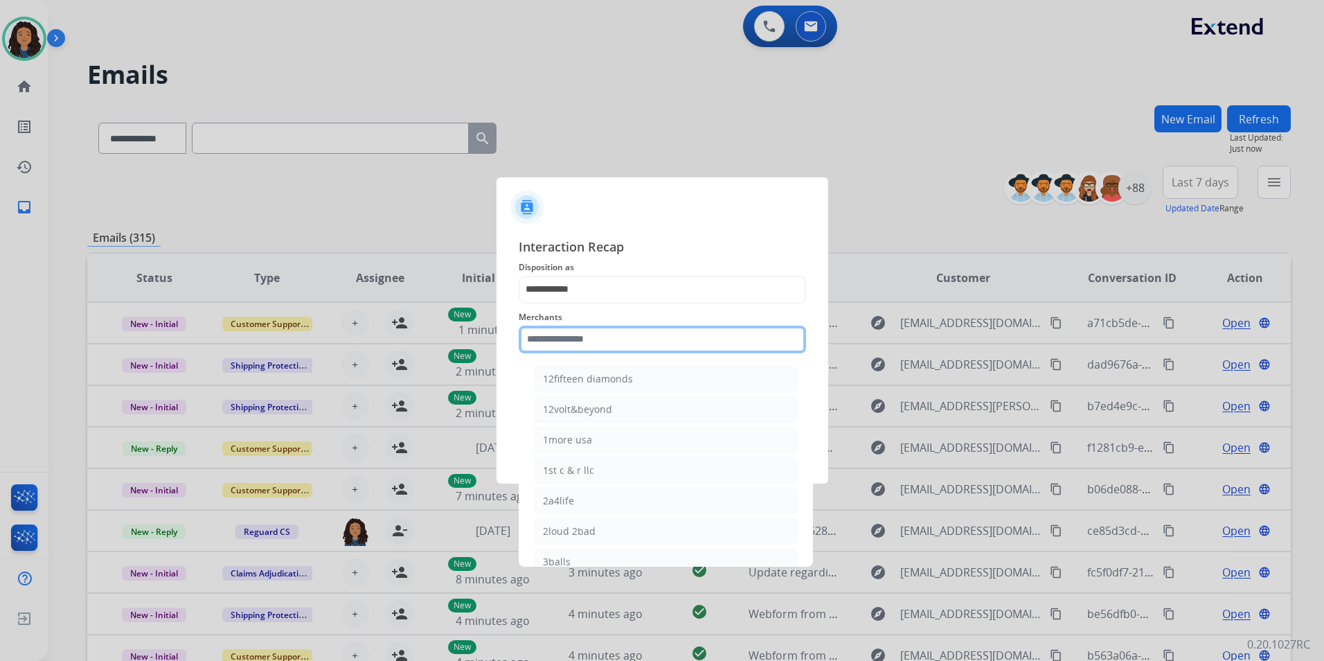
click at [588, 326] on input "text" at bounding box center [662, 340] width 287 height 28
type input "*"
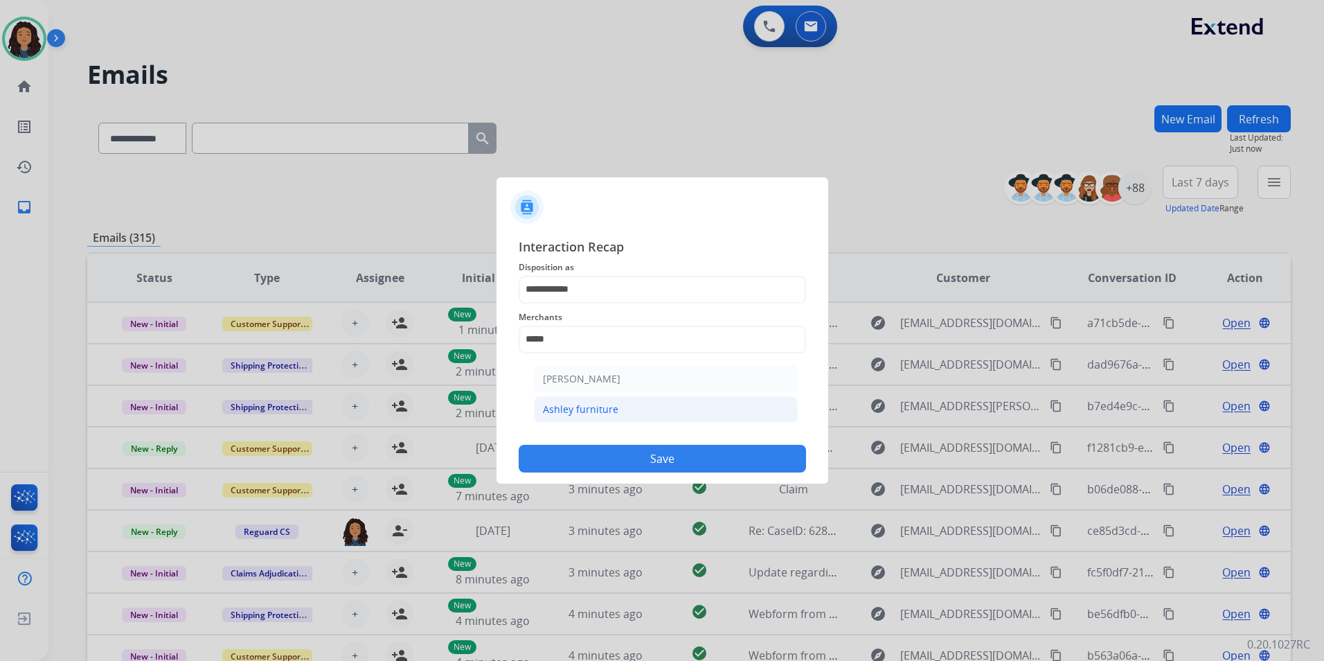
click at [619, 413] on li "Ashley furniture" at bounding box center [666, 409] width 264 height 26
type input "**********"
click at [615, 401] on input "text" at bounding box center [662, 395] width 287 height 28
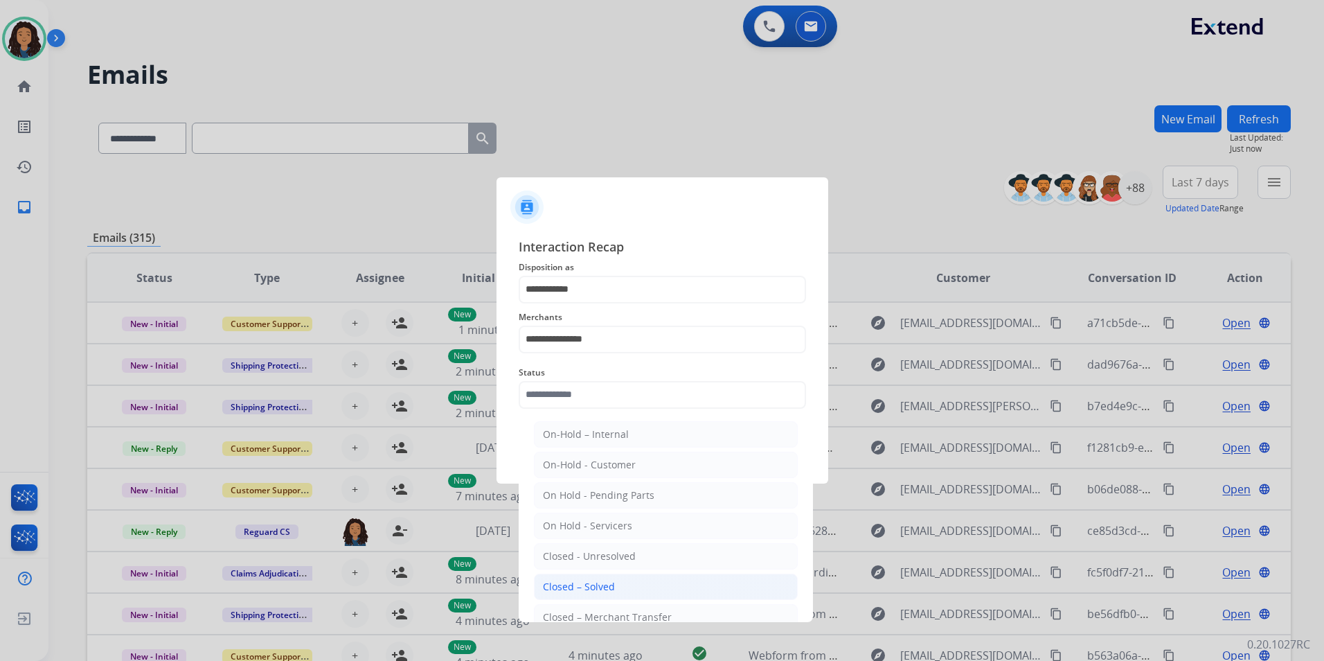
drag, startPoint x: 589, startPoint y: 587, endPoint x: 590, endPoint y: 487, distance: 99.7
click at [589, 587] on div "Closed – Solved" at bounding box center [579, 587] width 72 height 14
type input "**********"
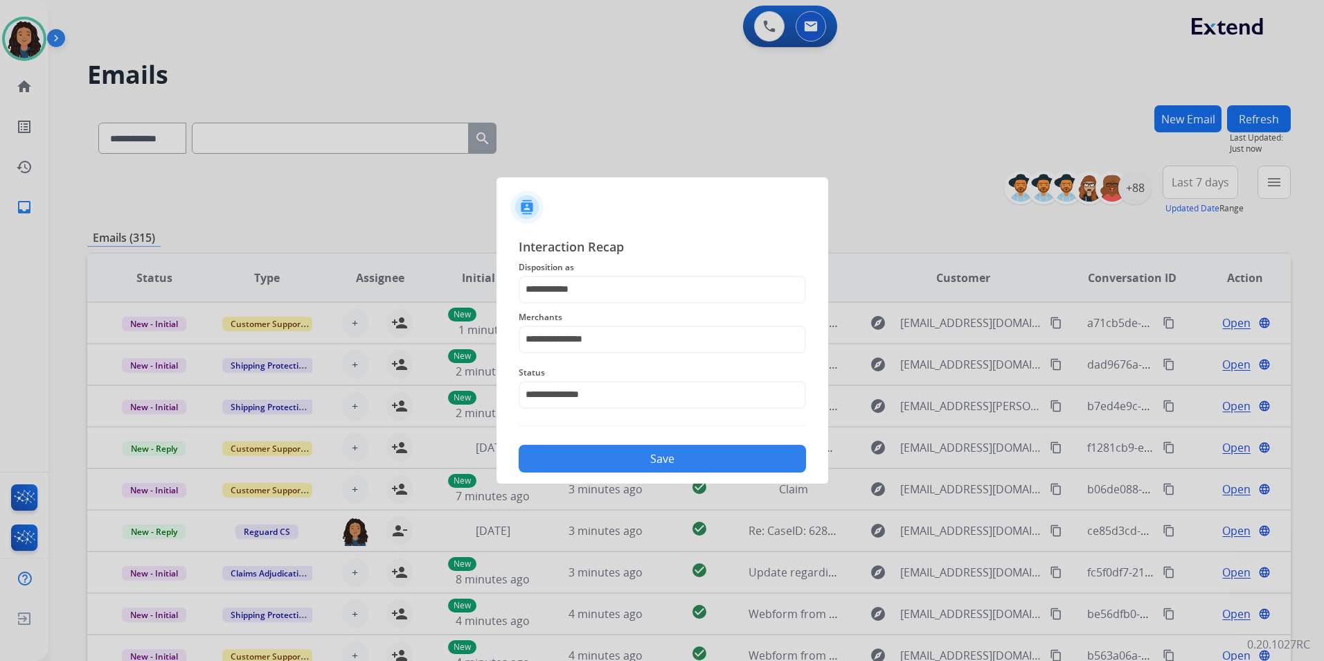
click at [597, 474] on div "**********" at bounding box center [663, 355] width 332 height 258
click at [606, 458] on button "Save" at bounding box center [662, 459] width 287 height 28
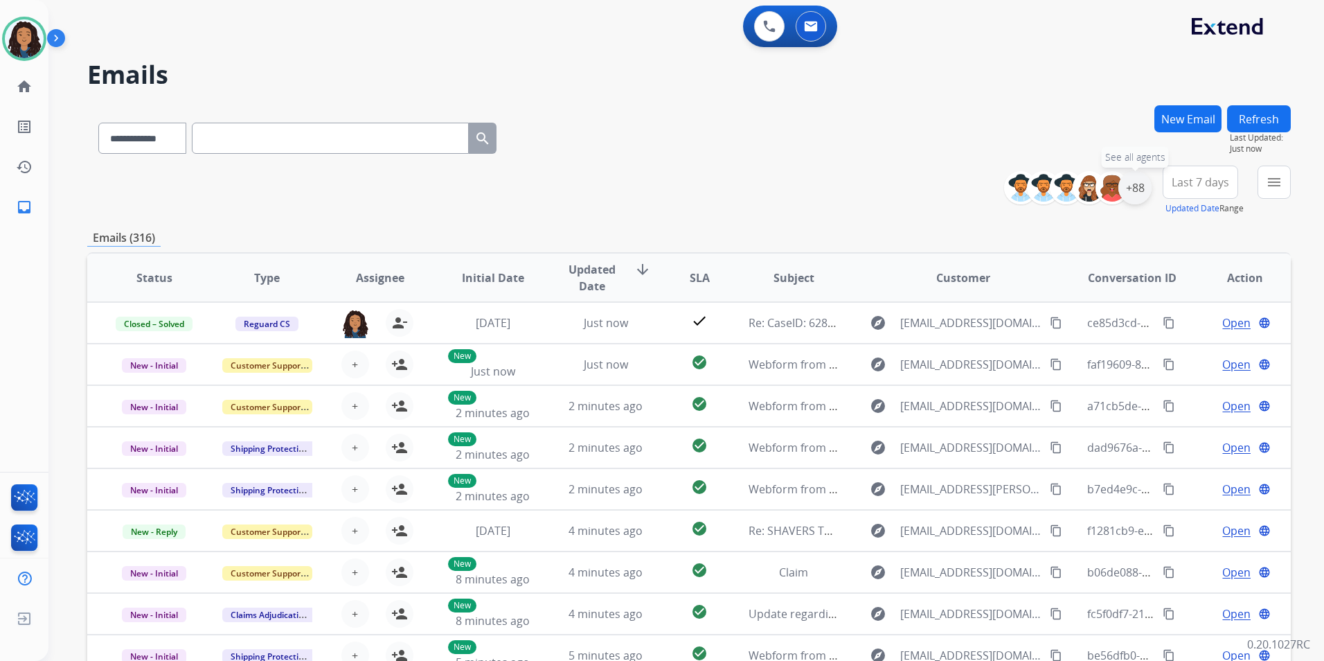
click at [1135, 192] on div "+88" at bounding box center [1135, 187] width 33 height 33
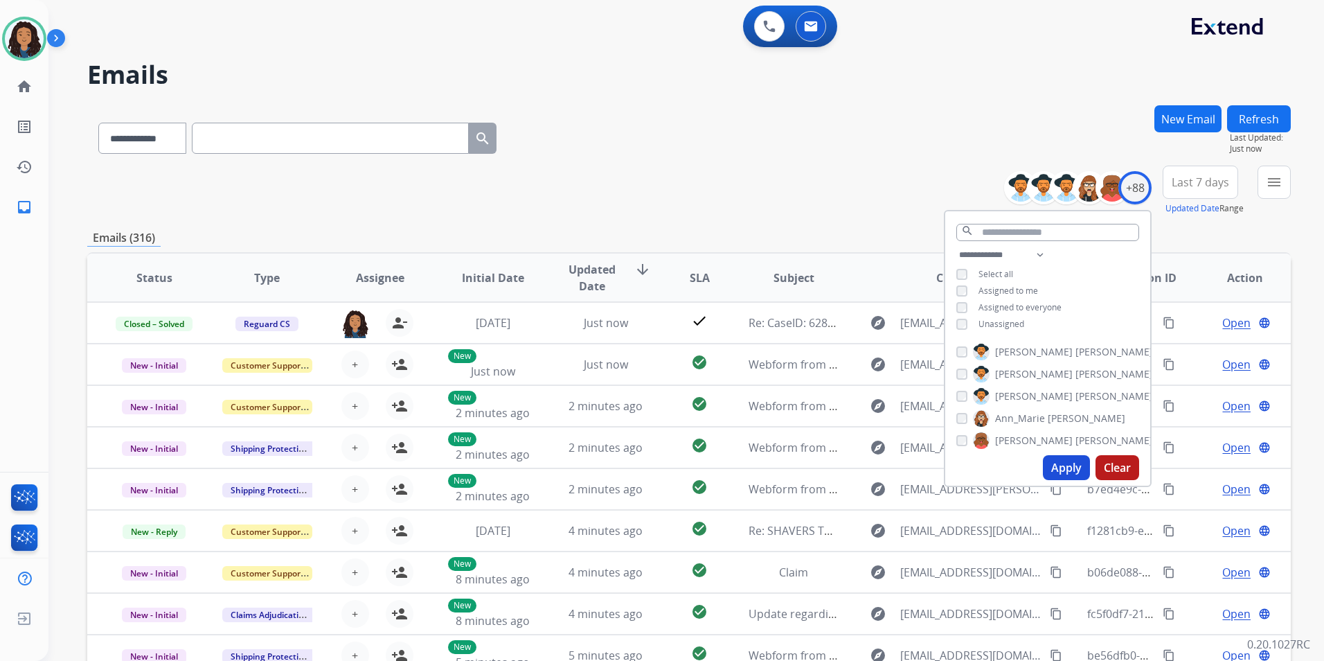
click at [1006, 323] on span "Unassigned" at bounding box center [1002, 324] width 46 height 12
click at [1052, 461] on button "Apply" at bounding box center [1066, 467] width 47 height 25
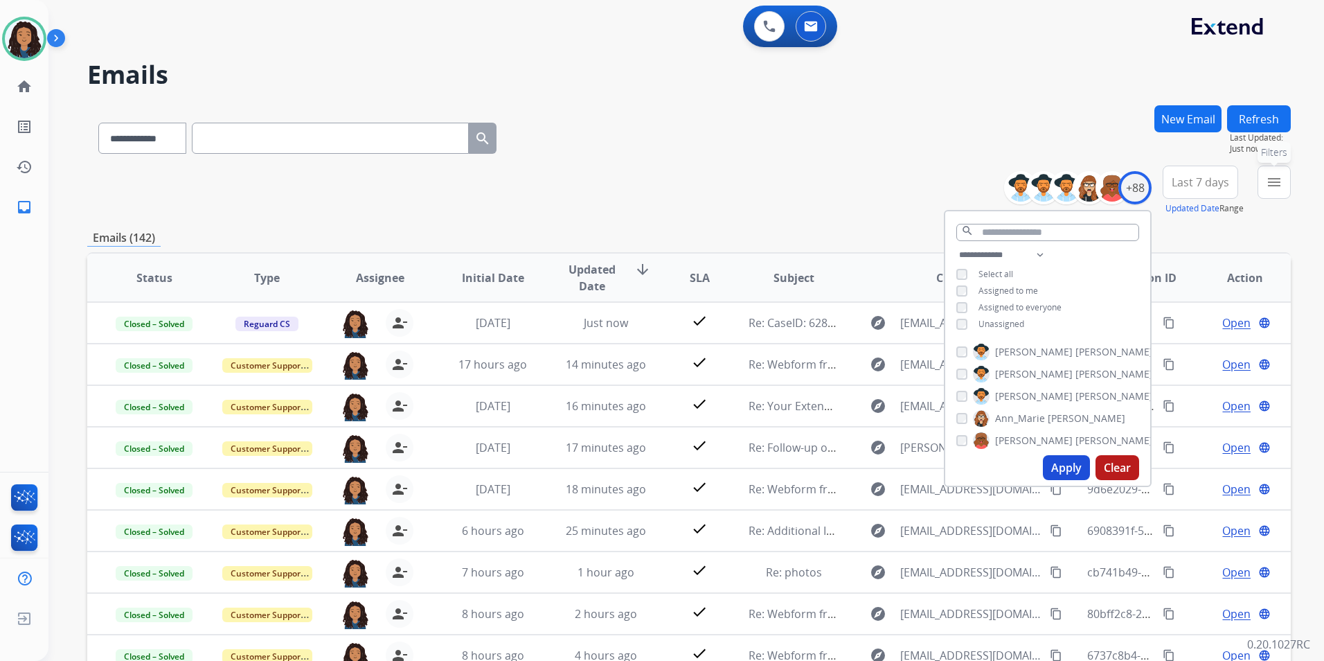
click at [1266, 189] on mat-icon "menu" at bounding box center [1274, 182] width 17 height 17
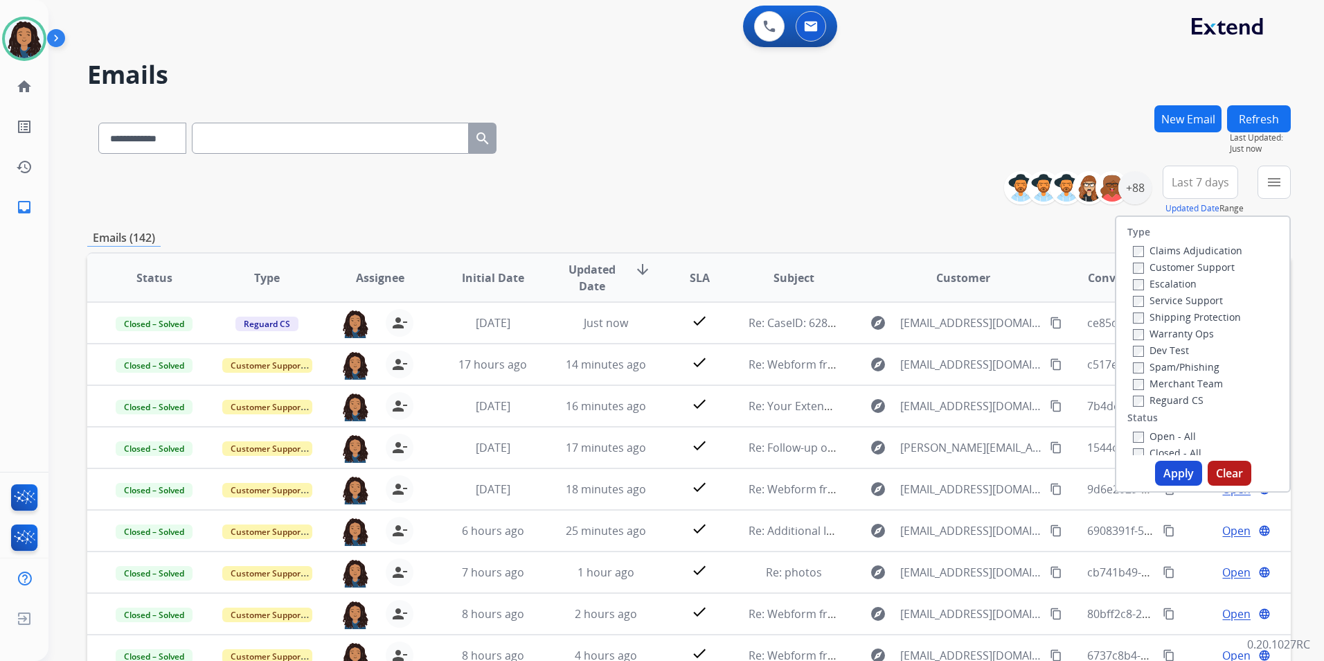
click at [1168, 264] on label "Customer Support" at bounding box center [1184, 266] width 102 height 13
click at [1229, 310] on label "Shipping Protection" at bounding box center [1187, 316] width 108 height 13
click at [1166, 392] on div "Reguard CS" at bounding box center [1187, 399] width 109 height 17
click at [1165, 399] on label "Reguard CS" at bounding box center [1168, 399] width 71 height 13
click at [1159, 429] on label "Open - All" at bounding box center [1164, 435] width 63 height 13
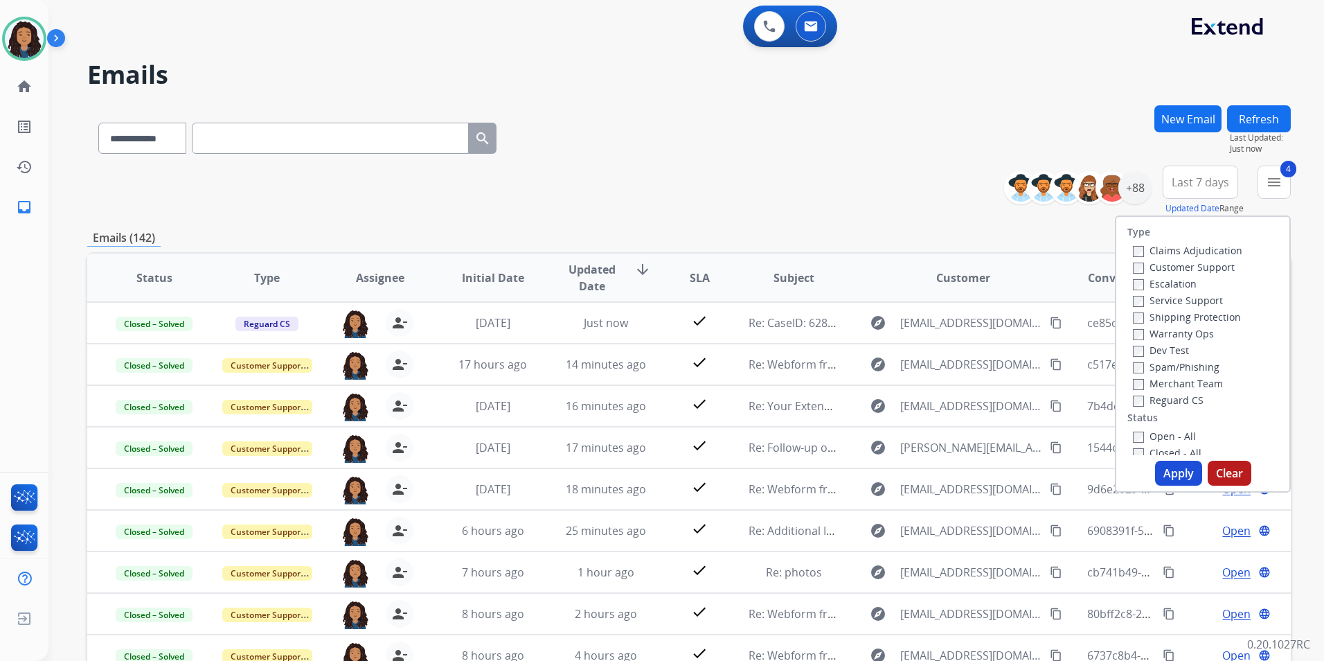
click at [1161, 472] on button "Apply" at bounding box center [1178, 473] width 47 height 25
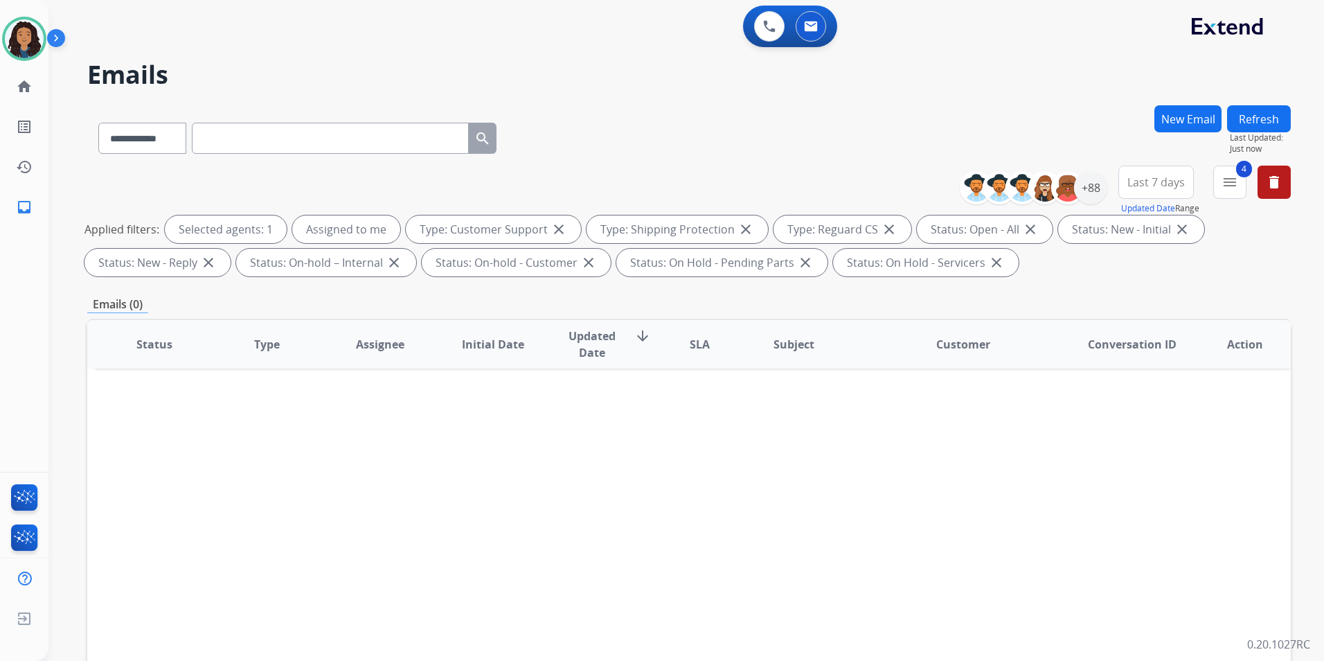
click at [1257, 127] on button "Refresh" at bounding box center [1259, 118] width 64 height 27
click at [1155, 179] on span "Last 7 days" at bounding box center [1156, 182] width 57 height 6
click at [1117, 358] on div "Last 90 days" at bounding box center [1152, 350] width 76 height 21
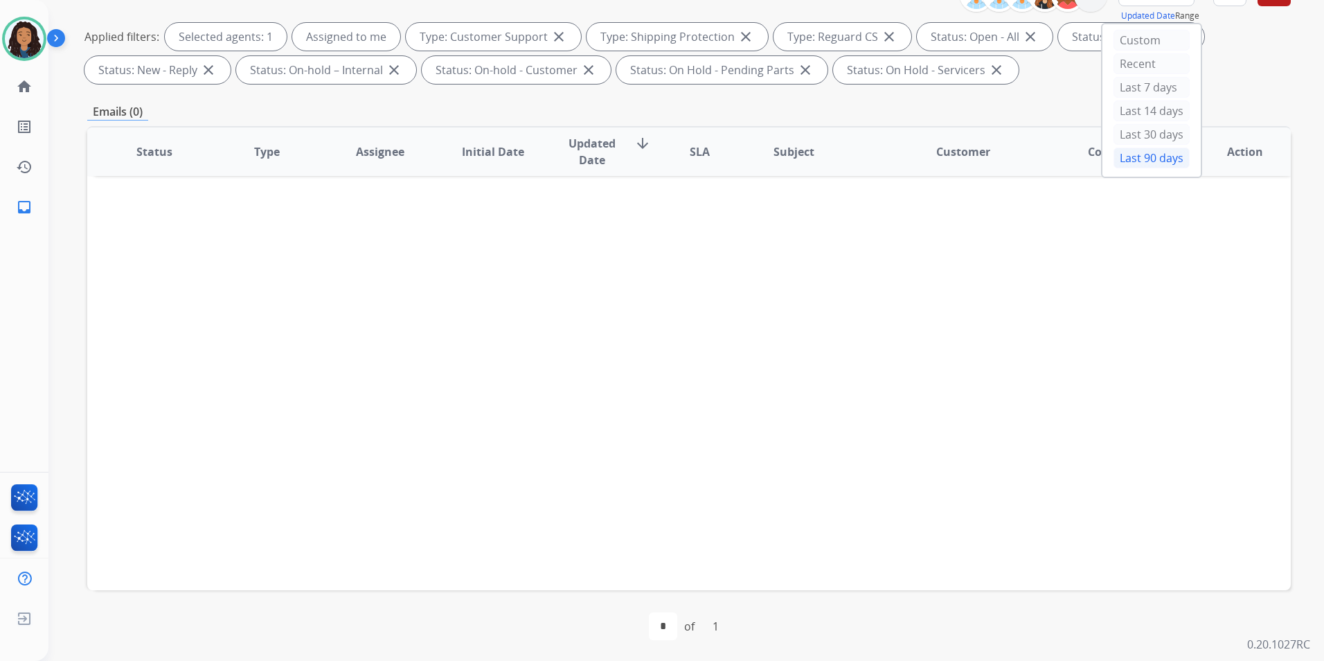
scroll to position [194, 0]
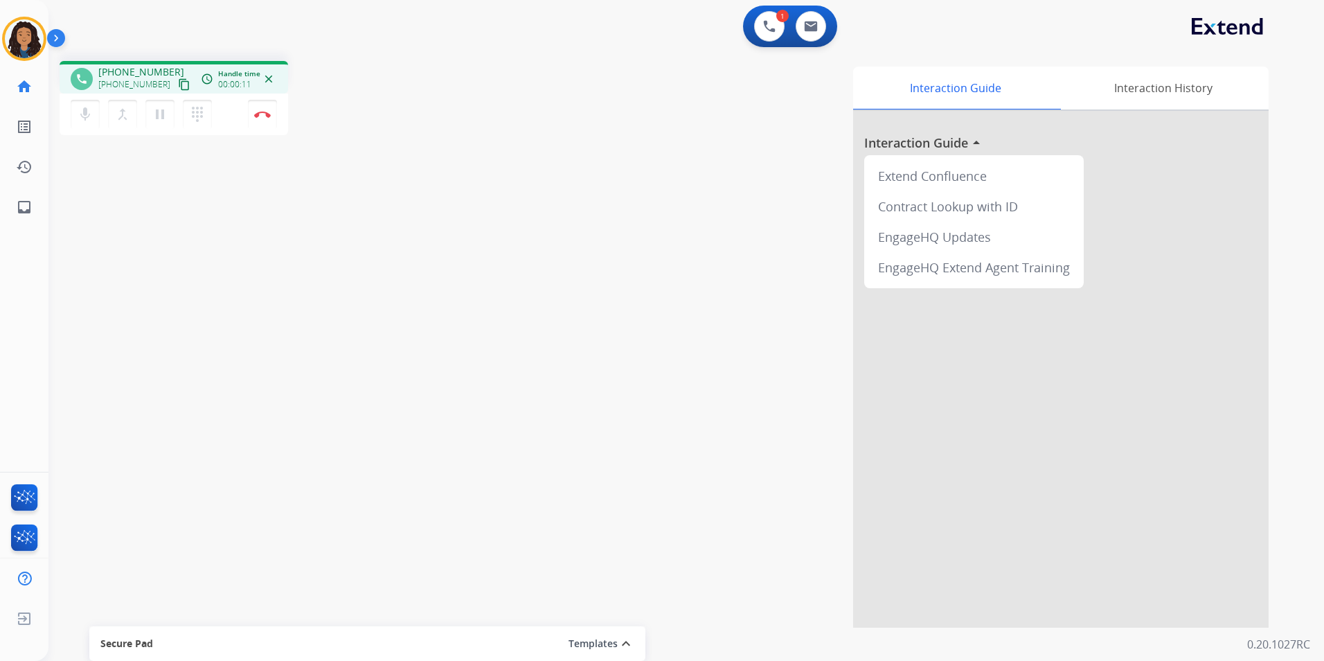
click at [178, 80] on mat-icon "content_copy" at bounding box center [184, 84] width 12 height 12
click at [258, 112] on img at bounding box center [262, 114] width 17 height 7
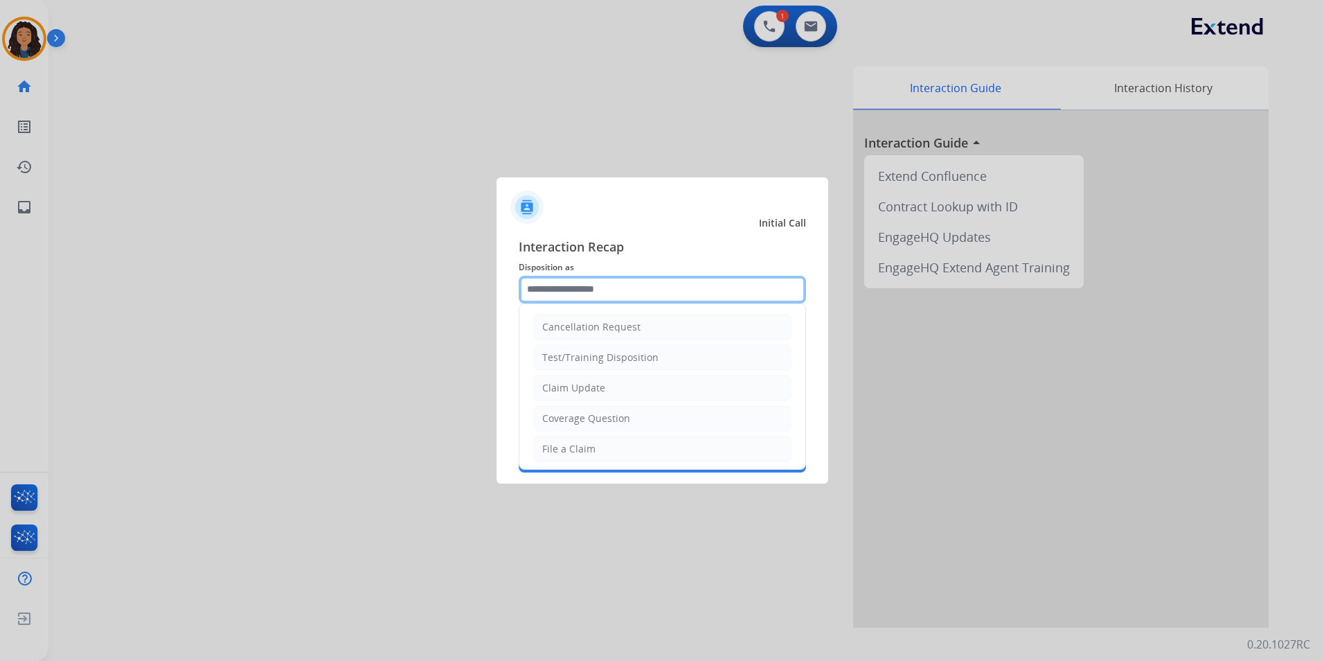
click at [567, 282] on input "text" at bounding box center [662, 290] width 287 height 28
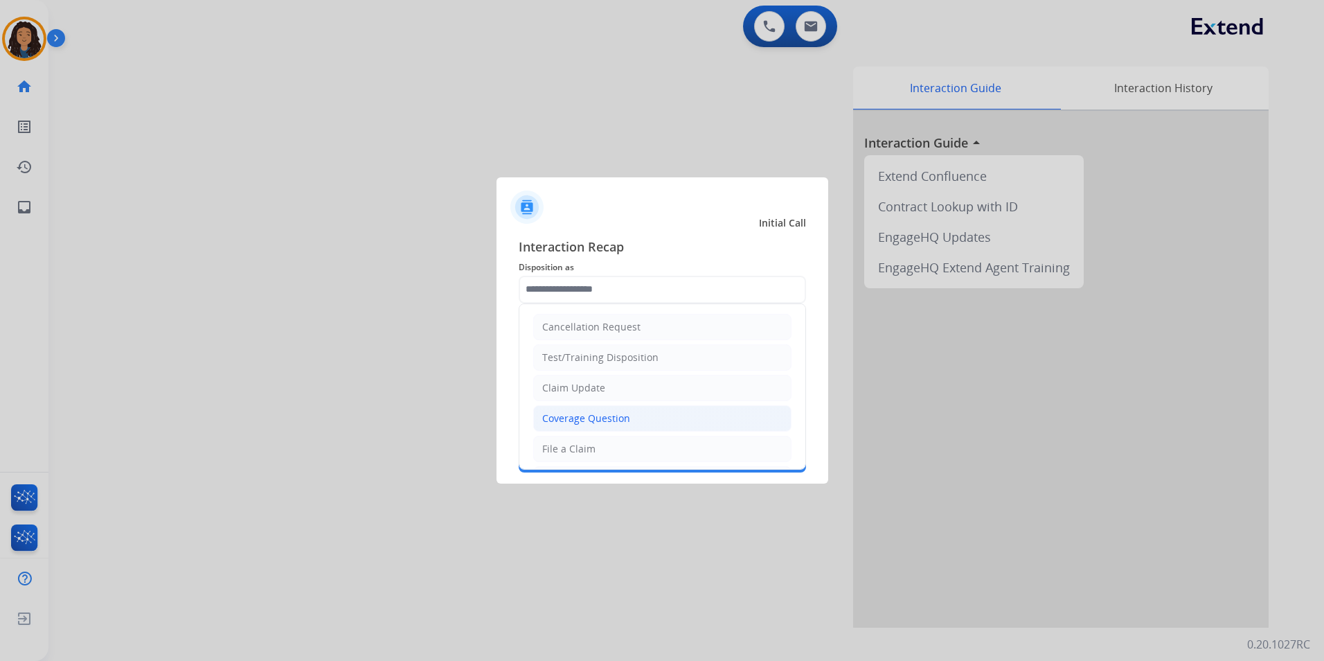
click at [625, 418] on div "Coverage Question" at bounding box center [586, 418] width 88 height 14
type input "**********"
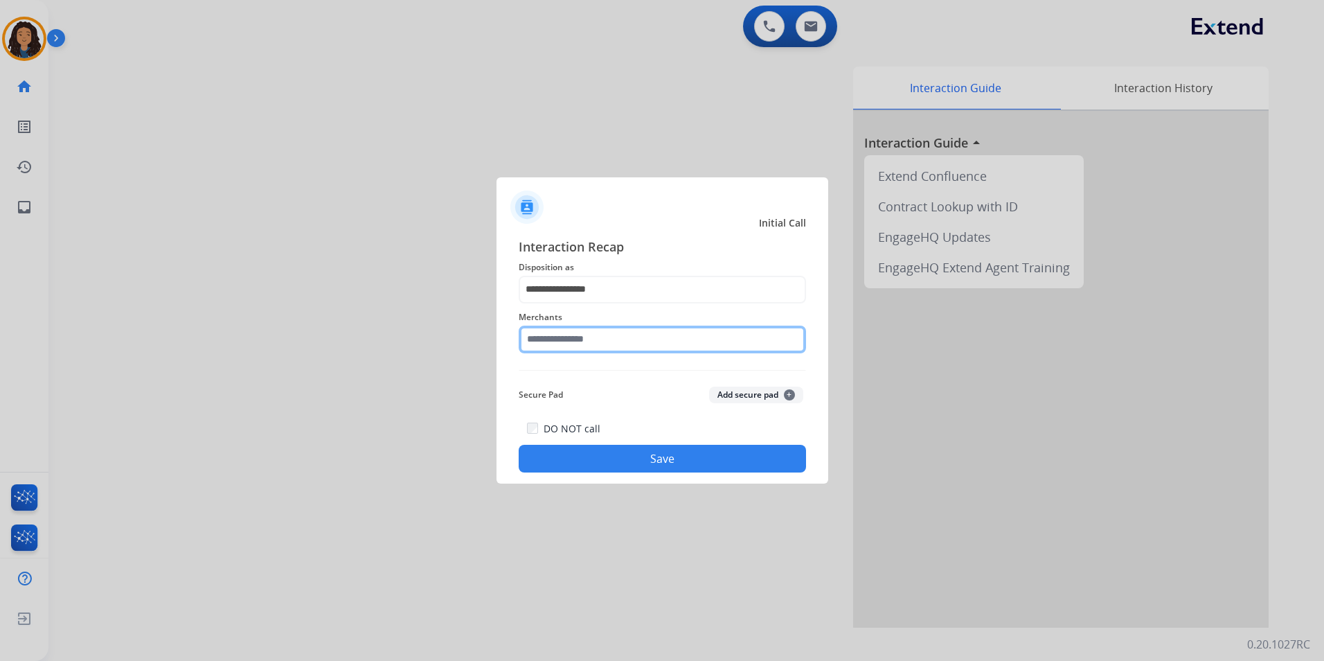
click at [622, 332] on input "text" at bounding box center [662, 340] width 287 height 28
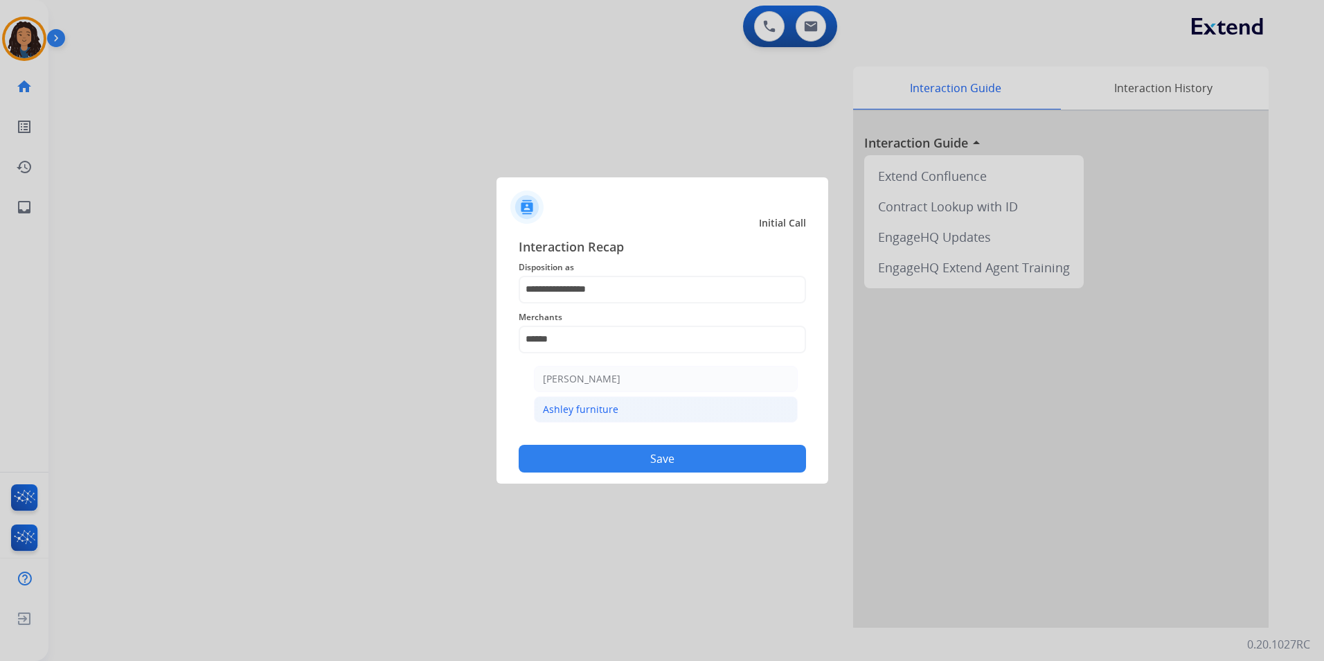
click at [639, 417] on li "Ashley furniture" at bounding box center [666, 409] width 264 height 26
type input "**********"
click at [571, 452] on button "Save" at bounding box center [662, 459] width 287 height 28
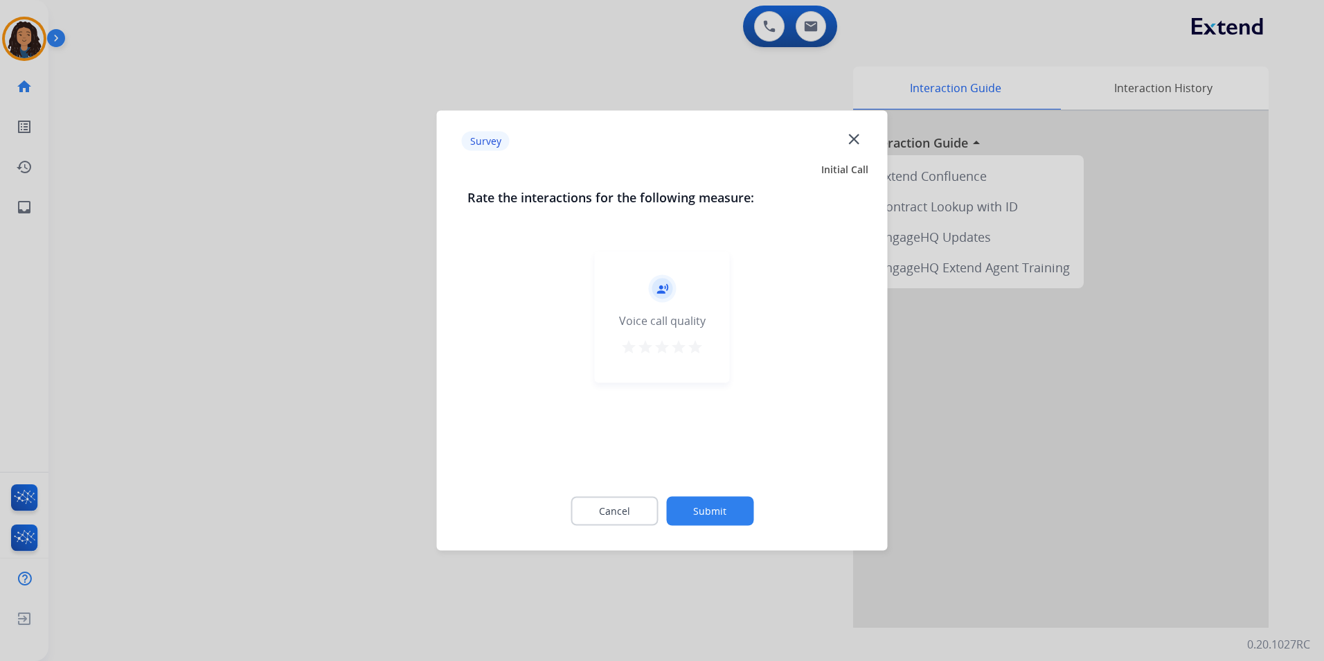
click at [132, 274] on div at bounding box center [662, 330] width 1324 height 661
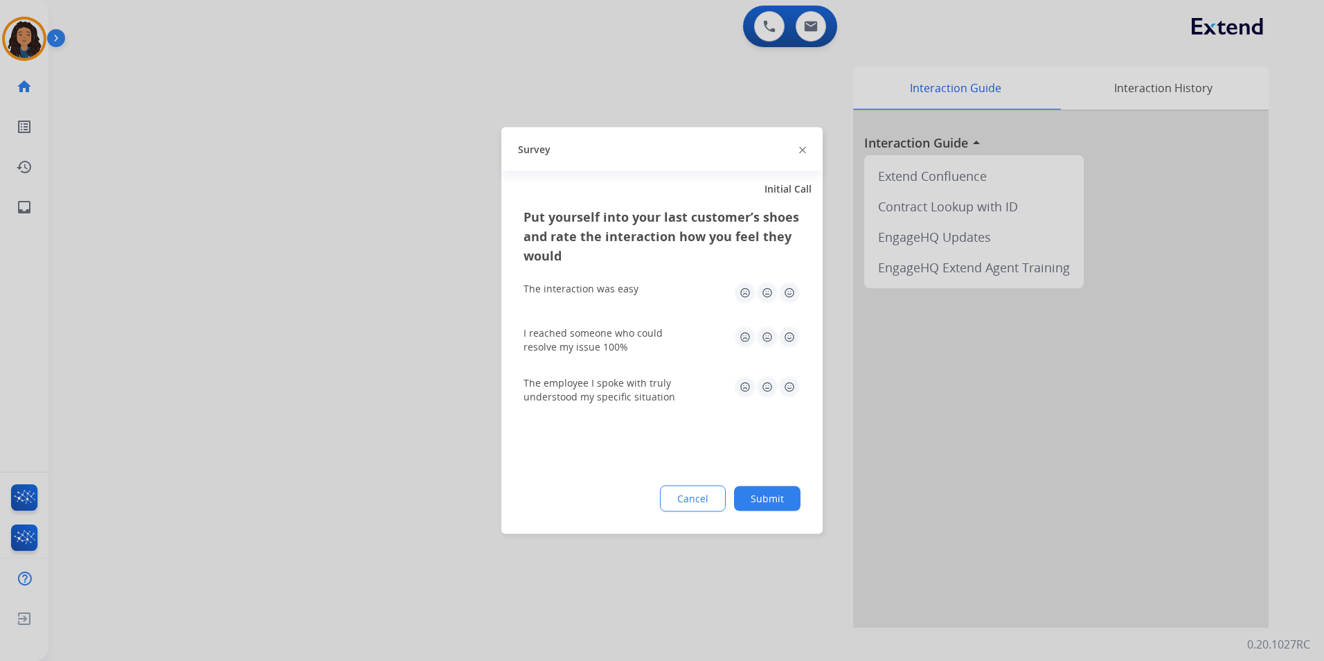
click at [148, 266] on div at bounding box center [662, 330] width 1324 height 661
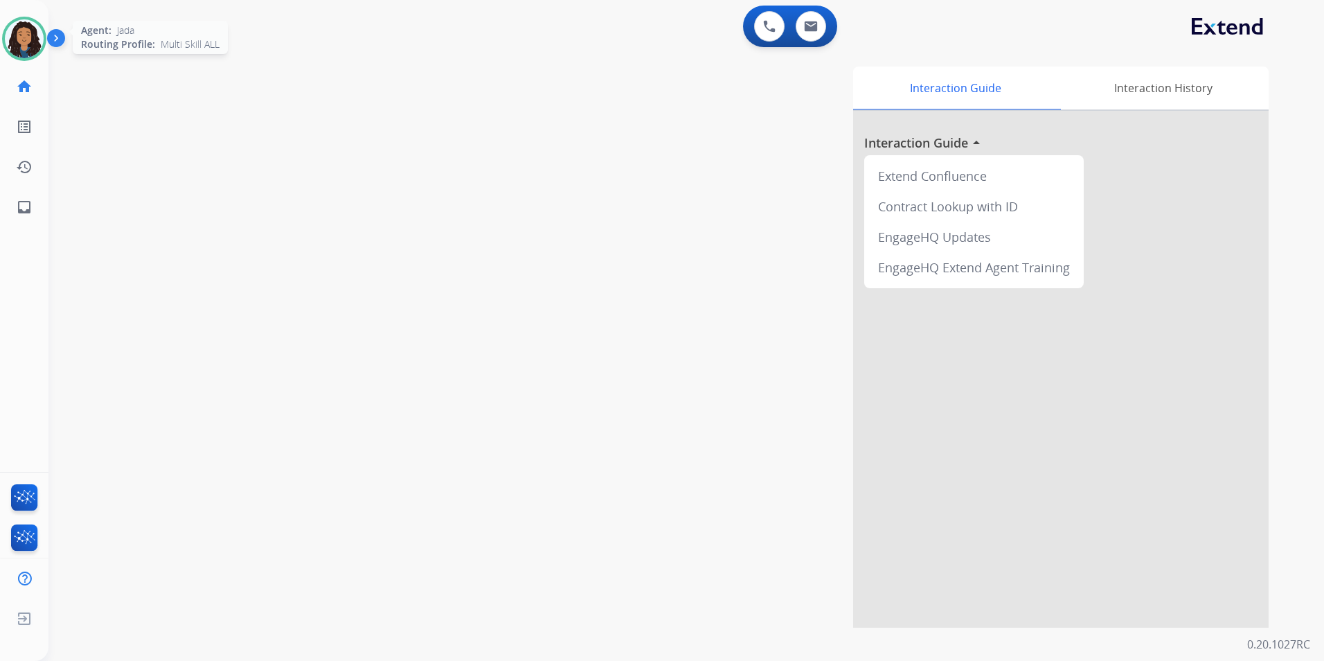
click at [33, 36] on img at bounding box center [24, 38] width 39 height 39
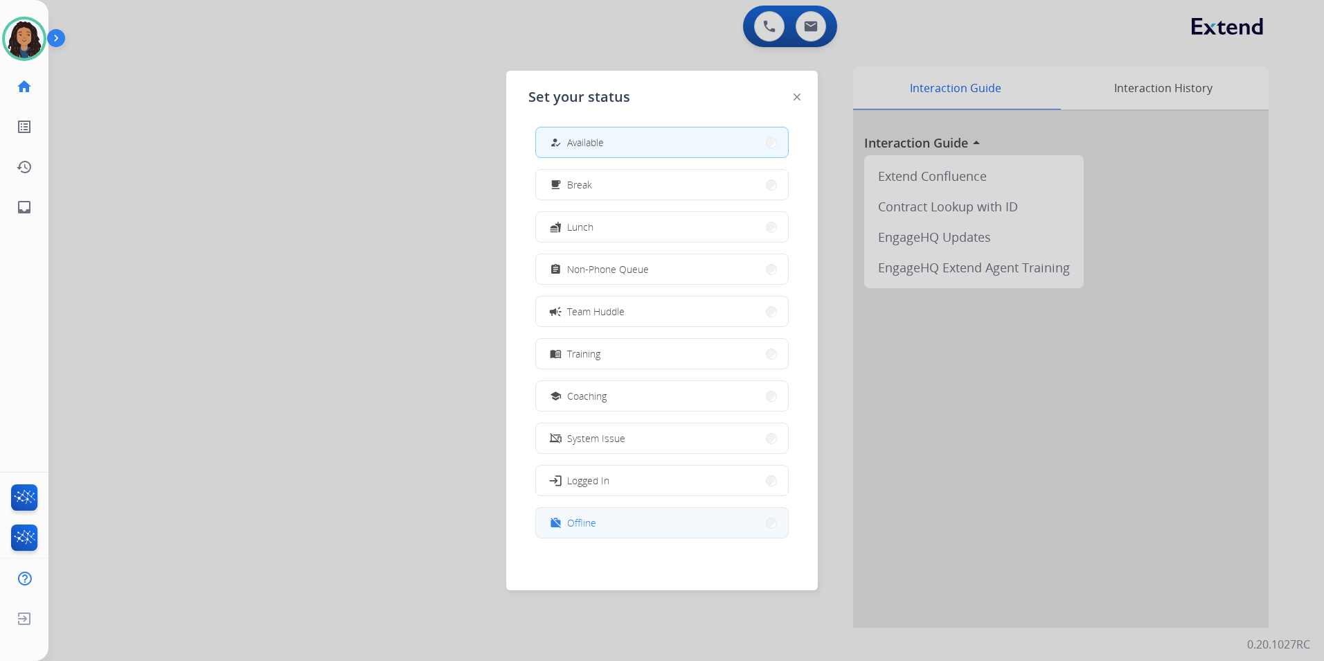
scroll to position [4, 0]
click at [614, 531] on button "work_off Offline" at bounding box center [662, 522] width 252 height 30
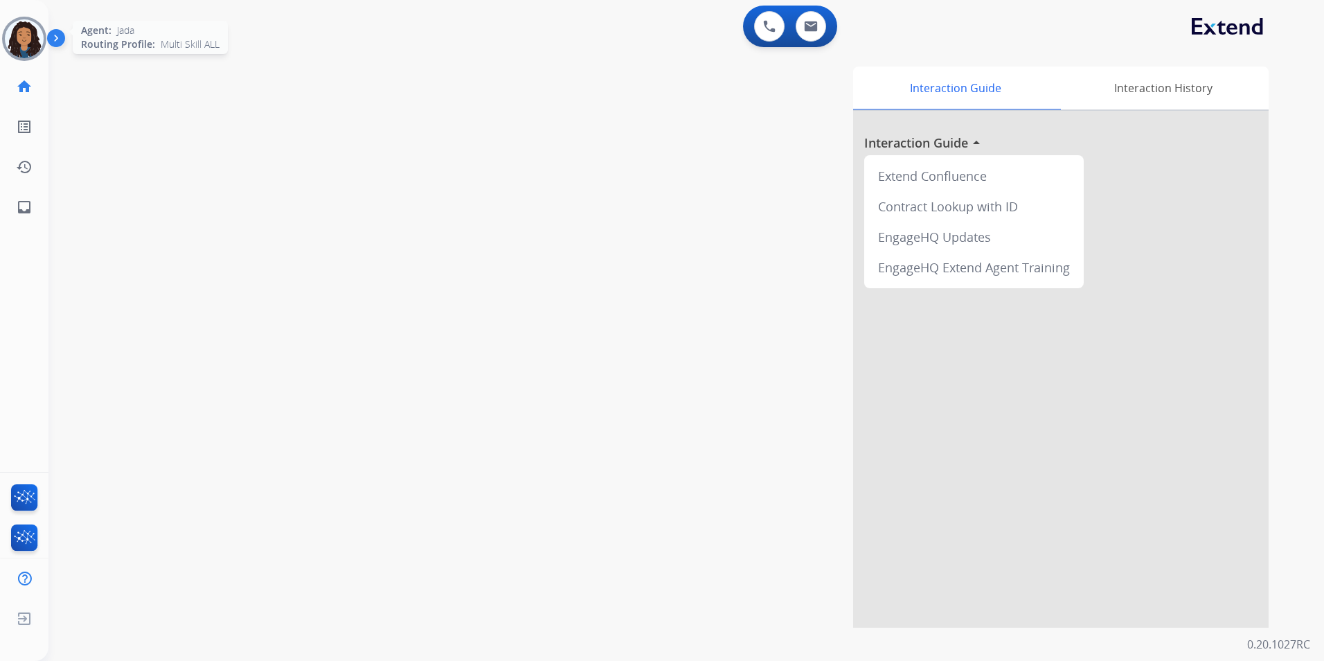
click at [17, 40] on img at bounding box center [24, 38] width 39 height 39
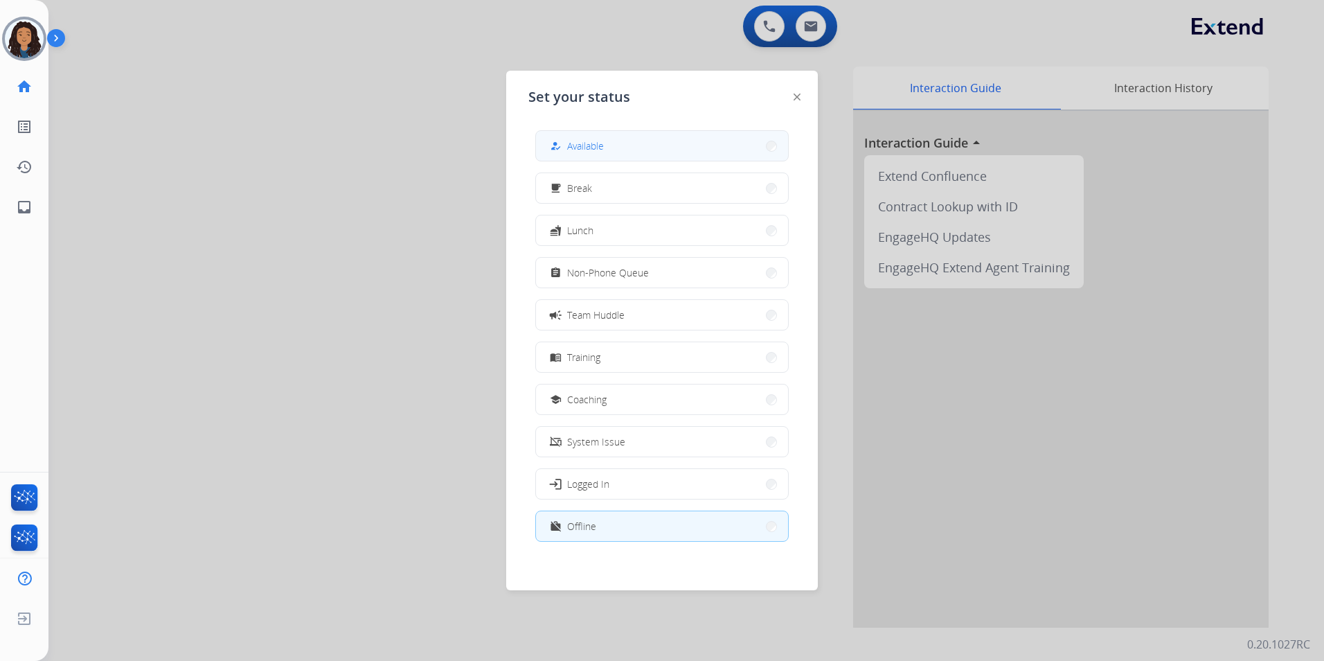
click at [702, 155] on button "how_to_reg Available" at bounding box center [662, 146] width 252 height 30
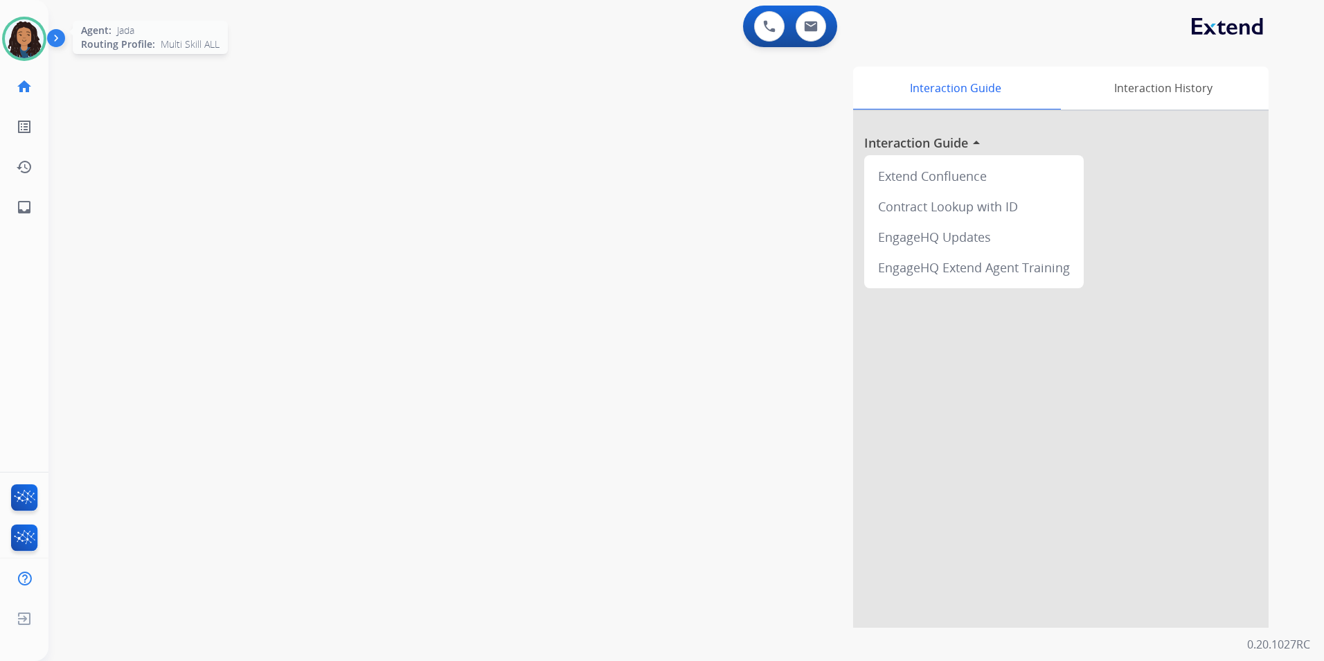
click at [25, 46] on img at bounding box center [24, 38] width 39 height 39
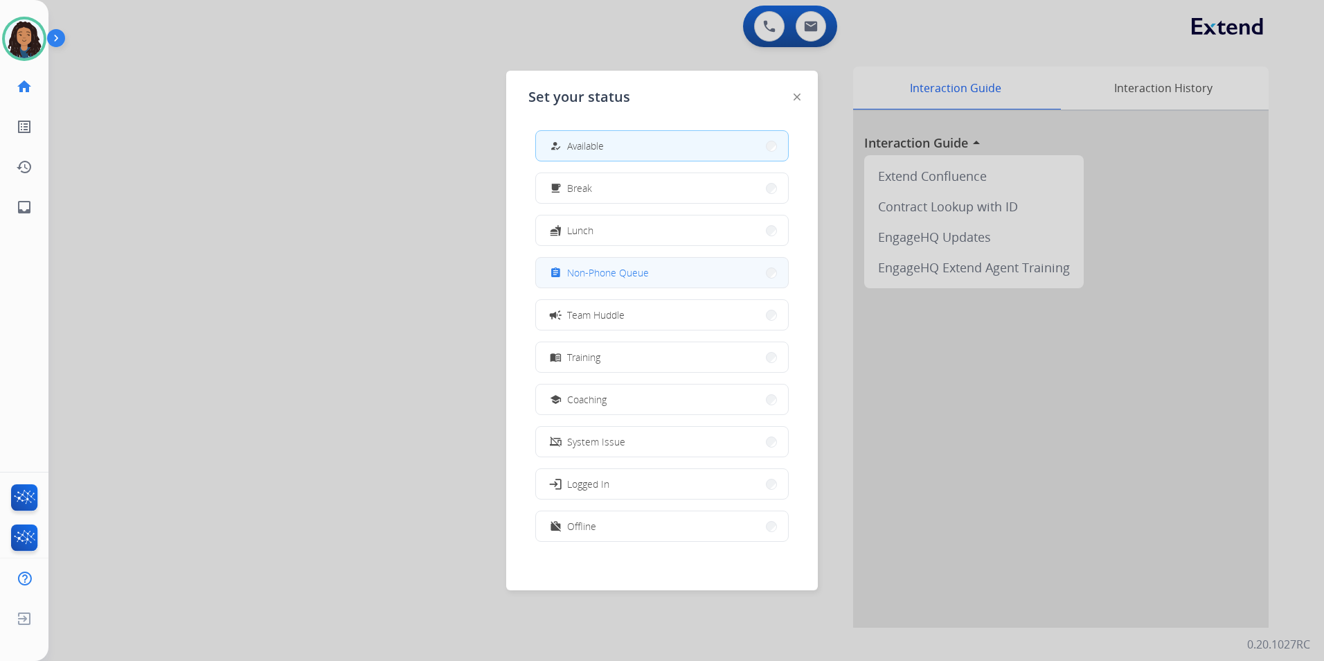
click at [621, 275] on span "Non-Phone Queue" at bounding box center [608, 272] width 82 height 15
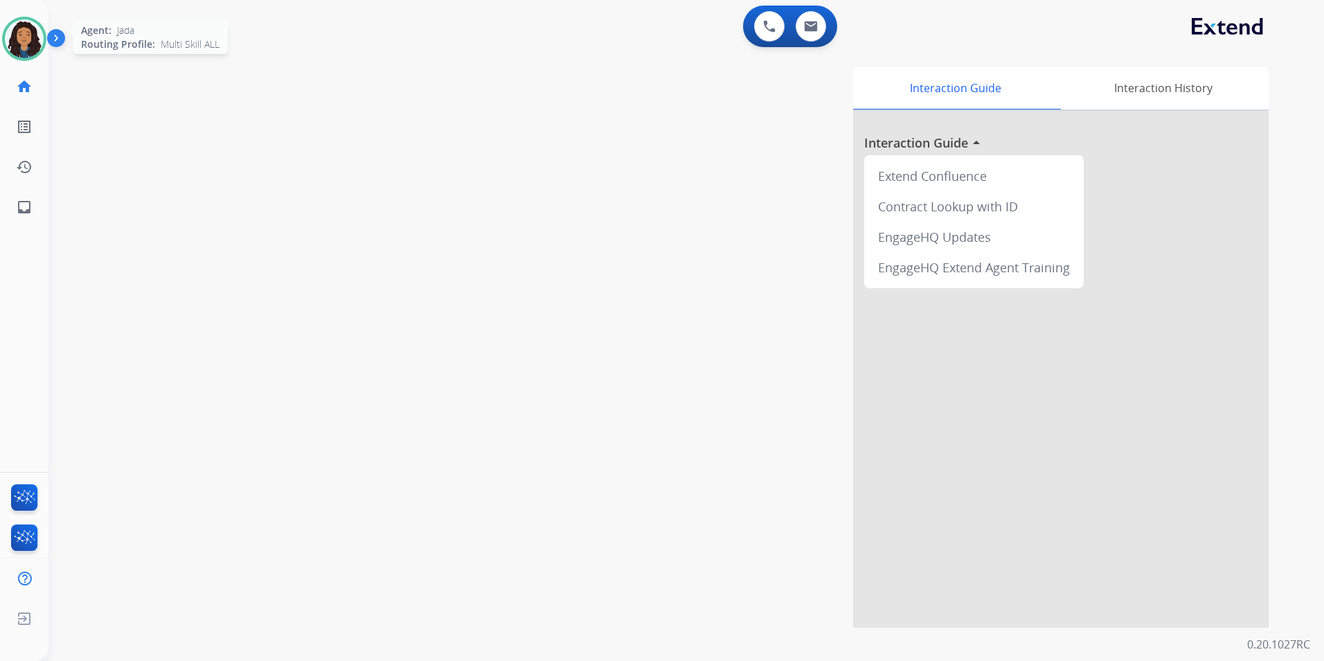
click at [12, 38] on img at bounding box center [24, 38] width 39 height 39
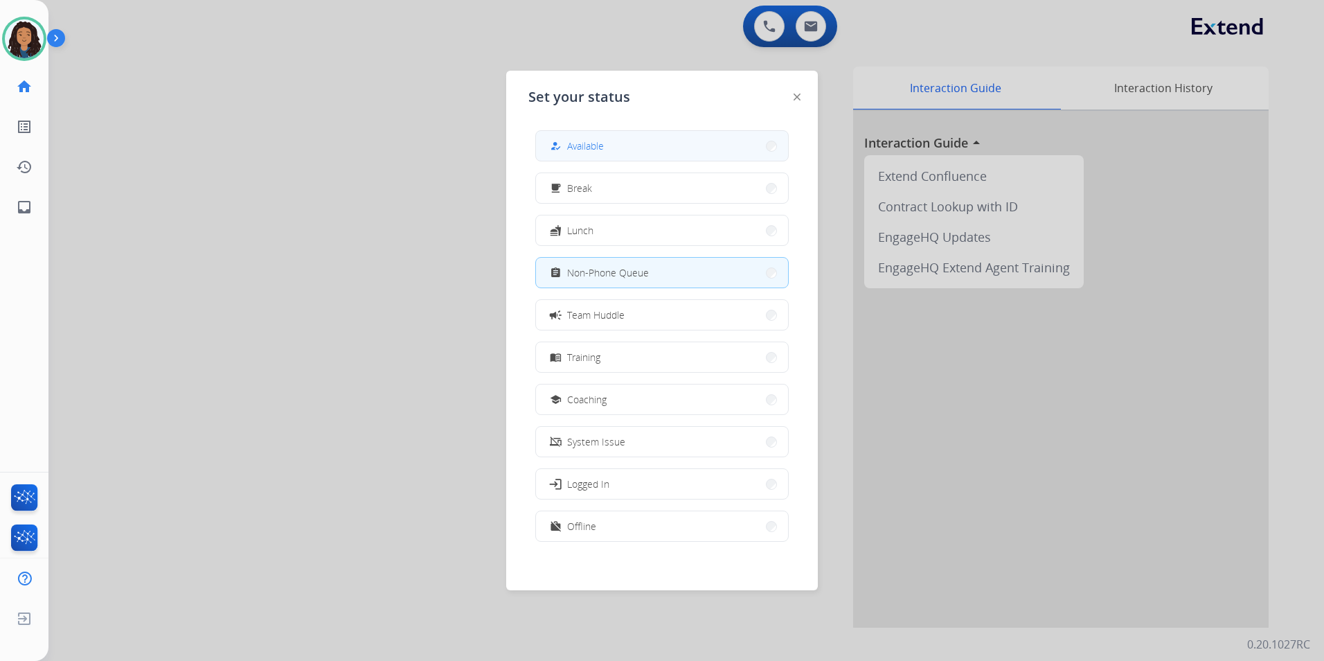
click at [637, 143] on button "how_to_reg Available" at bounding box center [662, 146] width 252 height 30
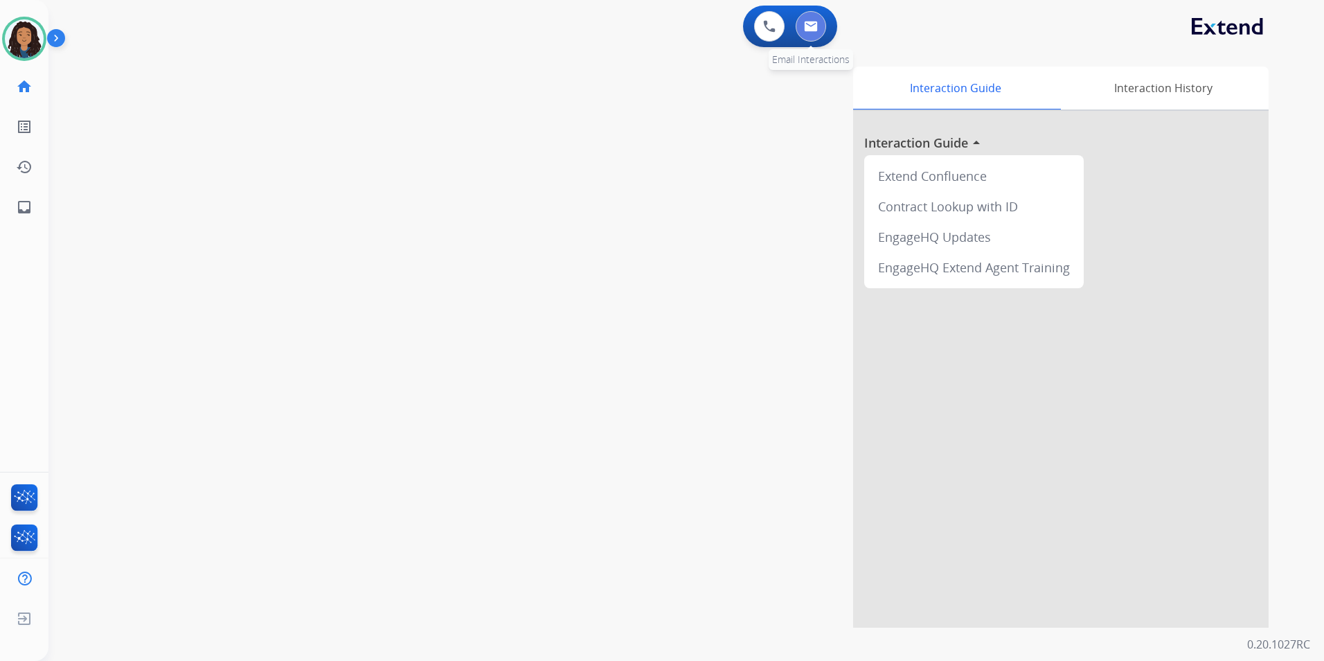
click at [825, 26] on button at bounding box center [811, 26] width 30 height 30
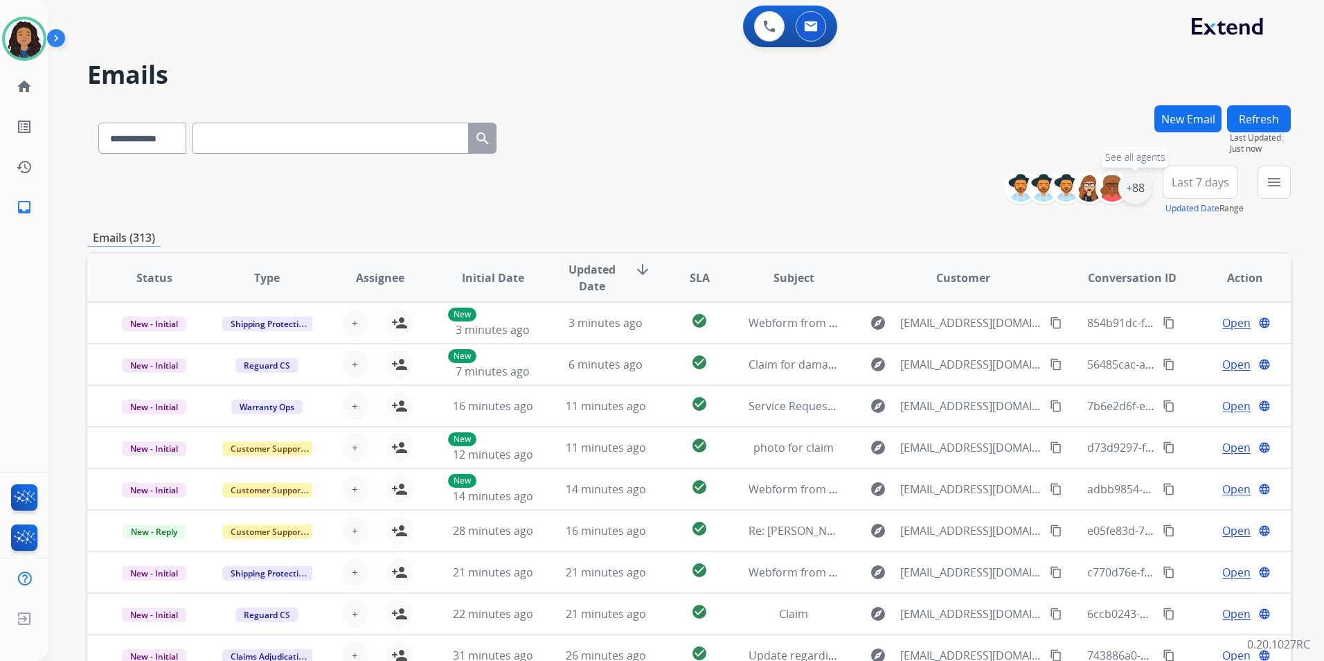
click at [1142, 191] on div "+88" at bounding box center [1135, 187] width 33 height 33
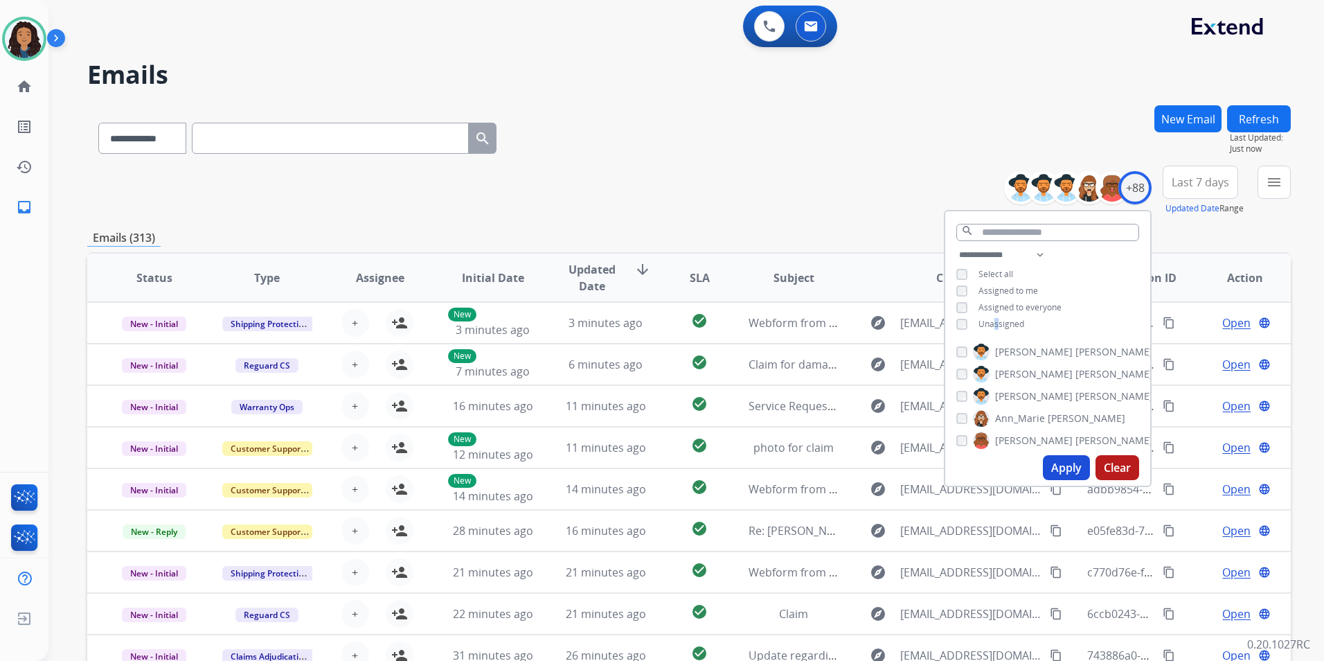
click at [997, 325] on span "Unassigned" at bounding box center [1002, 324] width 46 height 12
click at [1081, 468] on button "Apply" at bounding box center [1066, 467] width 47 height 25
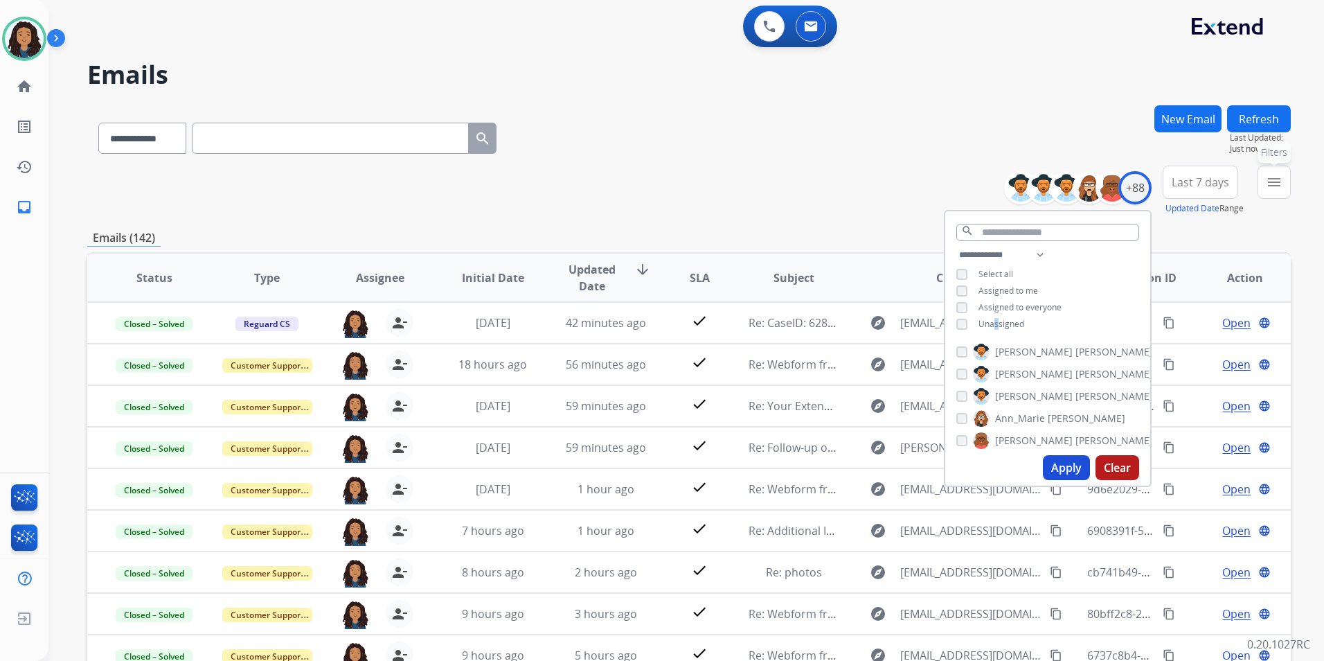
click at [1278, 186] on mat-icon "menu" at bounding box center [1274, 182] width 17 height 17
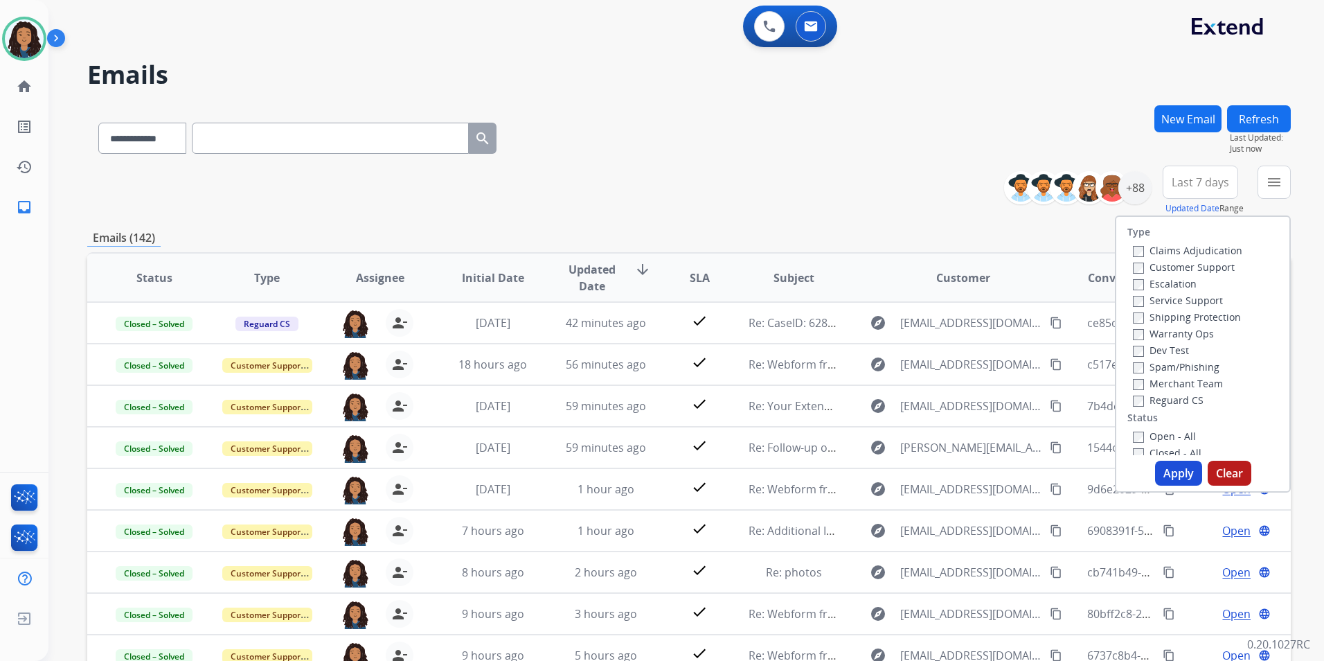
click at [1209, 267] on label "Customer Support" at bounding box center [1184, 266] width 102 height 13
click at [1222, 317] on label "Shipping Protection" at bounding box center [1187, 316] width 108 height 13
drag, startPoint x: 1159, startPoint y: 394, endPoint x: 1184, endPoint y: 431, distance: 44.4
click at [1159, 394] on label "Reguard CS" at bounding box center [1168, 399] width 71 height 13
click at [1174, 438] on label "Open - All" at bounding box center [1164, 435] width 63 height 13
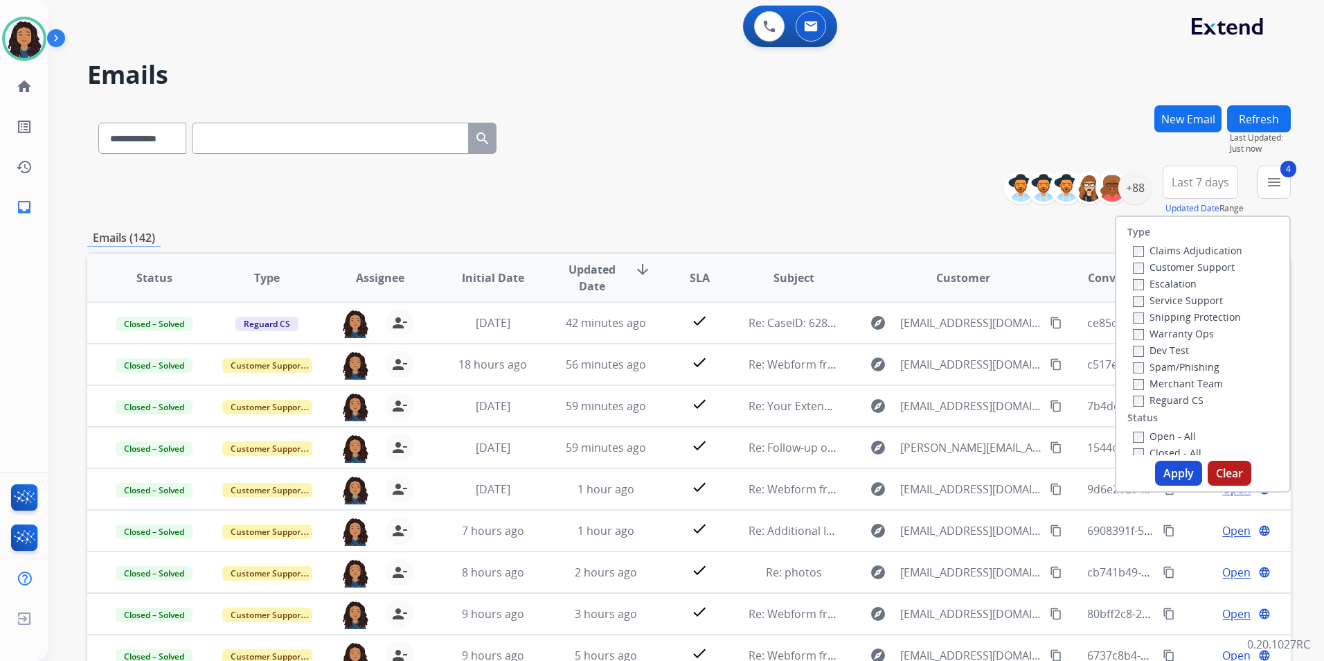
click at [1166, 467] on button "Apply" at bounding box center [1178, 473] width 47 height 25
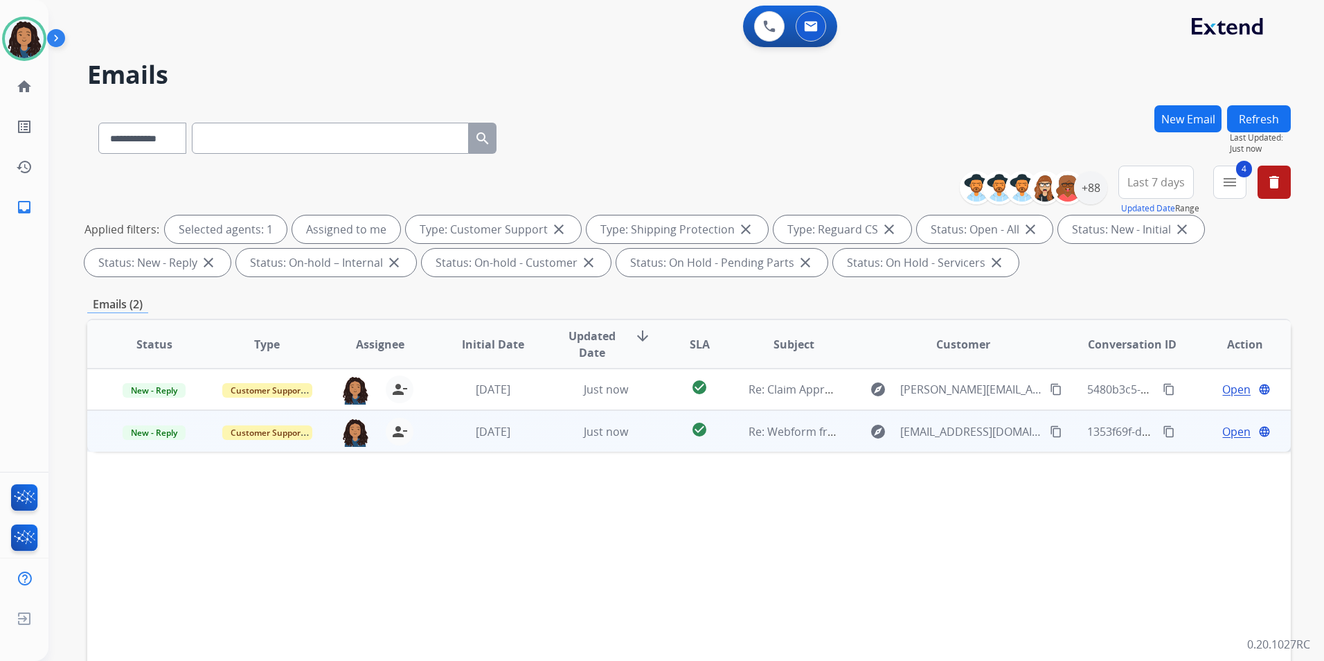
click at [1229, 432] on span "Open" at bounding box center [1236, 431] width 28 height 17
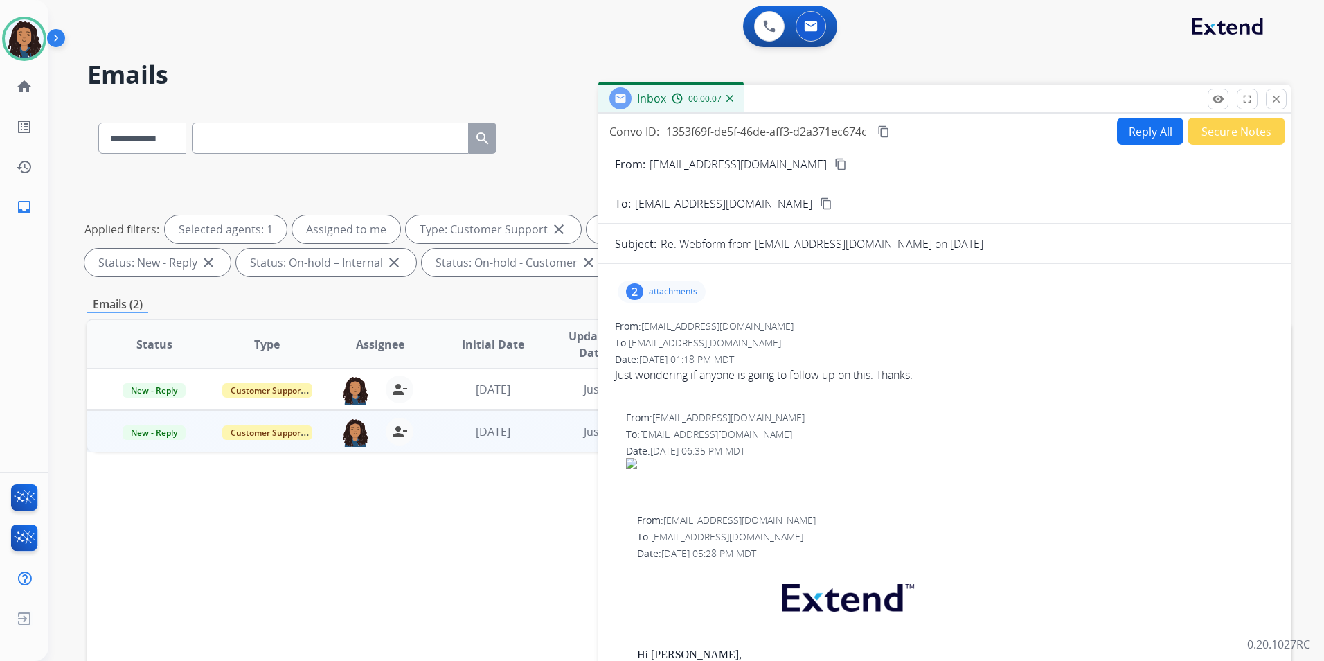
click at [1133, 131] on button "Reply All" at bounding box center [1150, 131] width 66 height 27
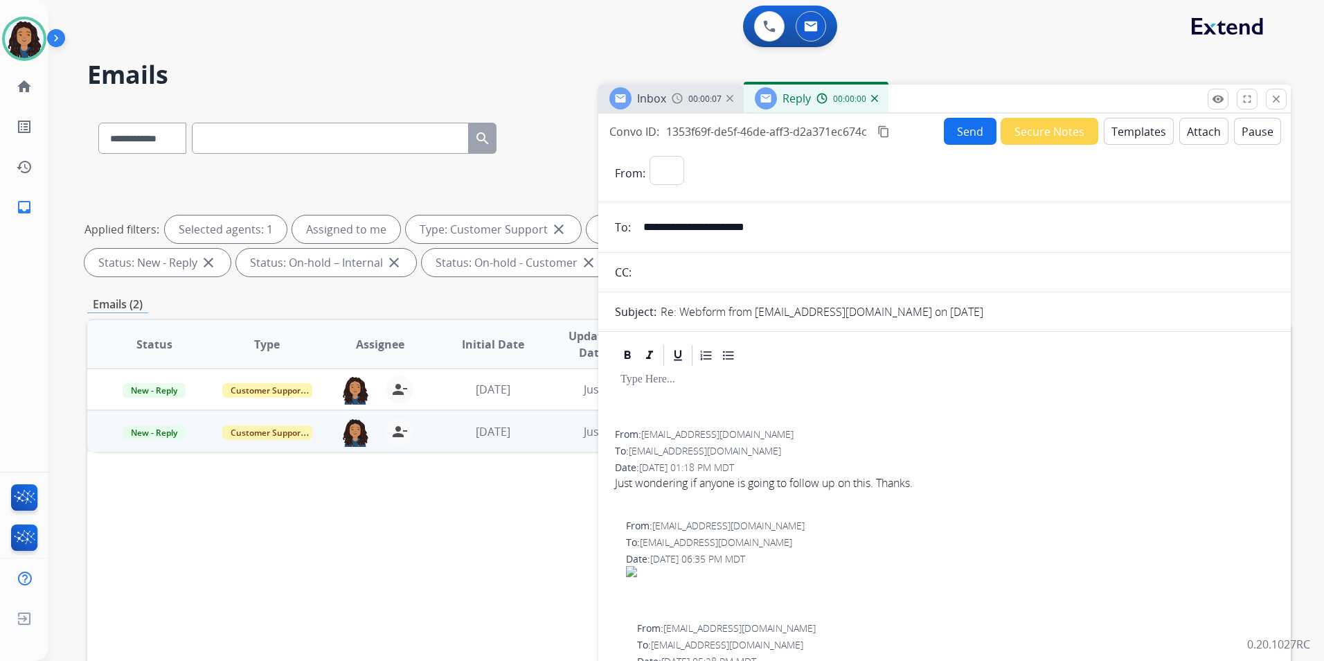
select select "**********"
click at [874, 100] on img at bounding box center [874, 98] width 7 height 7
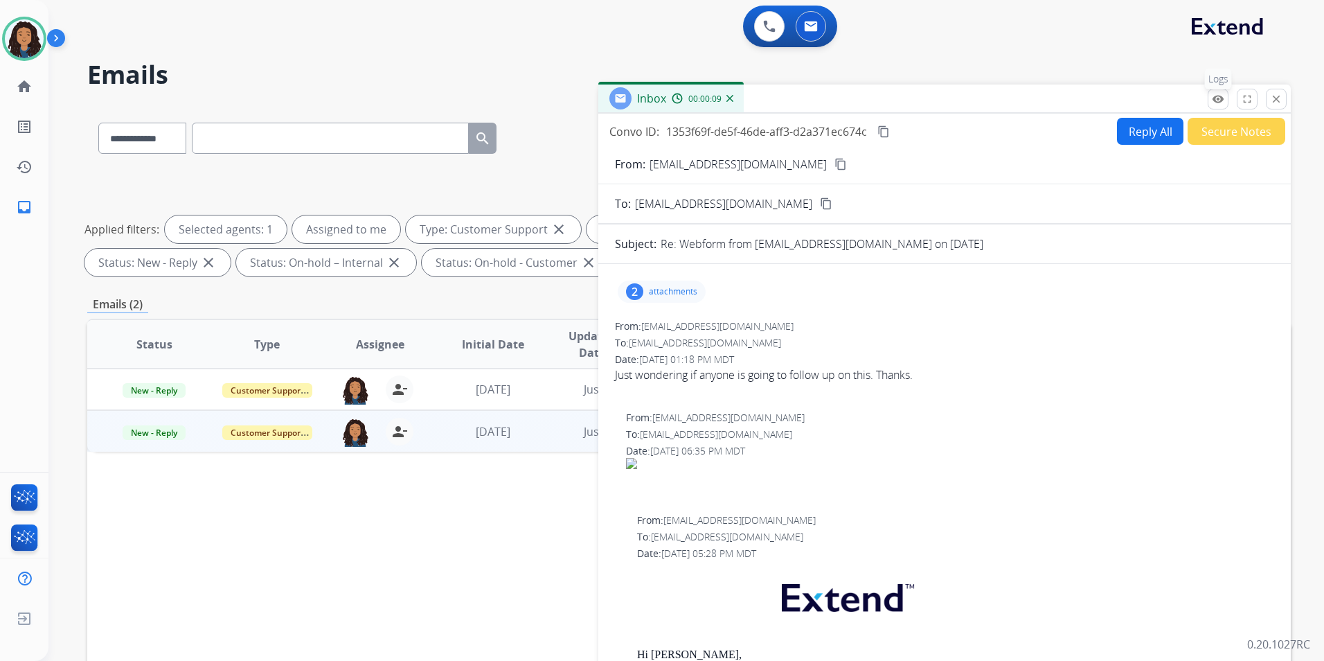
click at [1212, 106] on button "remove_red_eye Logs" at bounding box center [1218, 99] width 21 height 21
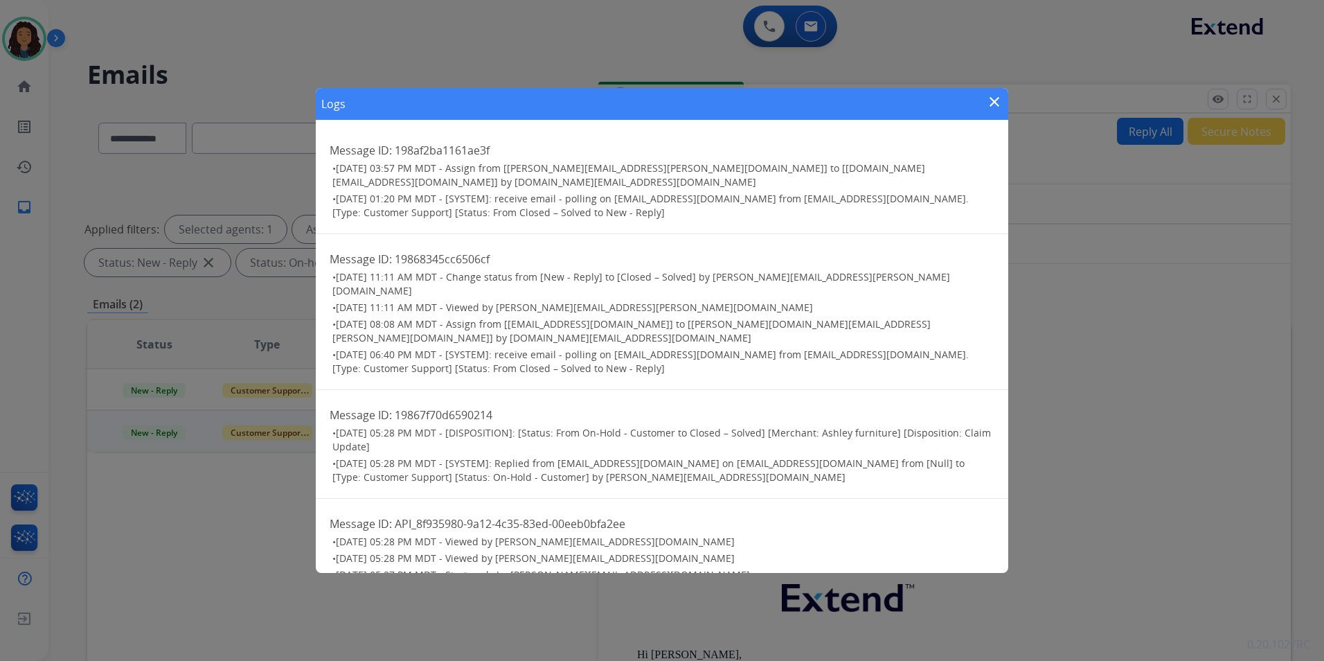
click at [992, 109] on mat-icon "close" at bounding box center [994, 101] width 17 height 17
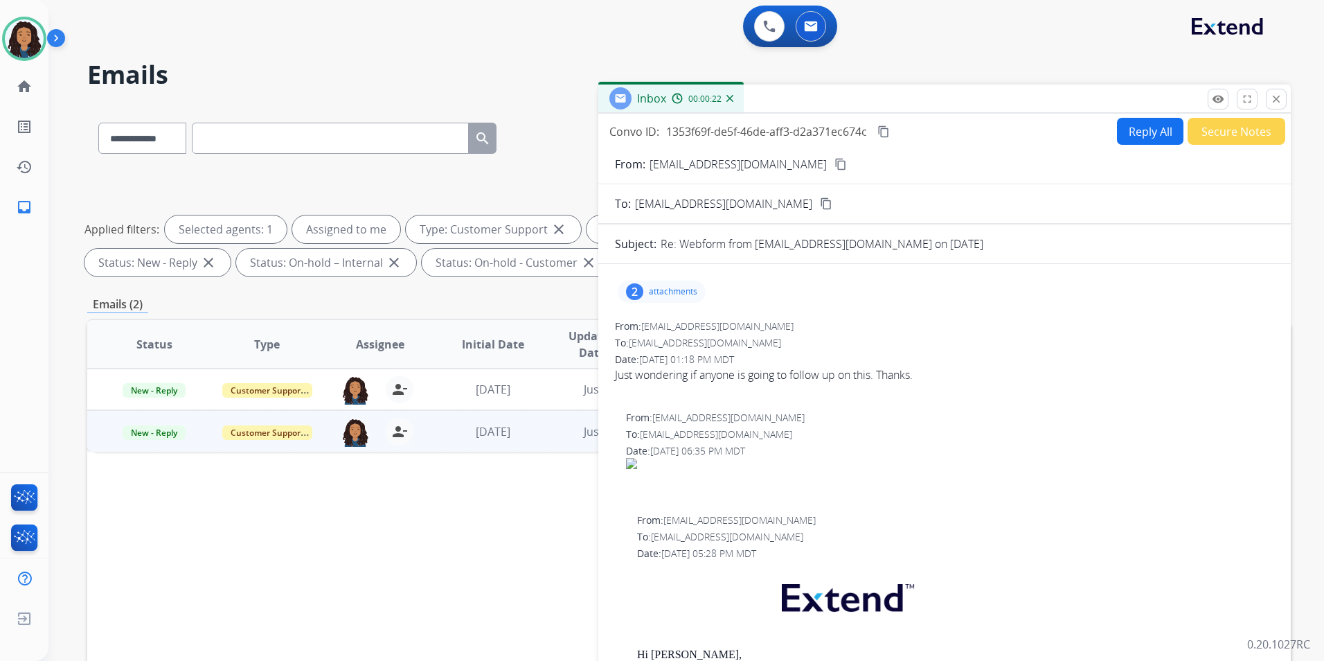
click at [835, 166] on mat-icon "content_copy" at bounding box center [841, 164] width 12 height 12
click at [651, 309] on div "2 attachments From: madelinehames1@gmail.com To: support@extend.com Date: 08/15…" at bounding box center [944, 636] width 693 height 722
click at [663, 287] on p "attachments" at bounding box center [673, 291] width 48 height 11
click at [672, 328] on div at bounding box center [663, 327] width 69 height 48
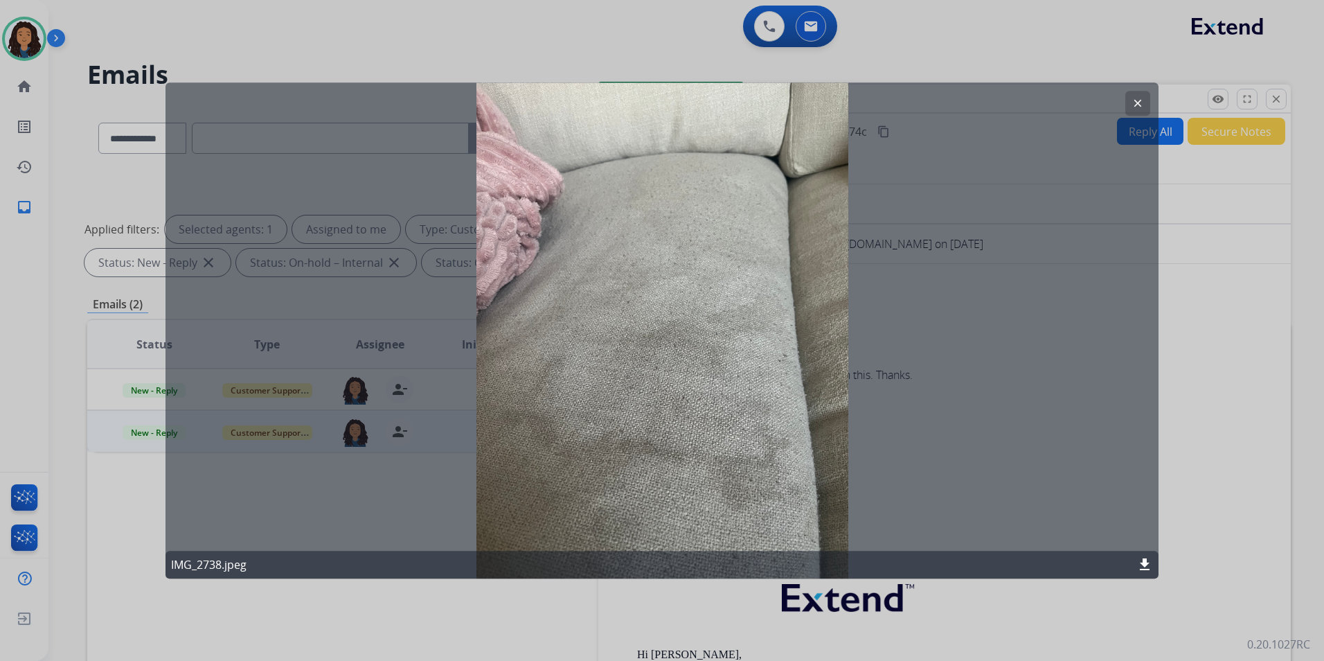
drag, startPoint x: 1127, startPoint y: 100, endPoint x: 981, endPoint y: 262, distance: 217.7
click at [1128, 101] on button "clear" at bounding box center [1137, 103] width 25 height 25
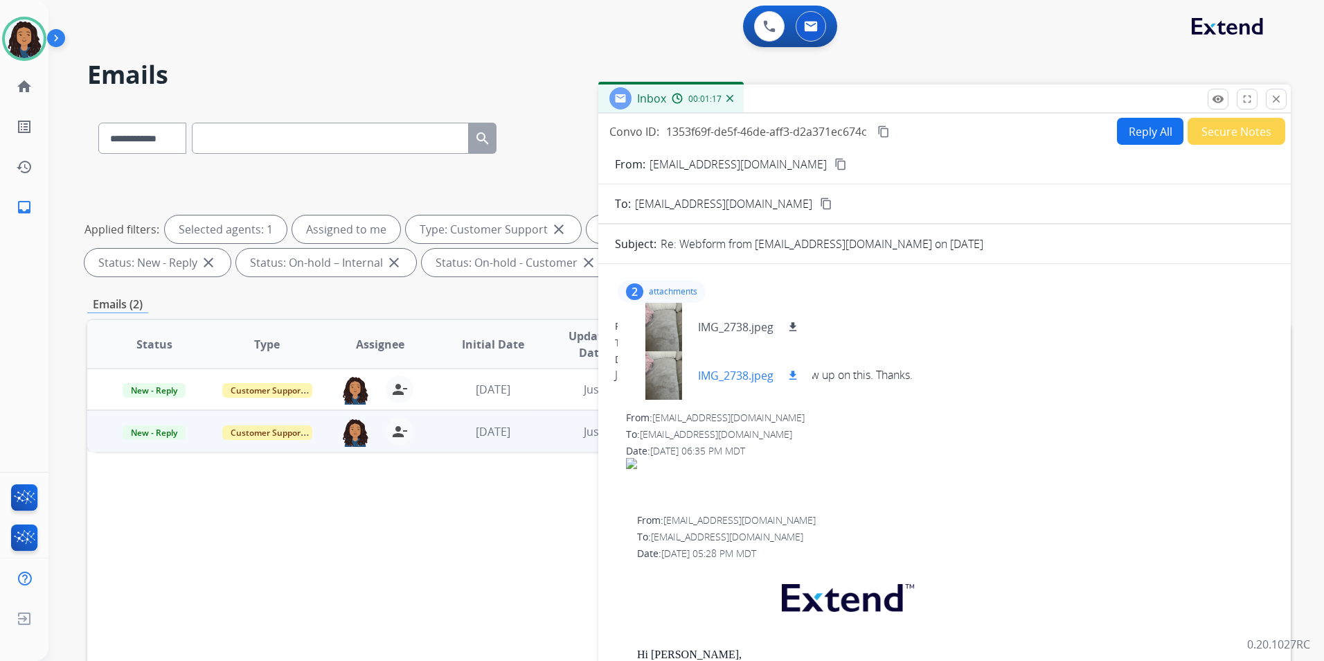
click at [668, 375] on div at bounding box center [663, 375] width 69 height 48
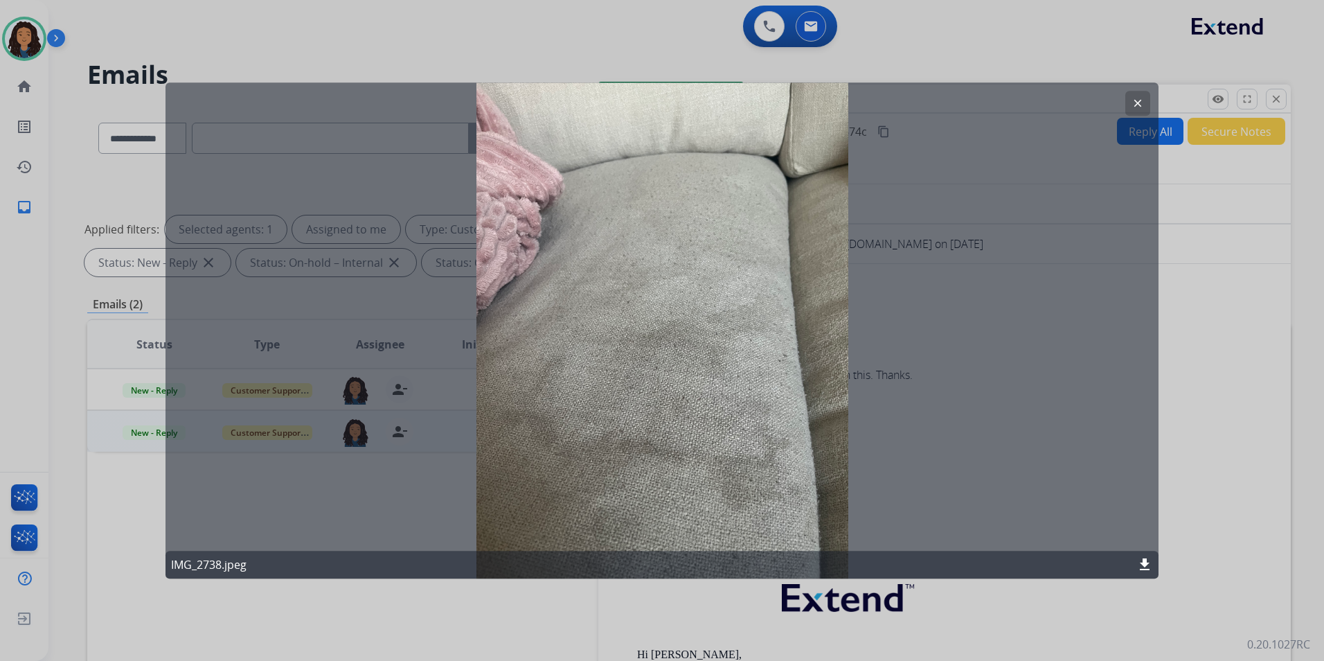
click at [1139, 104] on mat-icon "clear" at bounding box center [1138, 103] width 12 height 12
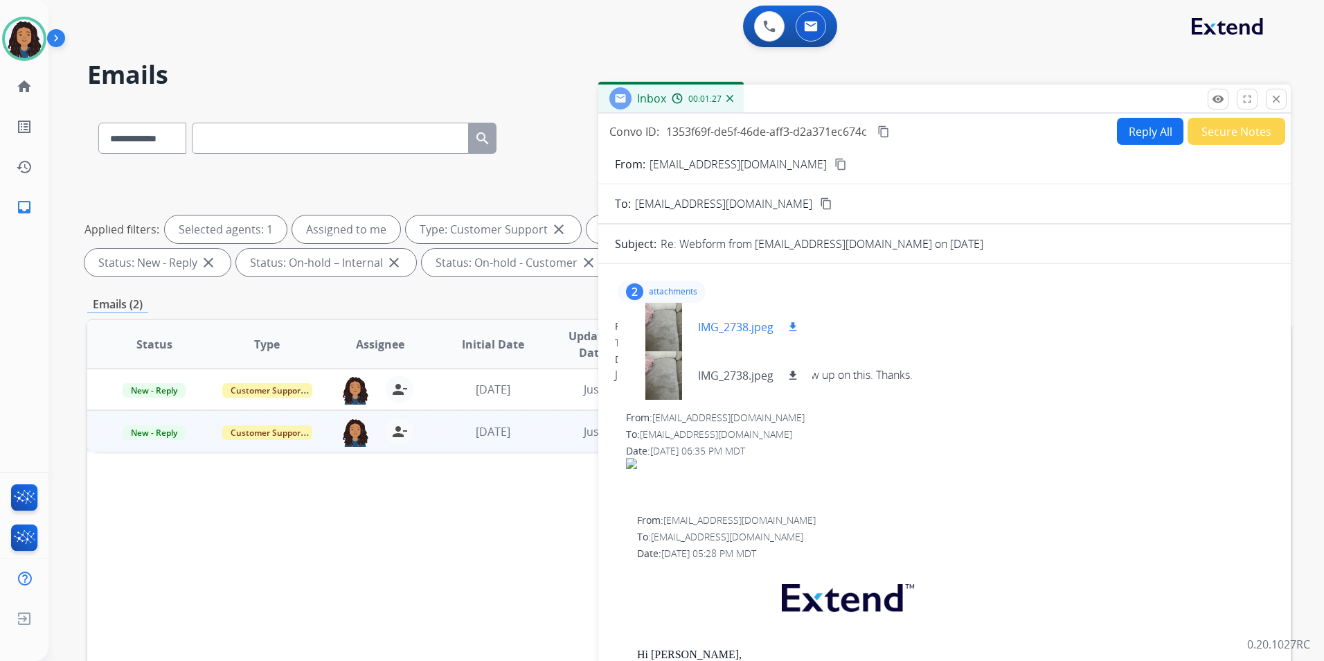
click at [670, 323] on div at bounding box center [663, 327] width 69 height 48
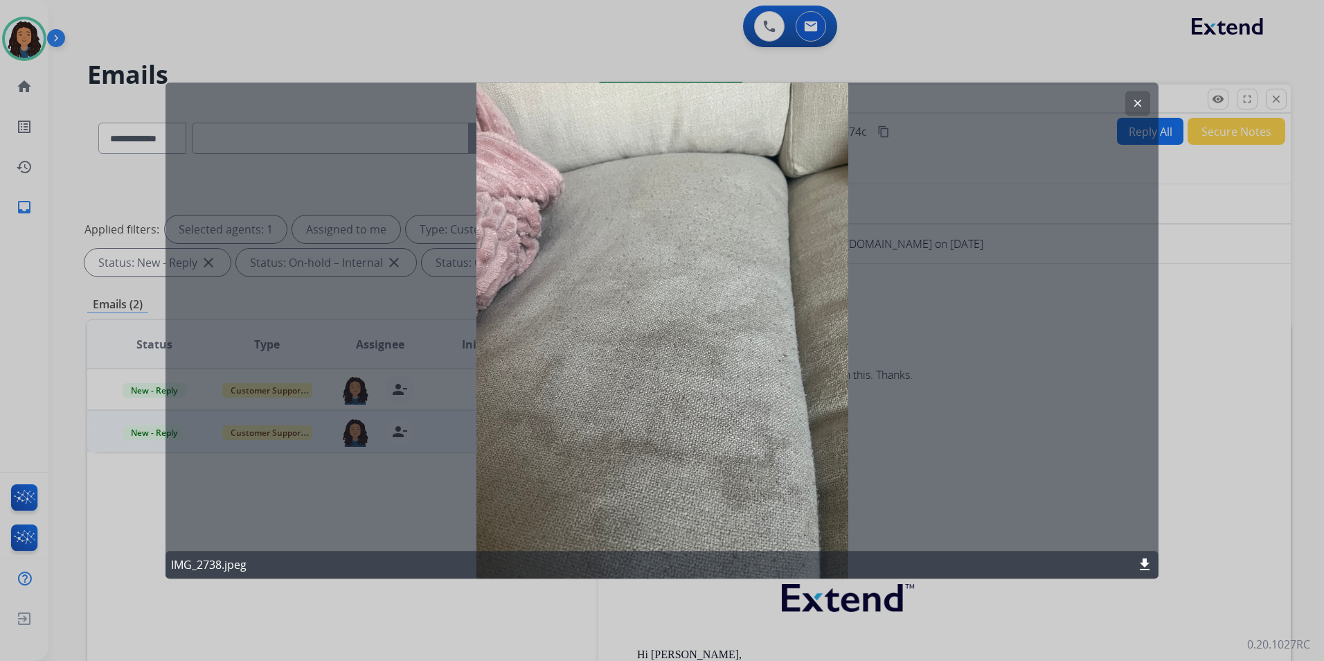
click at [1128, 98] on button "clear" at bounding box center [1137, 103] width 25 height 25
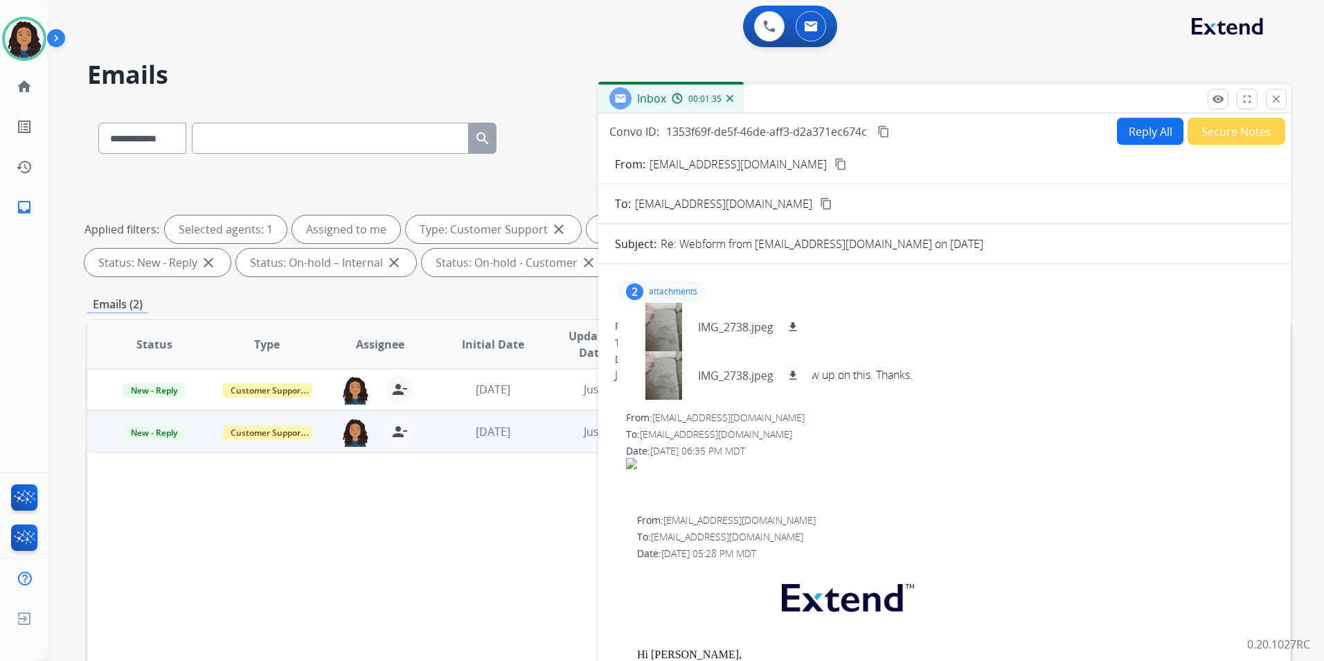
click at [676, 292] on p "attachments" at bounding box center [673, 291] width 48 height 11
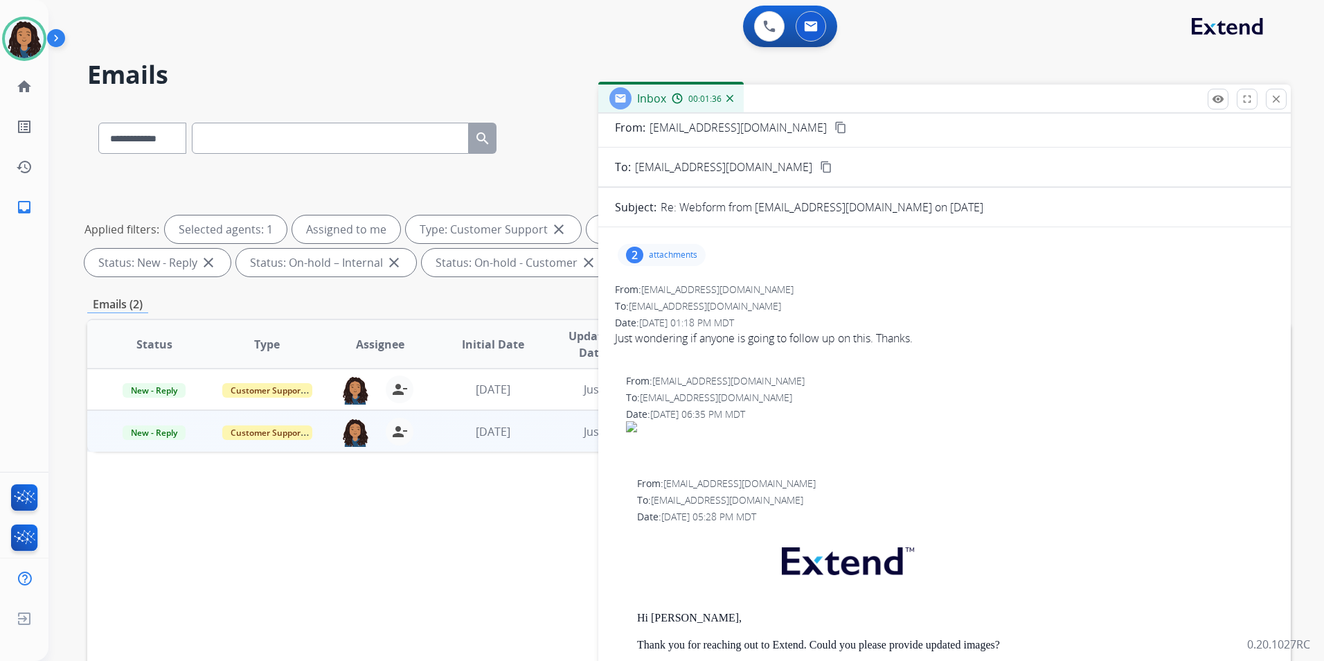
scroll to position [69, 0]
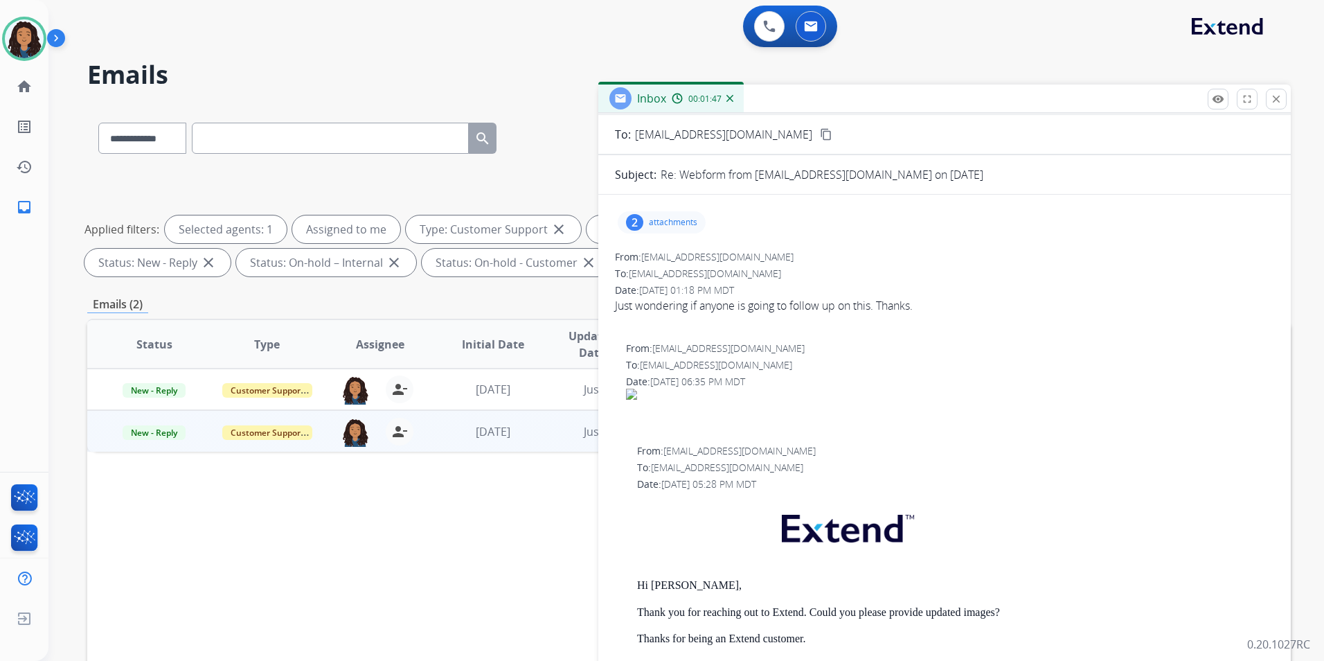
click at [686, 220] on p "attachments" at bounding box center [673, 222] width 48 height 11
click at [689, 214] on div "2 attachments IMG_2738.jpeg download IMG_2738.jpeg download" at bounding box center [662, 222] width 88 height 22
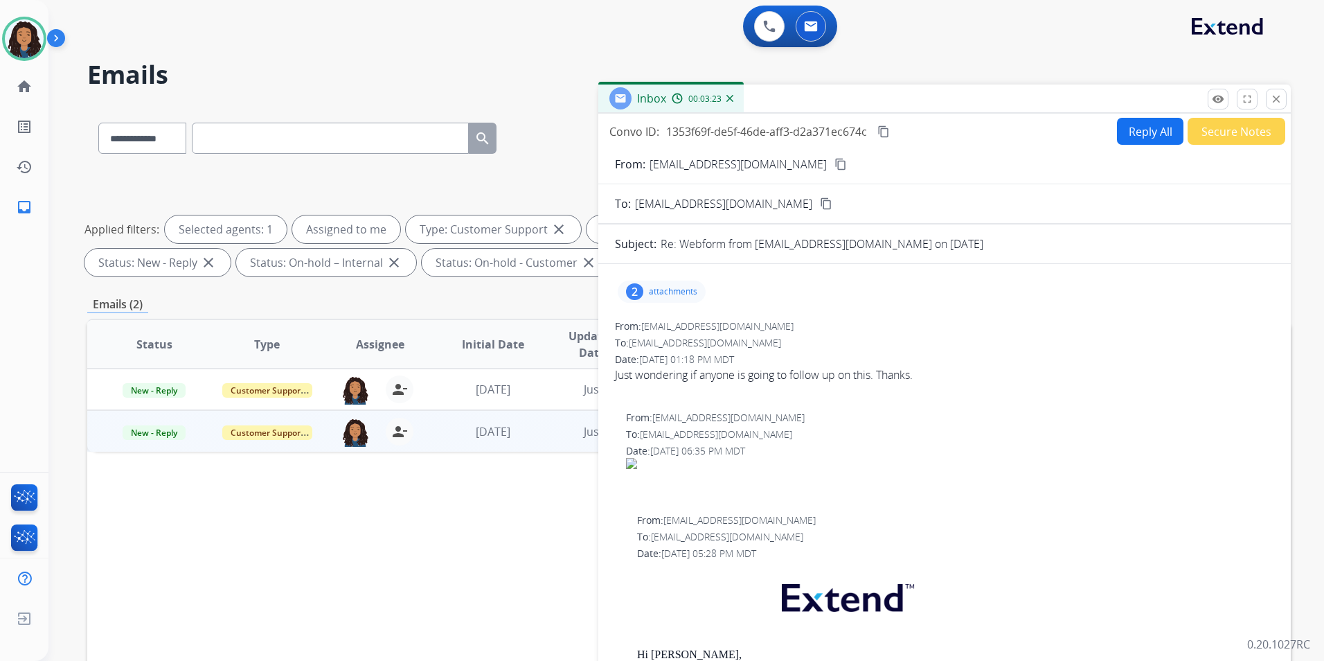
click at [26, 15] on div "Jada Available Edit Avatar Agent: Jada Routing Profile: Multi Skill ALL home Ho…" at bounding box center [24, 113] width 48 height 227
click at [26, 30] on img at bounding box center [24, 38] width 39 height 39
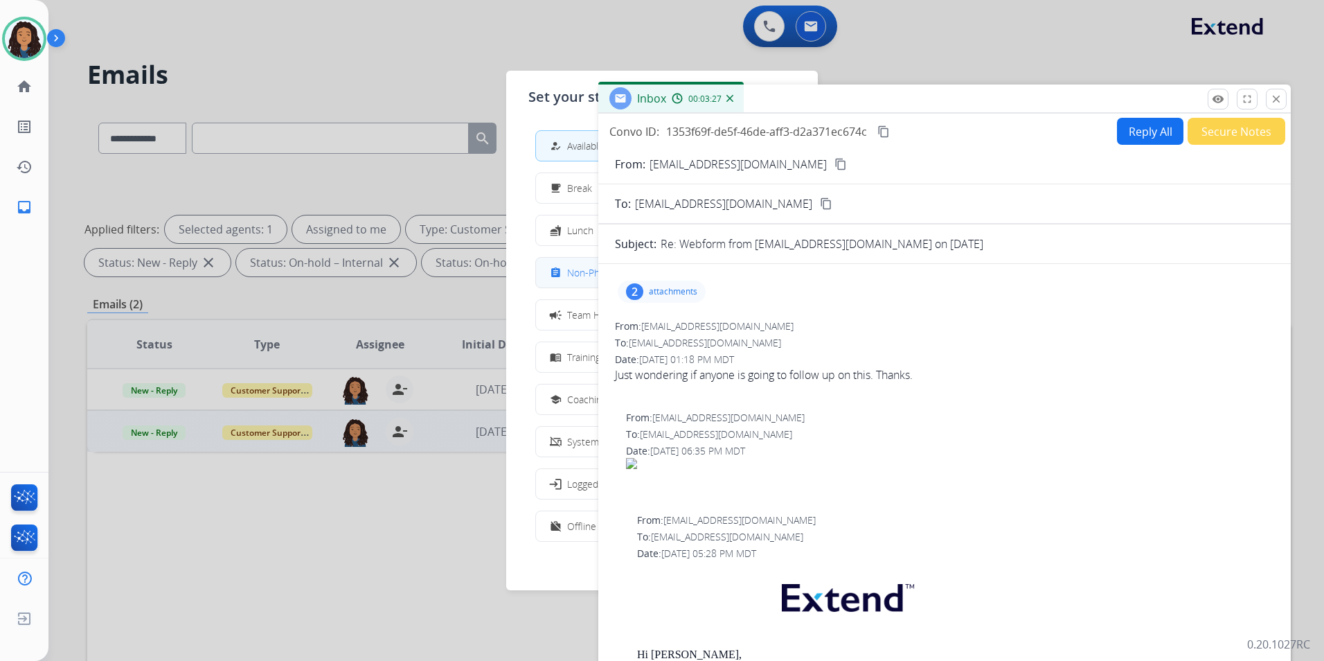
click at [563, 268] on div "assignment" at bounding box center [557, 273] width 20 height 17
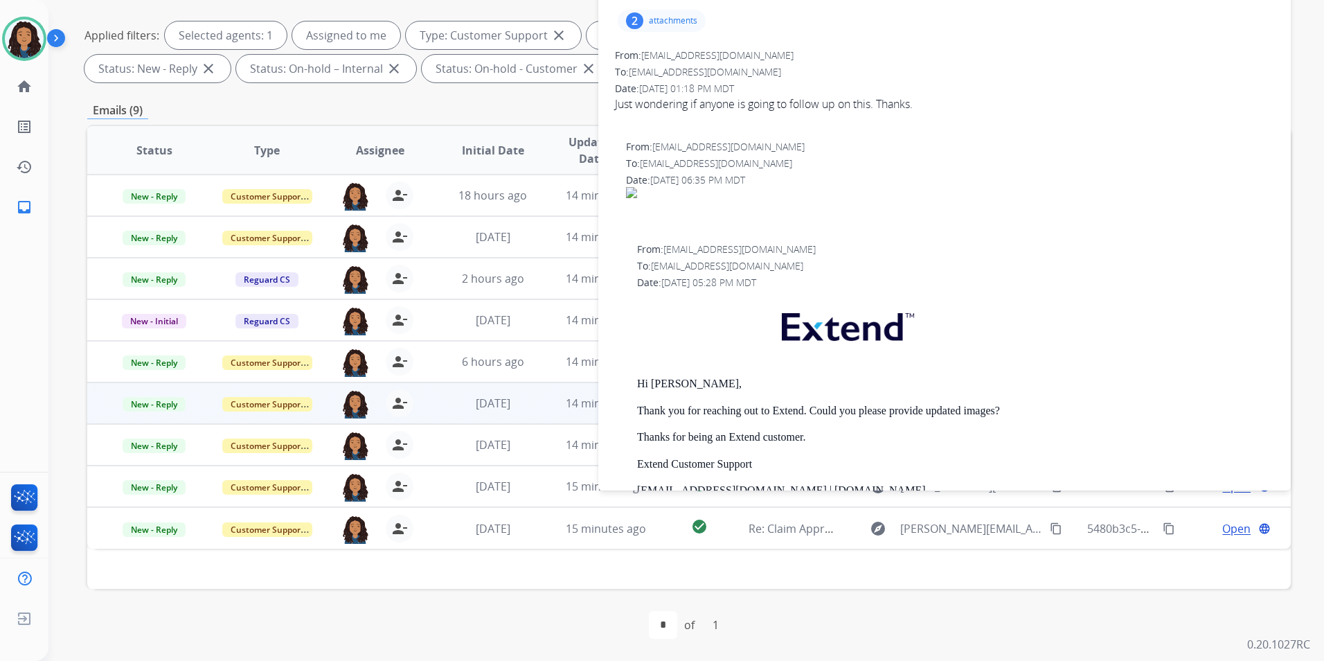
scroll to position [139, 0]
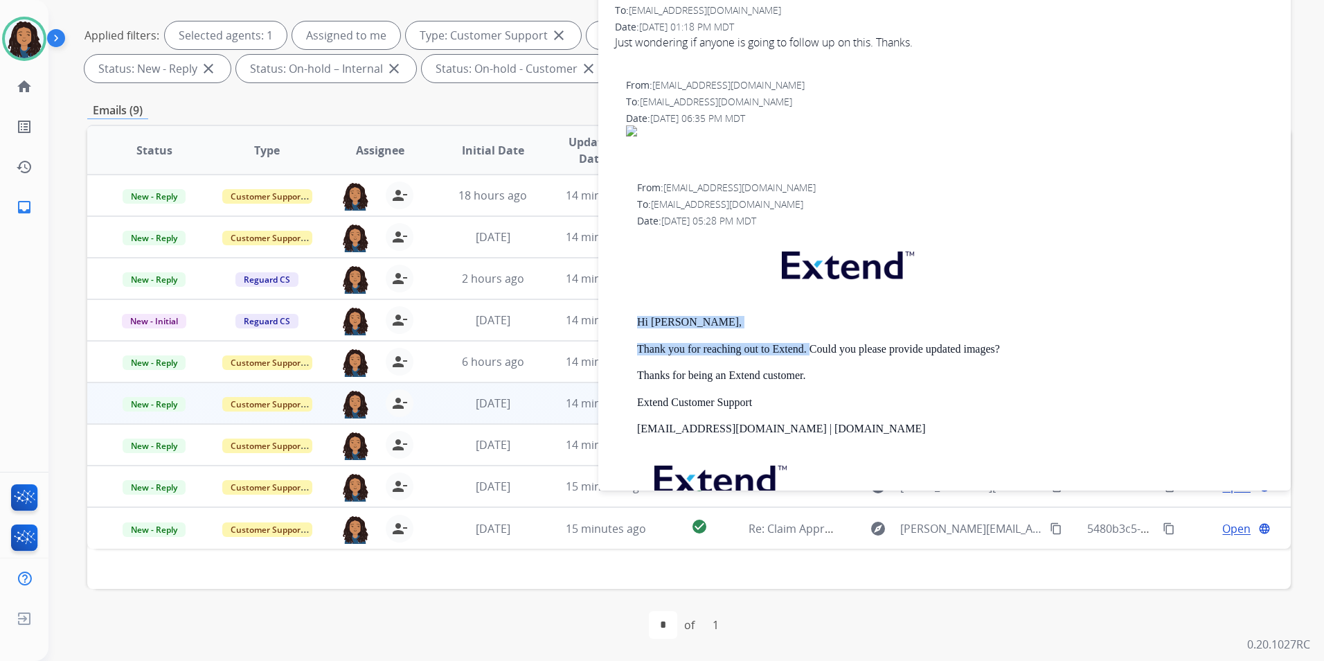
drag, startPoint x: 629, startPoint y: 311, endPoint x: 809, endPoint y: 351, distance: 184.5
click at [809, 351] on div "From: support@extend.com To: Madelinehames1@gmail.com Date: 08/01/2025 - 05:28 …" at bounding box center [944, 380] width 659 height 398
copy div "Hi Madeline, Thank you for reaching out to Extend."
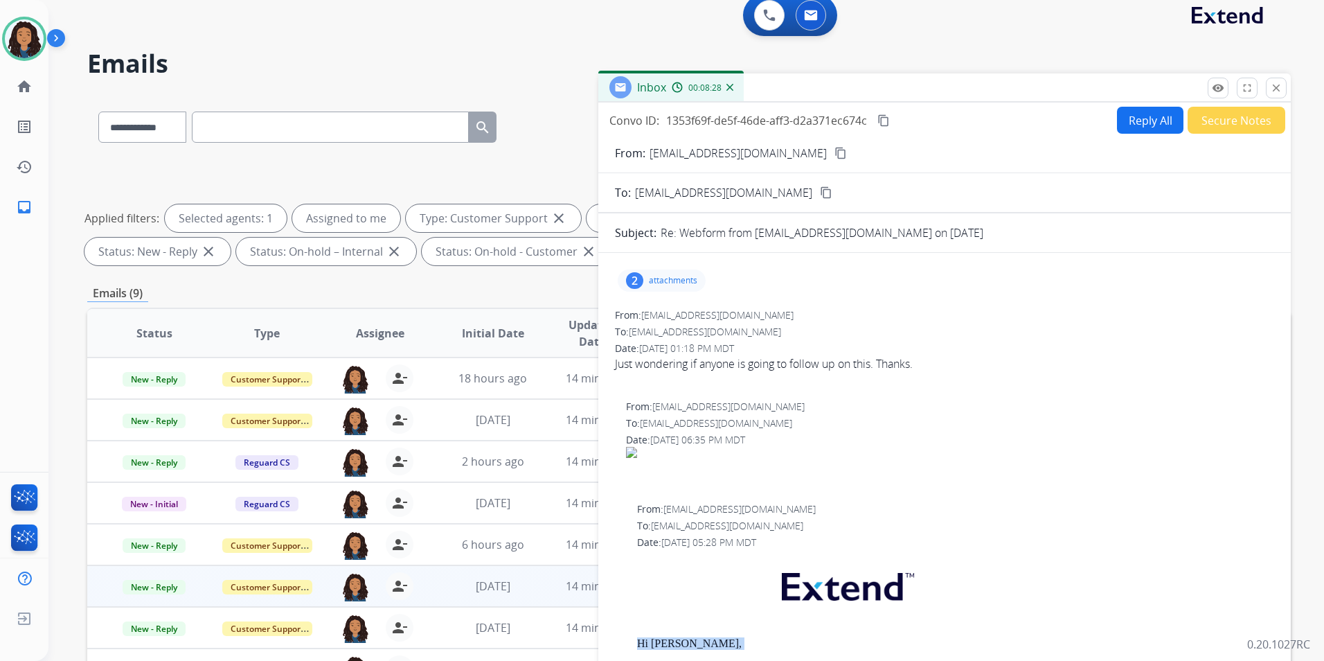
scroll to position [0, 0]
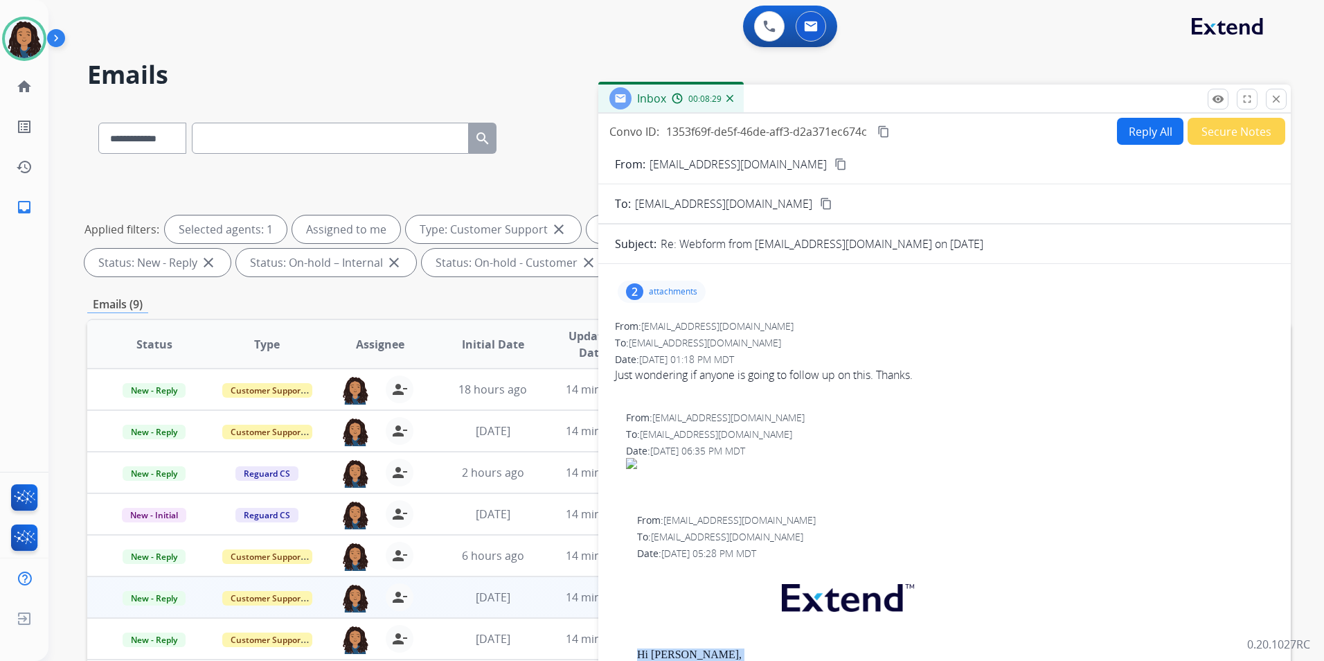
click at [1138, 143] on button "Reply All" at bounding box center [1150, 131] width 66 height 27
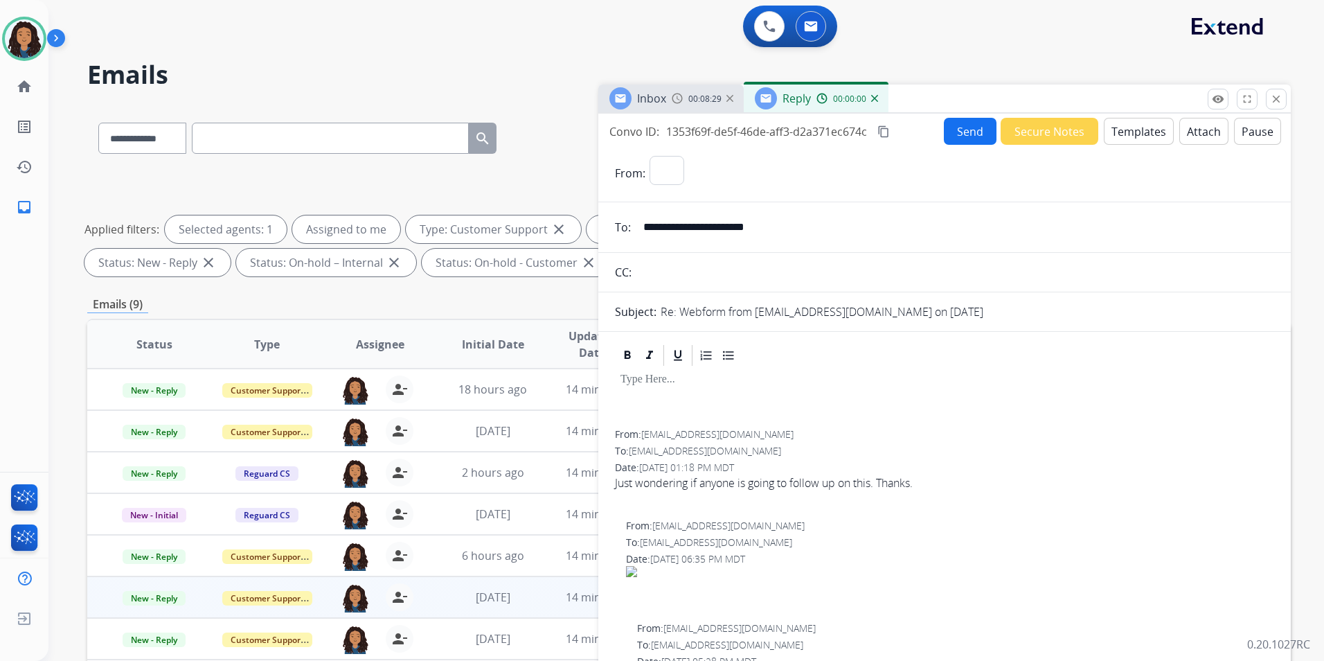
select select "**********"
click at [1137, 140] on button "Templates" at bounding box center [1139, 131] width 70 height 27
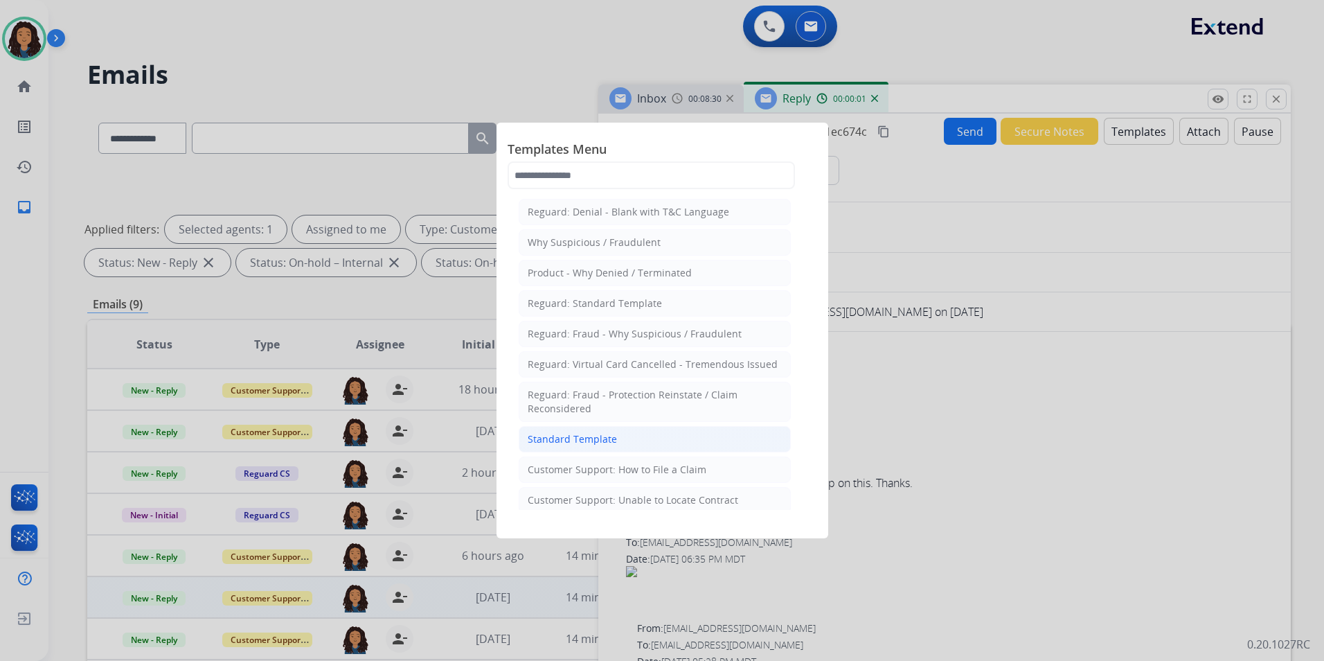
click at [675, 442] on li "Standard Template" at bounding box center [655, 439] width 272 height 26
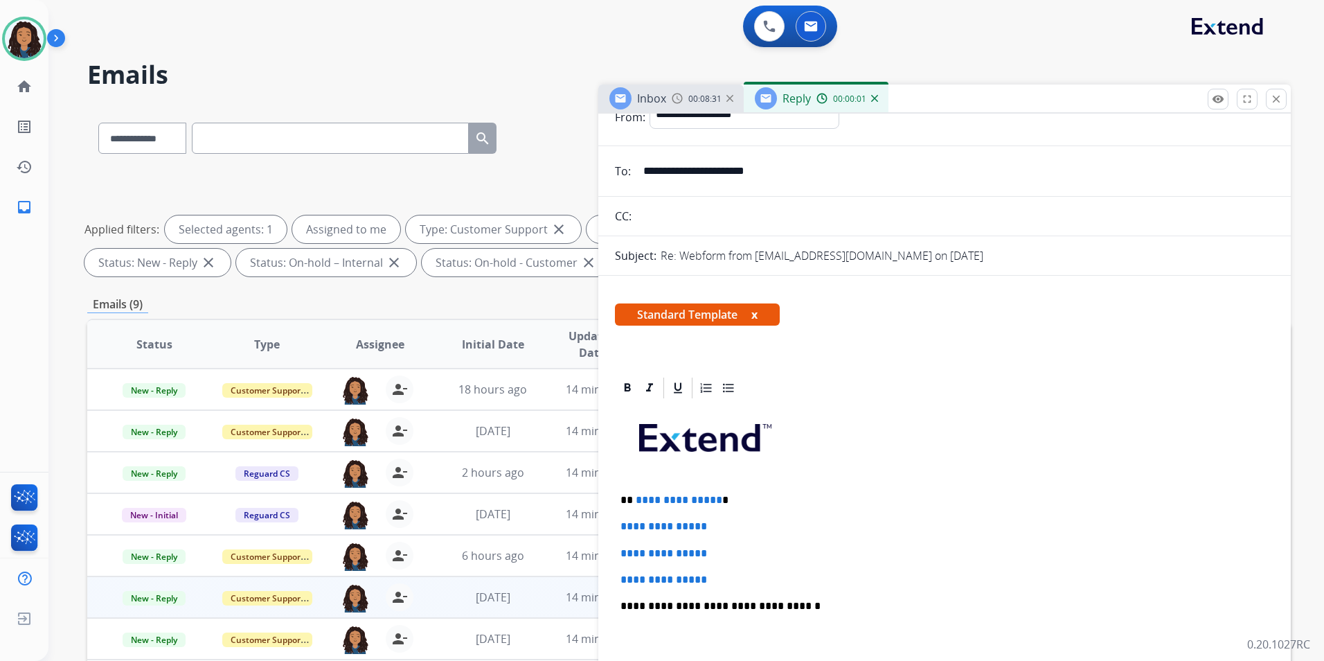
scroll to position [208, 0]
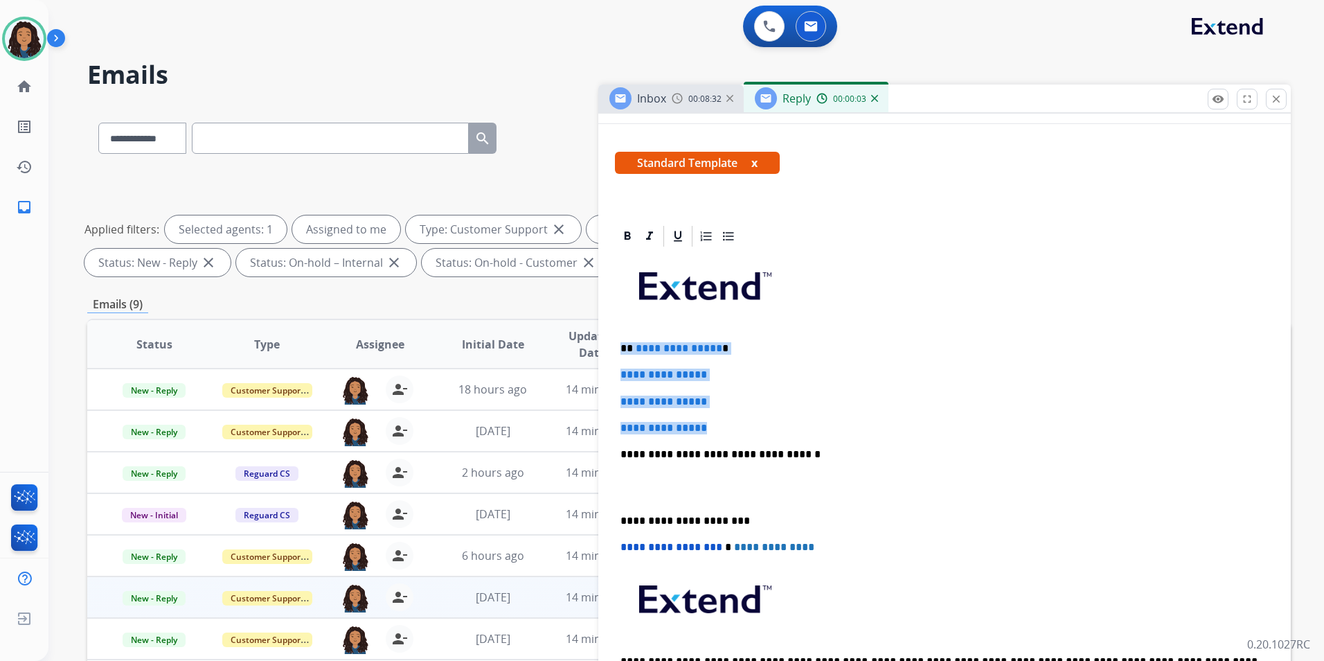
drag, startPoint x: 620, startPoint y: 340, endPoint x: 721, endPoint y: 421, distance: 129.6
click at [721, 421] on div "**********" at bounding box center [944, 487] width 659 height 476
paste div
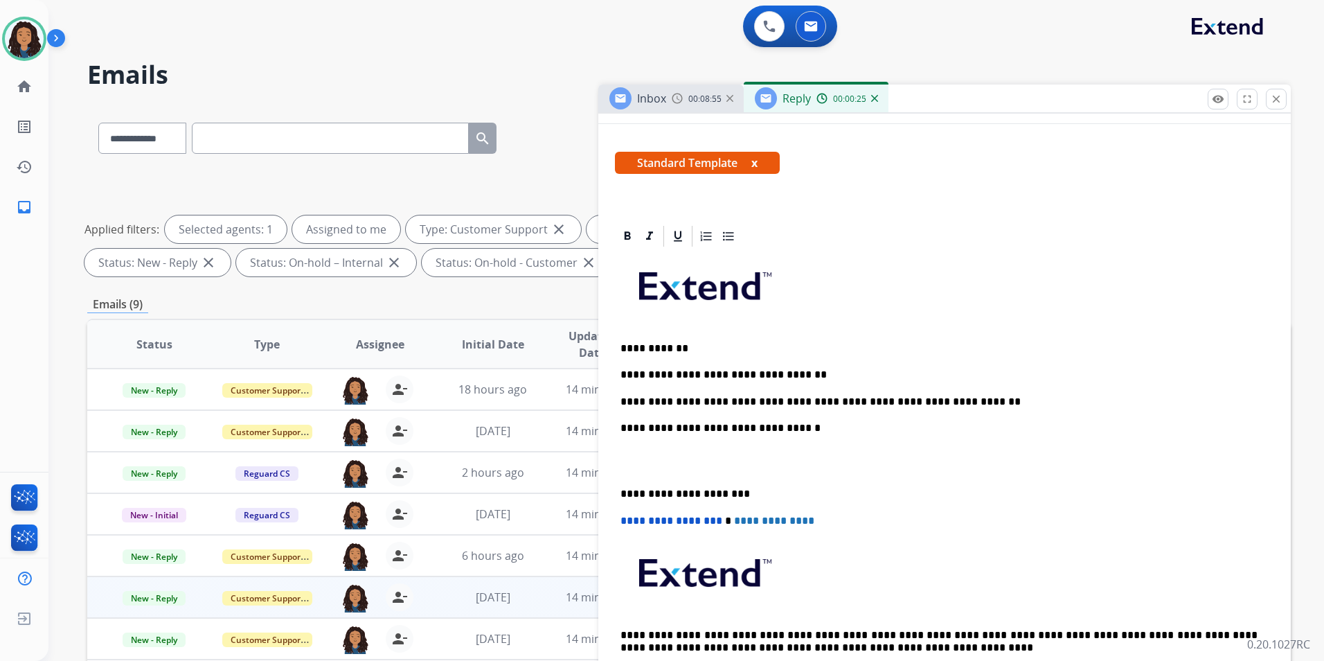
click at [679, 398] on p "**********" at bounding box center [939, 401] width 637 height 12
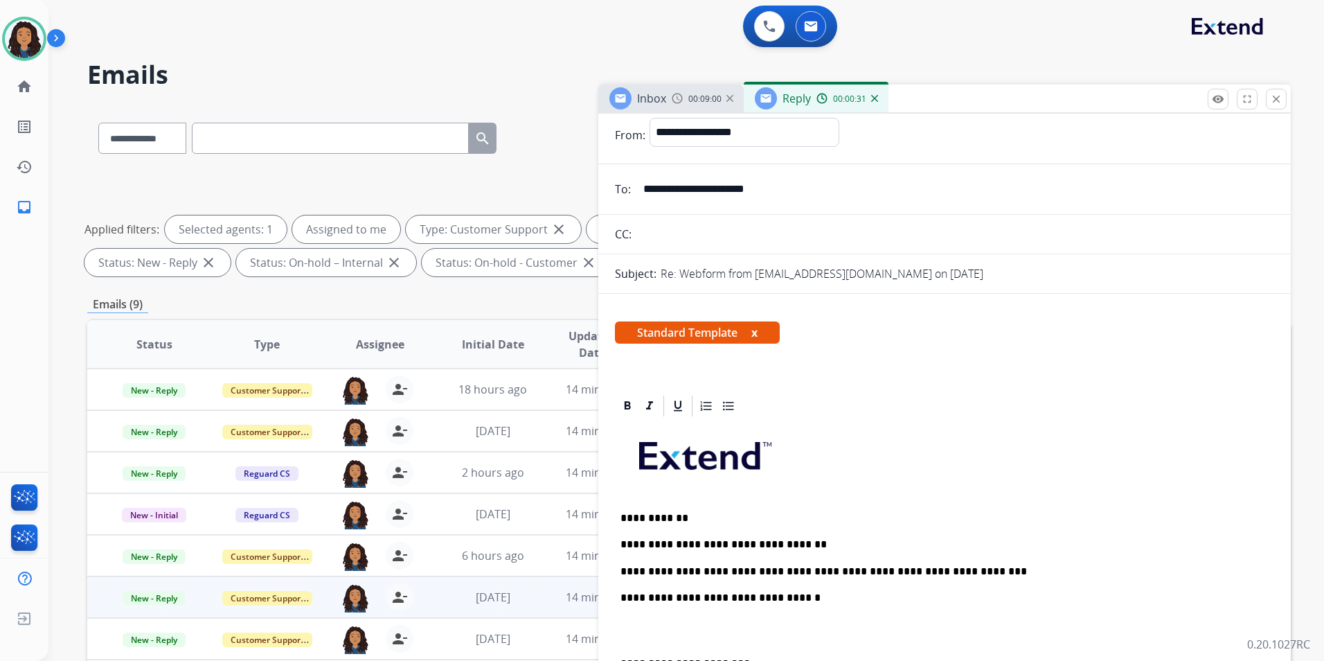
scroll to position [0, 0]
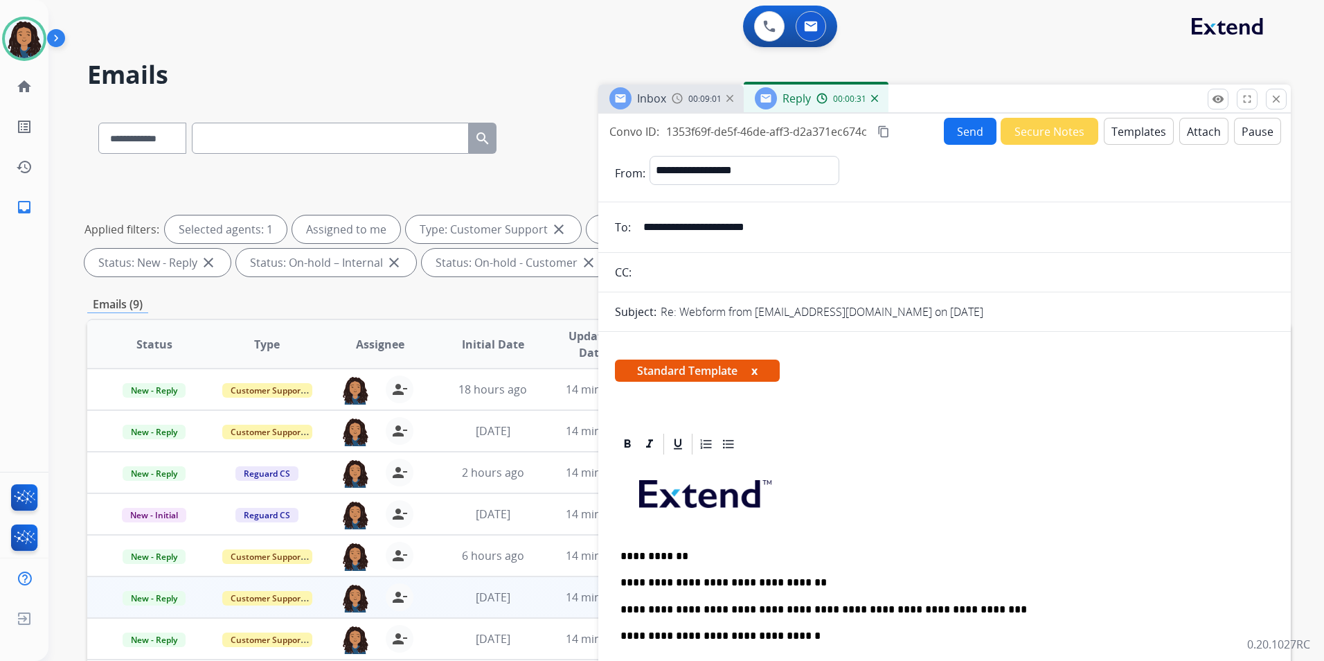
click at [958, 134] on button "Send" at bounding box center [970, 131] width 53 height 27
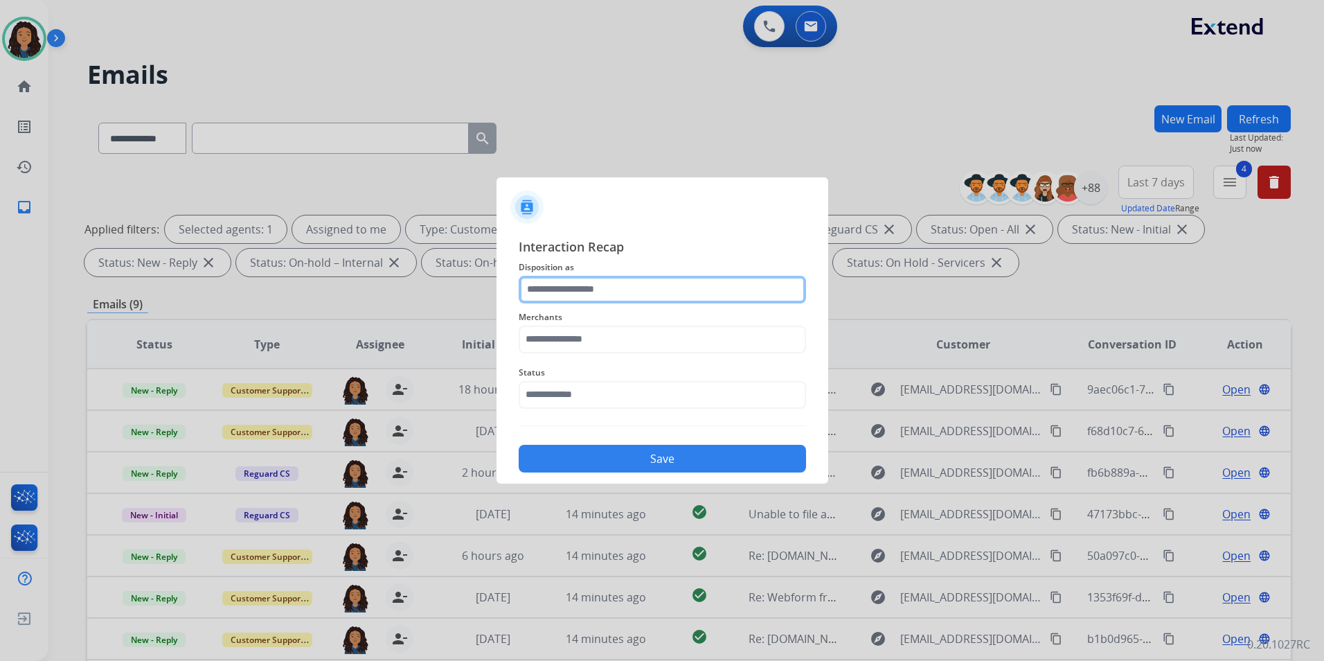
click at [661, 297] on input "text" at bounding box center [662, 290] width 287 height 28
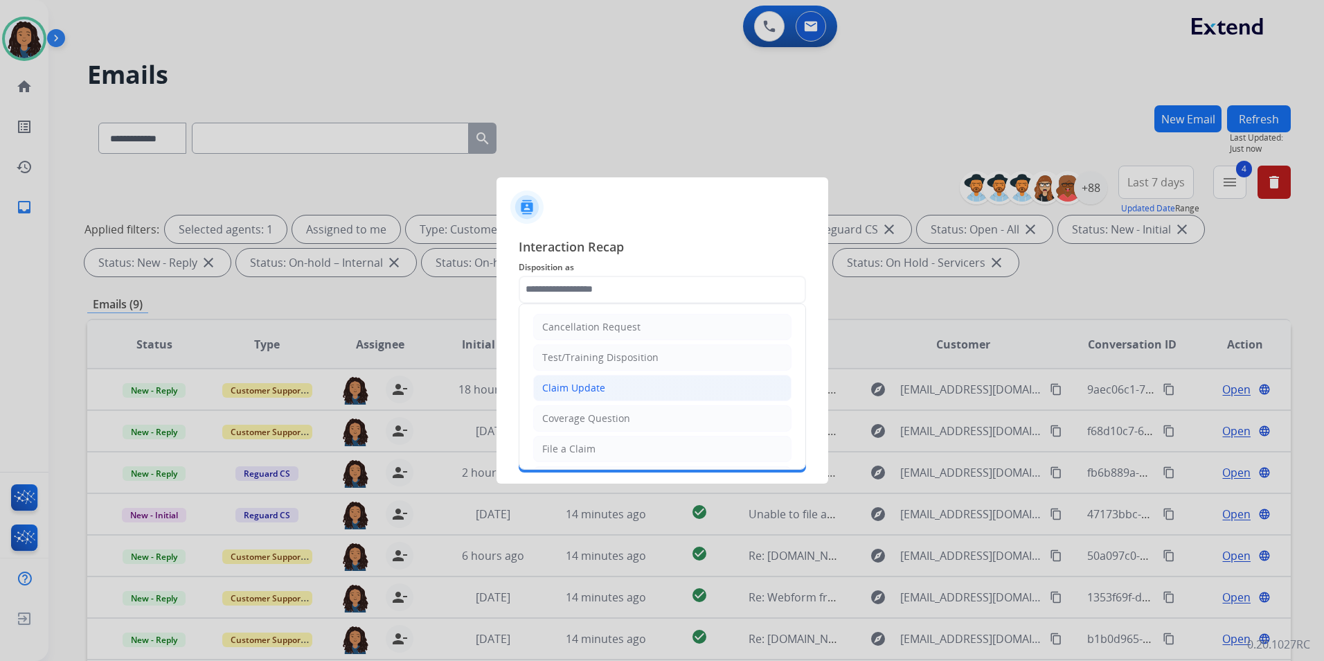
click at [610, 379] on li "Claim Update" at bounding box center [662, 388] width 258 height 26
type input "**********"
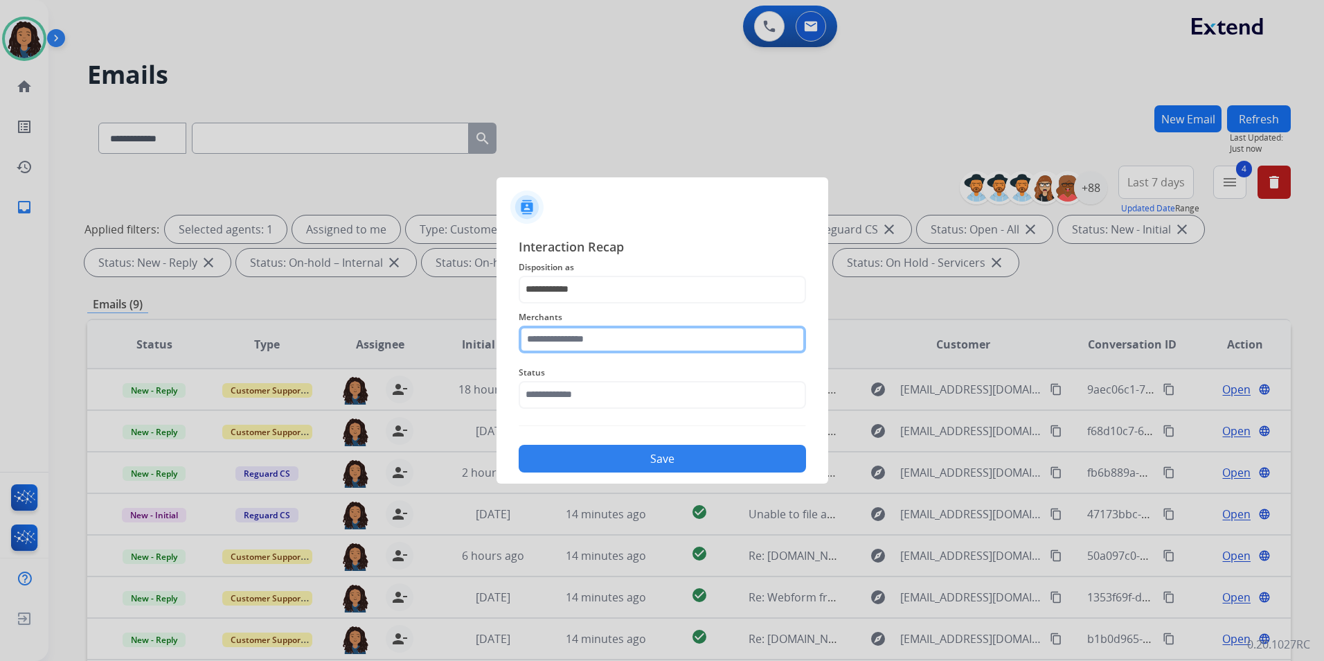
click at [594, 348] on input "text" at bounding box center [662, 340] width 287 height 28
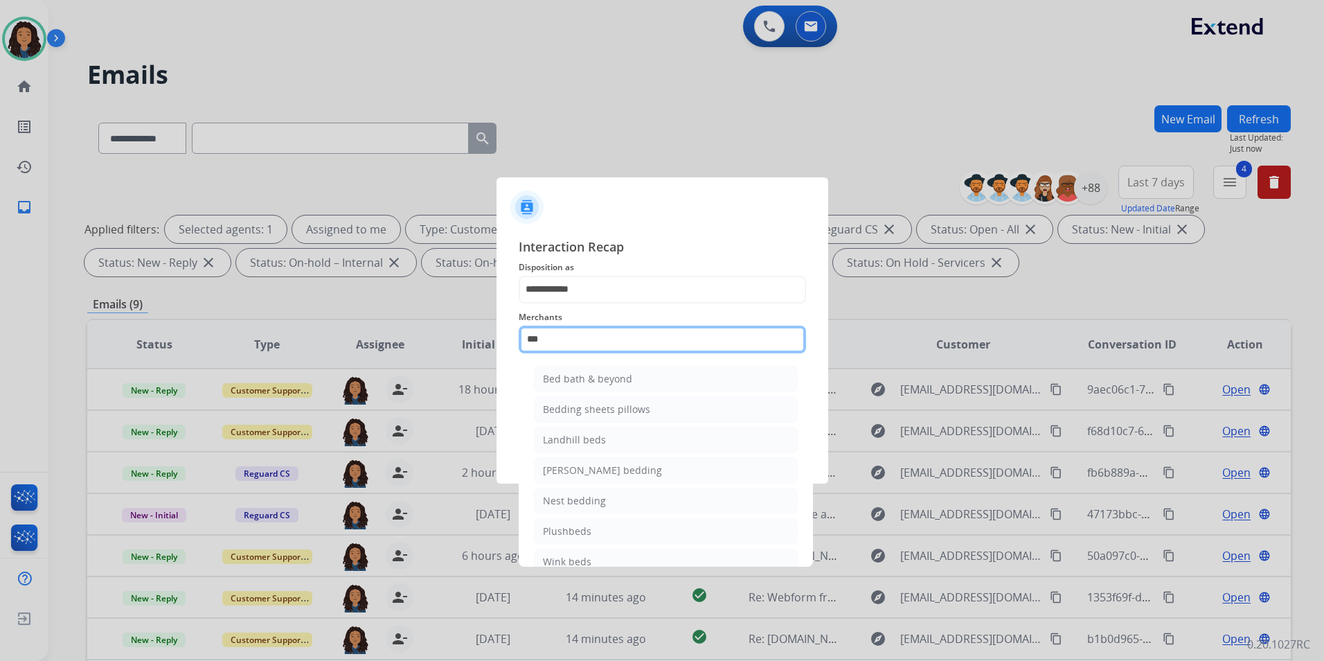
drag, startPoint x: 593, startPoint y: 333, endPoint x: 345, endPoint y: 361, distance: 249.5
click at [0, 365] on app-contact-recap-modal "**********" at bounding box center [0, 330] width 0 height 661
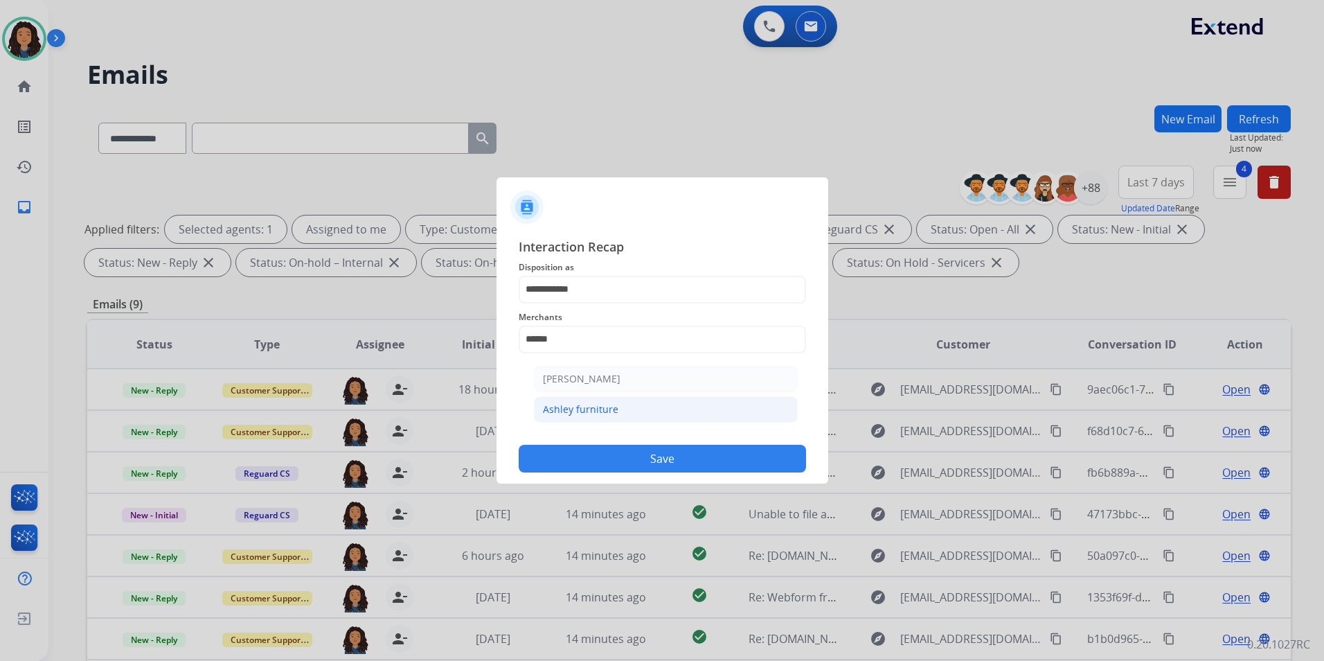
click at [569, 407] on div "Ashley furniture" at bounding box center [580, 409] width 75 height 14
type input "**********"
click at [569, 407] on input "text" at bounding box center [662, 395] width 287 height 28
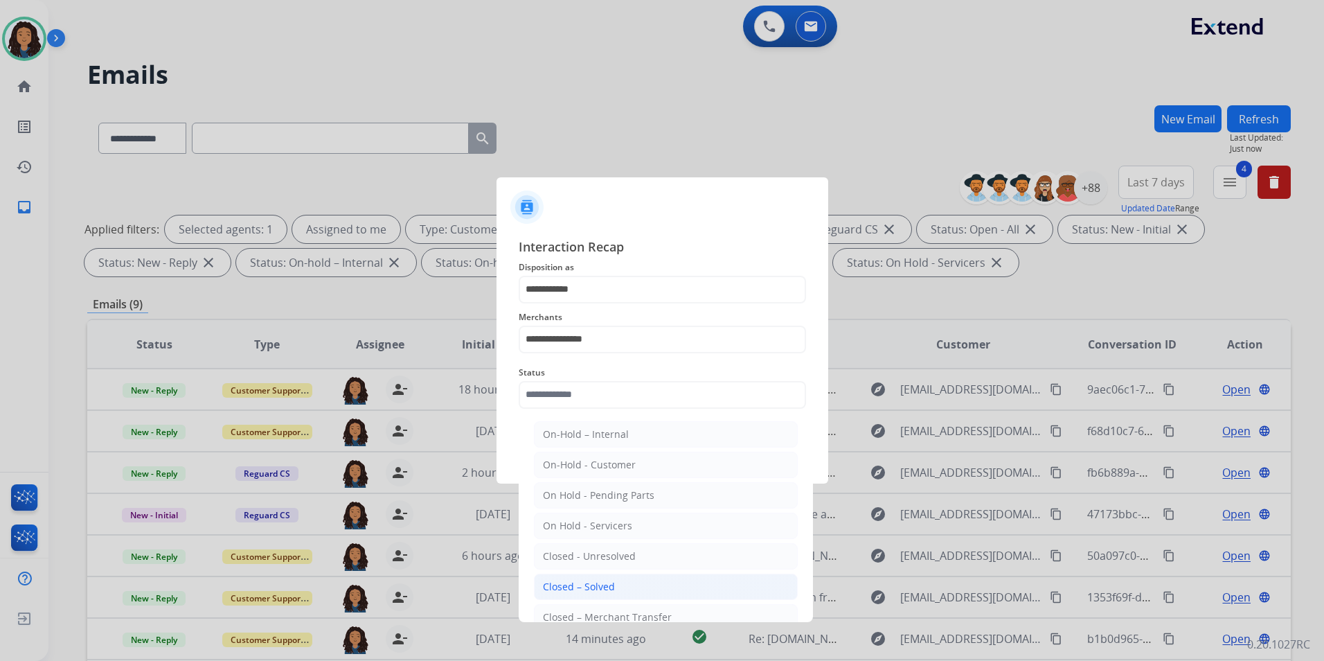
click at [571, 587] on div "Closed – Solved" at bounding box center [579, 587] width 72 height 14
type input "**********"
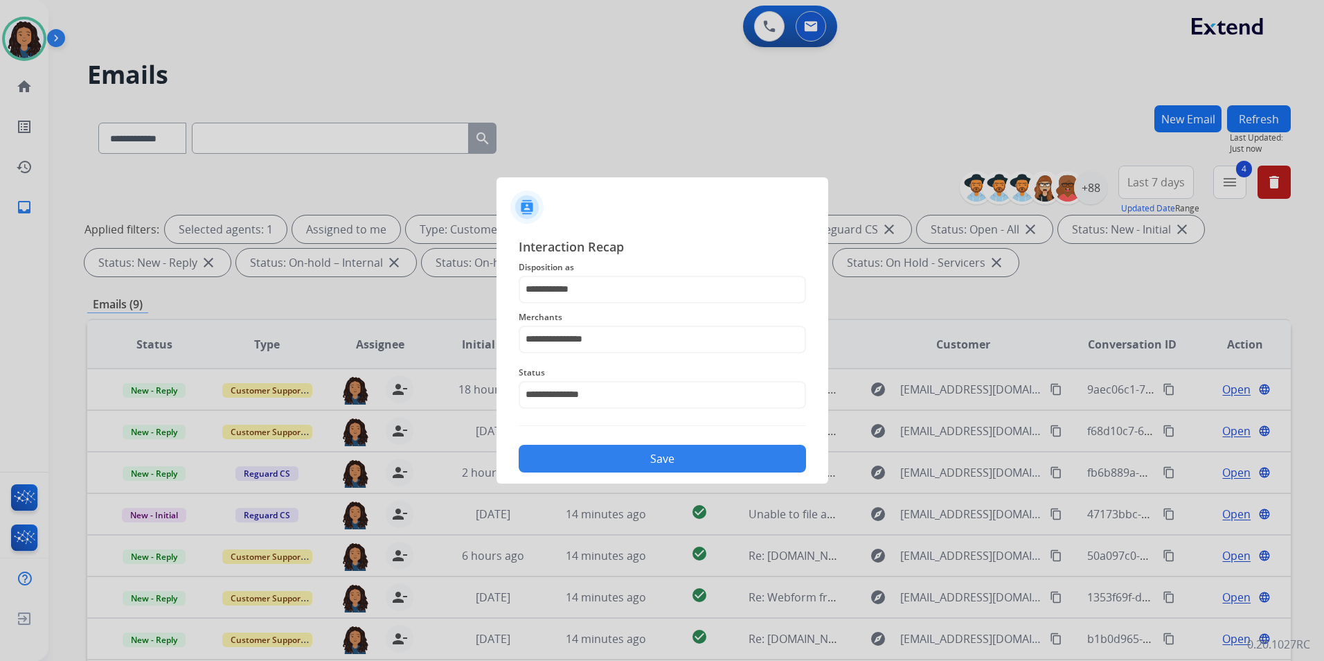
click at [712, 461] on button "Save" at bounding box center [662, 459] width 287 height 28
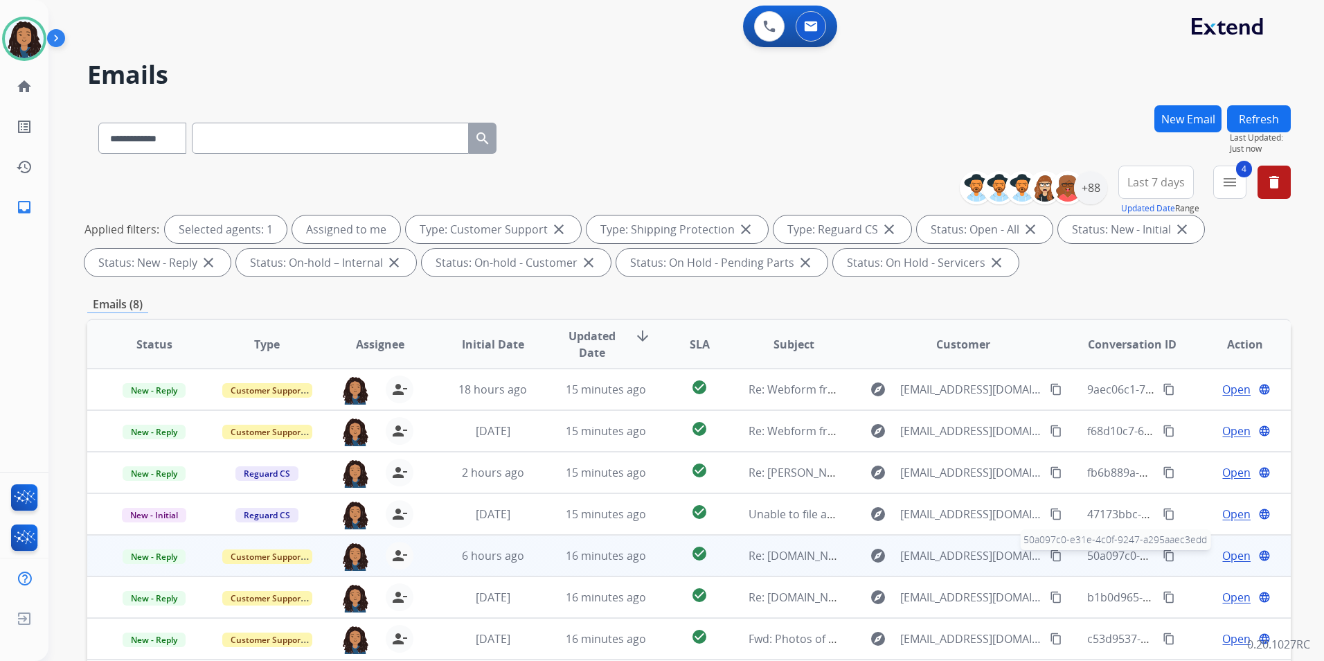
scroll to position [194, 0]
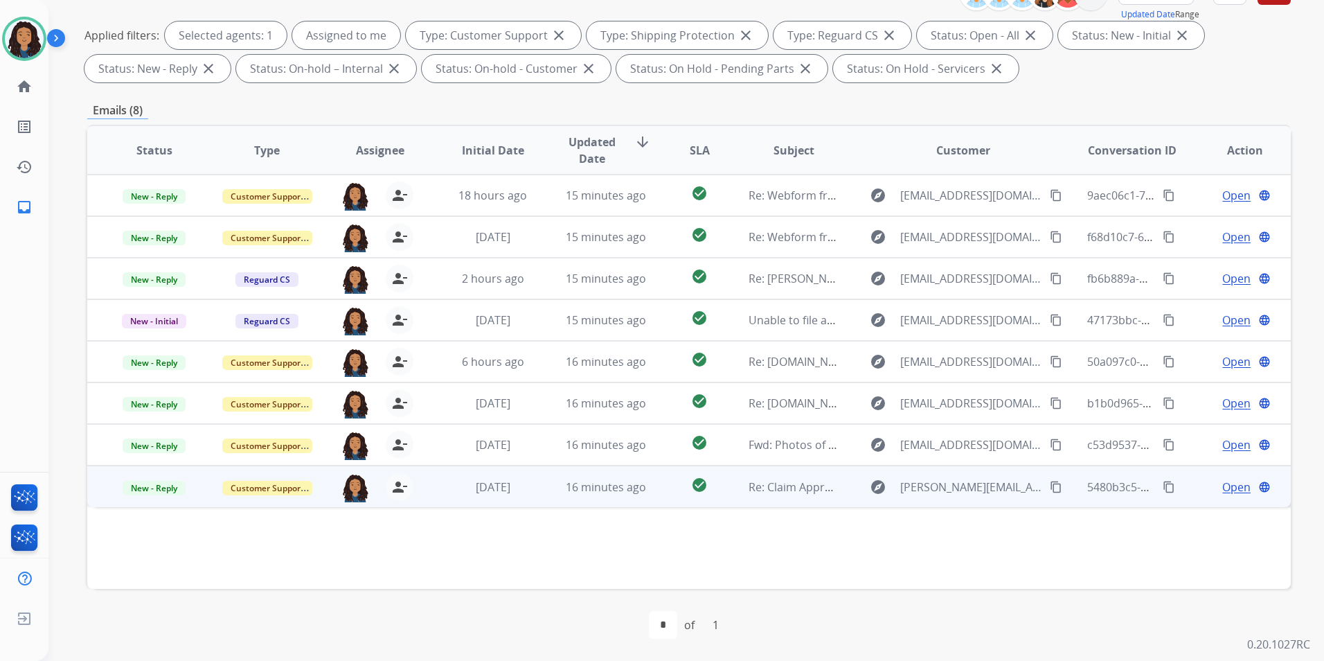
click at [1223, 486] on span "Open" at bounding box center [1236, 487] width 28 height 17
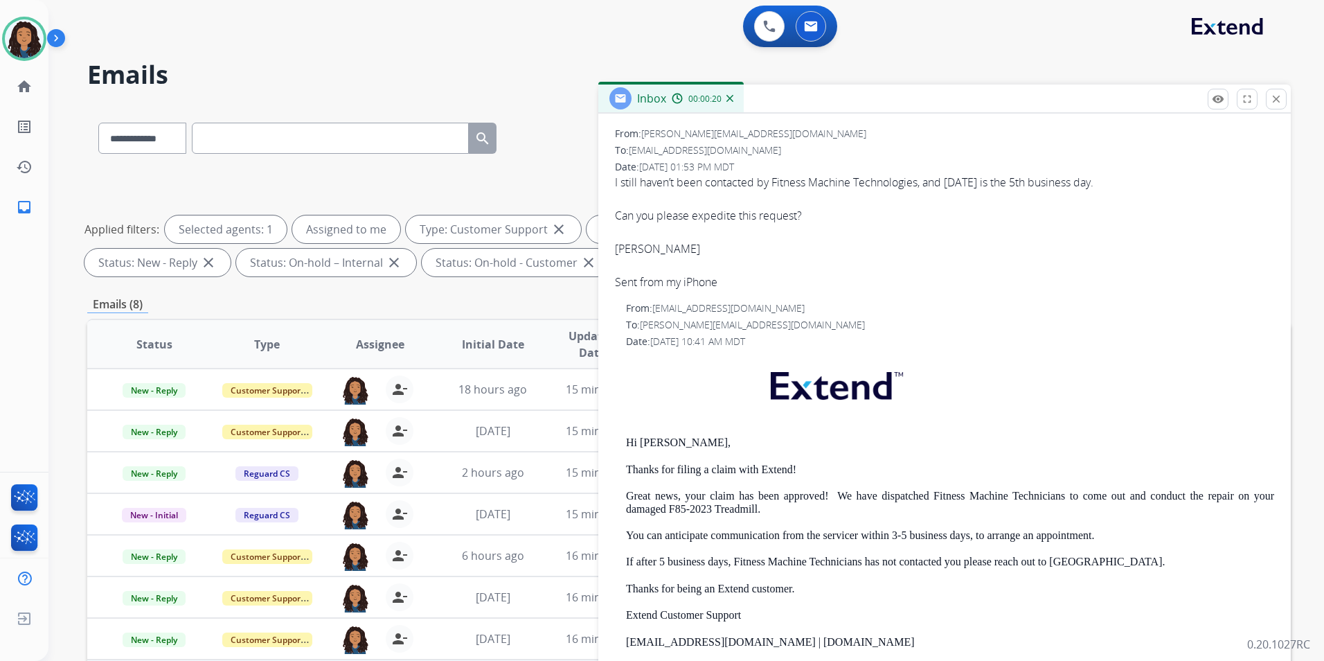
scroll to position [208, 0]
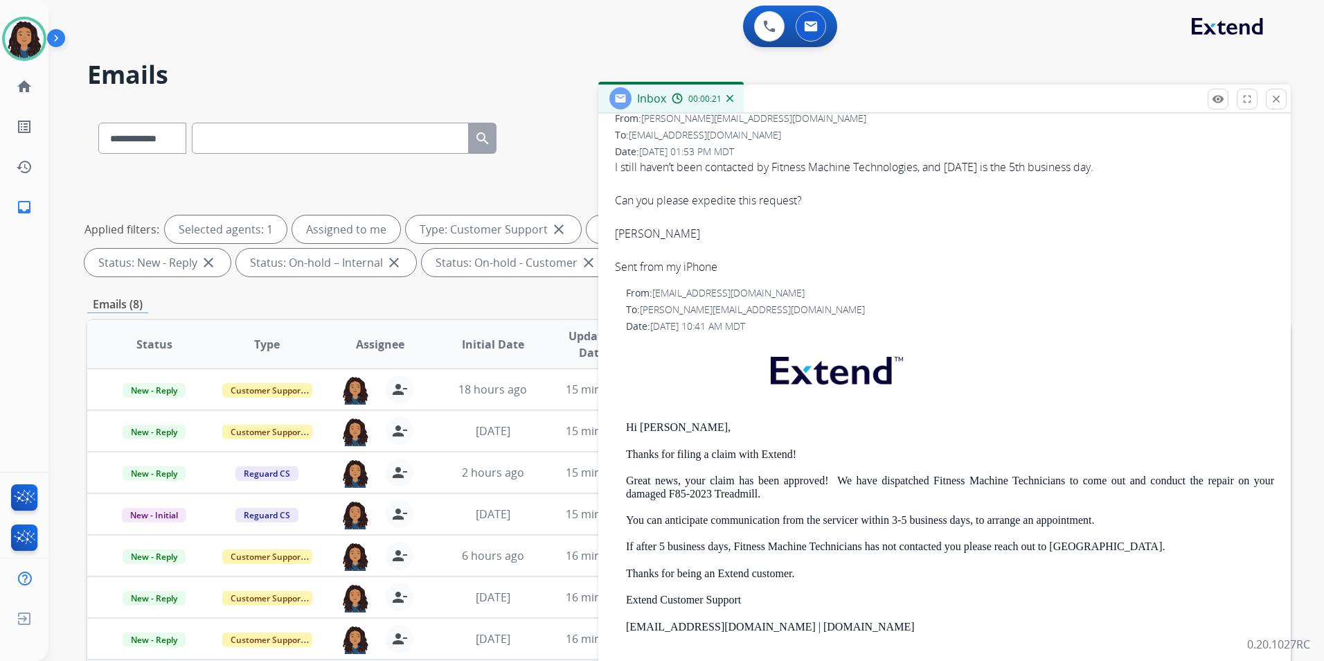
drag, startPoint x: 619, startPoint y: 420, endPoint x: 812, endPoint y: 454, distance: 196.1
click at [812, 454] on div "From: support@extend.com To: ryan.hudson14@gmail.com Date: 08/10/2025 - 10:41 A…" at bounding box center [944, 531] width 659 height 490
drag, startPoint x: 812, startPoint y: 454, endPoint x: 781, endPoint y: 454, distance: 31.2
copy div "Hi Ryan, Thanks for filing a claim with Extend!"
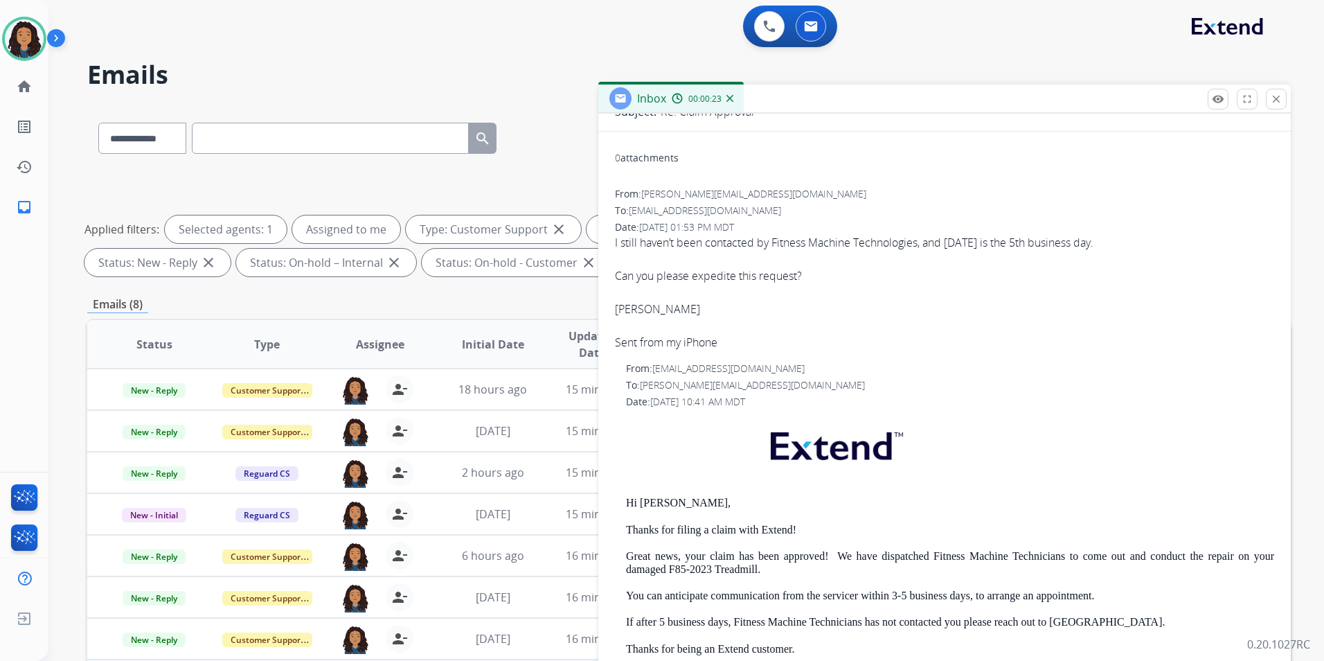
scroll to position [0, 0]
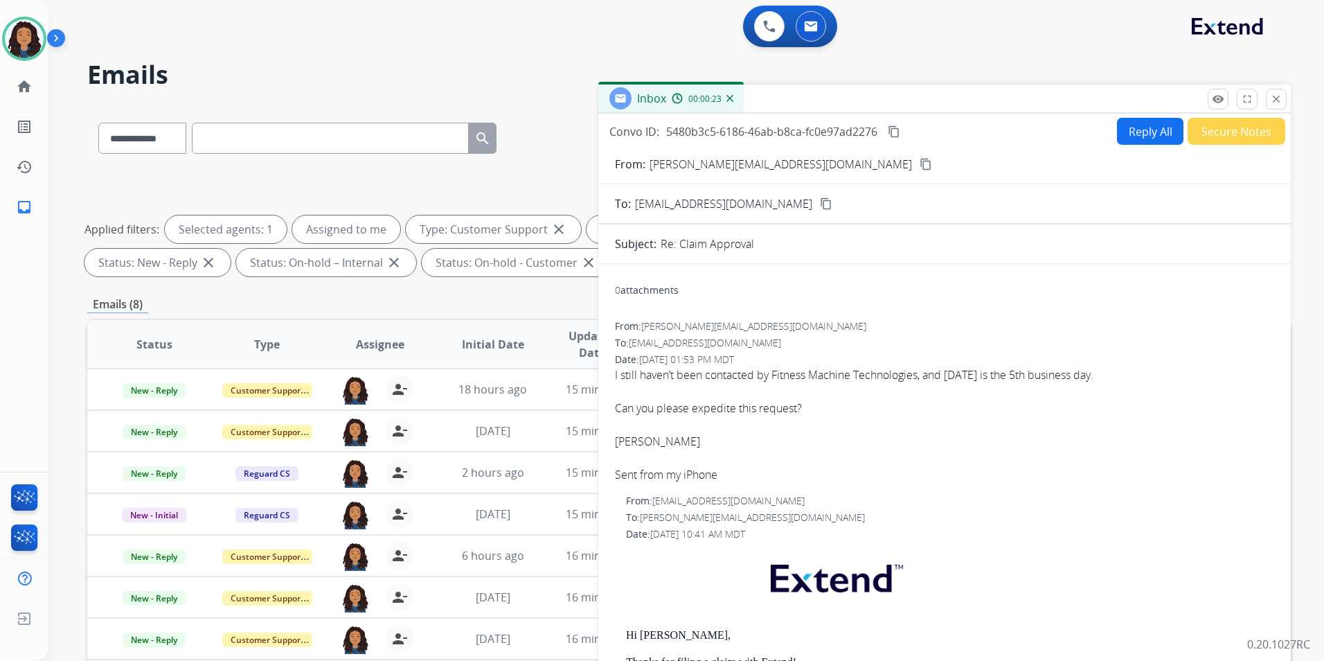
click at [1126, 131] on button "Reply All" at bounding box center [1150, 131] width 66 height 27
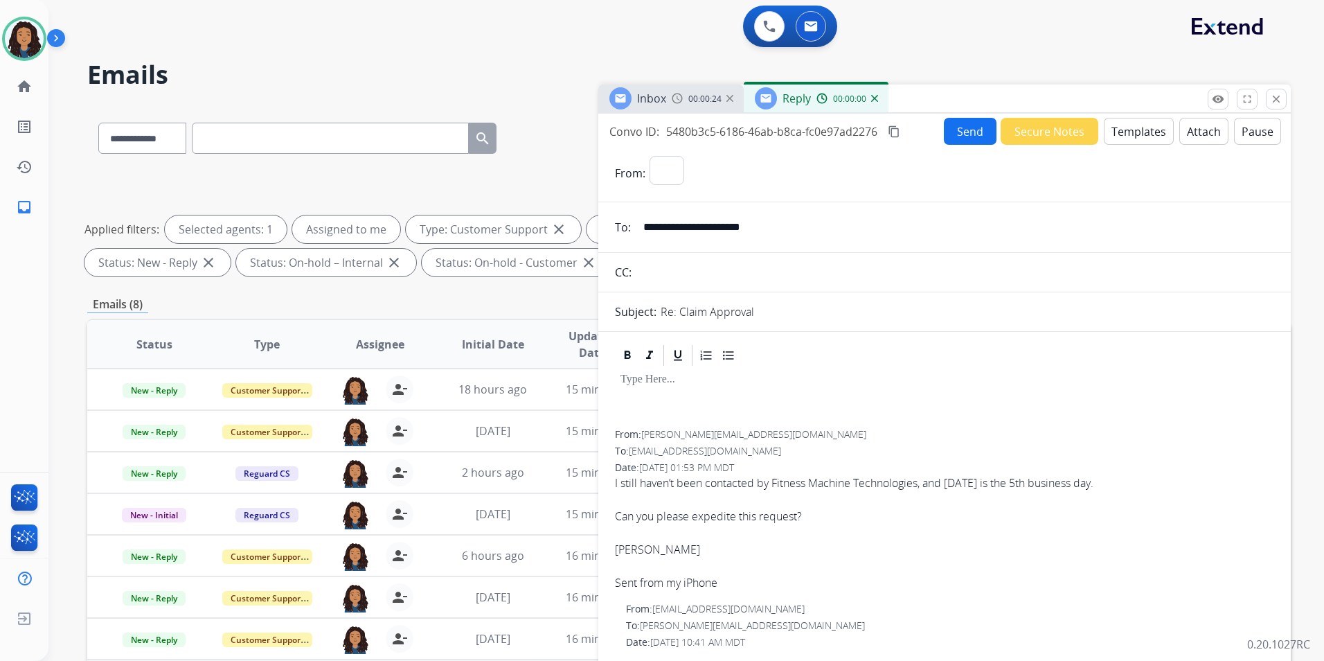
click at [1126, 131] on button "Templates" at bounding box center [1139, 131] width 70 height 27
select select "**********"
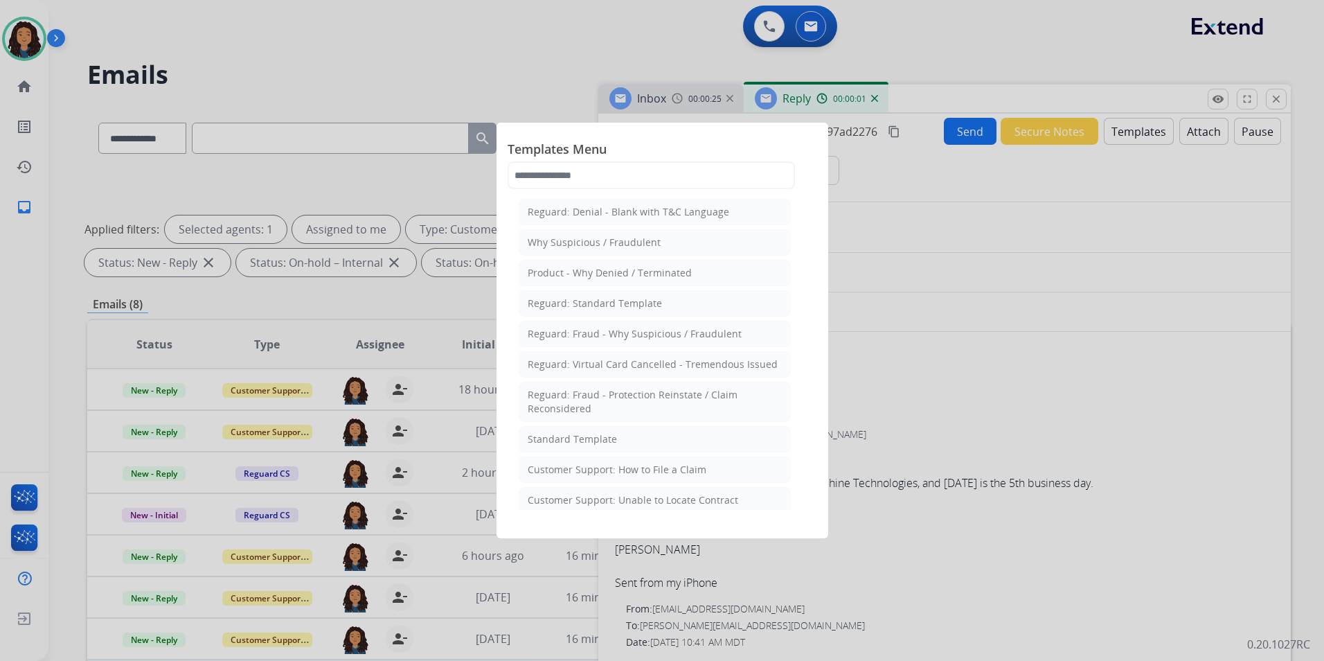
click at [636, 442] on li "Standard Template" at bounding box center [655, 439] width 272 height 26
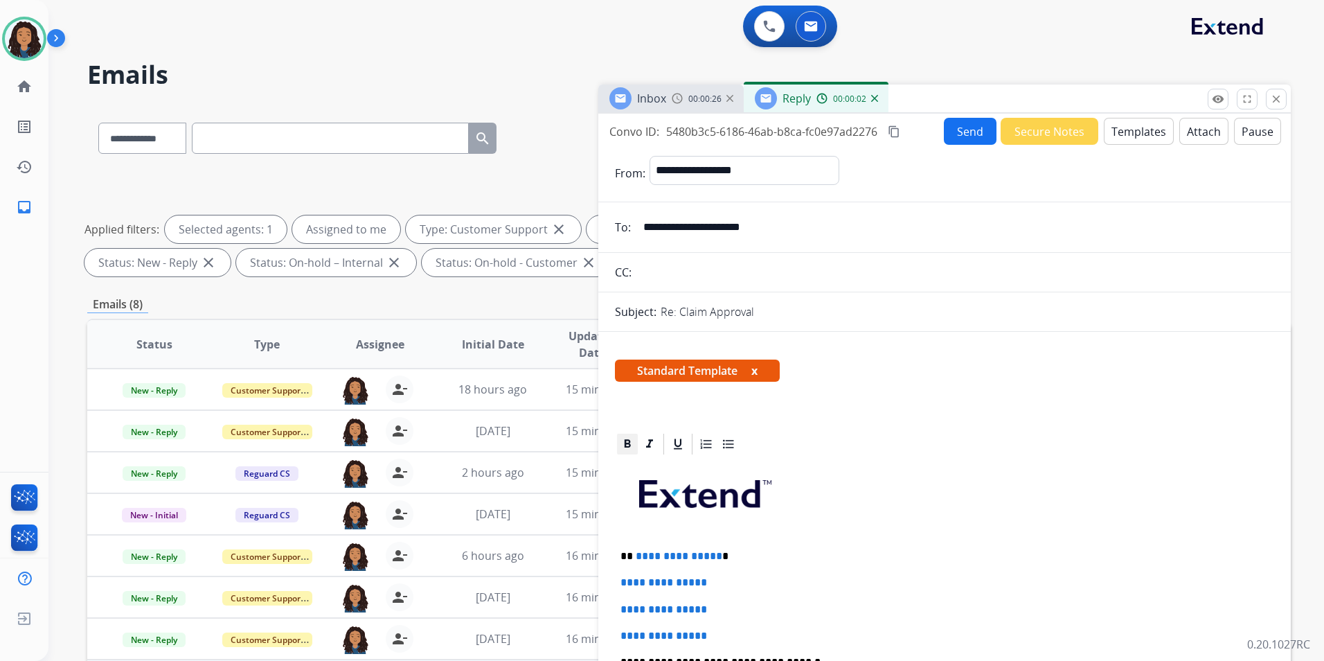
scroll to position [139, 0]
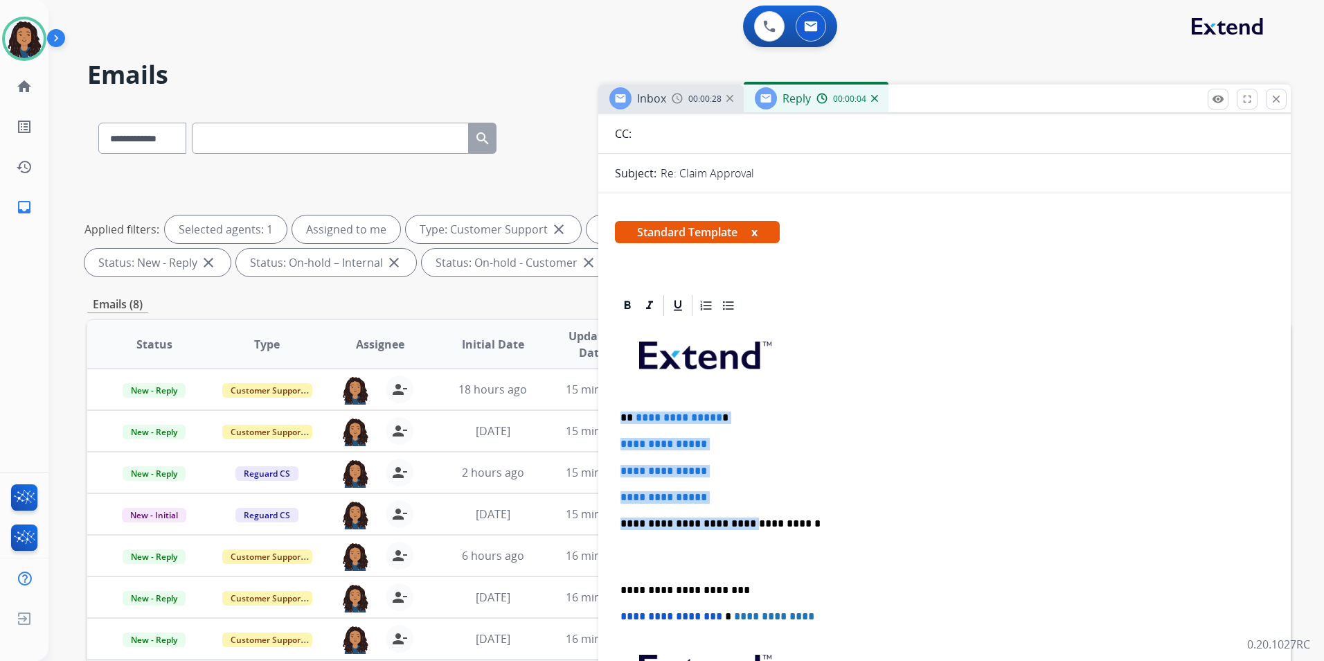
drag, startPoint x: 615, startPoint y: 416, endPoint x: 740, endPoint y: 508, distance: 155.2
click at [740, 508] on div "**********" at bounding box center [944, 556] width 659 height 476
drag, startPoint x: 616, startPoint y: 410, endPoint x: 745, endPoint y: 488, distance: 150.7
click at [745, 488] on div "**********" at bounding box center [944, 556] width 659 height 476
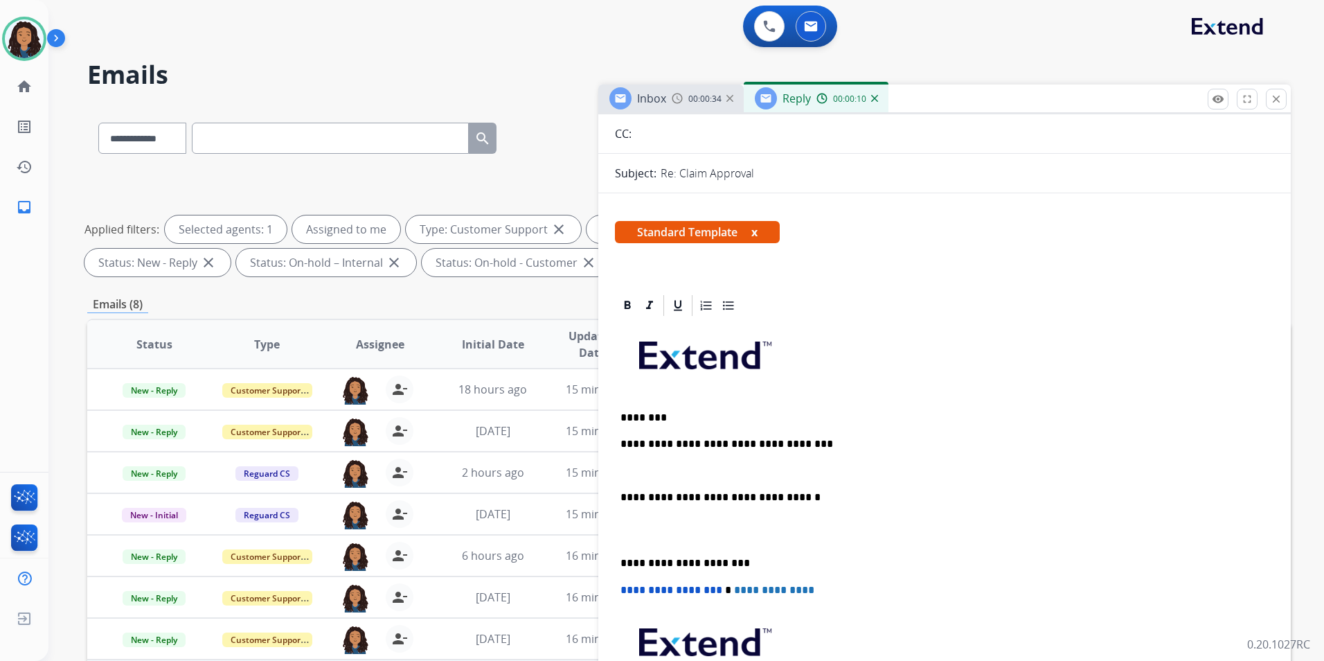
click at [668, 95] on div "Inbox 00:00:34" at bounding box center [670, 98] width 145 height 28
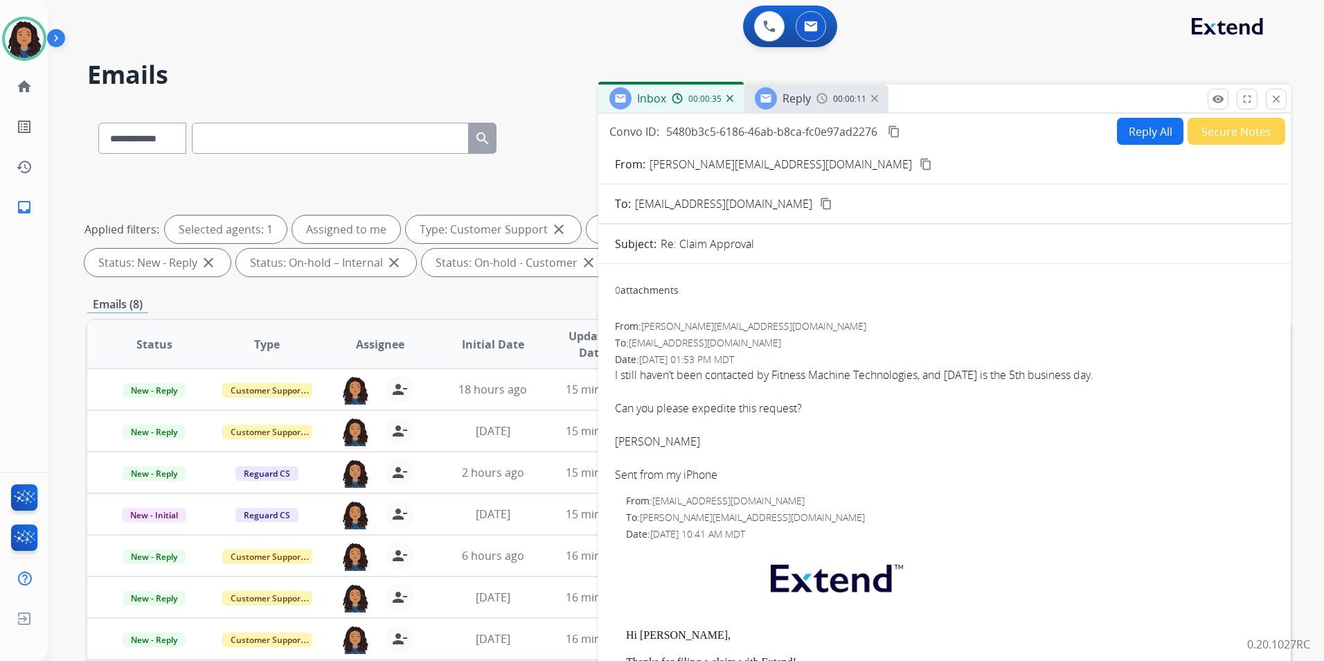
click at [920, 161] on mat-icon "content_copy" at bounding box center [926, 164] width 12 height 12
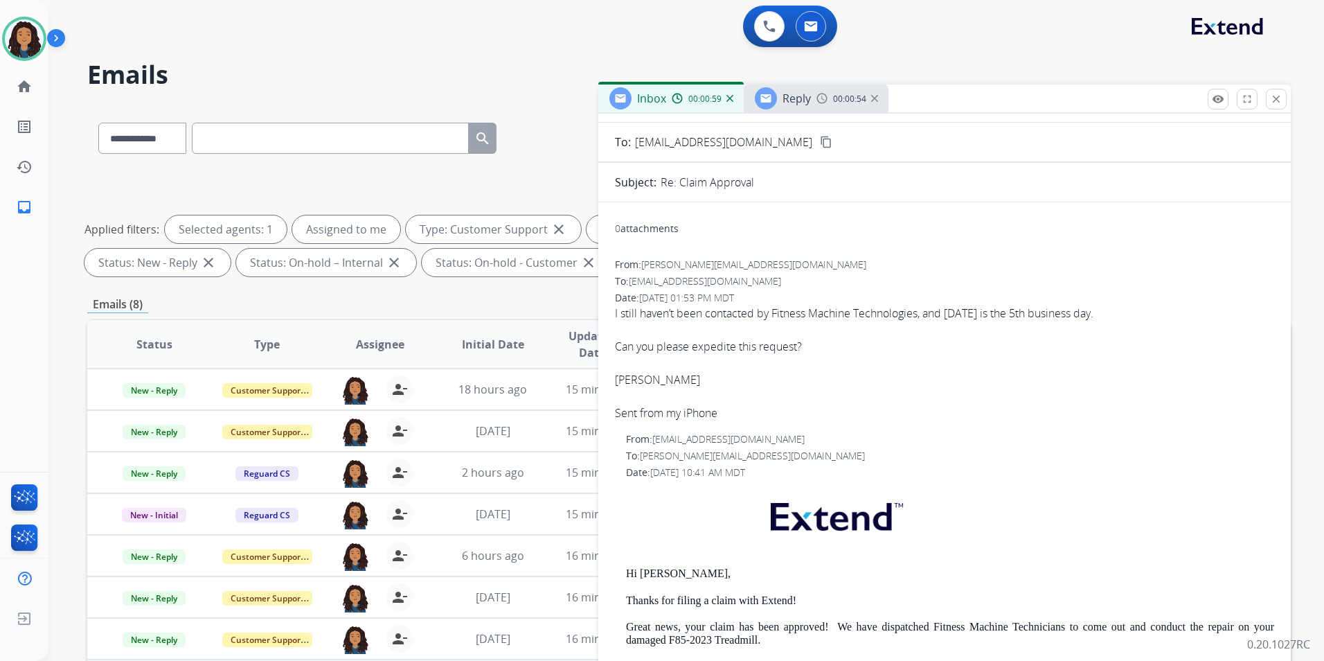
scroll to position [0, 0]
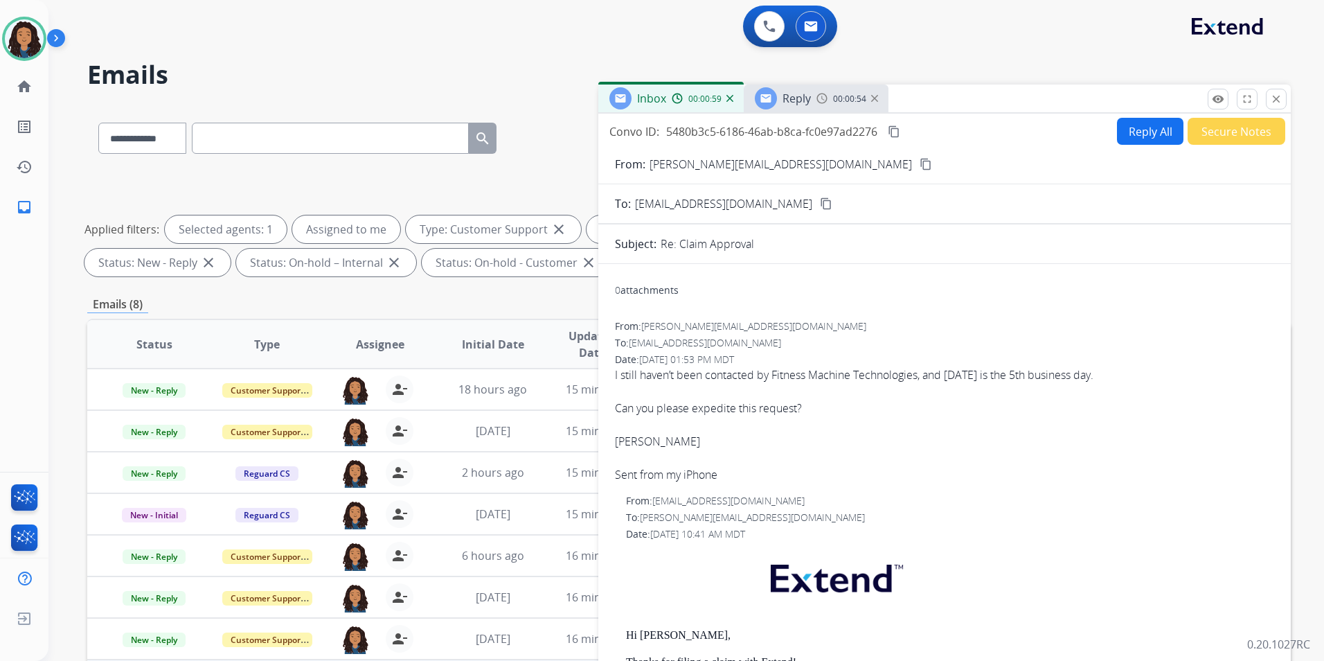
click at [813, 92] on div "Reply 00:00:54" at bounding box center [816, 98] width 145 height 28
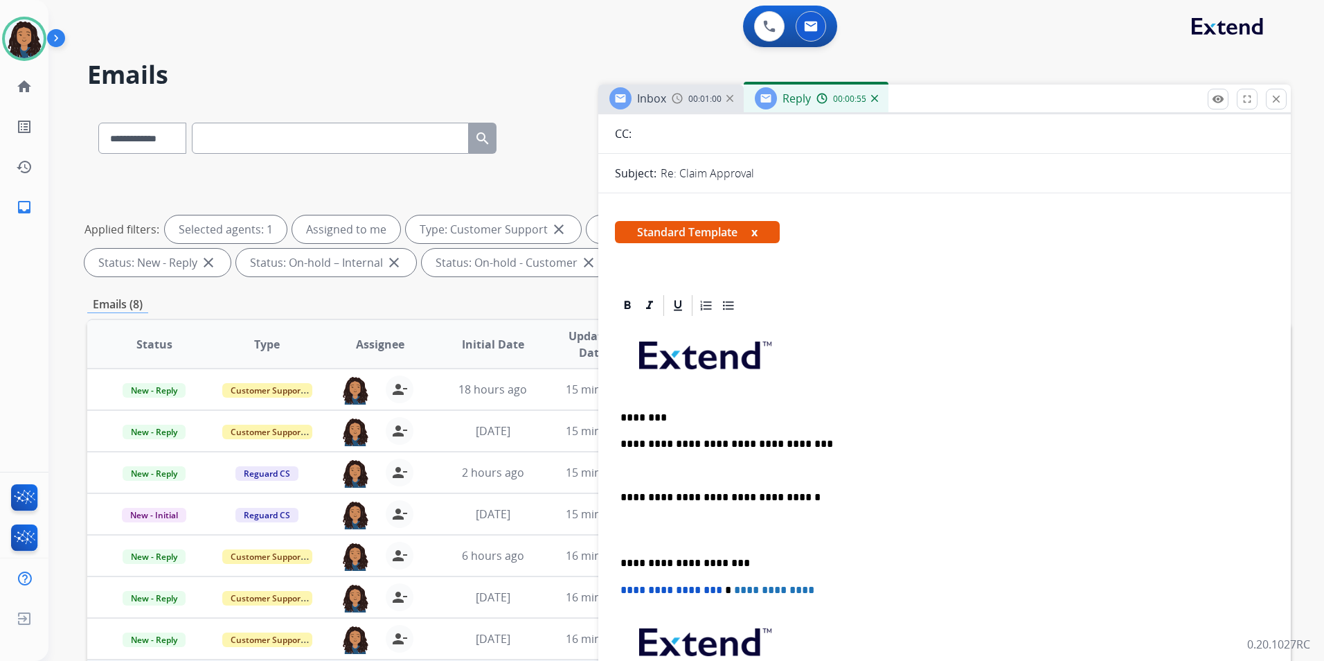
click at [700, 471] on p at bounding box center [945, 471] width 648 height 12
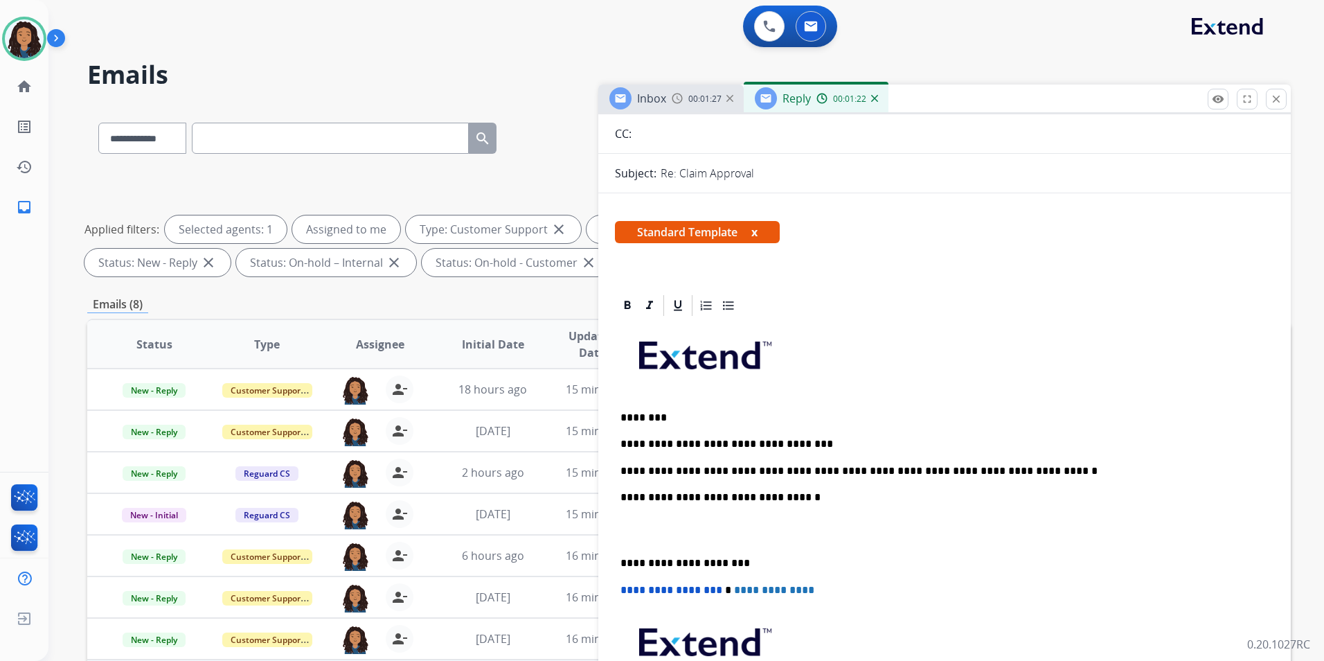
click at [747, 469] on p "**********" at bounding box center [939, 471] width 637 height 12
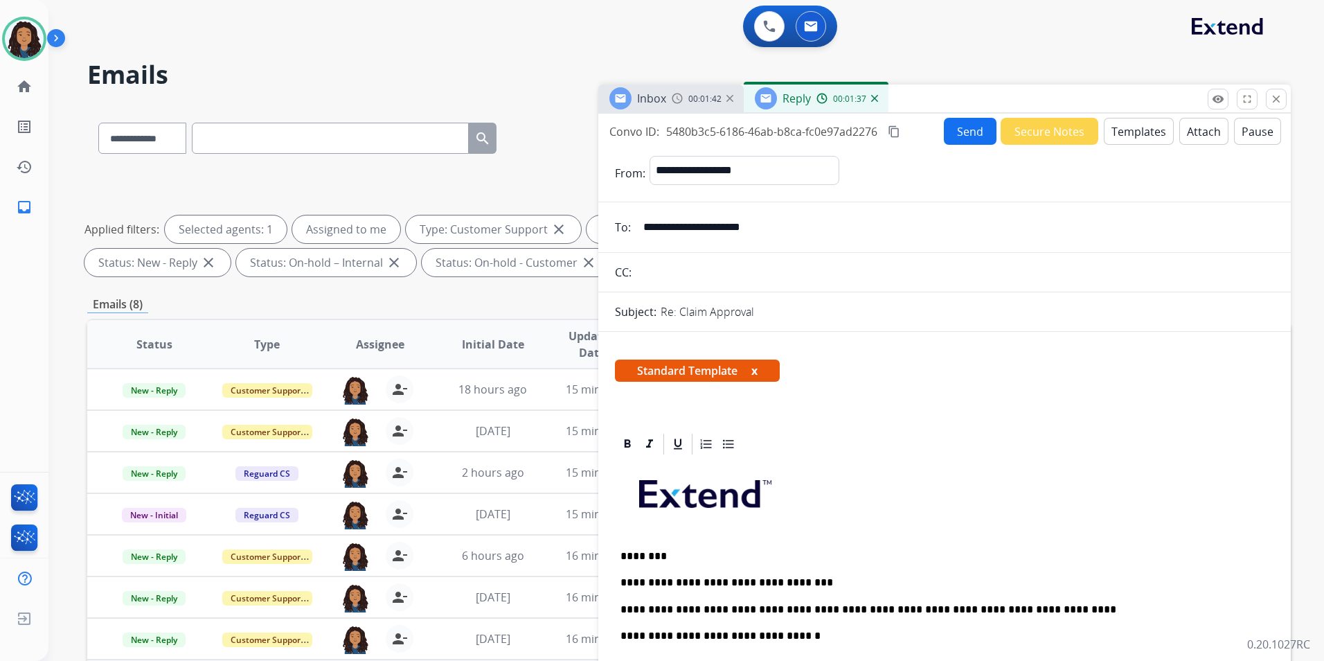
click at [972, 131] on button "Send" at bounding box center [970, 131] width 53 height 27
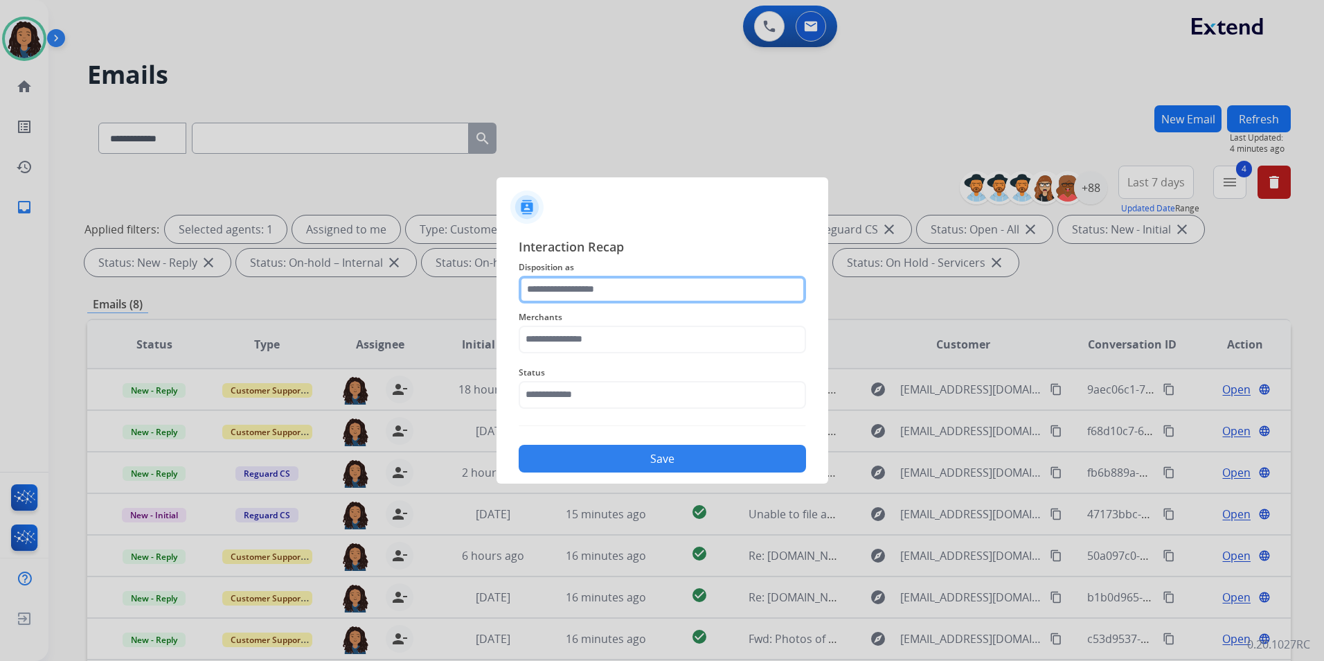
click at [712, 289] on input "text" at bounding box center [662, 290] width 287 height 28
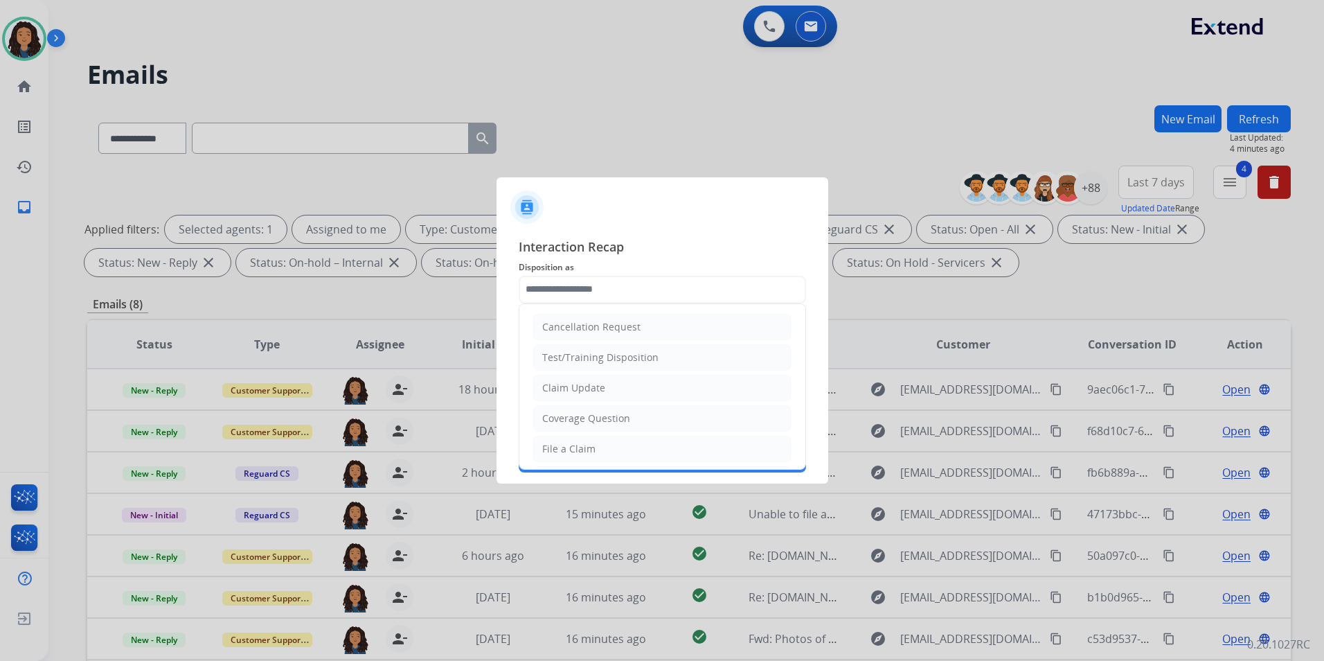
drag, startPoint x: 617, startPoint y: 384, endPoint x: 608, endPoint y: 354, distance: 31.1
click at [616, 383] on li "Claim Update" at bounding box center [662, 388] width 258 height 26
type input "**********"
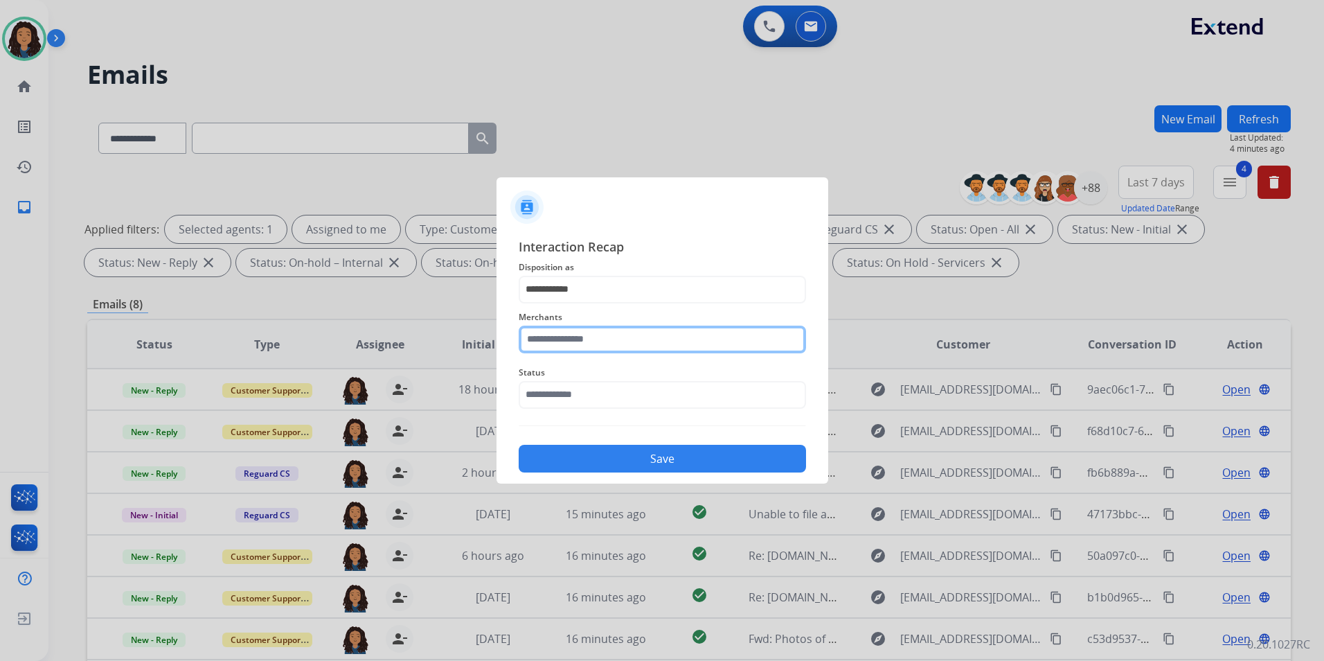
click at [607, 345] on input "text" at bounding box center [662, 340] width 287 height 28
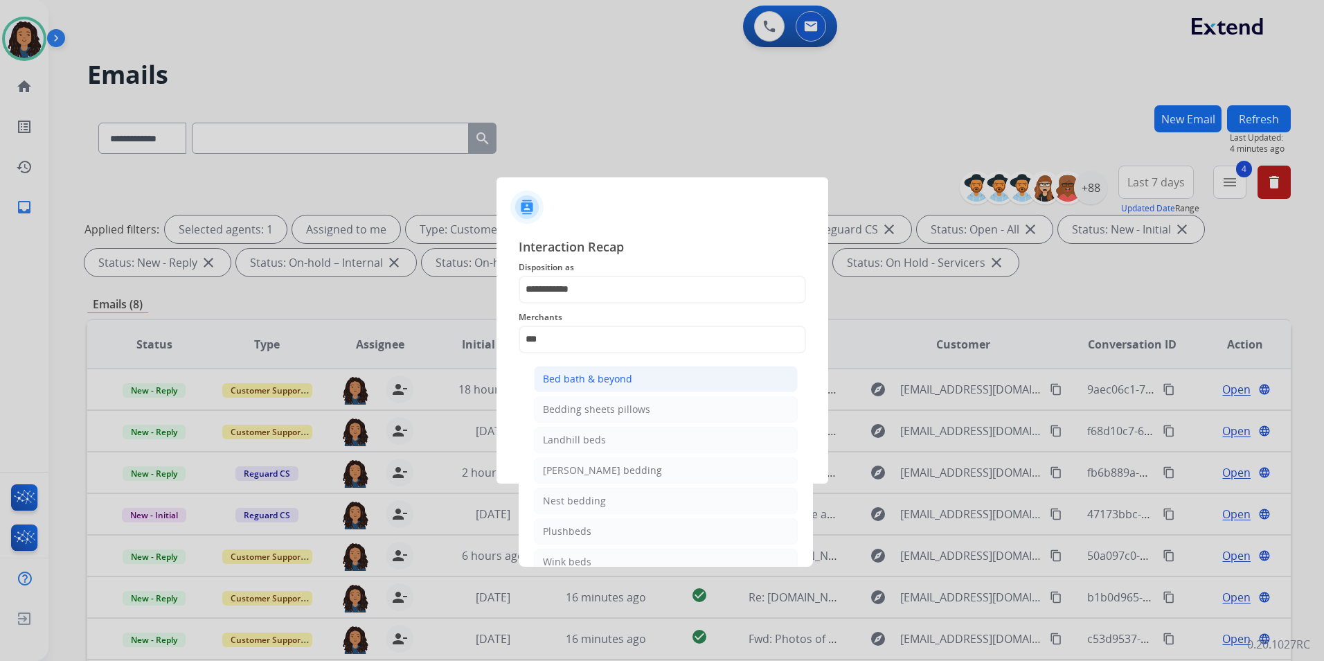
click at [657, 376] on li "Bed bath & beyond" at bounding box center [666, 379] width 264 height 26
type input "**********"
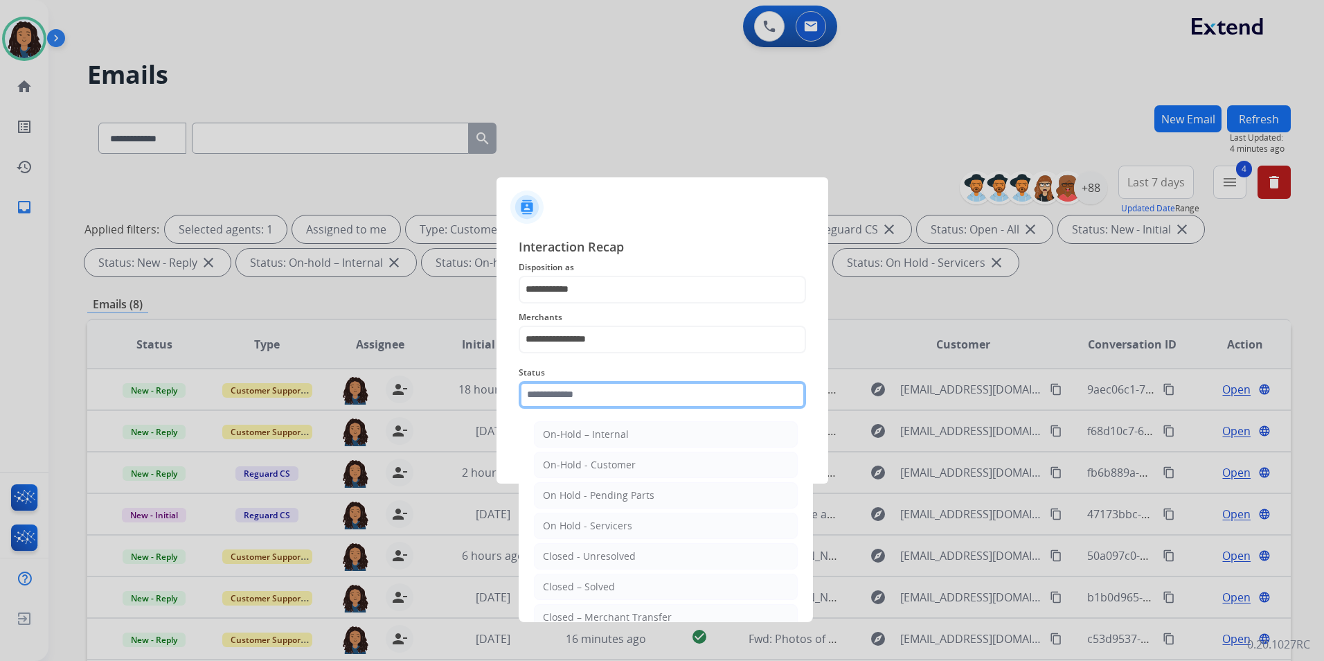
click at [655, 381] on input "text" at bounding box center [662, 395] width 287 height 28
drag, startPoint x: 612, startPoint y: 589, endPoint x: 612, endPoint y: 449, distance: 139.9
click at [610, 587] on div "Closed – Solved" at bounding box center [579, 587] width 72 height 14
type input "**********"
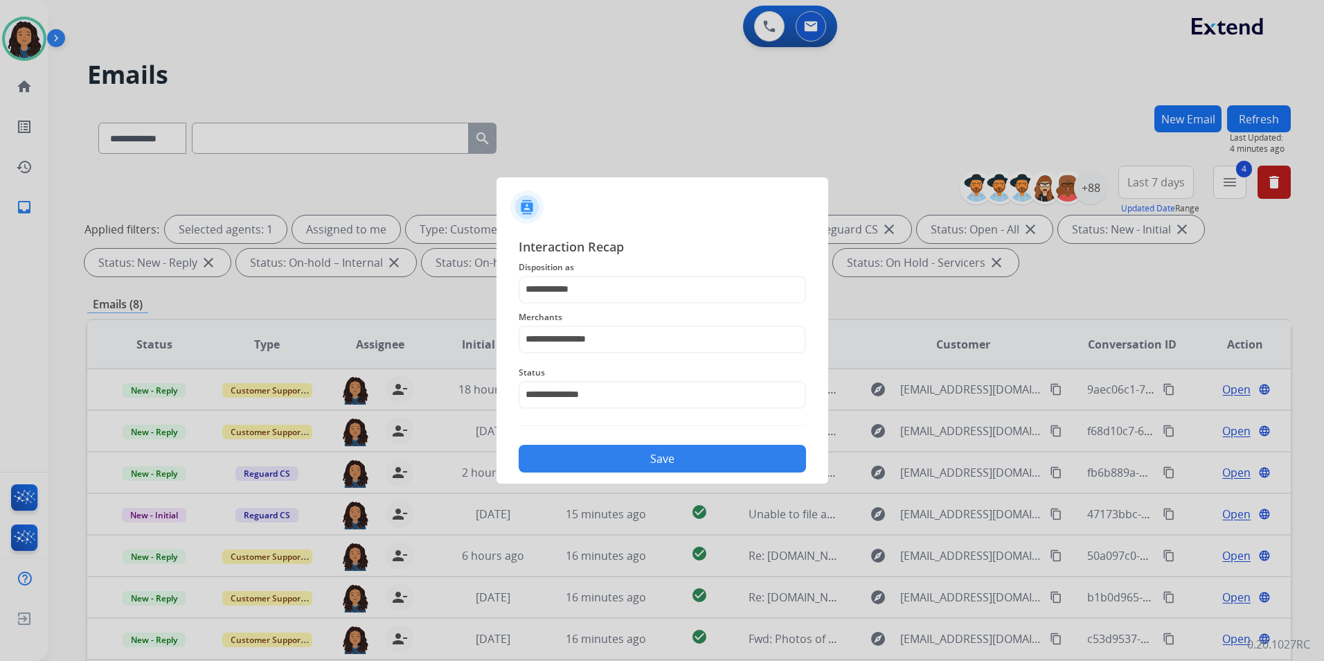
drag, startPoint x: 627, startPoint y: 465, endPoint x: 627, endPoint y: 452, distance: 13.9
click at [627, 461] on button "Save" at bounding box center [662, 459] width 287 height 28
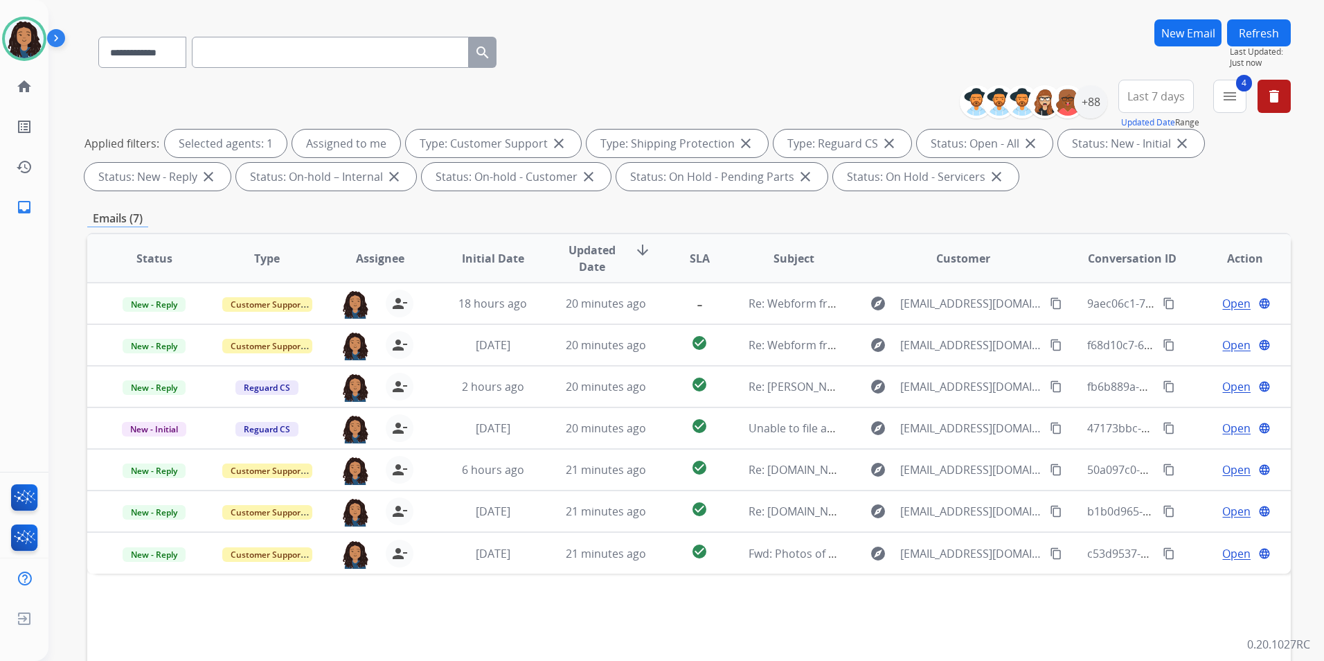
scroll to position [194, 0]
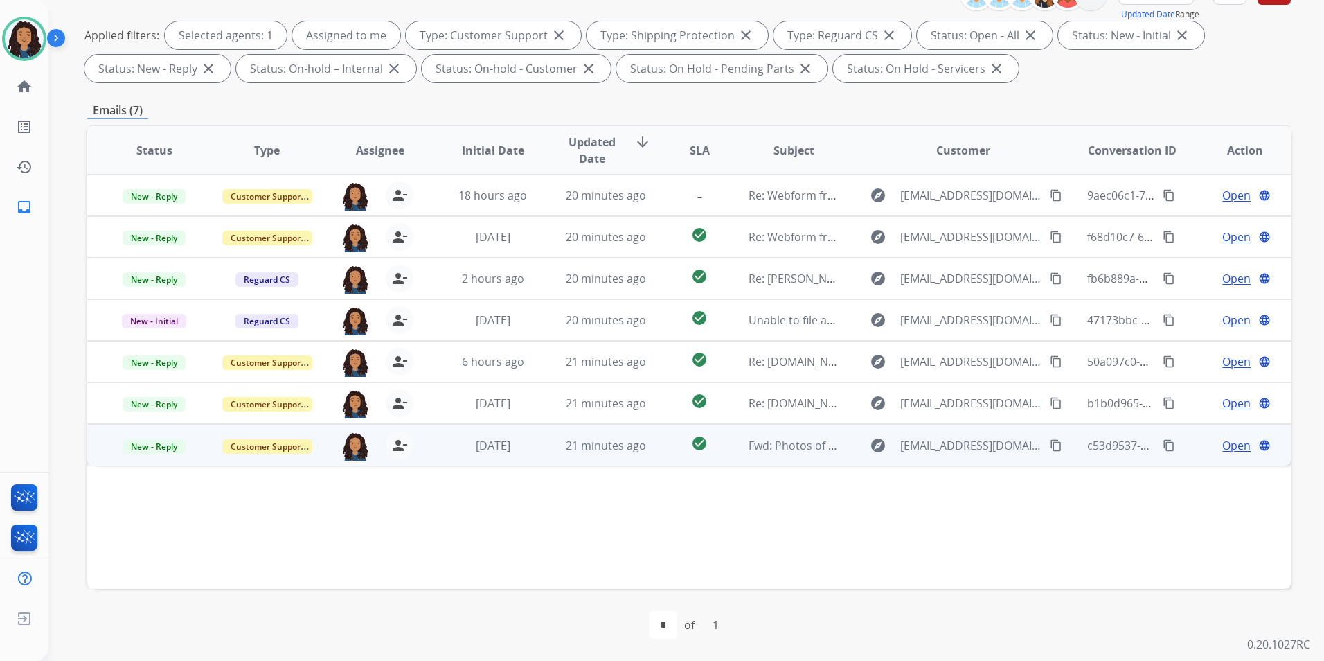
click at [1227, 438] on span "Open" at bounding box center [1236, 445] width 28 height 17
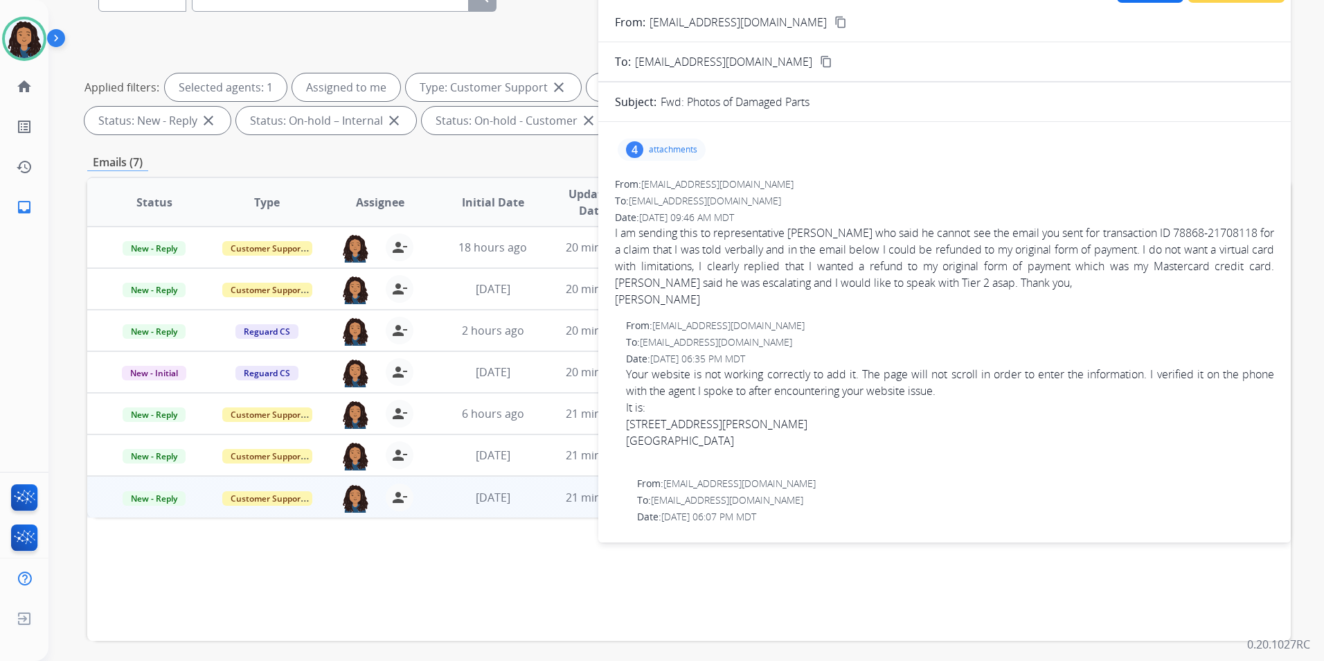
scroll to position [55, 0]
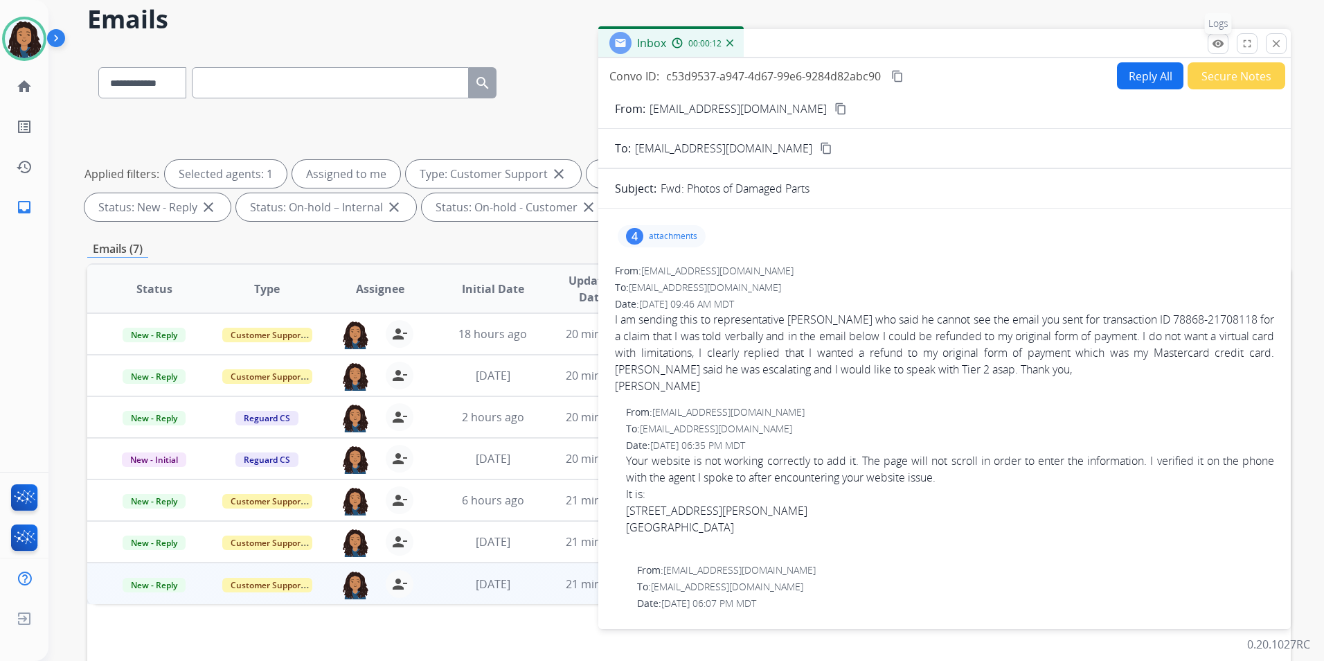
click at [1215, 49] on mat-icon "remove_red_eye" at bounding box center [1218, 43] width 12 height 12
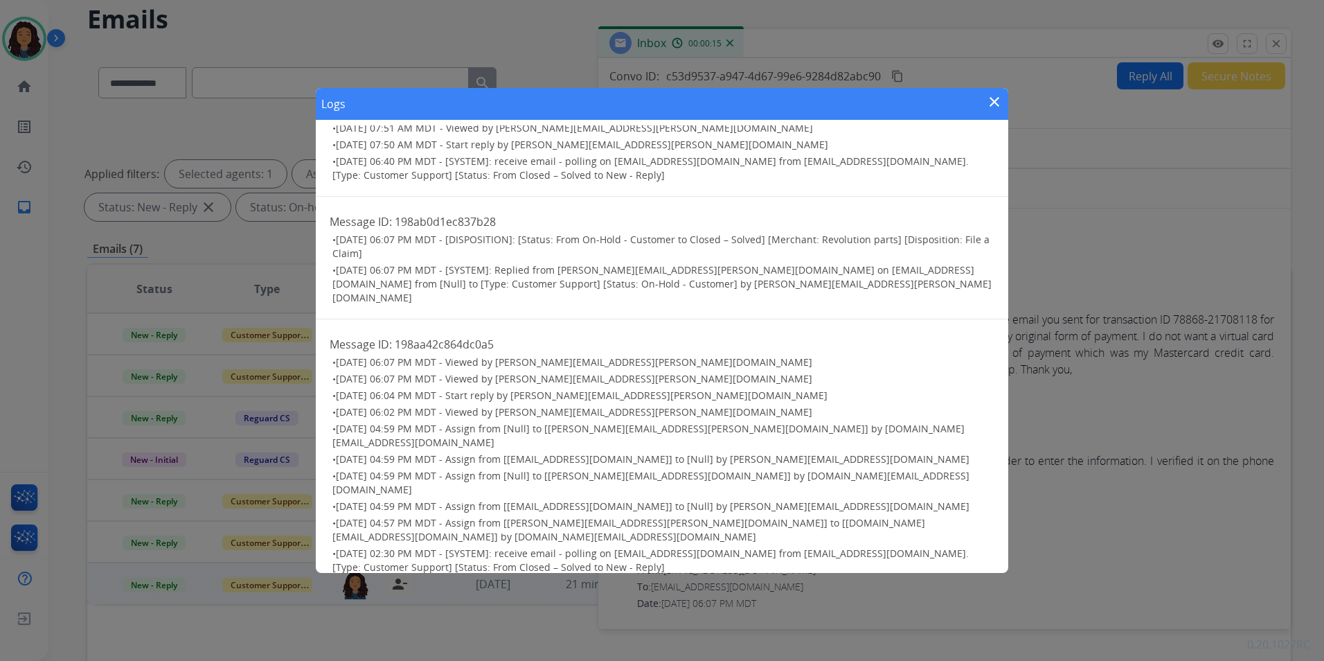
scroll to position [290, 0]
click at [992, 103] on mat-icon "close" at bounding box center [994, 101] width 17 height 17
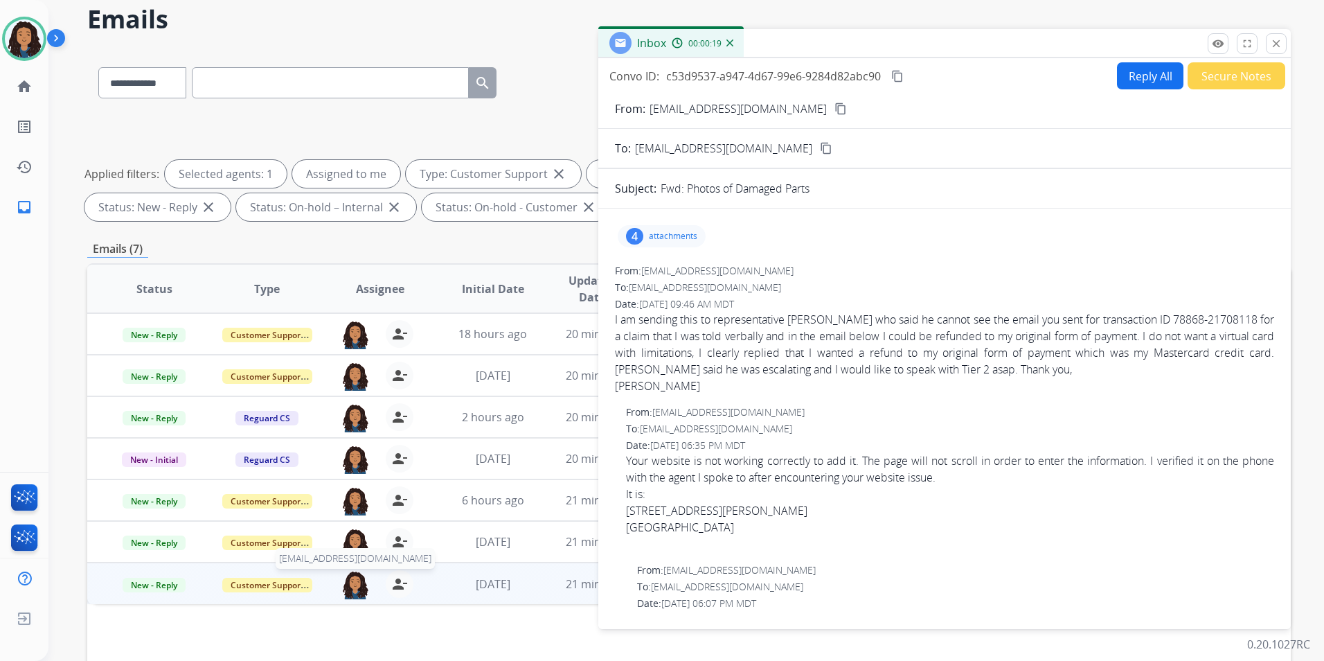
click at [349, 584] on img at bounding box center [355, 584] width 28 height 29
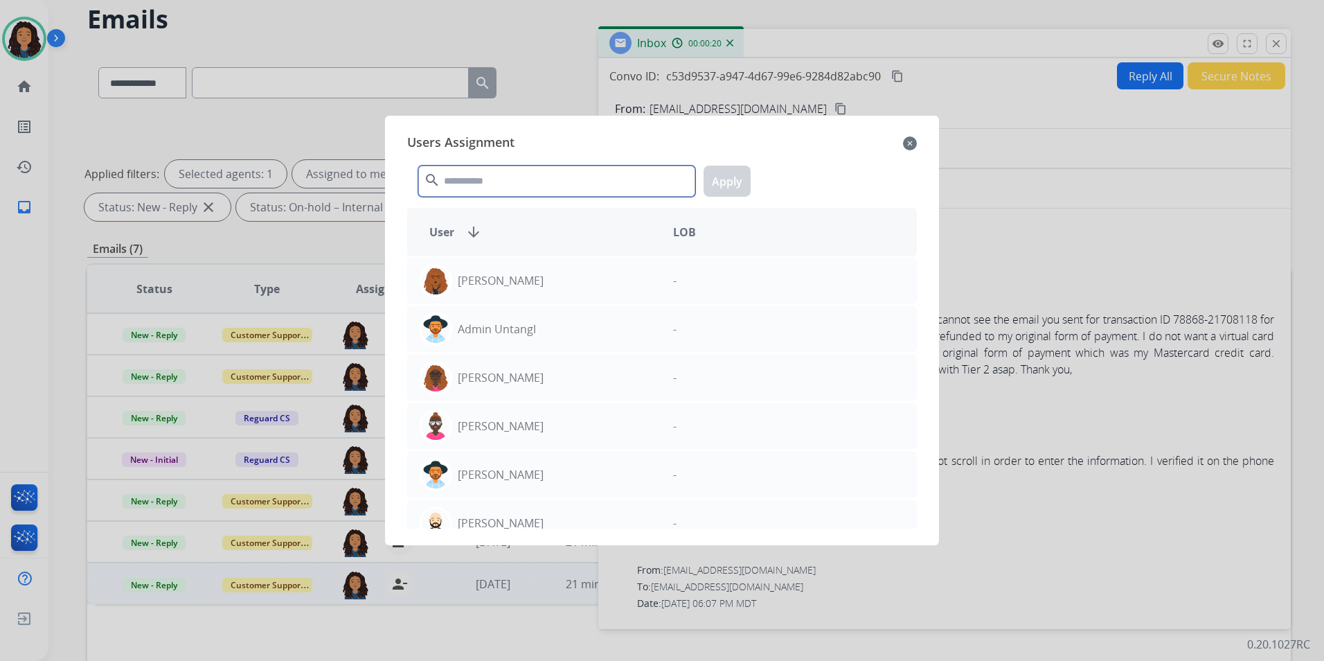
click at [551, 183] on input "text" at bounding box center [556, 181] width 277 height 31
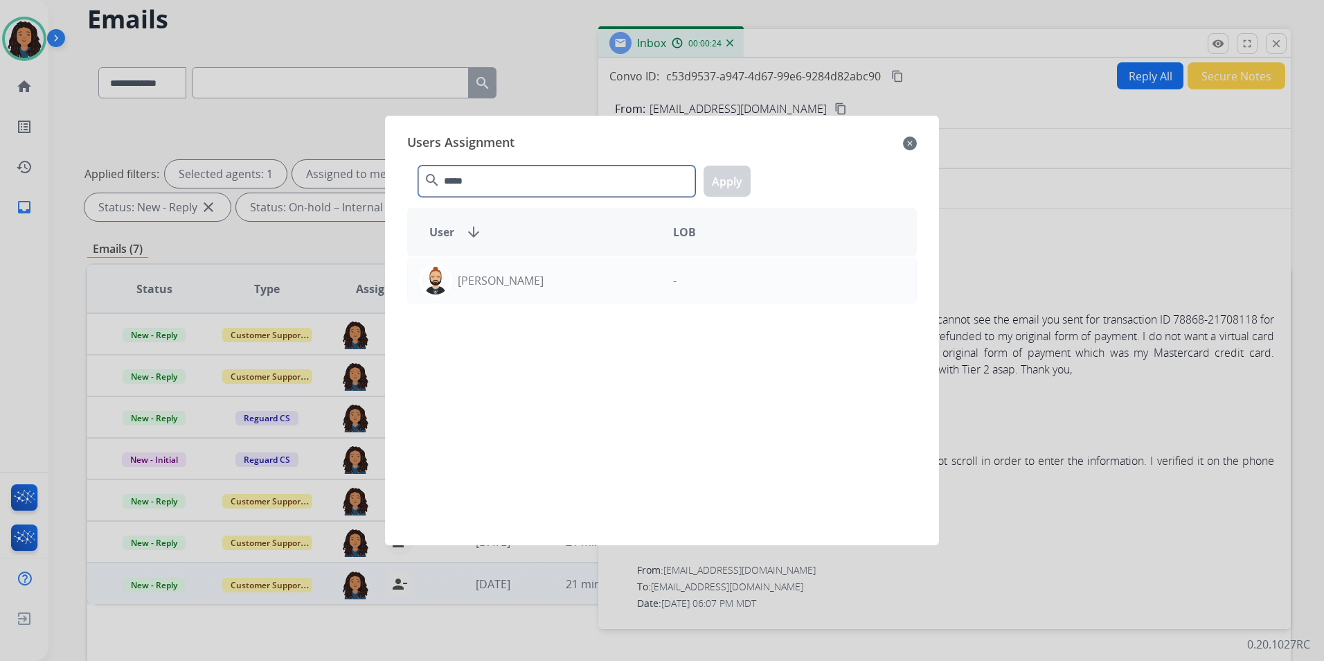
type input "*****"
click at [916, 142] on mat-icon "close" at bounding box center [910, 143] width 14 height 17
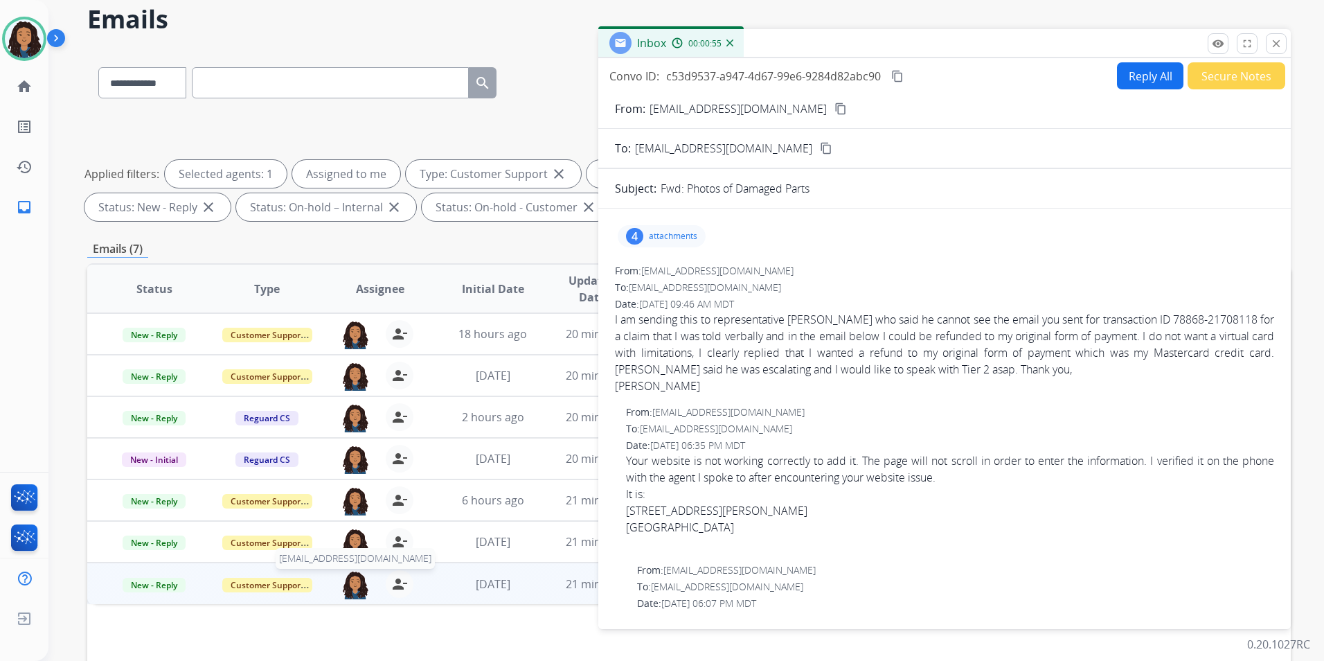
click at [353, 582] on img at bounding box center [355, 584] width 28 height 29
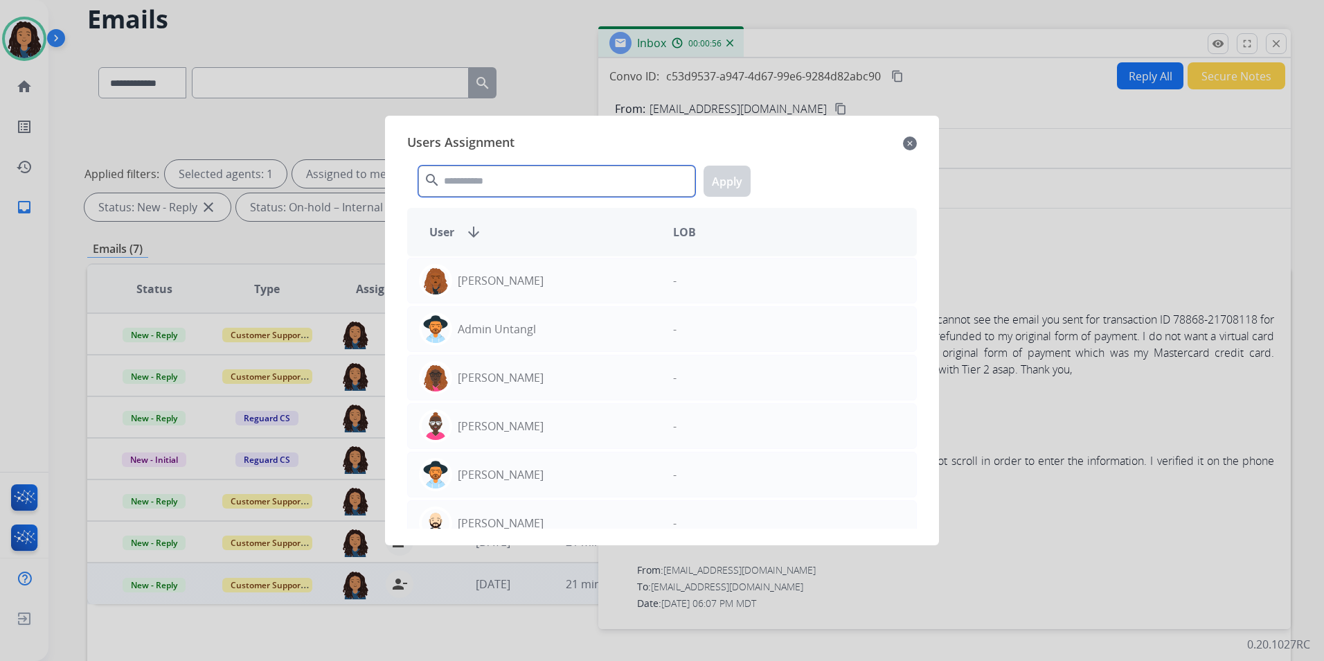
click at [552, 177] on input "text" at bounding box center [556, 181] width 277 height 31
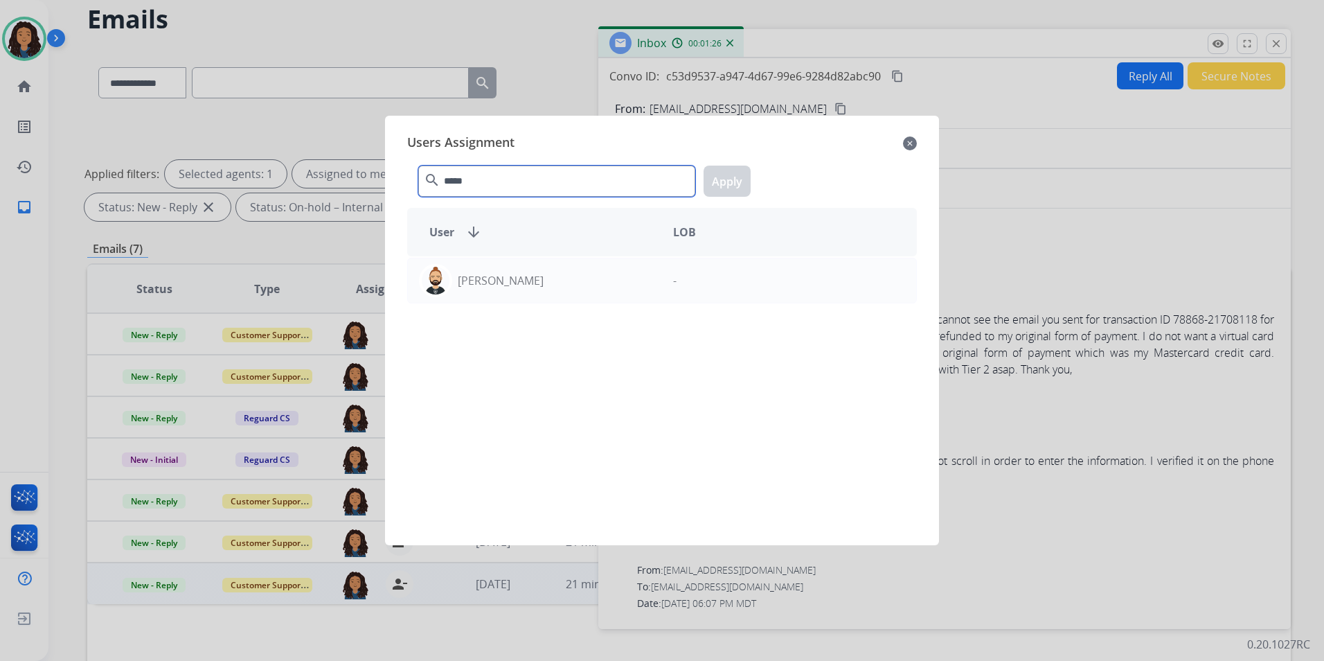
type input "*****"
click at [900, 145] on div "Users Assignment close" at bounding box center [662, 143] width 510 height 22
click at [911, 140] on mat-icon "close" at bounding box center [910, 143] width 14 height 17
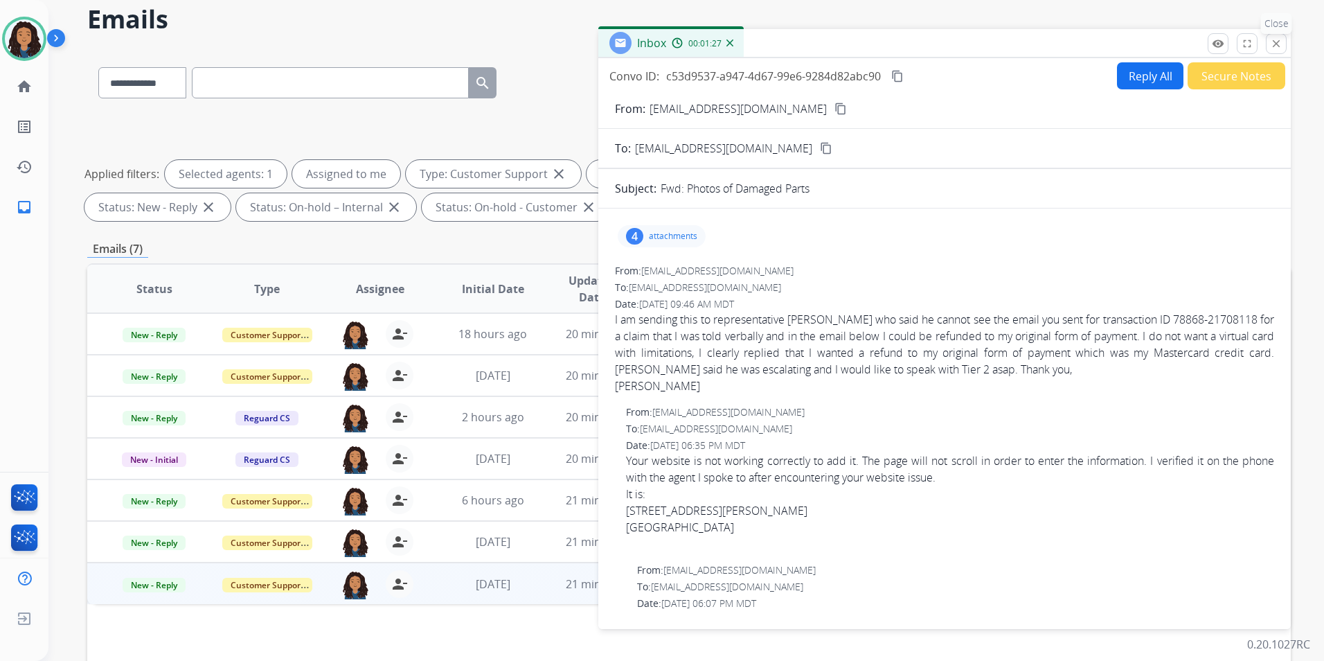
click at [1278, 46] on mat-icon "close" at bounding box center [1276, 43] width 12 height 12
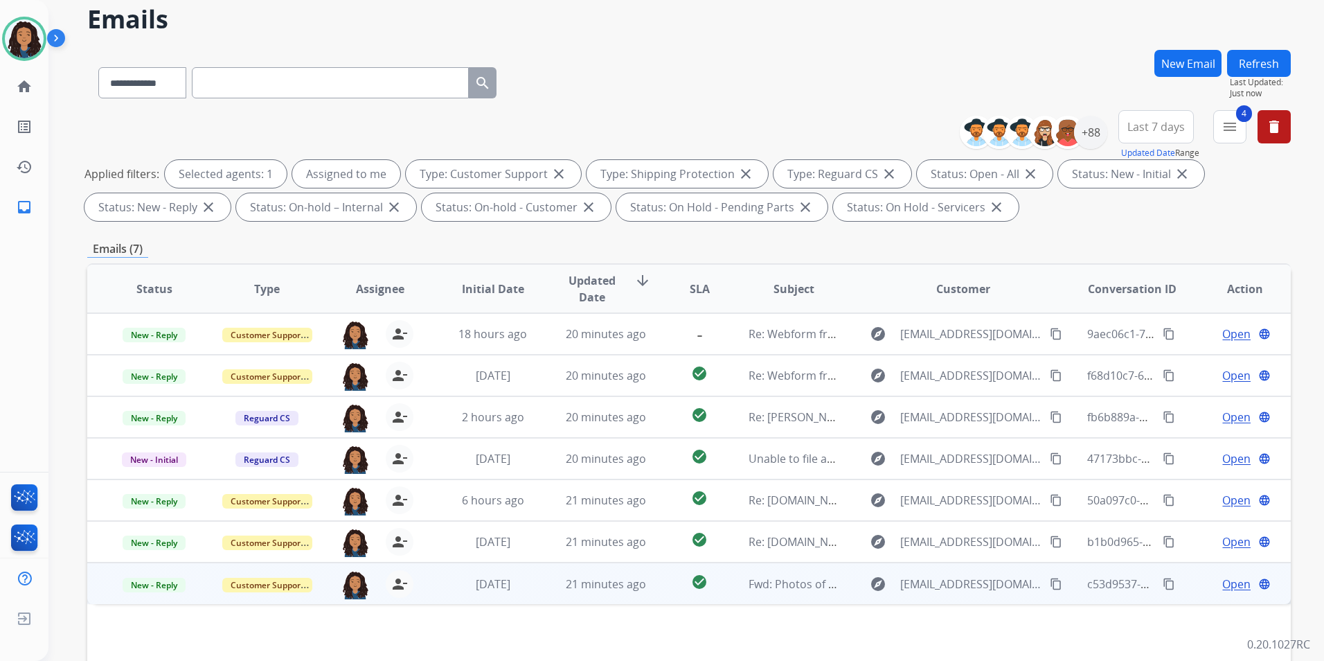
click at [1163, 582] on mat-icon "content_copy" at bounding box center [1169, 584] width 12 height 12
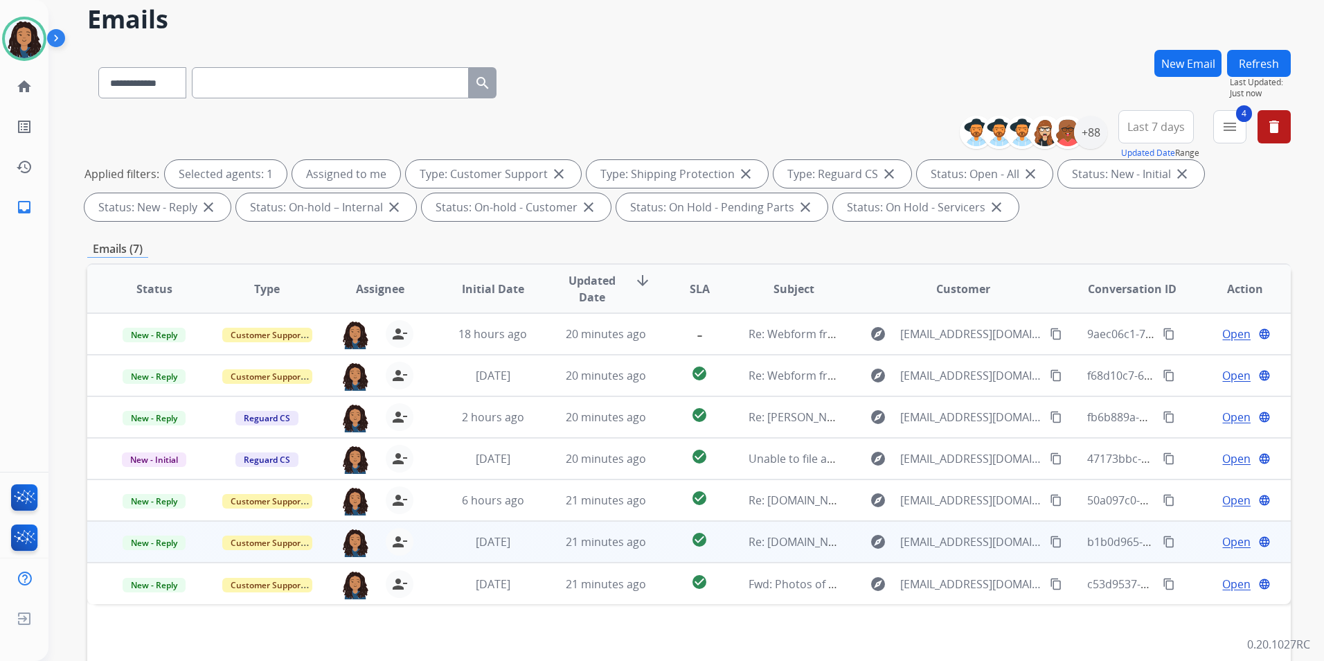
click at [1226, 542] on span "Open" at bounding box center [1236, 541] width 28 height 17
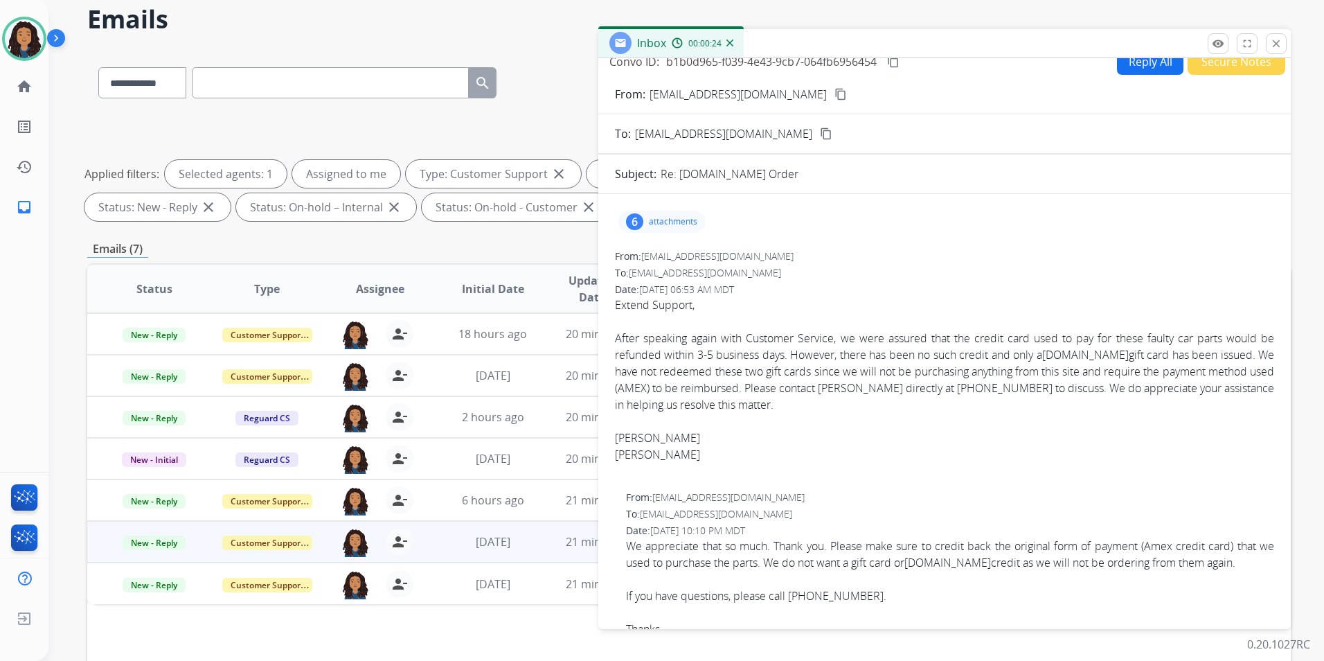
scroll to position [0, 0]
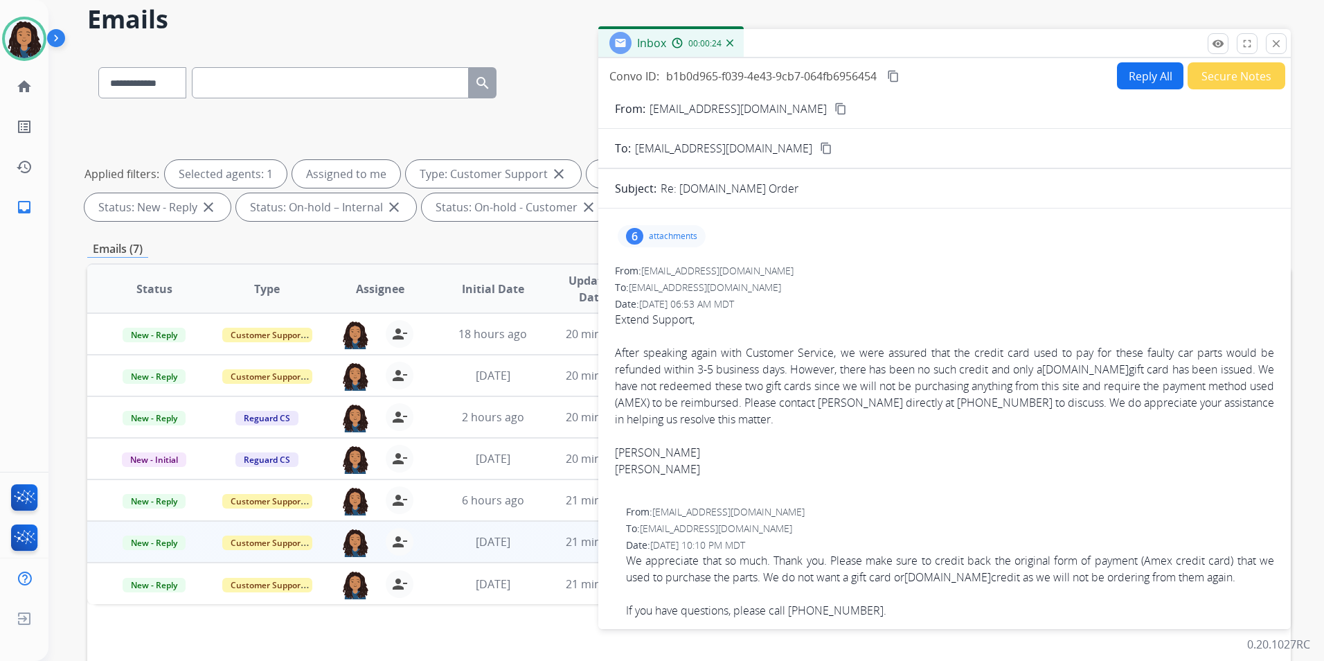
click at [1141, 76] on button "Reply All" at bounding box center [1150, 75] width 66 height 27
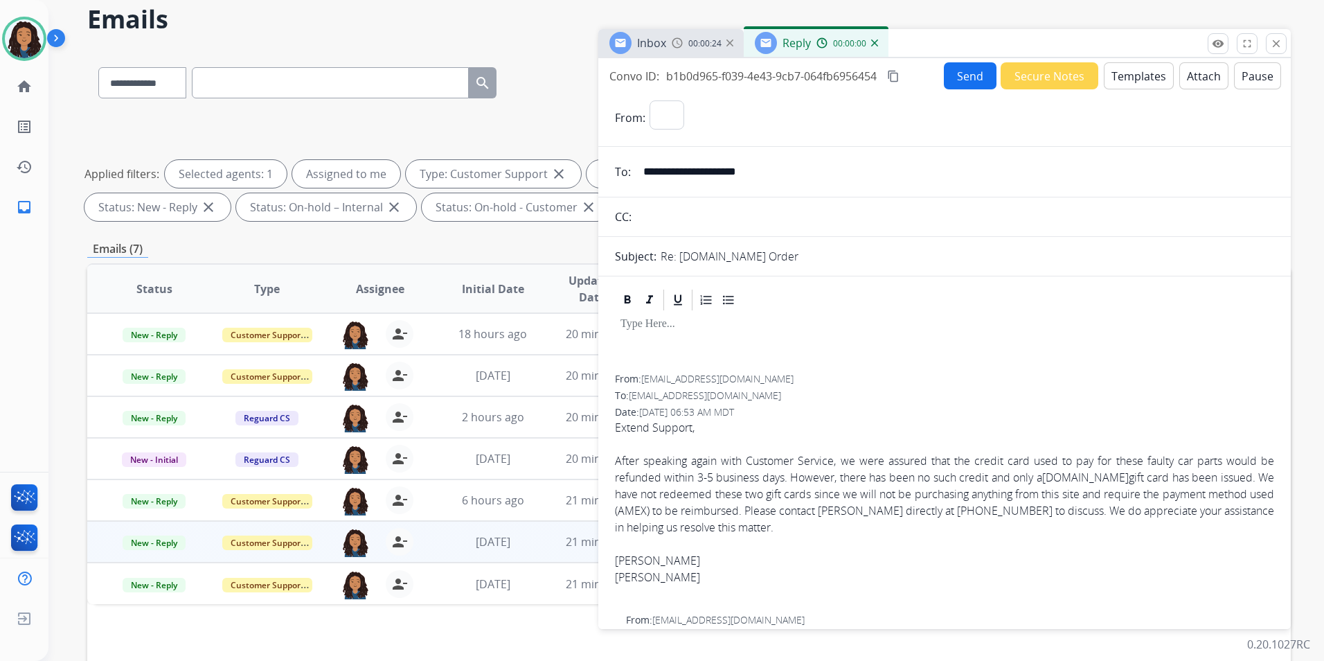
click at [1141, 76] on button "Templates" at bounding box center [1139, 75] width 70 height 27
select select "**********"
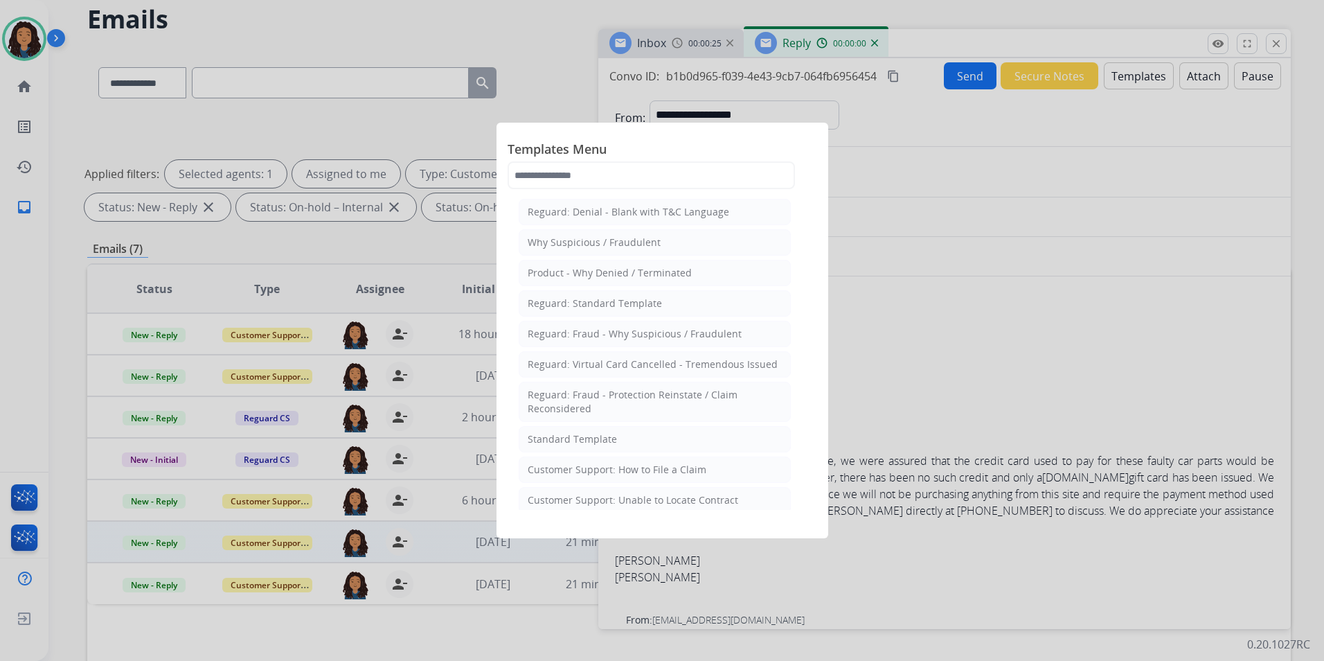
click at [621, 445] on li "Standard Template" at bounding box center [655, 439] width 272 height 26
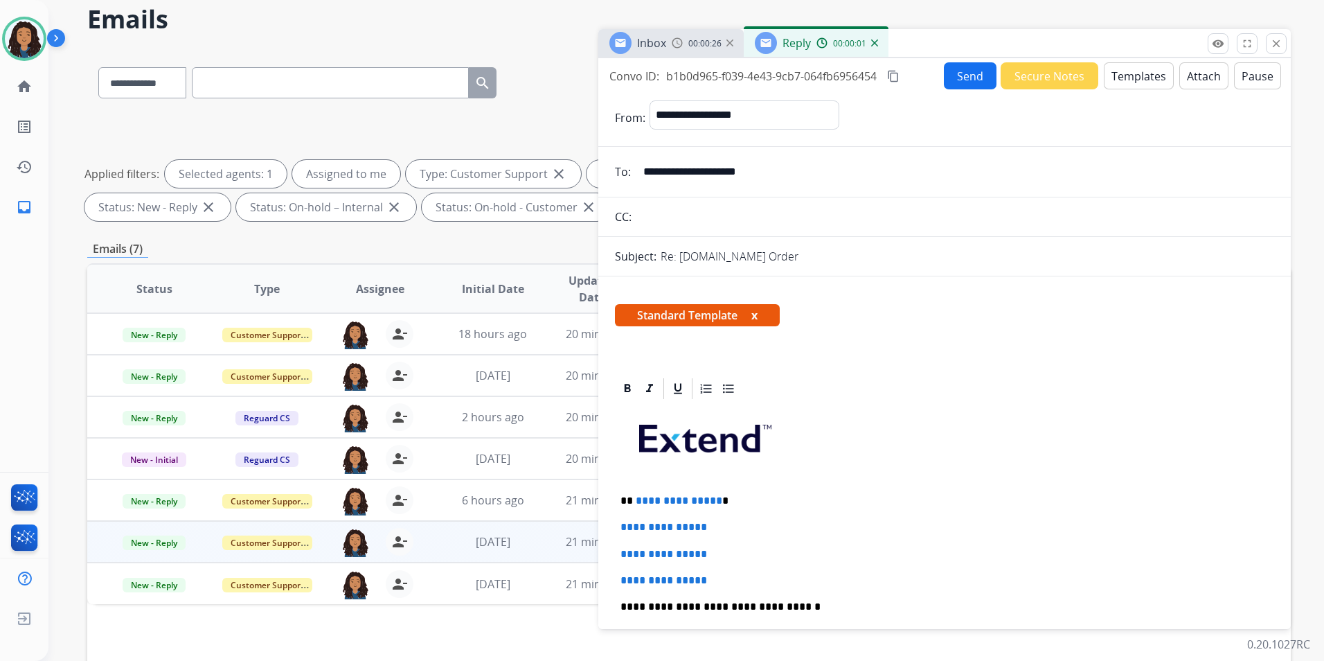
click at [634, 34] on div "Inbox" at bounding box center [637, 43] width 57 height 22
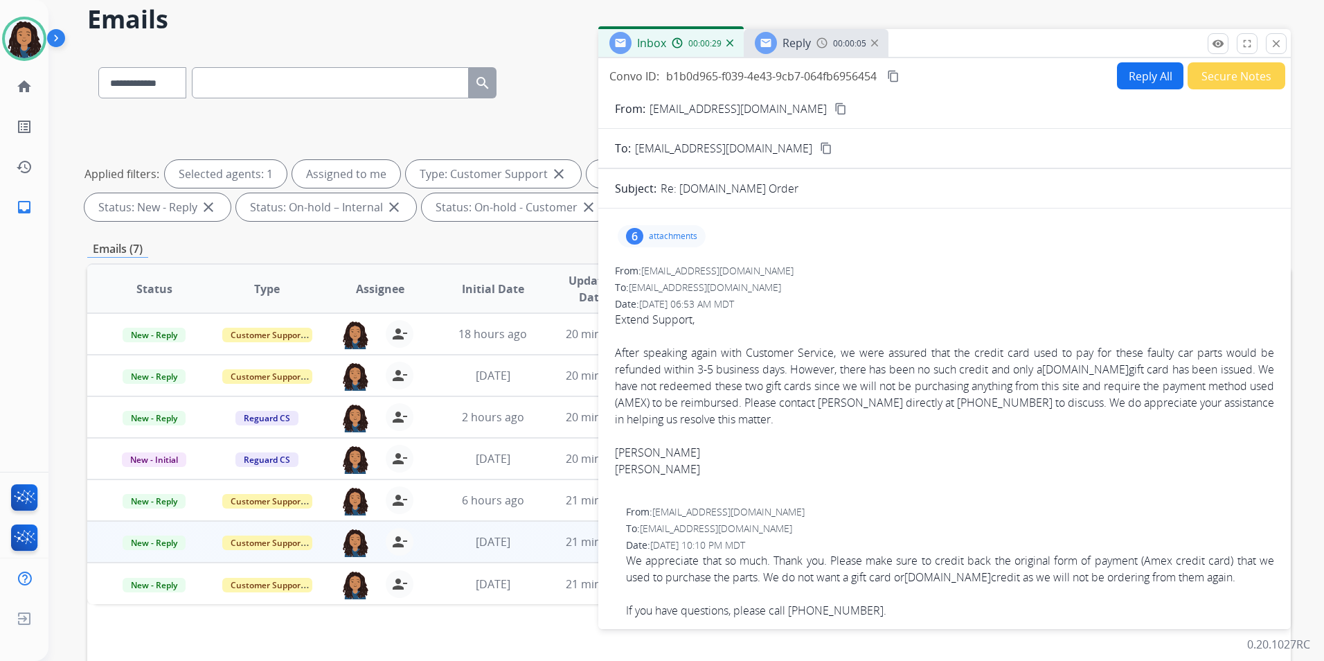
click at [835, 110] on mat-icon "content_copy" at bounding box center [841, 109] width 12 height 12
drag, startPoint x: 1006, startPoint y: 404, endPoint x: 1076, endPoint y: 402, distance: 70.7
click at [1076, 402] on div "After speaking again with Customer Service, we were assured that the credit car…" at bounding box center [944, 385] width 659 height 83
copy div "801-661-6884"
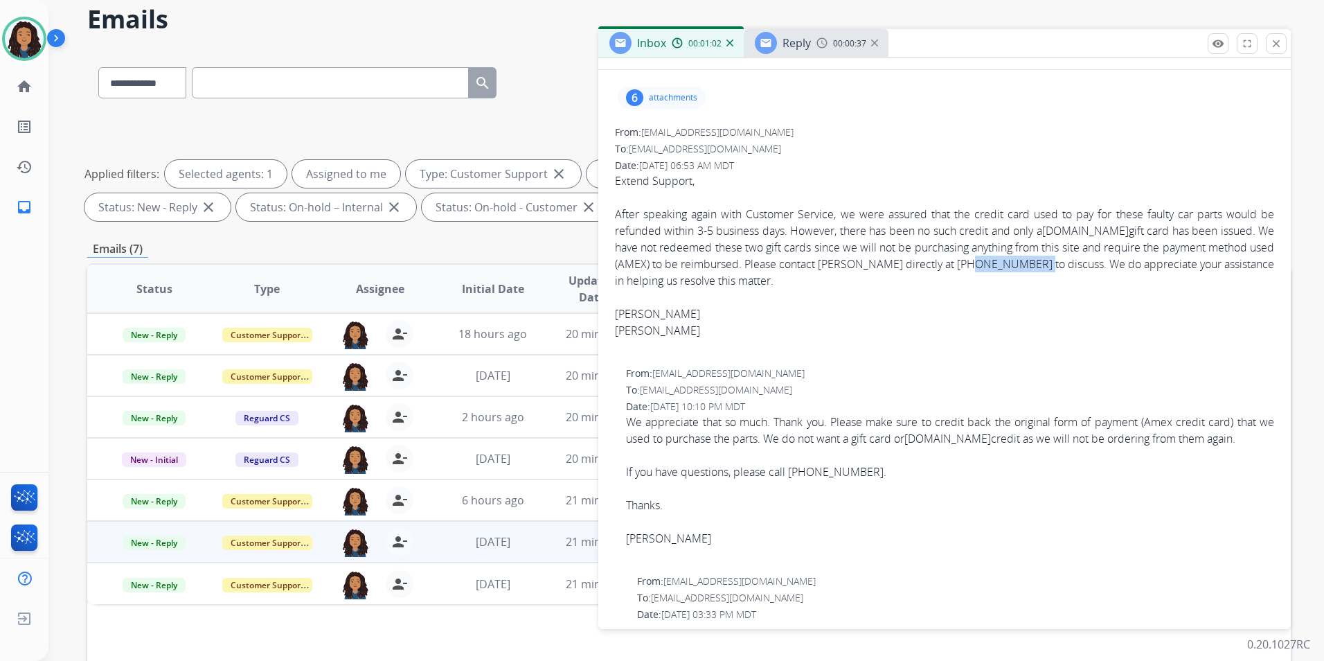
copy div "801-661-6884"
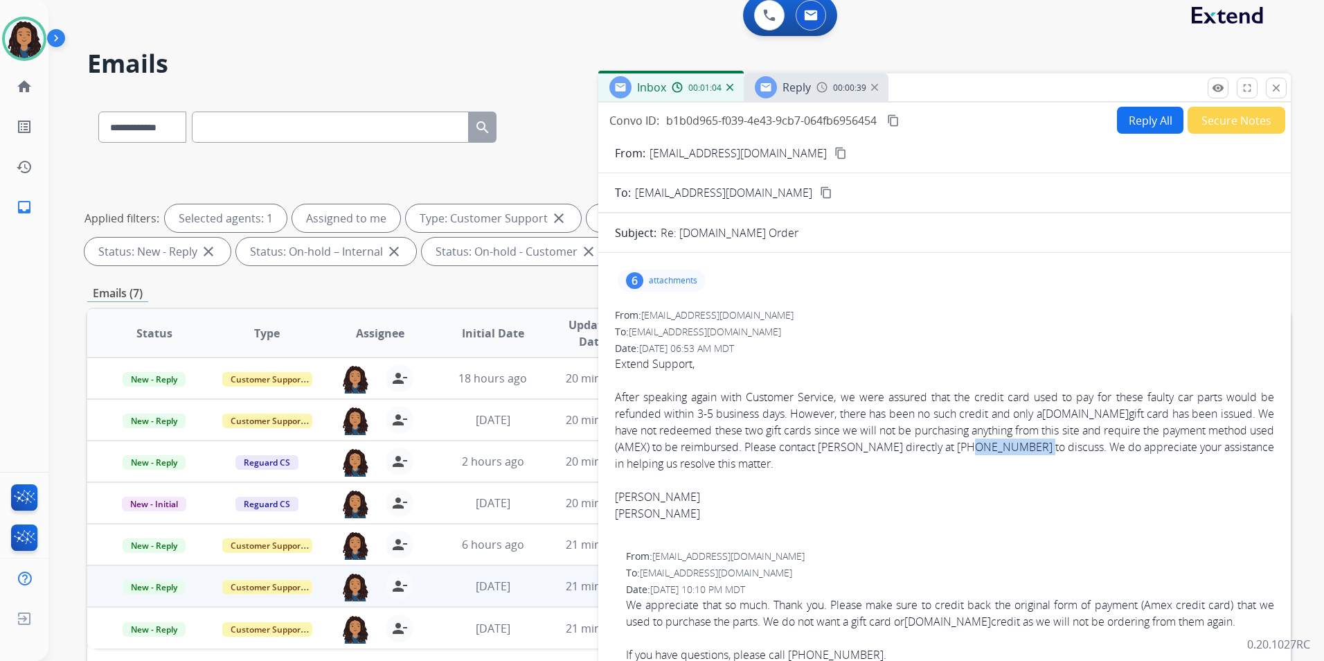
scroll to position [0, 0]
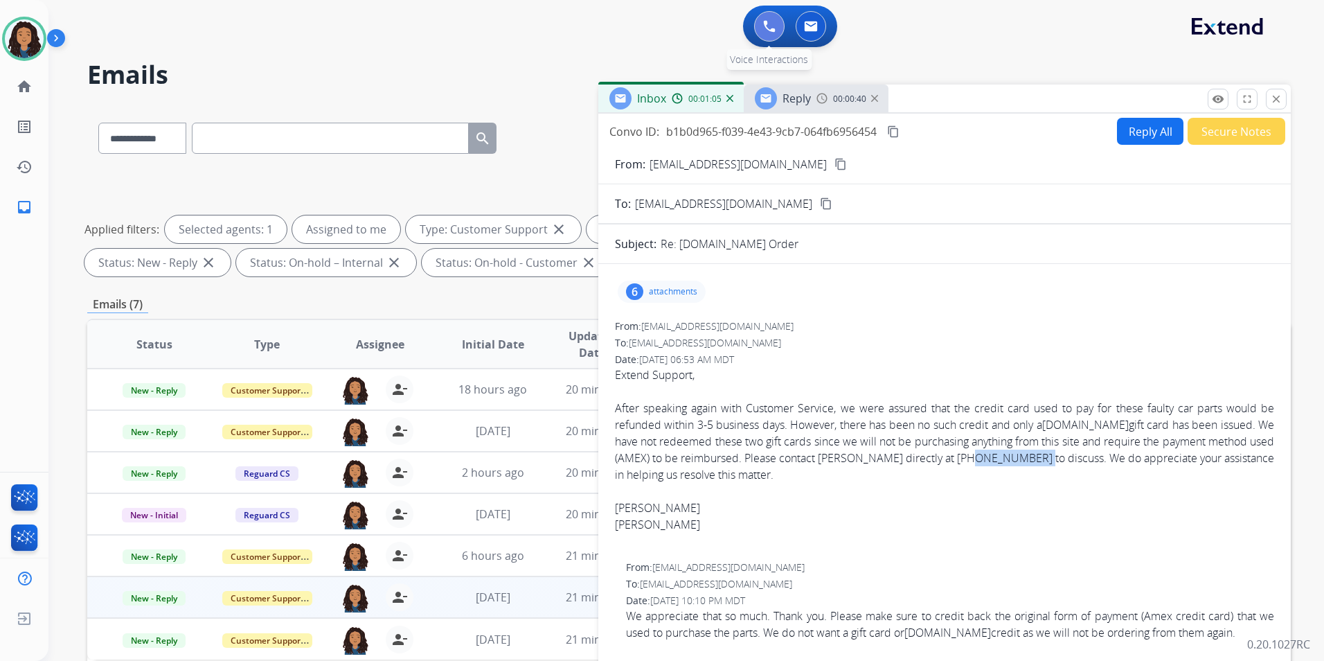
click at [769, 24] on img at bounding box center [769, 26] width 12 height 12
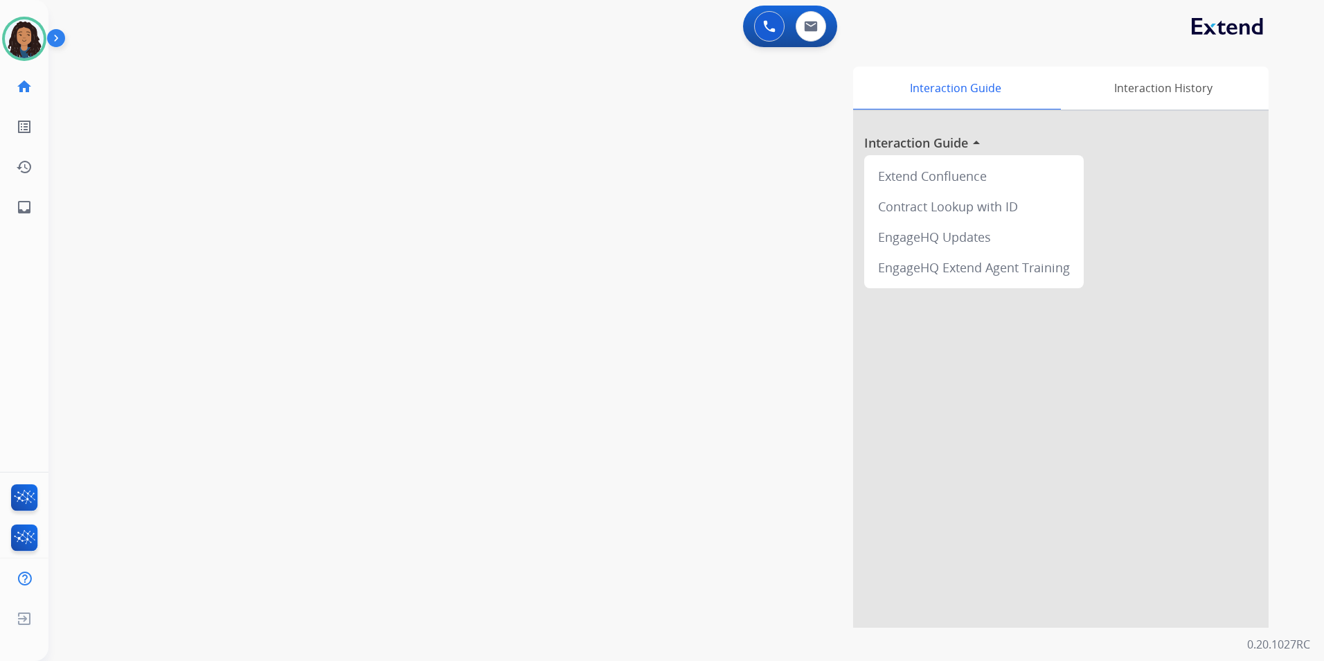
click at [769, 24] on img at bounding box center [769, 26] width 12 height 12
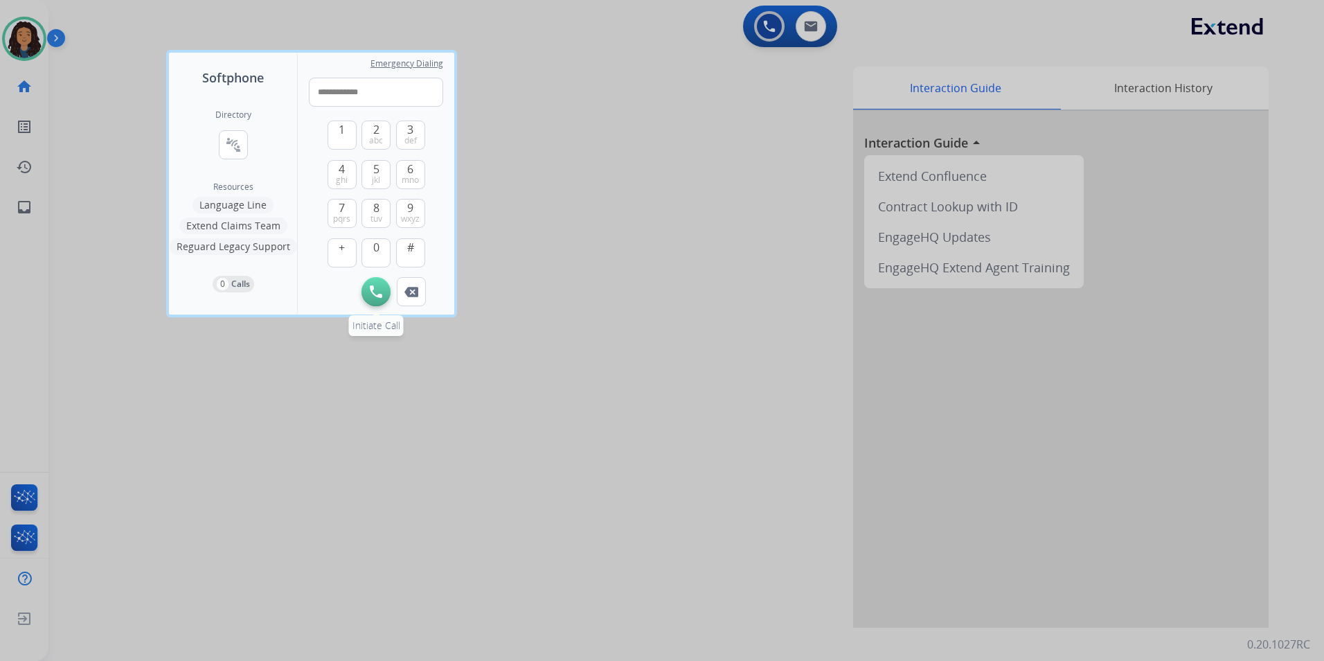
type input "**********"
click at [379, 285] on button "Initiate Call" at bounding box center [376, 291] width 29 height 29
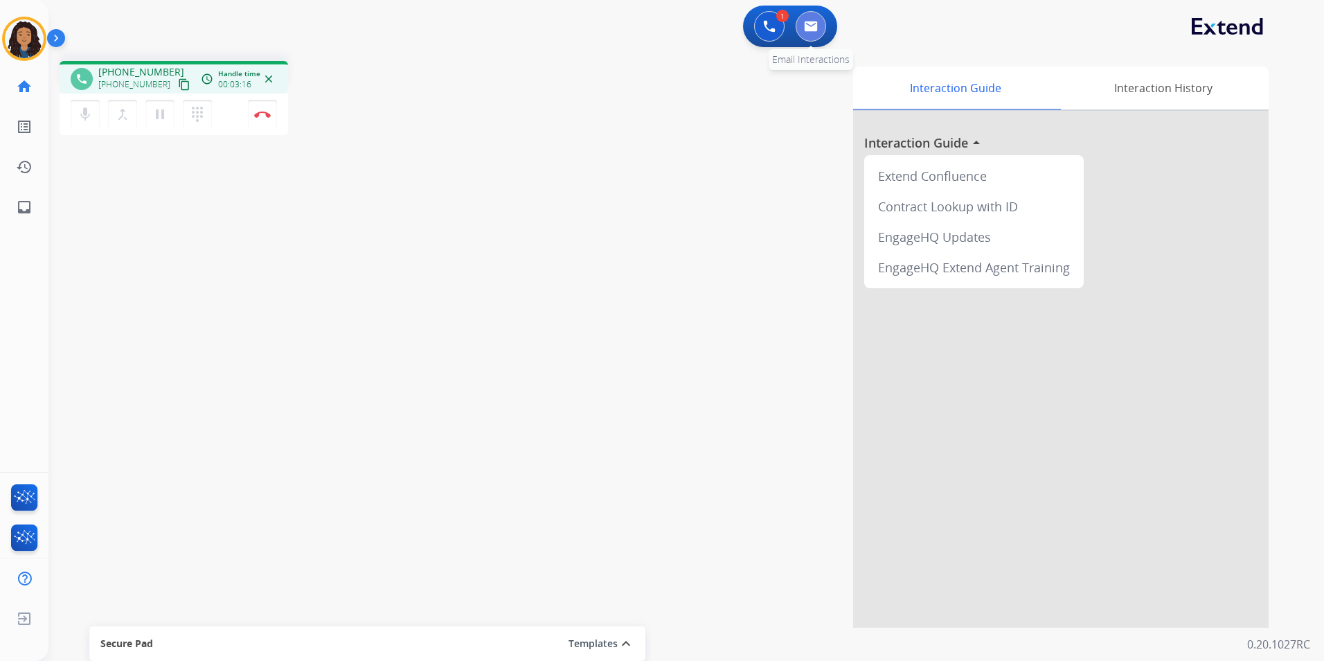
click at [820, 30] on button at bounding box center [811, 26] width 30 height 30
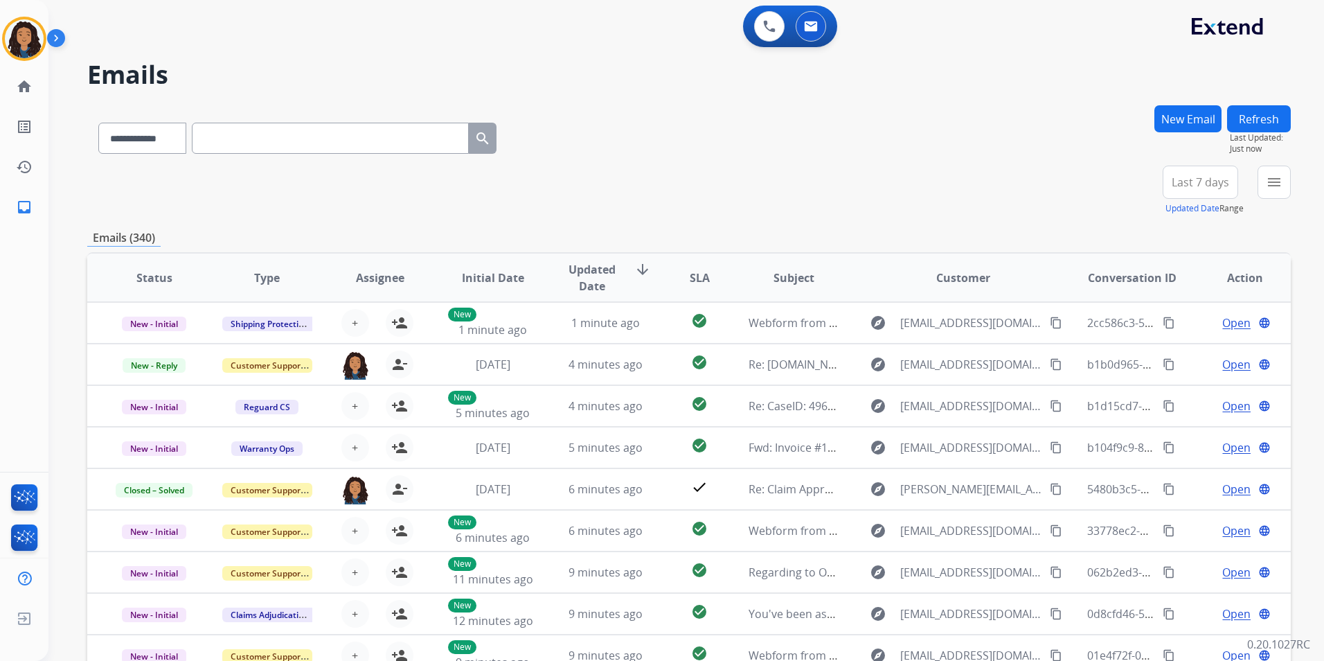
paste input "**********"
type input "**********"
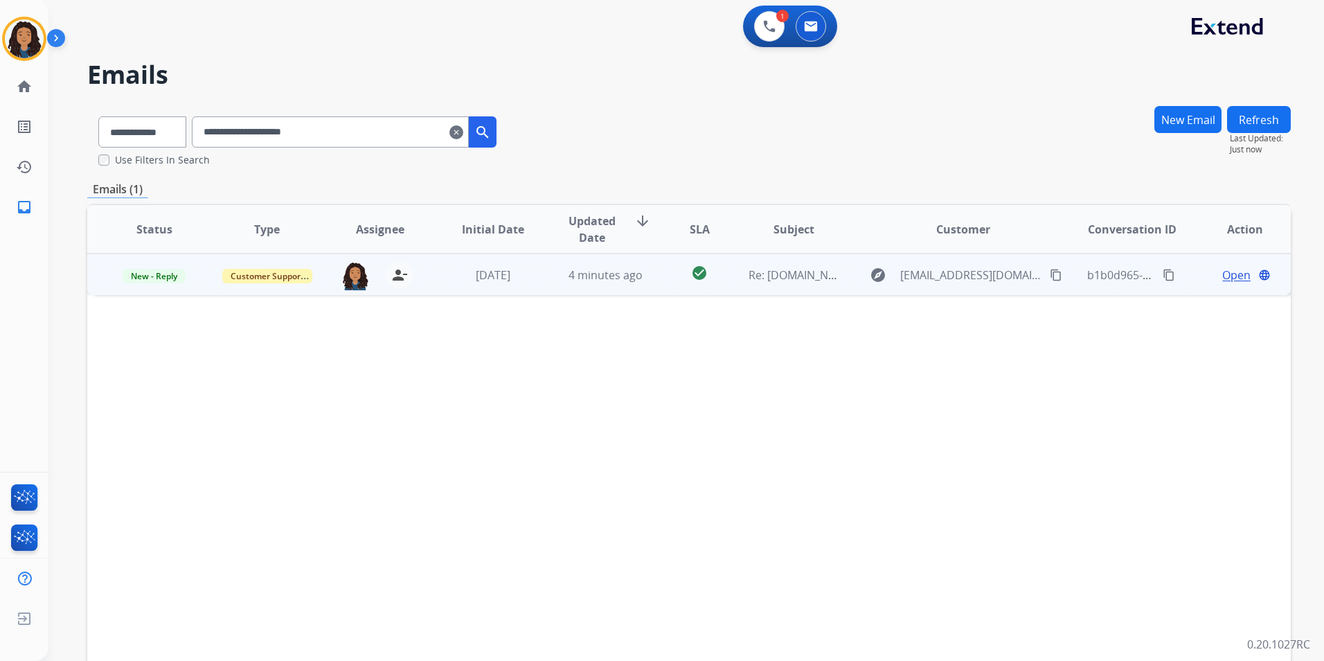
click at [1229, 274] on span "Open" at bounding box center [1236, 275] width 28 height 17
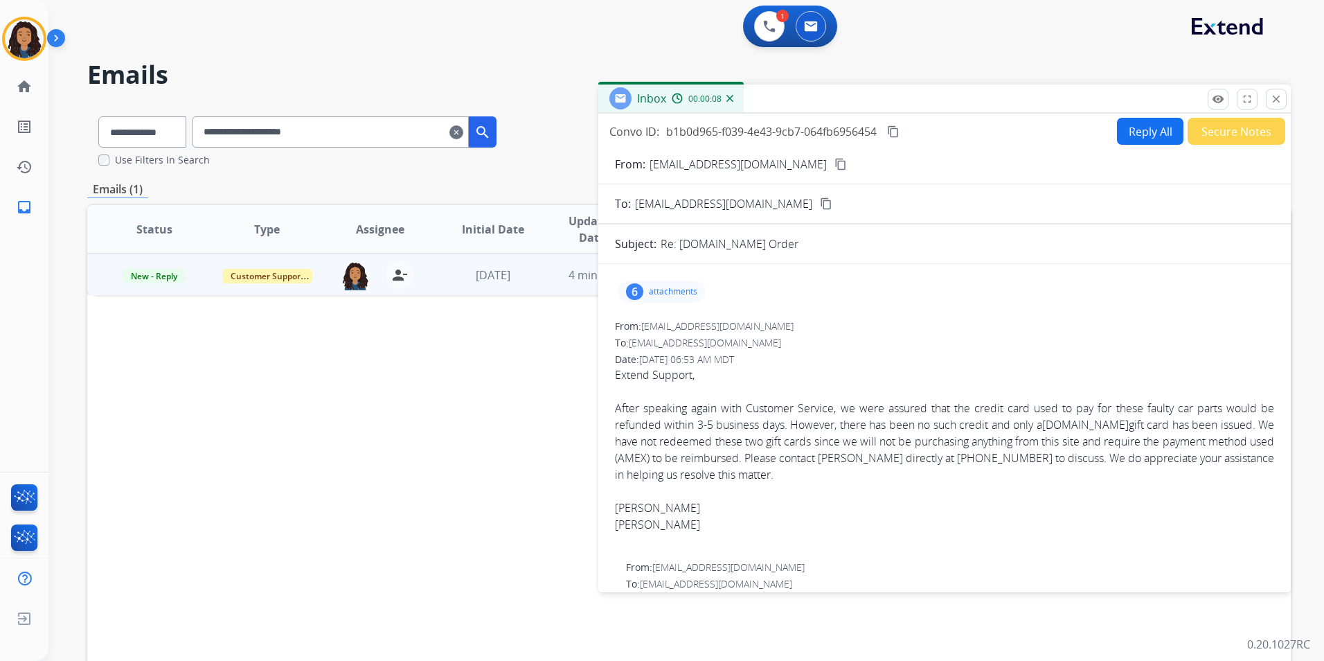
click at [891, 127] on mat-icon "content_copy" at bounding box center [893, 131] width 12 height 12
click at [770, 24] on img at bounding box center [769, 26] width 12 height 12
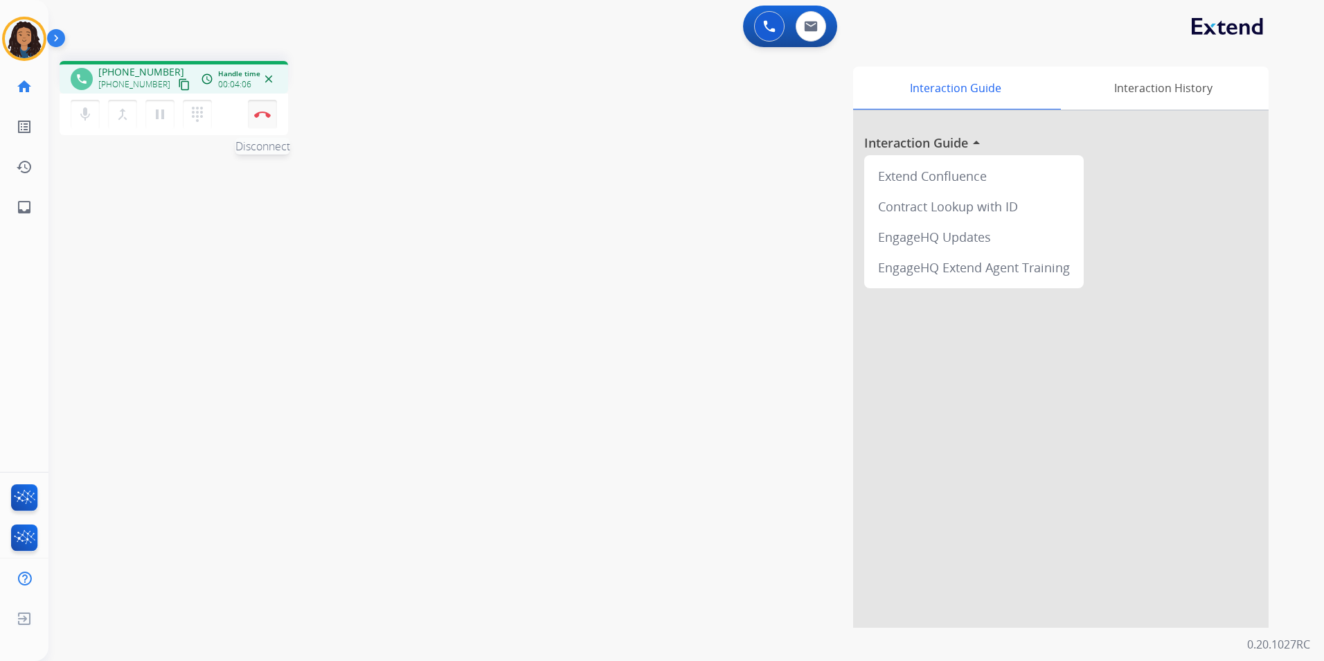
click at [259, 116] on img at bounding box center [262, 114] width 17 height 7
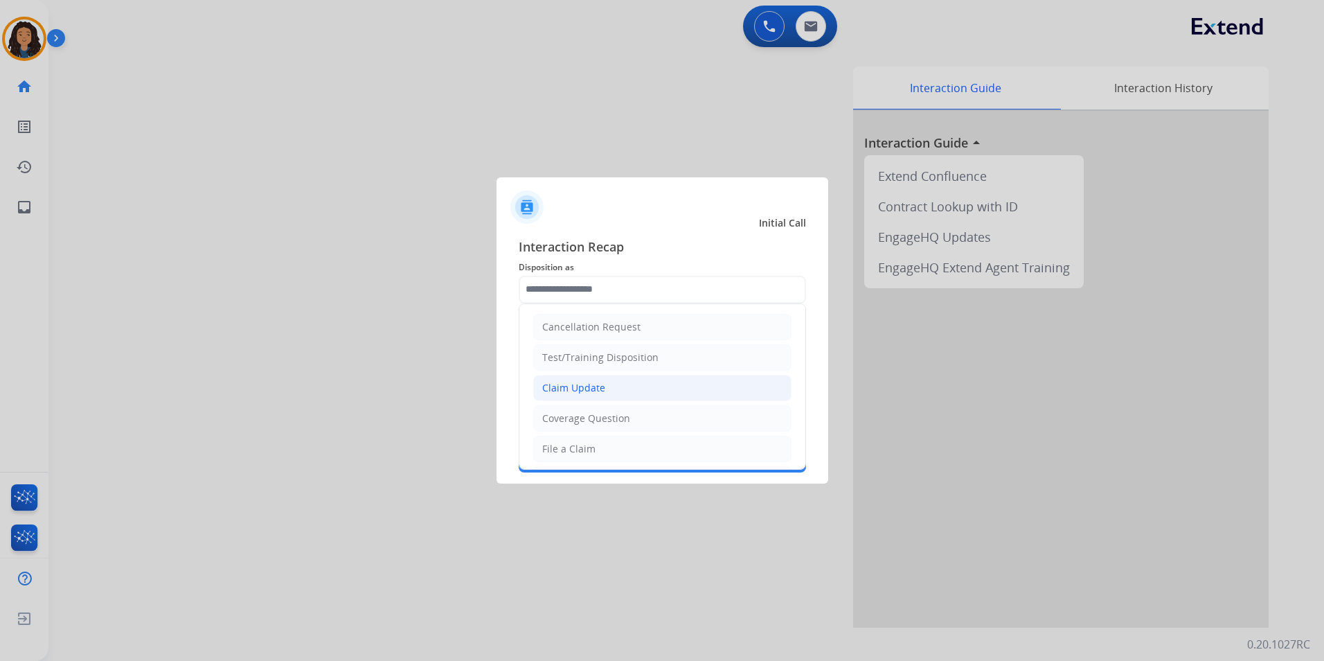
click at [634, 382] on li "Claim Update" at bounding box center [662, 388] width 258 height 26
type input "**********"
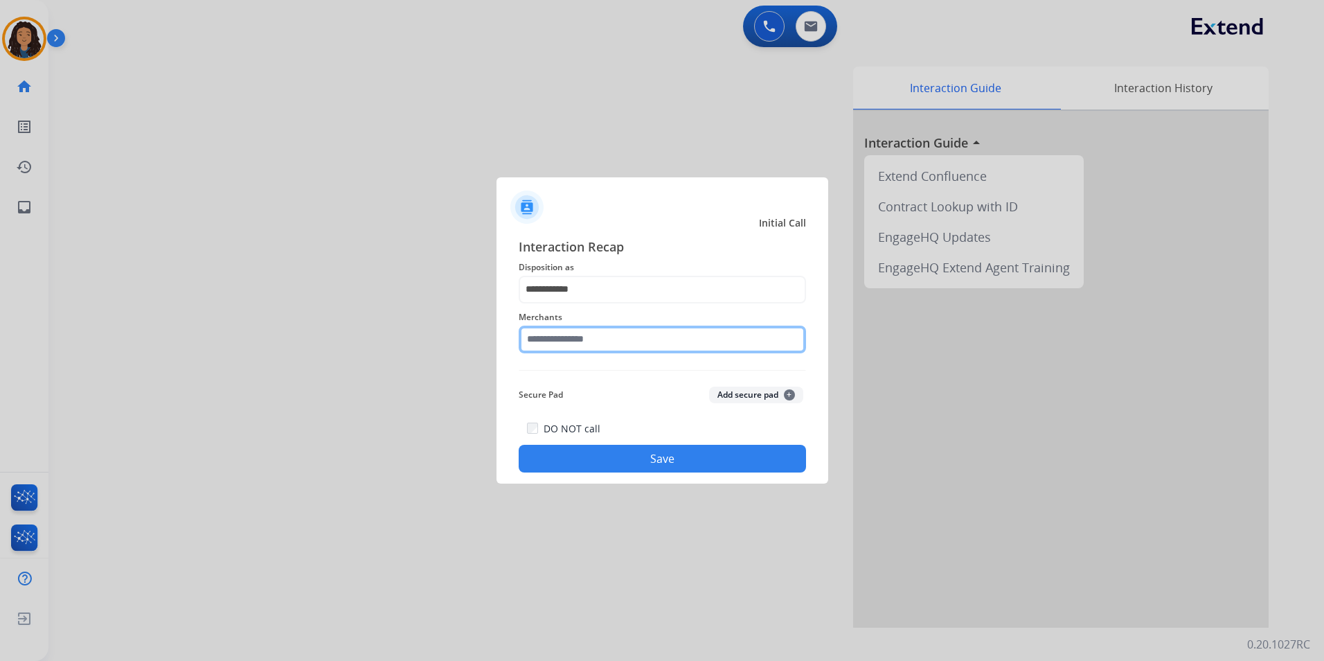
click at [626, 328] on input "text" at bounding box center [662, 340] width 287 height 28
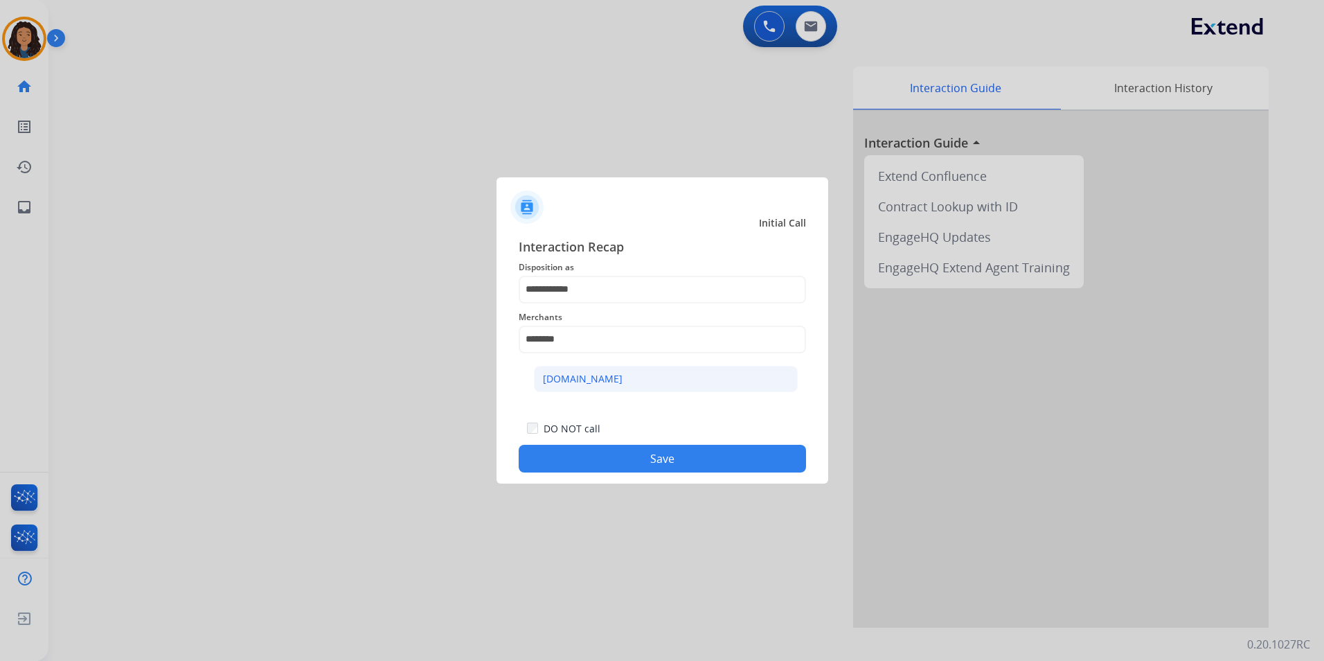
click at [645, 373] on li "[DOMAIN_NAME]" at bounding box center [666, 379] width 264 height 26
type input "**********"
drag, startPoint x: 627, startPoint y: 479, endPoint x: 620, endPoint y: 470, distance: 11.3
click at [626, 478] on div "**********" at bounding box center [663, 355] width 332 height 258
click at [614, 459] on button "Save" at bounding box center [662, 459] width 287 height 28
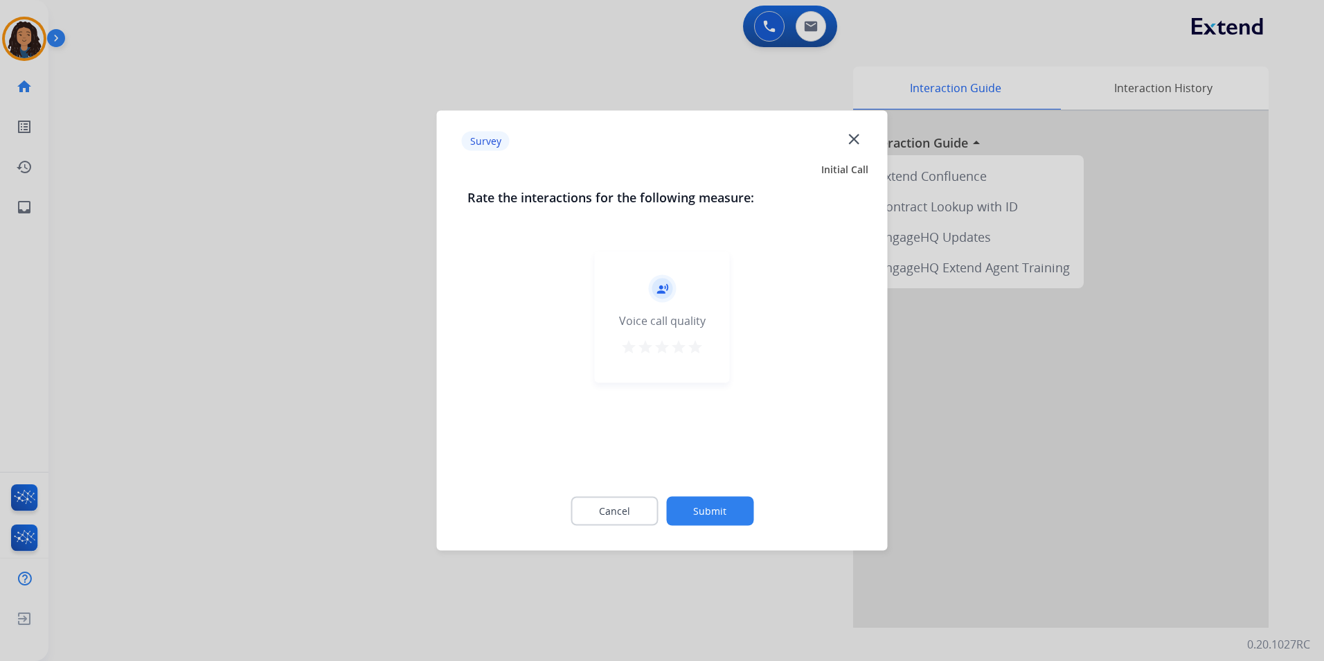
click at [338, 339] on div at bounding box center [662, 330] width 1324 height 661
click at [338, 331] on div "swap_horiz Break voice bridge close_fullscreen Connect 3-Way Call merge_type Se…" at bounding box center [669, 339] width 1242 height 578
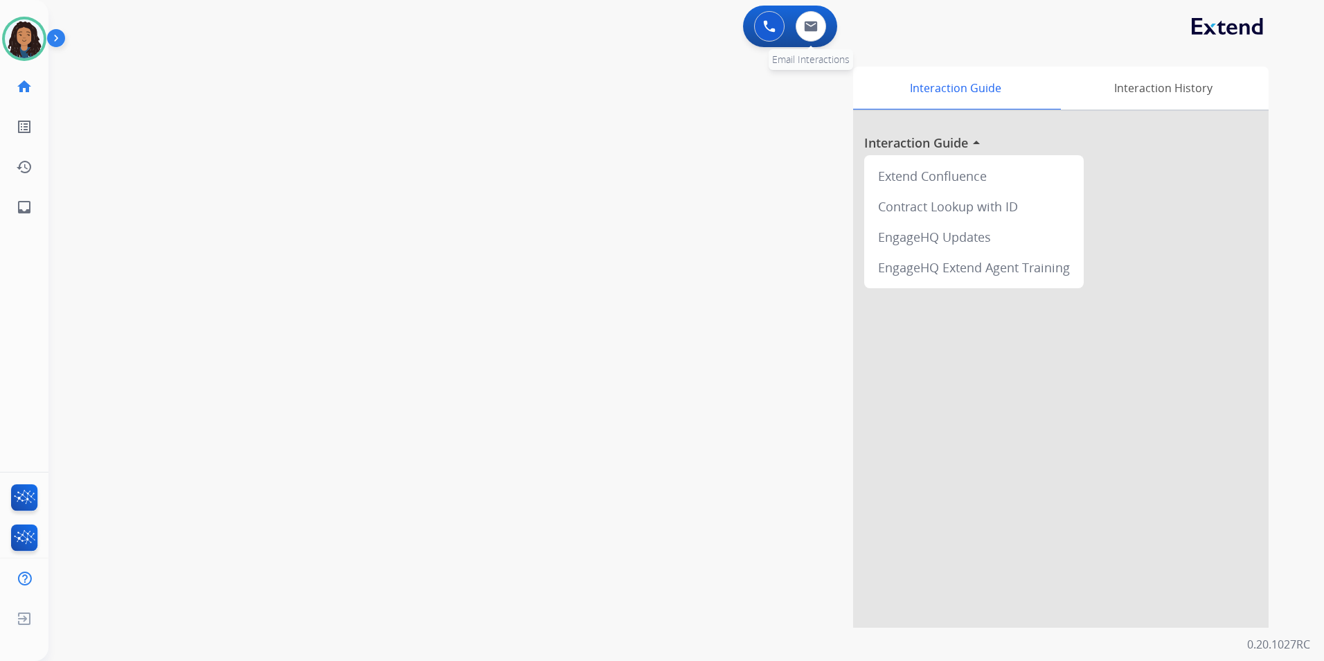
click at [825, 38] on div "0 Email Interactions" at bounding box center [811, 26] width 42 height 30
click at [817, 27] on img at bounding box center [811, 26] width 14 height 11
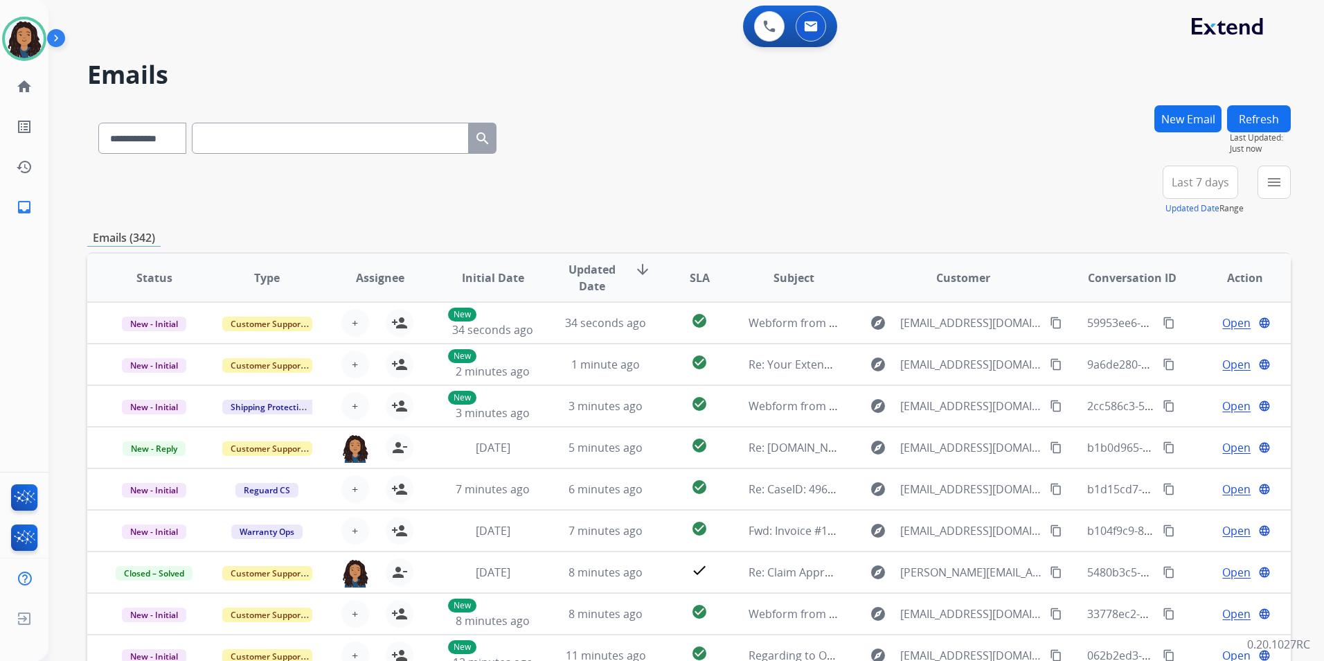
click at [389, 145] on input "text" at bounding box center [330, 138] width 277 height 31
paste input "**********"
type input "**********"
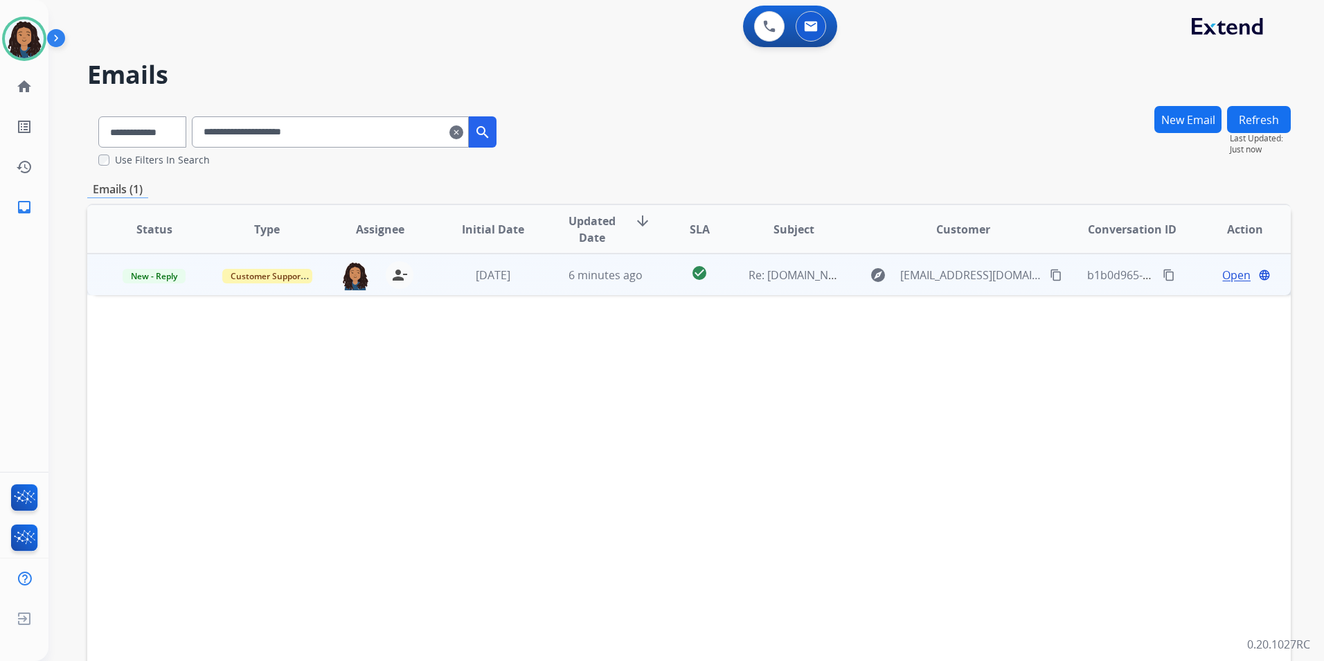
click at [1222, 271] on span "Open" at bounding box center [1236, 275] width 28 height 17
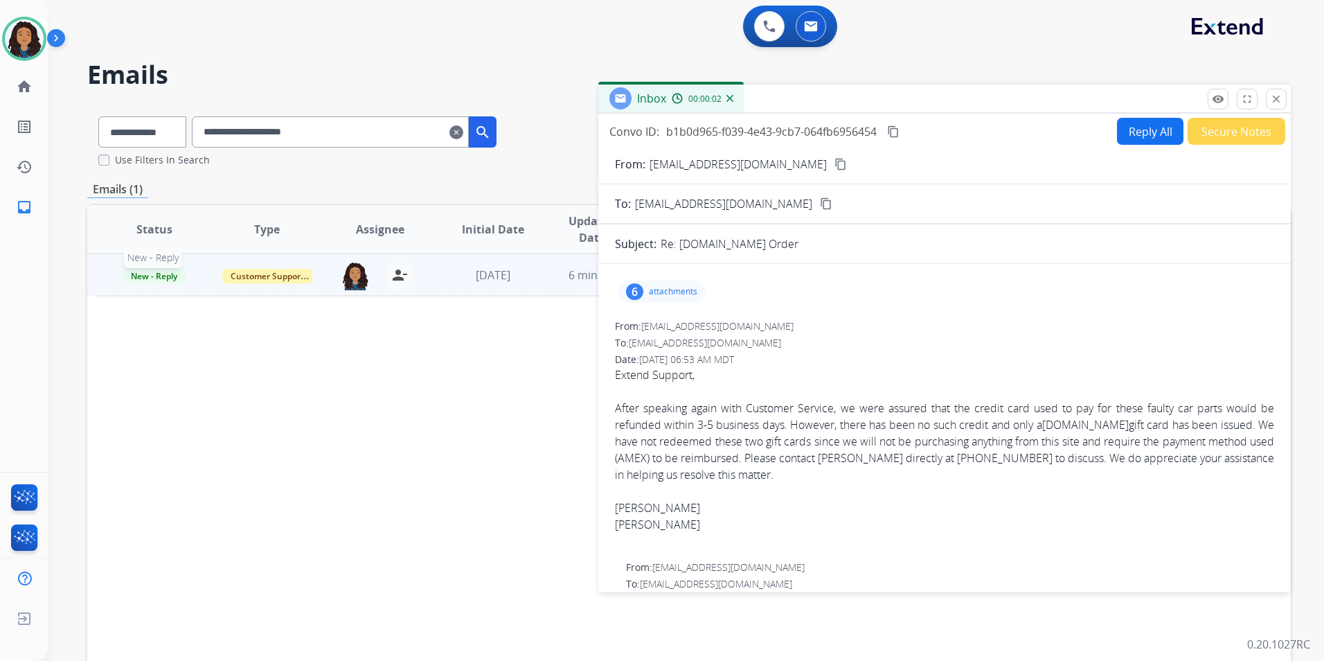
click at [135, 271] on span "New - Reply" at bounding box center [154, 276] width 63 height 15
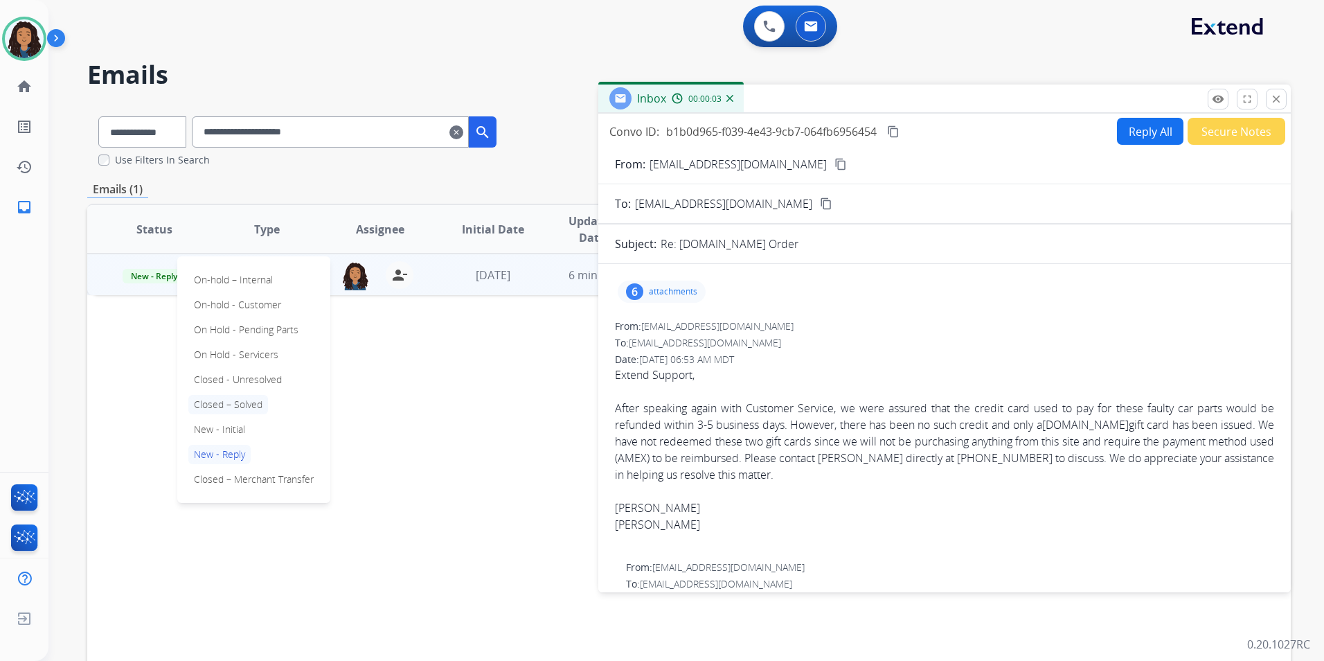
click at [254, 402] on p "Closed – Solved" at bounding box center [228, 404] width 80 height 19
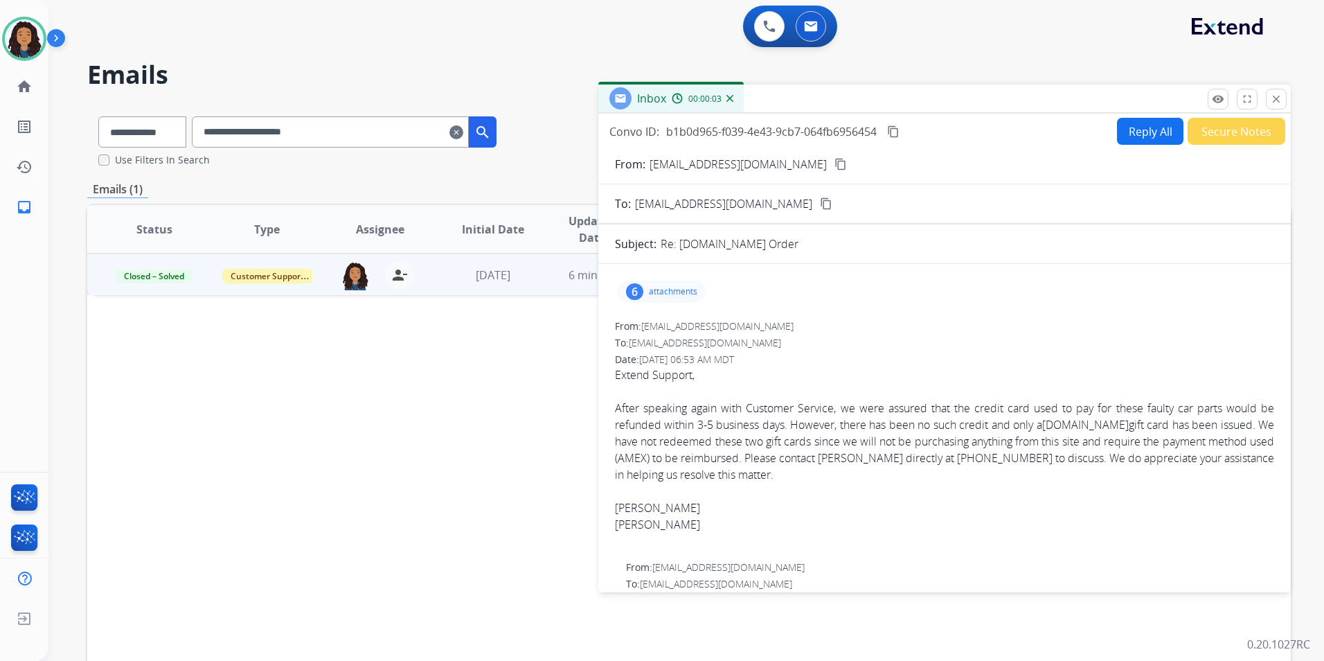
click at [1230, 136] on button "Secure Notes" at bounding box center [1237, 131] width 98 height 27
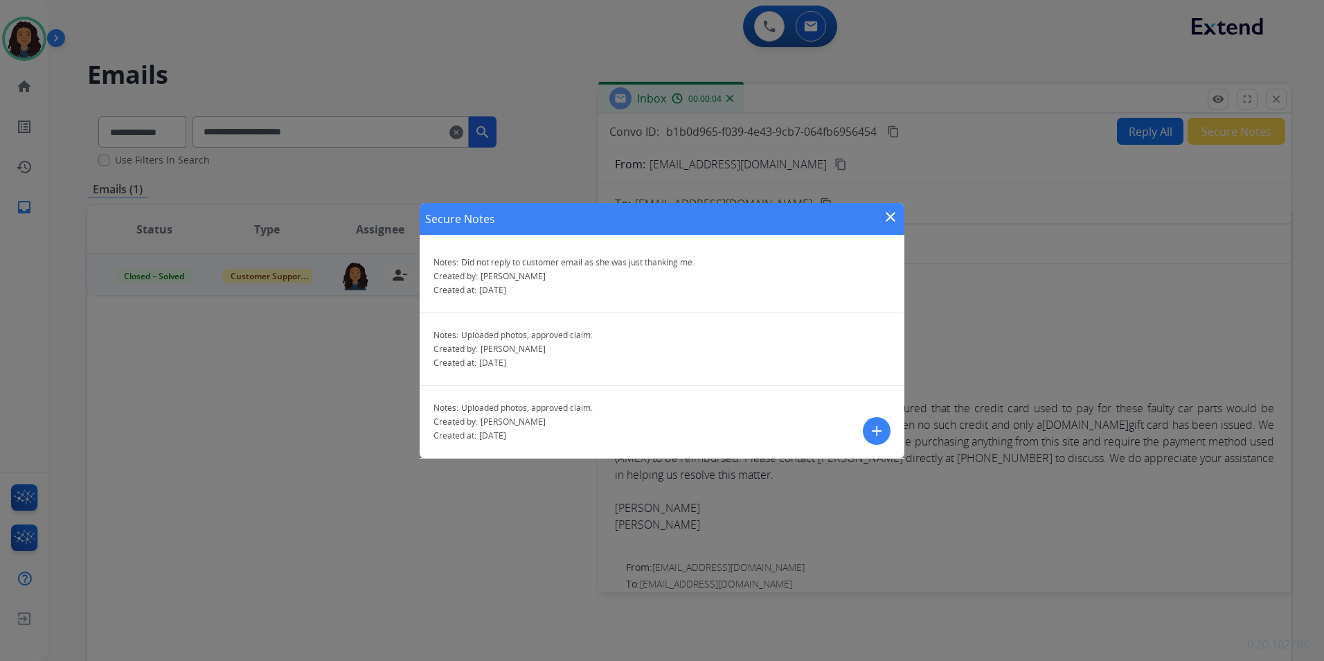
click at [877, 434] on mat-icon "add" at bounding box center [876, 430] width 17 height 17
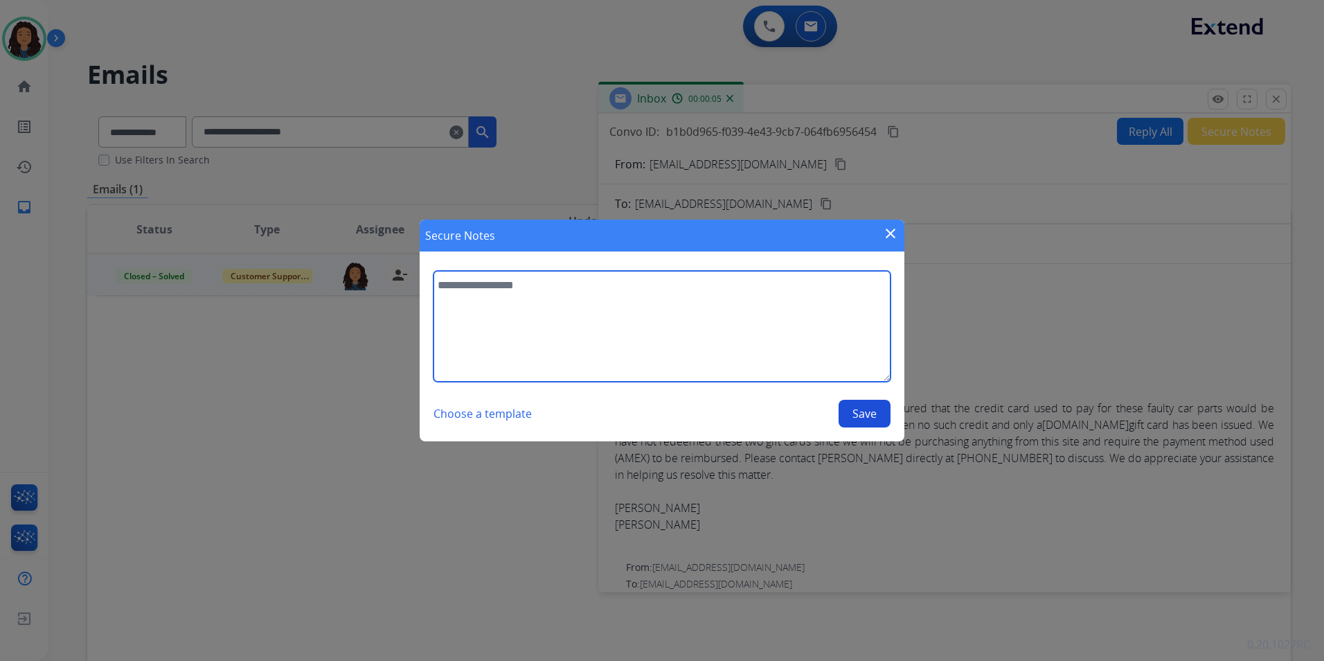
click at [669, 310] on textarea at bounding box center [662, 326] width 457 height 111
type textarea "**********"
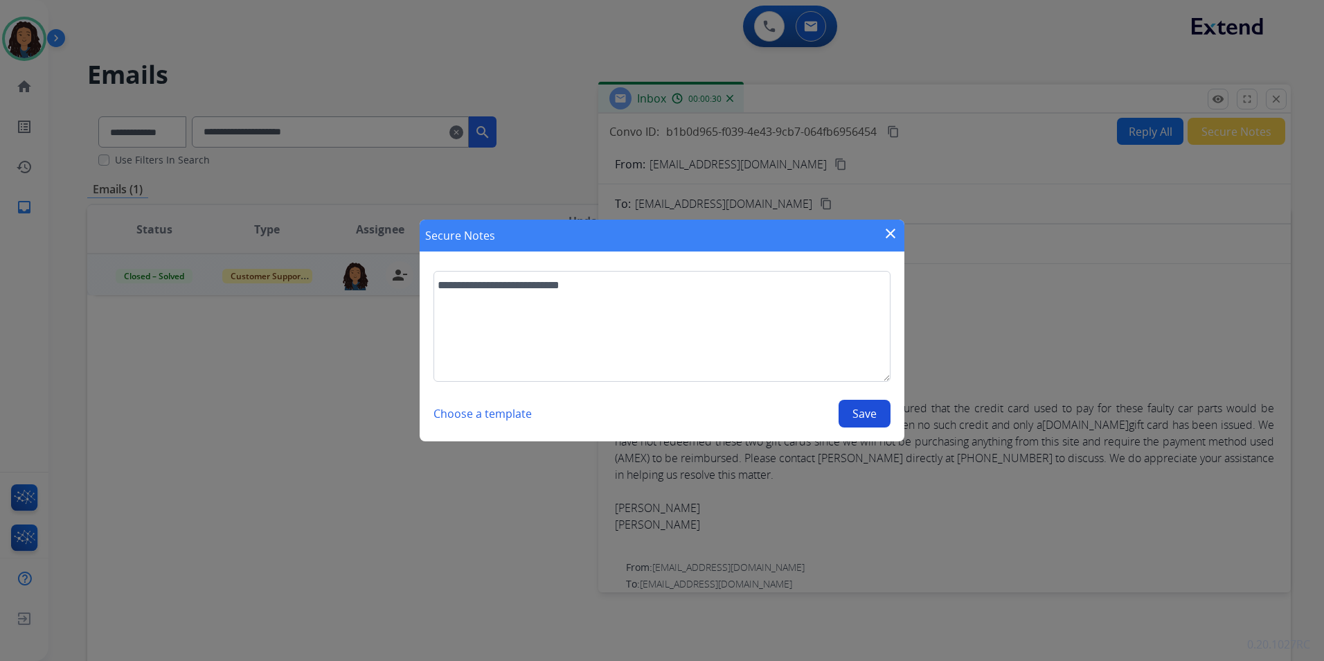
click at [862, 407] on button "Save" at bounding box center [865, 414] width 52 height 28
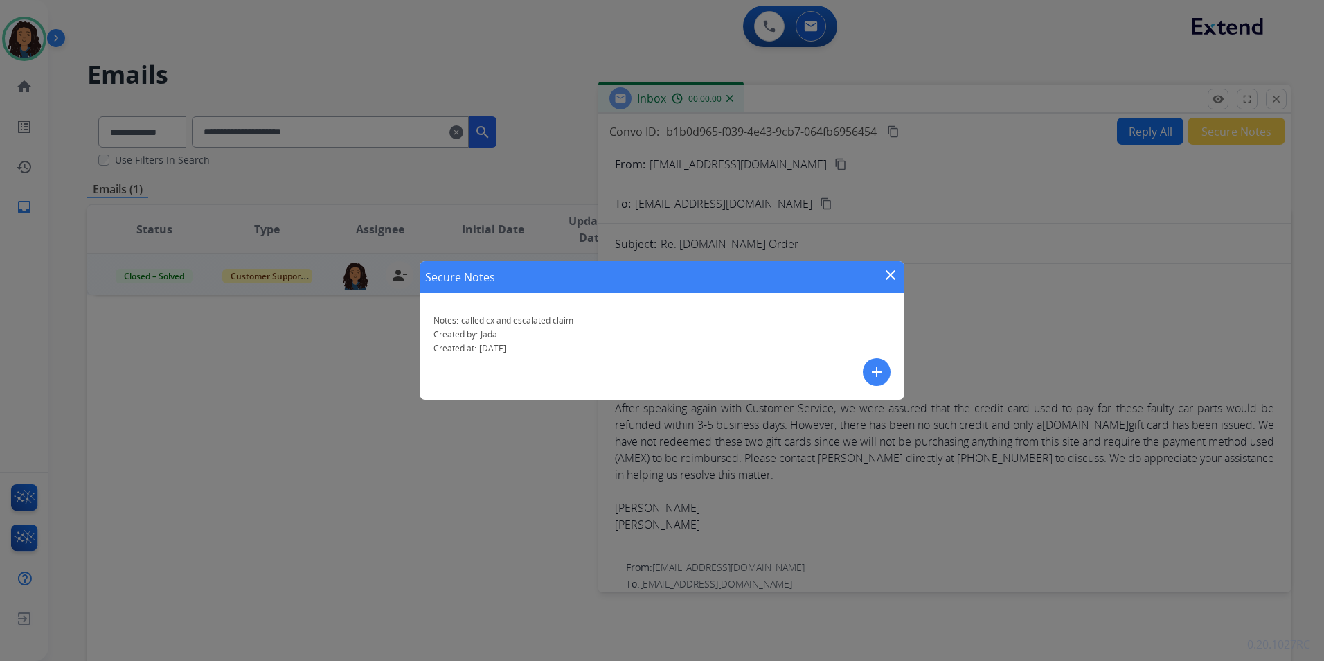
click at [891, 262] on div "Secure Notes close" at bounding box center [662, 277] width 485 height 32
click at [891, 276] on mat-icon "close" at bounding box center [890, 275] width 17 height 17
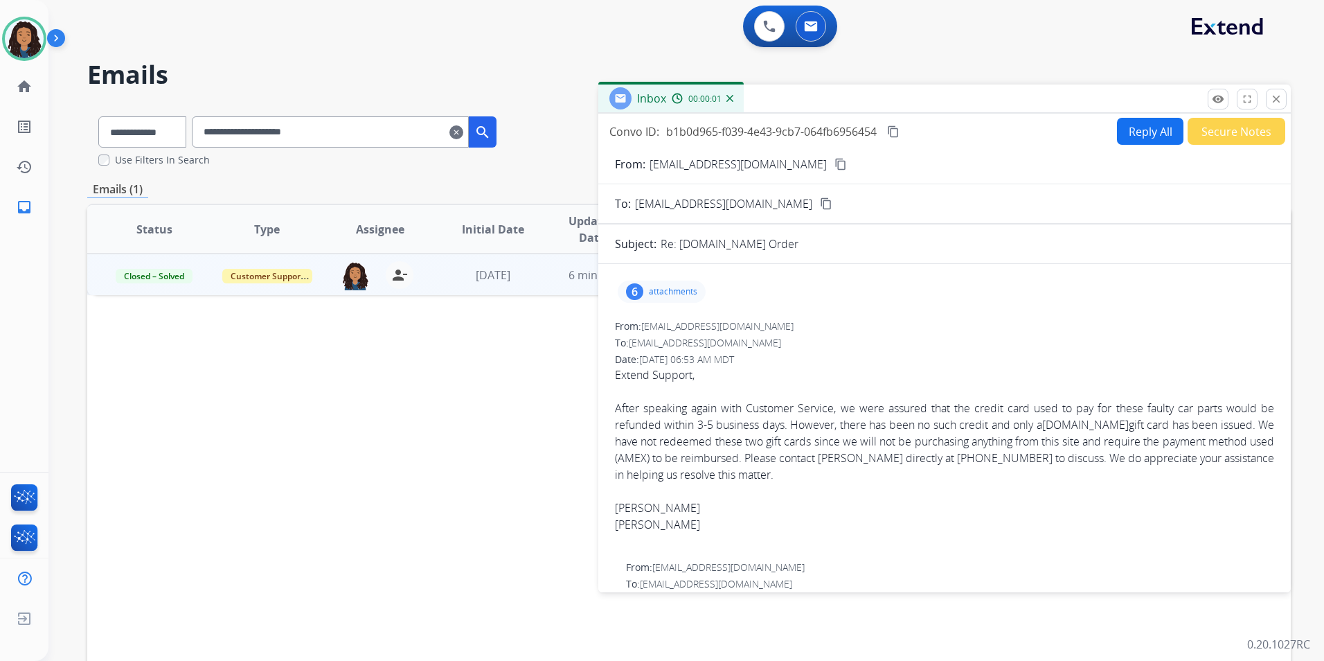
drag, startPoint x: 1276, startPoint y: 108, endPoint x: 622, endPoint y: 116, distance: 653.8
click at [1275, 107] on button "close Close" at bounding box center [1276, 99] width 21 height 21
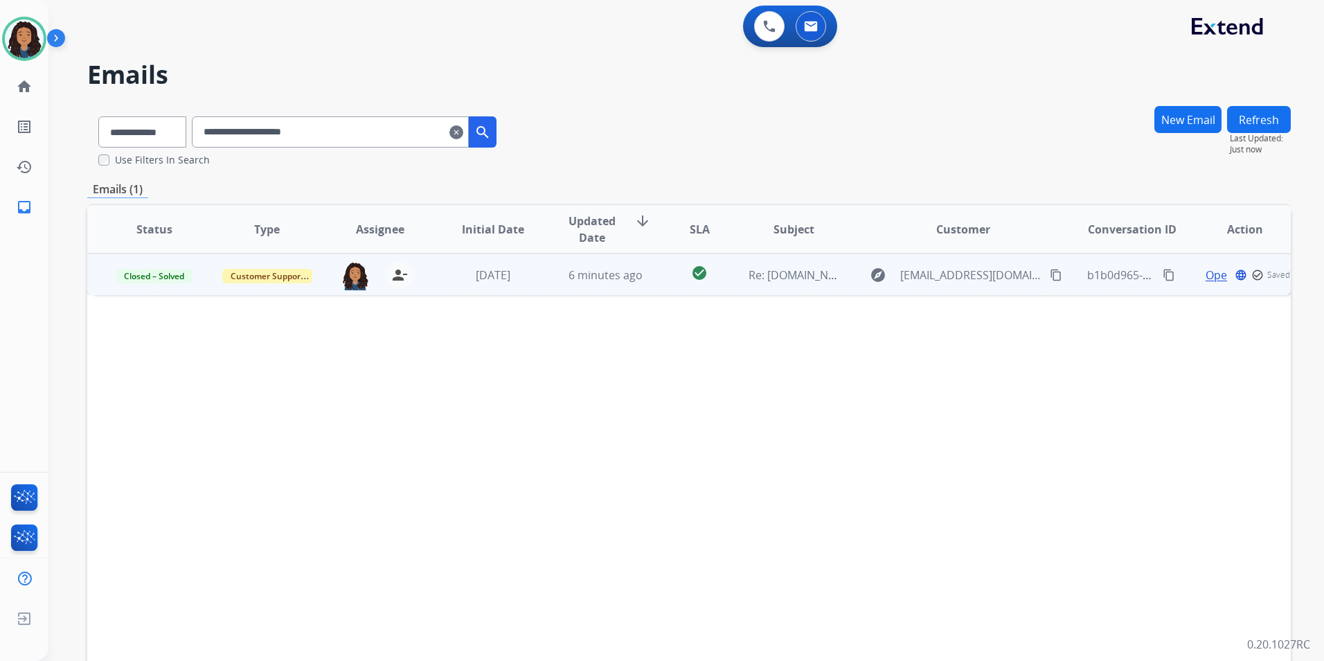
click at [463, 132] on mat-icon "clear" at bounding box center [456, 132] width 14 height 17
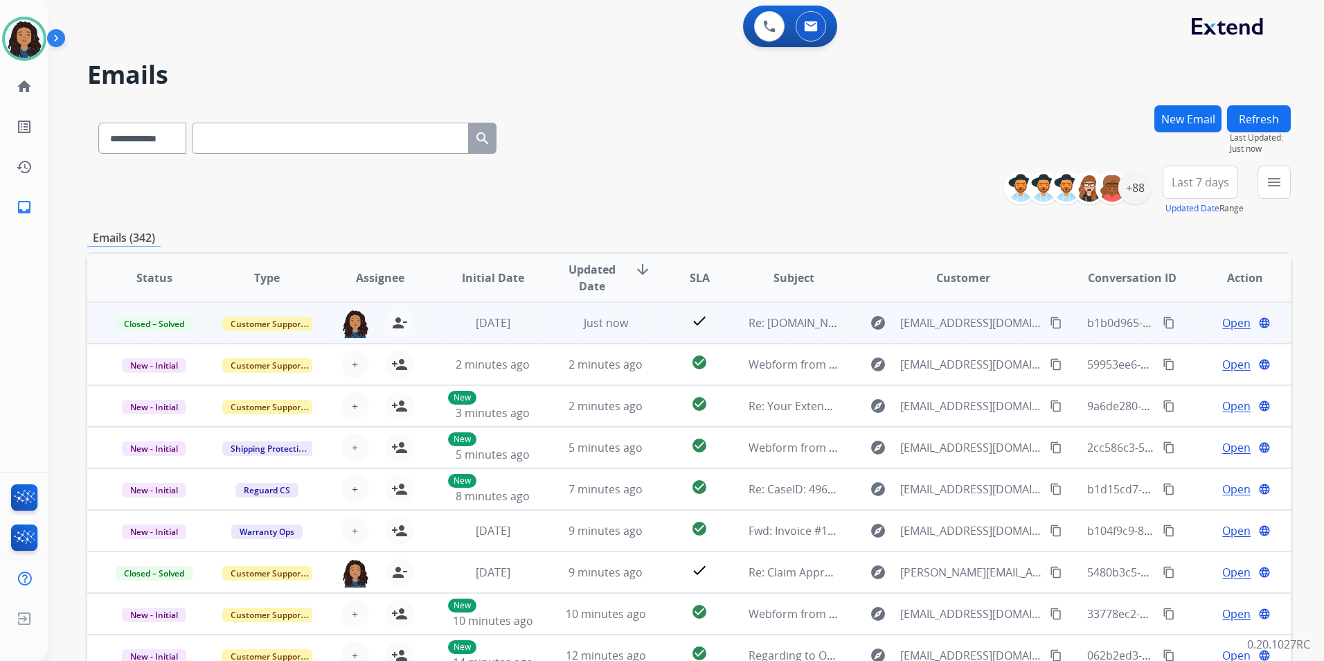
click at [1151, 184] on div "**********" at bounding box center [1153, 191] width 276 height 50
click at [1135, 186] on div "+88" at bounding box center [1135, 187] width 33 height 33
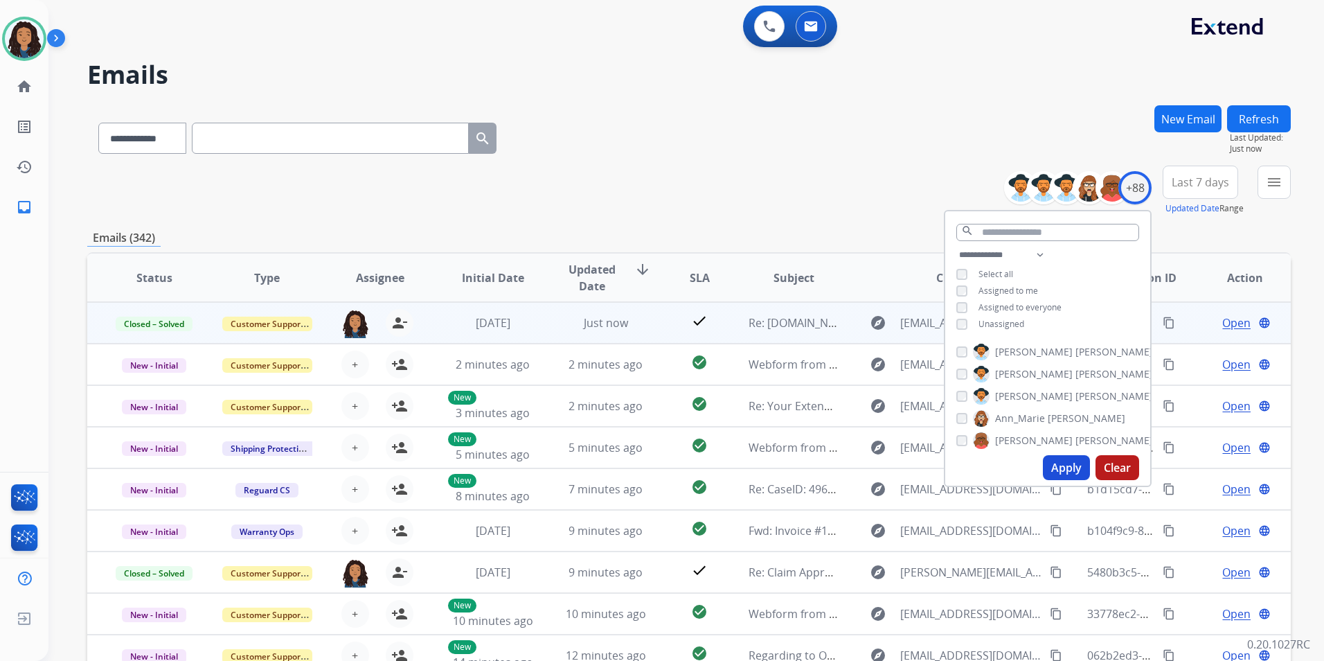
click at [995, 324] on span "Unassigned" at bounding box center [1002, 324] width 46 height 12
click at [1060, 463] on button "Apply" at bounding box center [1066, 467] width 47 height 25
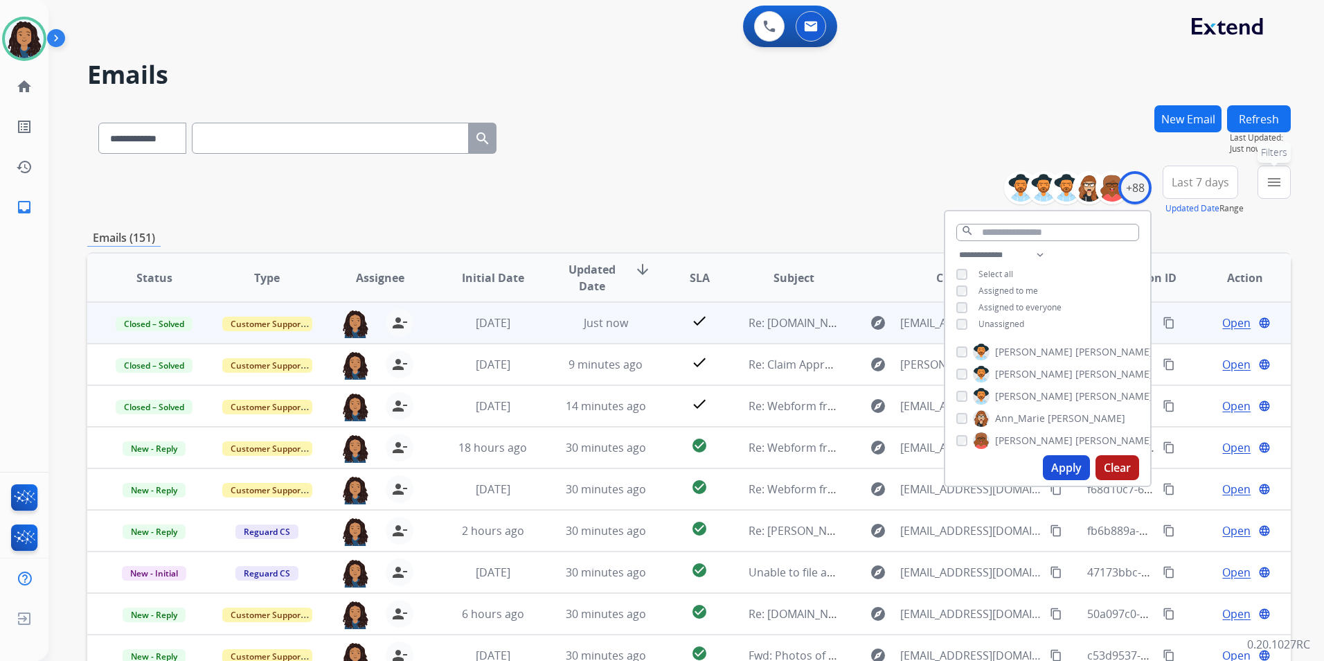
click at [1269, 186] on mat-icon "menu" at bounding box center [1274, 182] width 17 height 17
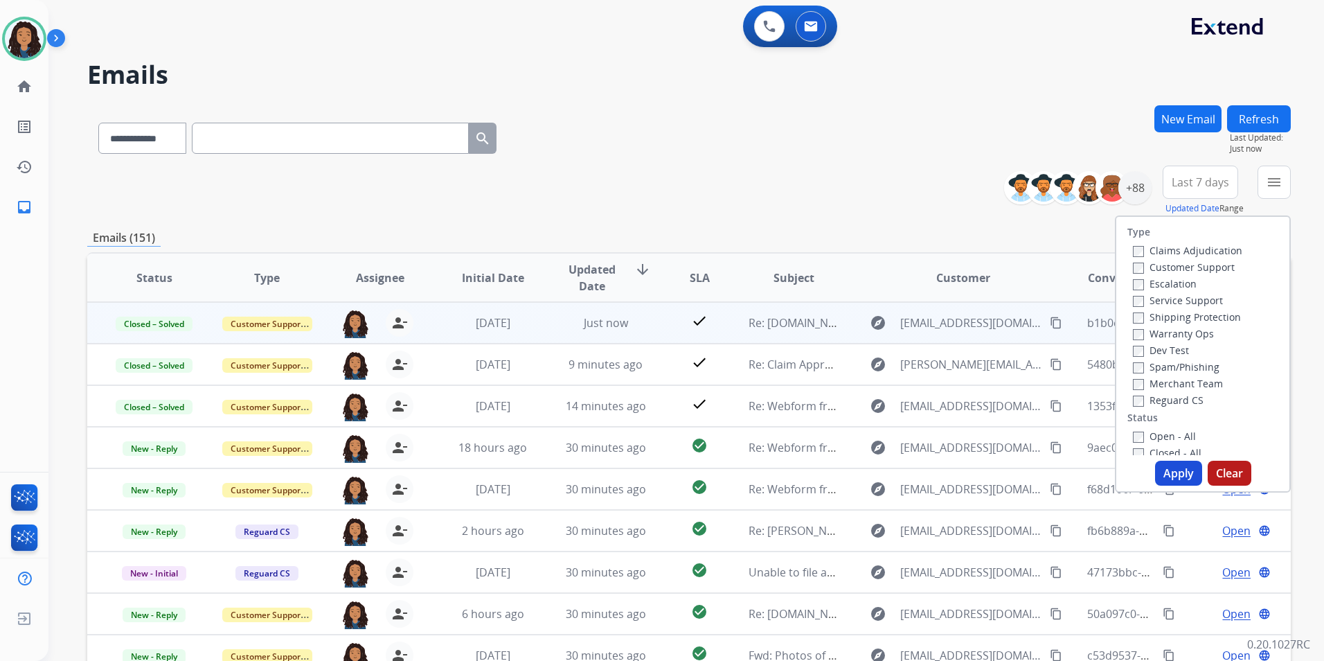
click at [1209, 268] on label "Customer Support" at bounding box center [1184, 266] width 102 height 13
click at [1212, 311] on label "Shipping Protection" at bounding box center [1187, 316] width 108 height 13
click at [1162, 398] on label "Reguard CS" at bounding box center [1168, 399] width 71 height 13
click at [1166, 431] on label "Open - All" at bounding box center [1164, 435] width 63 height 13
click at [1171, 472] on button "Apply" at bounding box center [1178, 473] width 47 height 25
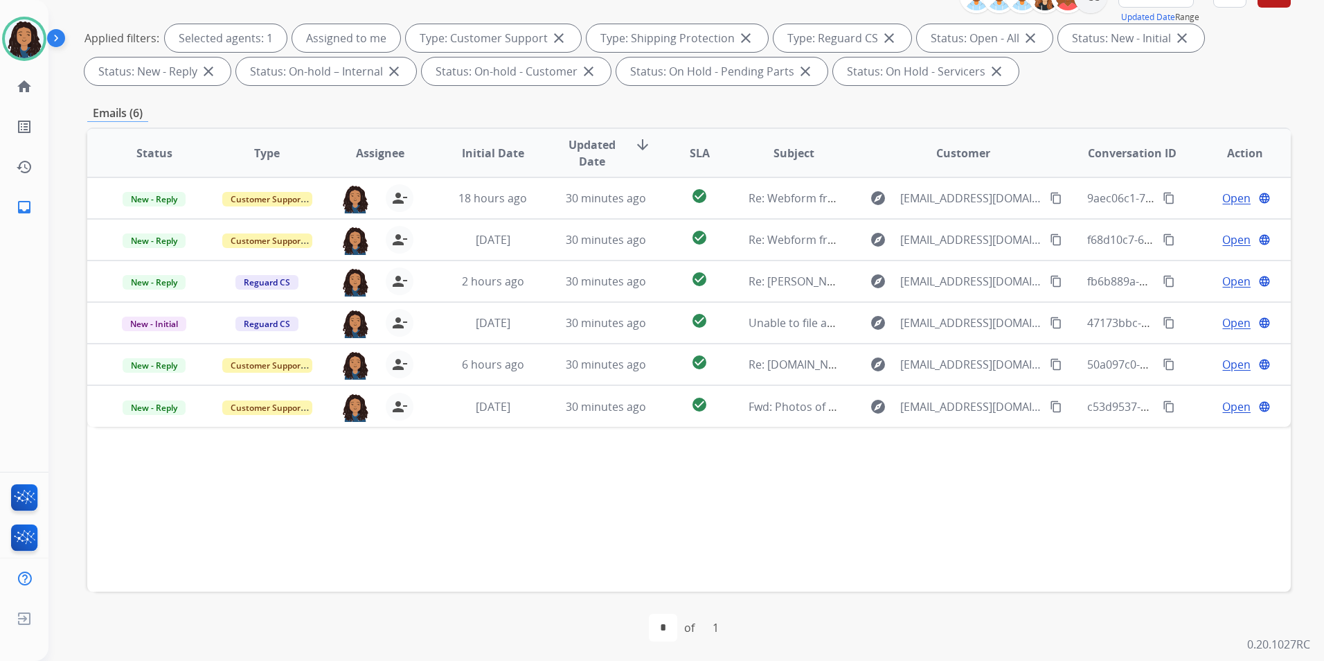
scroll to position [194, 0]
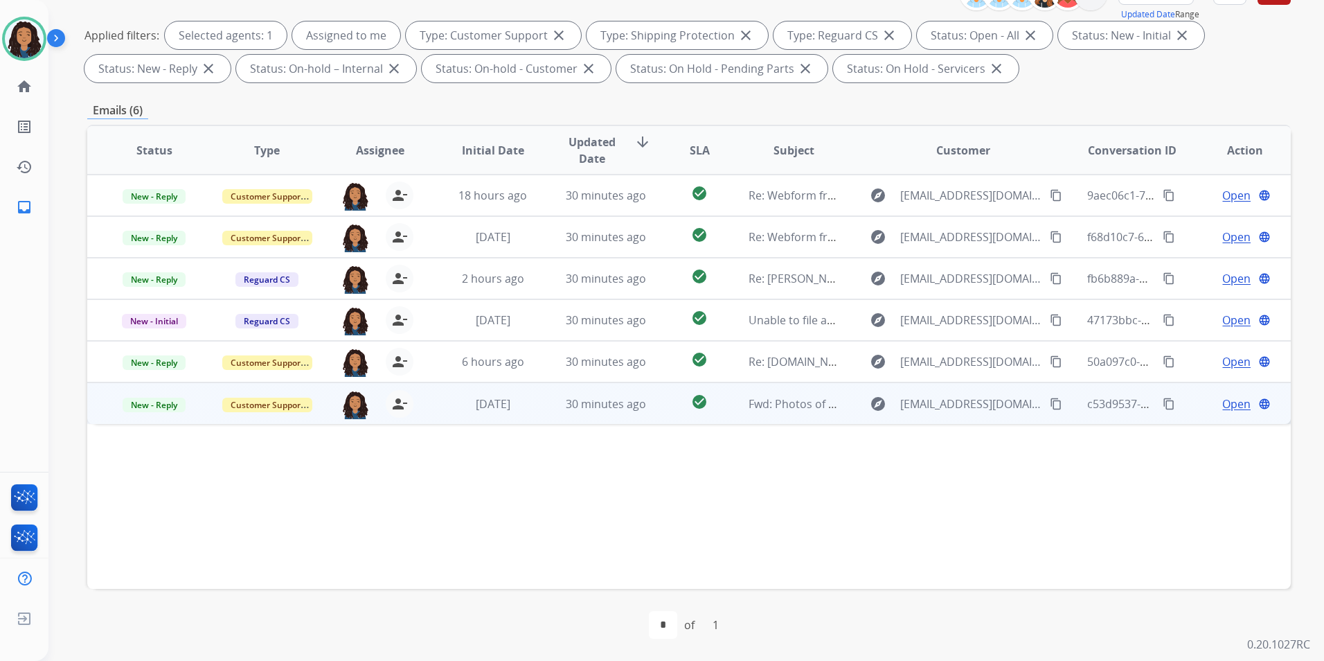
click at [1222, 399] on span "Open" at bounding box center [1236, 403] width 28 height 17
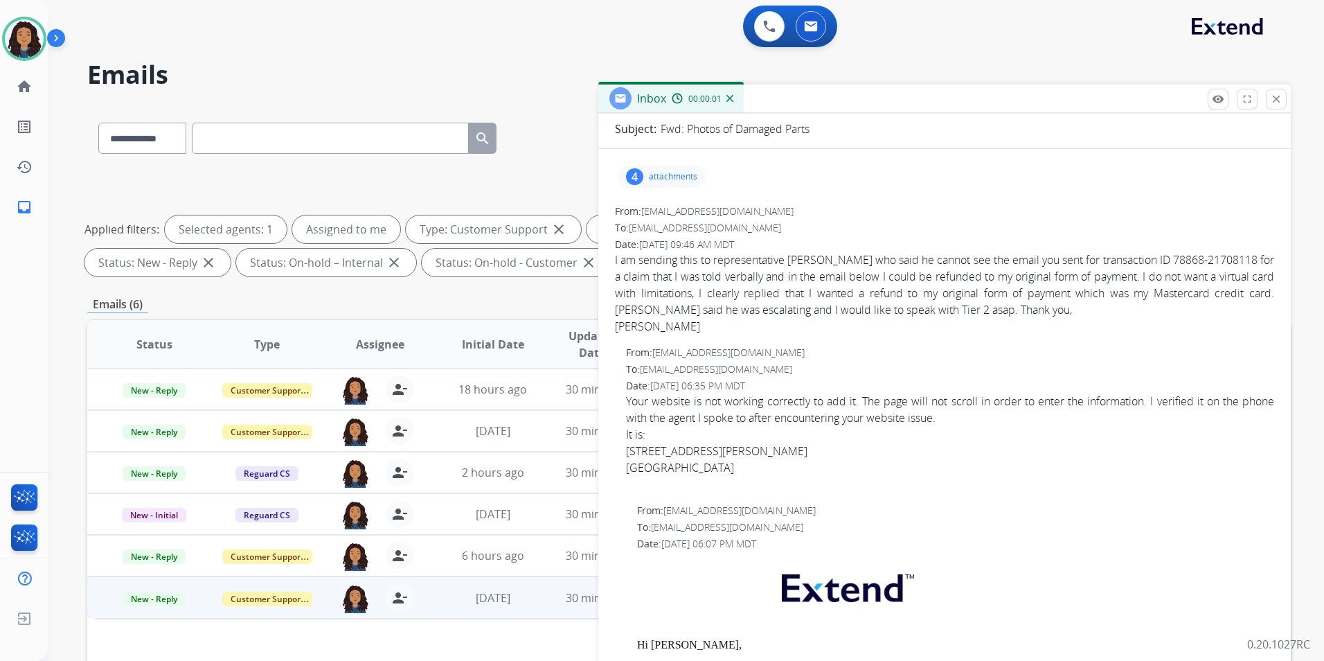
scroll to position [139, 0]
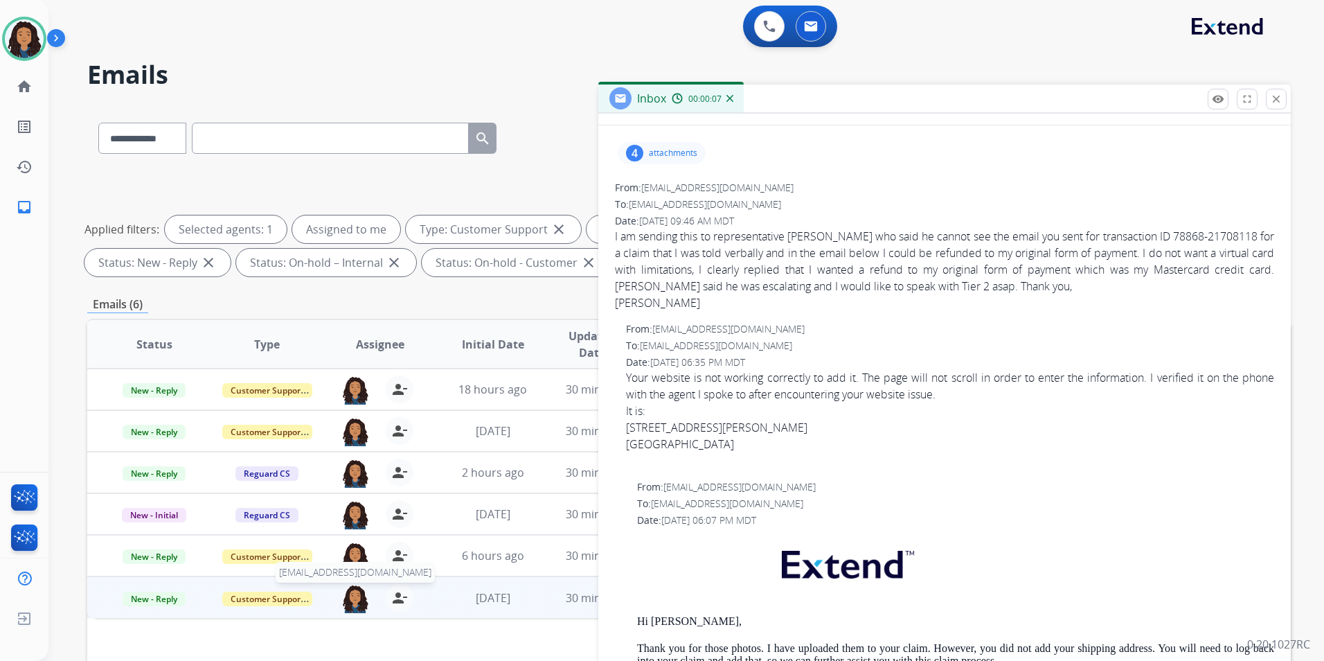
click at [355, 596] on img at bounding box center [355, 598] width 28 height 29
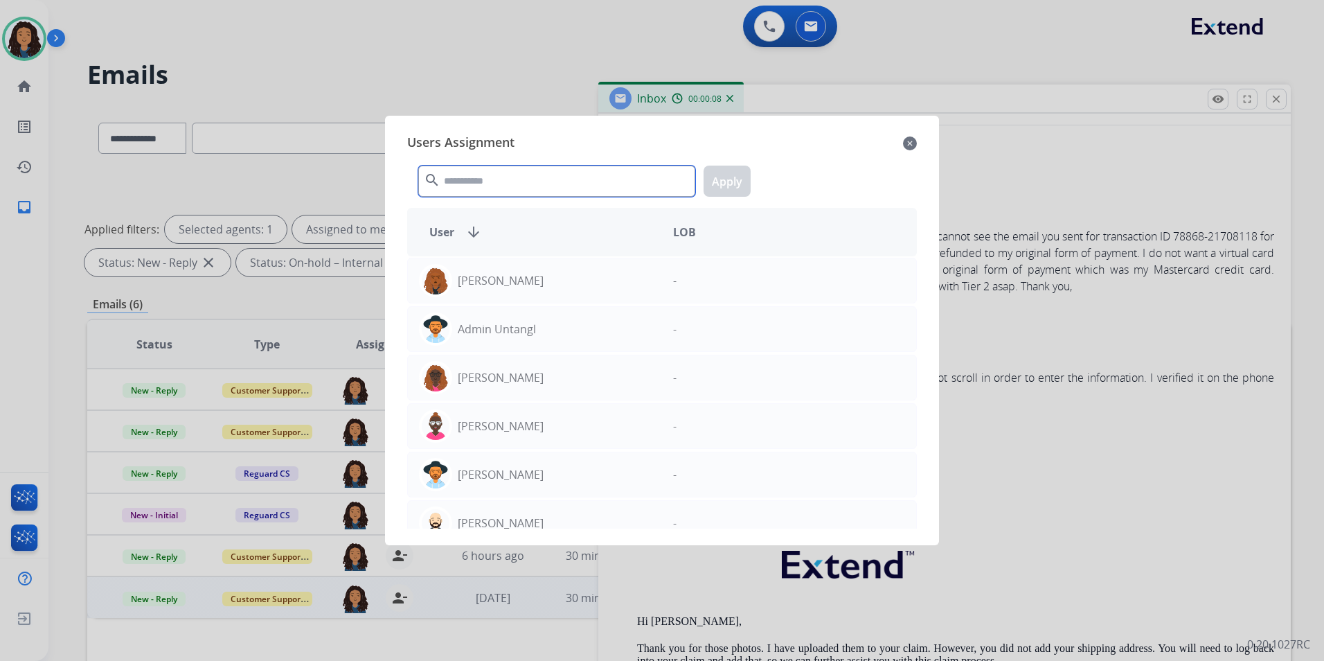
click at [513, 180] on input "text" at bounding box center [556, 181] width 277 height 31
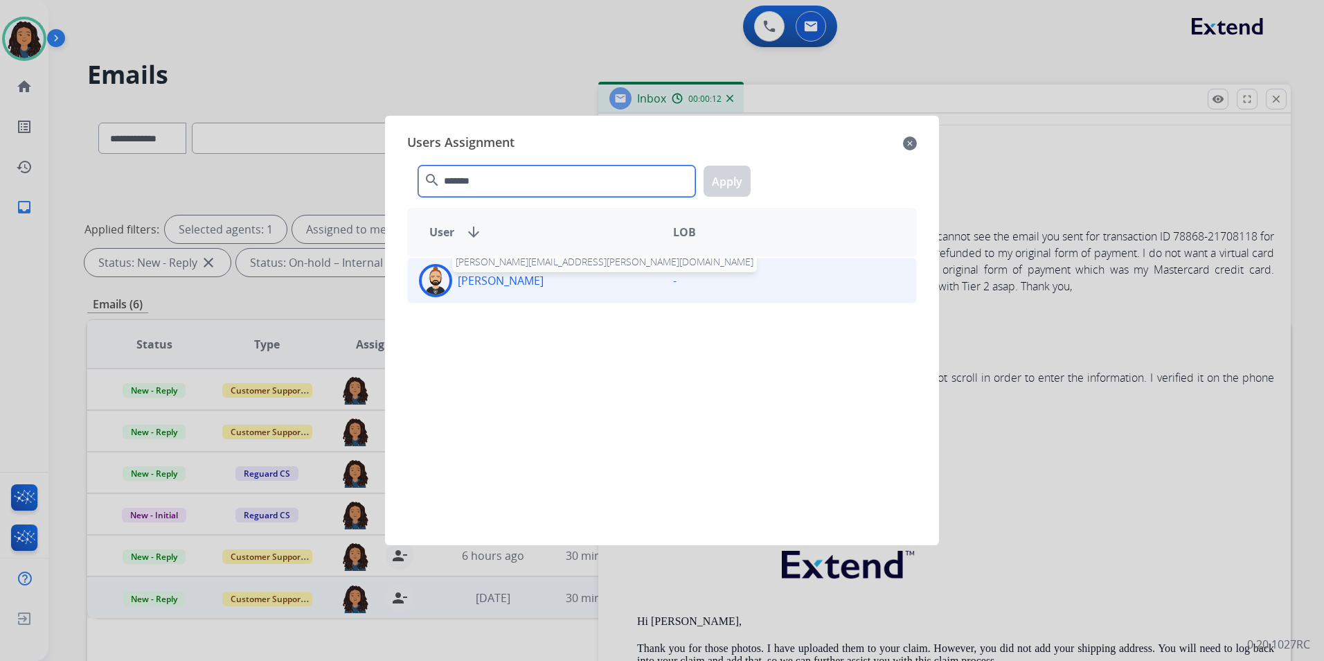
type input "*******"
drag, startPoint x: 522, startPoint y: 285, endPoint x: 824, endPoint y: 217, distance: 310.2
click at [521, 285] on p "Lamarco Hinson" at bounding box center [501, 280] width 86 height 17
click at [730, 187] on button "Apply" at bounding box center [727, 181] width 47 height 31
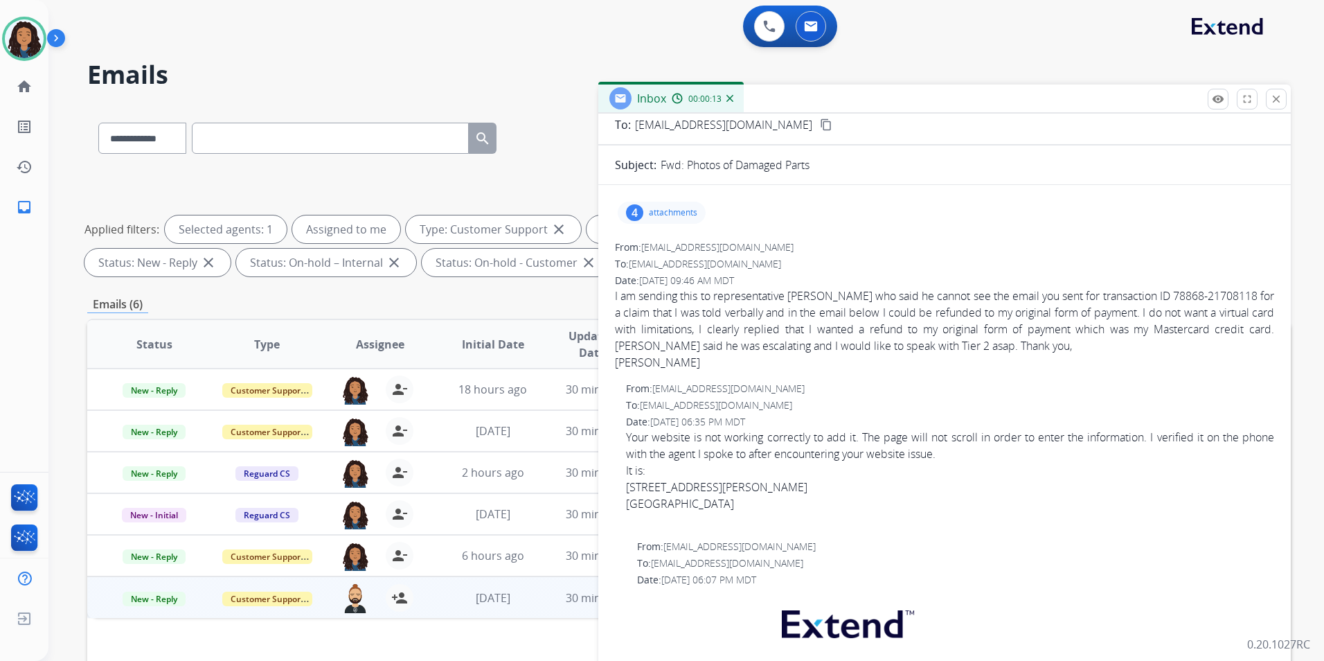
scroll to position [0, 0]
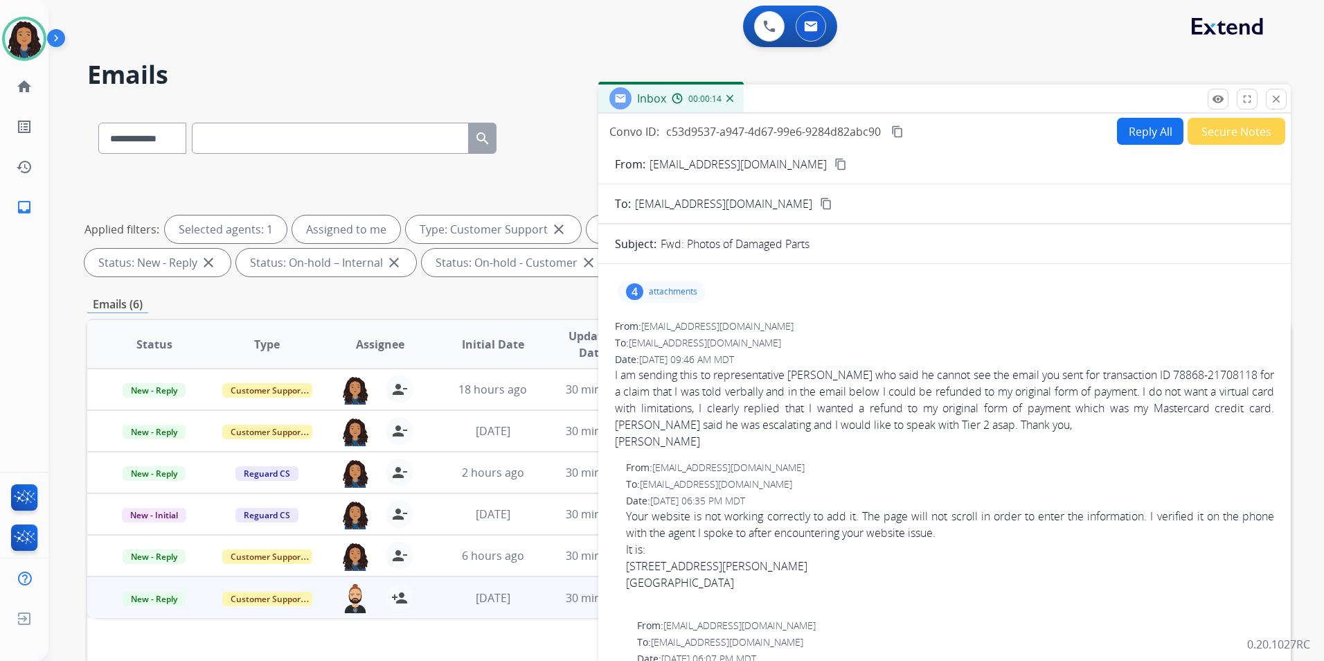
click at [1232, 131] on button "Secure Notes" at bounding box center [1237, 131] width 98 height 27
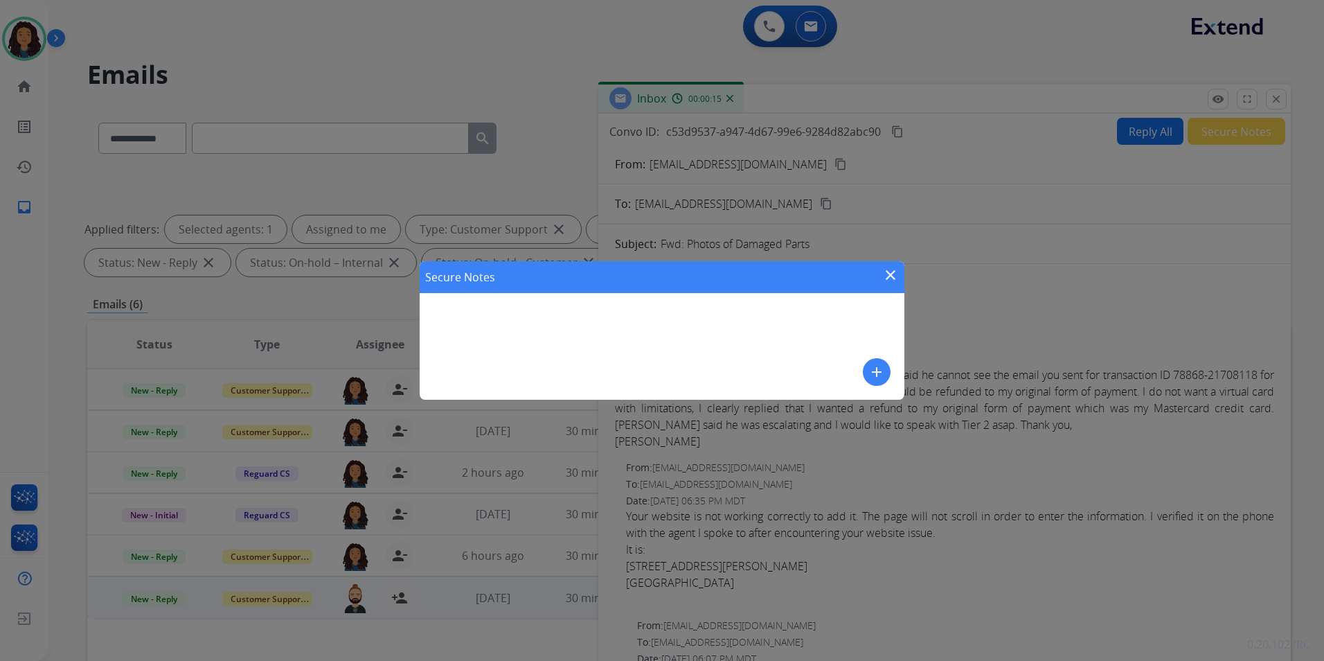
click at [873, 376] on mat-icon "add" at bounding box center [876, 372] width 17 height 17
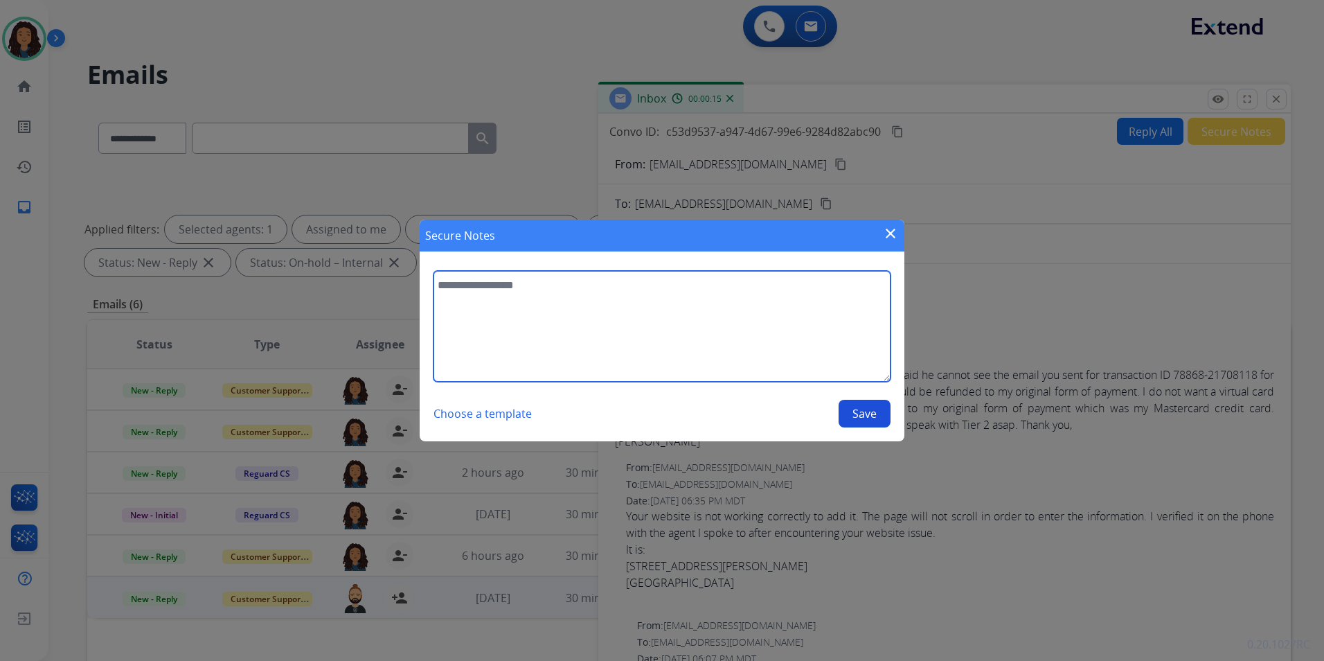
click at [592, 328] on textarea at bounding box center [662, 326] width 457 height 111
type textarea "**********"
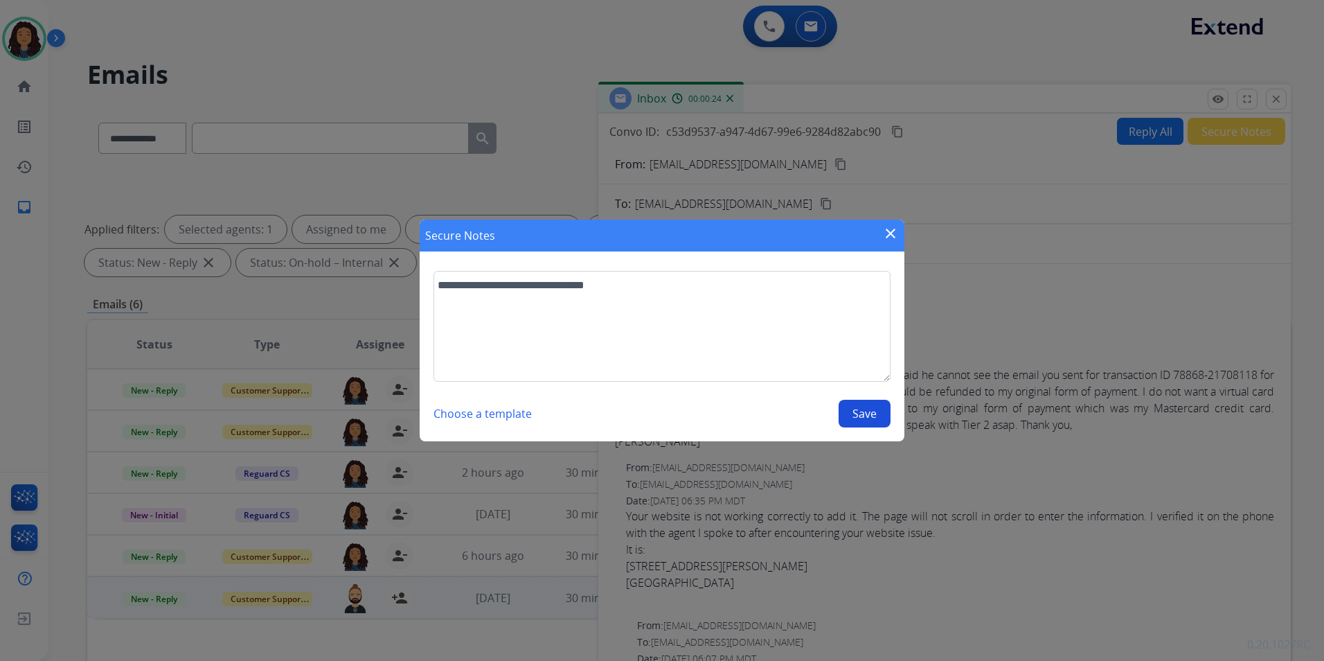
click at [853, 418] on button "Save" at bounding box center [865, 414] width 52 height 28
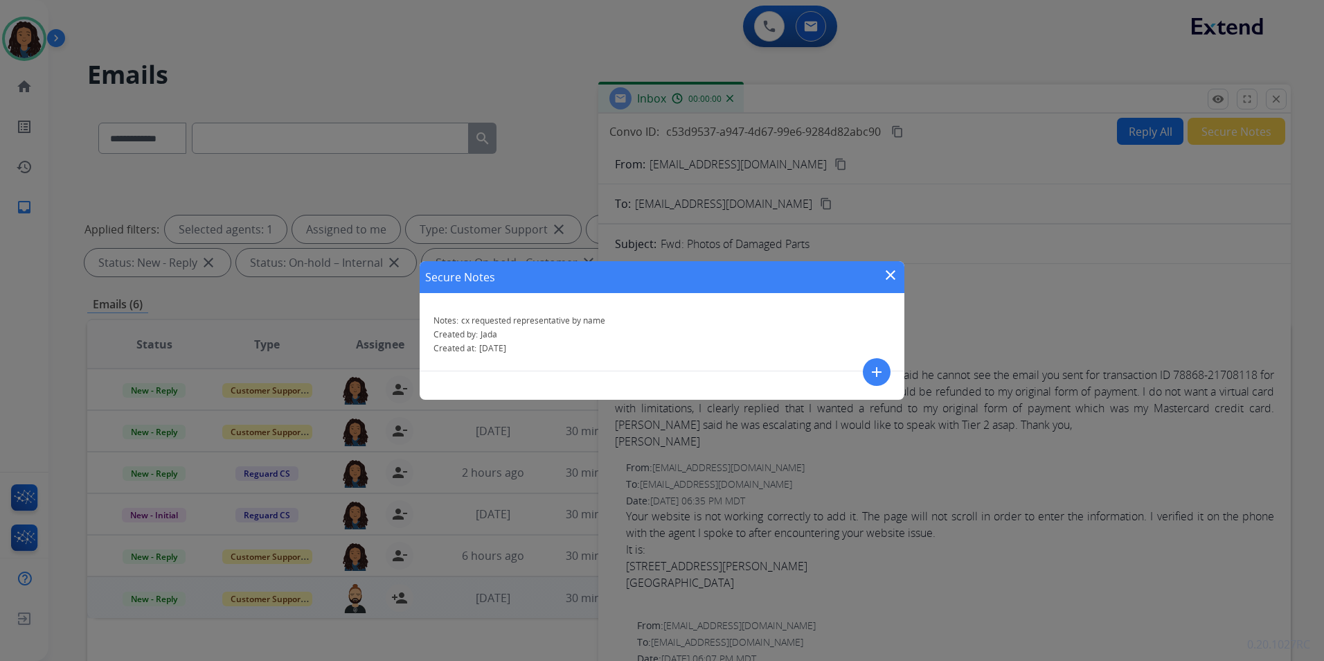
click at [897, 263] on div "Secure Notes close" at bounding box center [662, 277] width 485 height 32
click at [893, 274] on mat-icon "close" at bounding box center [890, 275] width 17 height 17
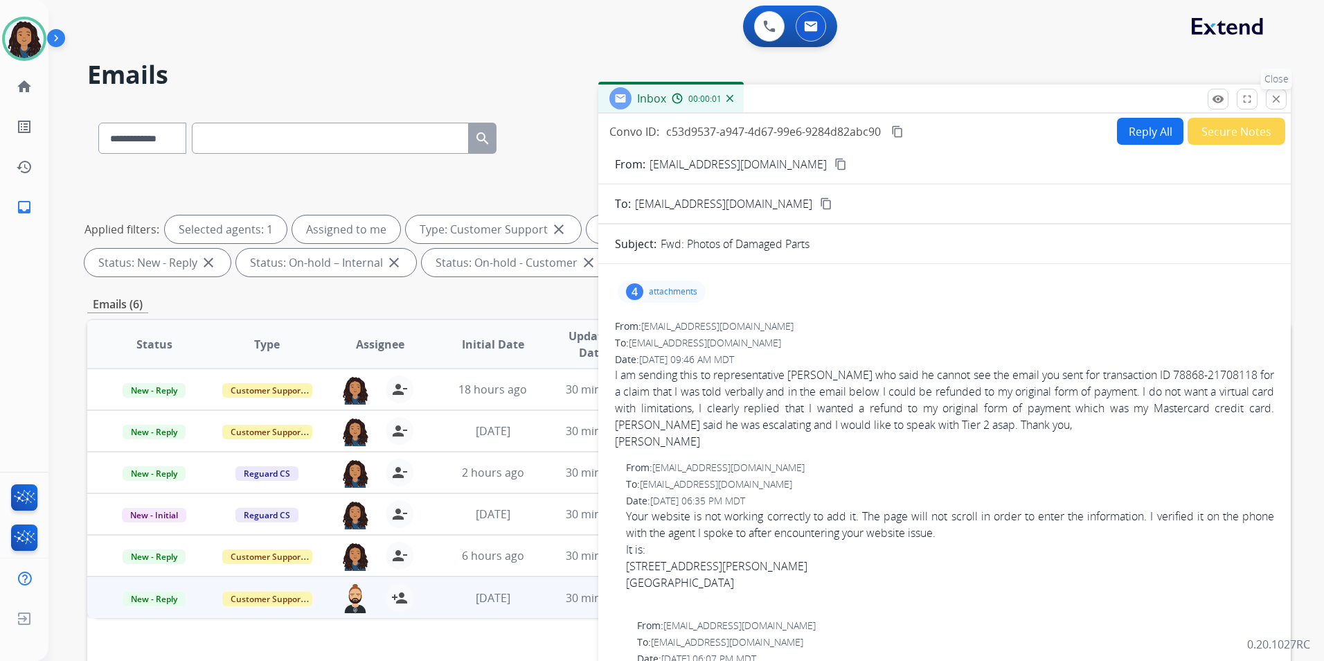
click at [1271, 92] on button "close Close" at bounding box center [1276, 99] width 21 height 21
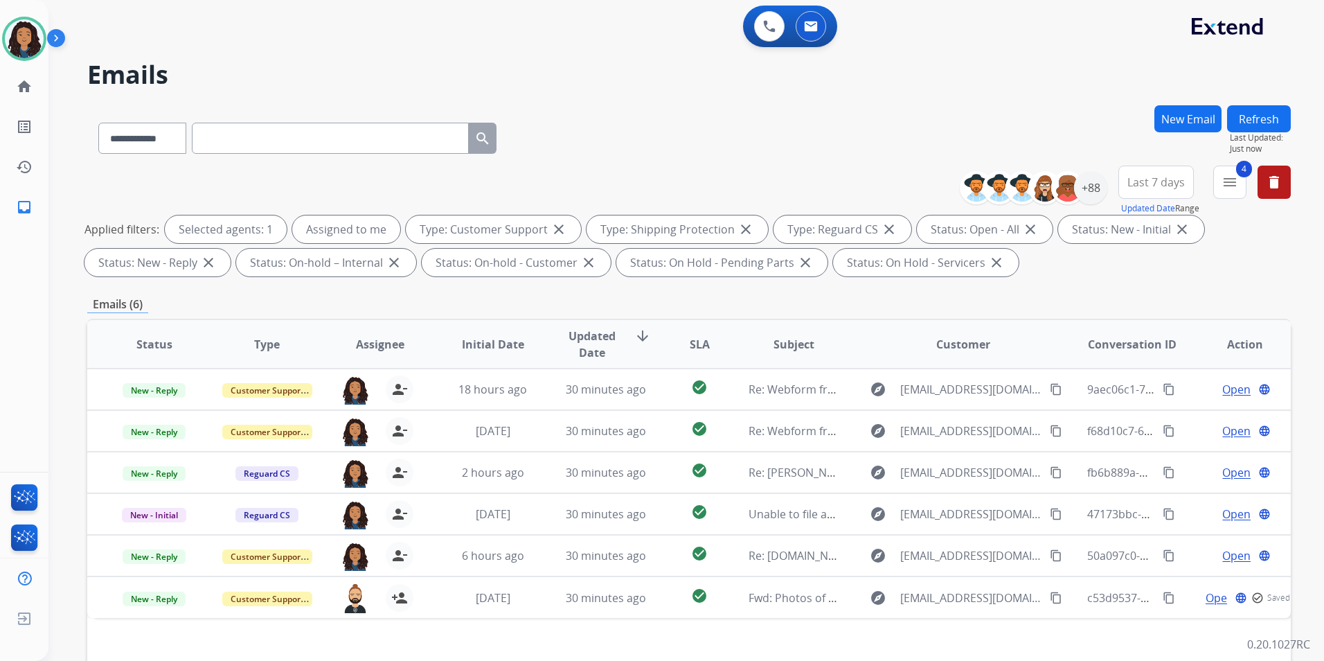
click at [1258, 118] on button "Refresh" at bounding box center [1259, 118] width 64 height 27
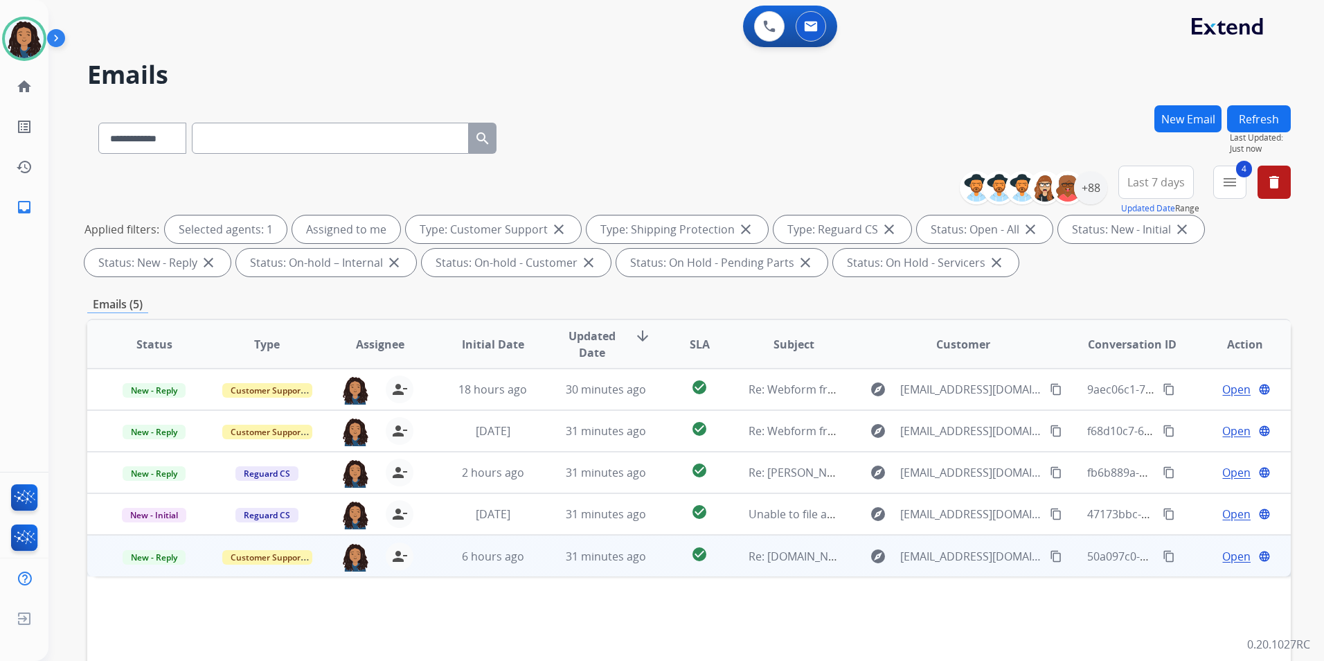
click at [1240, 559] on span "Open" at bounding box center [1236, 556] width 28 height 17
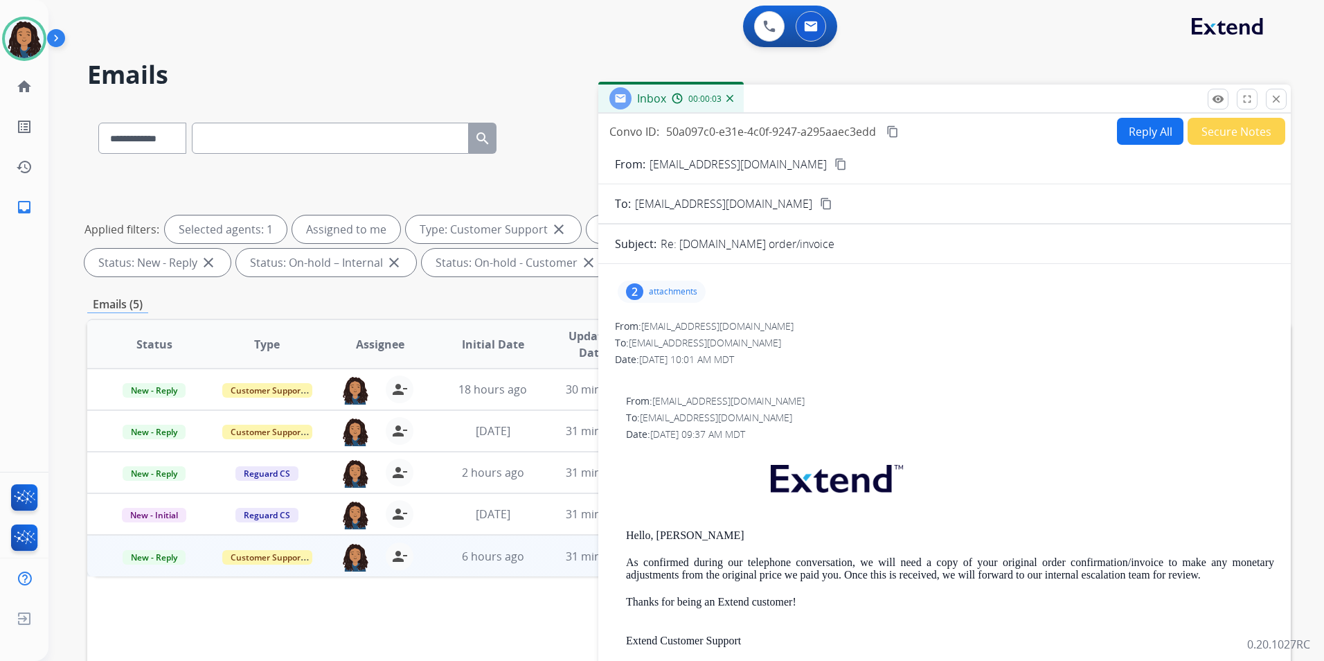
click at [671, 286] on p "attachments" at bounding box center [673, 291] width 48 height 11
click at [659, 328] on div at bounding box center [663, 327] width 69 height 48
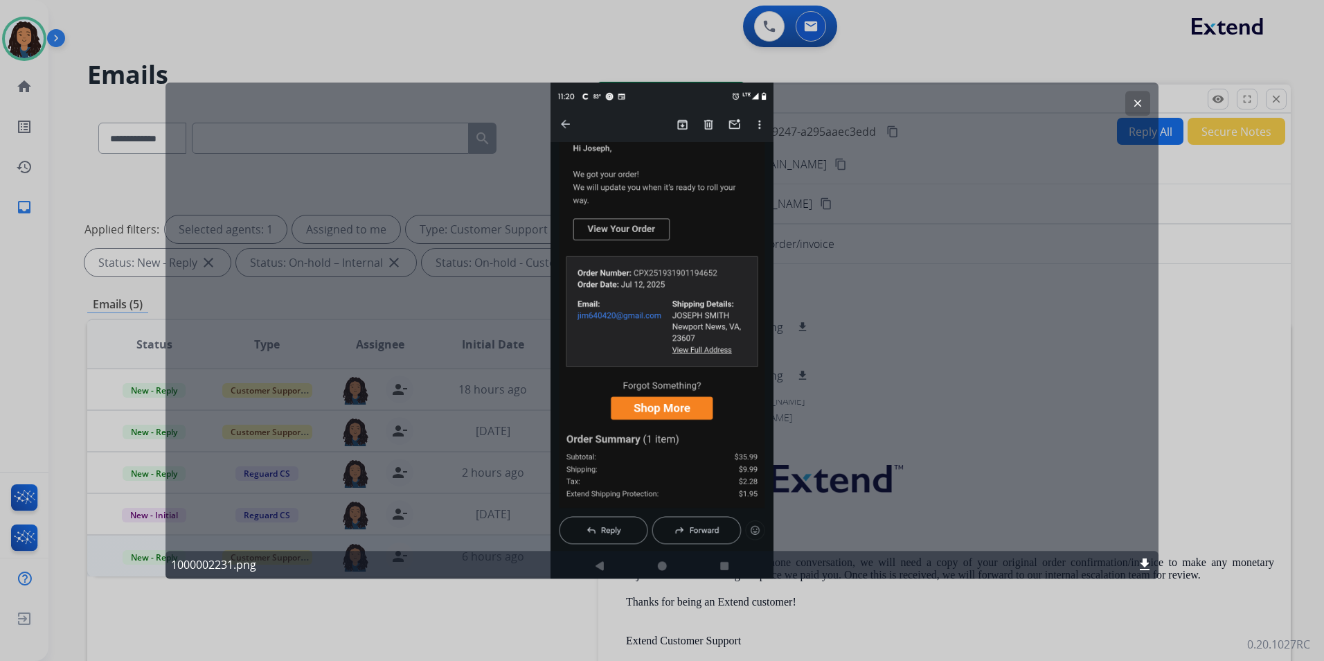
click at [1128, 98] on button "clear" at bounding box center [1137, 103] width 25 height 25
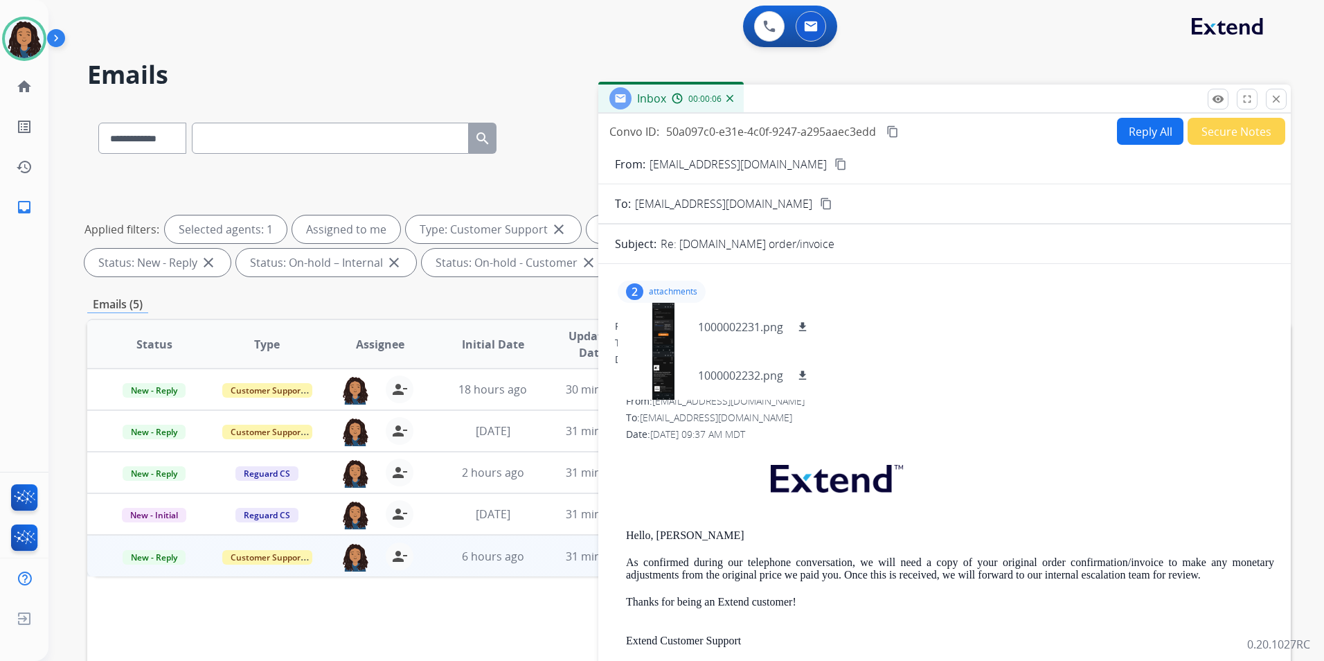
click at [675, 285] on div "2 attachments 1000002231.png download 1000002232.png download" at bounding box center [662, 291] width 88 height 22
click at [1276, 104] on mat-icon "close" at bounding box center [1276, 99] width 12 height 12
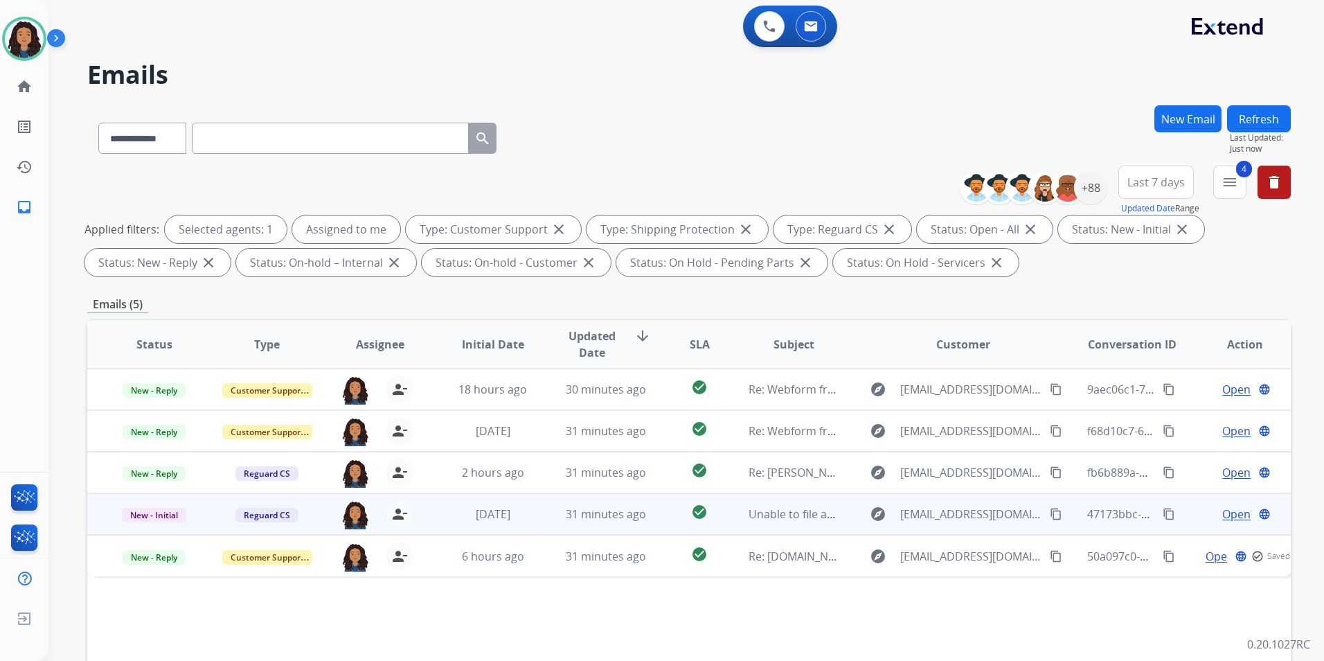
click at [1231, 515] on span "Open" at bounding box center [1236, 514] width 28 height 17
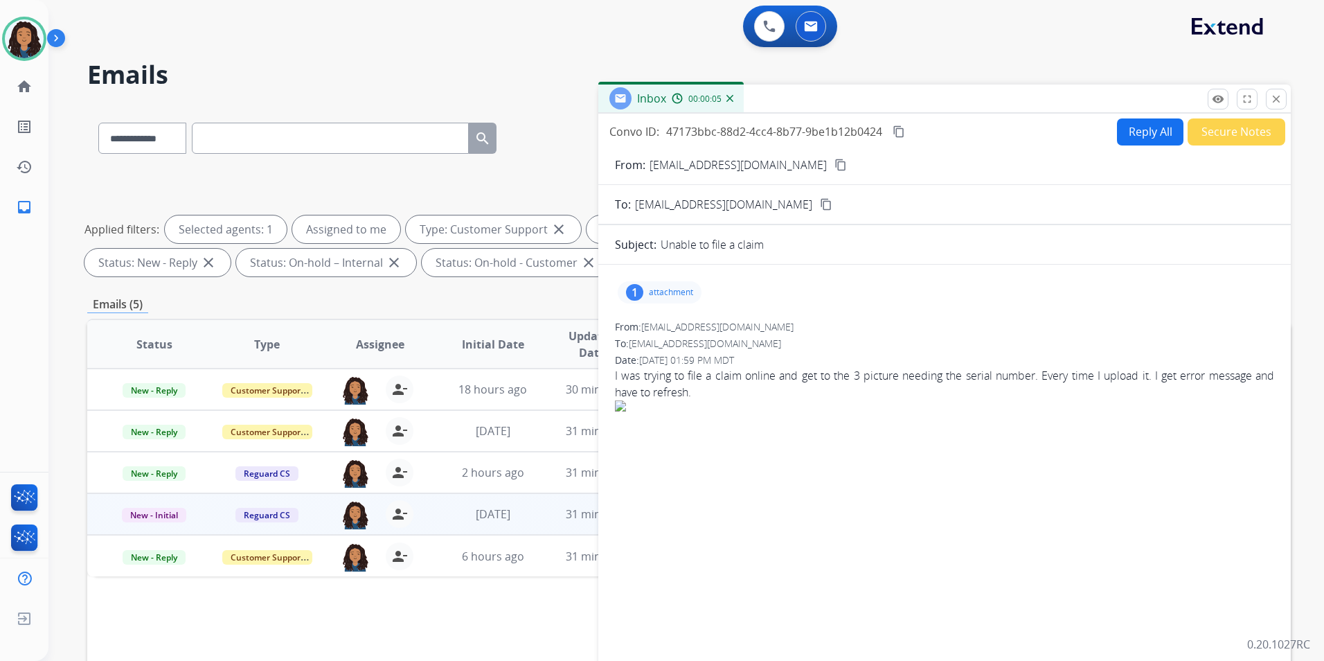
click at [703, 303] on div "1 attachment" at bounding box center [944, 292] width 659 height 33
click at [664, 303] on div "1 attachment" at bounding box center [944, 292] width 659 height 33
click at [668, 292] on p "attachment" at bounding box center [671, 292] width 44 height 11
click at [648, 332] on div at bounding box center [663, 327] width 69 height 48
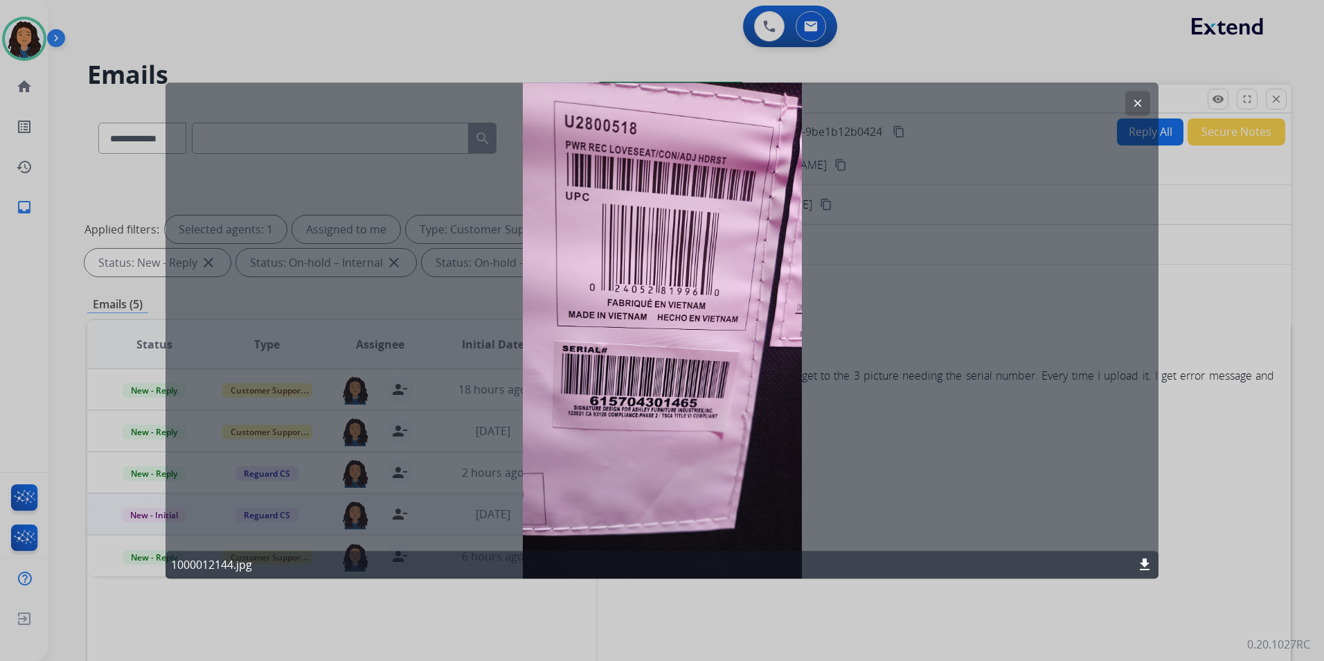
click at [1140, 102] on mat-icon "clear" at bounding box center [1138, 103] width 12 height 12
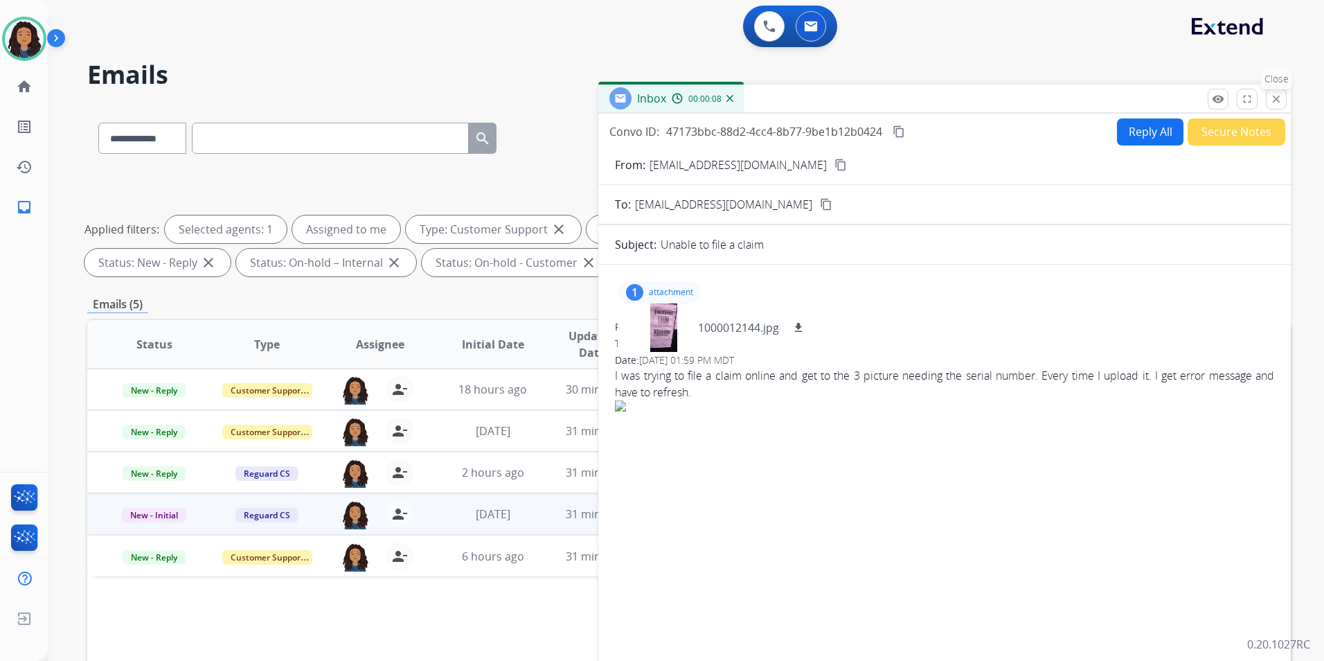
click at [1282, 105] on mat-icon "close" at bounding box center [1276, 99] width 12 height 12
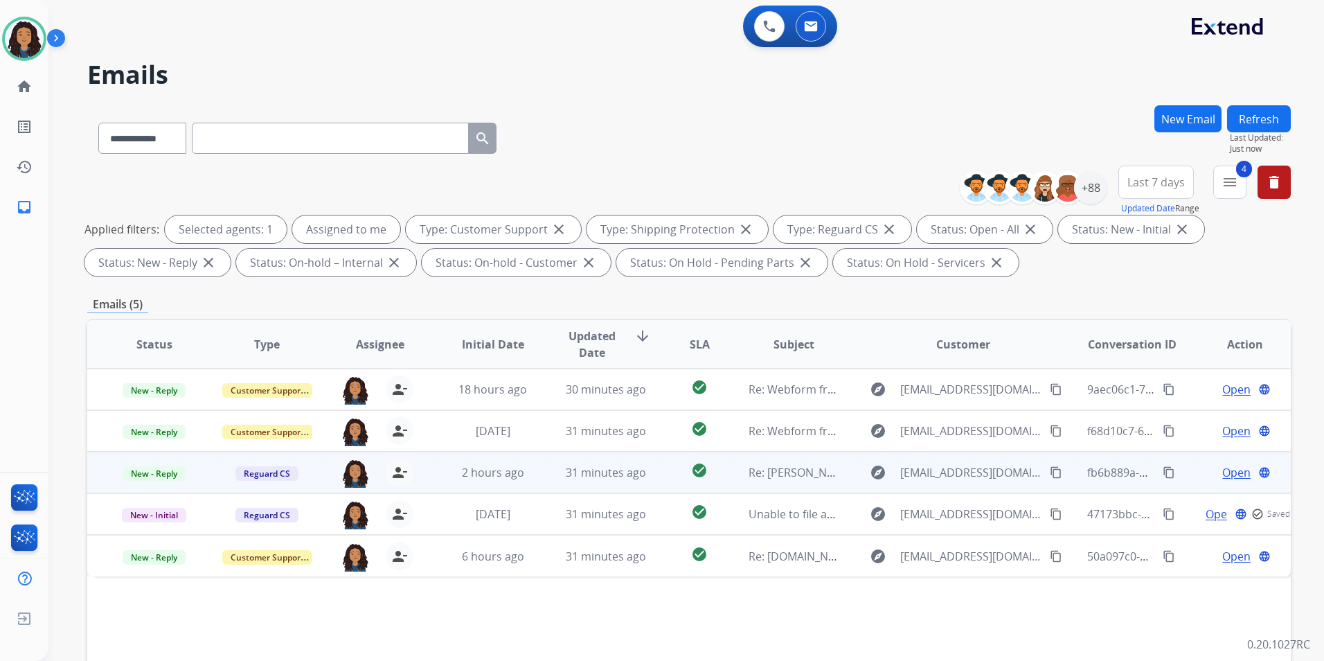
click at [1232, 476] on span "Open" at bounding box center [1236, 472] width 28 height 17
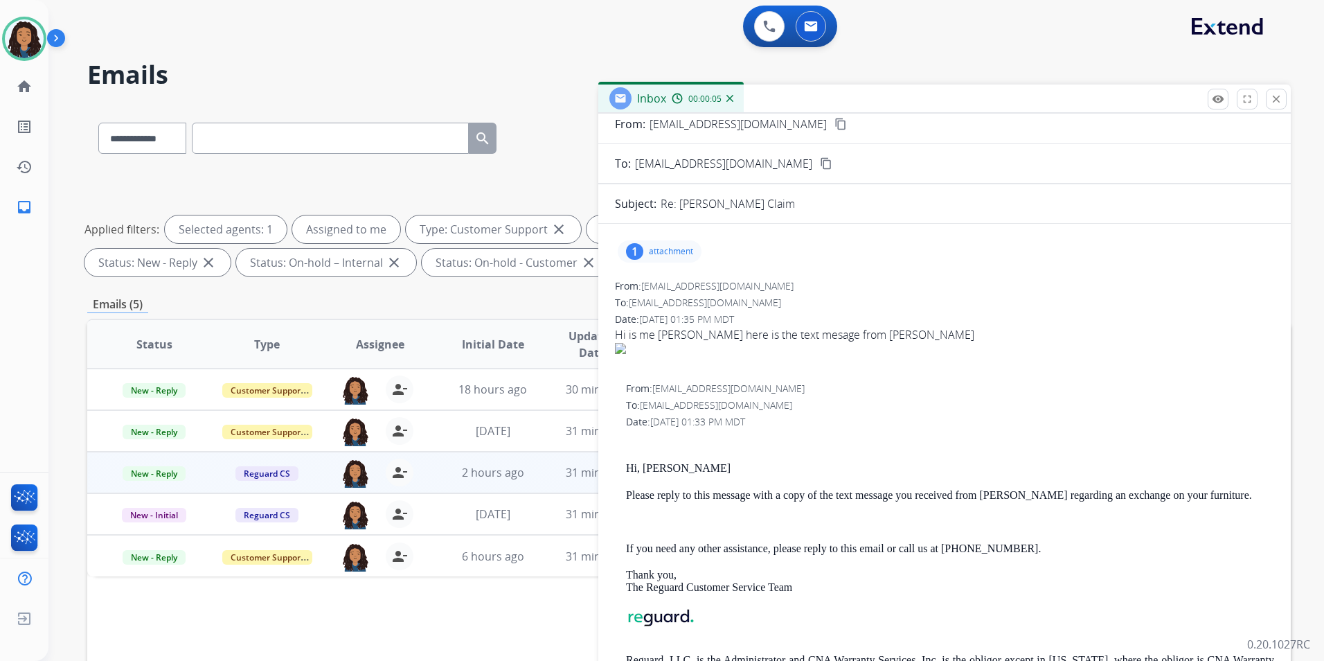
scroll to position [80, 0]
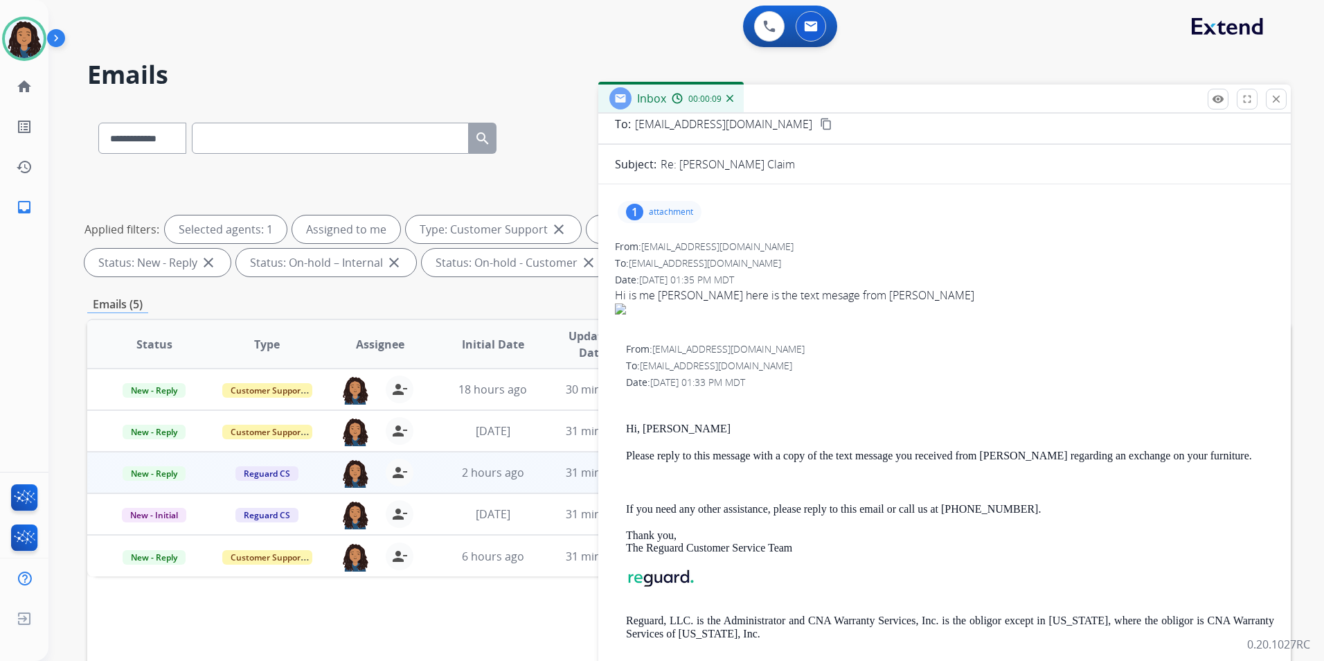
click at [675, 217] on p "attachment" at bounding box center [671, 211] width 44 height 11
click at [676, 249] on div at bounding box center [663, 247] width 69 height 48
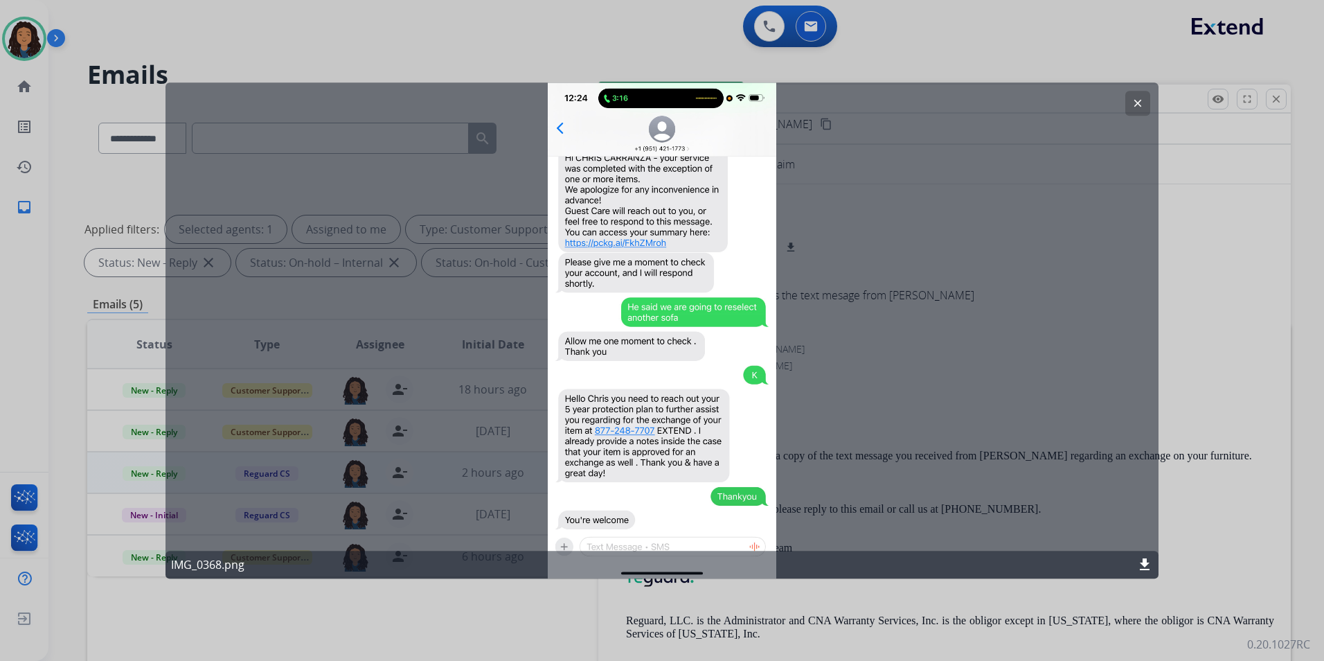
drag, startPoint x: 1318, startPoint y: 458, endPoint x: 1275, endPoint y: 459, distance: 42.9
click at [1306, 461] on div at bounding box center [662, 330] width 1324 height 661
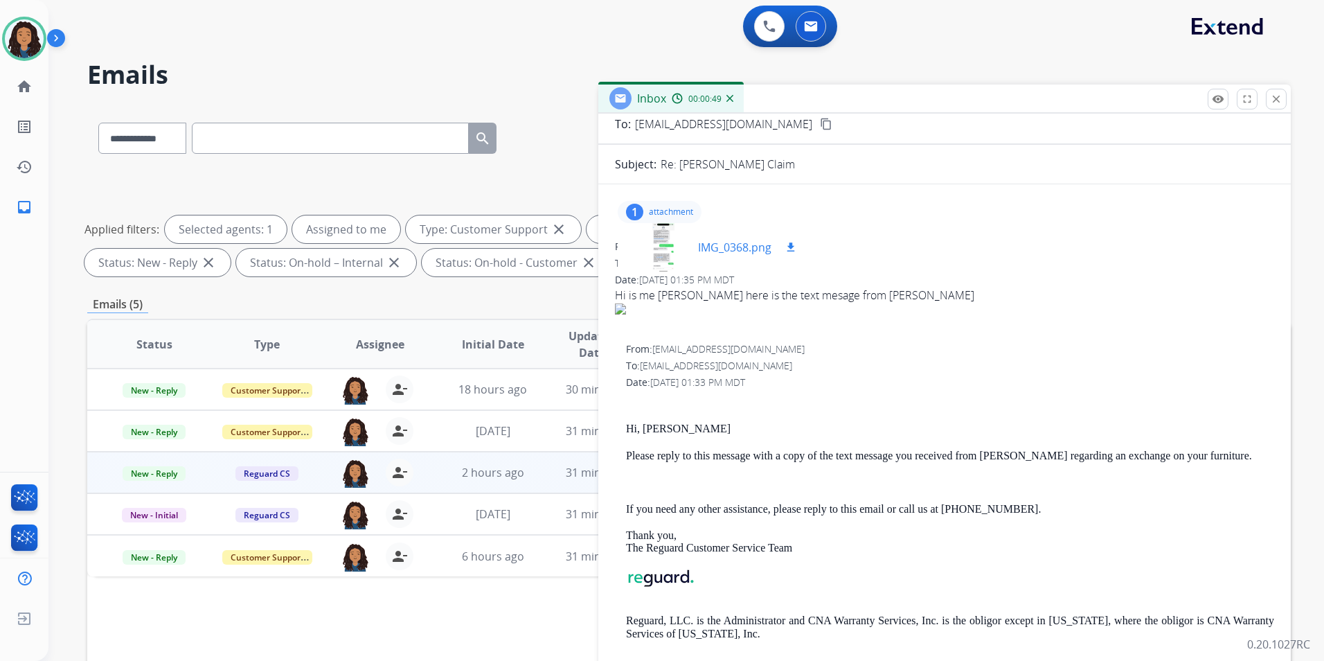
click at [659, 250] on div at bounding box center [663, 247] width 69 height 48
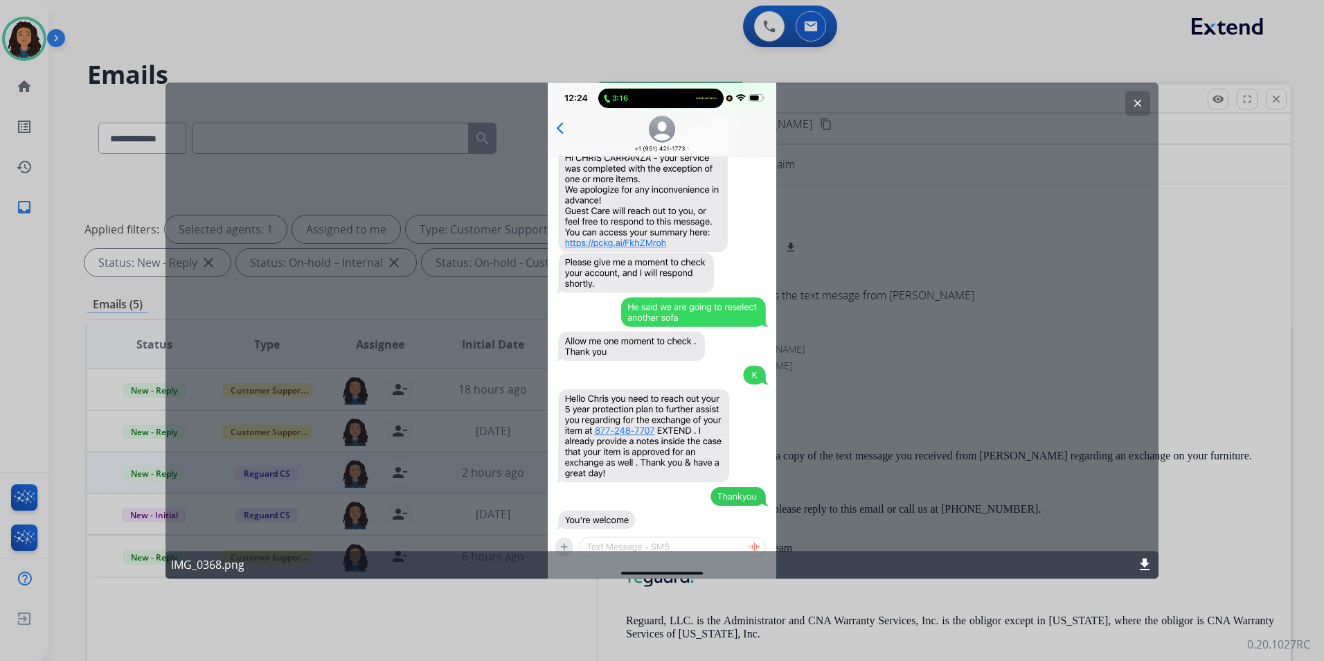
click at [1143, 103] on mat-icon "clear" at bounding box center [1138, 103] width 12 height 12
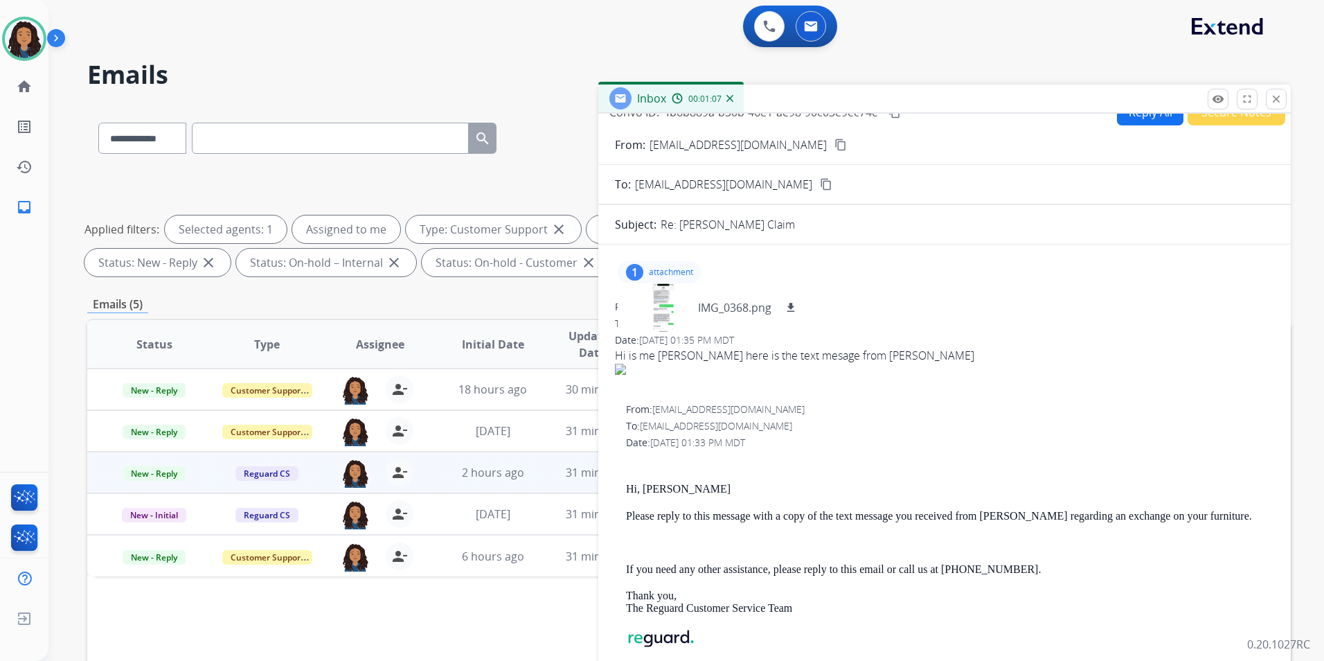
scroll to position [0, 0]
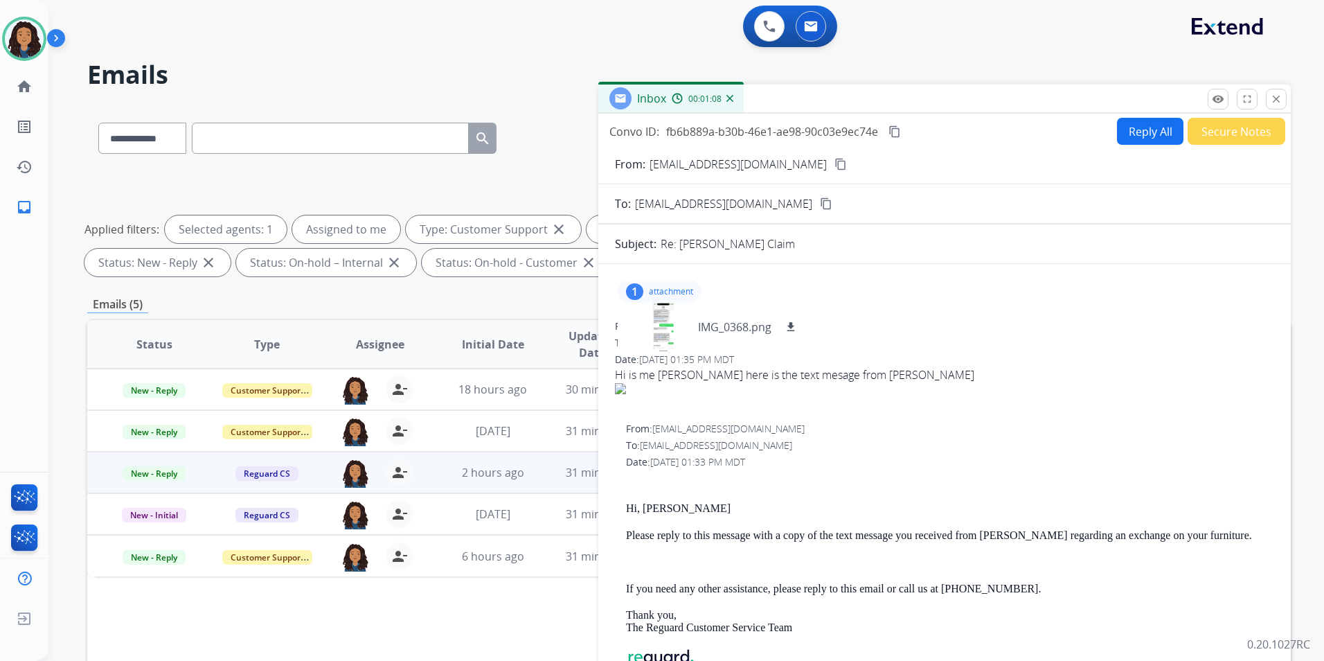
click at [835, 170] on mat-icon "content_copy" at bounding box center [841, 164] width 12 height 12
click at [1275, 100] on mat-icon "close" at bounding box center [1276, 99] width 12 height 12
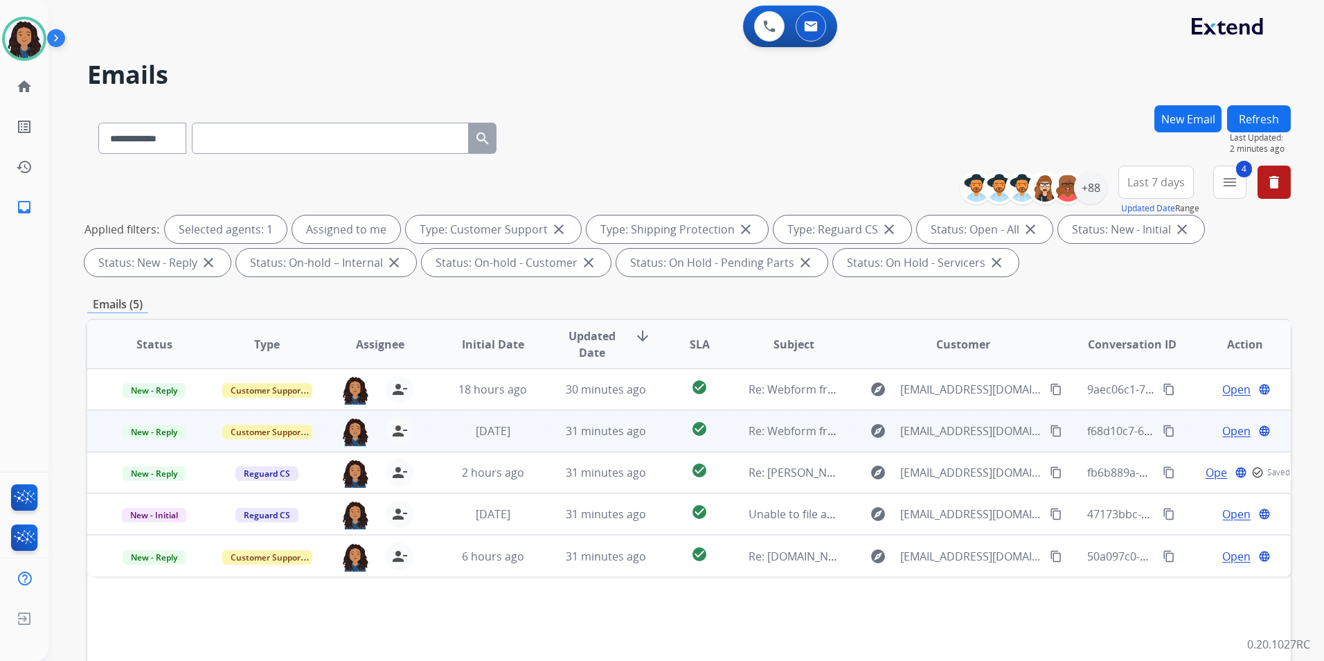
click at [1230, 428] on span "Open" at bounding box center [1236, 430] width 28 height 17
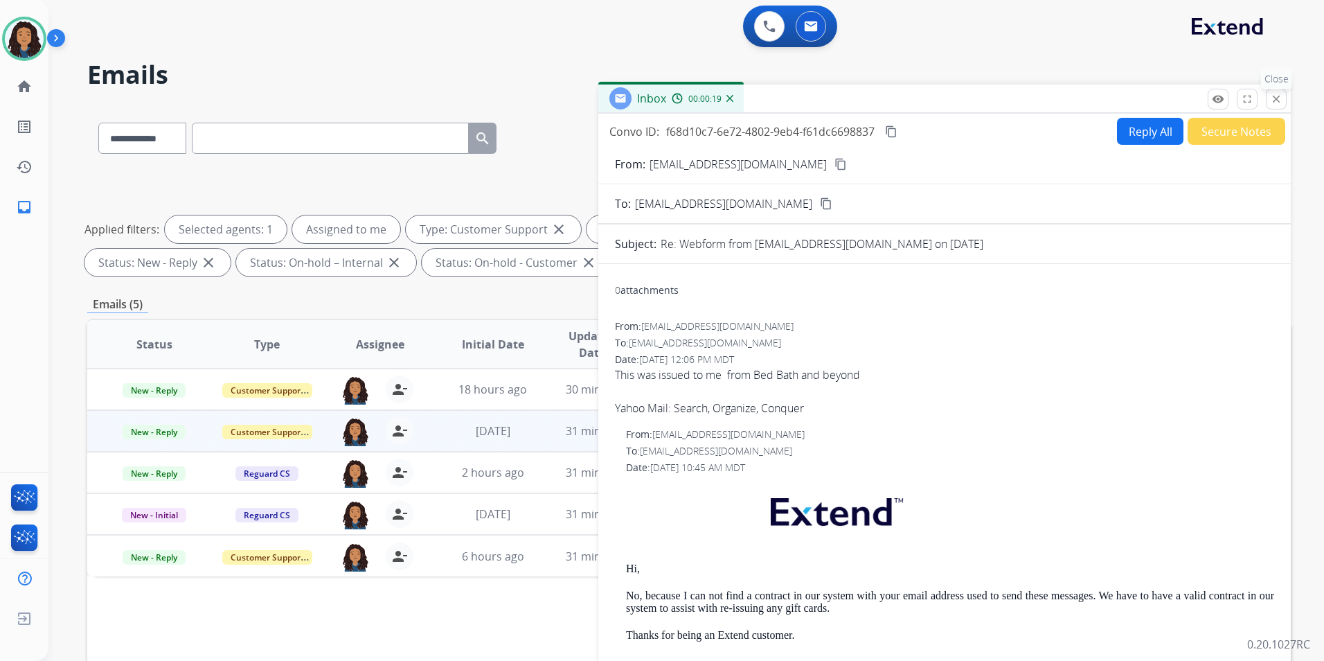
click at [1274, 98] on mat-icon "close" at bounding box center [1276, 99] width 12 height 12
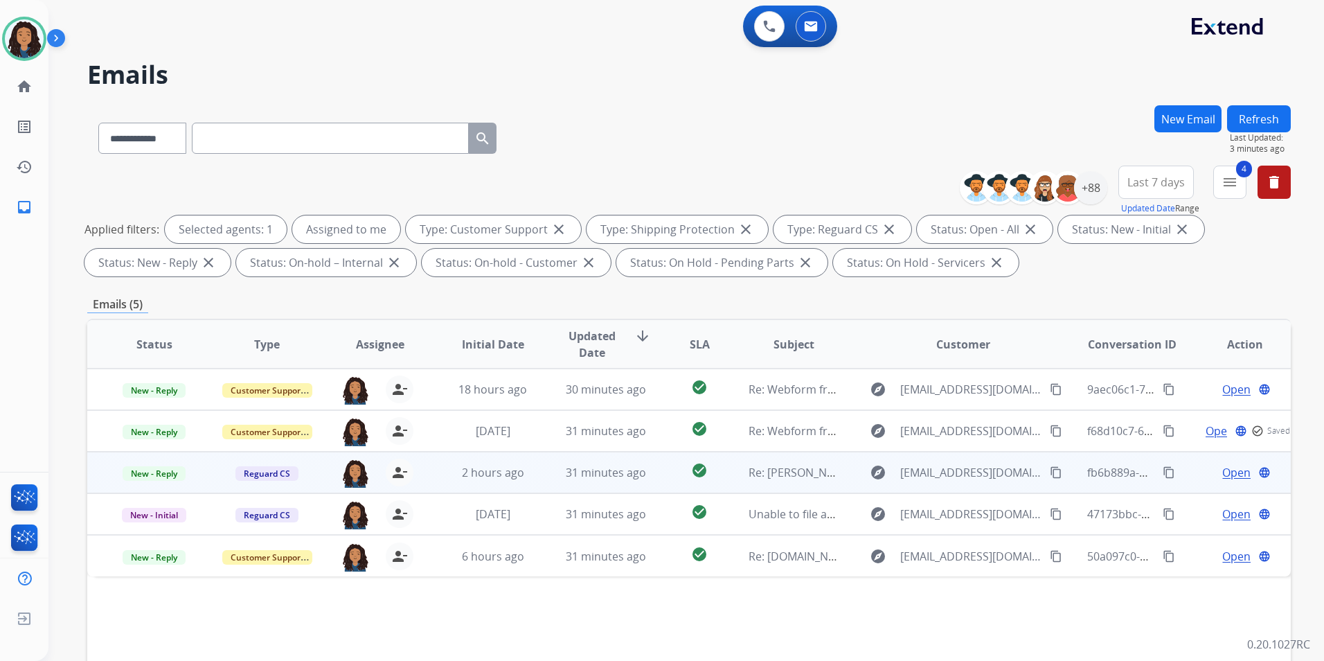
click at [1226, 474] on span "Open" at bounding box center [1236, 472] width 28 height 17
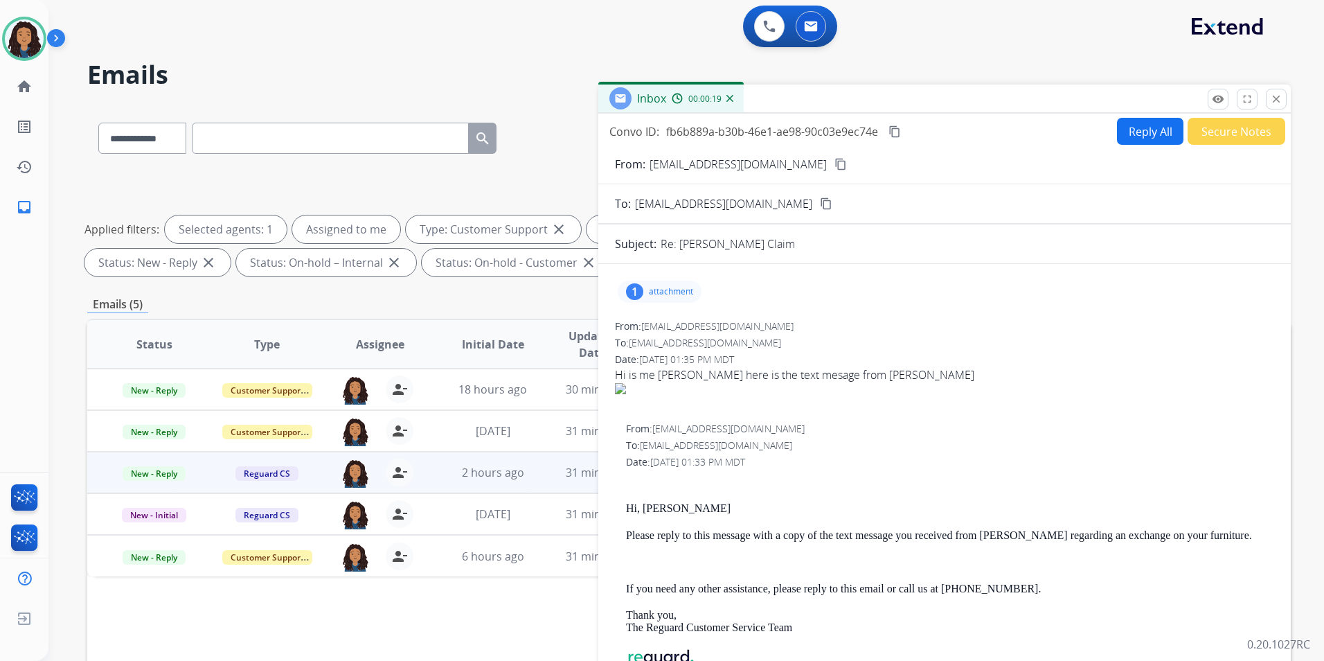
click at [832, 162] on button "content_copy" at bounding box center [840, 164] width 17 height 17
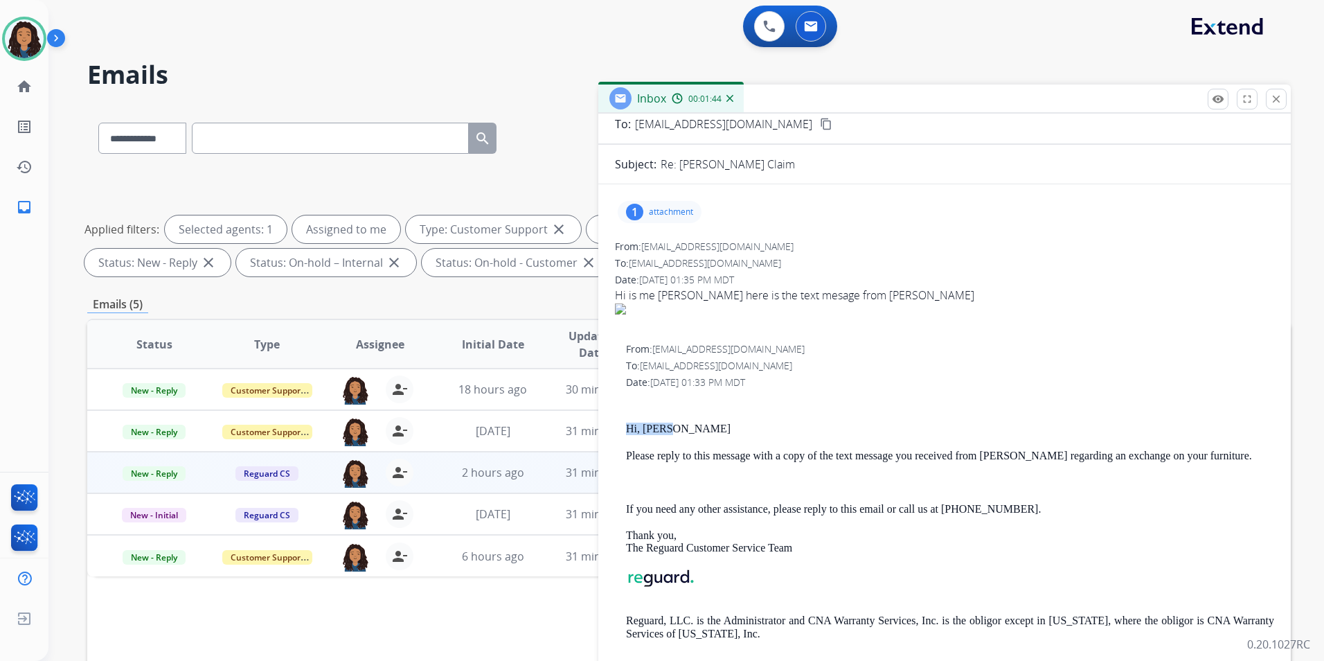
drag, startPoint x: 625, startPoint y: 422, endPoint x: 703, endPoint y: 432, distance: 78.9
click at [703, 432] on div "From: customerservice@reguardprotection.com To: crisangel316@gmail.com Date: 08…" at bounding box center [944, 502] width 659 height 320
drag, startPoint x: 703, startPoint y: 432, endPoint x: 662, endPoint y: 431, distance: 40.9
copy p "Hi, Chris"
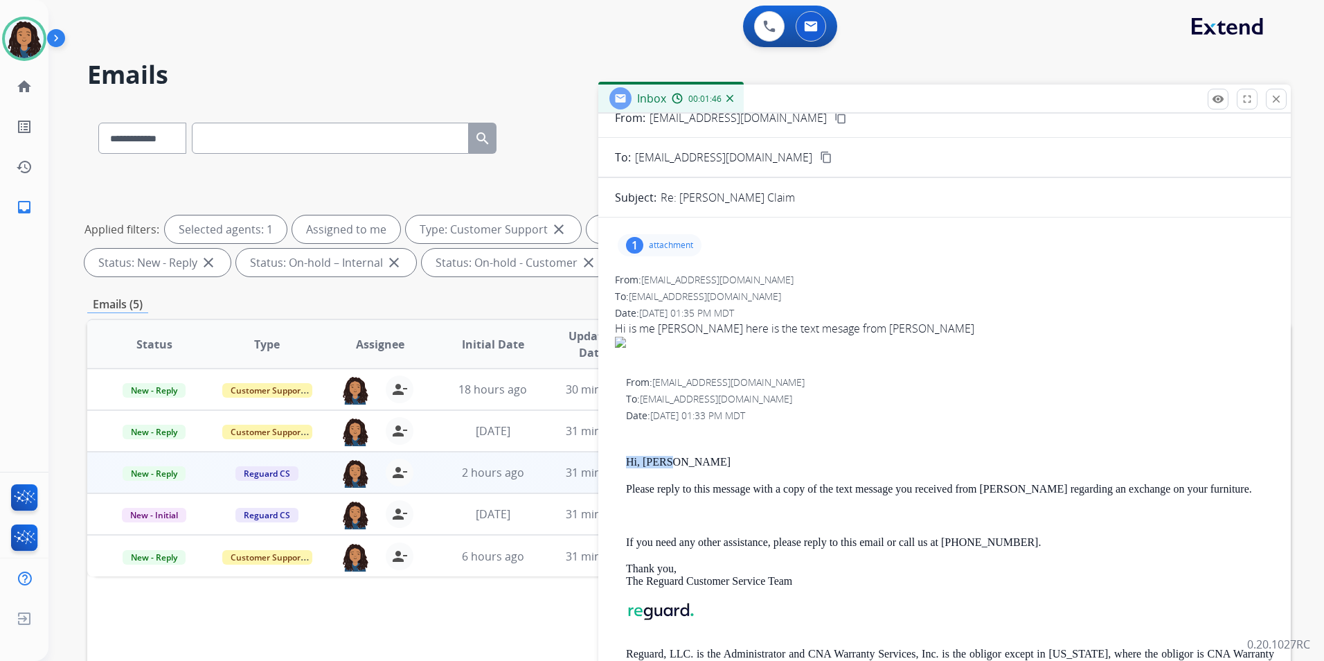
scroll to position [0, 0]
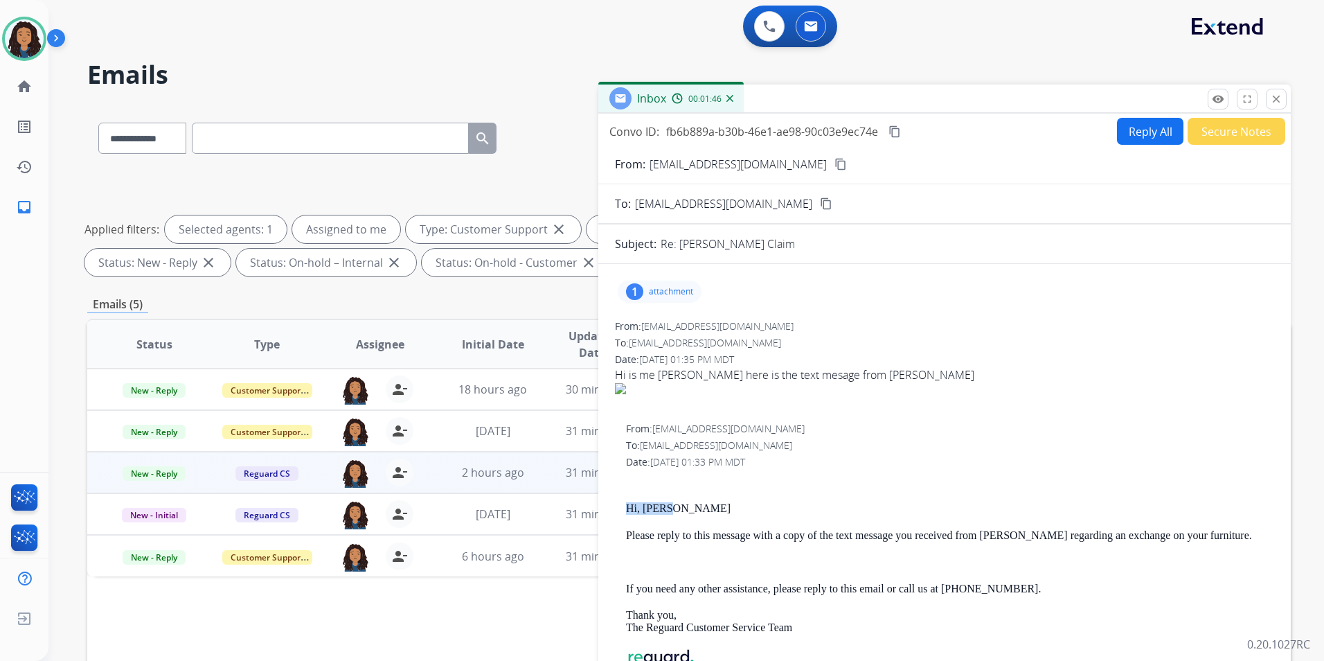
click at [1137, 118] on button "Reply All" at bounding box center [1150, 131] width 66 height 27
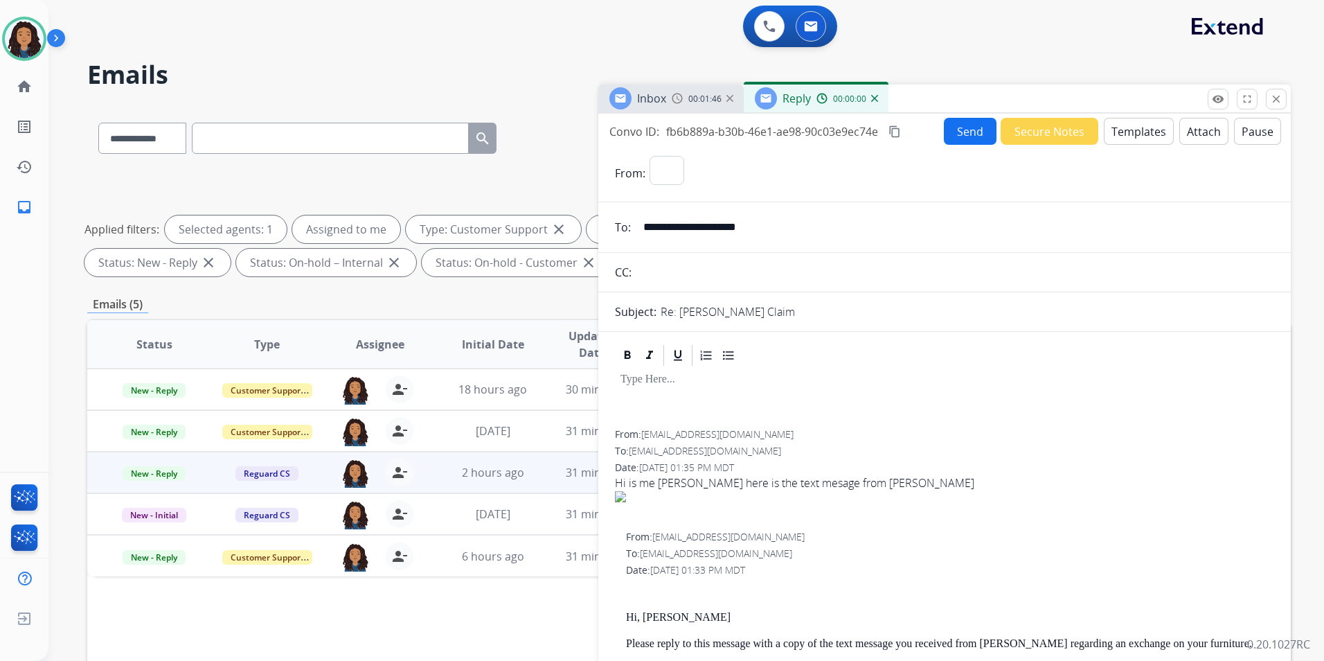
click at [1139, 123] on button "Templates" at bounding box center [1139, 131] width 70 height 27
select select "**********"
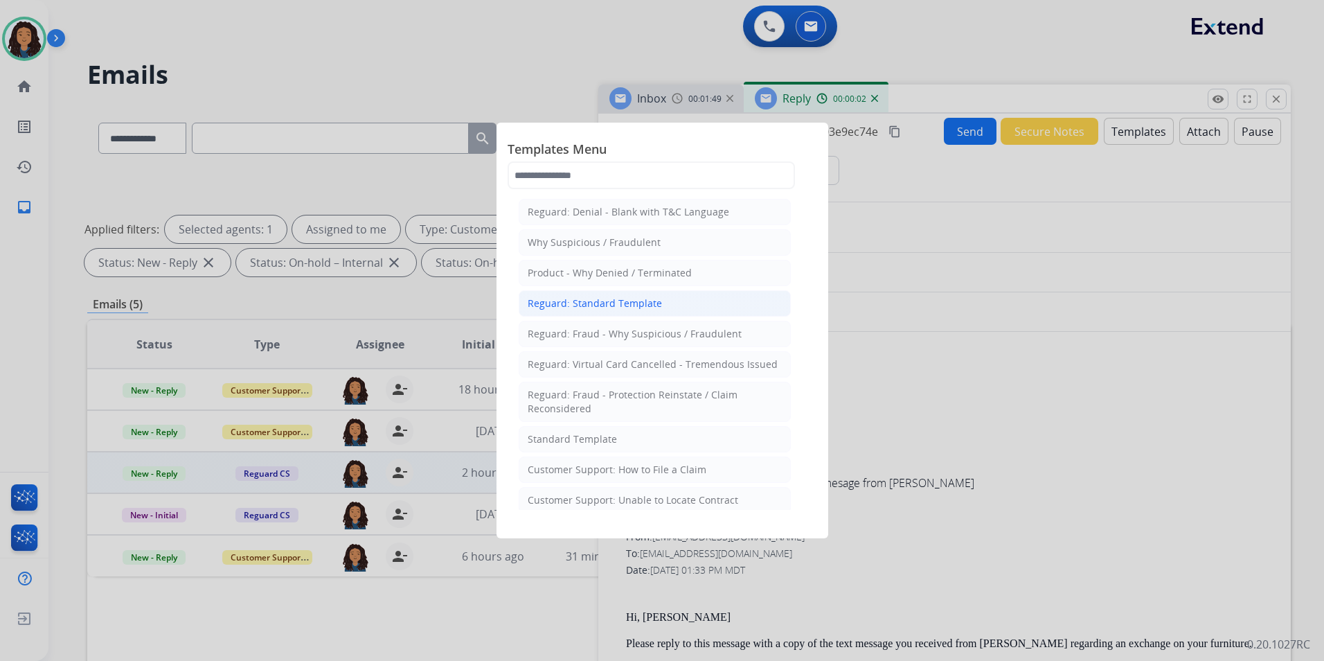
click at [627, 306] on div "Reguard: Standard Template" at bounding box center [595, 303] width 134 height 14
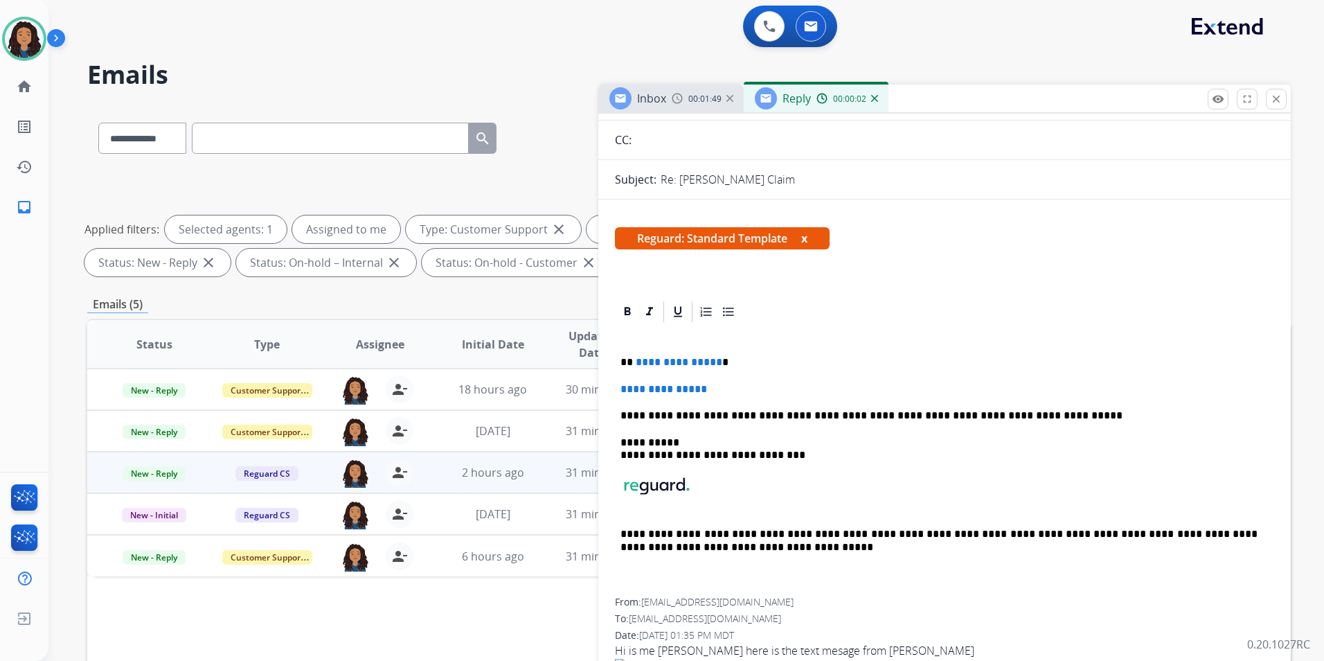
scroll to position [139, 0]
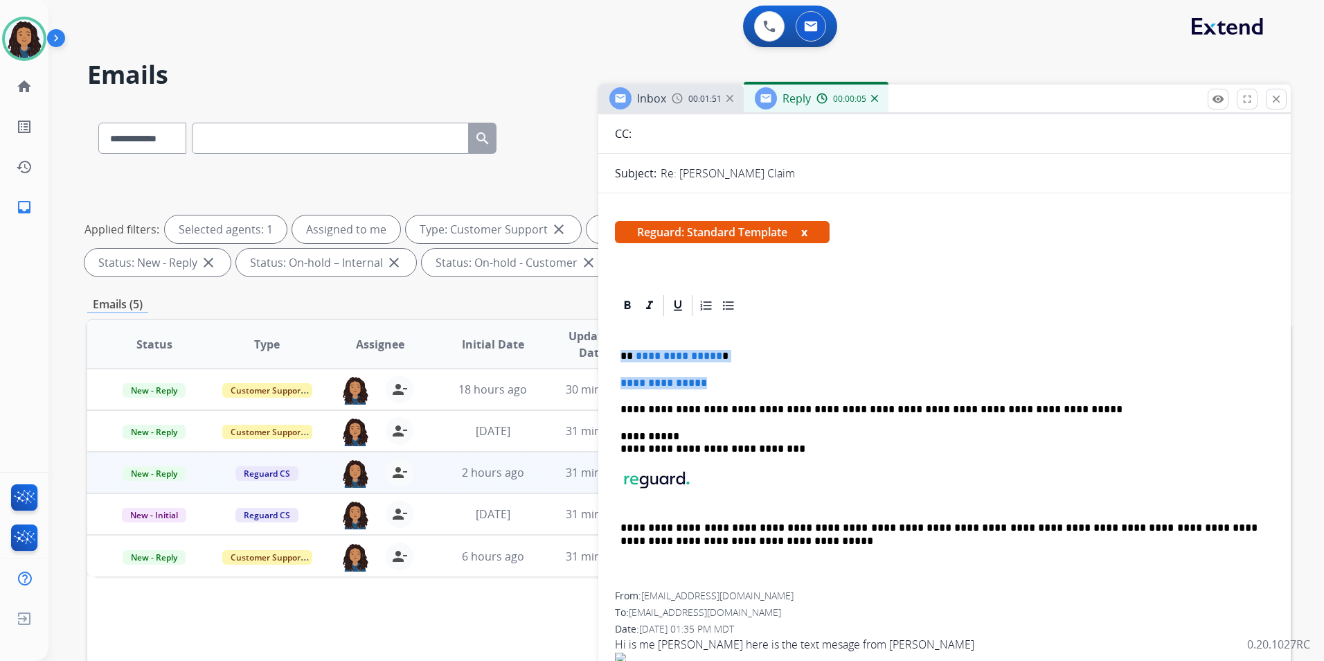
drag, startPoint x: 619, startPoint y: 354, endPoint x: 728, endPoint y: 379, distance: 111.6
click at [728, 379] on div "**********" at bounding box center [944, 455] width 659 height 274
paste div
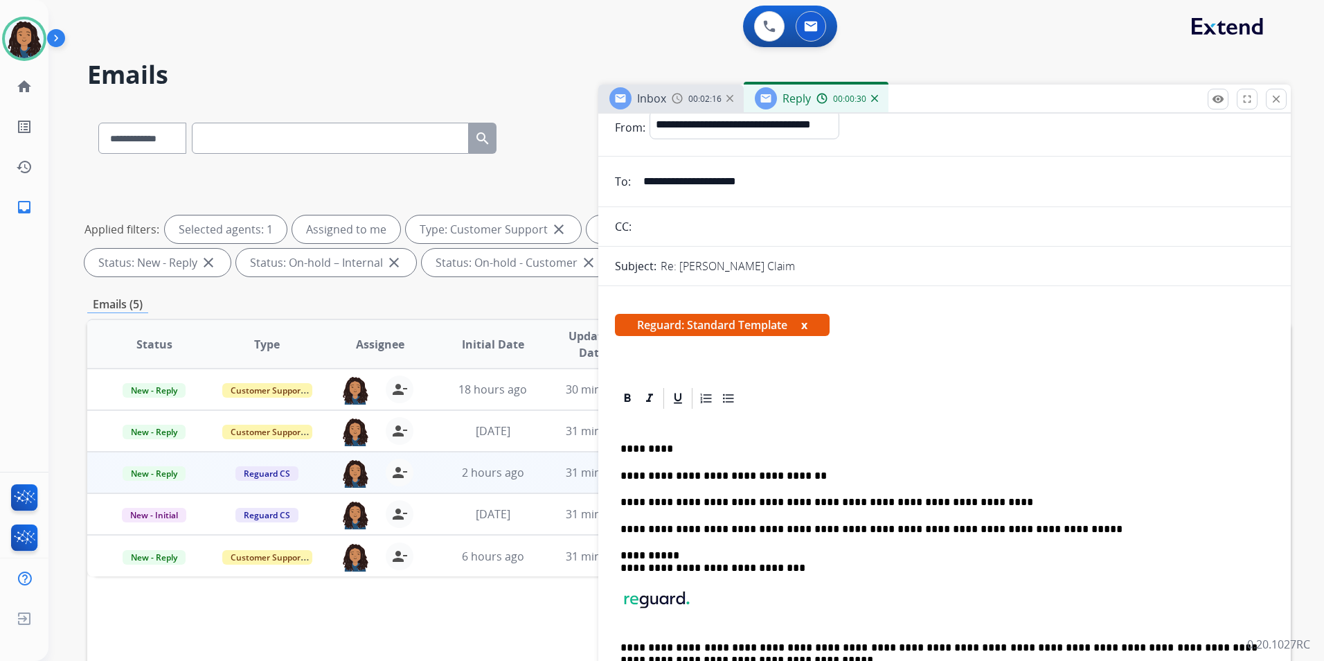
scroll to position [0, 0]
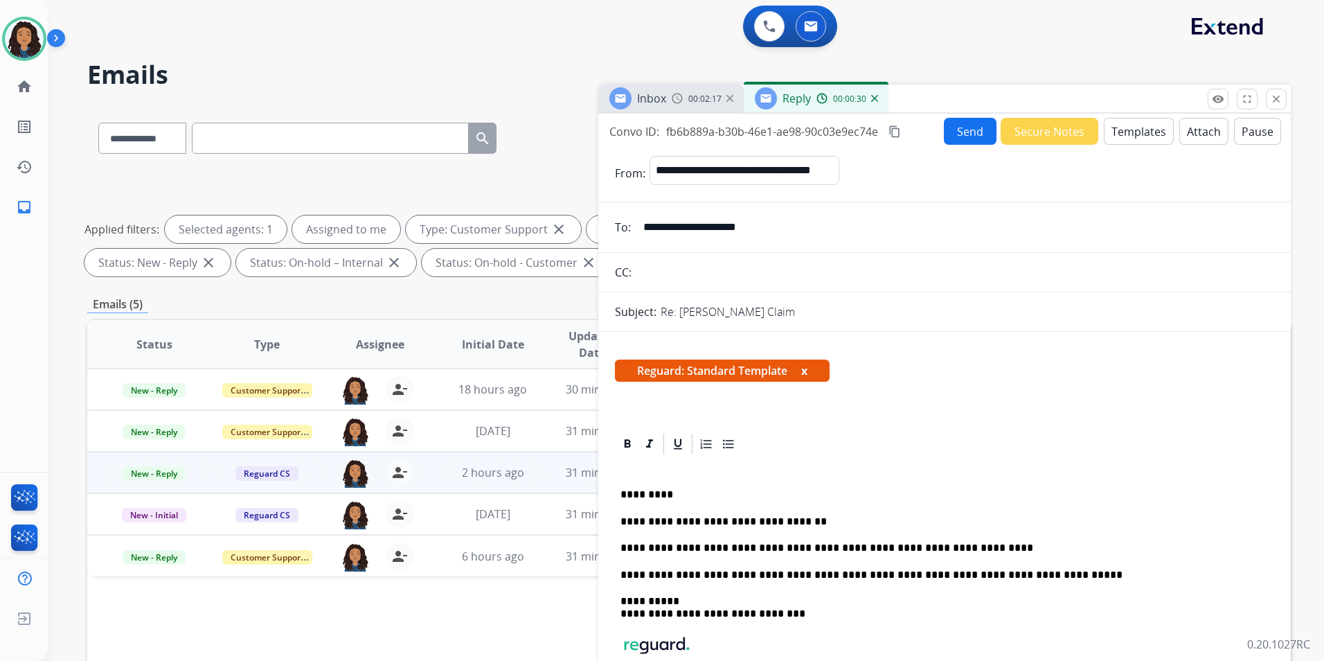
click at [947, 125] on button "Send" at bounding box center [970, 131] width 53 height 27
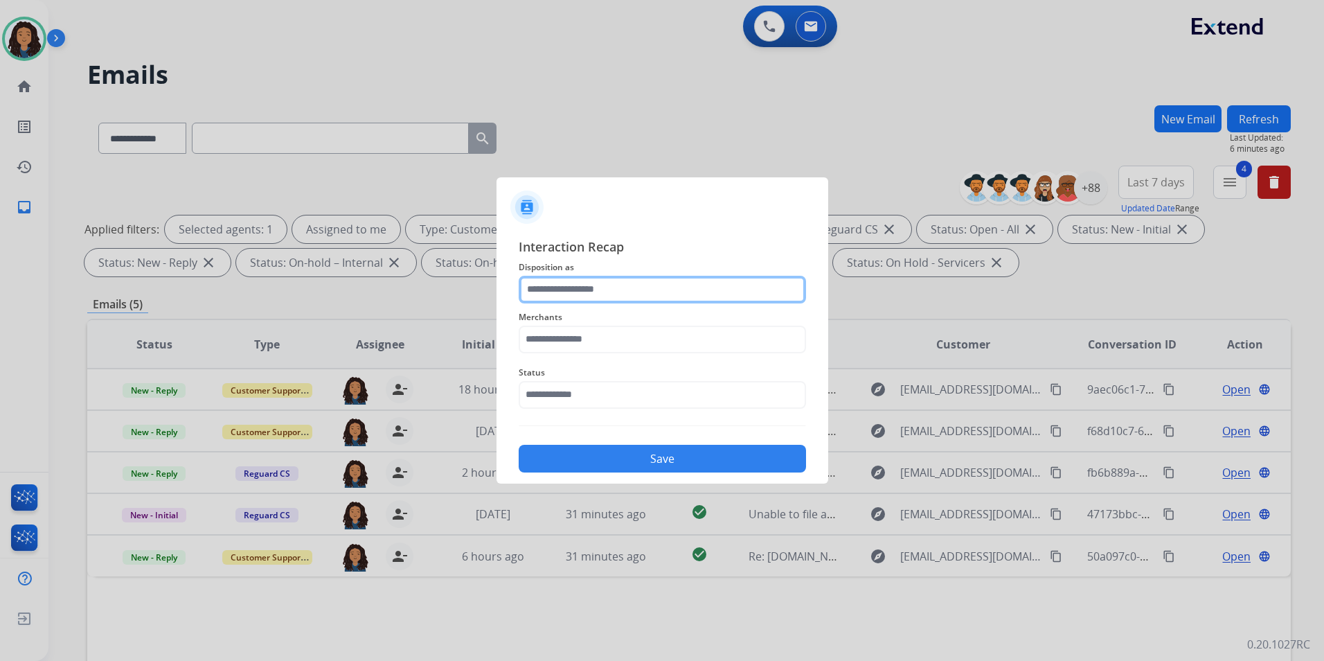
click at [618, 288] on input "text" at bounding box center [662, 290] width 287 height 28
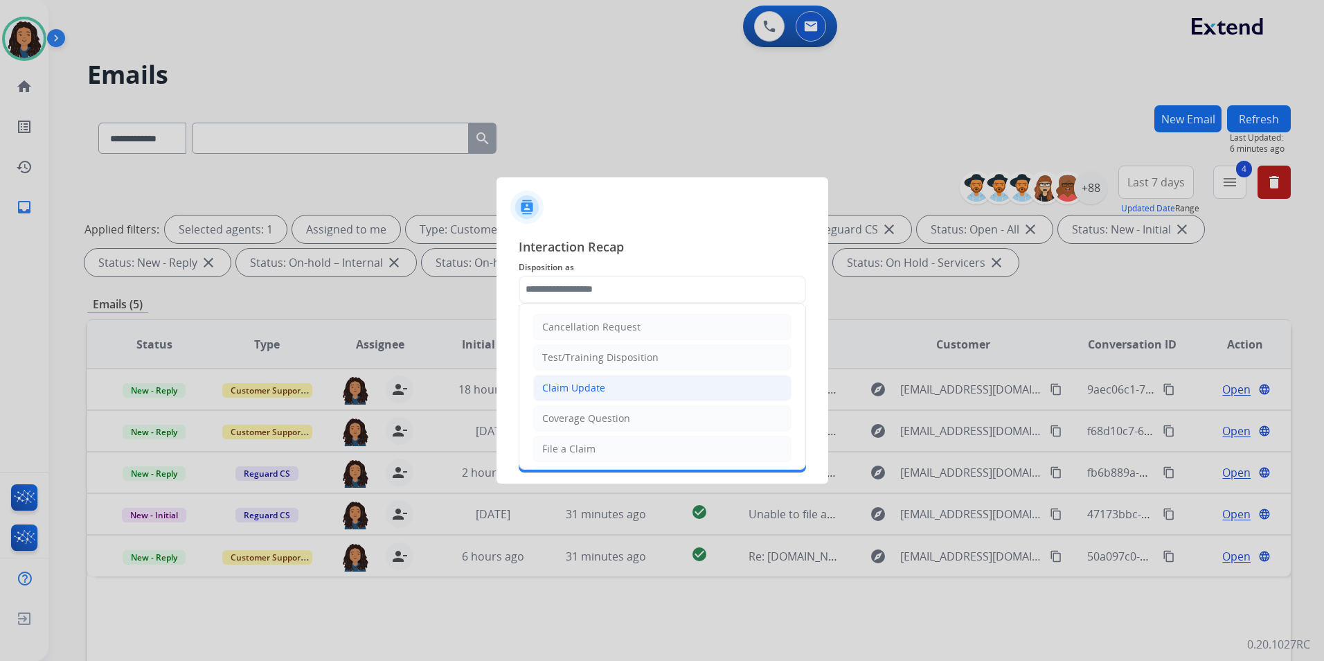
click at [605, 389] on li "Claim Update" at bounding box center [662, 388] width 258 height 26
type input "**********"
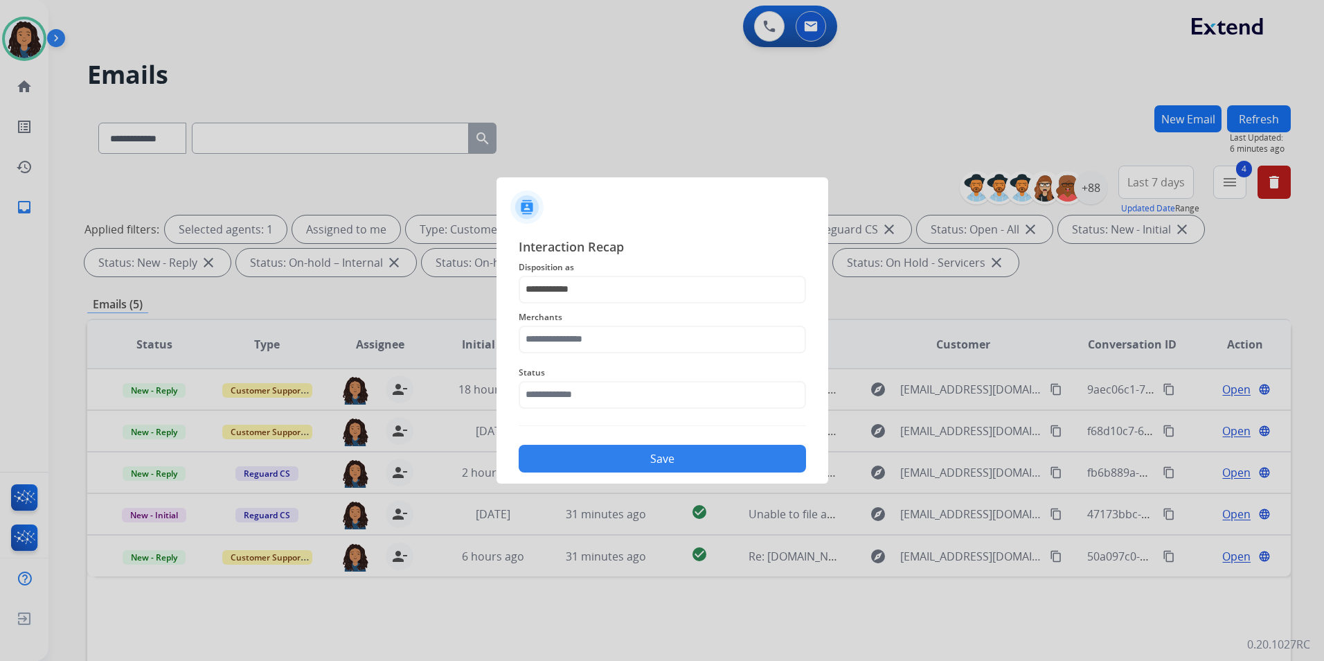
click at [599, 359] on div "Status" at bounding box center [662, 386] width 287 height 55
click at [610, 330] on input "text" at bounding box center [662, 340] width 287 height 28
click at [631, 379] on li "[PERSON_NAME]" at bounding box center [666, 379] width 264 height 26
type input "**********"
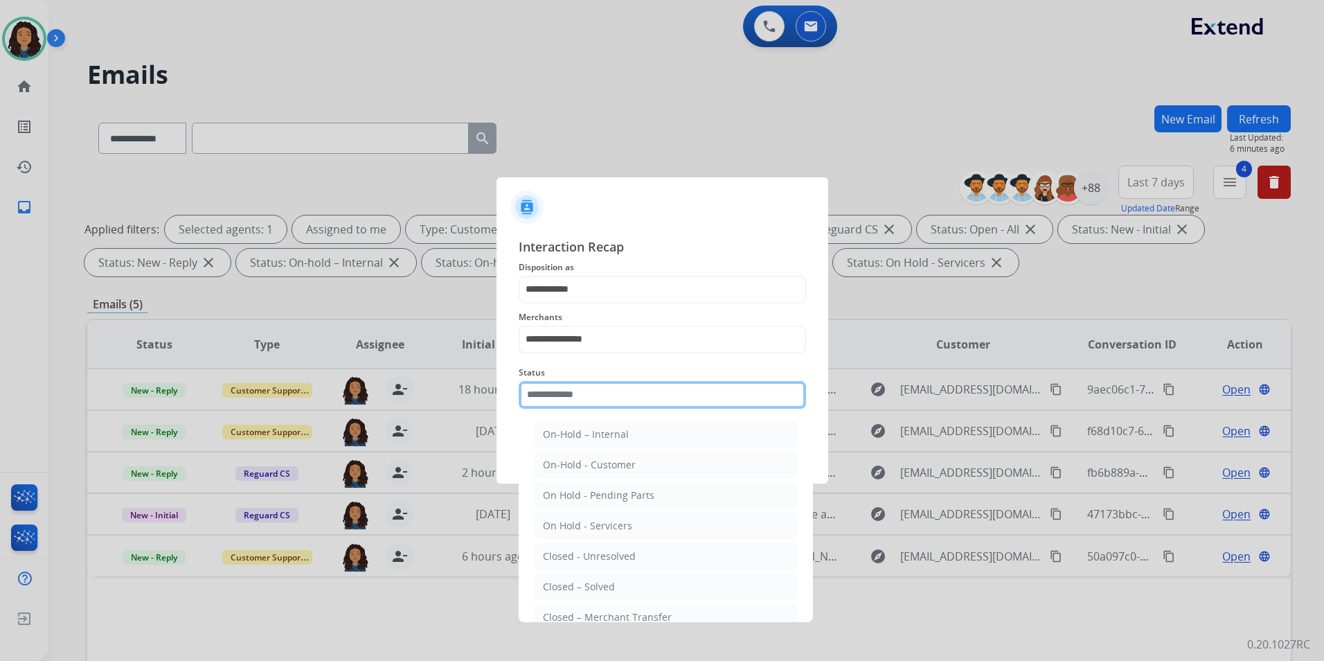
click at [623, 394] on input "text" at bounding box center [662, 395] width 287 height 28
drag, startPoint x: 639, startPoint y: 589, endPoint x: 636, endPoint y: 505, distance: 84.5
click at [637, 589] on li "Closed – Solved" at bounding box center [666, 586] width 264 height 26
type input "**********"
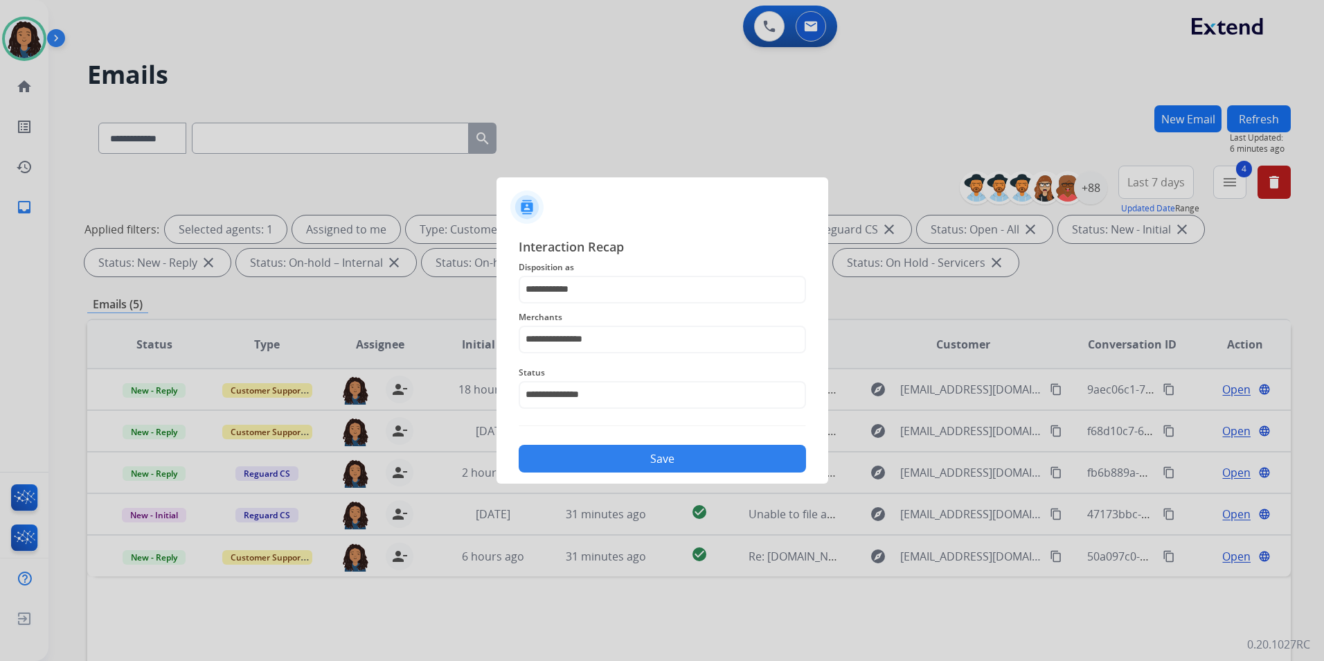
click at [647, 455] on button "Save" at bounding box center [662, 459] width 287 height 28
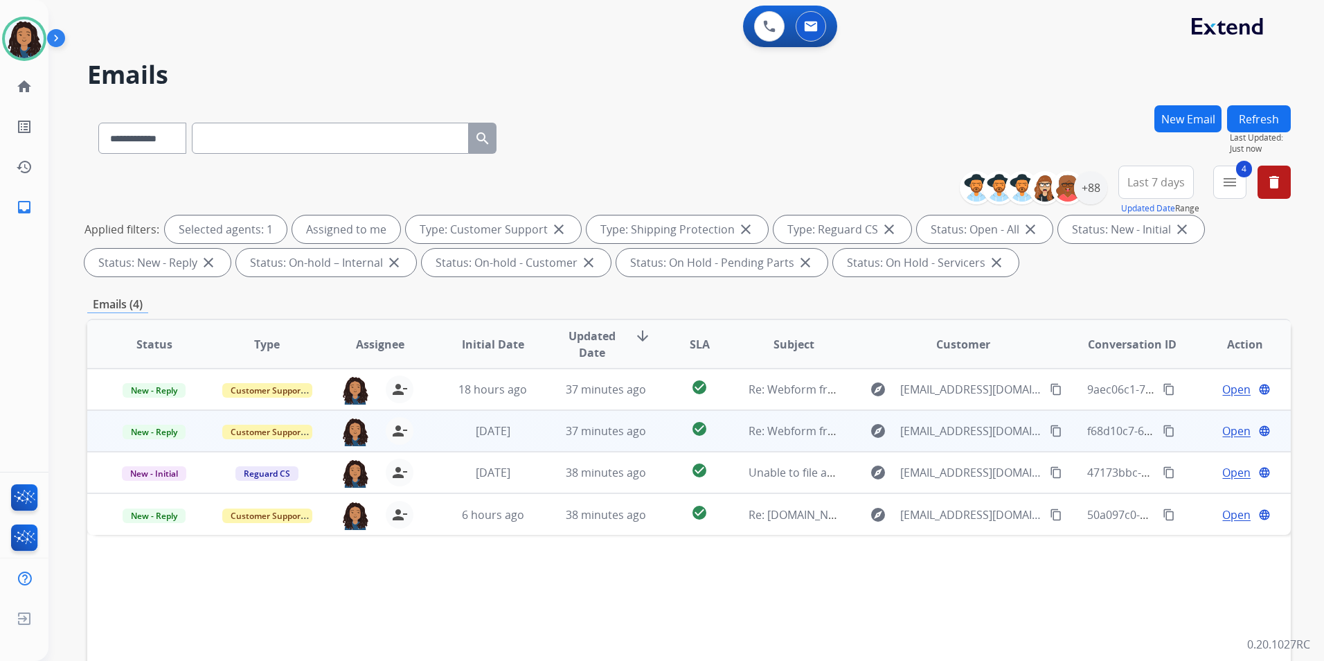
click at [1223, 430] on span "Open" at bounding box center [1236, 430] width 28 height 17
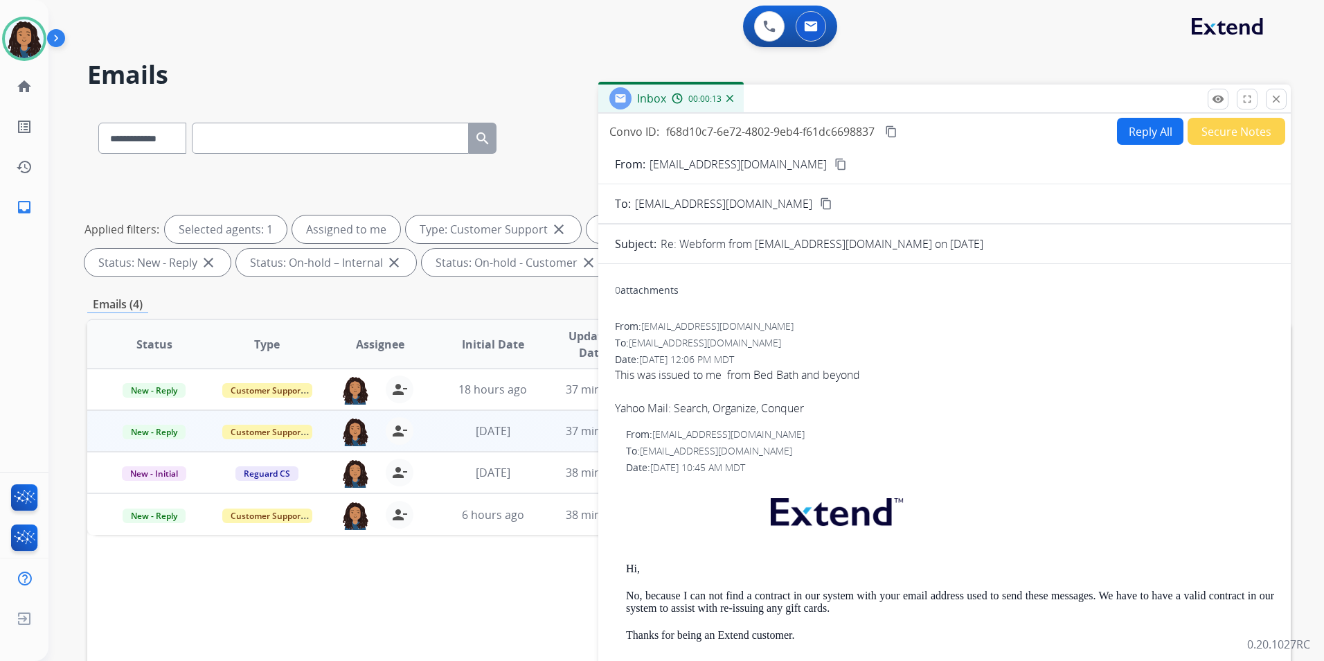
click at [1129, 136] on button "Reply All" at bounding box center [1150, 131] width 66 height 27
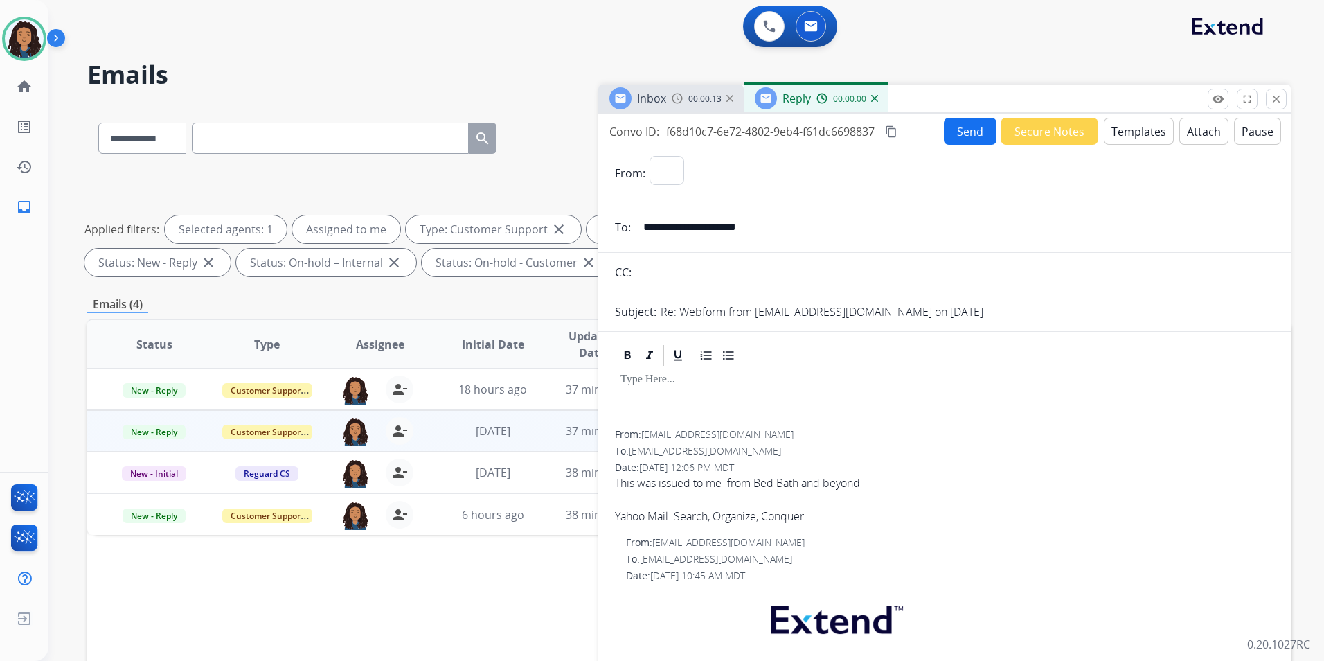
click at [1129, 136] on button "Templates" at bounding box center [1139, 131] width 70 height 27
select select "**********"
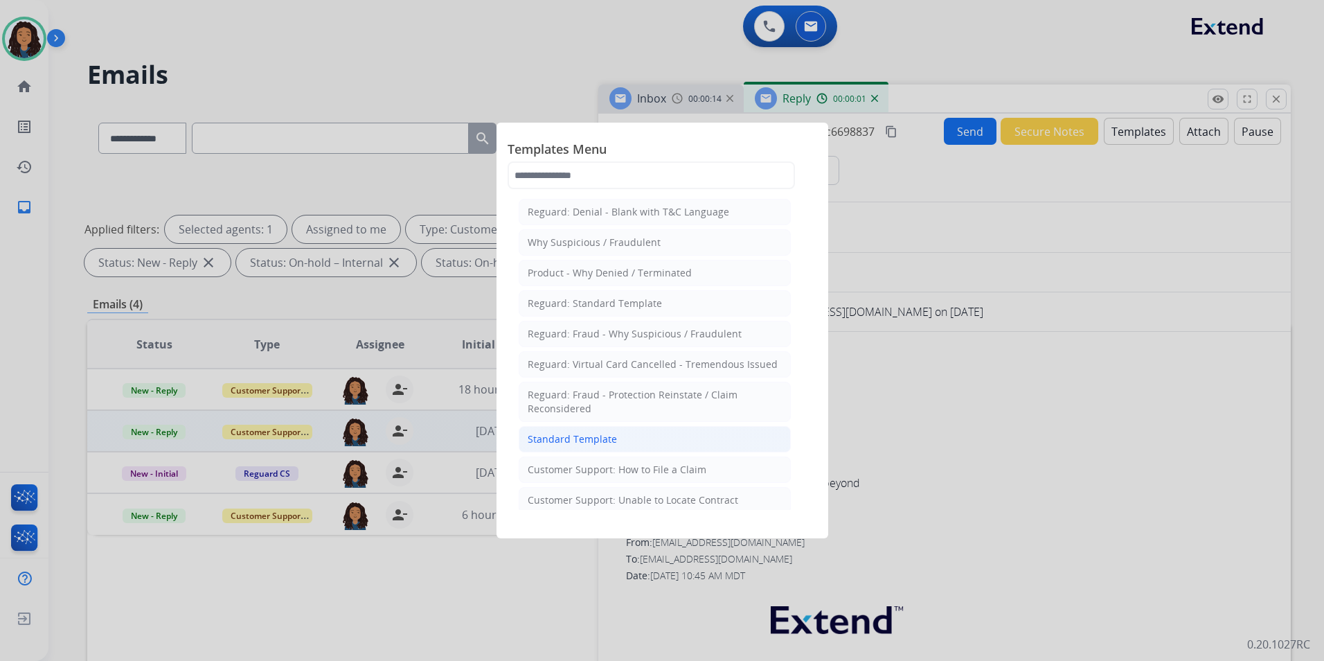
click at [605, 431] on li "Standard Template" at bounding box center [655, 439] width 272 height 26
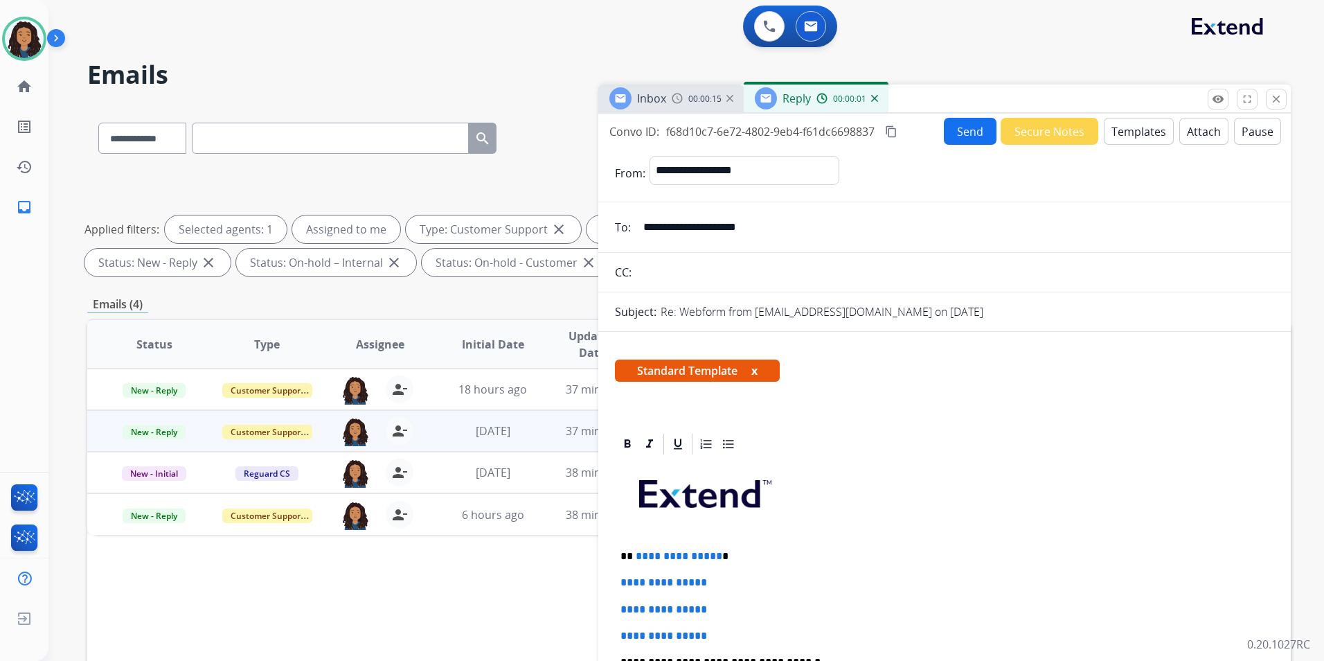
click at [656, 99] on span "Inbox" at bounding box center [651, 98] width 29 height 15
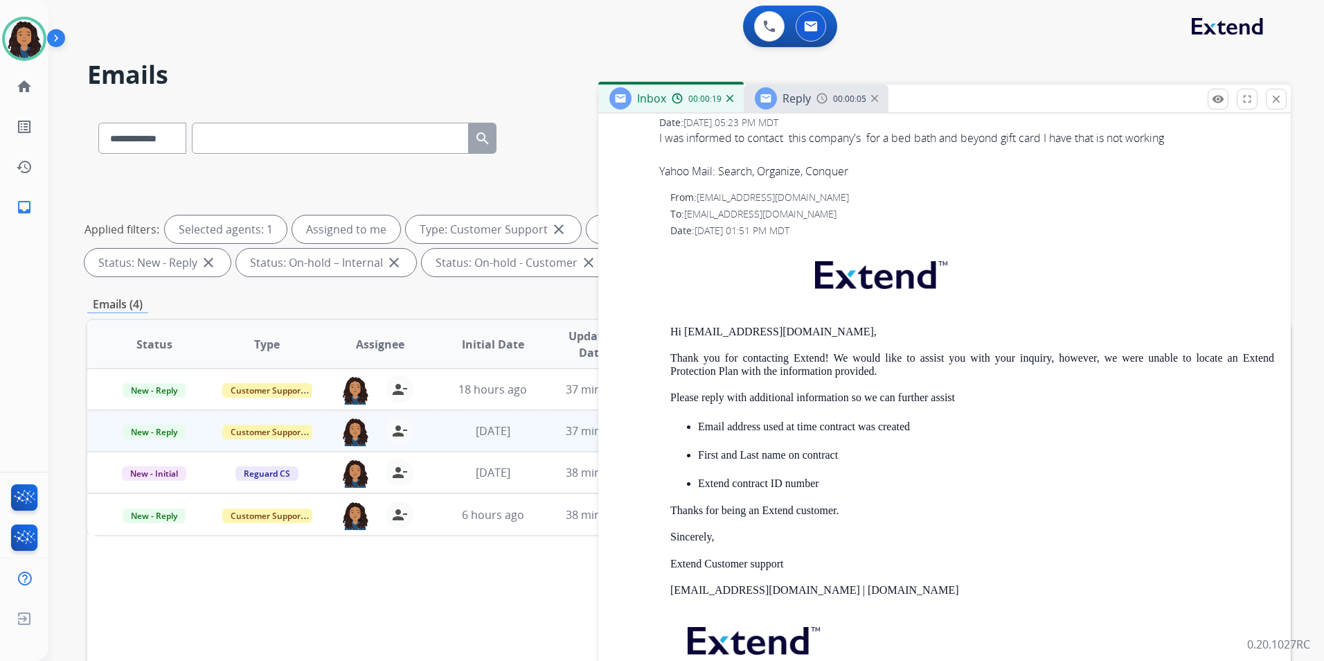
scroll to position [970, 0]
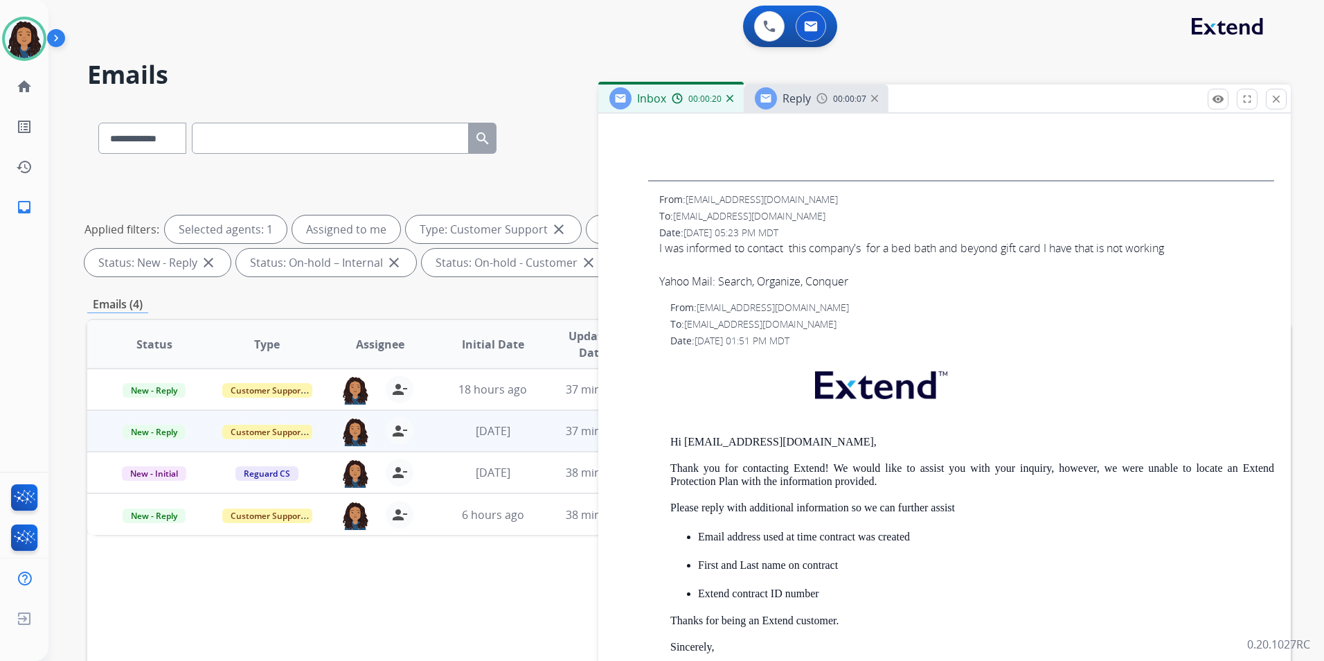
click at [794, 93] on span "Reply" at bounding box center [797, 98] width 28 height 15
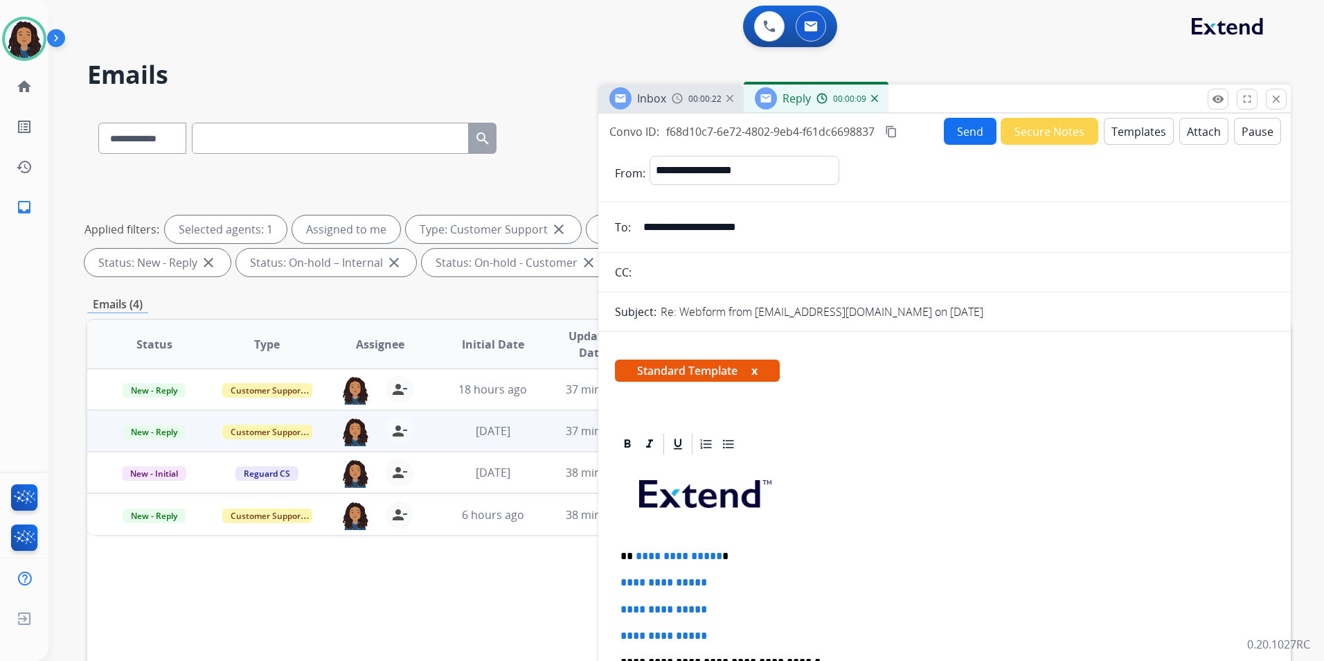
click at [636, 554] on span "**********" at bounding box center [679, 556] width 87 height 10
drag, startPoint x: 633, startPoint y: 553, endPoint x: 748, endPoint y: 630, distance: 138.3
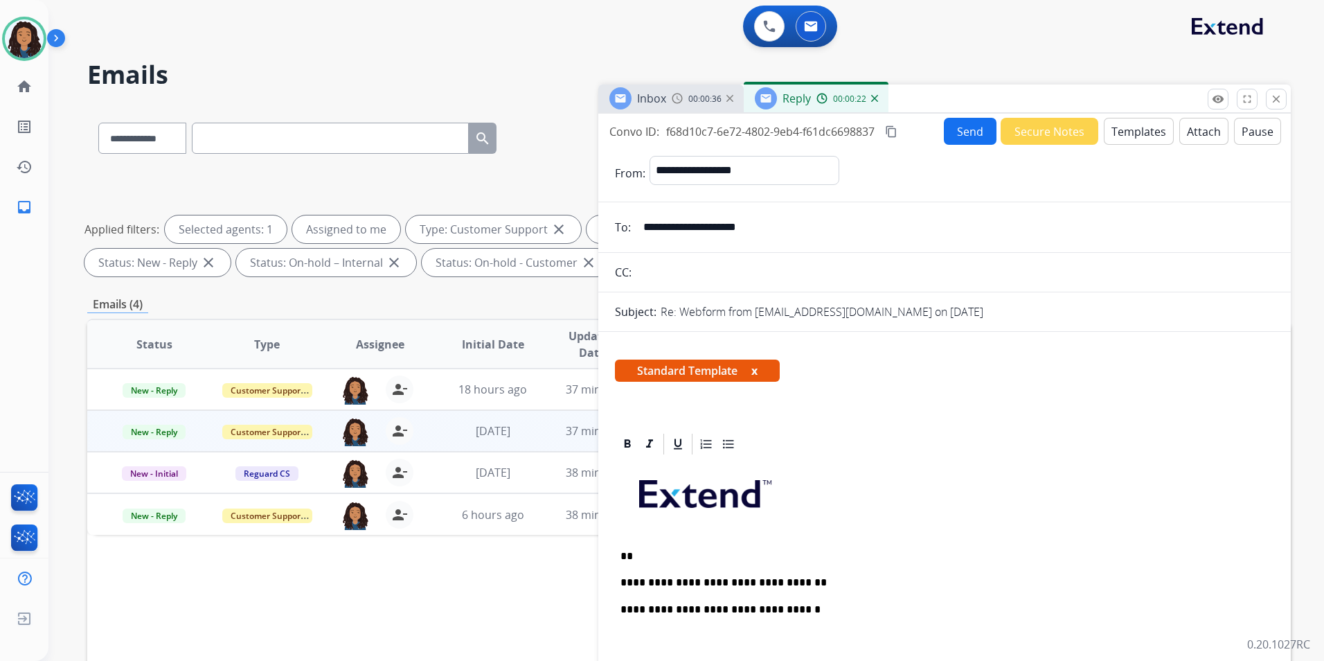
click at [819, 578] on div "**********" at bounding box center [944, 667] width 659 height 423
click at [956, 141] on button "Send" at bounding box center [970, 131] width 53 height 27
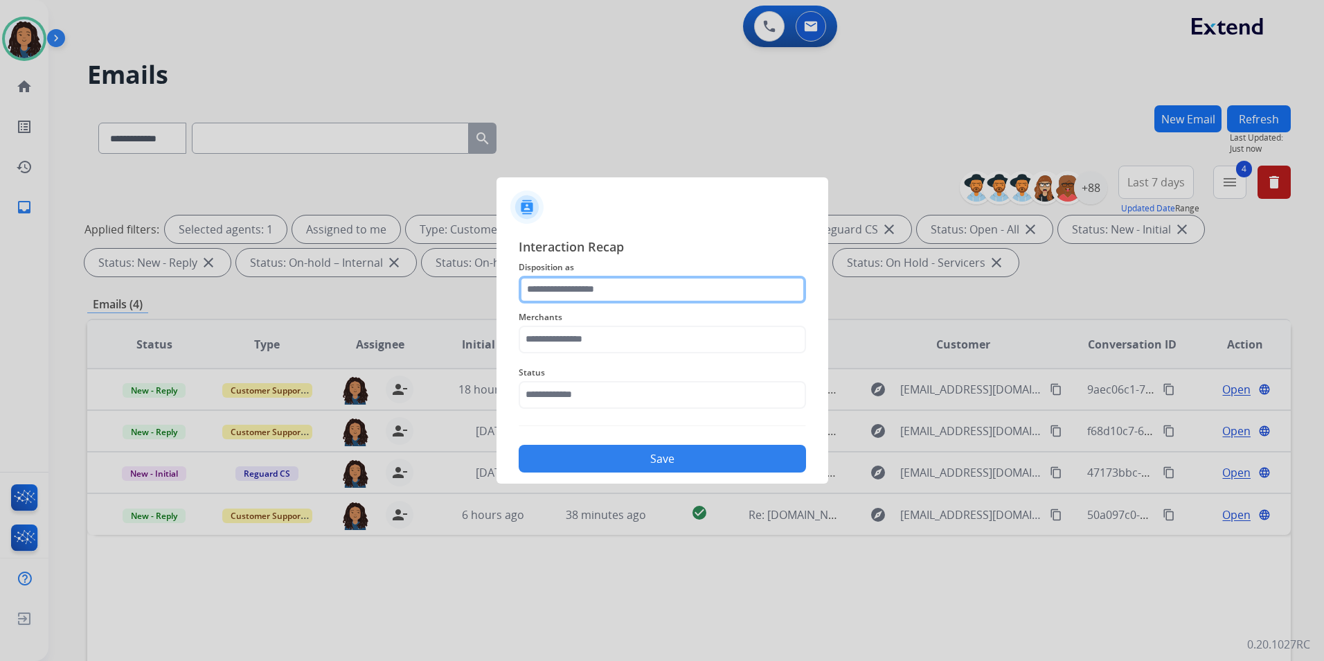
click at [657, 292] on input "text" at bounding box center [662, 290] width 287 height 28
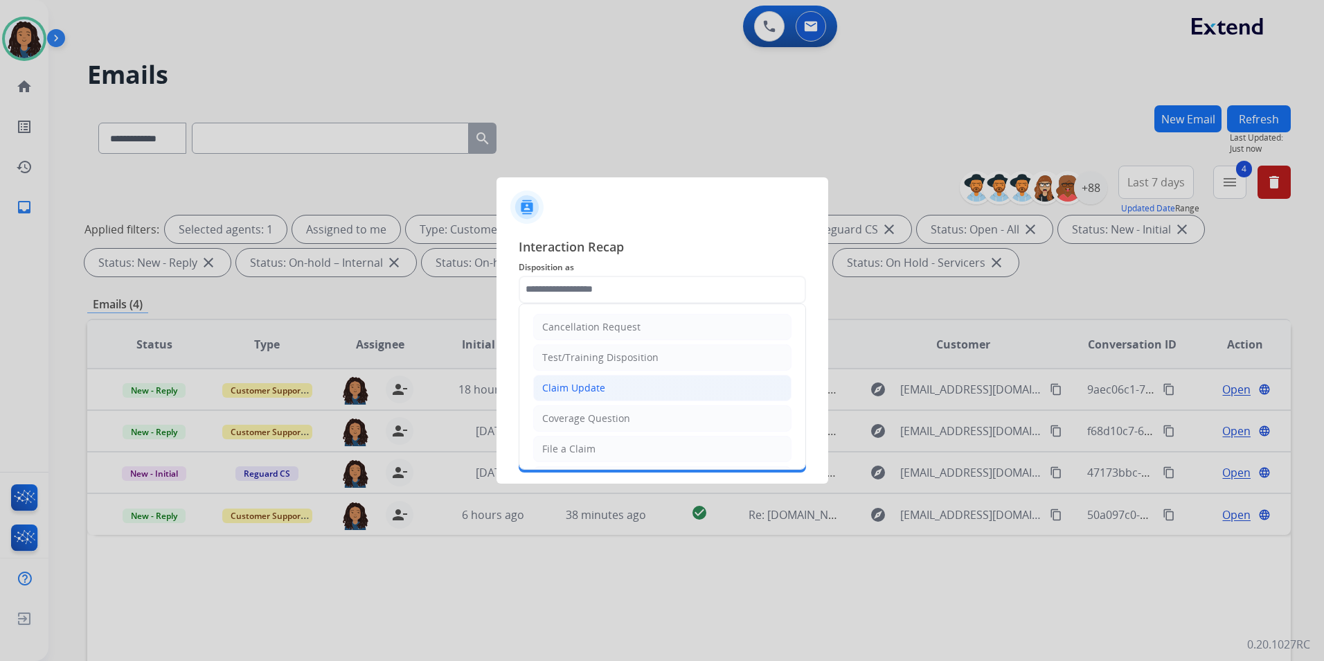
click at [609, 390] on li "Claim Update" at bounding box center [662, 388] width 258 height 26
type input "**********"
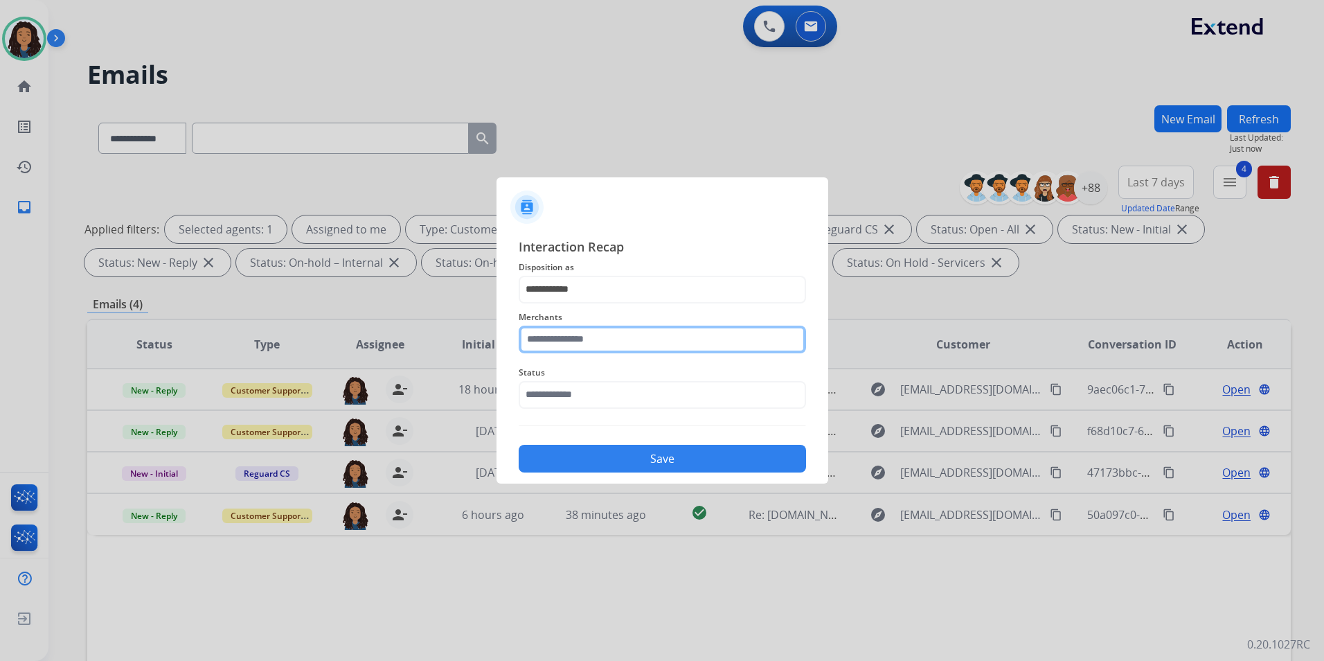
click at [603, 348] on input "text" at bounding box center [662, 340] width 287 height 28
type input "*"
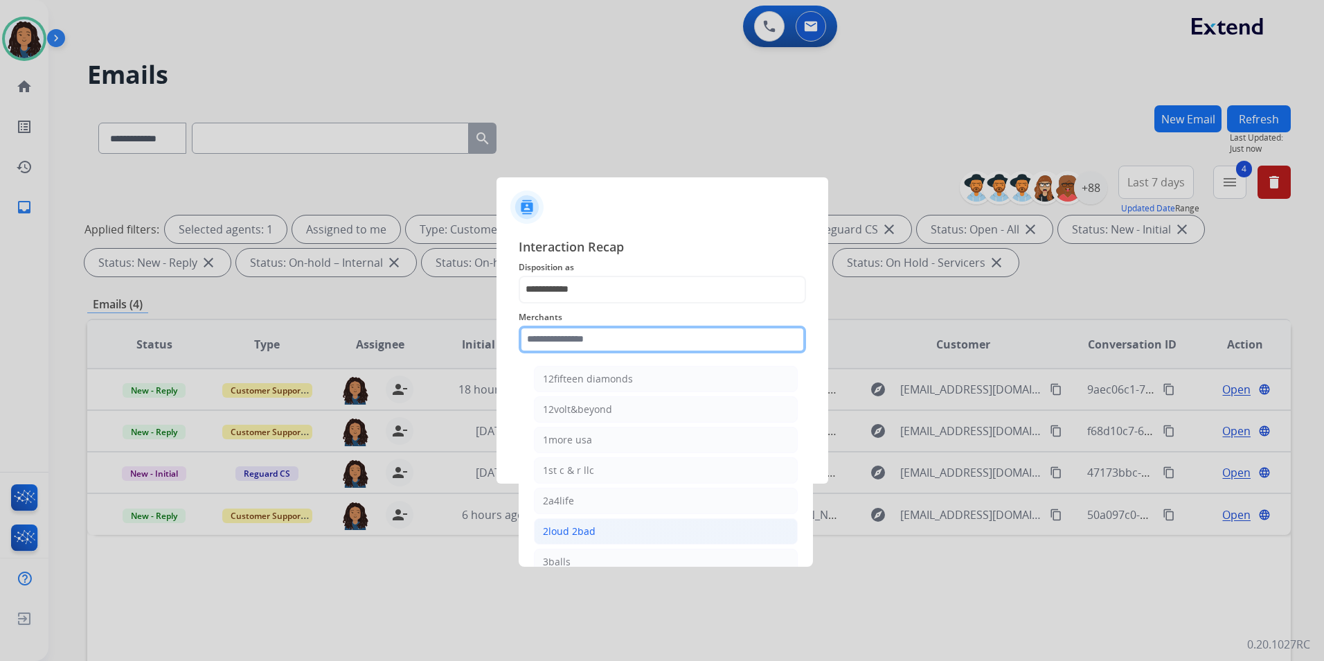
type input "*"
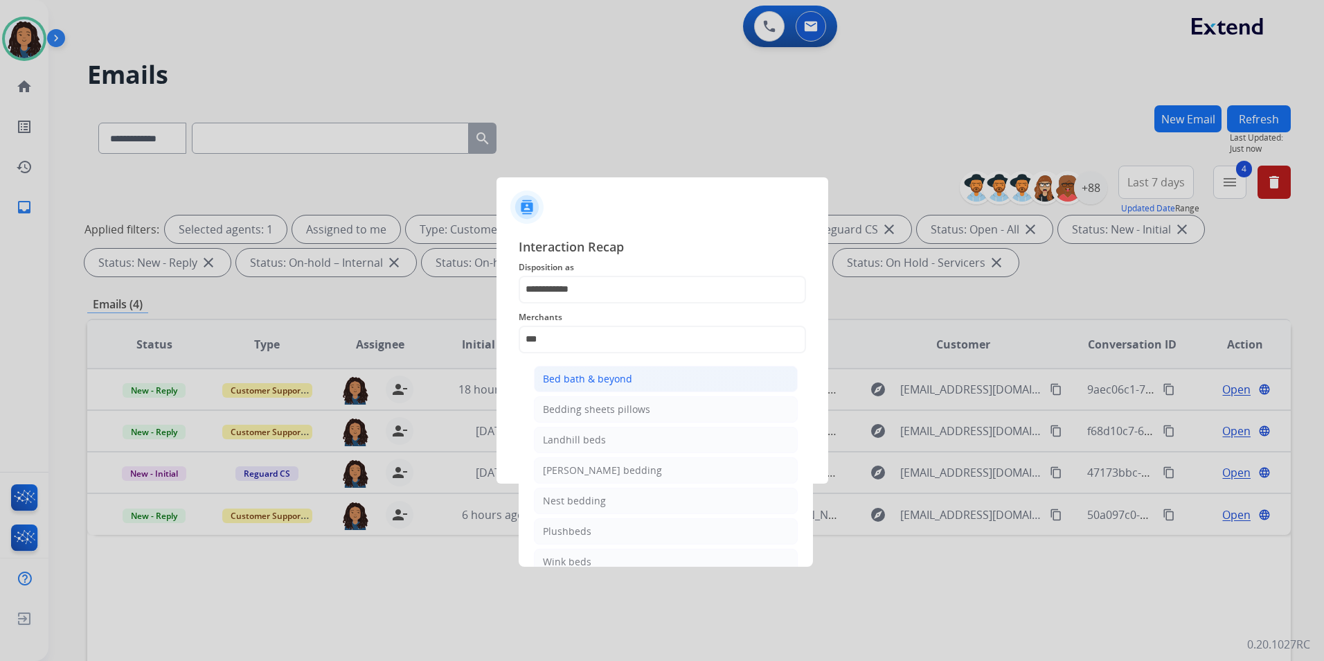
click at [650, 380] on li "Bed bath & beyond" at bounding box center [666, 379] width 264 height 26
type input "**********"
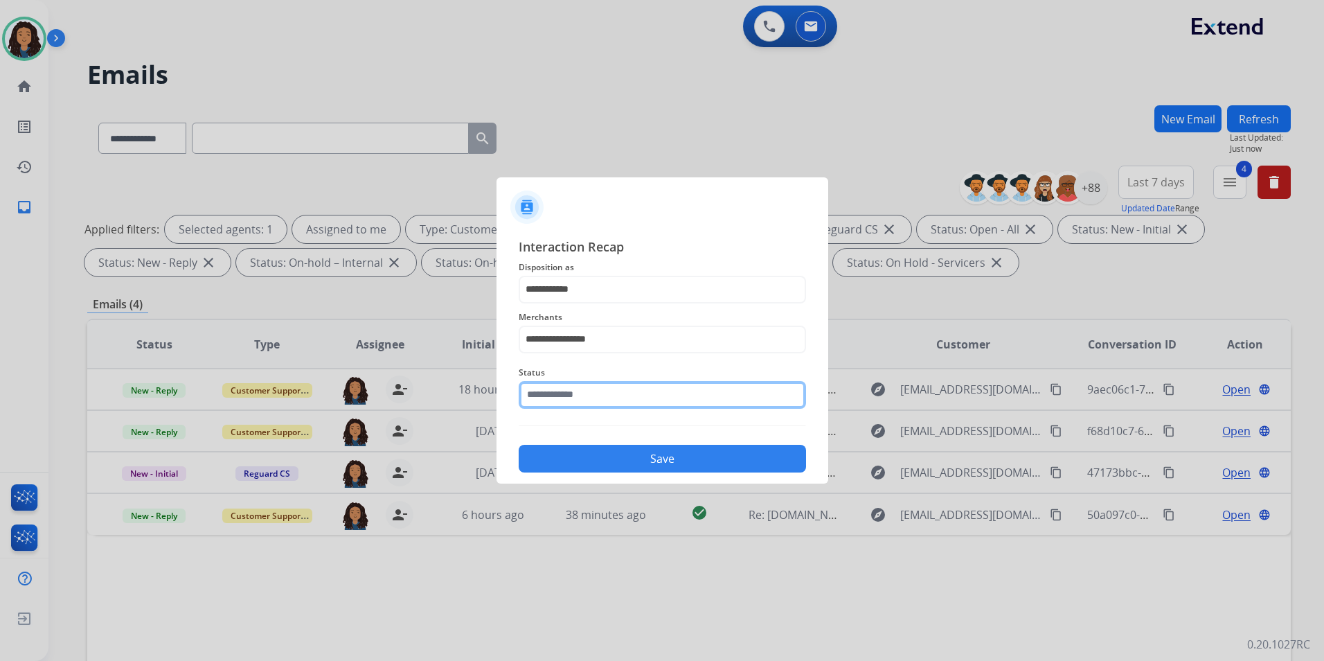
click at [618, 388] on input "text" at bounding box center [662, 395] width 287 height 28
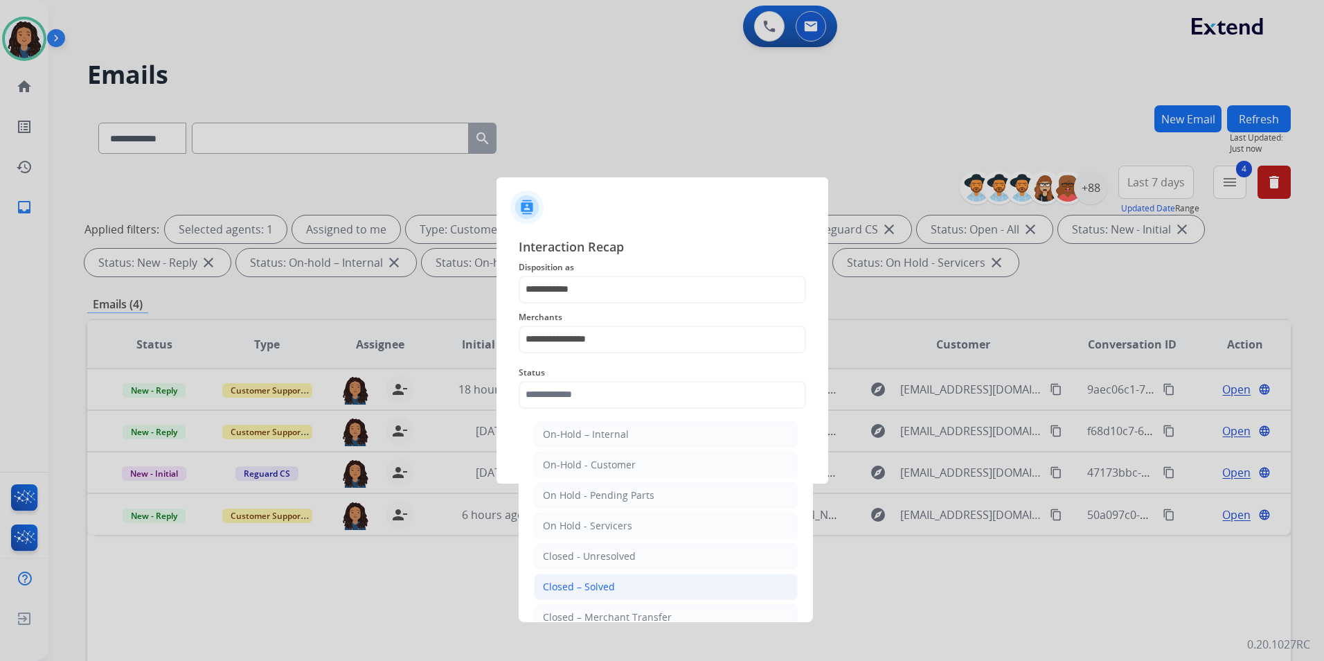
click at [585, 589] on div "Closed – Solved" at bounding box center [579, 587] width 72 height 14
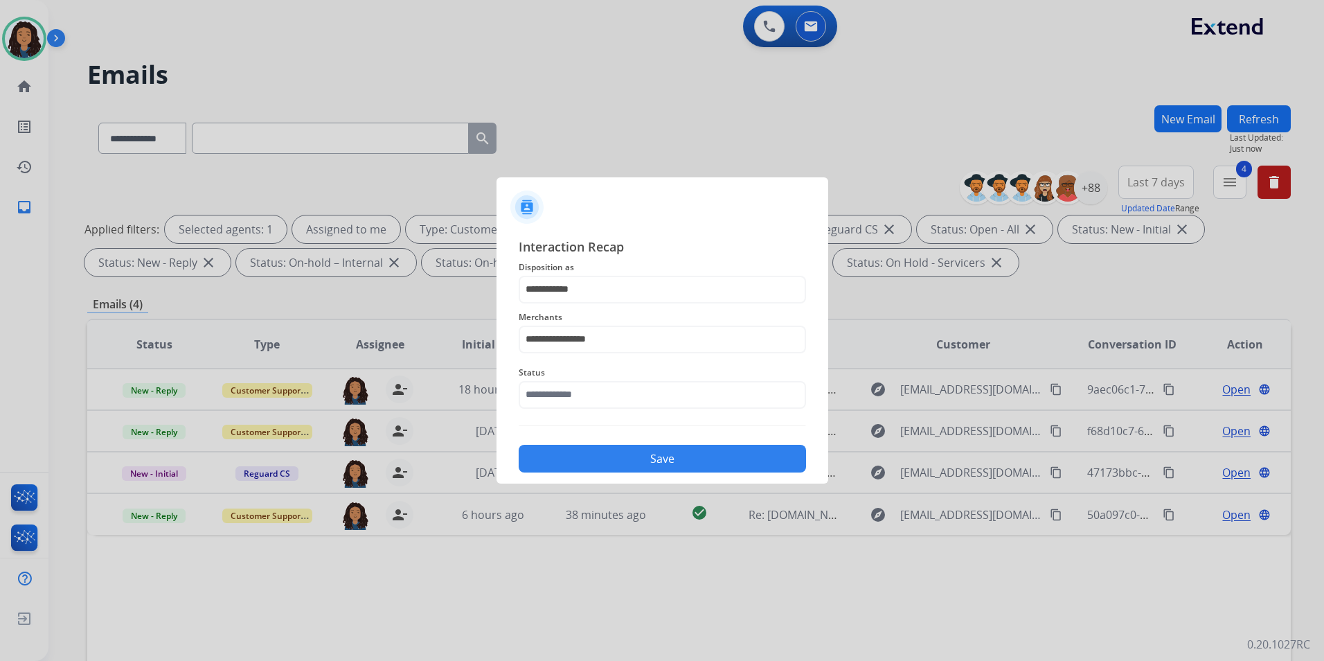
type input "**********"
click at [710, 460] on button "Save" at bounding box center [662, 459] width 287 height 28
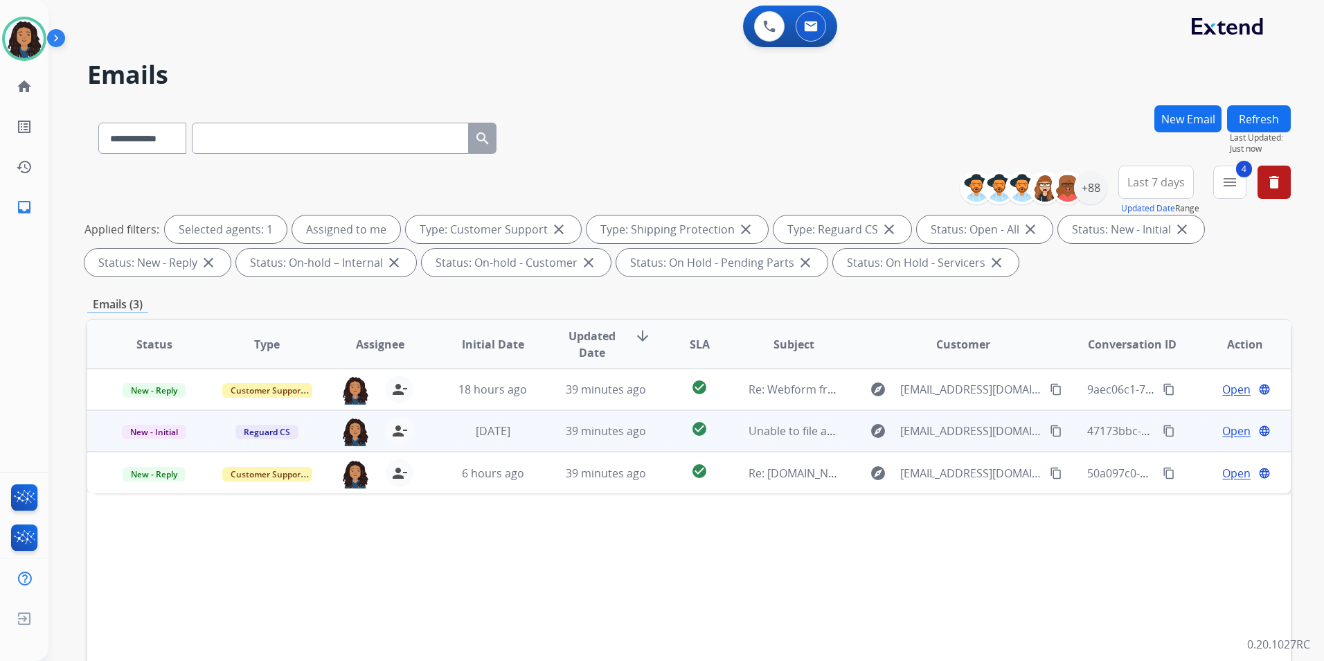
click at [1236, 429] on span "Open" at bounding box center [1236, 430] width 28 height 17
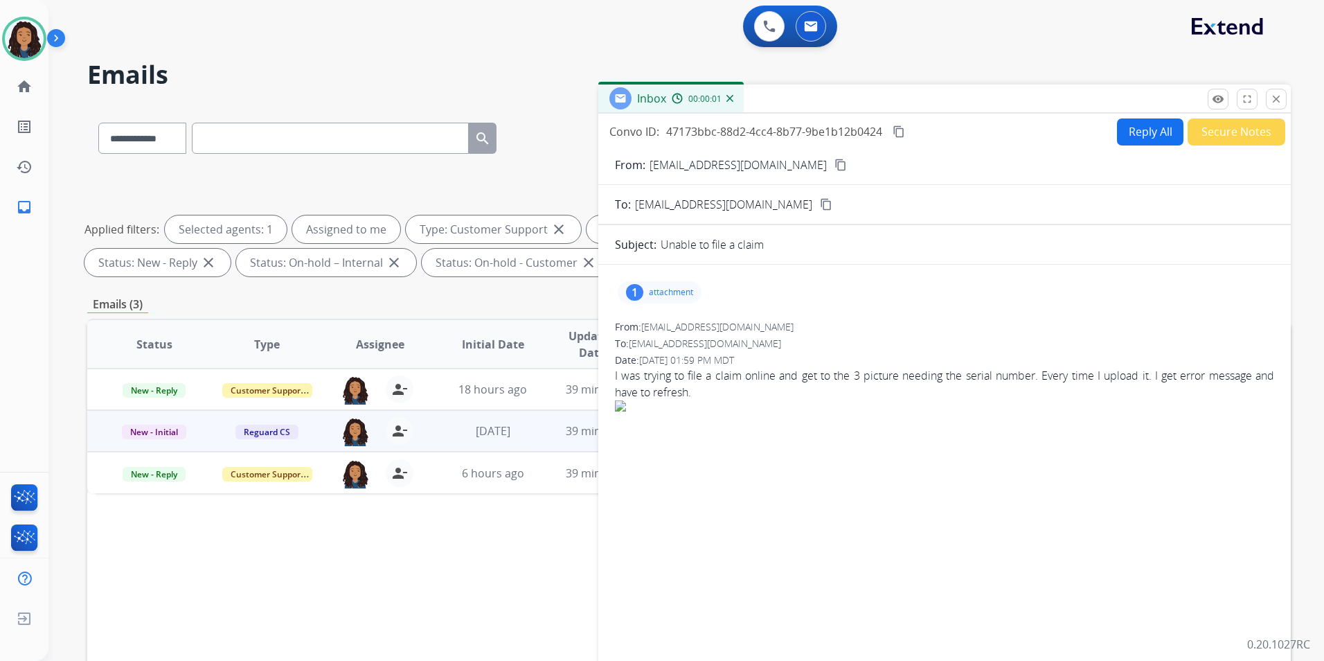
click at [672, 294] on p "attachment" at bounding box center [671, 292] width 44 height 11
click at [671, 292] on p "attachment" at bounding box center [671, 292] width 44 height 11
click at [353, 438] on img at bounding box center [355, 431] width 28 height 29
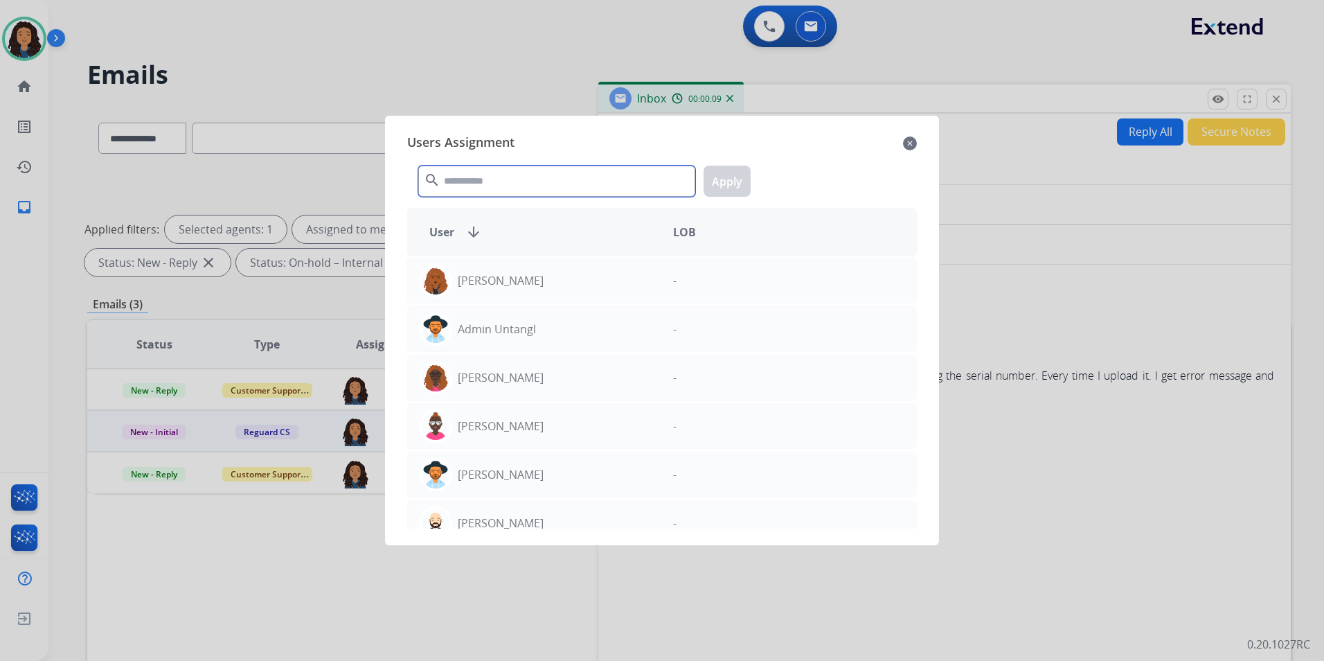
click at [531, 182] on input "text" at bounding box center [556, 181] width 277 height 31
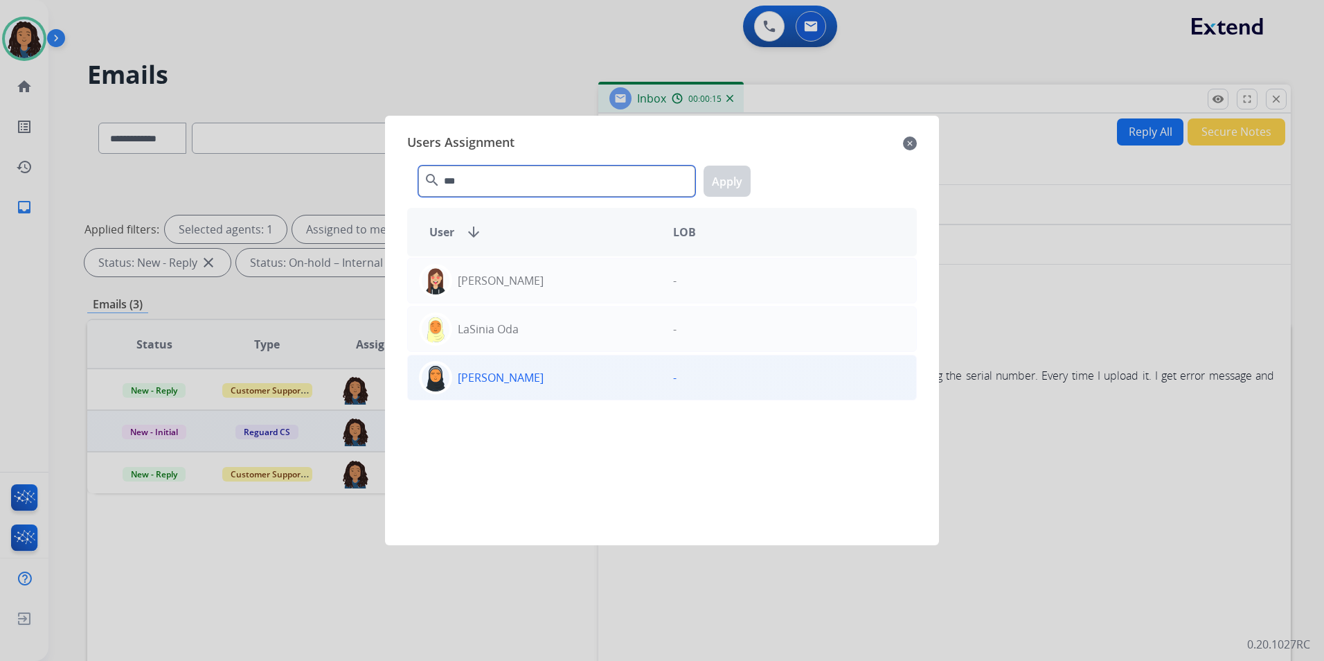
type input "***"
drag, startPoint x: 518, startPoint y: 380, endPoint x: 535, endPoint y: 360, distance: 26.5
click at [519, 380] on div "Lasinia Oda" at bounding box center [535, 377] width 254 height 33
click at [724, 179] on button "Apply" at bounding box center [727, 181] width 47 height 31
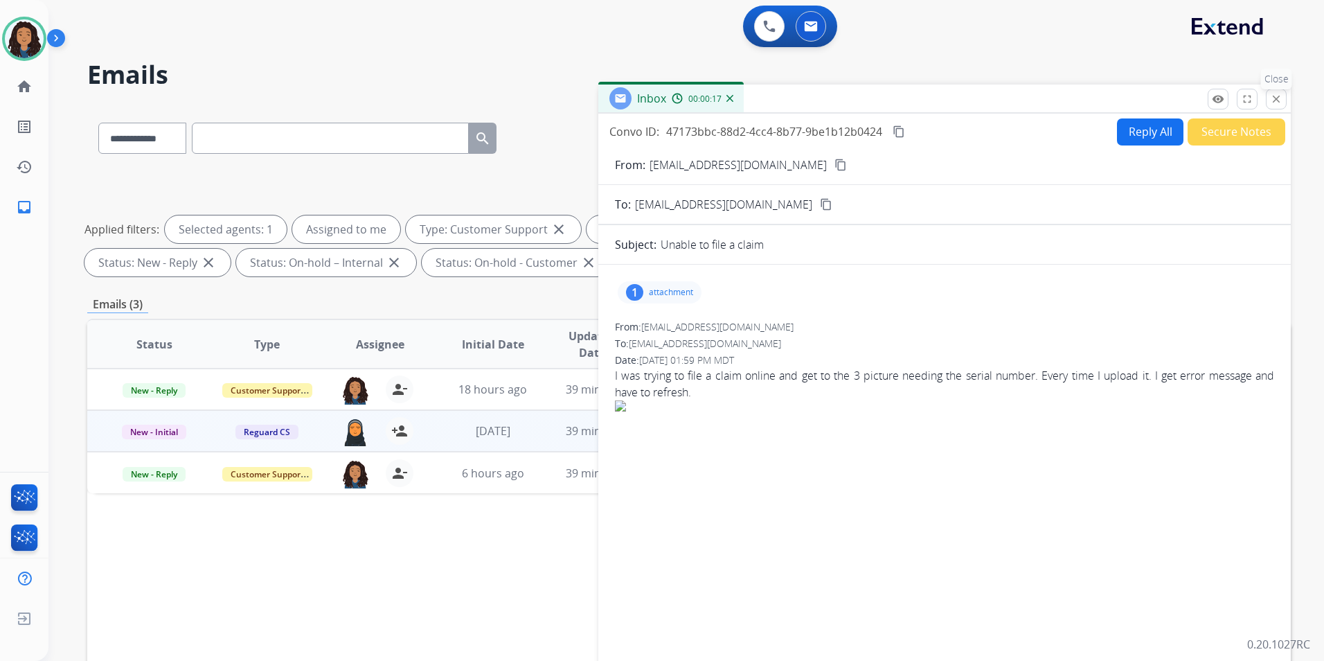
click at [1282, 97] on mat-icon "close" at bounding box center [1276, 99] width 12 height 12
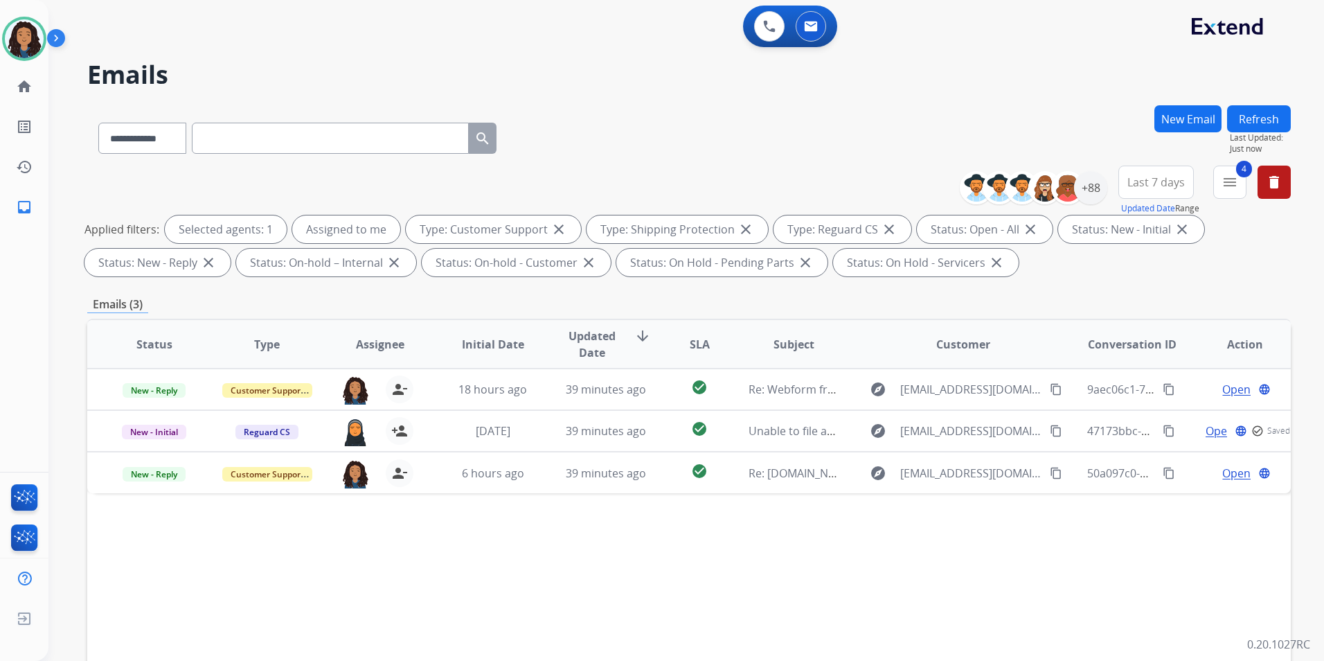
click at [1267, 116] on button "Refresh" at bounding box center [1259, 118] width 64 height 27
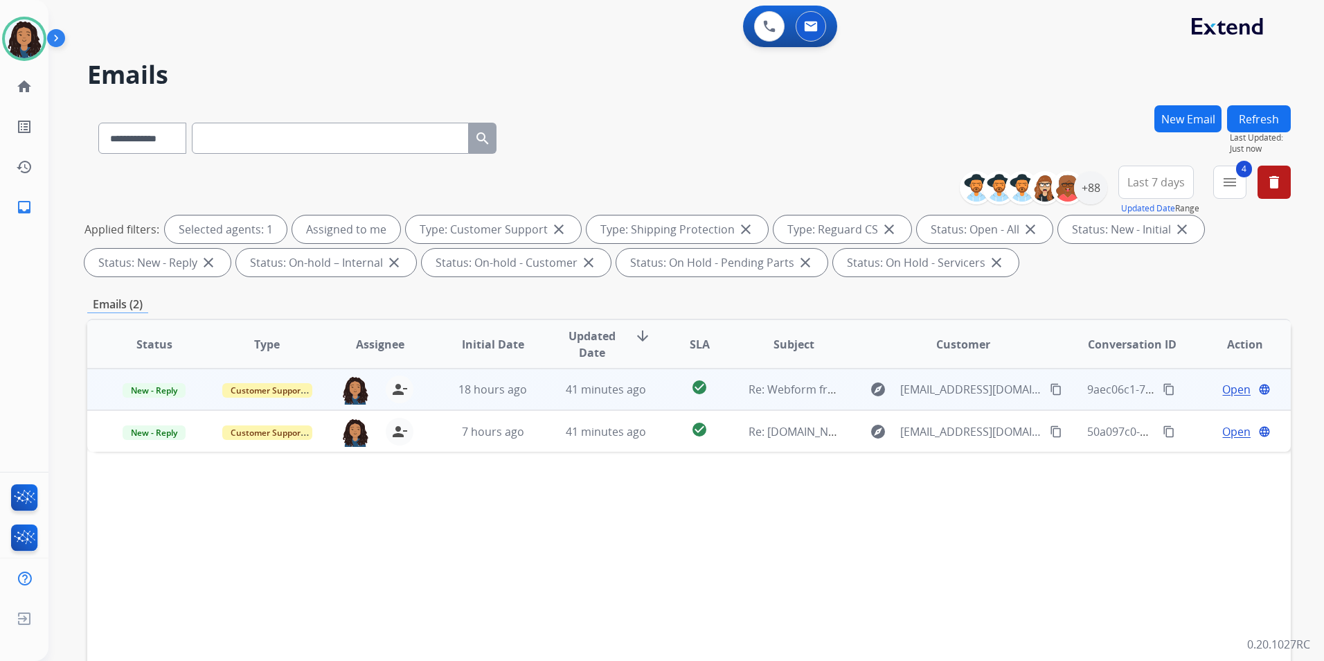
click at [1229, 389] on span "Open" at bounding box center [1236, 389] width 28 height 17
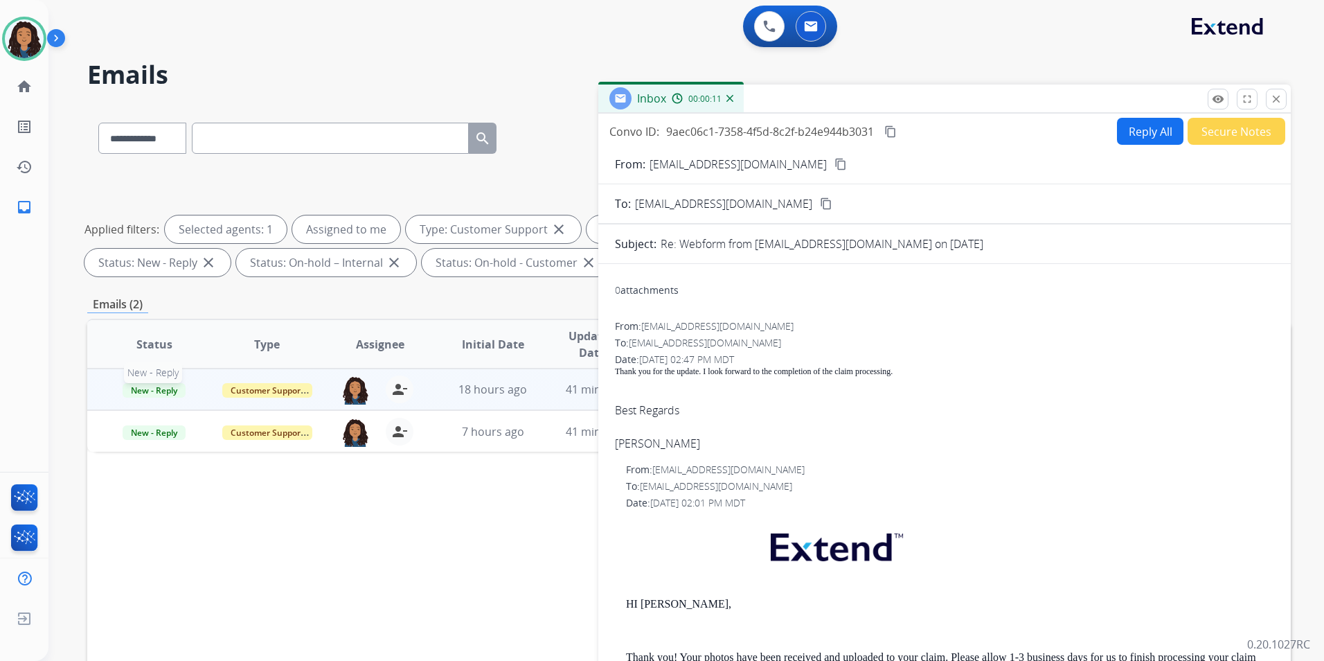
click at [157, 387] on span "New - Reply" at bounding box center [154, 390] width 63 height 15
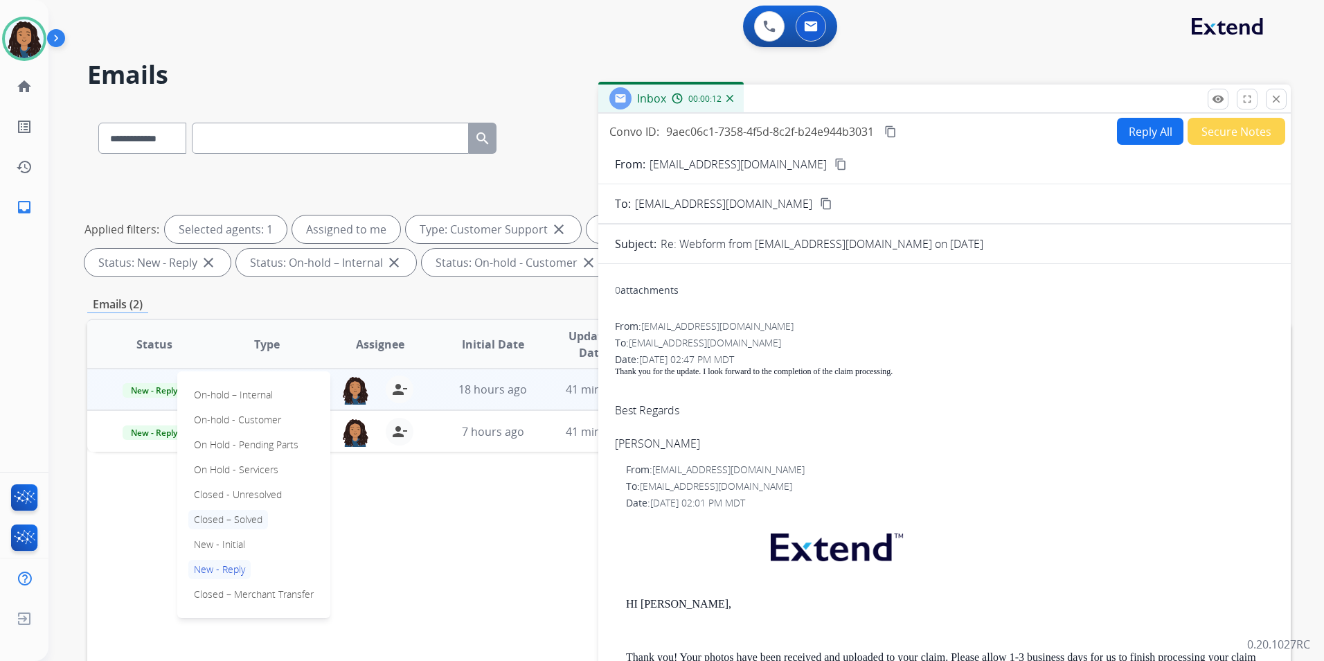
click at [247, 515] on p "Closed – Solved" at bounding box center [228, 519] width 80 height 19
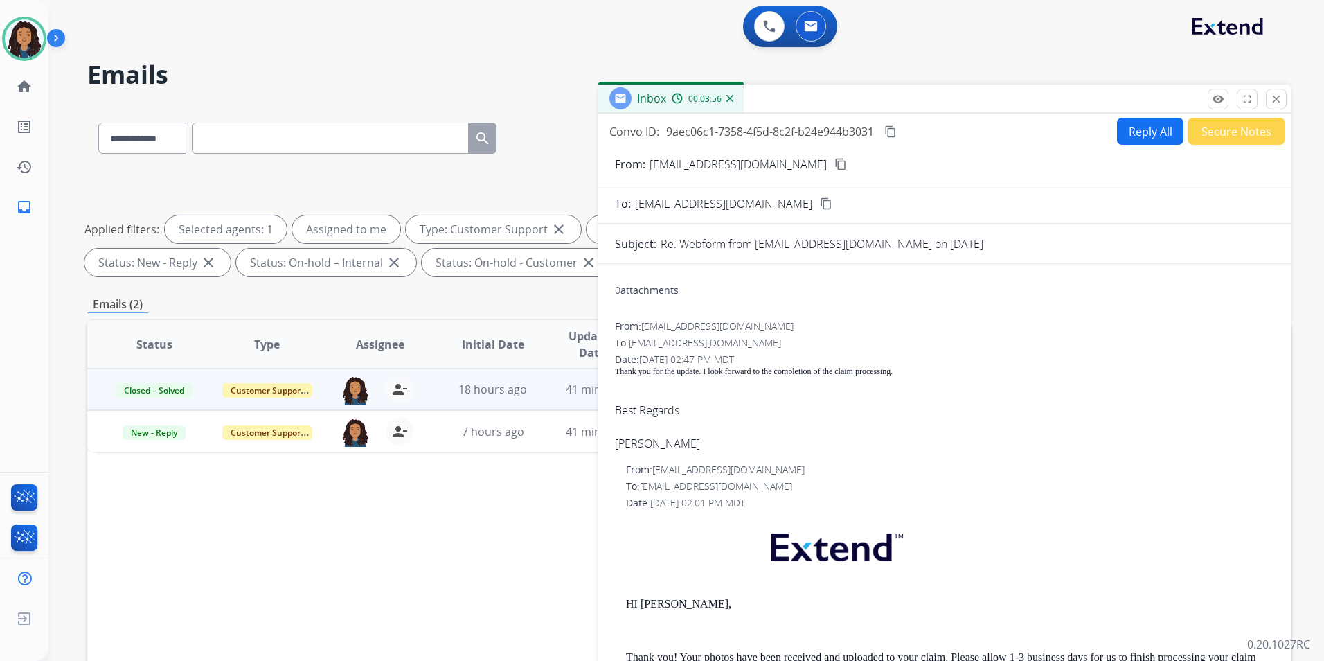
click at [1209, 127] on button "Secure Notes" at bounding box center [1237, 131] width 98 height 27
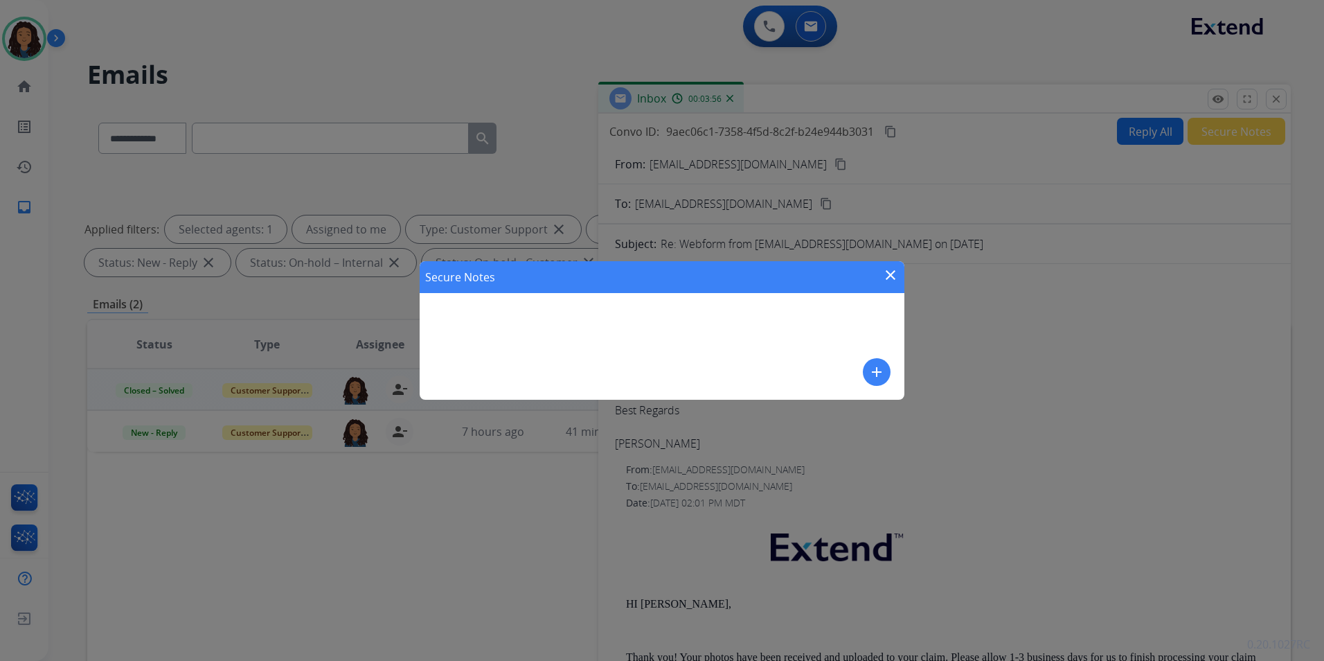
click at [867, 368] on button "add" at bounding box center [877, 372] width 28 height 28
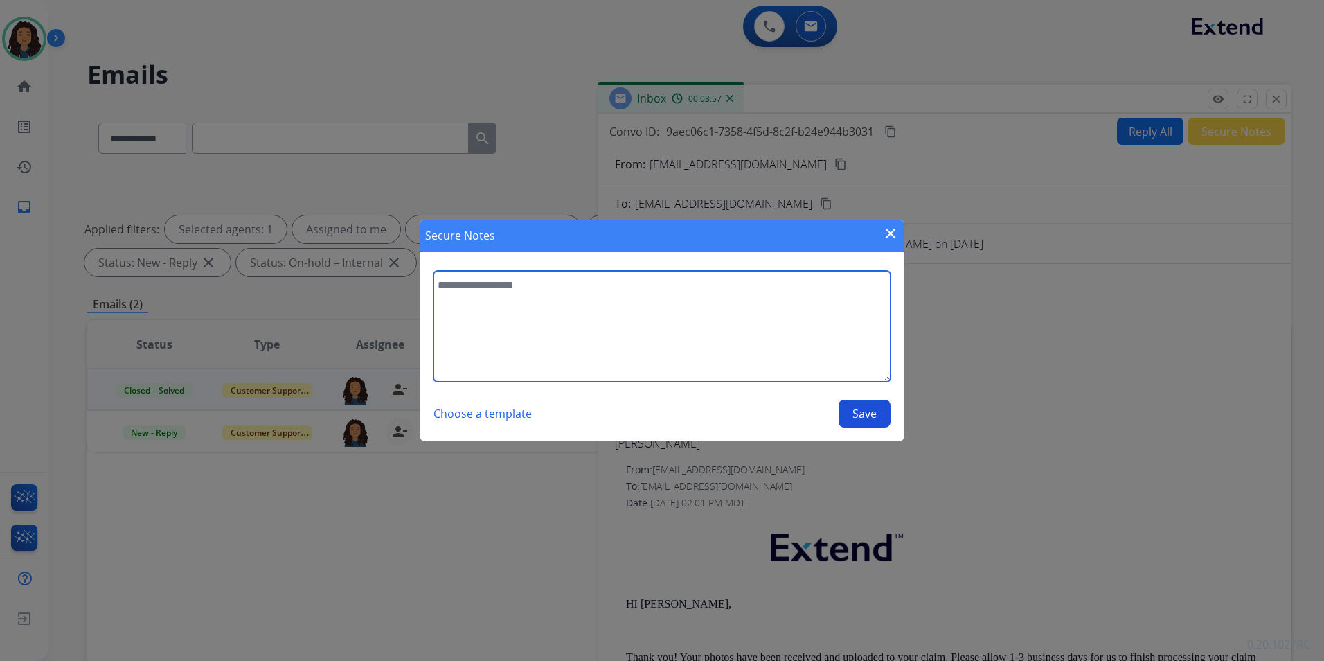
click at [758, 326] on textarea at bounding box center [662, 326] width 457 height 111
type textarea "**********"
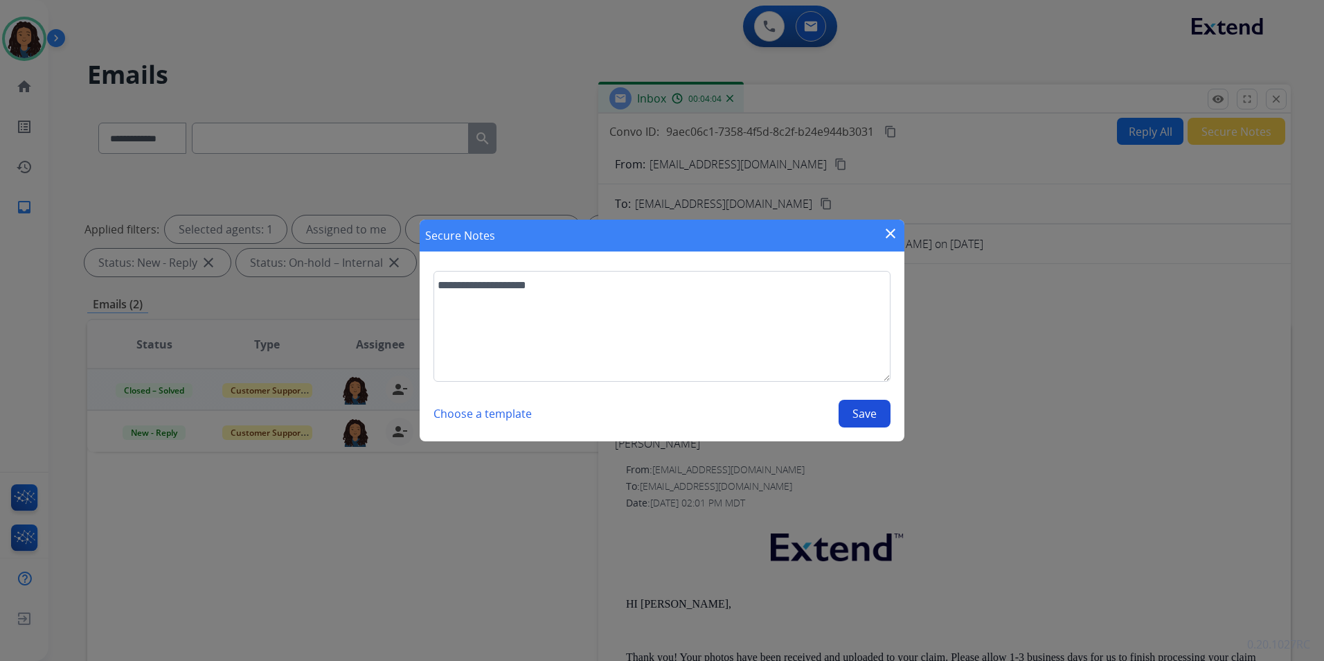
drag, startPoint x: 873, startPoint y: 417, endPoint x: 922, endPoint y: 224, distance: 199.2
click at [873, 415] on button "Save" at bounding box center [865, 414] width 52 height 28
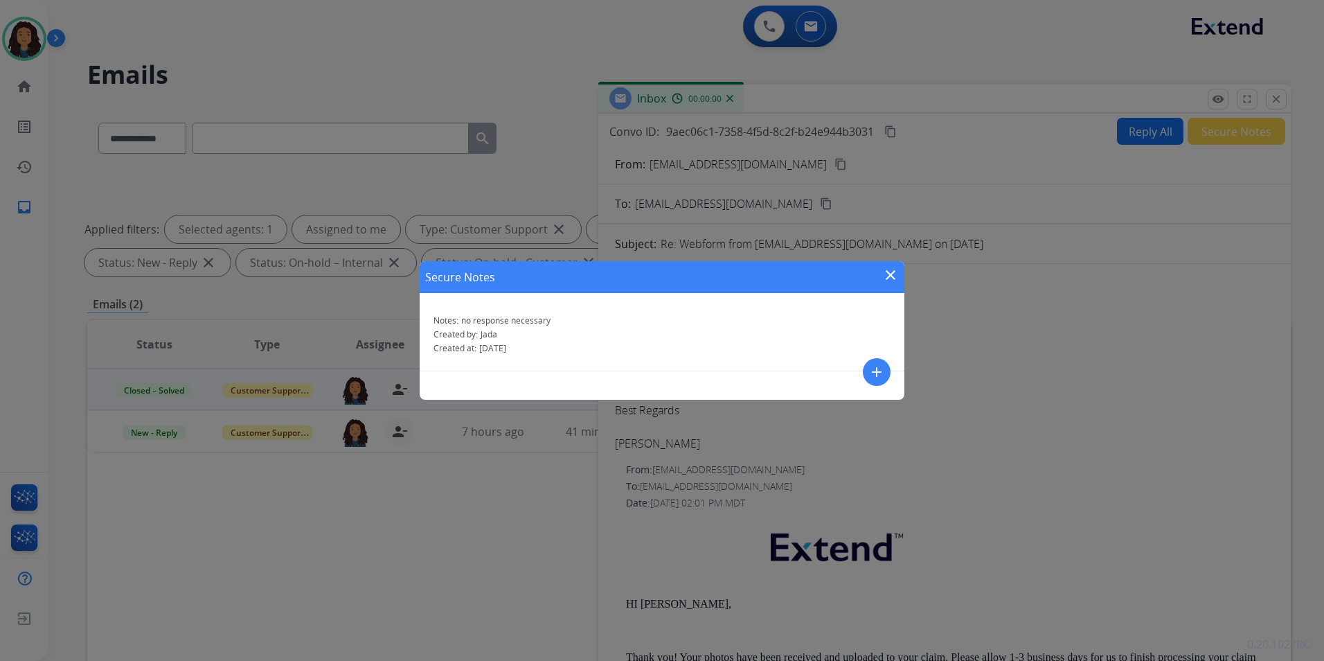
click at [882, 273] on mat-icon "close" at bounding box center [890, 275] width 17 height 17
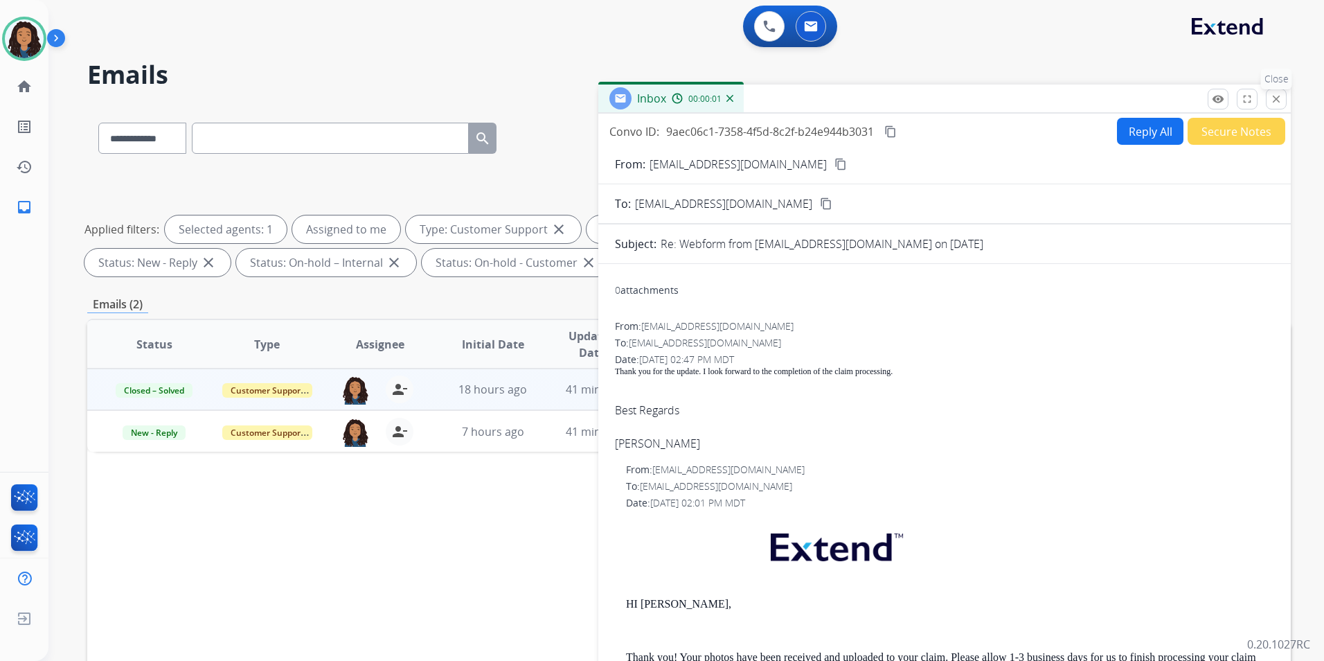
click at [1269, 107] on button "close Close" at bounding box center [1276, 99] width 21 height 21
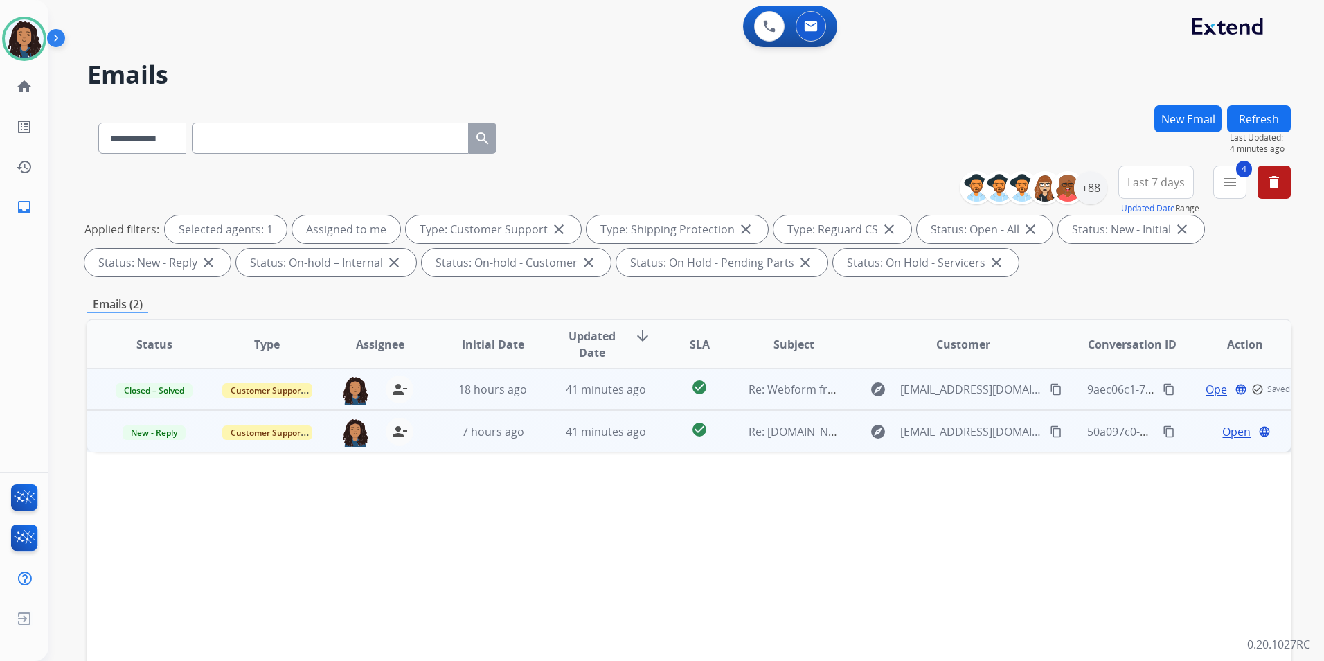
click at [1227, 431] on span "Open" at bounding box center [1236, 431] width 28 height 17
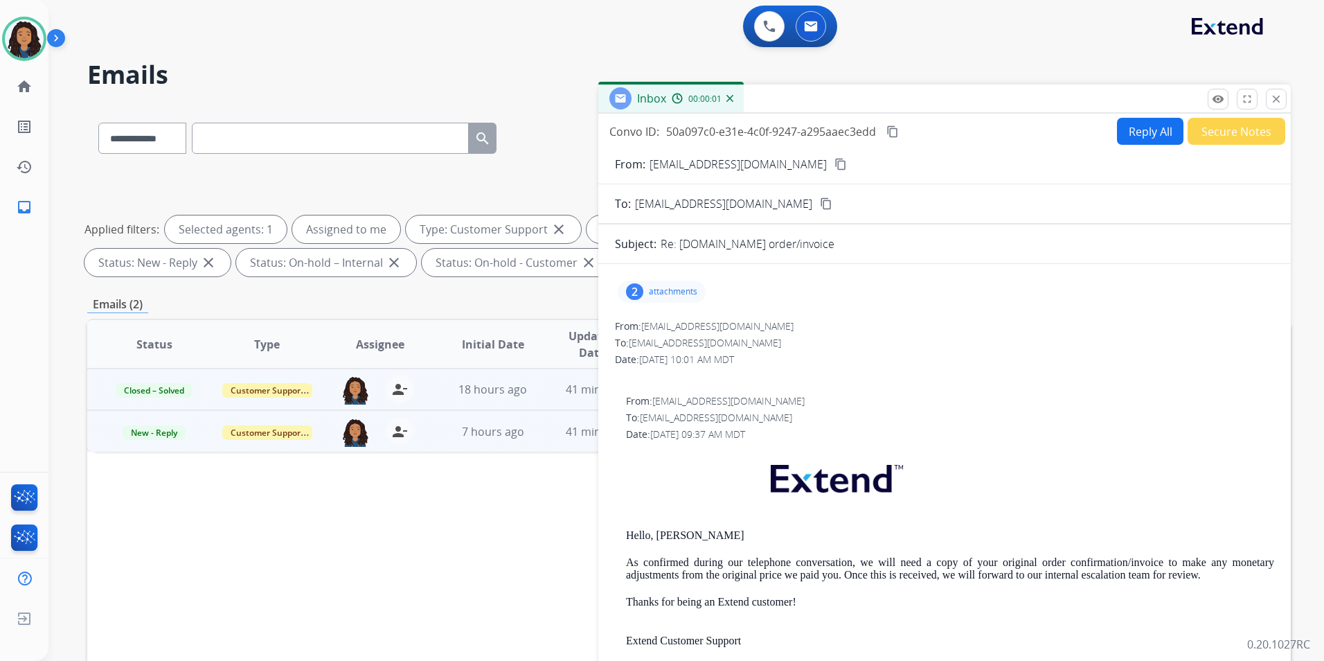
click at [709, 286] on div "2 attachments" at bounding box center [944, 291] width 659 height 33
click at [701, 287] on div "2 attachments" at bounding box center [662, 291] width 88 height 22
click at [697, 298] on div "2 attachments 1000002231.png download 1000002232.png download" at bounding box center [662, 291] width 88 height 22
click at [679, 295] on div "2 attachments" at bounding box center [662, 291] width 88 height 22
click at [679, 292] on p "attachments" at bounding box center [673, 291] width 48 height 11
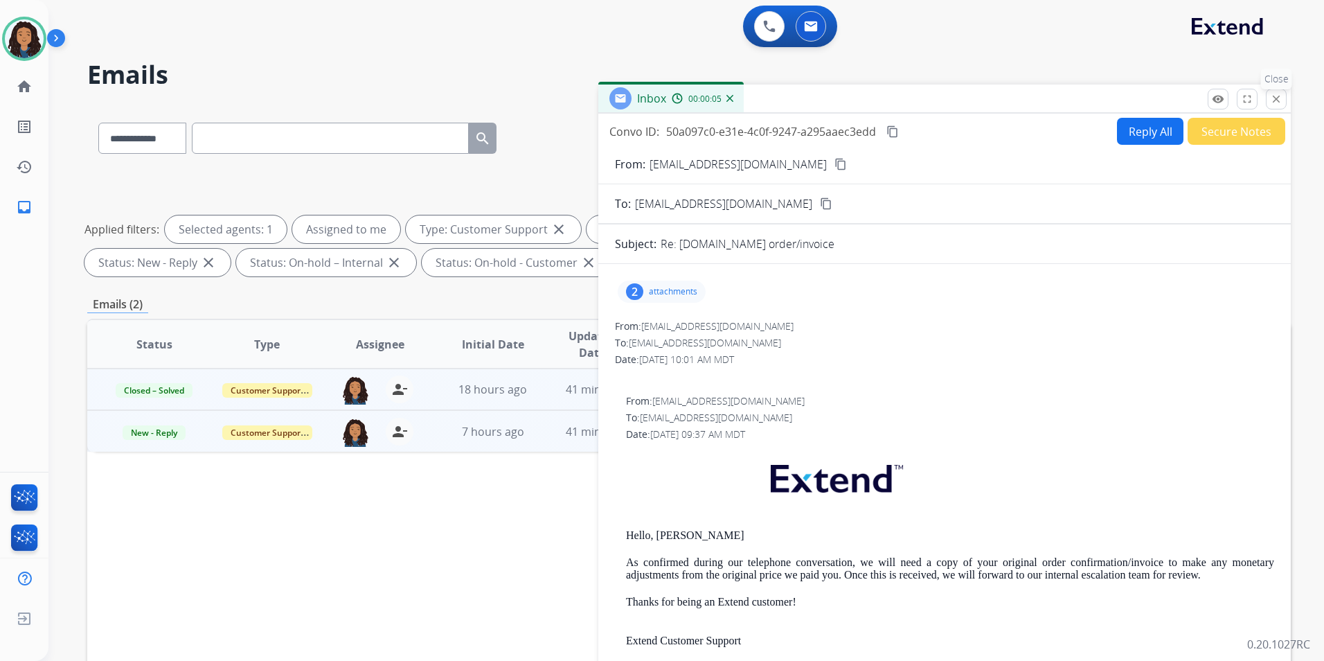
click at [1283, 93] on button "close Close" at bounding box center [1276, 99] width 21 height 21
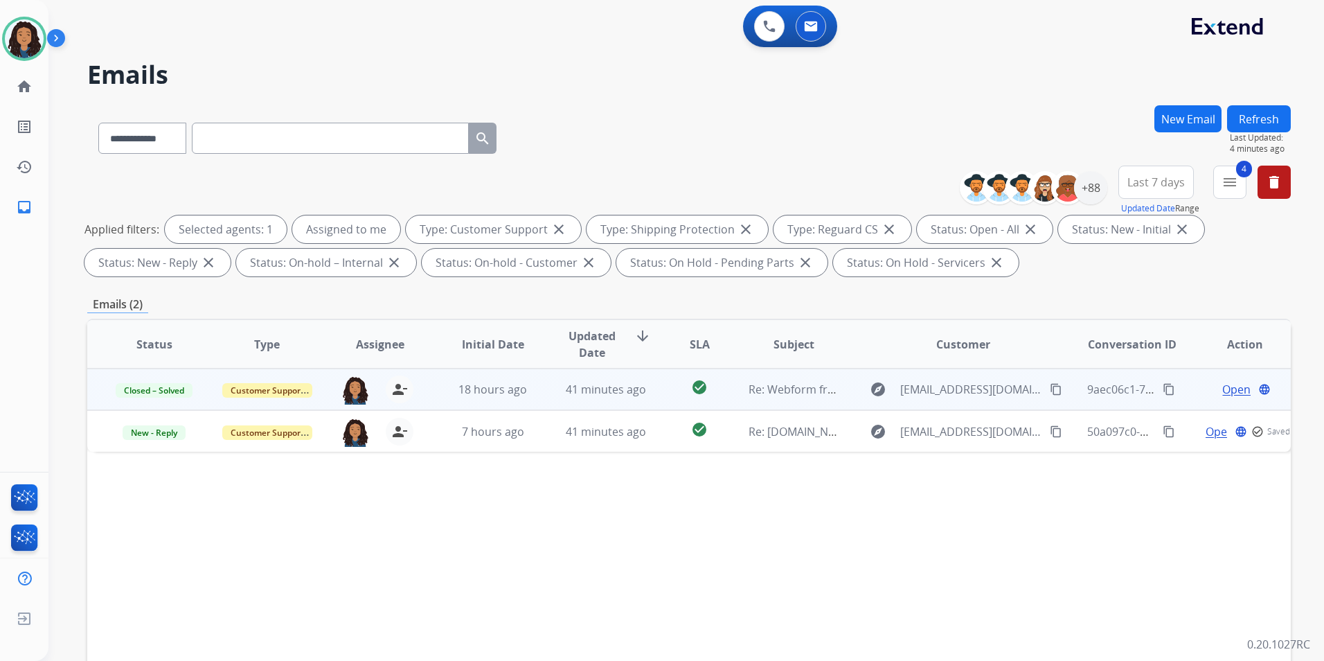
click at [1251, 123] on button "Refresh" at bounding box center [1259, 118] width 64 height 27
click at [1227, 389] on span "Open" at bounding box center [1236, 389] width 28 height 17
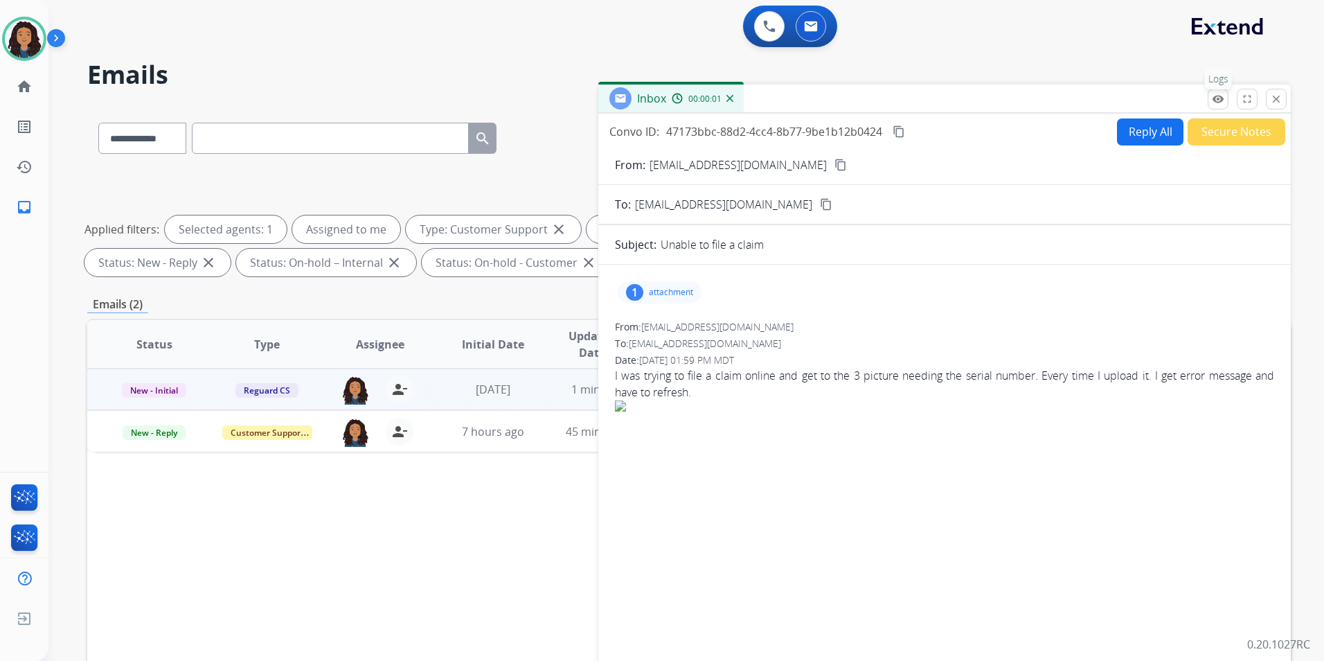
click at [1228, 102] on button "remove_red_eye Logs" at bounding box center [1218, 99] width 21 height 21
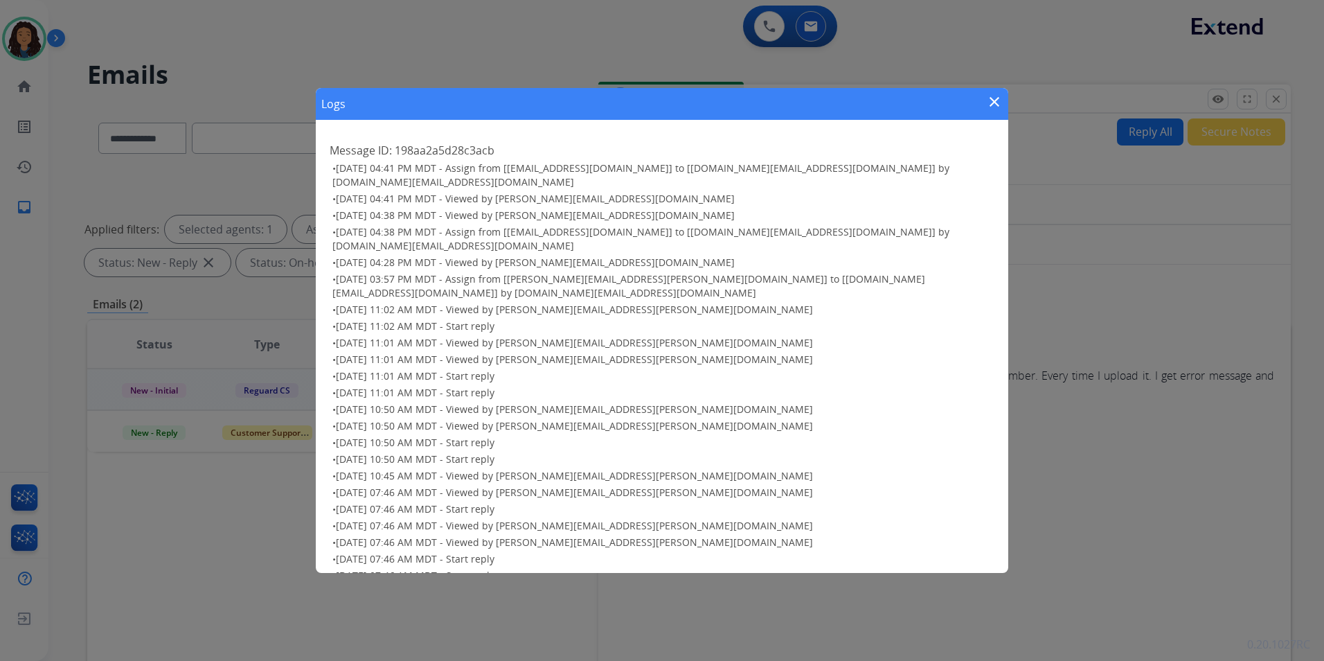
click at [998, 103] on mat-icon "close" at bounding box center [994, 101] width 17 height 17
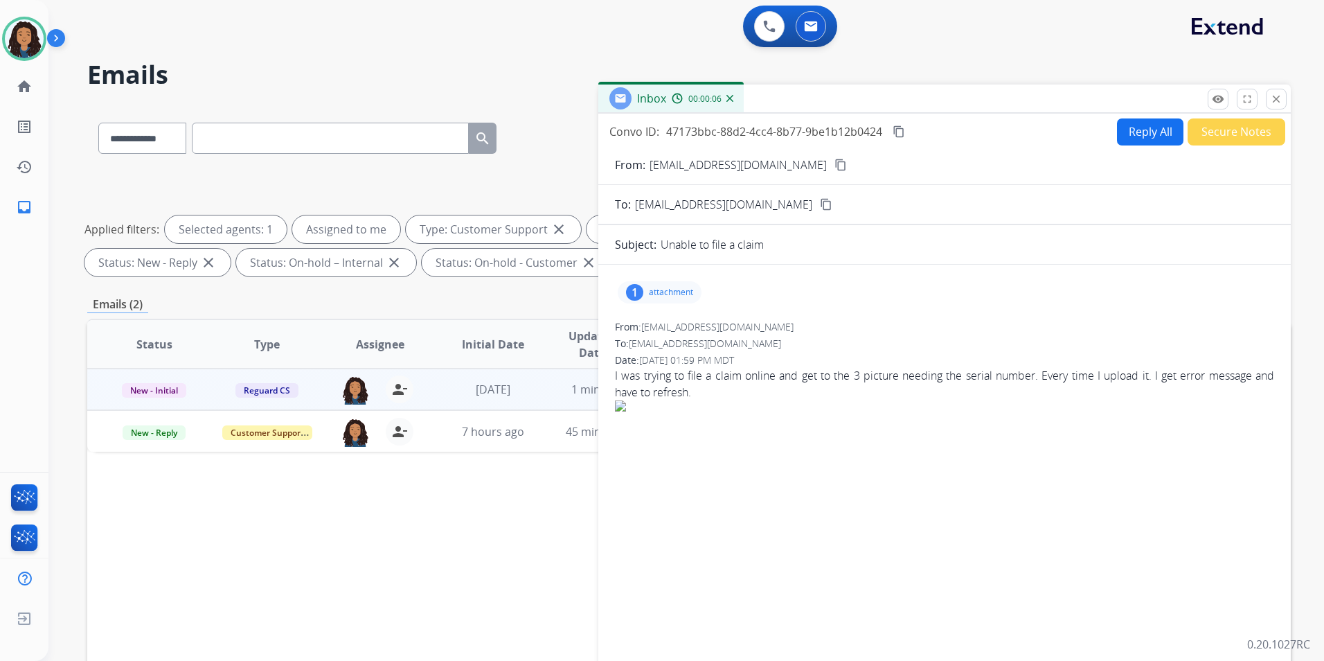
click at [697, 302] on div "1 attachment" at bounding box center [944, 292] width 659 height 33
click at [1127, 135] on button "Reply All" at bounding box center [1150, 131] width 66 height 27
select select "**********"
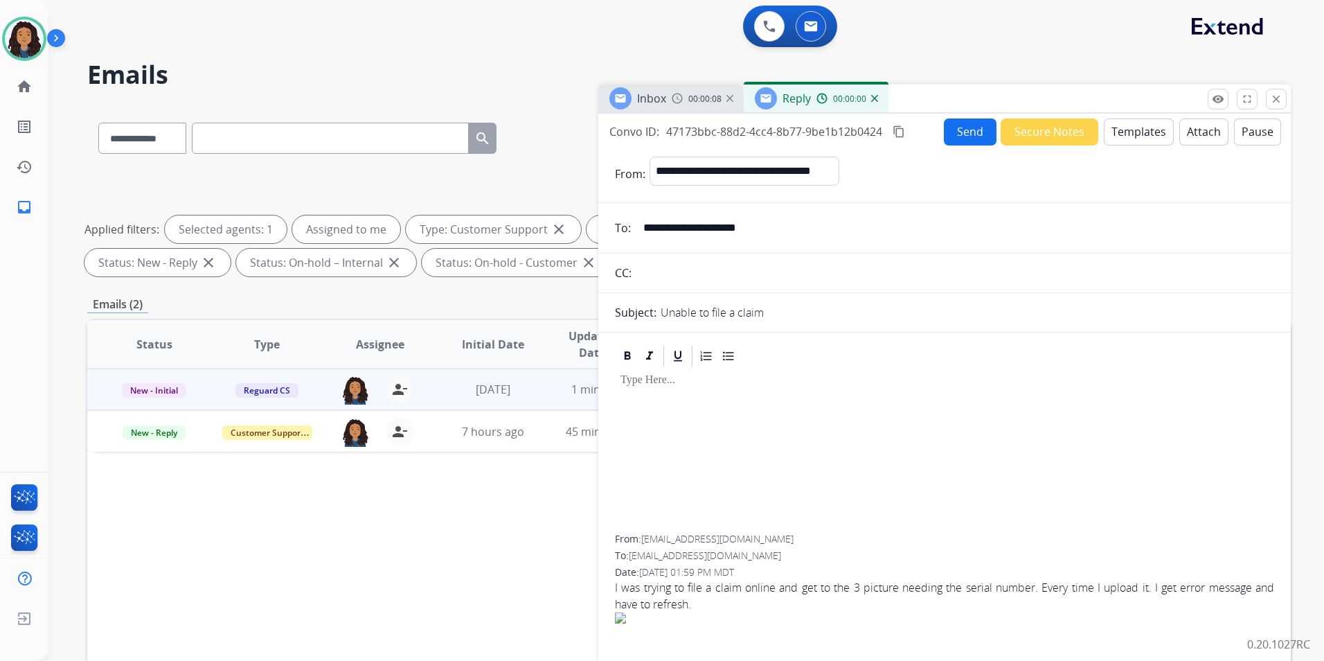
click at [1127, 135] on button "Templates" at bounding box center [1139, 131] width 70 height 27
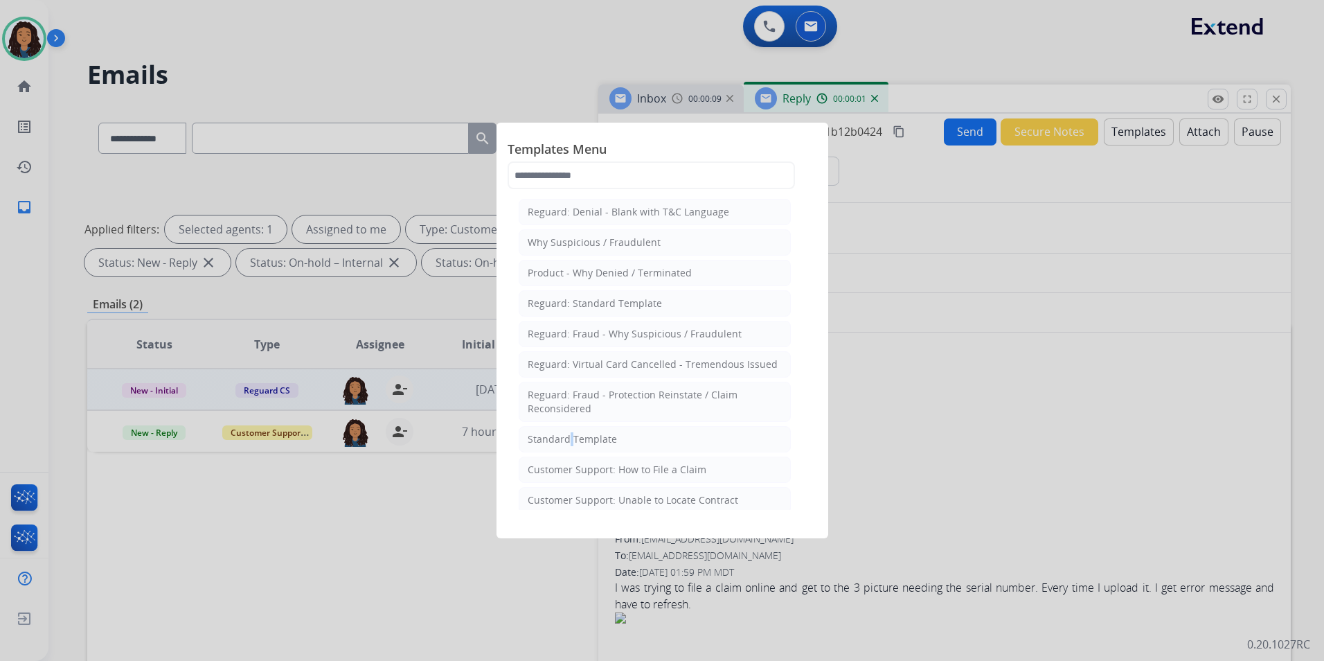
drag, startPoint x: 566, startPoint y: 425, endPoint x: 566, endPoint y: 436, distance: 11.8
click at [566, 436] on div "Standard Template" at bounding box center [572, 439] width 89 height 14
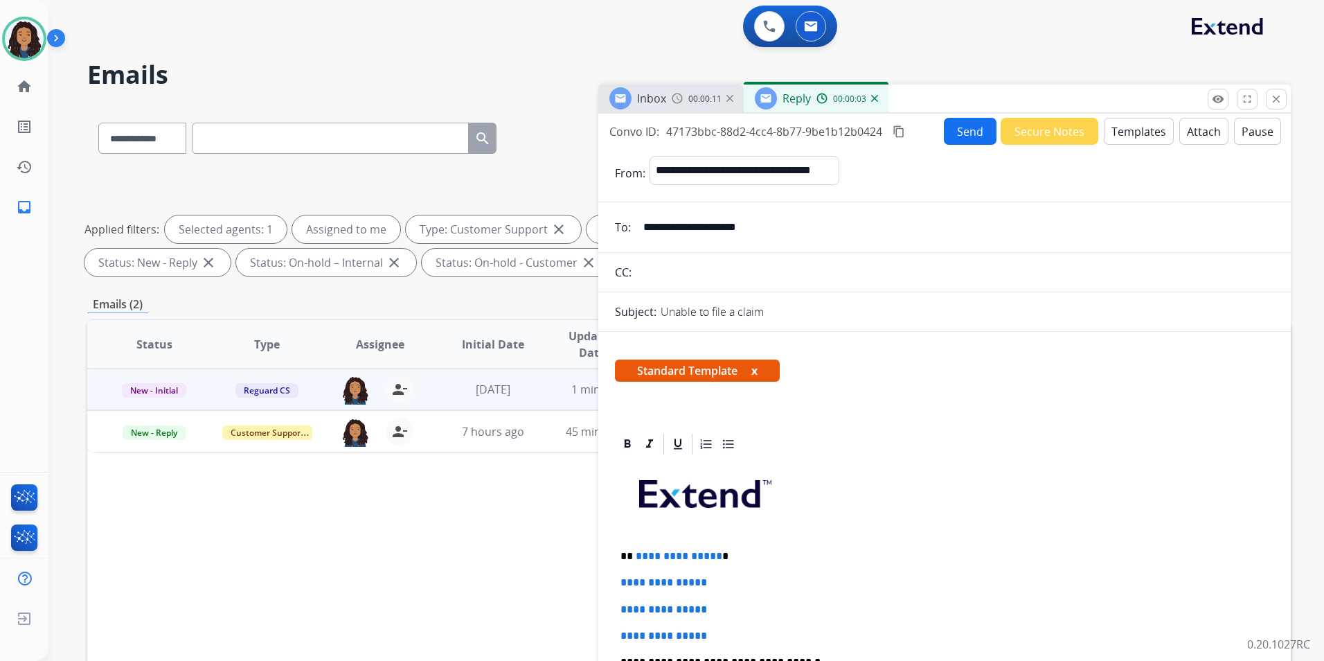
click at [661, 93] on span "Inbox" at bounding box center [651, 98] width 29 height 15
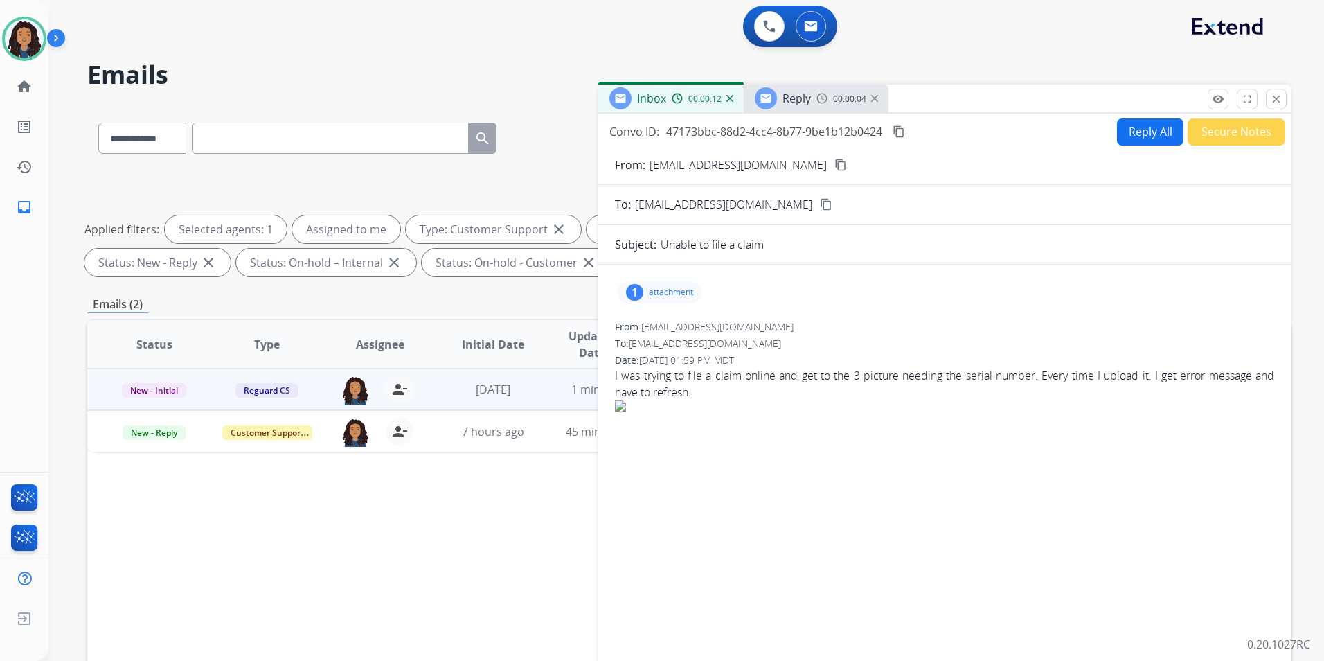
click at [799, 98] on span "Reply" at bounding box center [797, 98] width 28 height 15
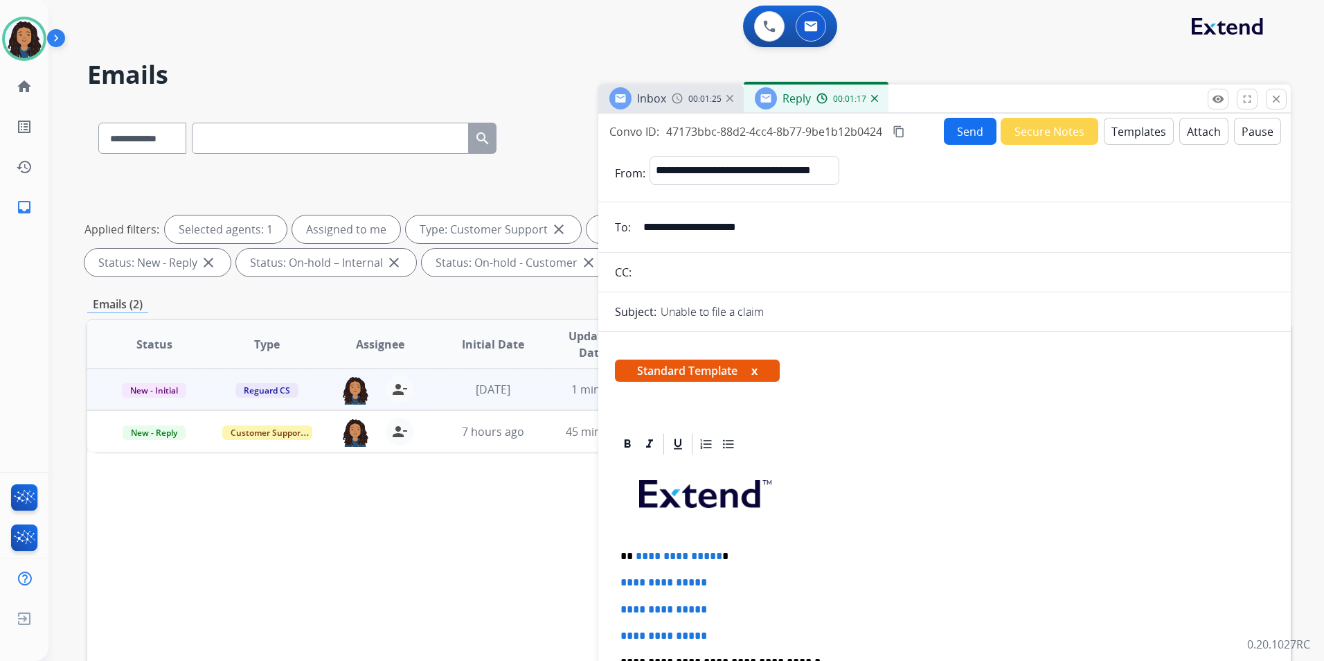
click at [668, 103] on div "Inbox 00:01:25" at bounding box center [670, 98] width 145 height 28
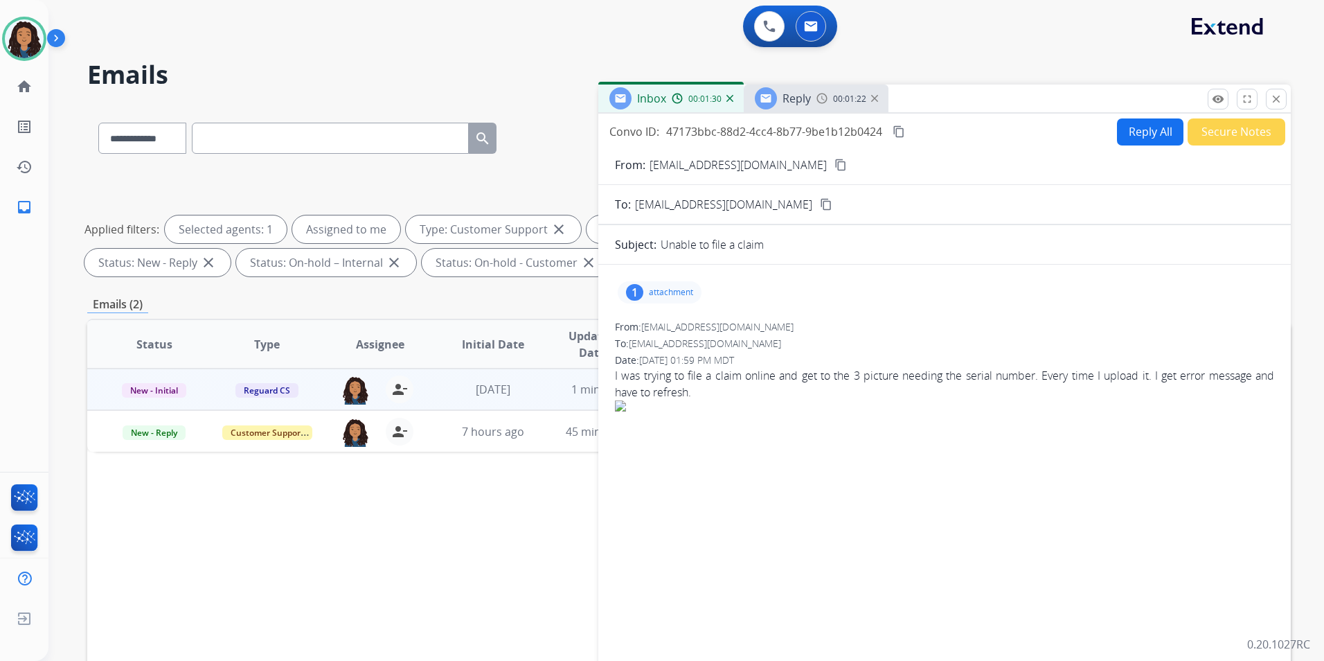
click at [817, 98] on img at bounding box center [822, 98] width 11 height 11
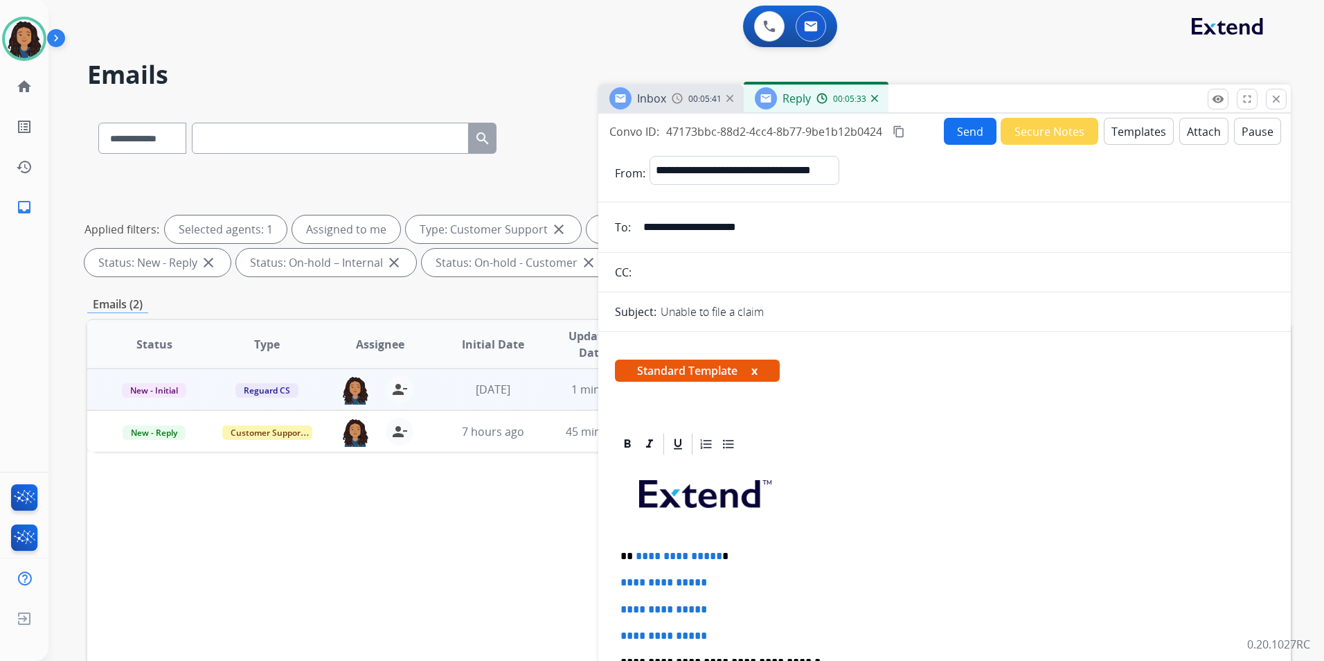
click at [663, 98] on span "Inbox" at bounding box center [651, 98] width 29 height 15
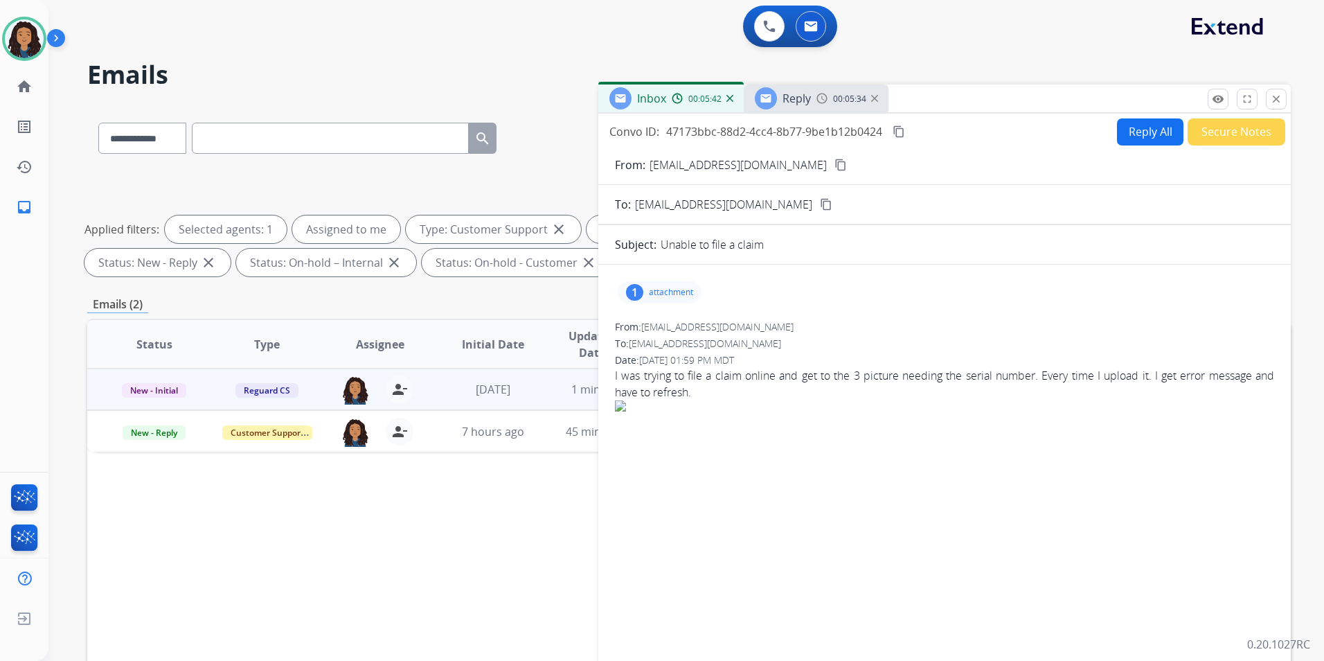
click at [835, 163] on mat-icon "content_copy" at bounding box center [841, 165] width 12 height 12
click at [826, 100] on img at bounding box center [822, 98] width 11 height 11
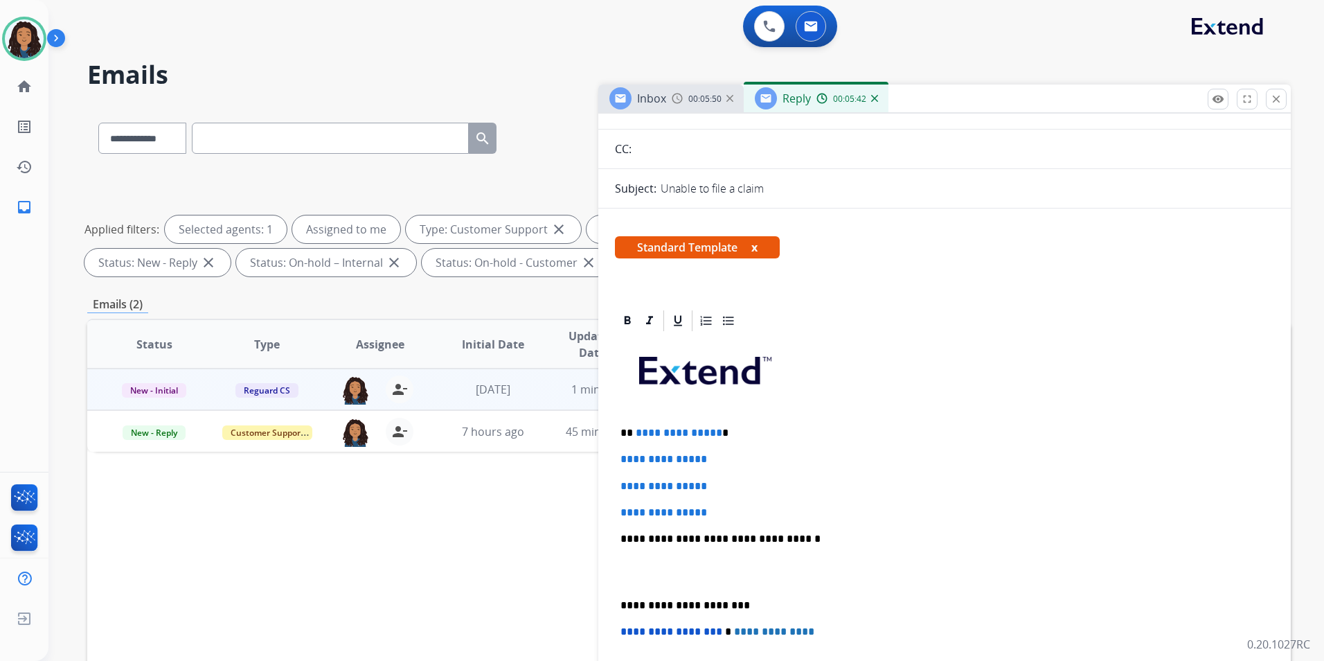
scroll to position [208, 0]
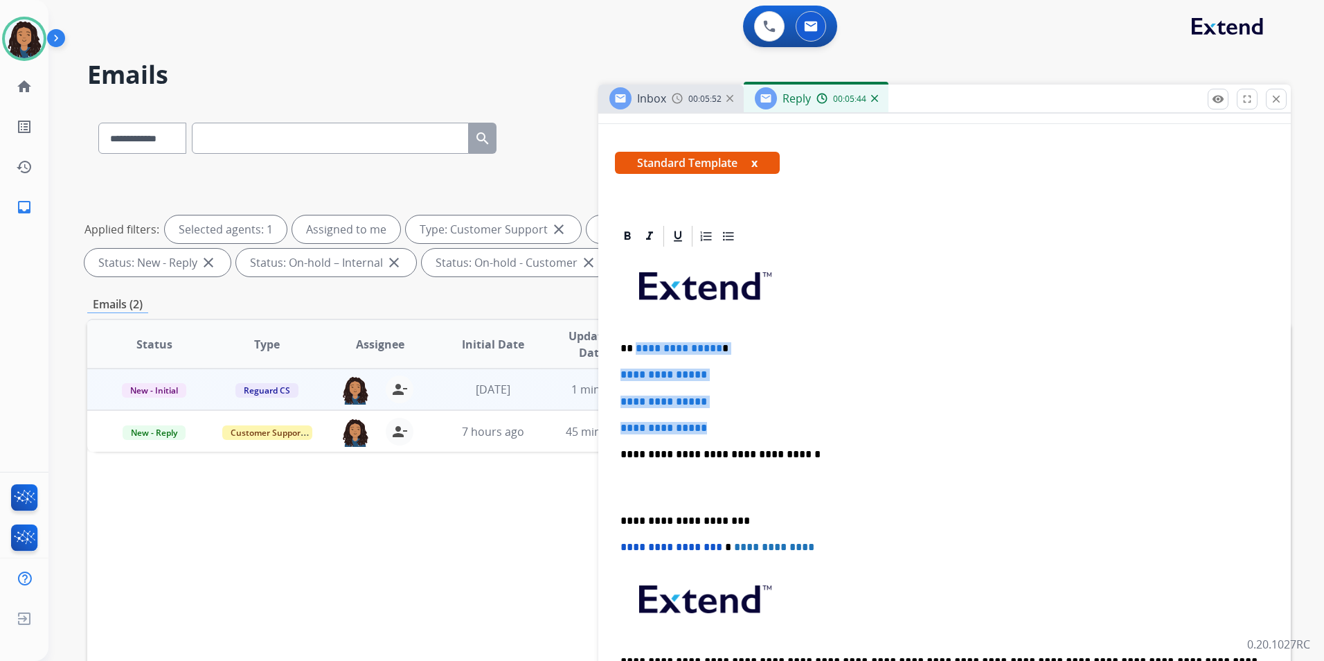
drag, startPoint x: 714, startPoint y: 420, endPoint x: 634, endPoint y: 339, distance: 113.6
click at [634, 339] on div "**********" at bounding box center [944, 487] width 659 height 476
paste div
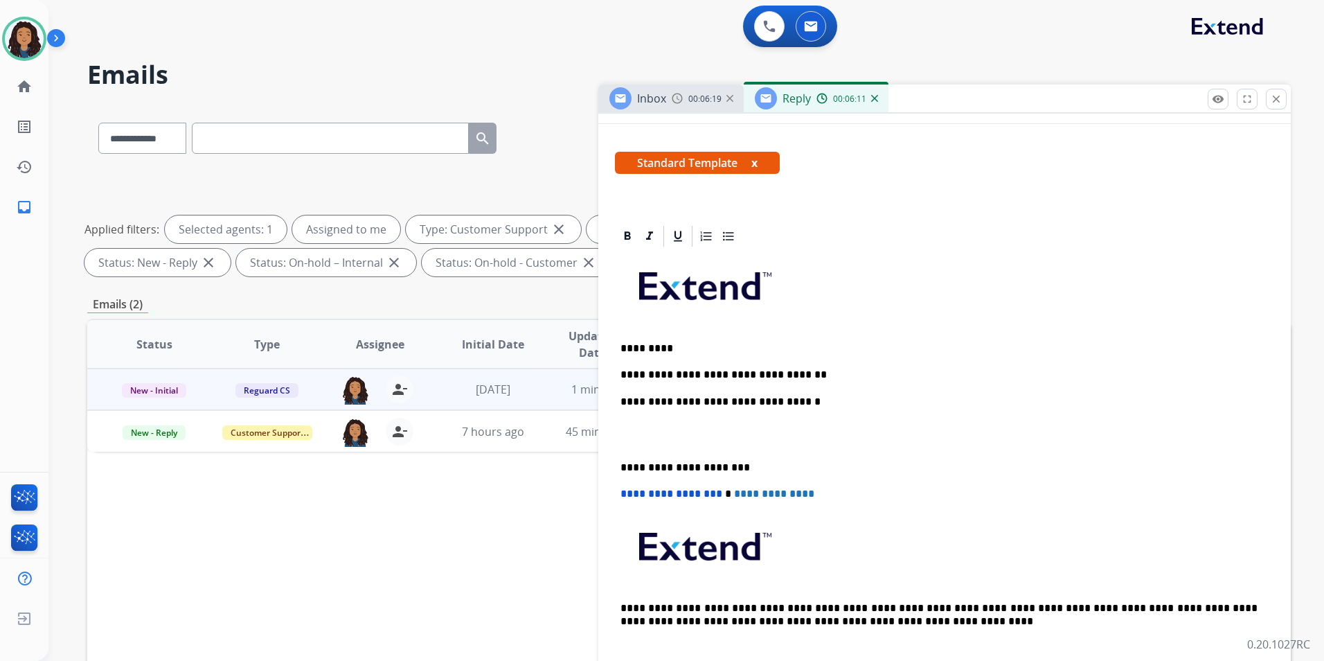
click at [859, 367] on div "**********" at bounding box center [944, 460] width 659 height 423
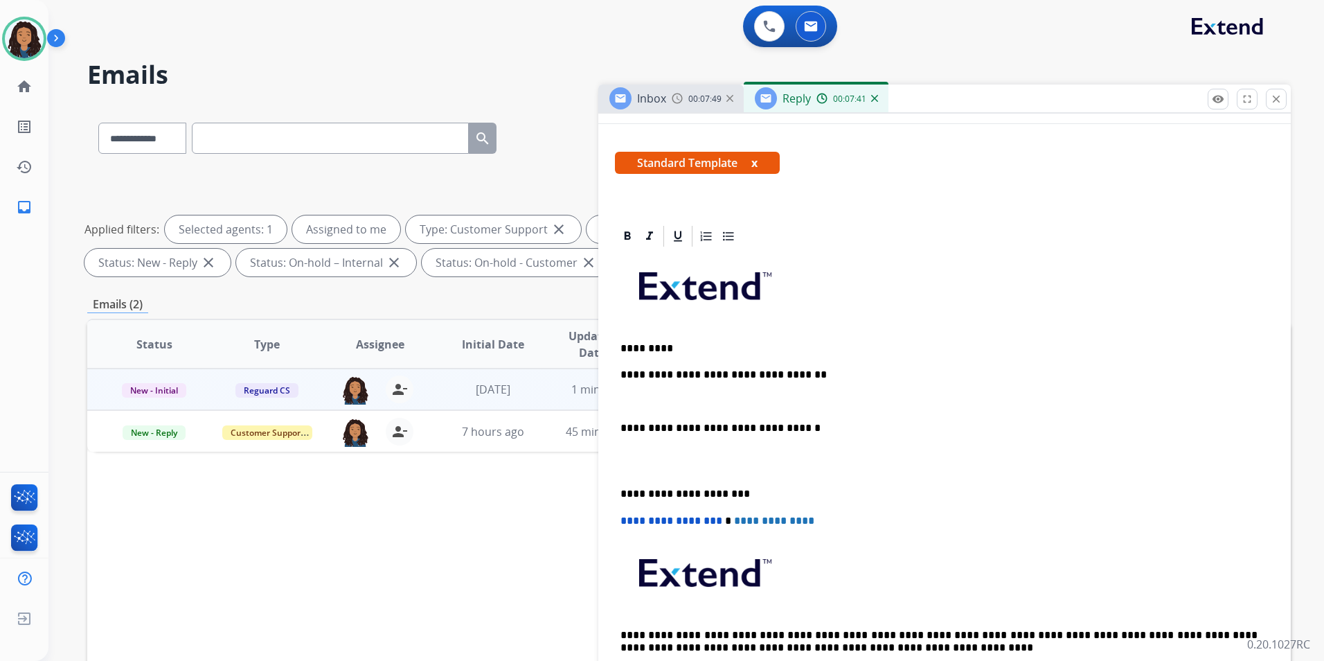
click at [693, 100] on span "00:07:49" at bounding box center [704, 98] width 33 height 11
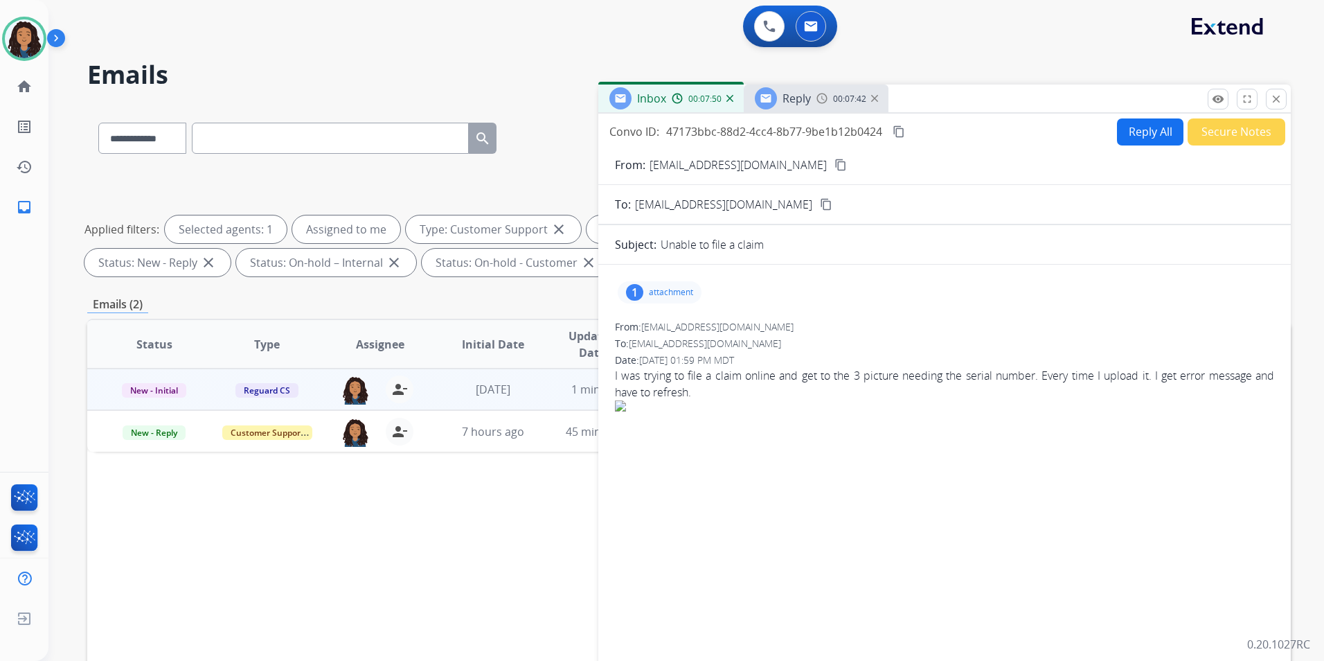
click at [807, 99] on span "Reply" at bounding box center [797, 98] width 28 height 15
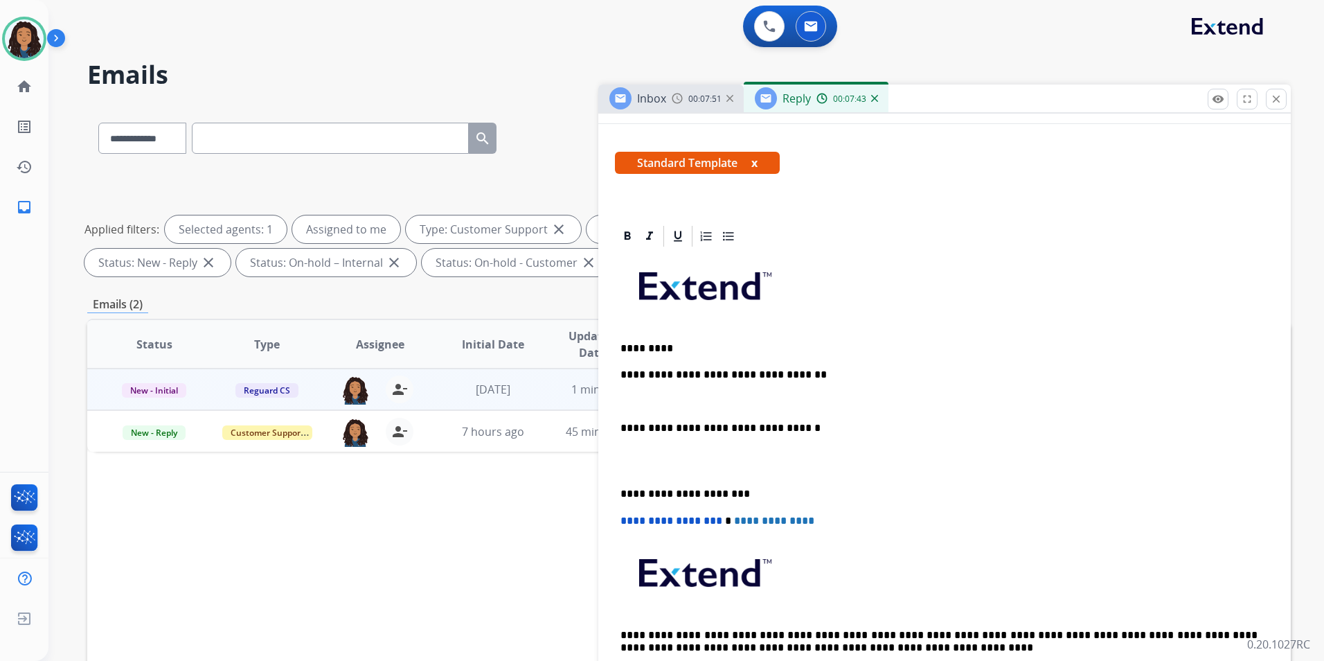
click at [749, 404] on p at bounding box center [945, 401] width 648 height 12
click at [622, 400] on p "**********" at bounding box center [939, 401] width 637 height 12
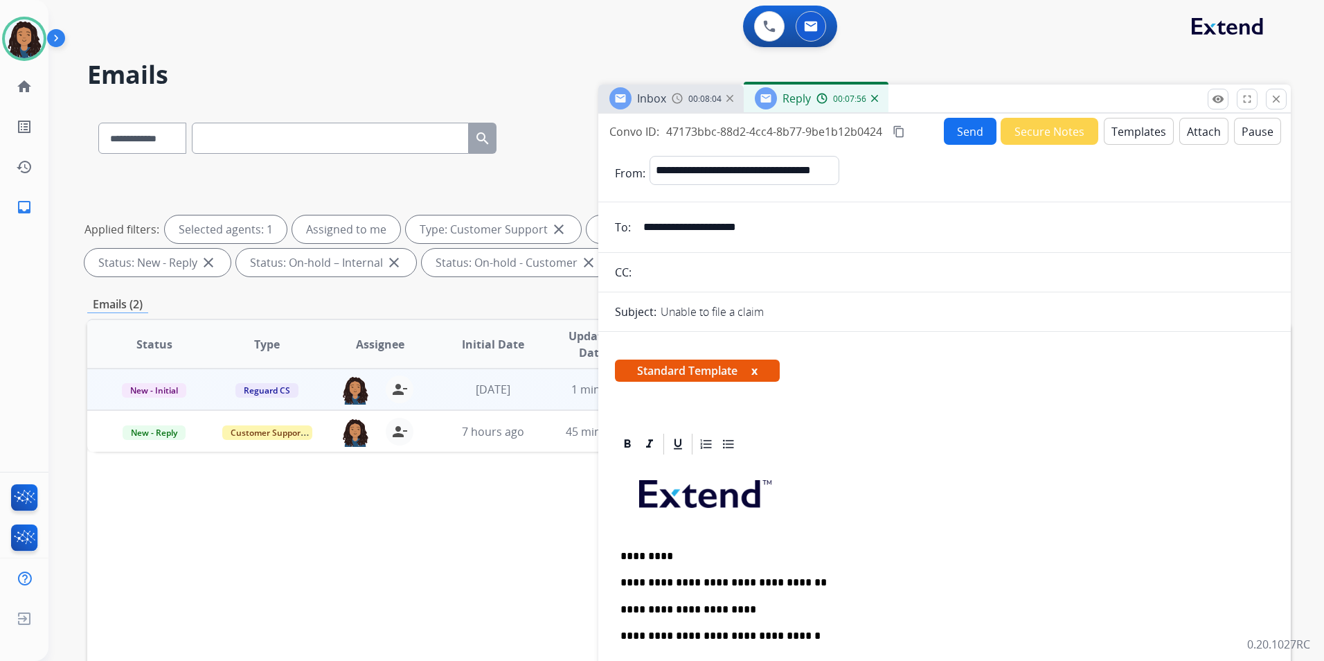
click at [963, 135] on button "Send" at bounding box center [970, 131] width 53 height 27
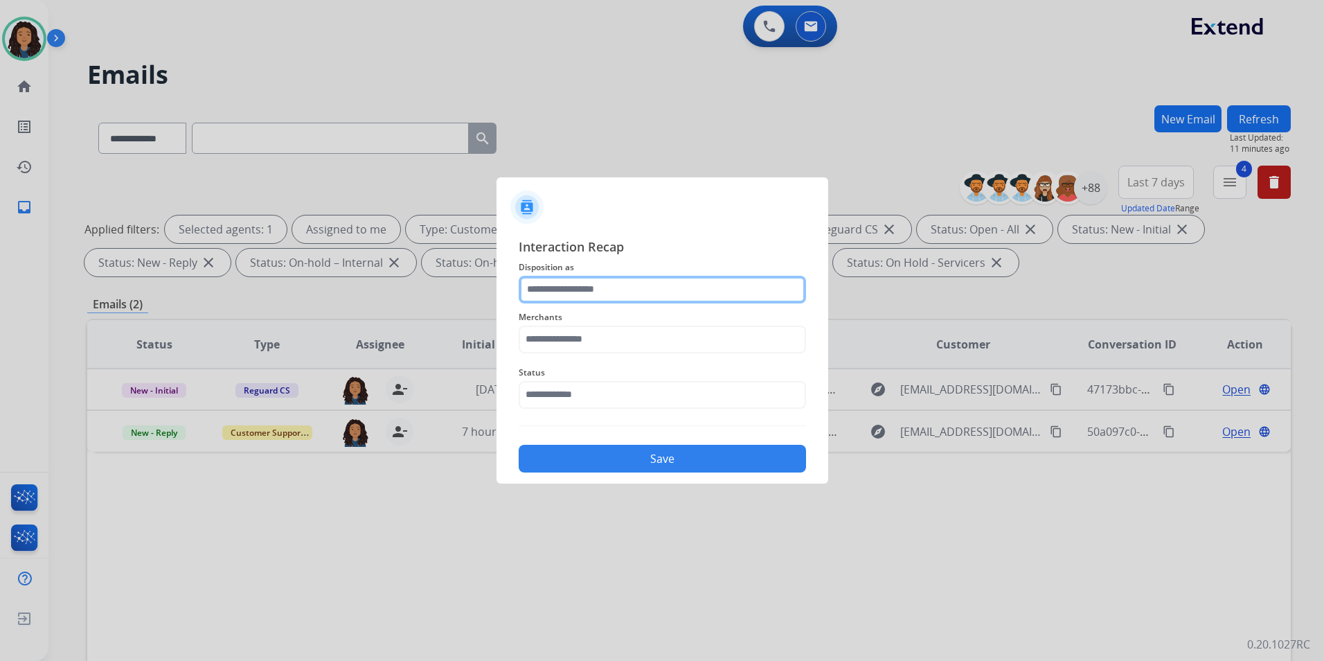
click at [613, 294] on input "text" at bounding box center [662, 290] width 287 height 28
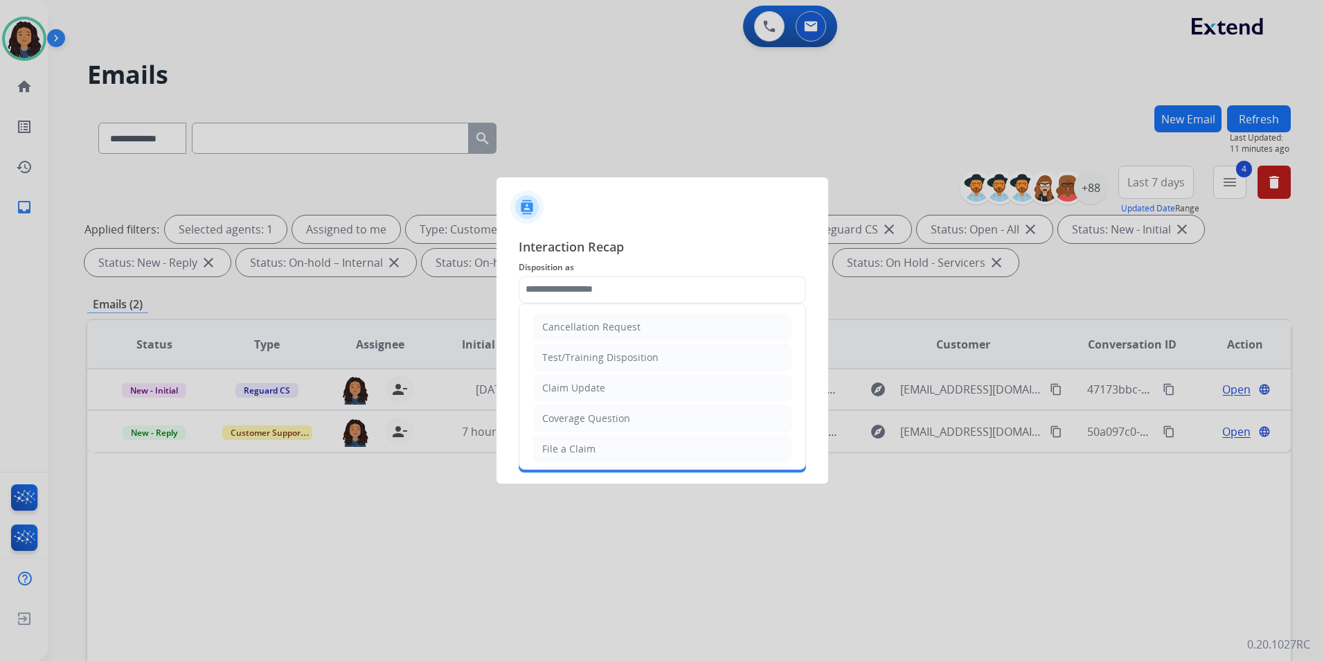
drag, startPoint x: 615, startPoint y: 399, endPoint x: 605, endPoint y: 377, distance: 23.9
click at [615, 397] on li "Claim Update" at bounding box center [662, 388] width 258 height 26
type input "**********"
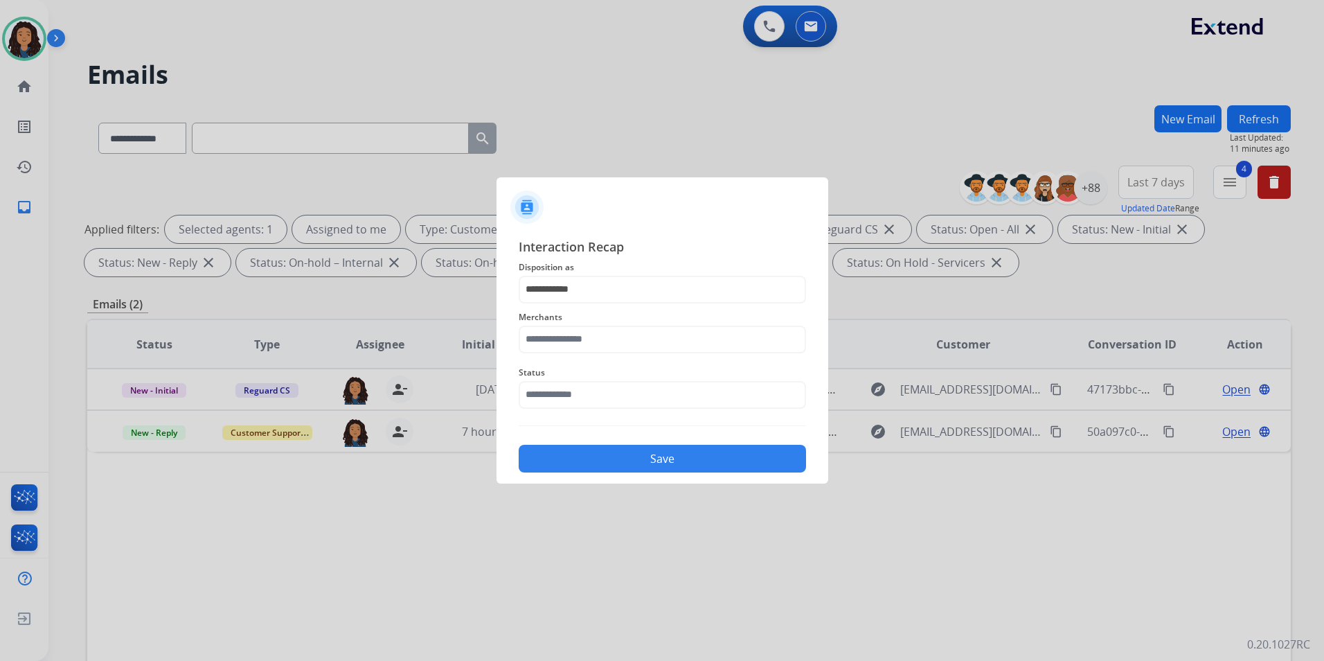
click at [612, 320] on span "Merchants" at bounding box center [662, 317] width 287 height 17
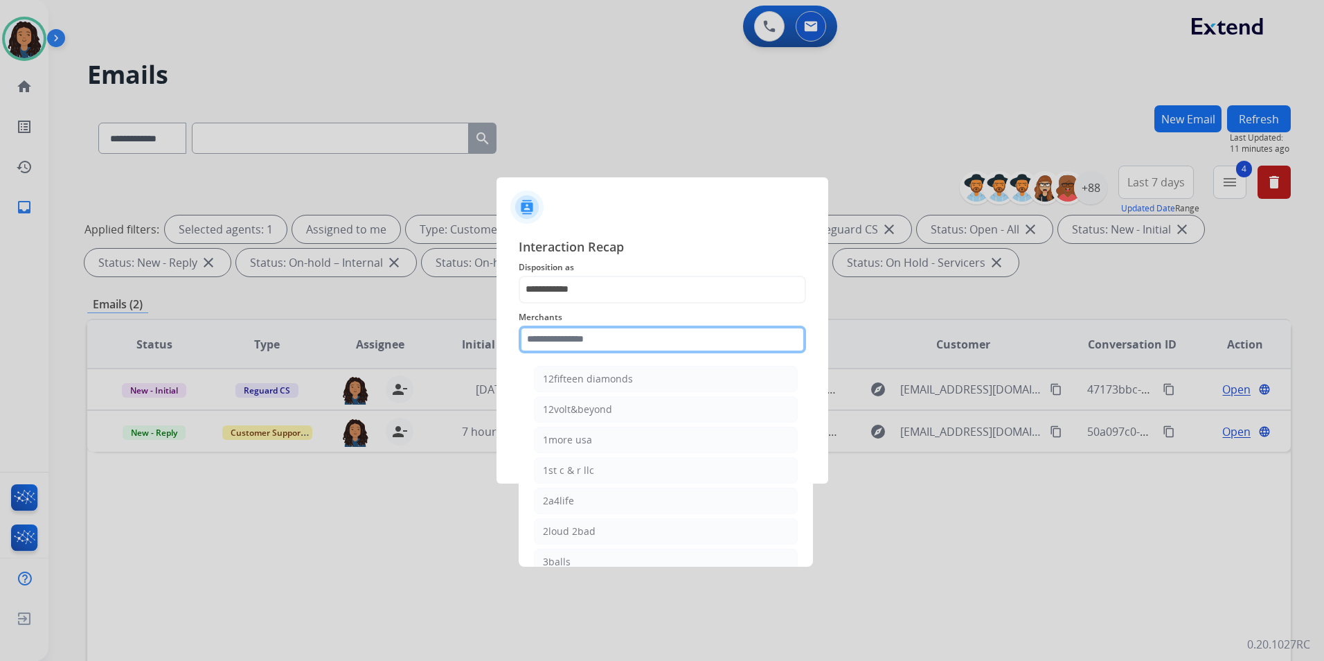
click at [648, 339] on input "text" at bounding box center [662, 340] width 287 height 28
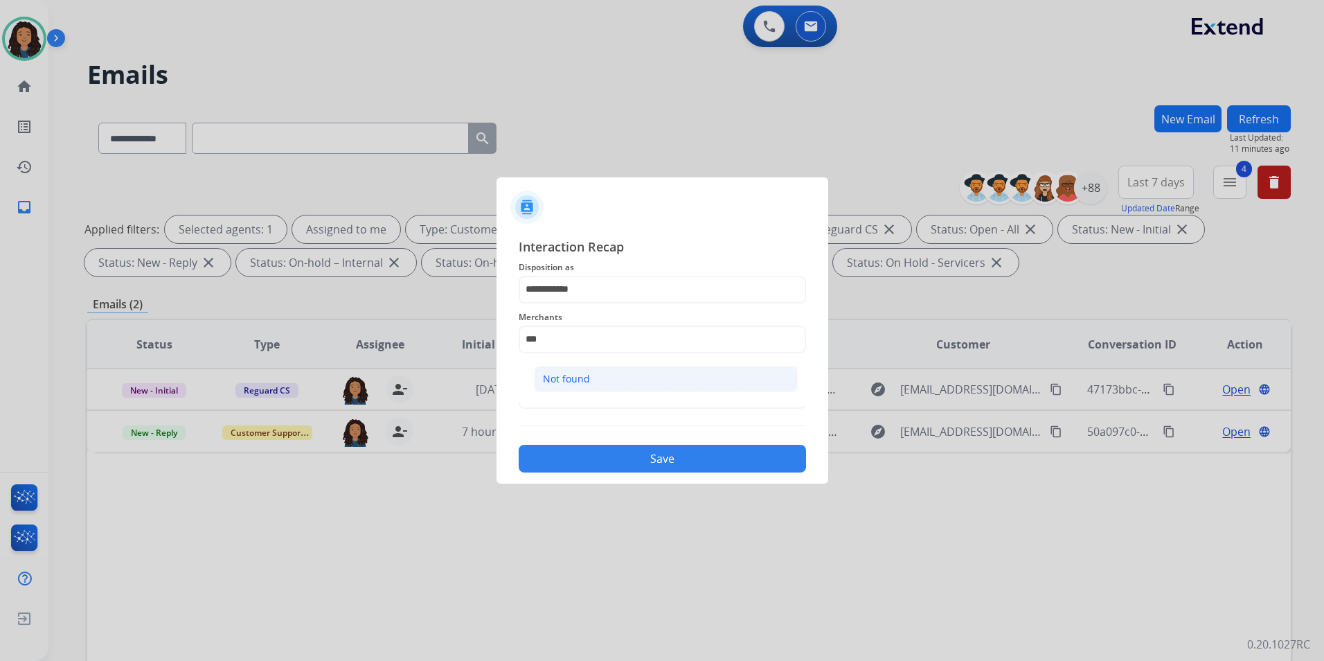
click at [601, 386] on li "Not found" at bounding box center [666, 379] width 264 height 26
type input "*********"
click at [600, 386] on input "text" at bounding box center [662, 395] width 287 height 28
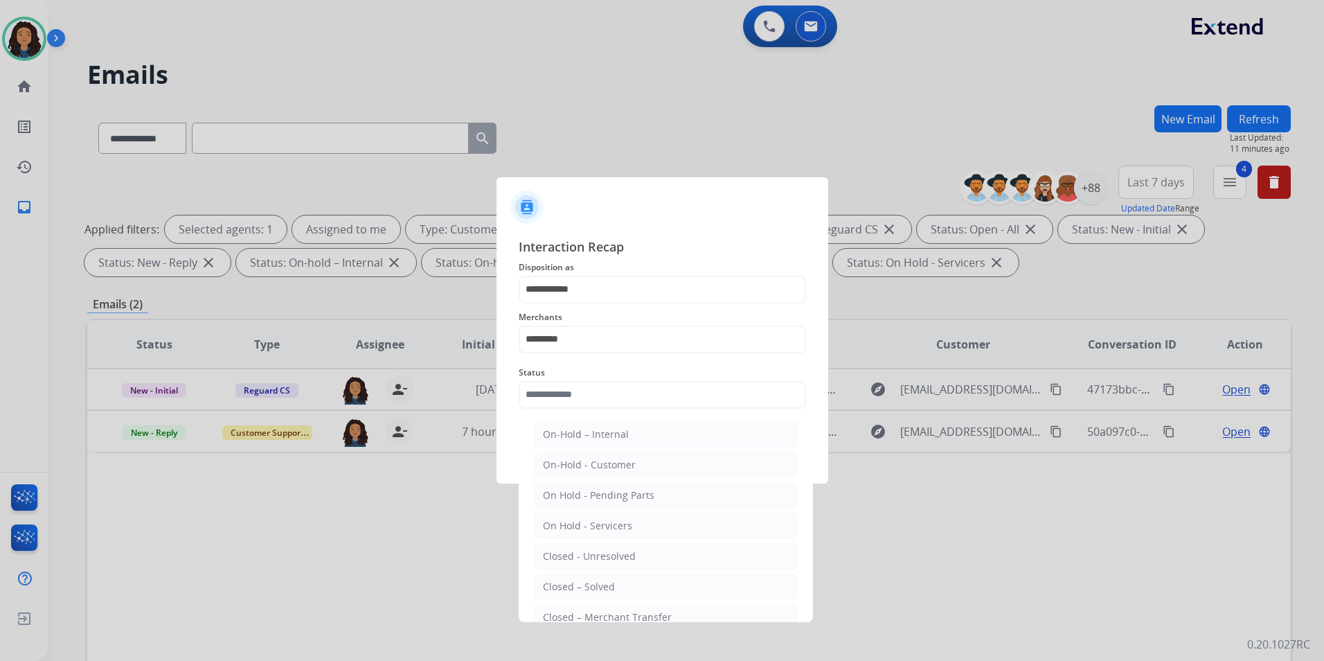
drag, startPoint x: 575, startPoint y: 581, endPoint x: 577, endPoint y: 560, distance: 21.6
click at [575, 582] on div "Closed – Solved" at bounding box center [579, 587] width 72 height 14
type input "**********"
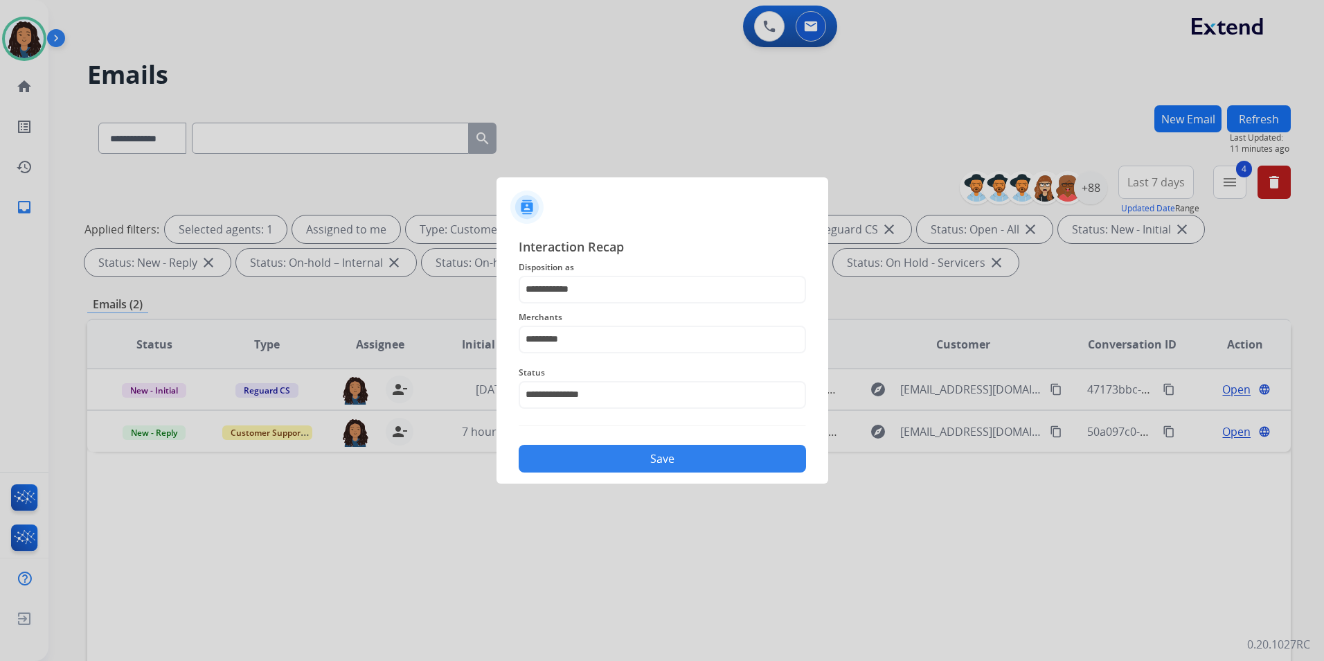
click at [613, 455] on button "Save" at bounding box center [662, 459] width 287 height 28
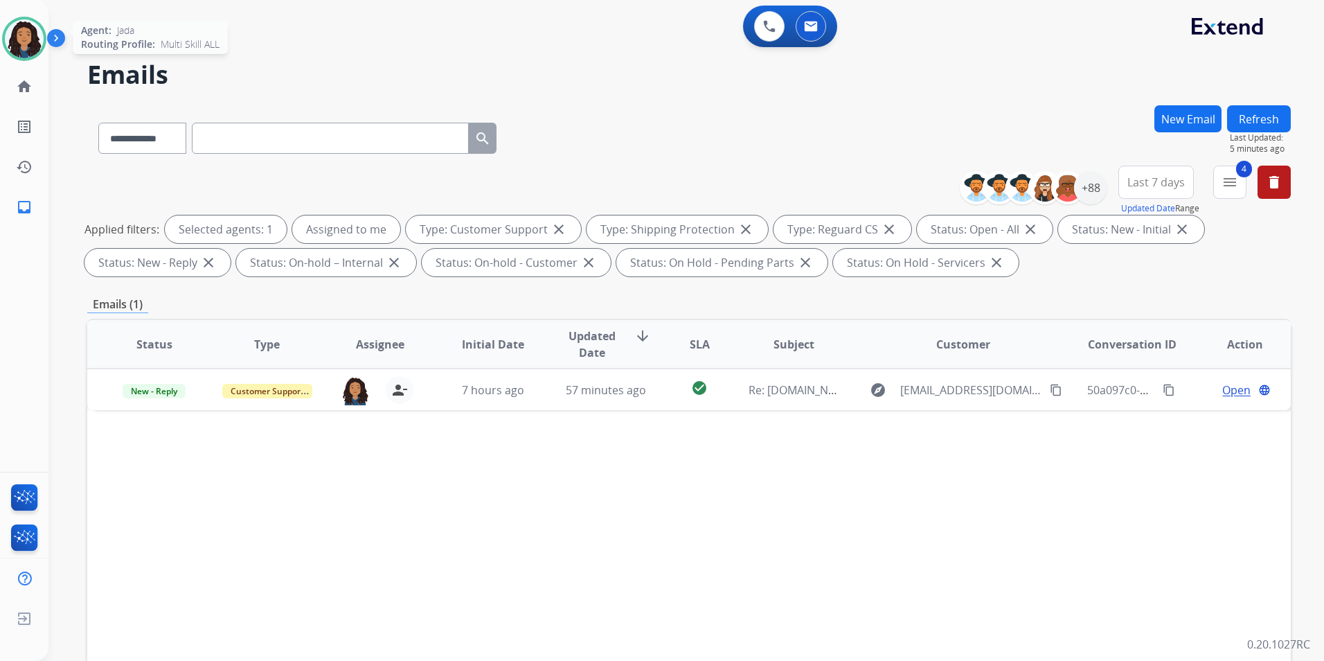
click at [19, 45] on img at bounding box center [24, 38] width 39 height 39
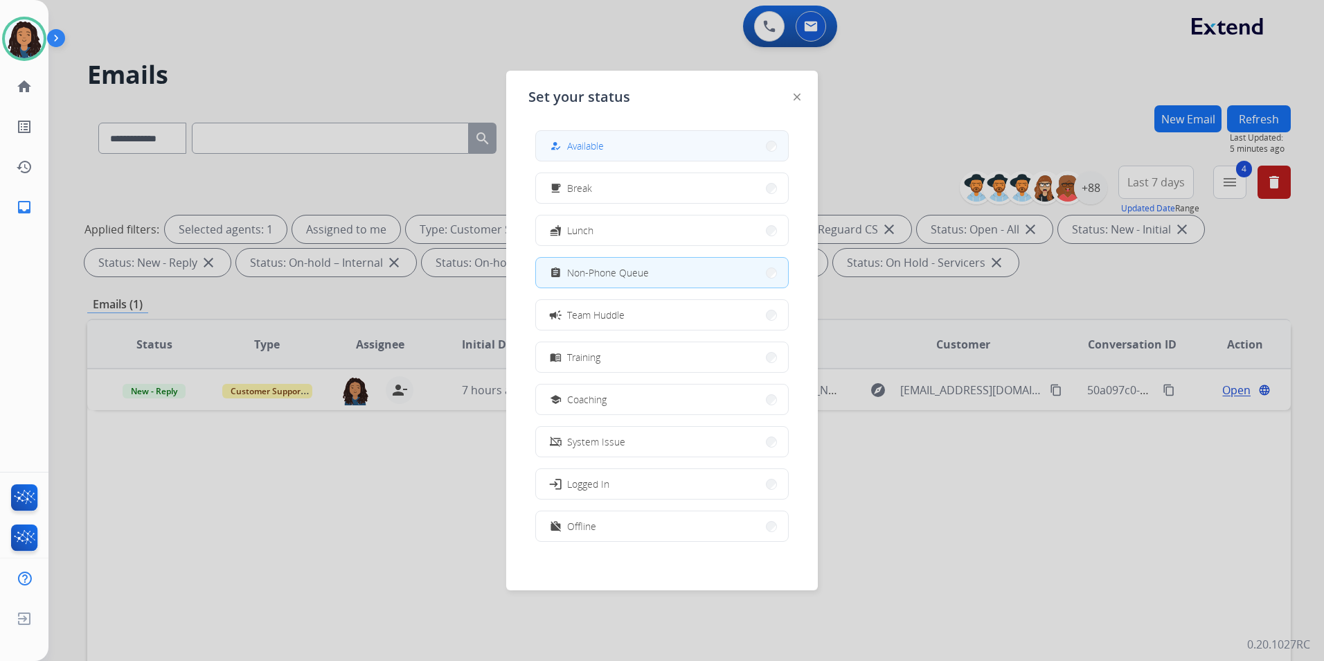
click at [611, 147] on button "how_to_reg Available" at bounding box center [662, 146] width 252 height 30
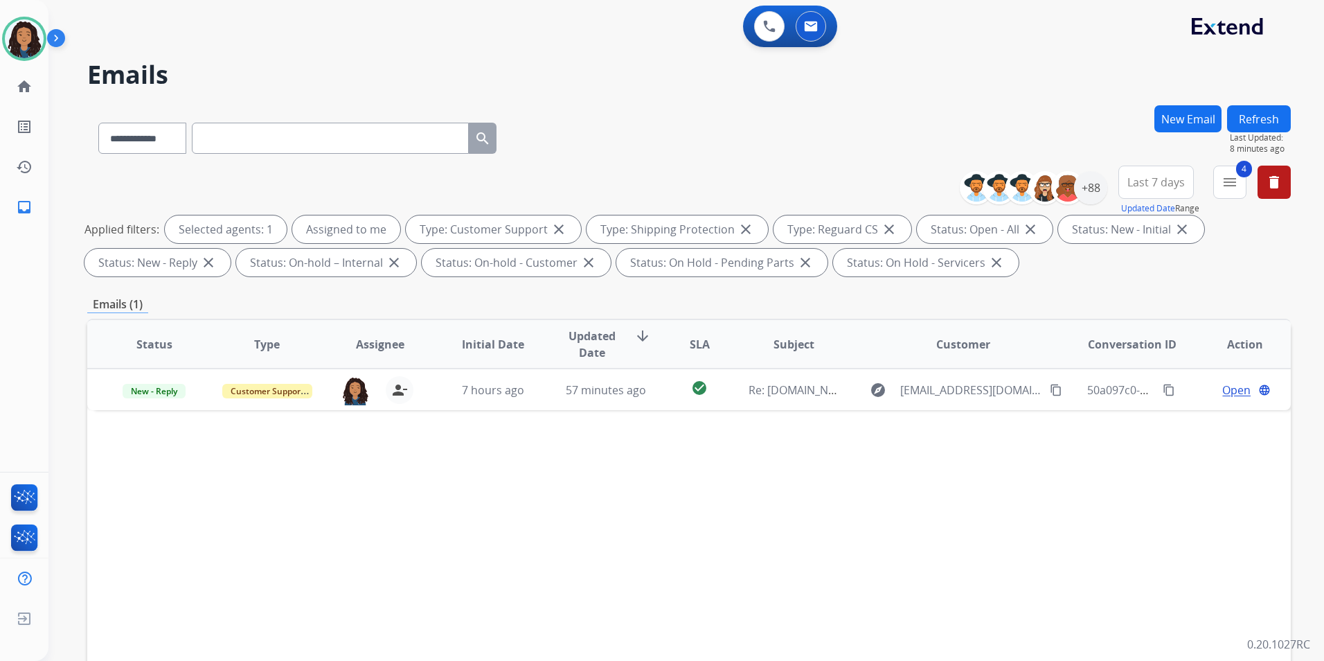
click at [1249, 125] on button "Refresh" at bounding box center [1259, 118] width 64 height 27
click at [1281, 191] on button "delete Clear All" at bounding box center [1274, 182] width 33 height 33
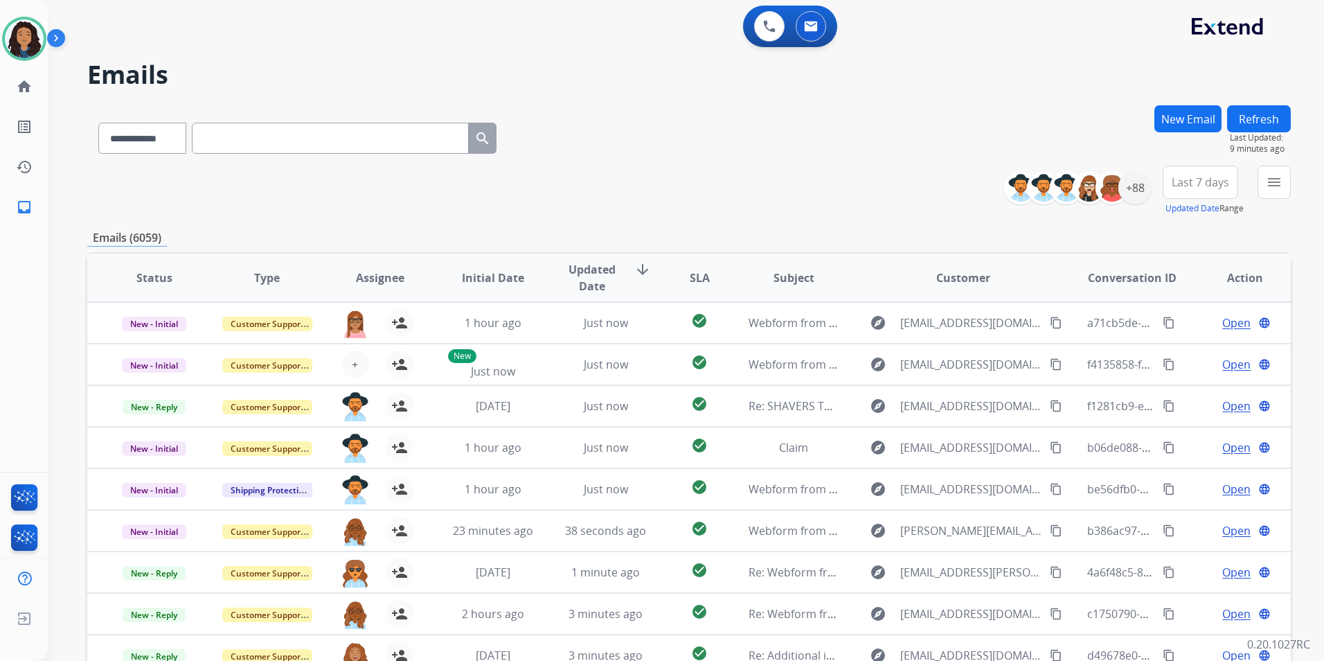
drag, startPoint x: 883, startPoint y: 7, endPoint x: 138, endPoint y: 69, distance: 747.8
click at [136, 70] on h2 "Emails" at bounding box center [689, 75] width 1204 height 28
drag, startPoint x: 30, startPoint y: 33, endPoint x: 42, endPoint y: 36, distance: 12.3
click at [30, 33] on img at bounding box center [24, 38] width 39 height 39
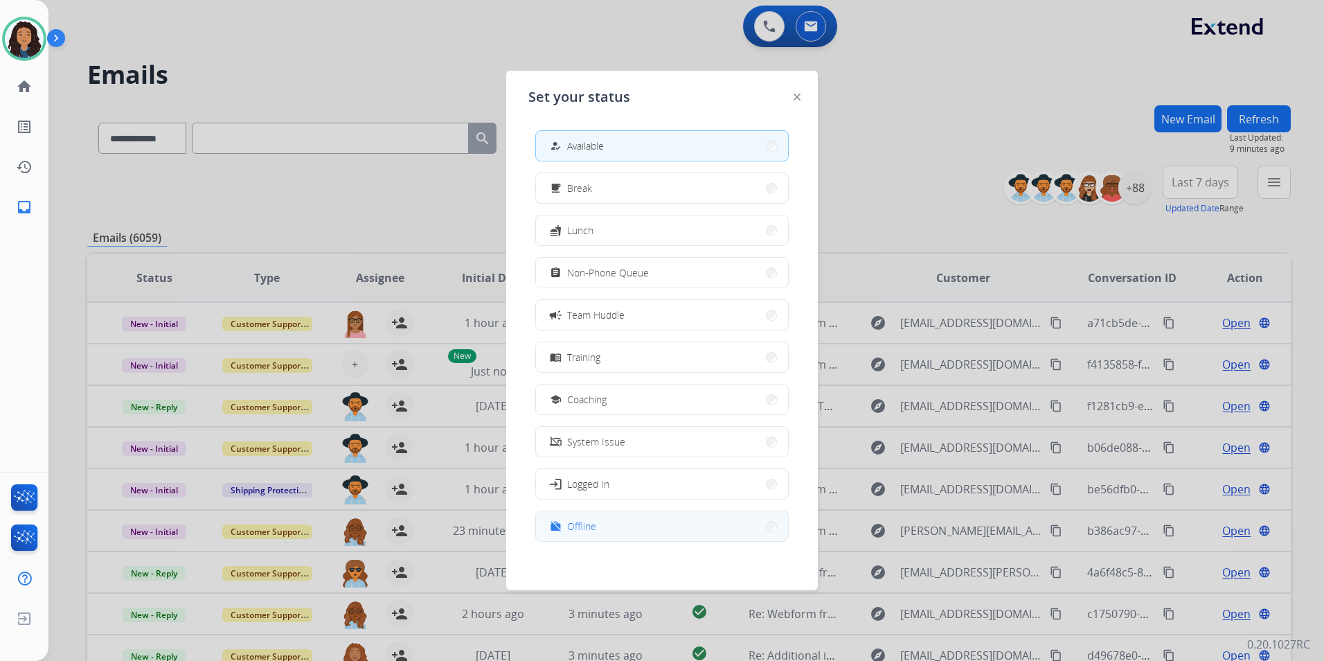
scroll to position [4, 0]
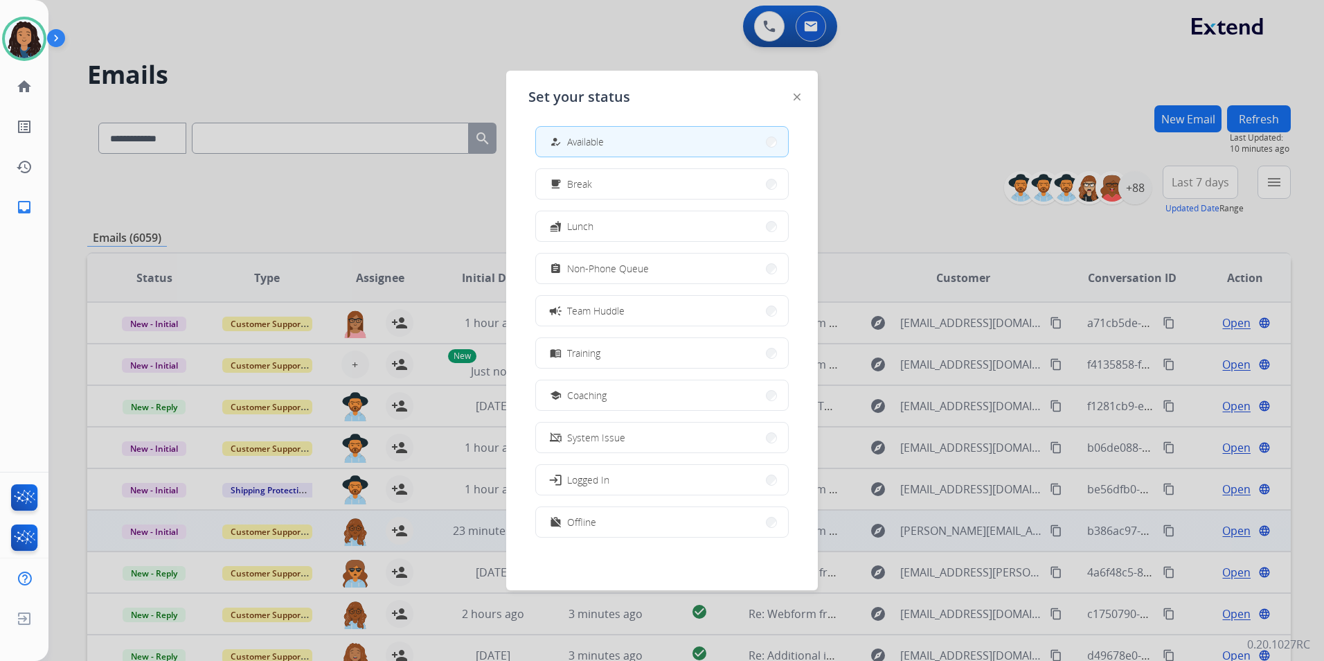
click at [695, 524] on button "work_off Offline" at bounding box center [662, 522] width 252 height 30
